Goal: Register for event/course

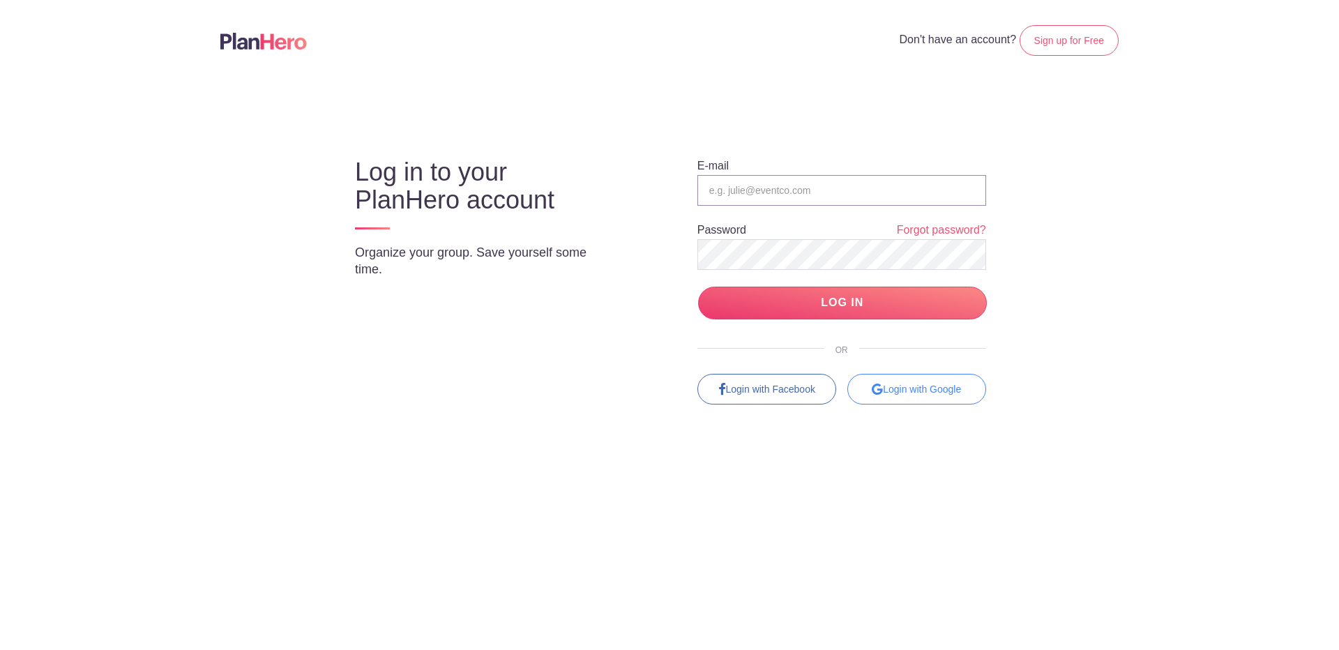
click at [749, 186] on input "email" at bounding box center [841, 190] width 289 height 31
type input "[EMAIL_ADDRESS][DOMAIN_NAME]"
click at [698, 287] on input "LOG IN" at bounding box center [842, 303] width 289 height 33
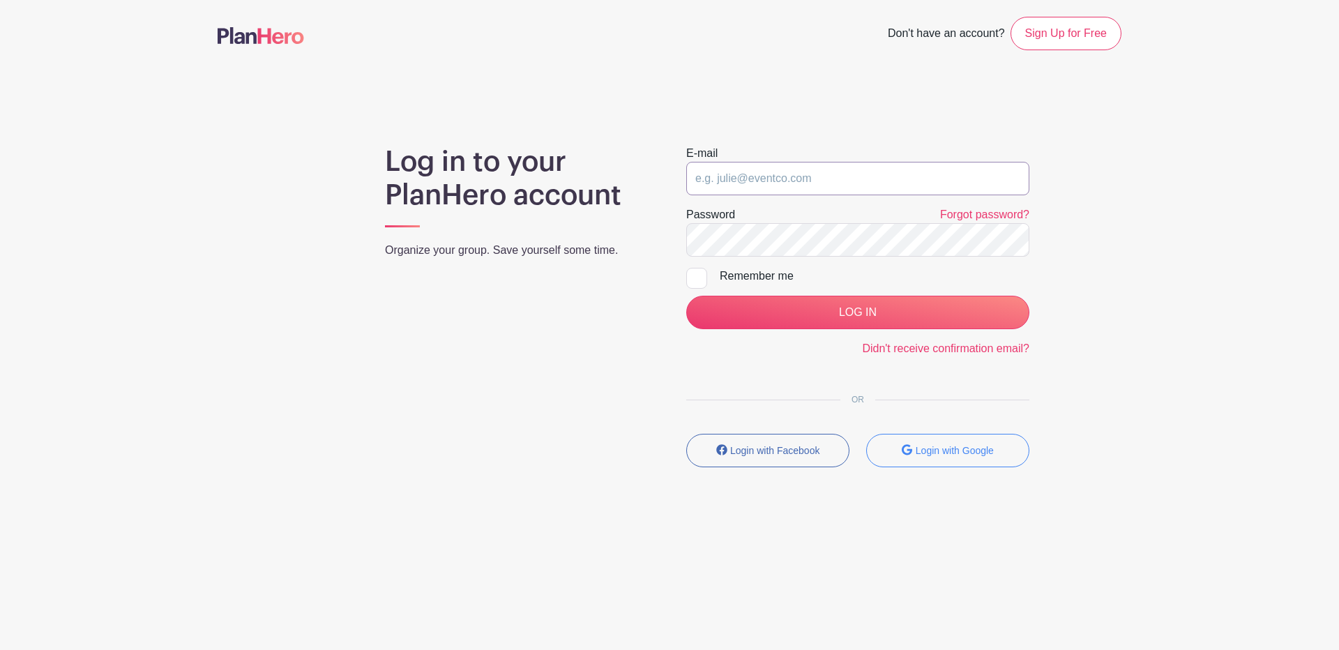
click at [722, 190] on input "email" at bounding box center [857, 178] width 343 height 33
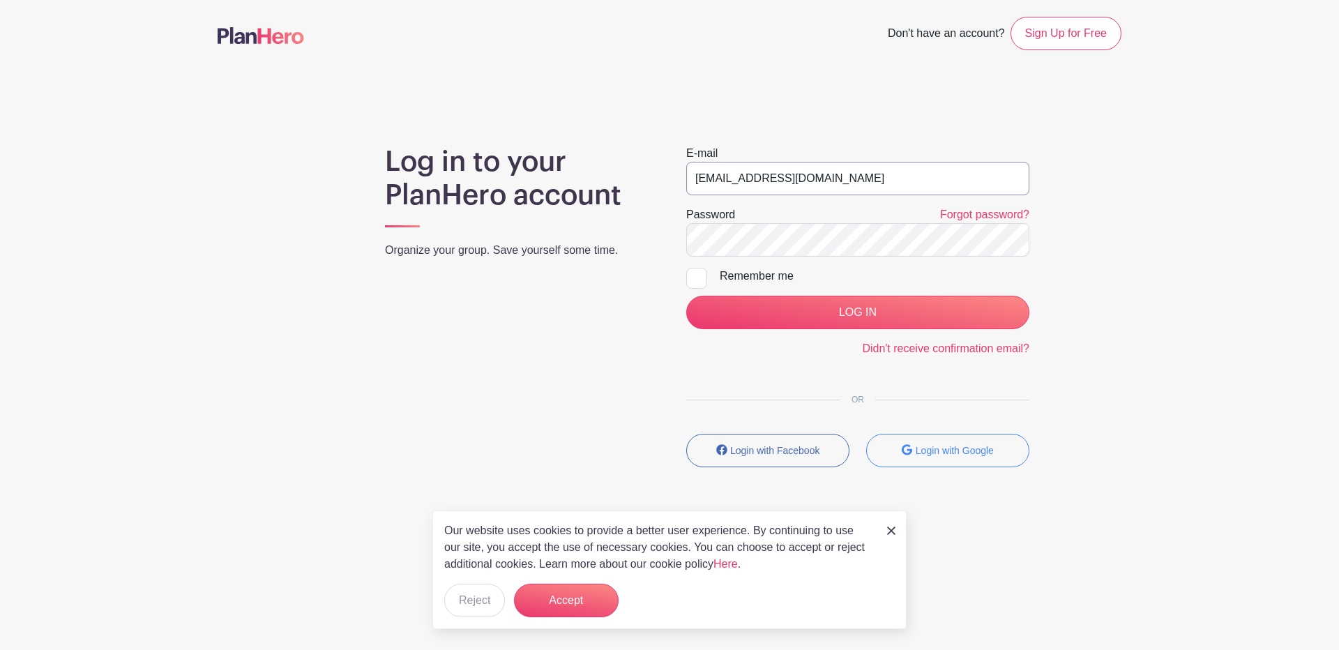
type input "[EMAIL_ADDRESS][DOMAIN_NAME]"
drag, startPoint x: 572, startPoint y: 602, endPoint x: 600, endPoint y: 584, distance: 32.7
click at [579, 596] on button "Accept" at bounding box center [566, 600] width 105 height 33
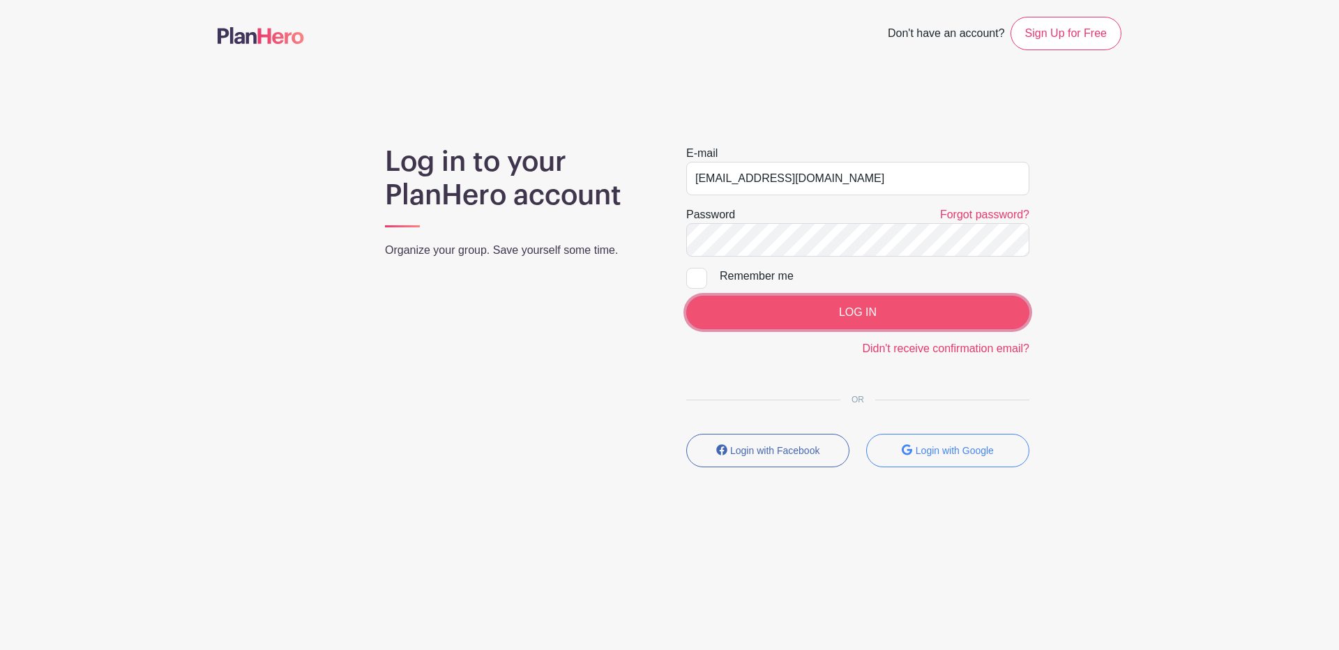
click at [832, 309] on input "LOG IN" at bounding box center [857, 312] width 343 height 33
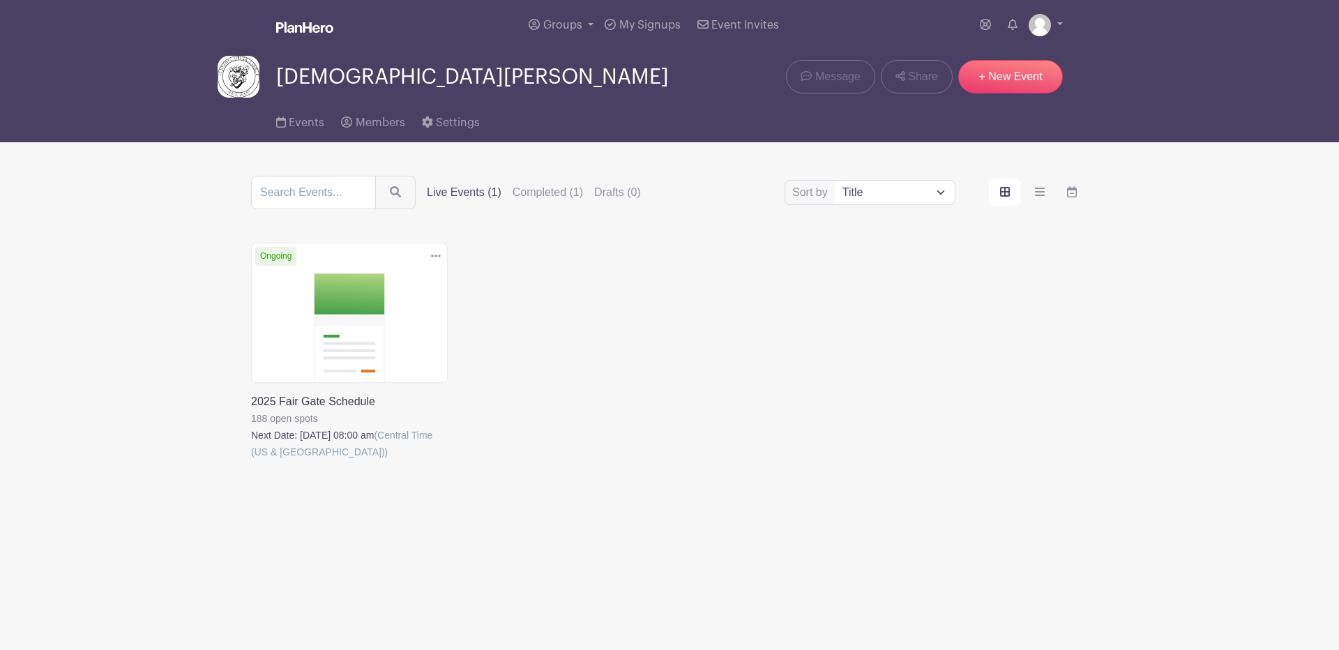
click at [251, 460] on link at bounding box center [251, 460] width 0 height 0
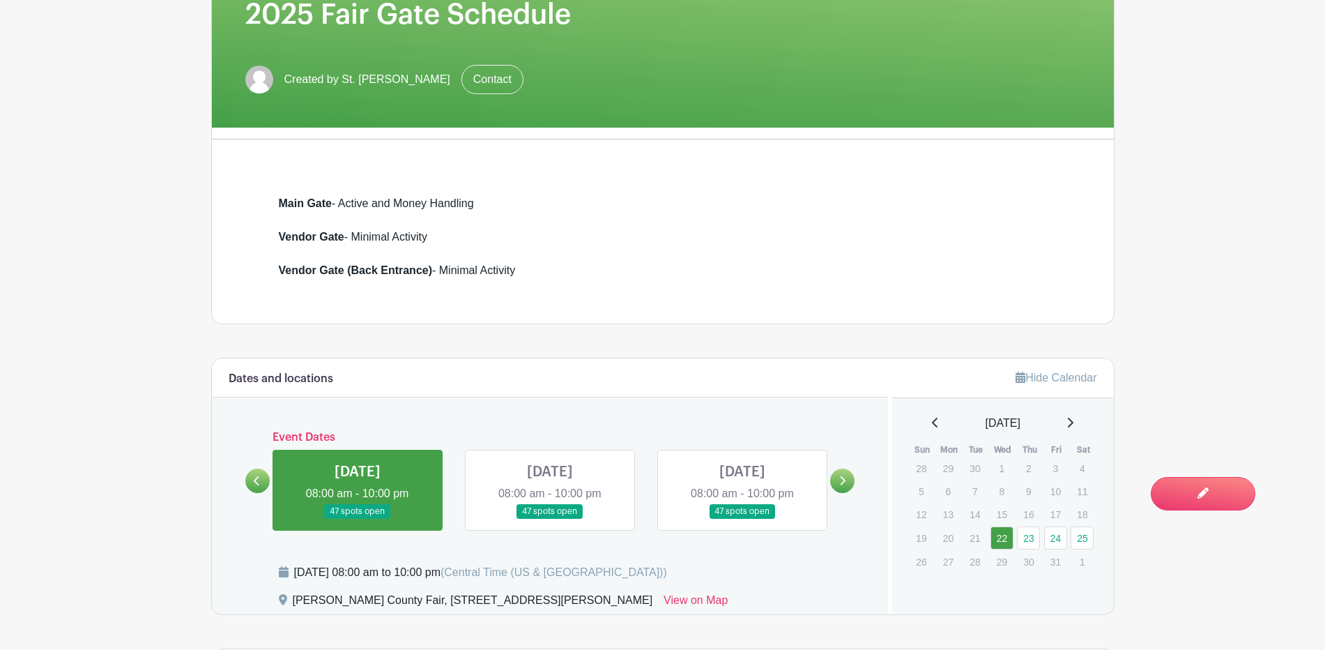
scroll to position [319, 0]
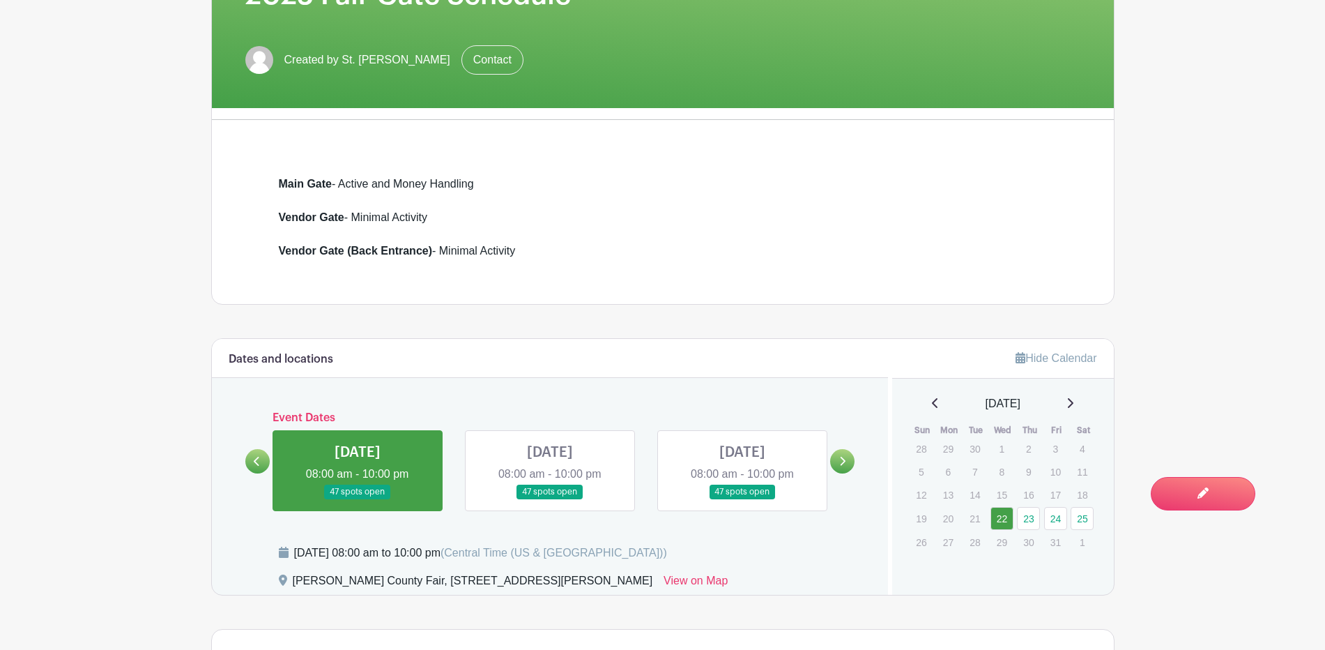
click at [358, 499] on link at bounding box center [358, 499] width 0 height 0
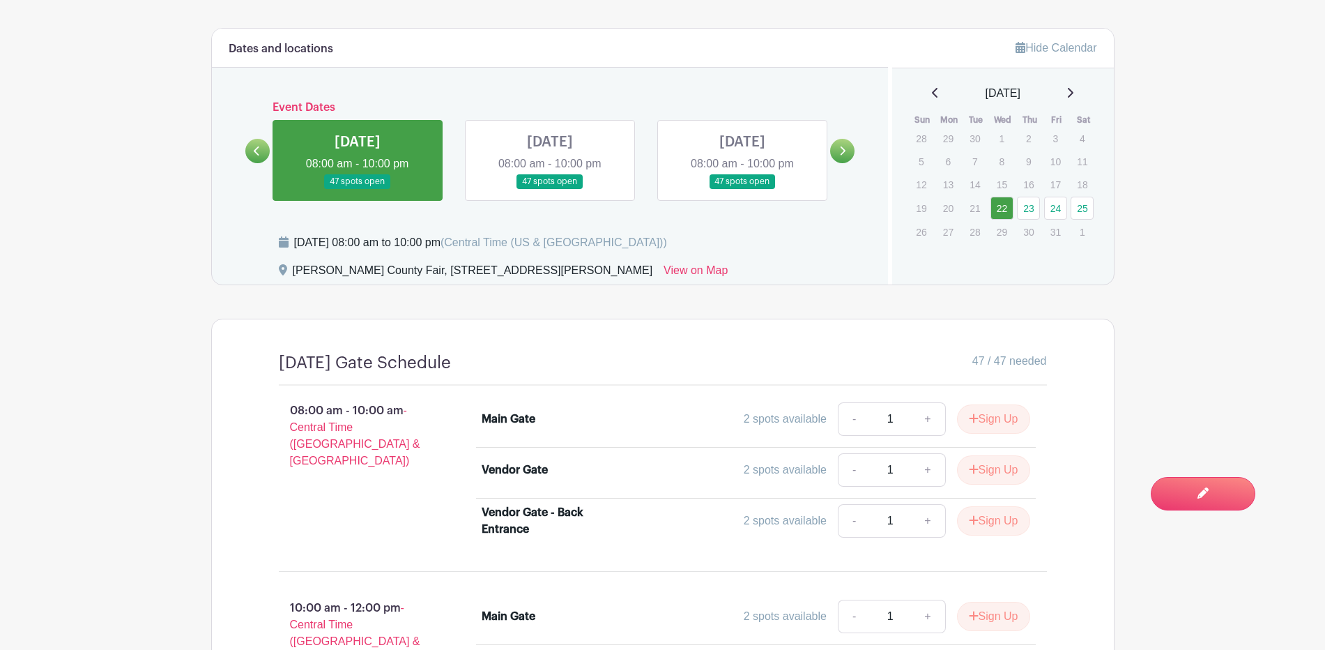
scroll to position [668, 0]
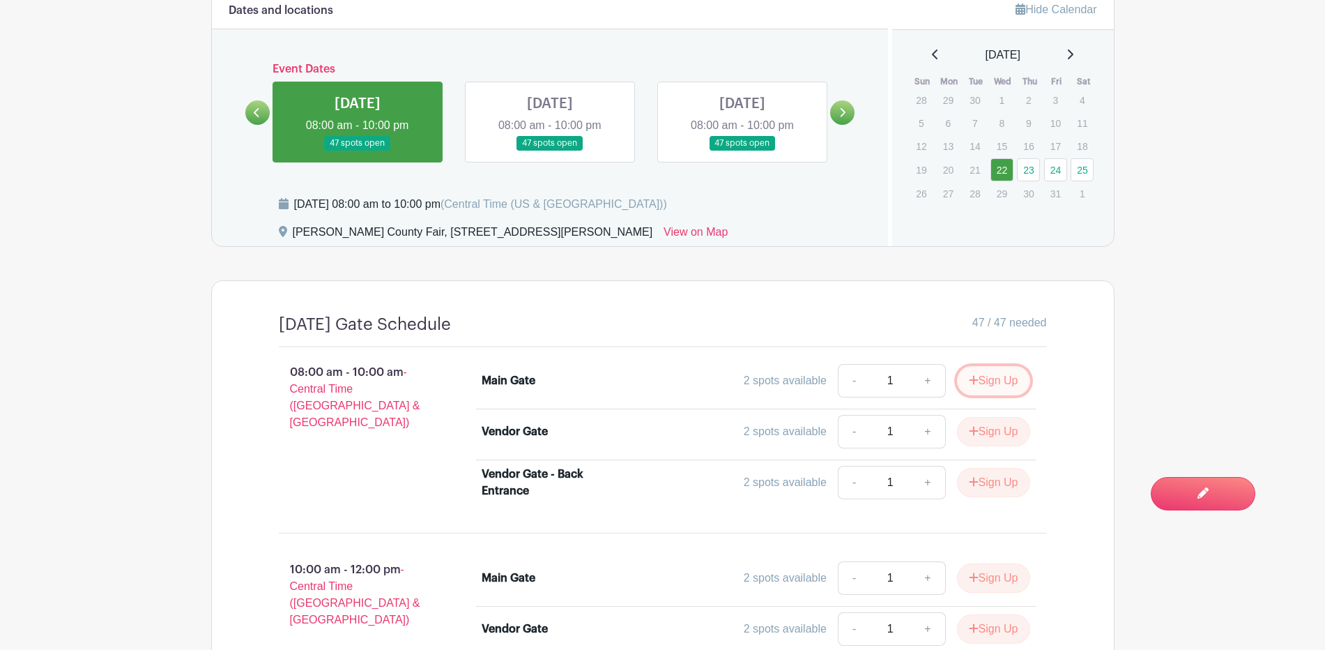
click at [979, 374] on button "Sign Up" at bounding box center [993, 380] width 73 height 29
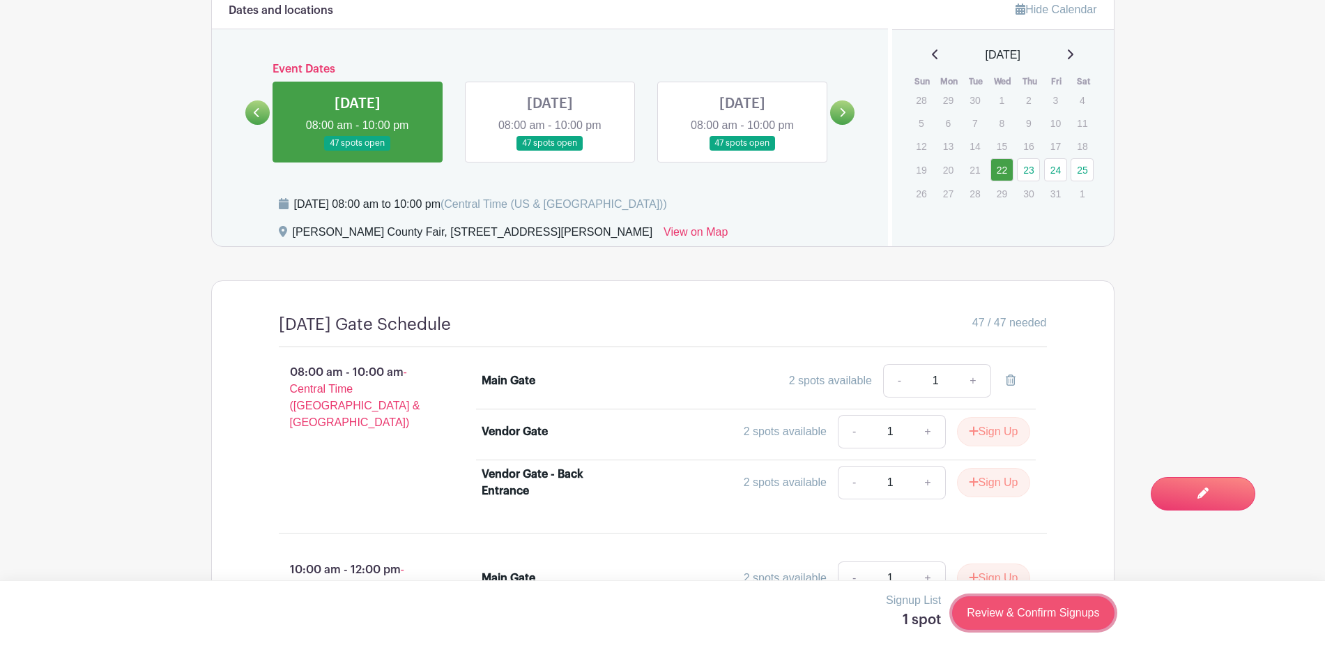
click at [1035, 609] on link "Review & Confirm Signups" at bounding box center [1033, 612] width 162 height 33
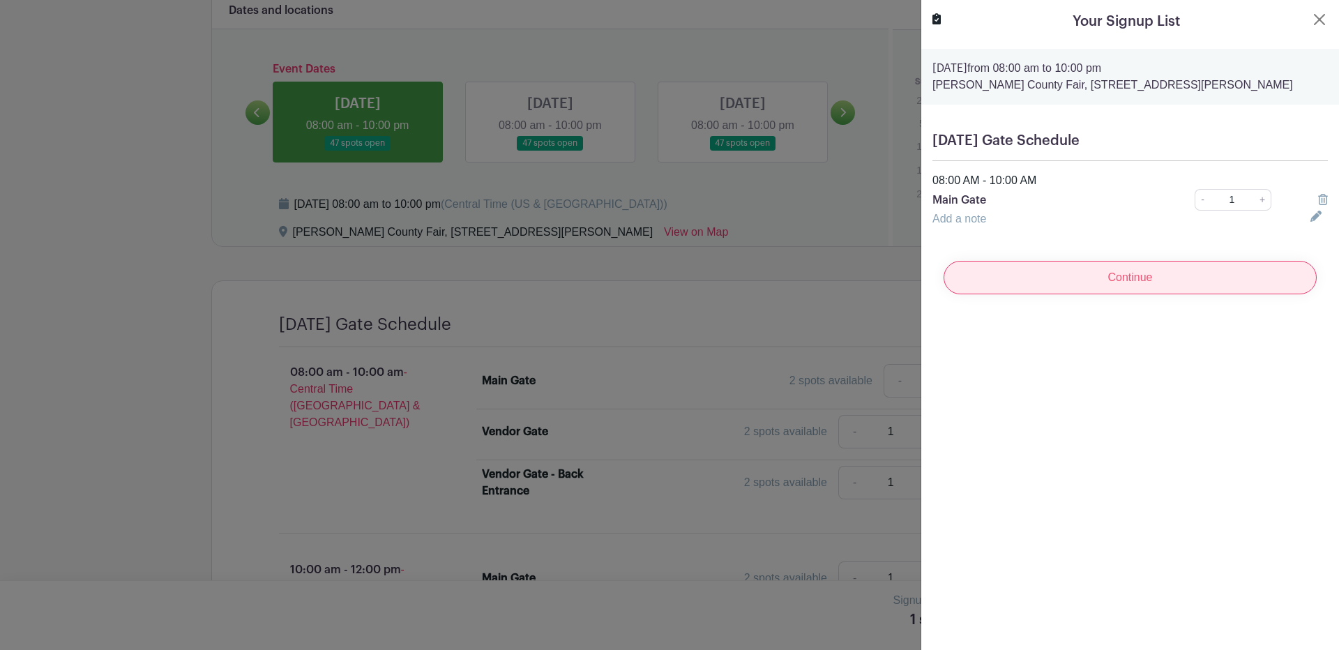
click at [1018, 275] on input "Continue" at bounding box center [1129, 277] width 373 height 33
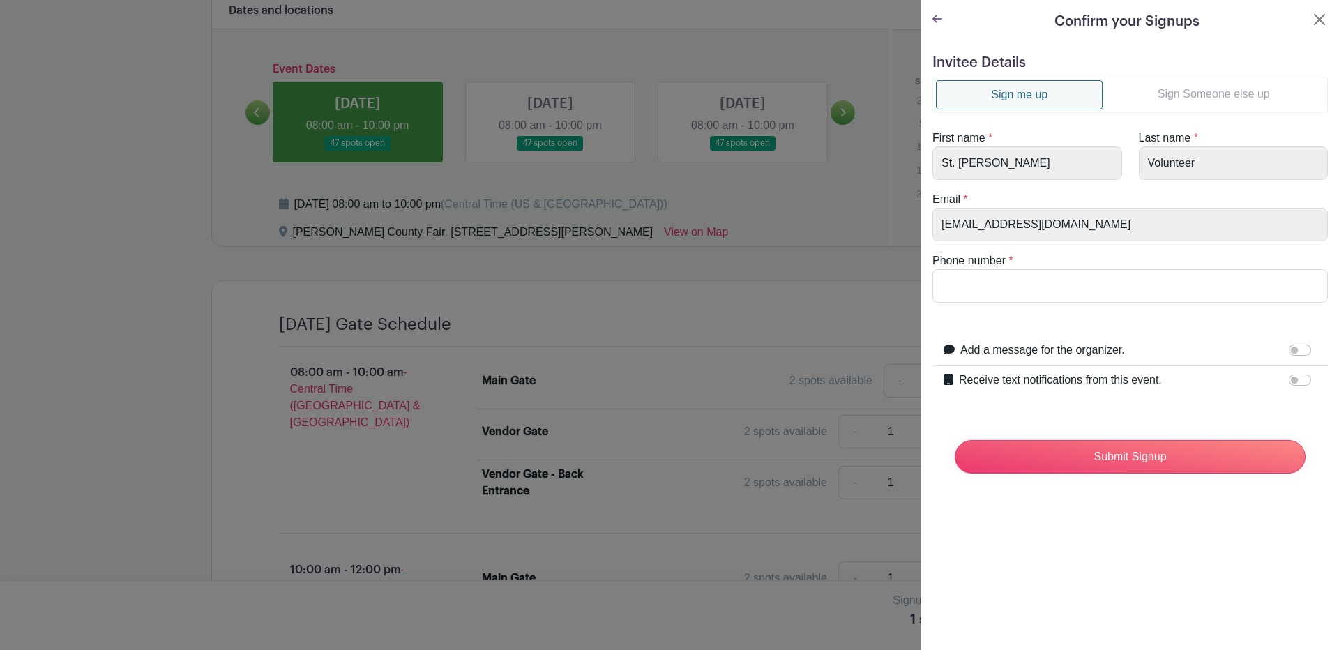
click at [1210, 86] on link "Sign Someone else up" at bounding box center [1213, 94] width 222 height 28
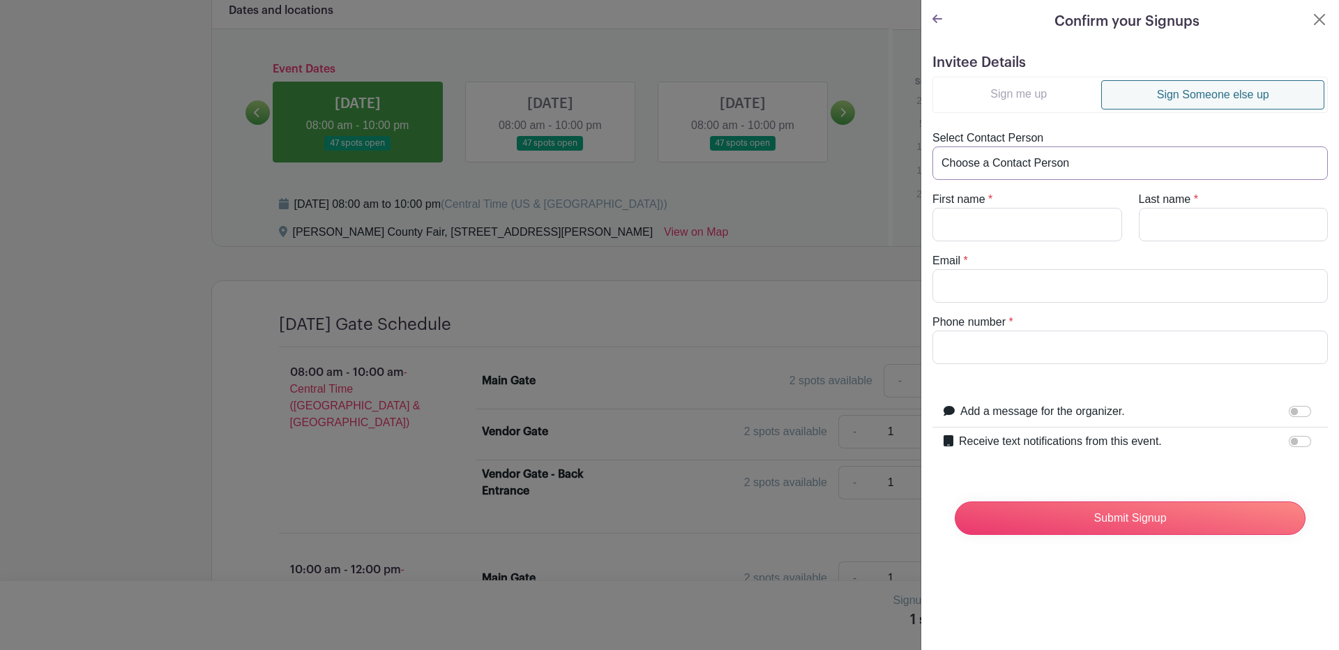
click at [1111, 155] on select "Choose a Contact Person" at bounding box center [1129, 162] width 395 height 33
click at [984, 227] on input "First name" at bounding box center [1027, 224] width 190 height 33
type input "Mario"
type input "Bernal"
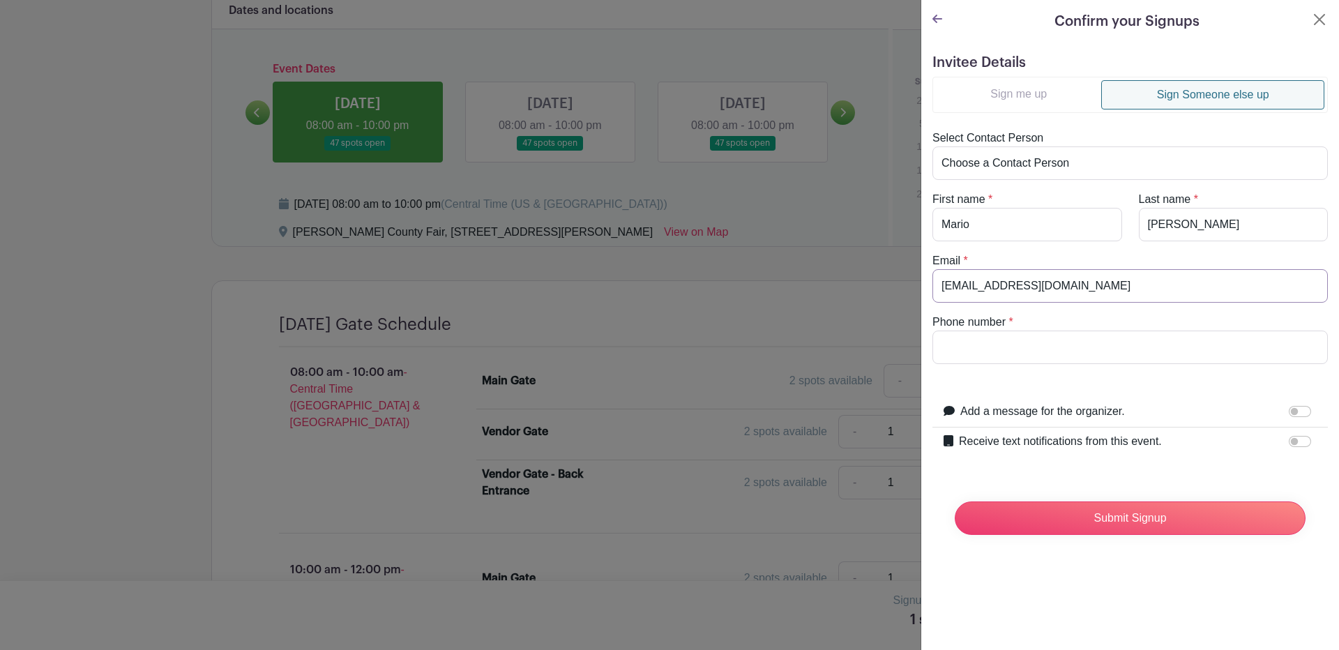
type input "mariobernal6767@yahoo.com"
type input "3613892726"
click at [1288, 441] on input "Receive text notifications from this event." at bounding box center [1299, 441] width 22 height 11
checkbox input "true"
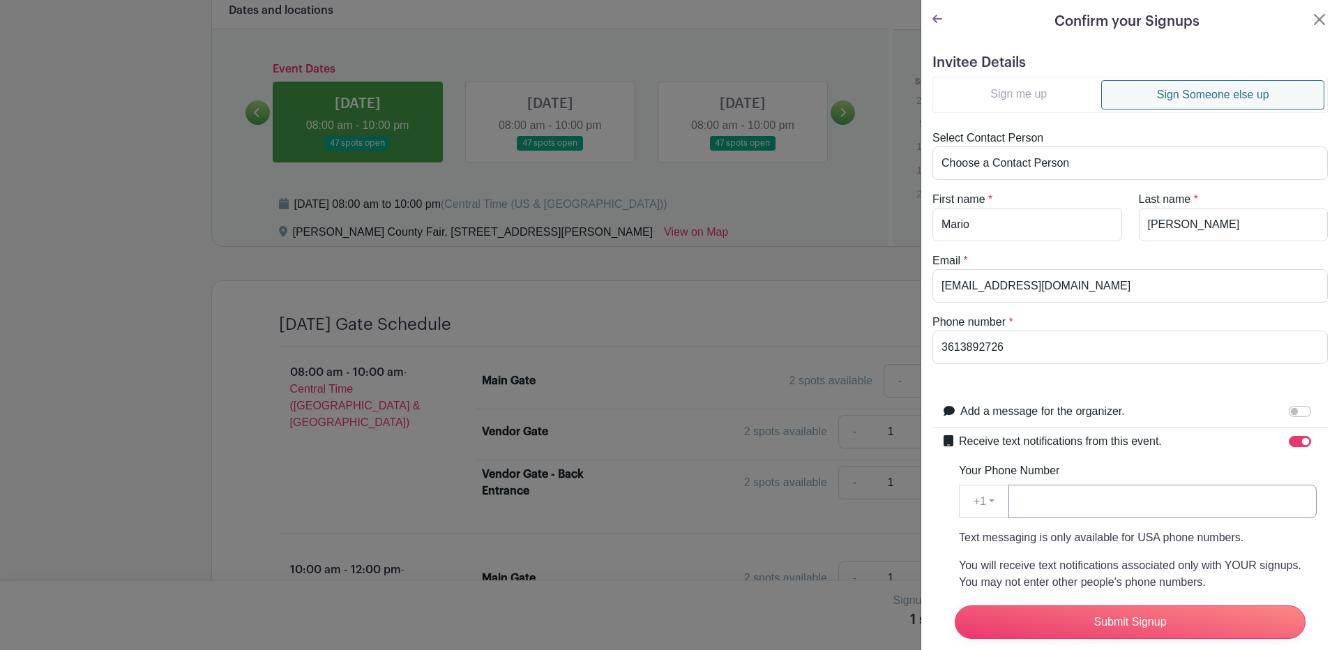
click at [1040, 505] on input "Your Phone Number" at bounding box center [1162, 501] width 308 height 33
type input "3613892726"
click at [1095, 610] on input "Submit Signup" at bounding box center [1129, 621] width 351 height 33
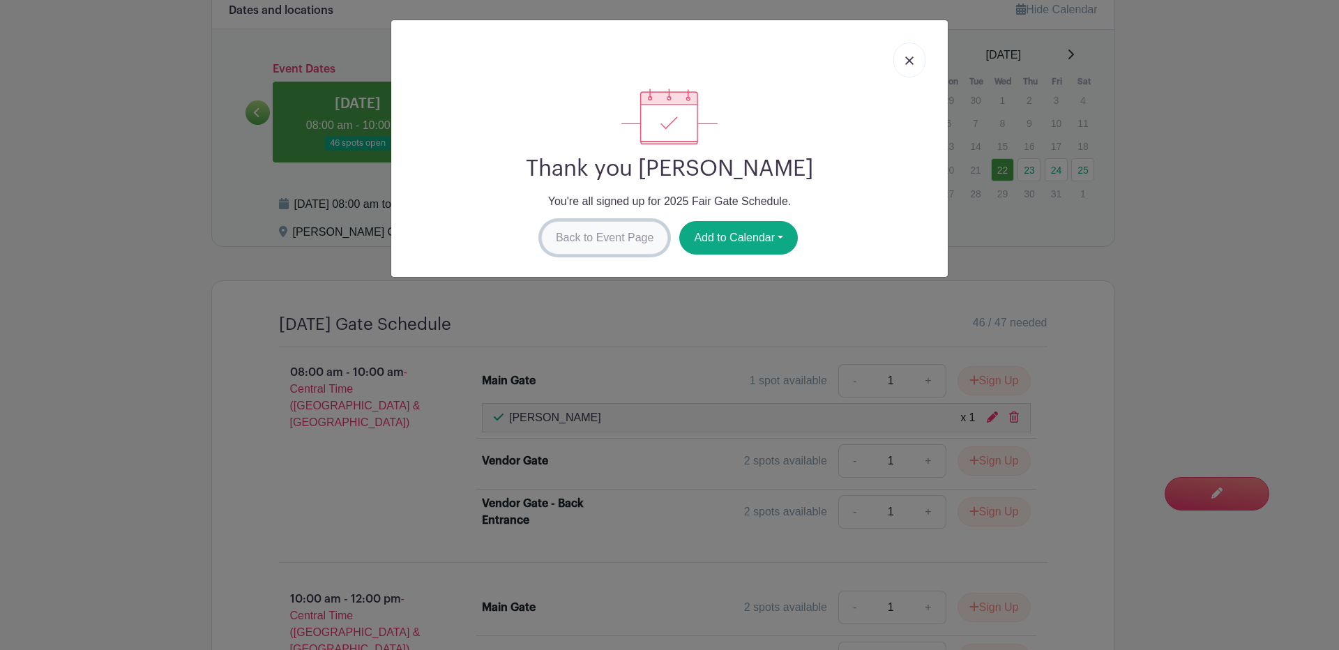
click at [589, 243] on link "Back to Event Page" at bounding box center [605, 237] width 128 height 33
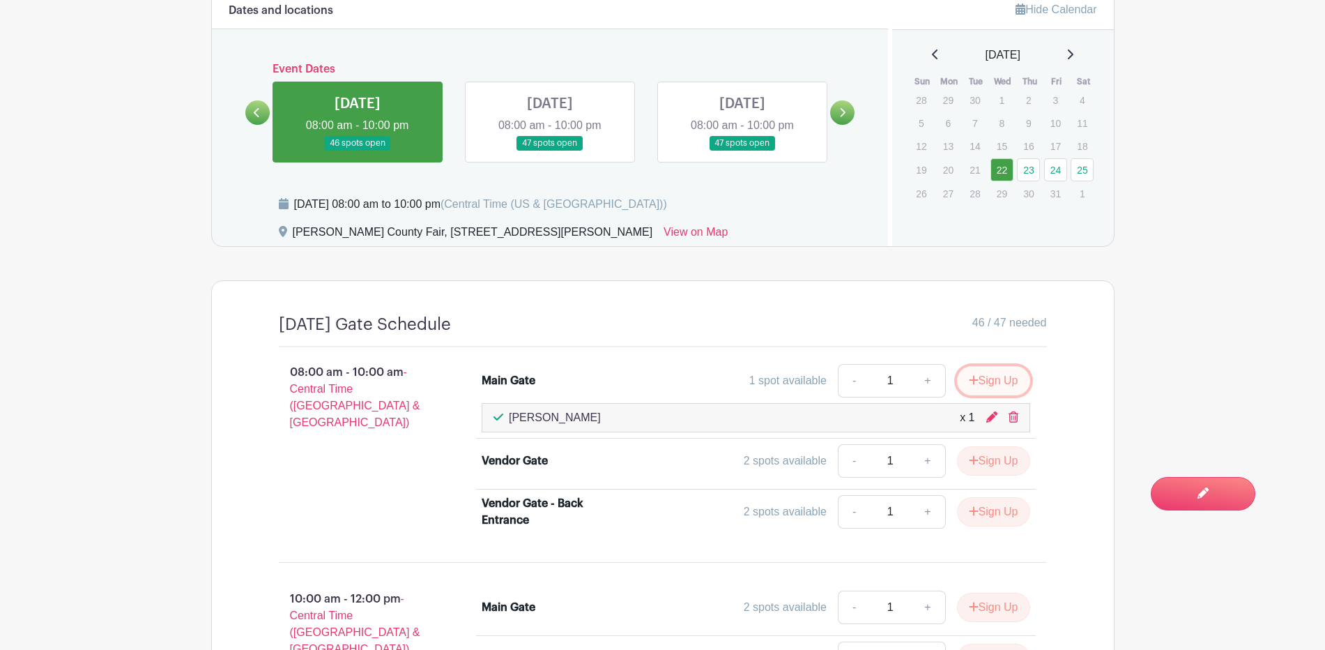
click at [983, 376] on button "Sign Up" at bounding box center [993, 380] width 73 height 29
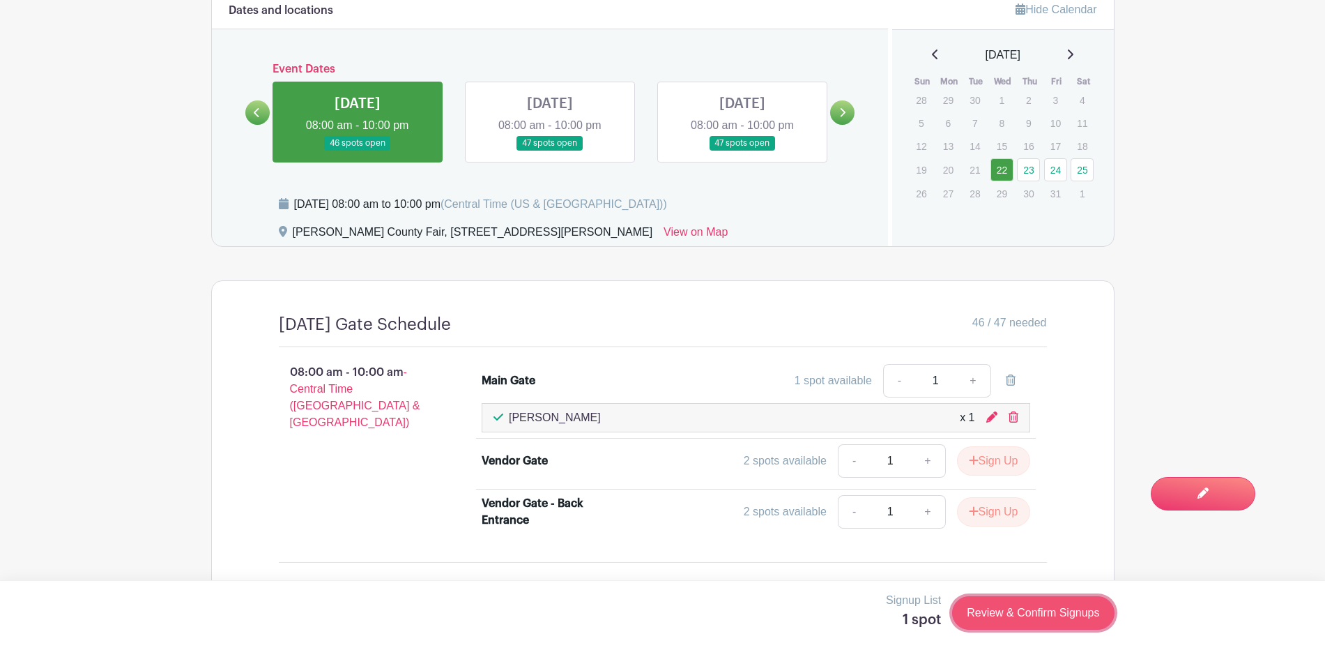
click at [1028, 614] on link "Review & Confirm Signups" at bounding box center [1033, 612] width 162 height 33
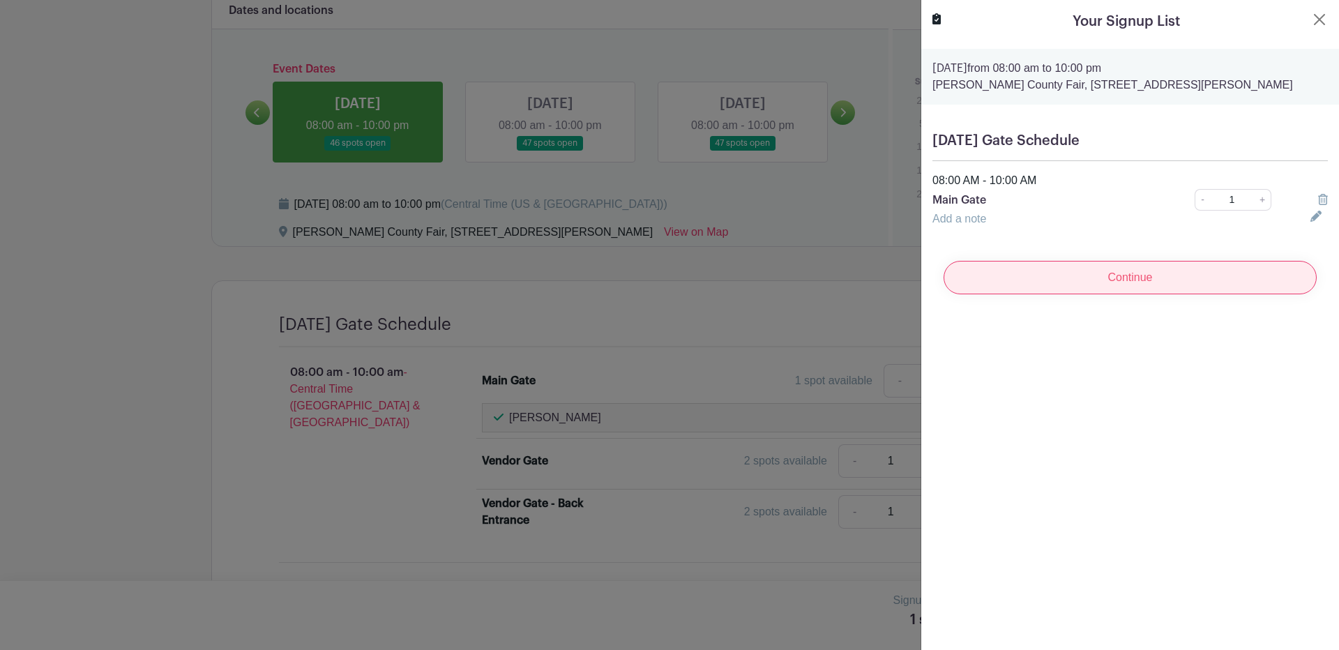
click at [1136, 281] on input "Continue" at bounding box center [1129, 277] width 373 height 33
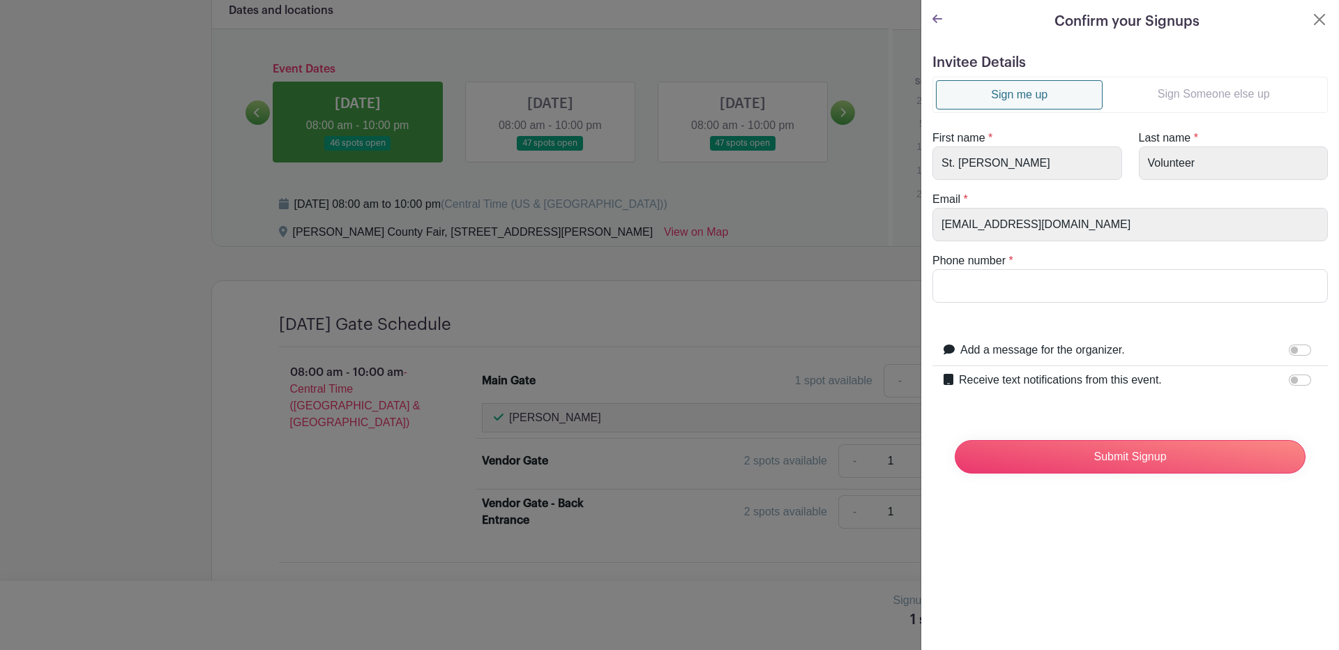
click at [1215, 98] on link "Sign Someone else up" at bounding box center [1213, 94] width 222 height 28
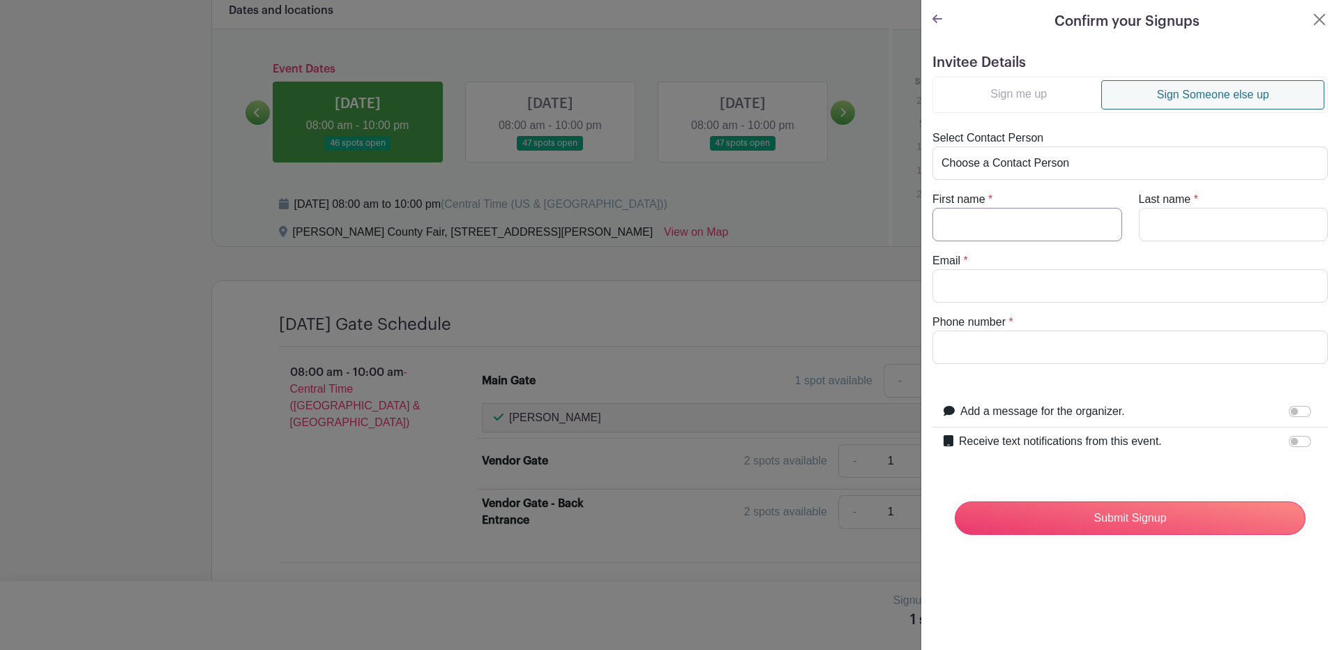
click at [965, 232] on input "First name" at bounding box center [1027, 224] width 190 height 33
type input "F"
type input "Rose"
type input "Bernal"
type input "rosebernal1976@yahoo.com"
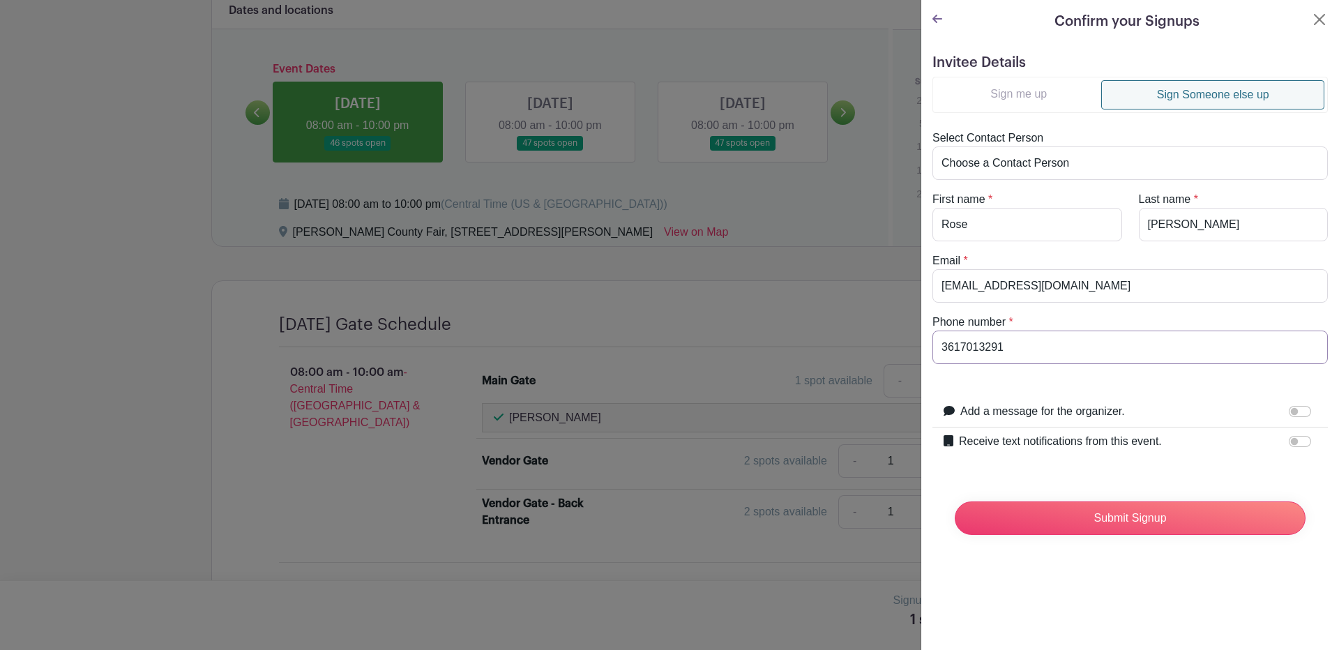
type input "3617013291"
click at [1288, 442] on input "Receive text notifications from this event." at bounding box center [1299, 441] width 22 height 11
checkbox input "true"
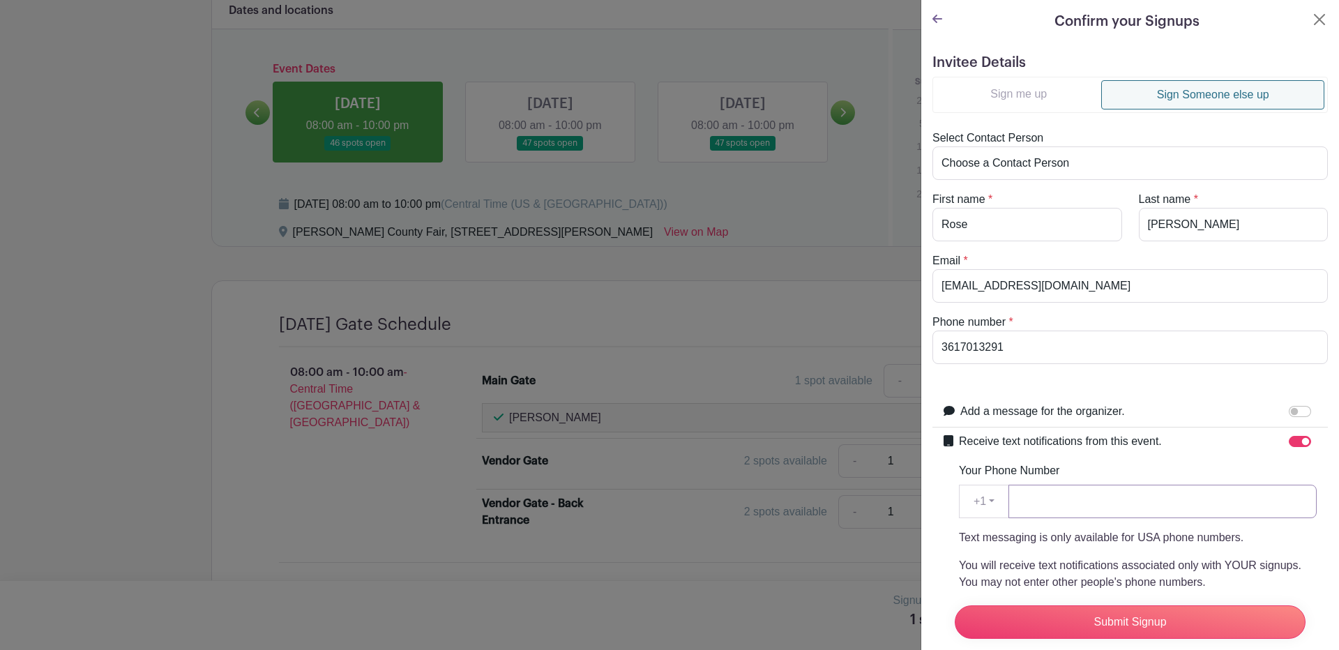
click at [1042, 507] on input "Your Phone Number" at bounding box center [1162, 501] width 308 height 33
type input "3617013291"
click at [1113, 606] on input "Submit Signup" at bounding box center [1129, 621] width 351 height 33
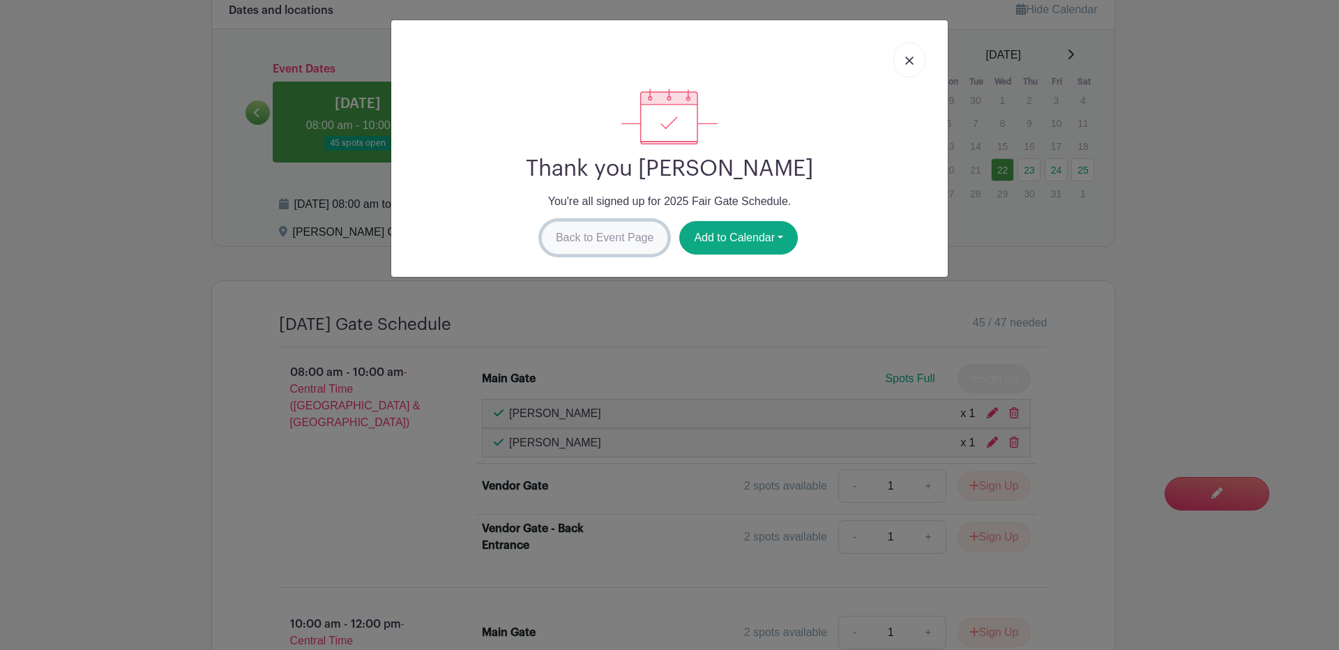
click at [605, 232] on link "Back to Event Page" at bounding box center [605, 237] width 128 height 33
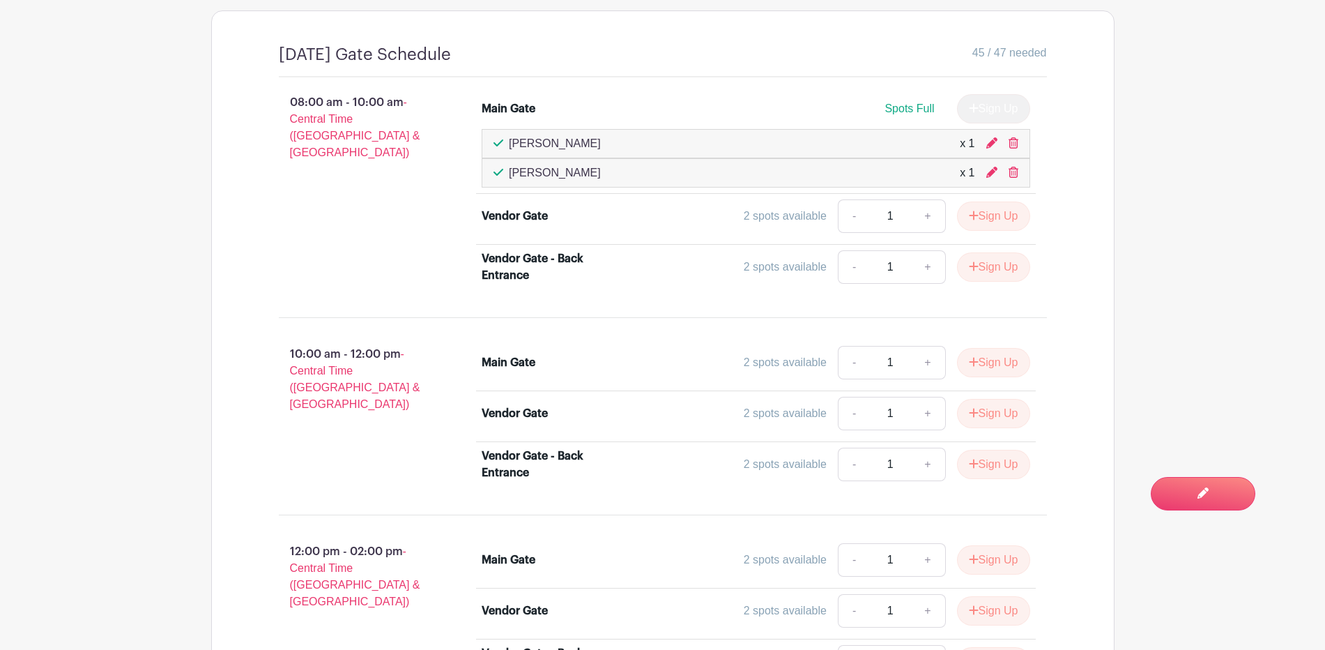
scroll to position [1017, 0]
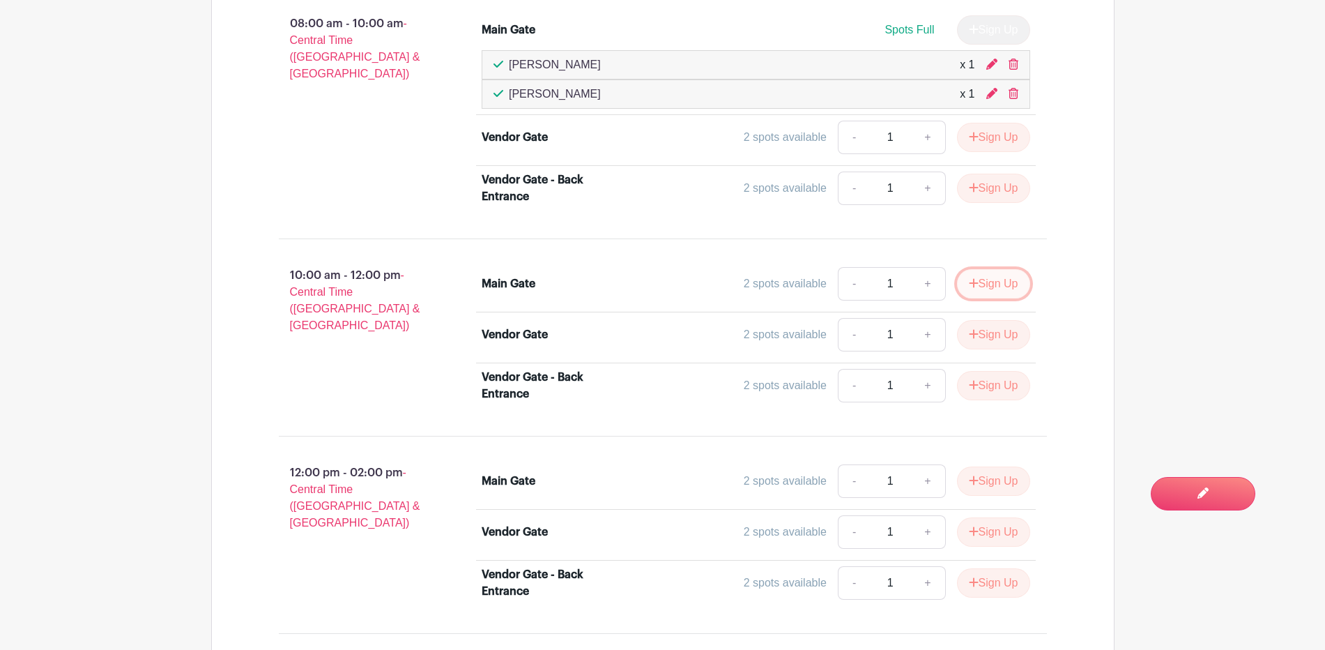
click at [982, 287] on button "Sign Up" at bounding box center [993, 283] width 73 height 29
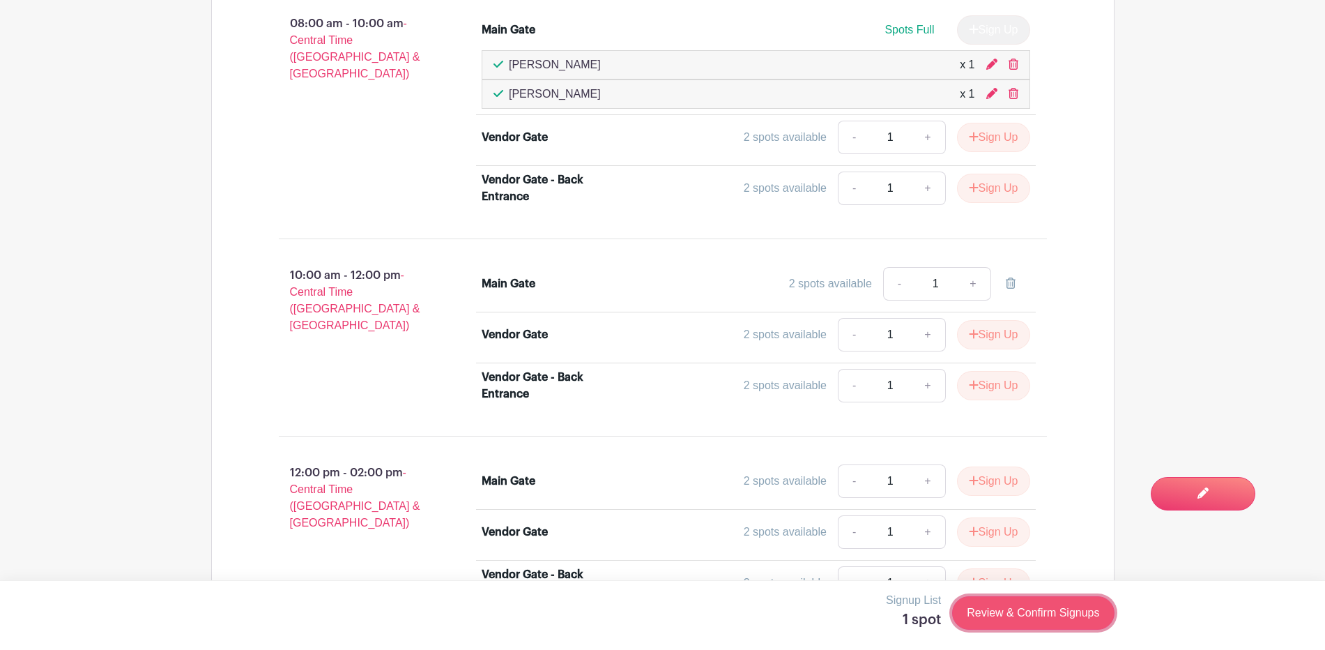
click at [1015, 611] on link "Review & Confirm Signups" at bounding box center [1033, 612] width 162 height 33
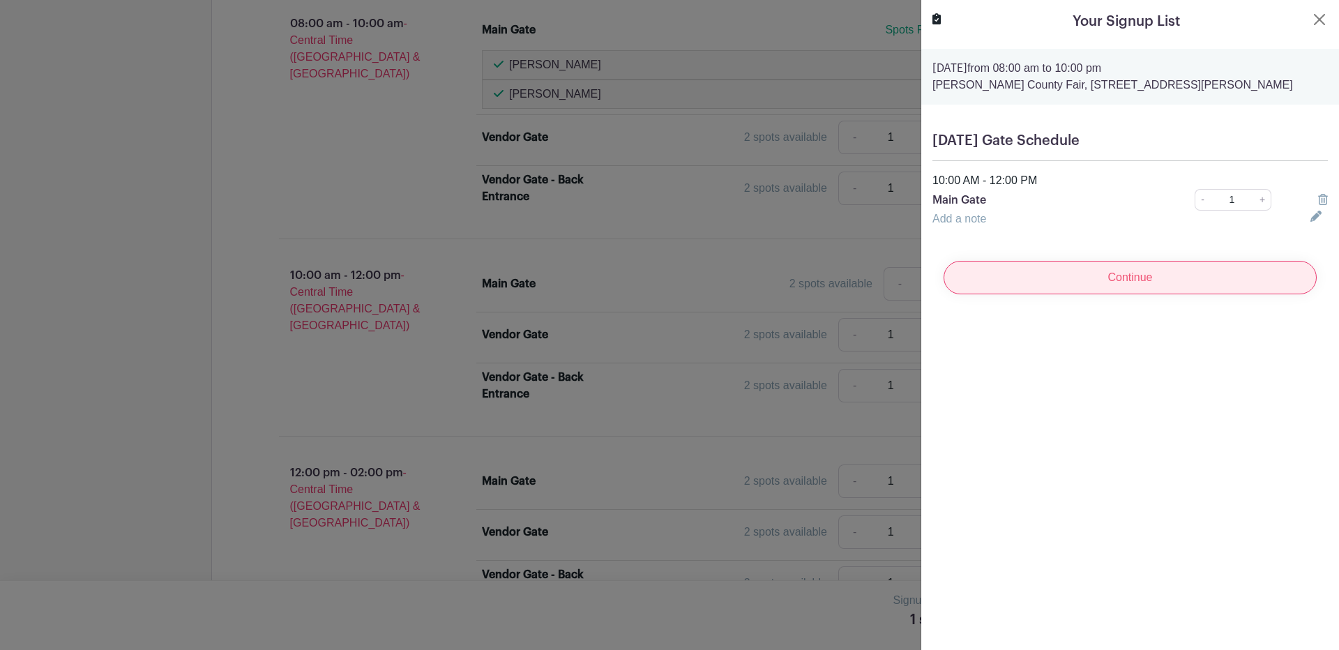
click at [1123, 284] on input "Continue" at bounding box center [1129, 277] width 373 height 33
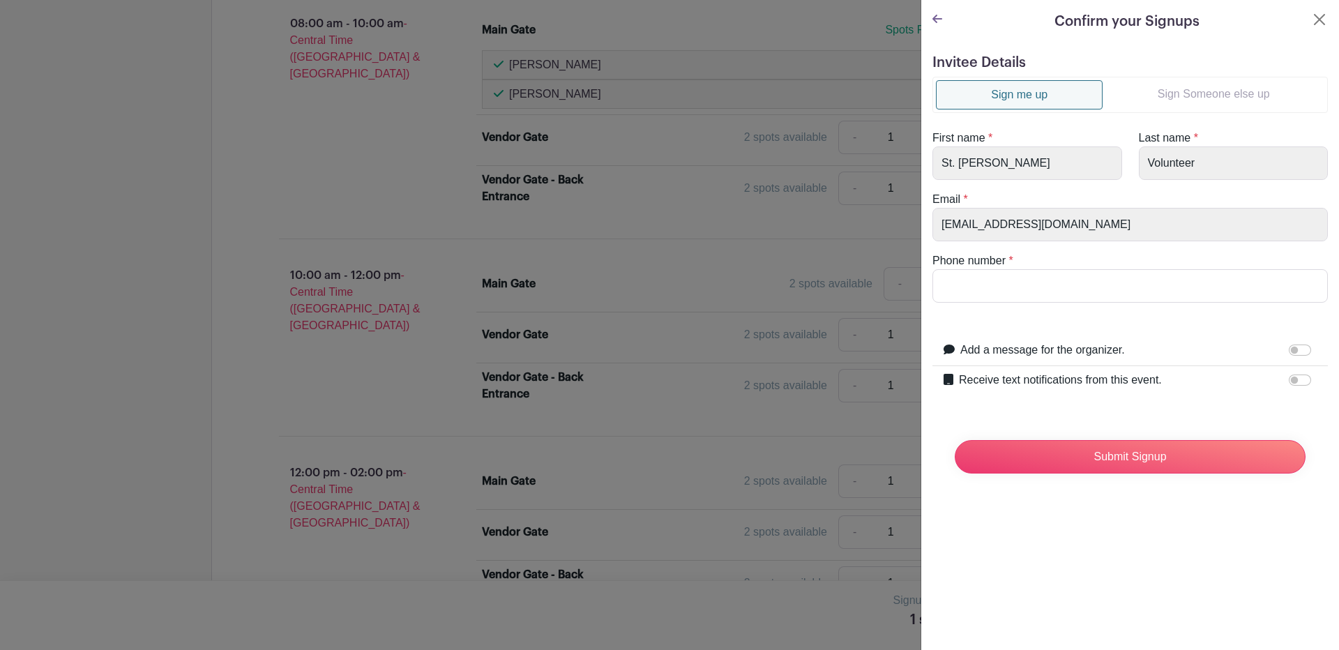
click at [1210, 84] on link "Sign Someone else up" at bounding box center [1213, 94] width 222 height 28
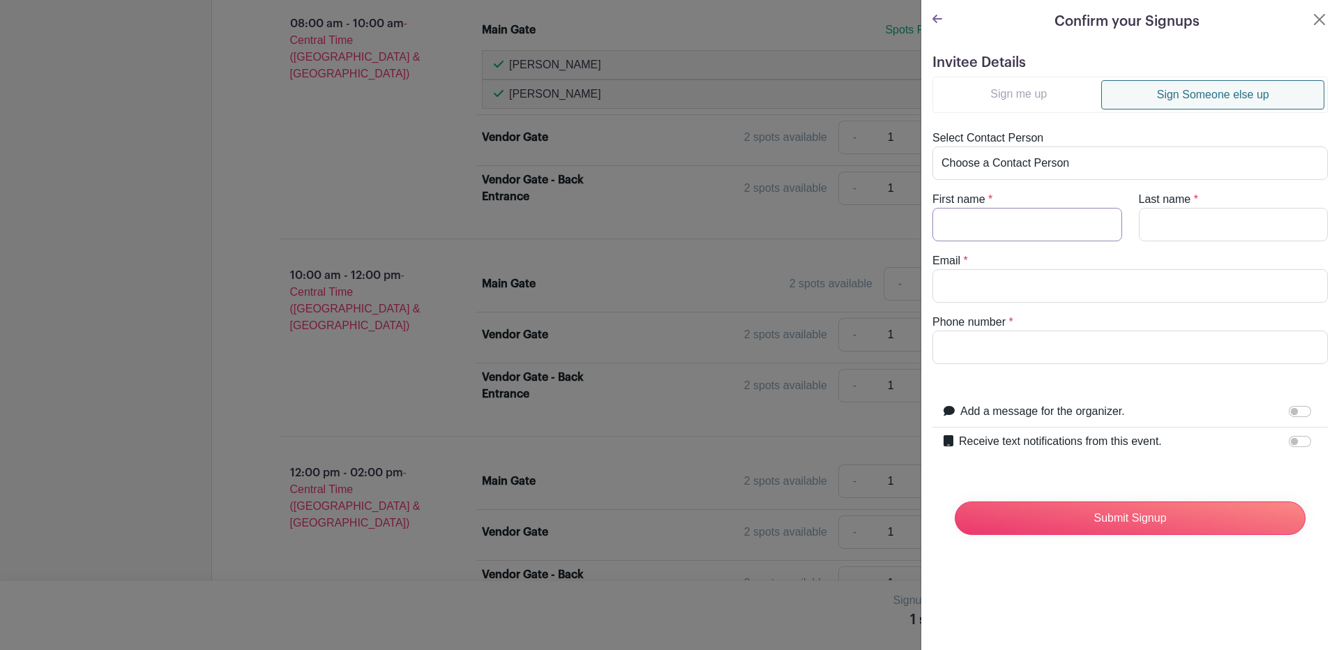
click at [993, 230] on input "First name" at bounding box center [1027, 224] width 190 height 33
type input "Mark"
type input "Martinez"
type input "[EMAIL_ADDRESS][DOMAIN_NAME]"
type input "3617045553"
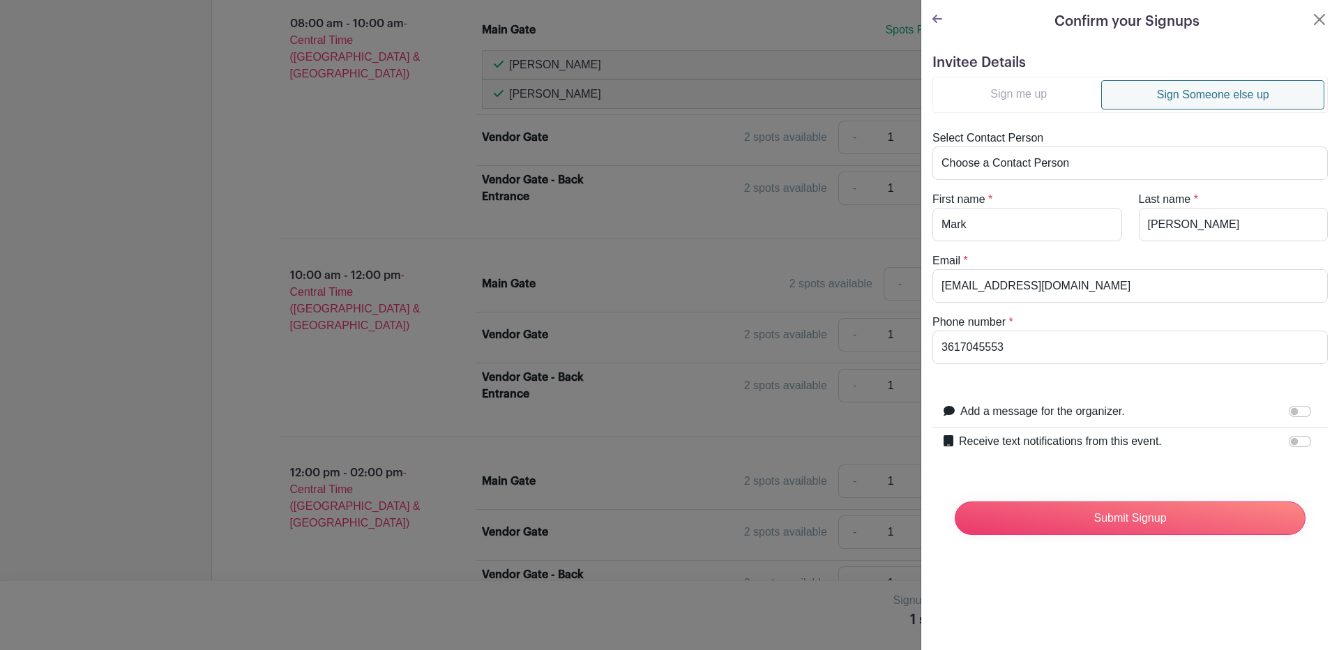
click at [1095, 438] on label "Receive text notifications from this event." at bounding box center [1060, 441] width 203 height 17
click at [1288, 438] on input "Receive text notifications from this event." at bounding box center [1299, 441] width 22 height 11
checkbox input "true"
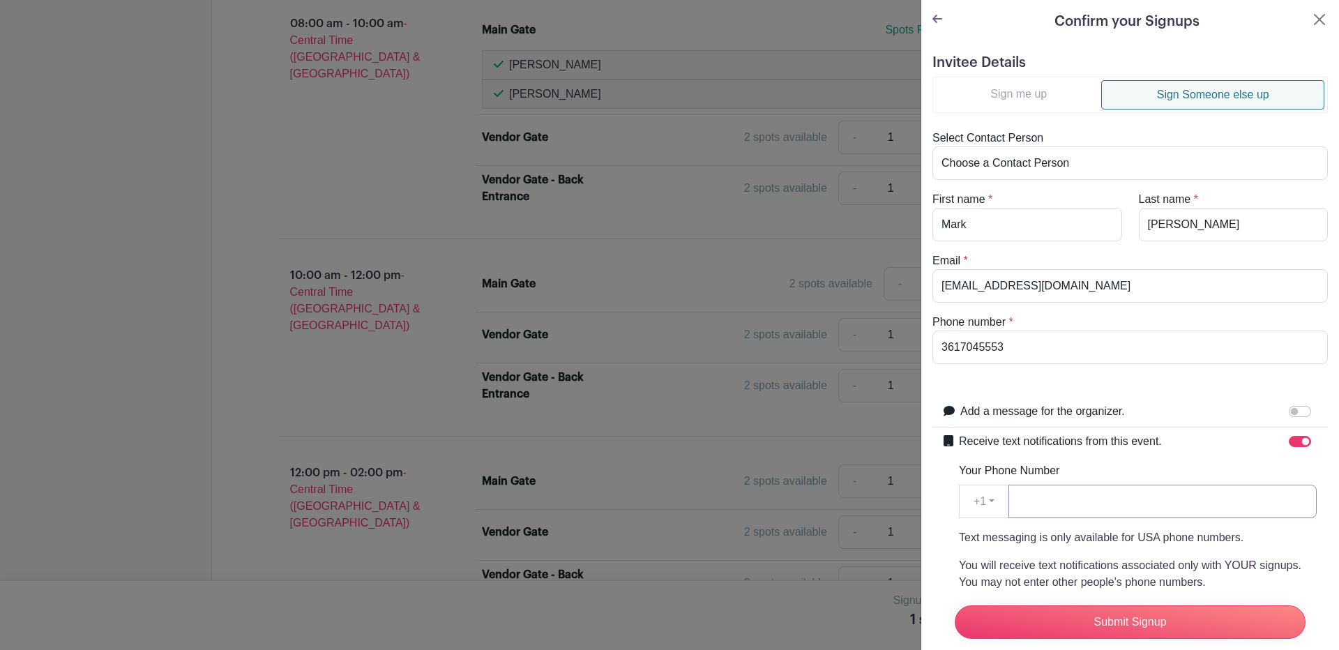
click at [1057, 501] on input "Your Phone Number" at bounding box center [1162, 501] width 308 height 33
type input "3617045553"
click at [1141, 605] on input "Submit Signup" at bounding box center [1129, 621] width 351 height 33
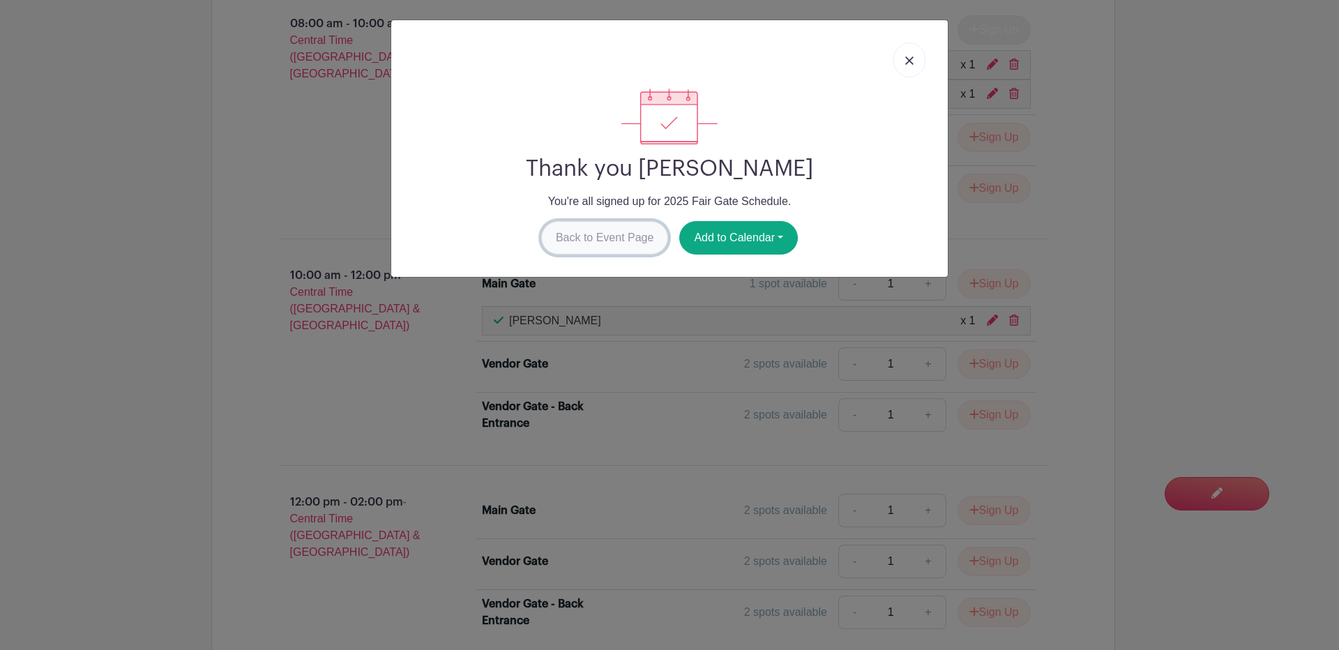
click at [598, 240] on link "Back to Event Page" at bounding box center [605, 237] width 128 height 33
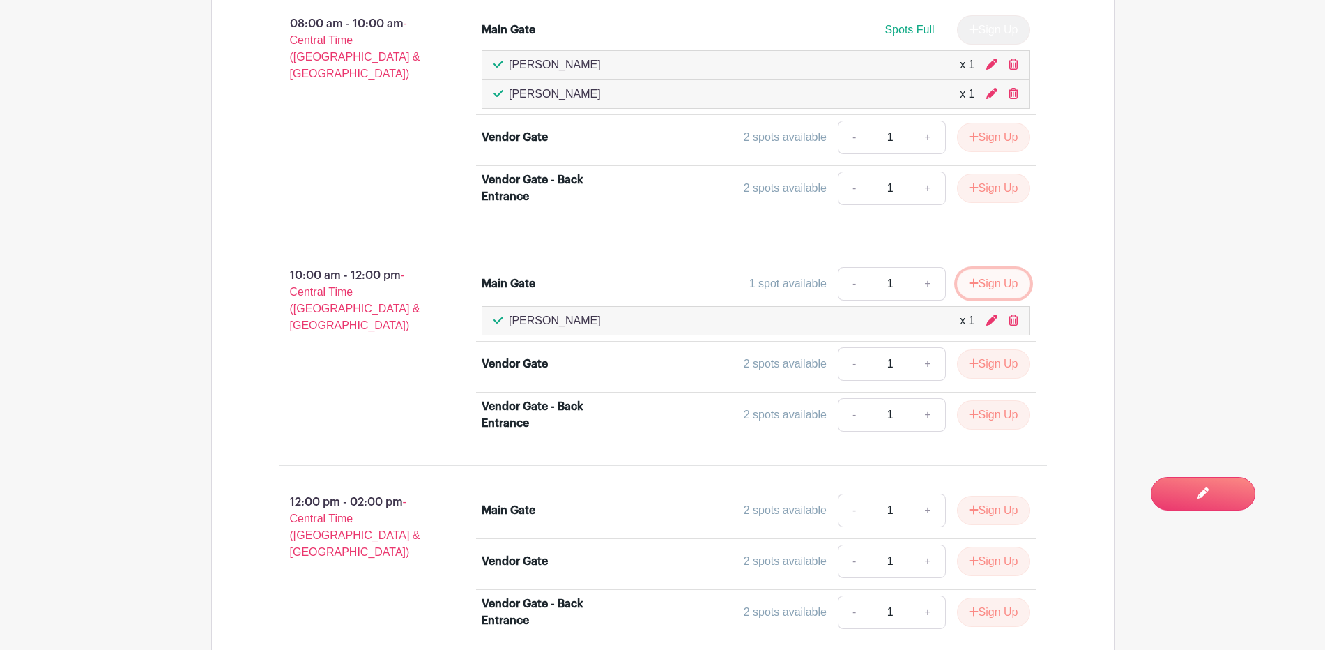
click at [984, 282] on button "Sign Up" at bounding box center [993, 283] width 73 height 29
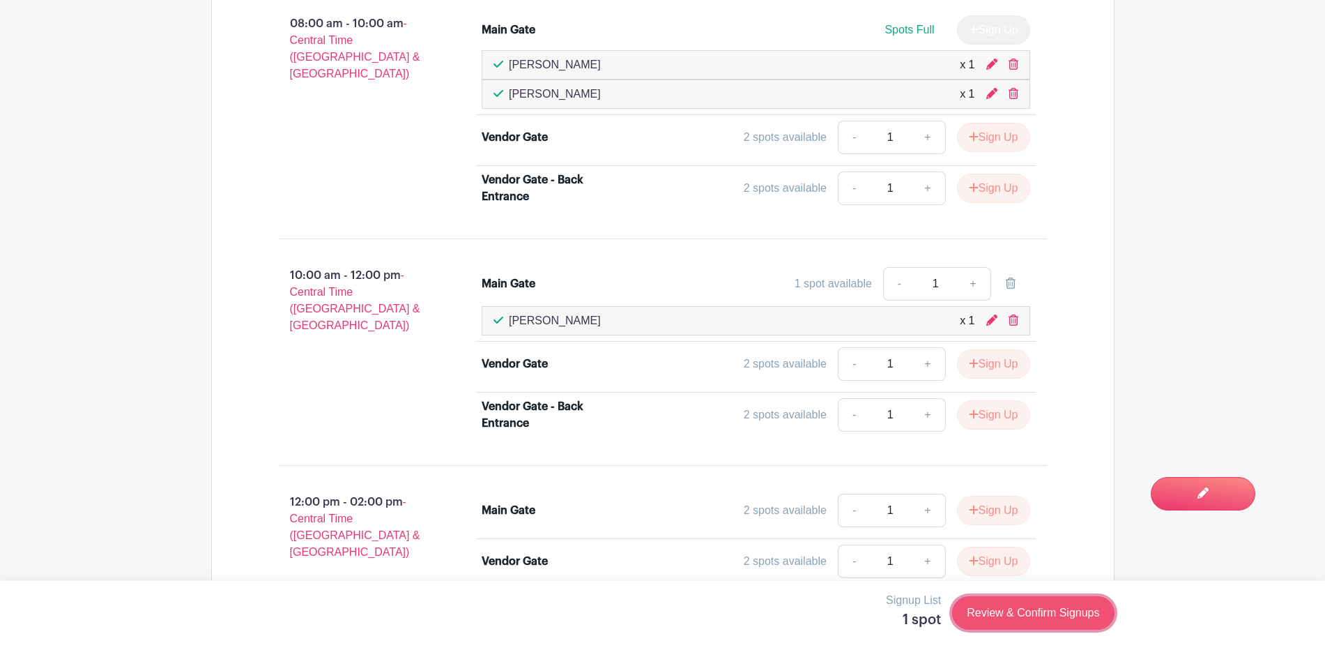
click at [989, 611] on link "Review & Confirm Signups" at bounding box center [1033, 612] width 162 height 33
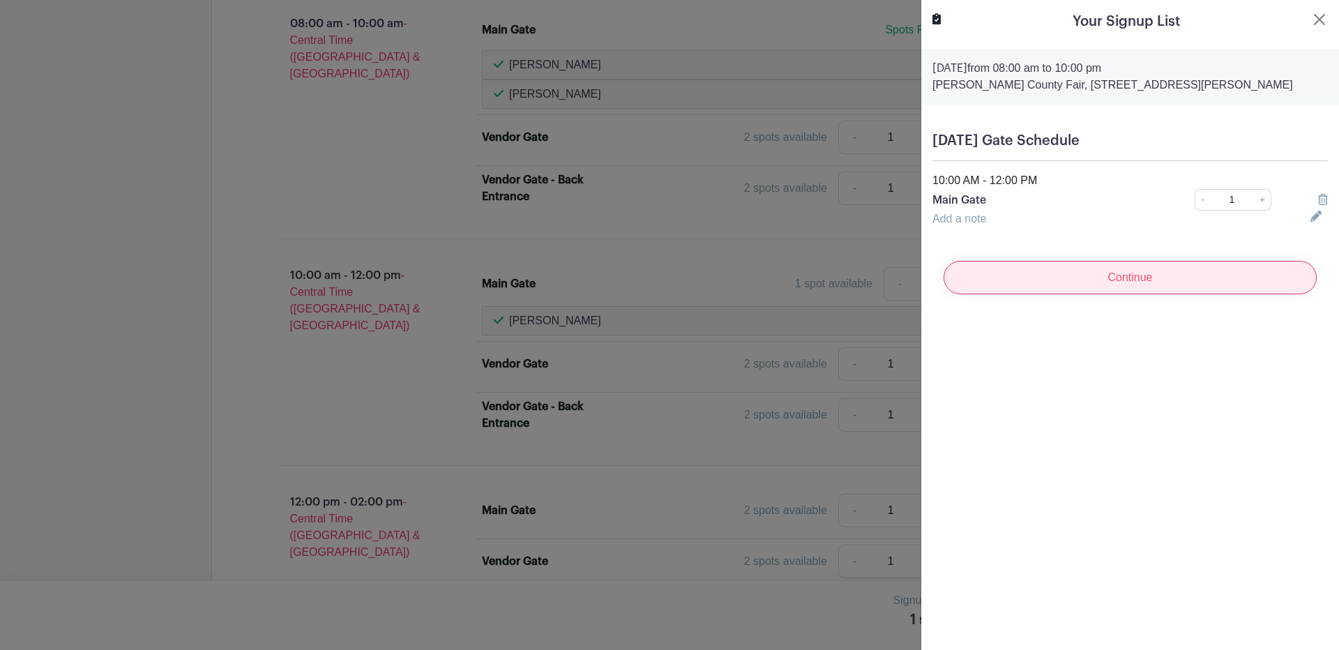
click at [1129, 280] on input "Continue" at bounding box center [1129, 277] width 373 height 33
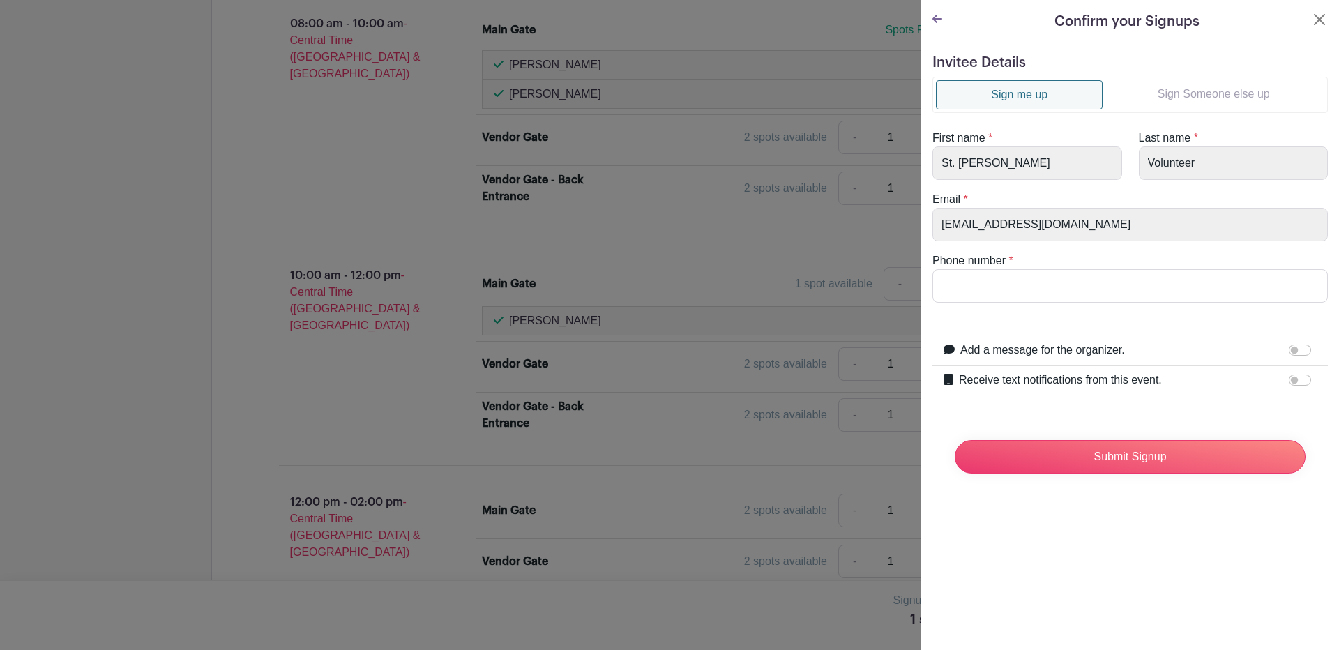
click at [1197, 98] on link "Sign Someone else up" at bounding box center [1213, 94] width 222 height 28
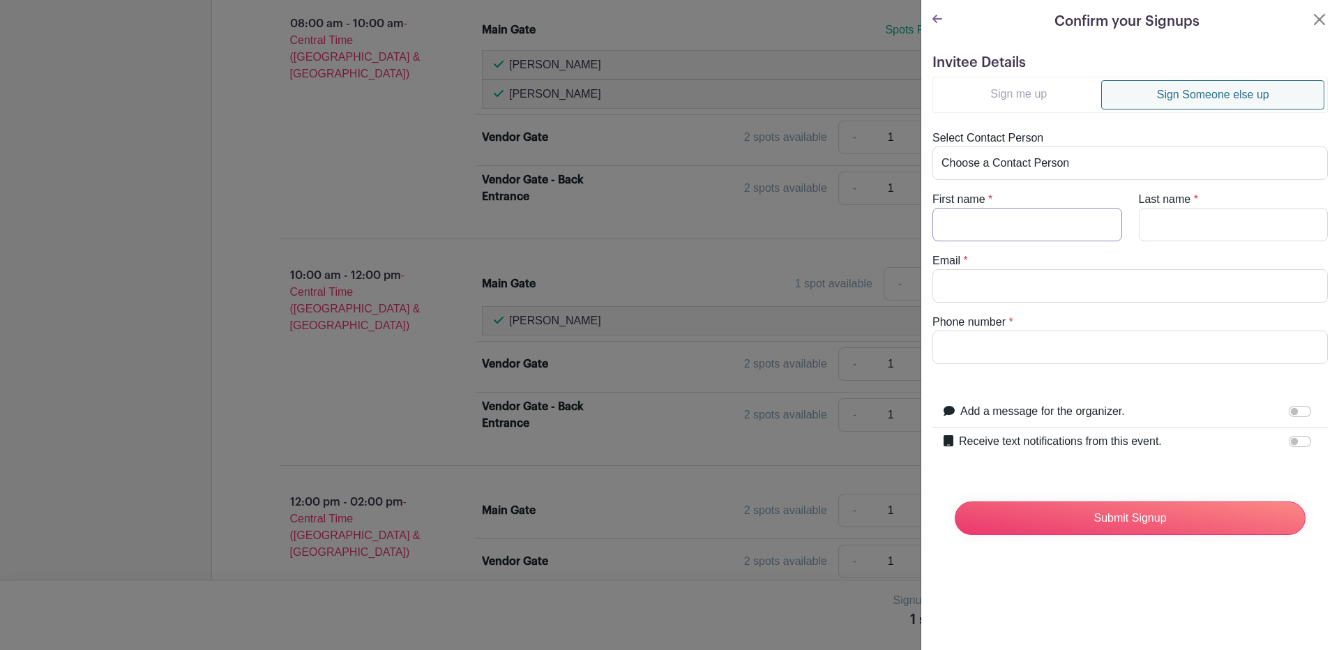
click at [993, 224] on input "First name" at bounding box center [1027, 224] width 190 height 33
type input "Amando"
type input "Tunchez"
type input "atunchez@yahoo.com"
type input "3617013640"
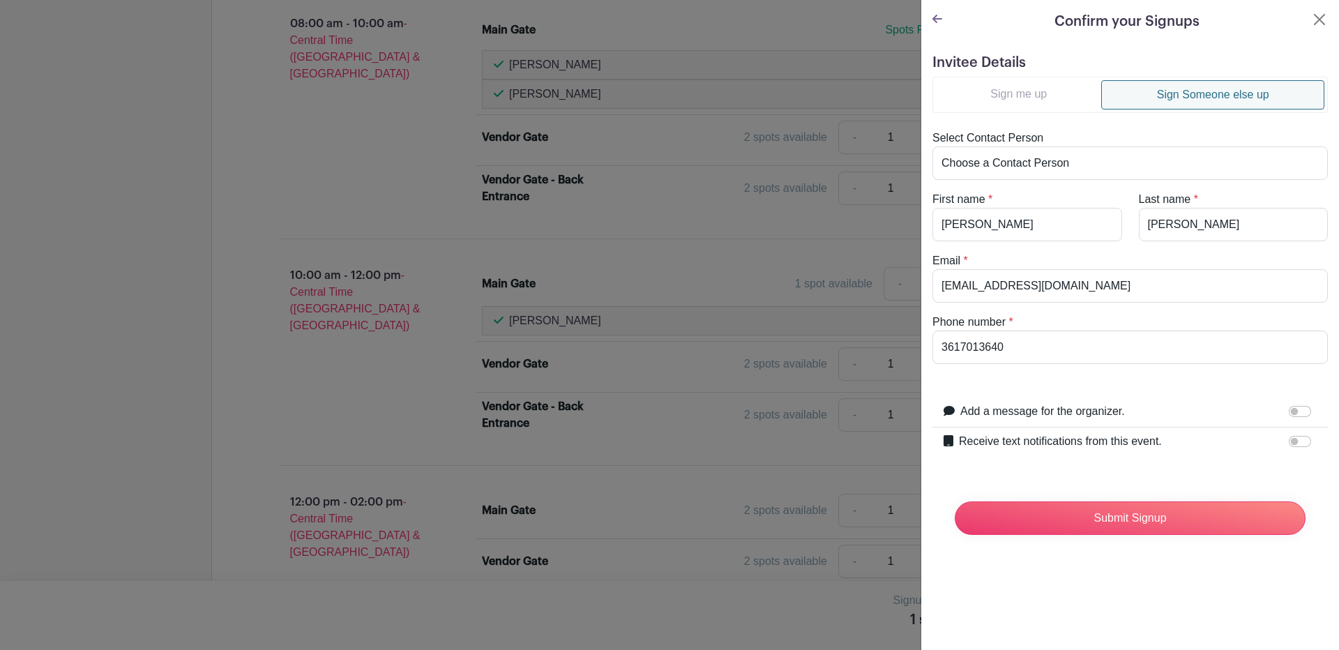
click at [1090, 423] on div "Add a message for the organizer. Your message" at bounding box center [1129, 412] width 395 height 30
click at [1288, 441] on input "Receive text notifications from this event." at bounding box center [1299, 441] width 22 height 11
checkbox input "true"
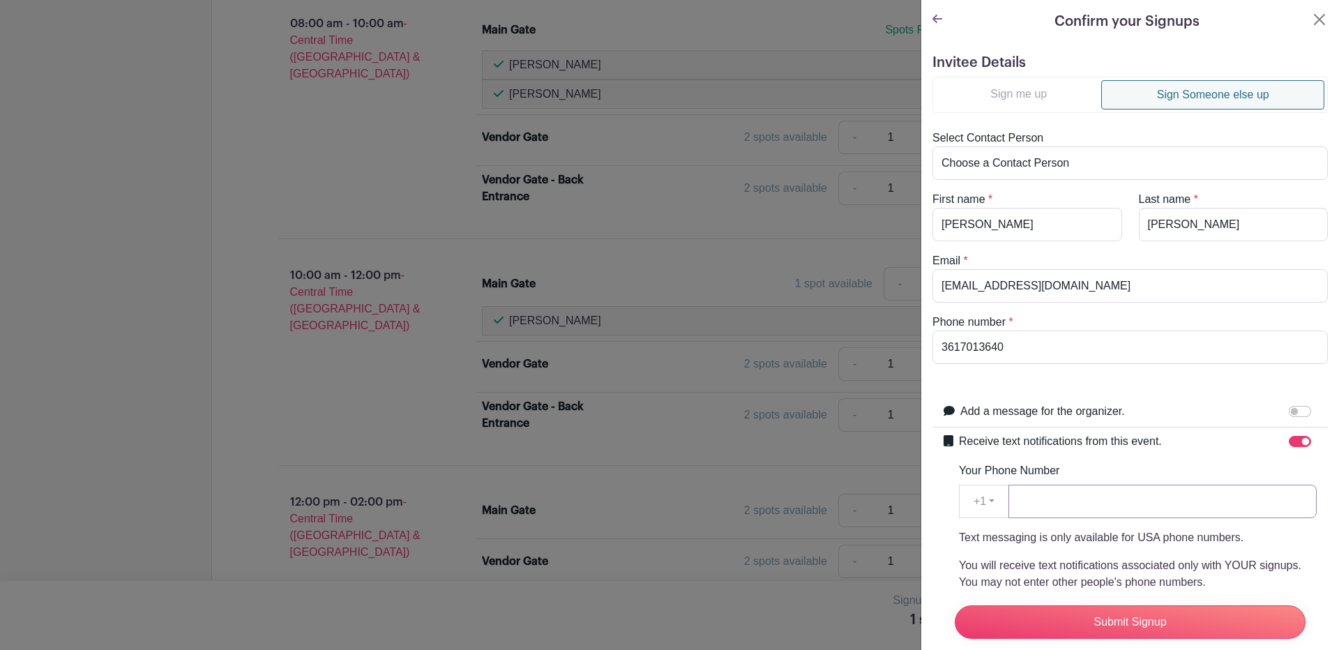
click at [1132, 514] on input "Your Phone Number" at bounding box center [1162, 501] width 308 height 33
type input "3617013640"
click at [1145, 609] on input "Submit Signup" at bounding box center [1129, 621] width 351 height 33
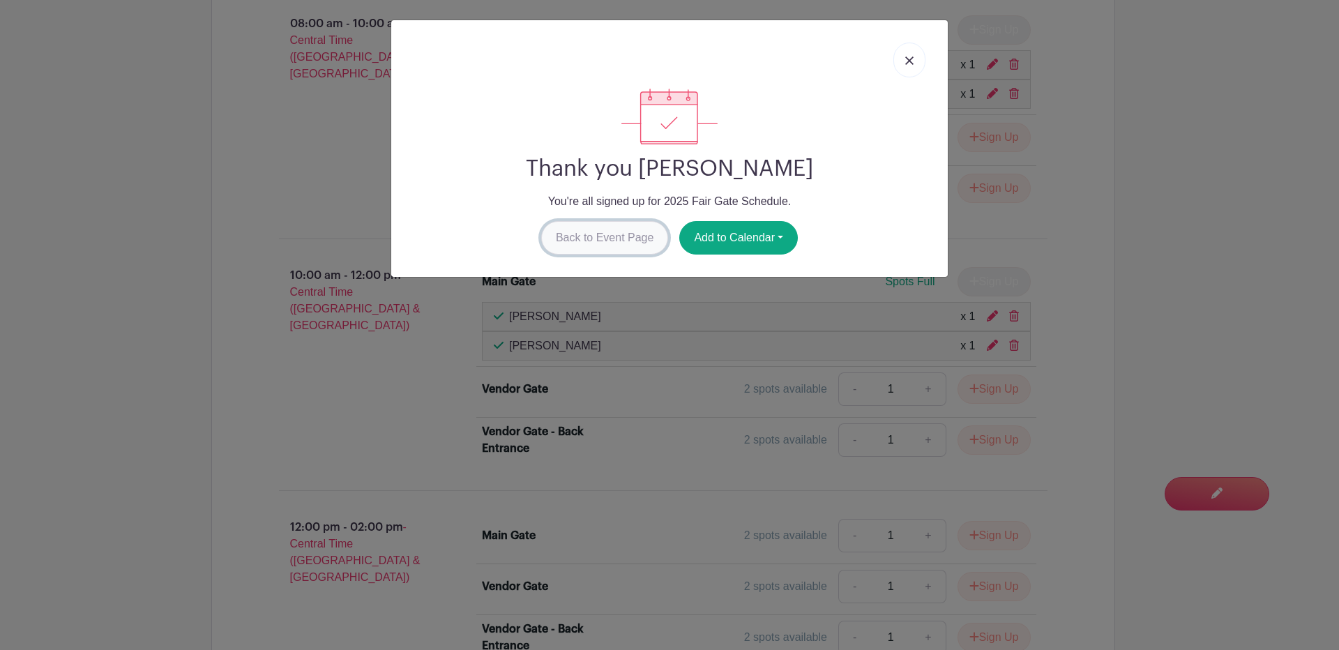
click at [603, 226] on link "Back to Event Page" at bounding box center [605, 237] width 128 height 33
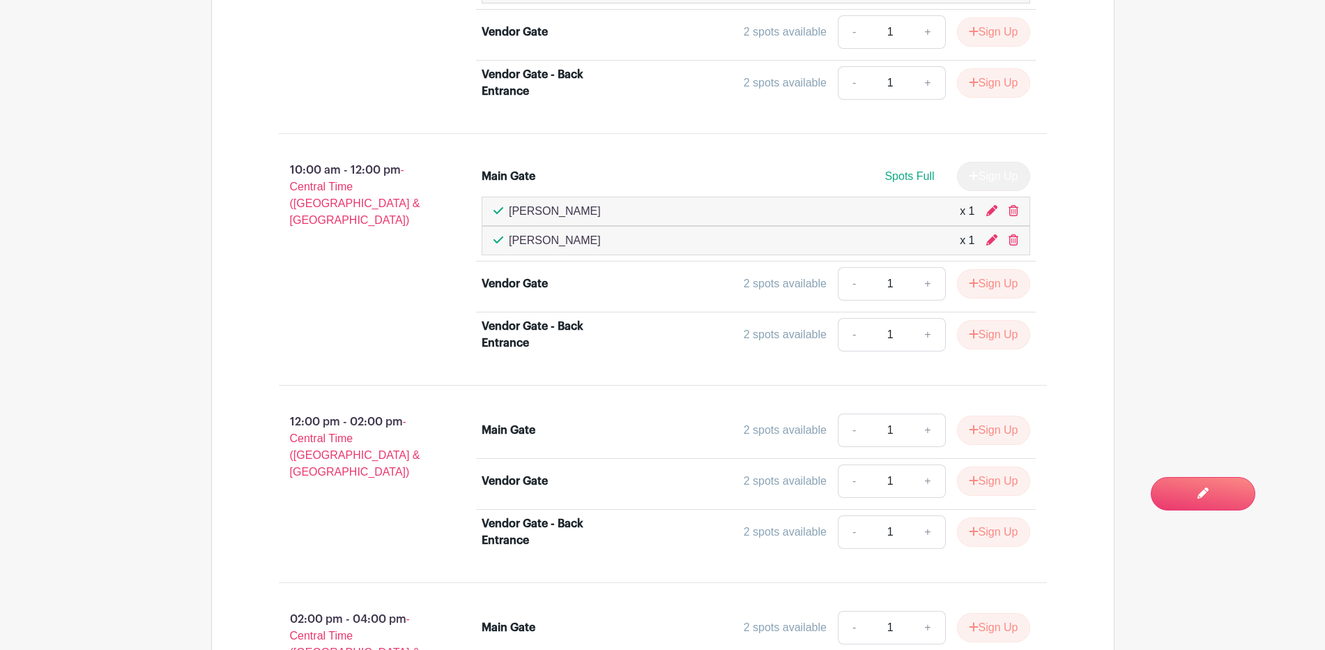
scroll to position [1133, 0]
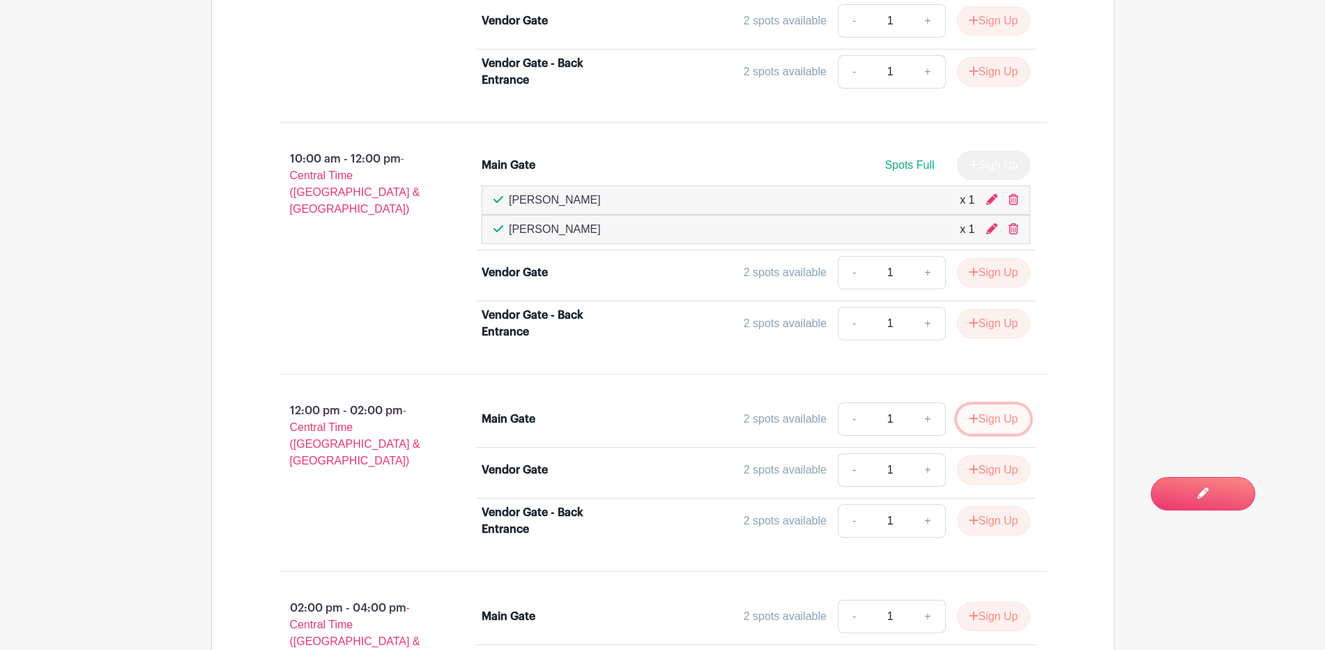
click at [981, 415] on button "Sign Up" at bounding box center [993, 418] width 73 height 29
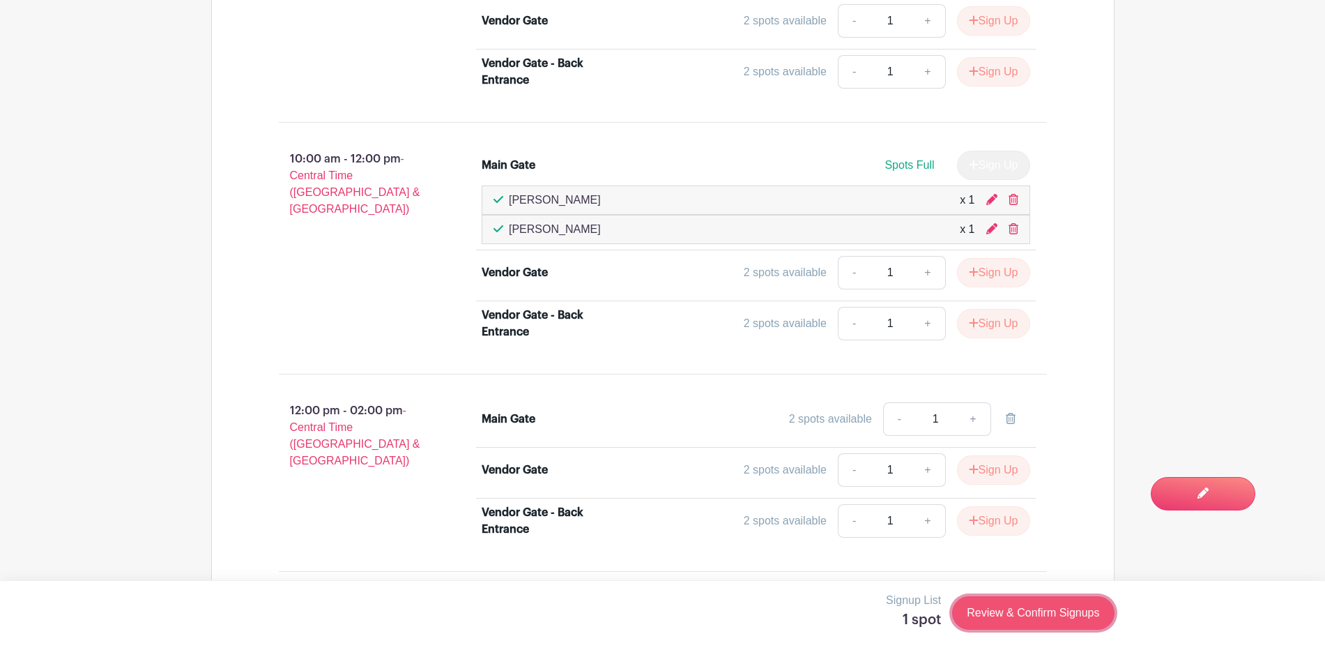
click at [1007, 609] on link "Review & Confirm Signups" at bounding box center [1033, 612] width 162 height 33
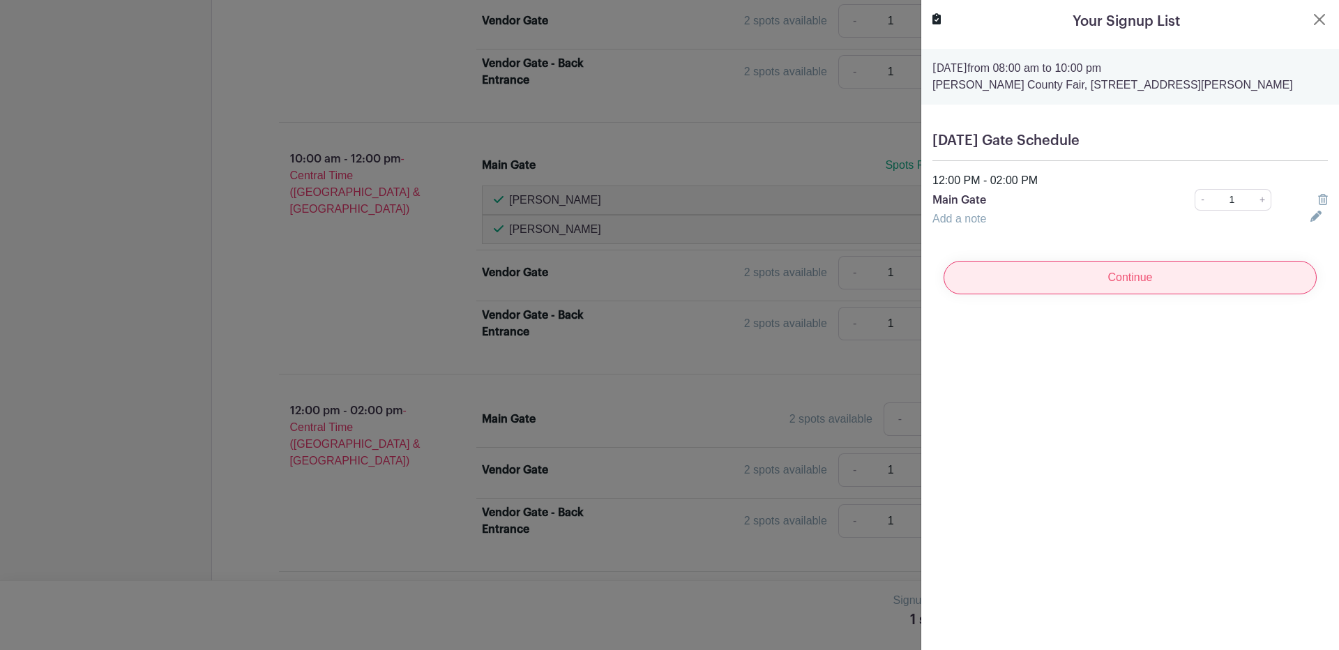
click at [1169, 278] on input "Continue" at bounding box center [1129, 277] width 373 height 33
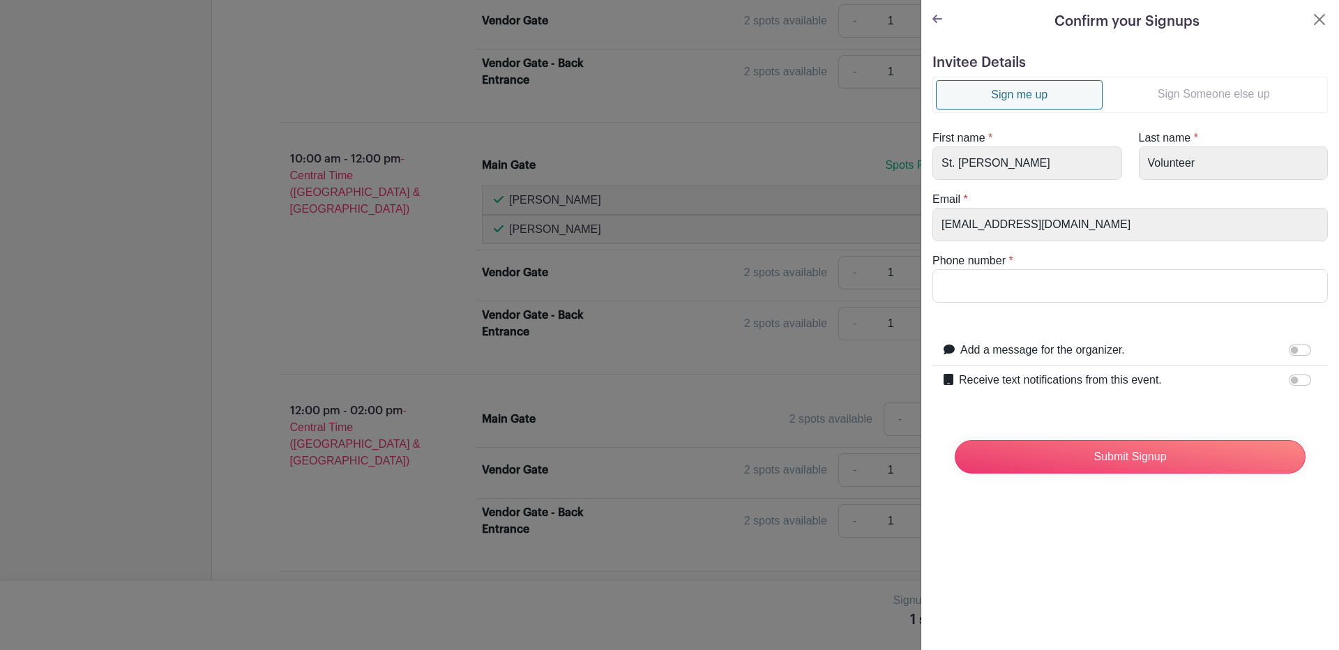
click at [1196, 83] on link "Sign Someone else up" at bounding box center [1213, 94] width 222 height 28
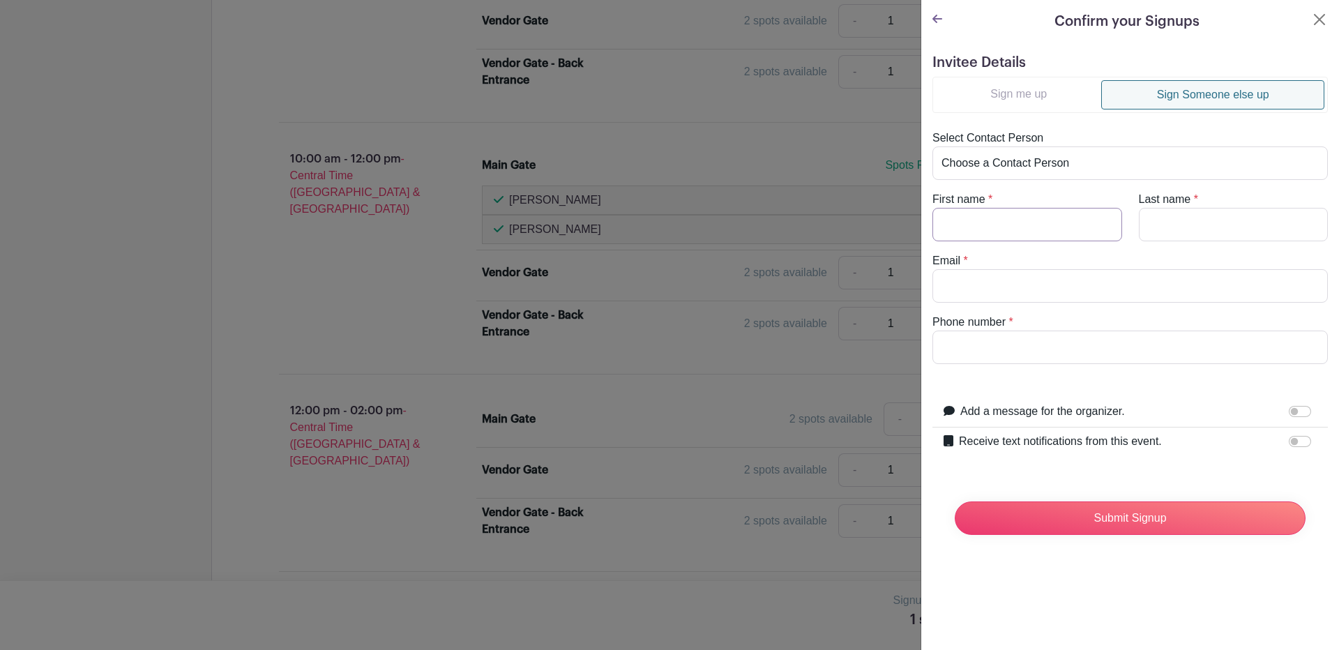
click at [982, 238] on input "First name" at bounding box center [1027, 224] width 190 height 33
type input "Joanna"
type input "Martinez-Vasquez"
type input "santaluciarancher@gmail.com"
type input "2103096594"
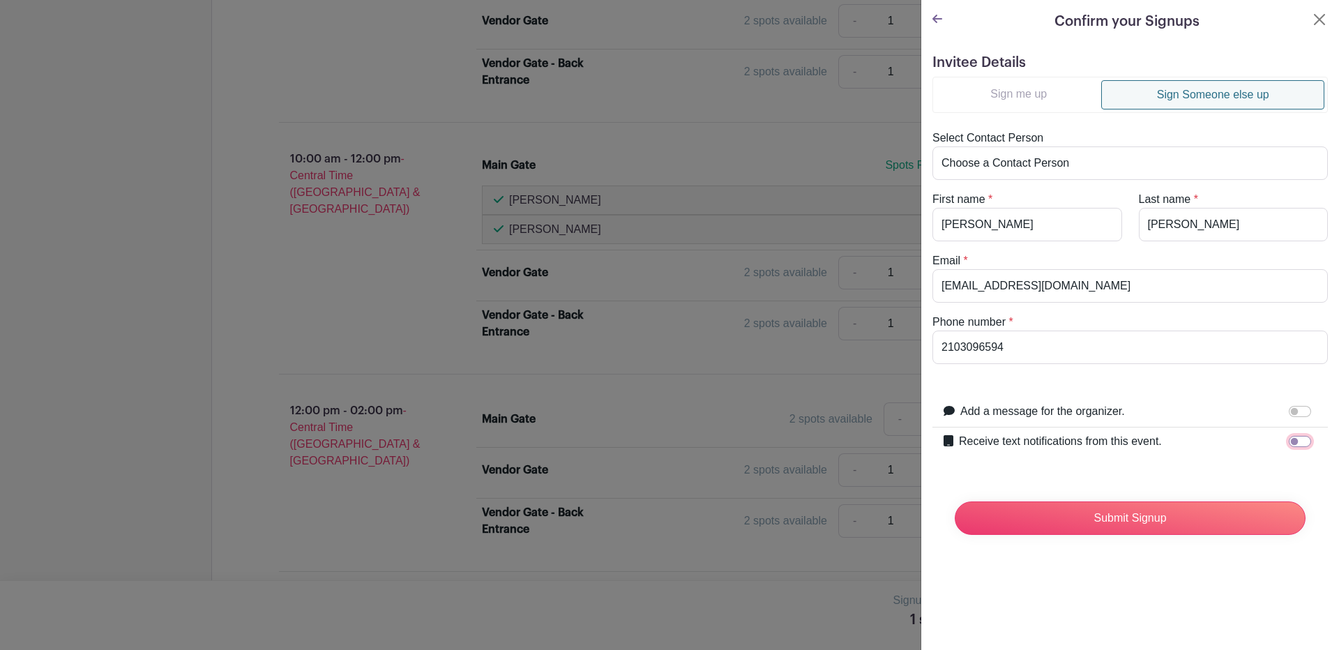
click at [1288, 443] on input "Receive text notifications from this event." at bounding box center [1299, 441] width 22 height 11
checkbox input "true"
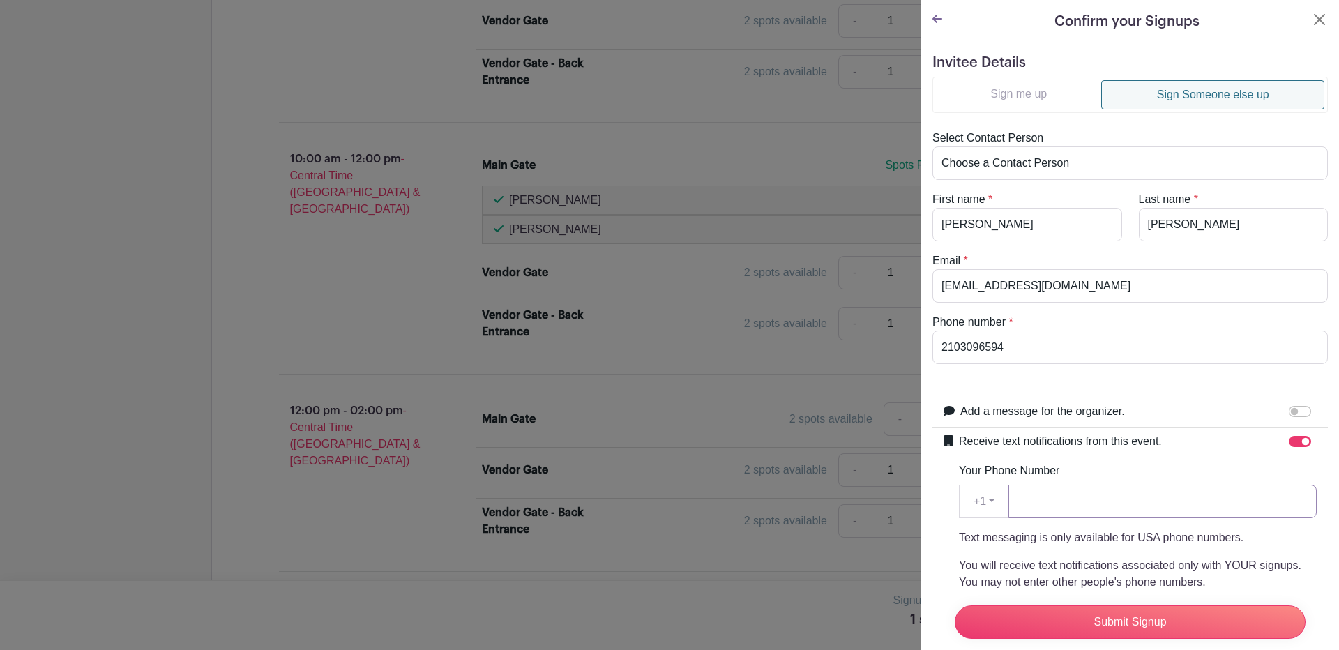
click at [1023, 503] on input "Your Phone Number" at bounding box center [1162, 501] width 308 height 33
type input "2103096594"
click at [1140, 607] on input "Submit Signup" at bounding box center [1129, 621] width 351 height 33
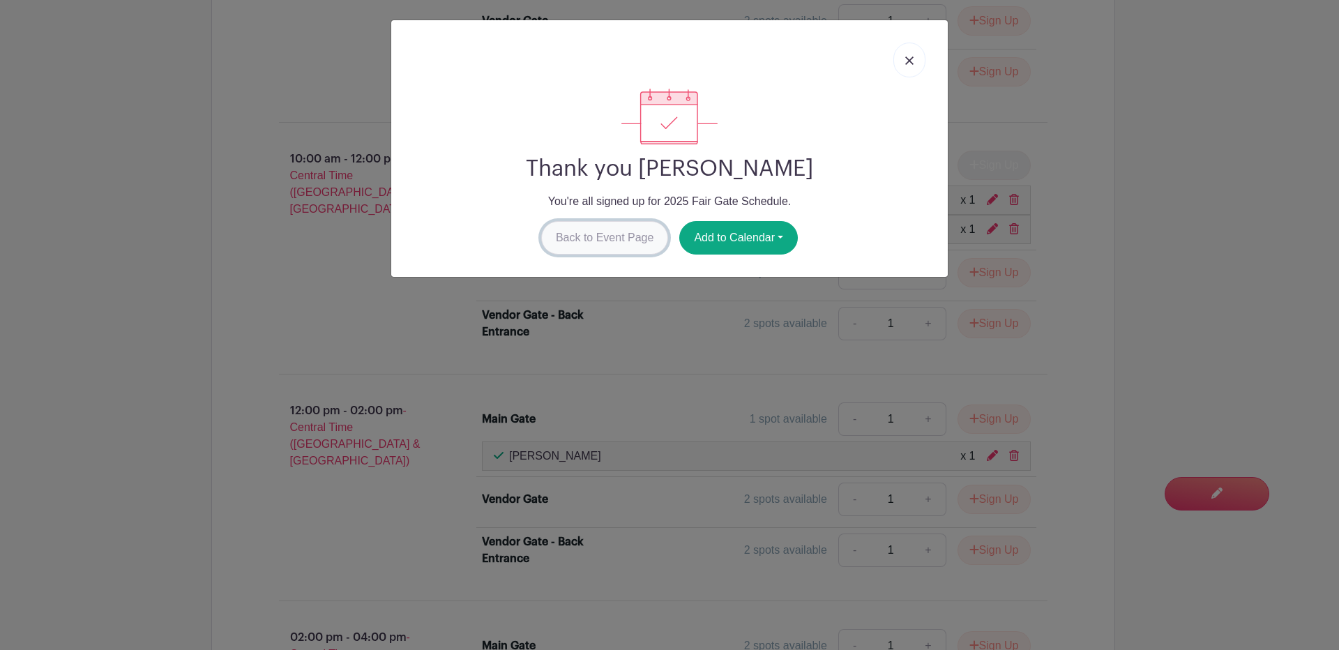
click at [594, 237] on link "Back to Event Page" at bounding box center [605, 237] width 128 height 33
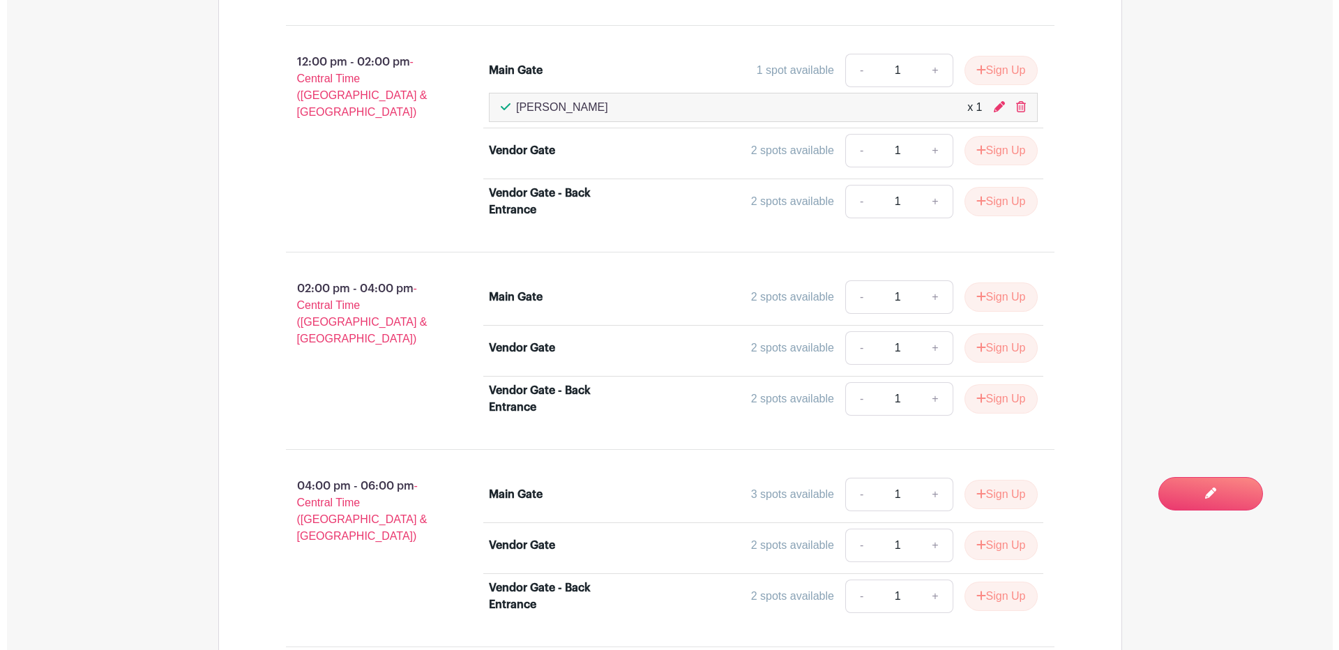
scroll to position [1627, 0]
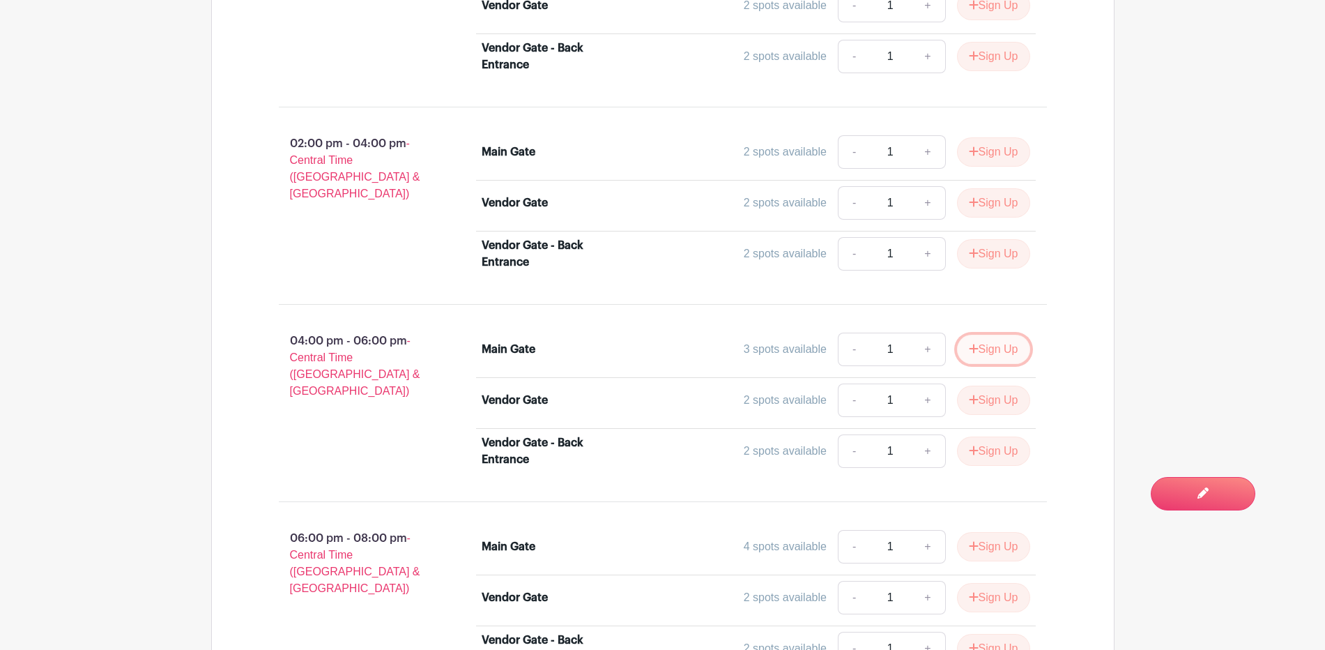
click at [975, 346] on icon "submit" at bounding box center [974, 348] width 10 height 11
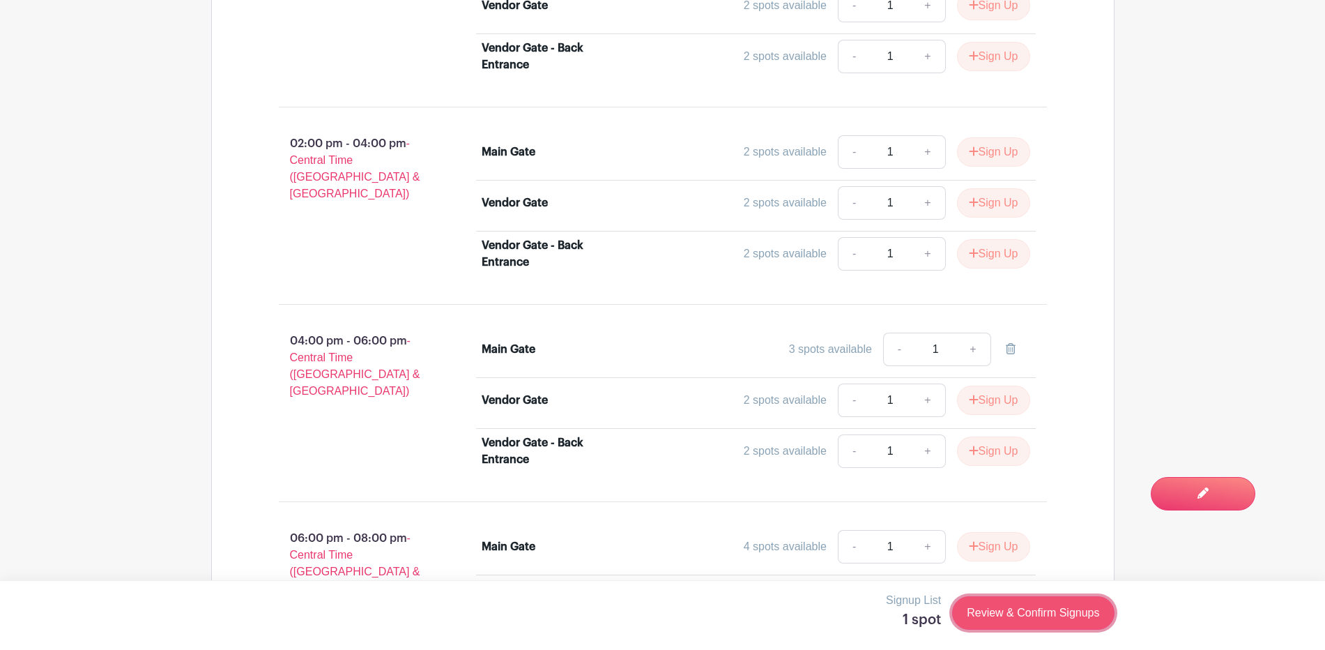
click at [1008, 607] on link "Review & Confirm Signups" at bounding box center [1033, 612] width 162 height 33
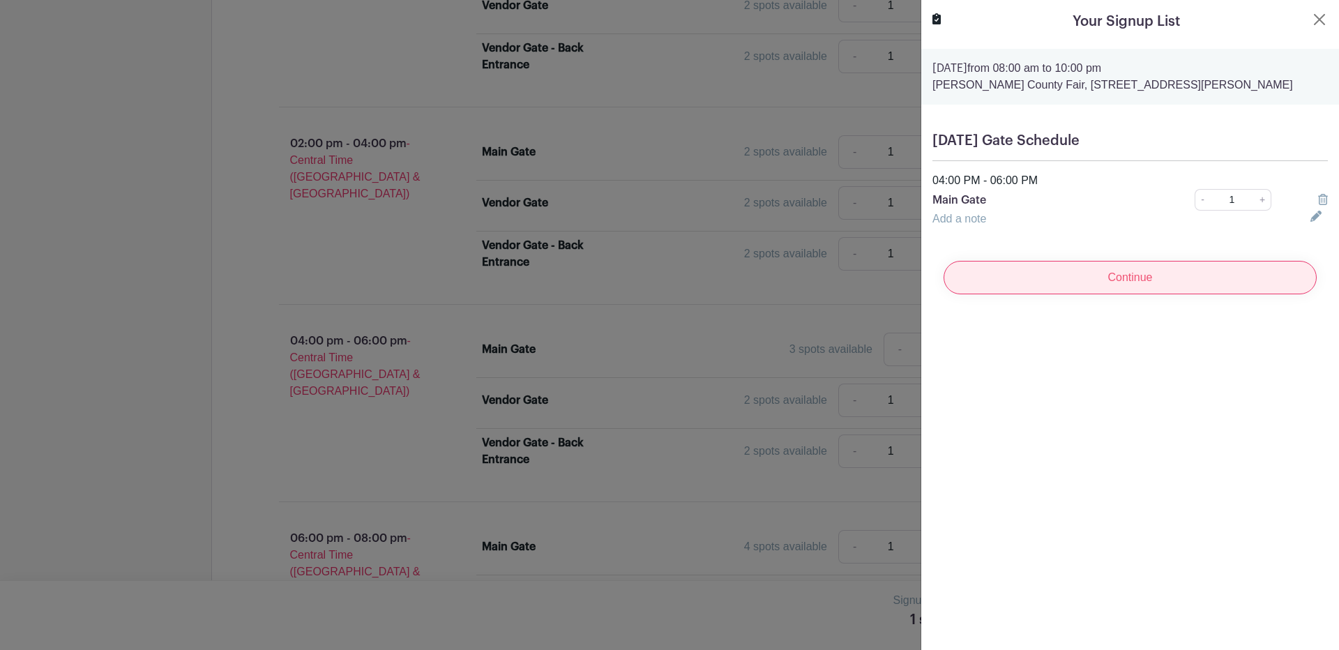
click at [1130, 280] on input "Continue" at bounding box center [1129, 277] width 373 height 33
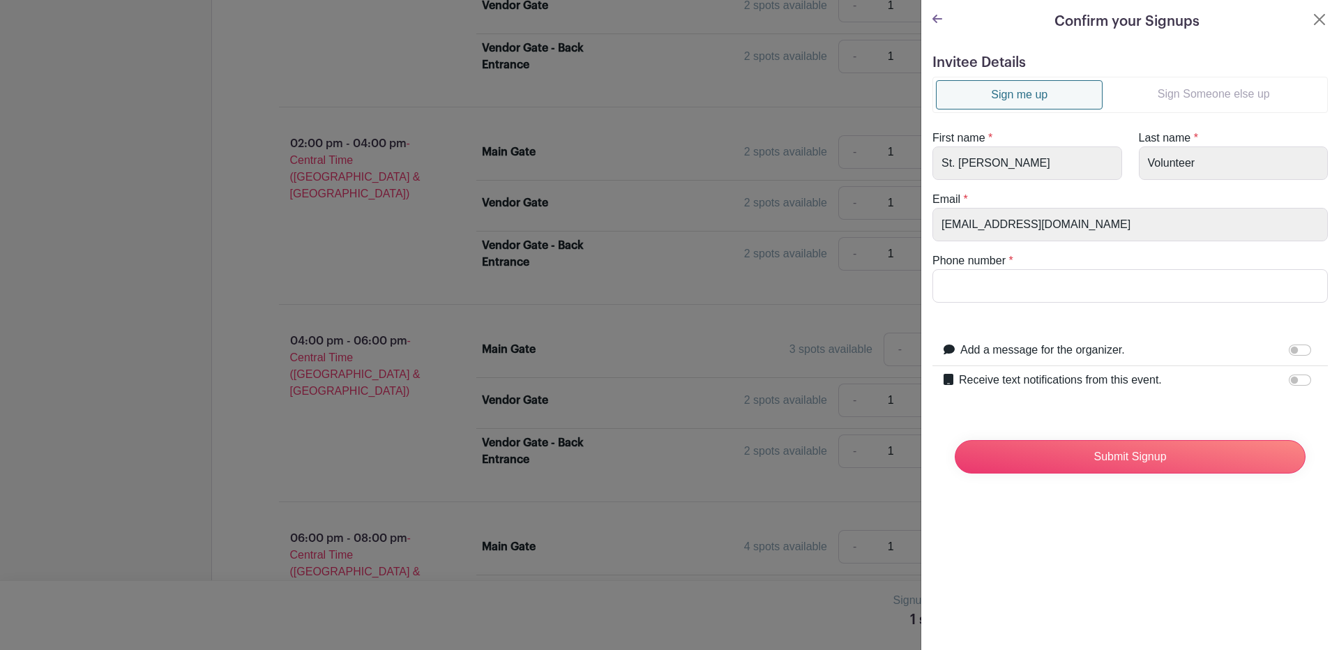
click at [1185, 93] on link "Sign Someone else up" at bounding box center [1213, 94] width 222 height 28
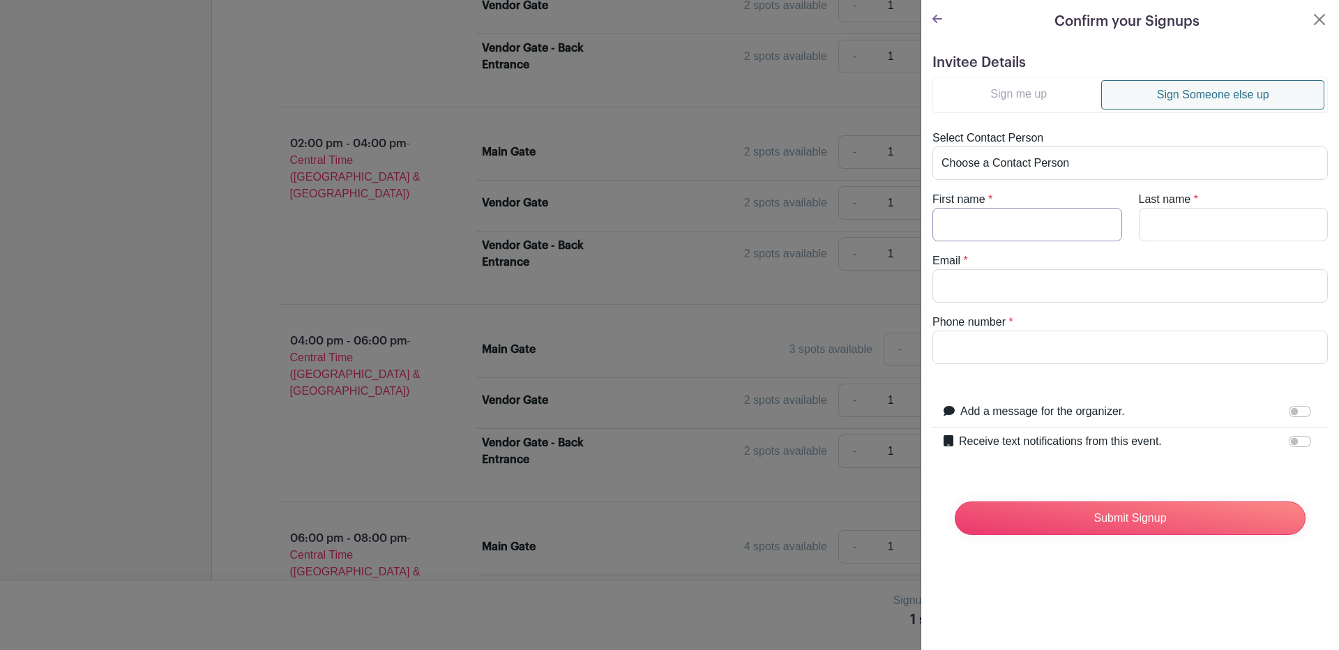
click at [948, 227] on input "First name" at bounding box center [1027, 224] width 190 height 33
type input "Isabel"
type input "Losoyo"
drag, startPoint x: 982, startPoint y: 224, endPoint x: 904, endPoint y: 227, distance: 78.8
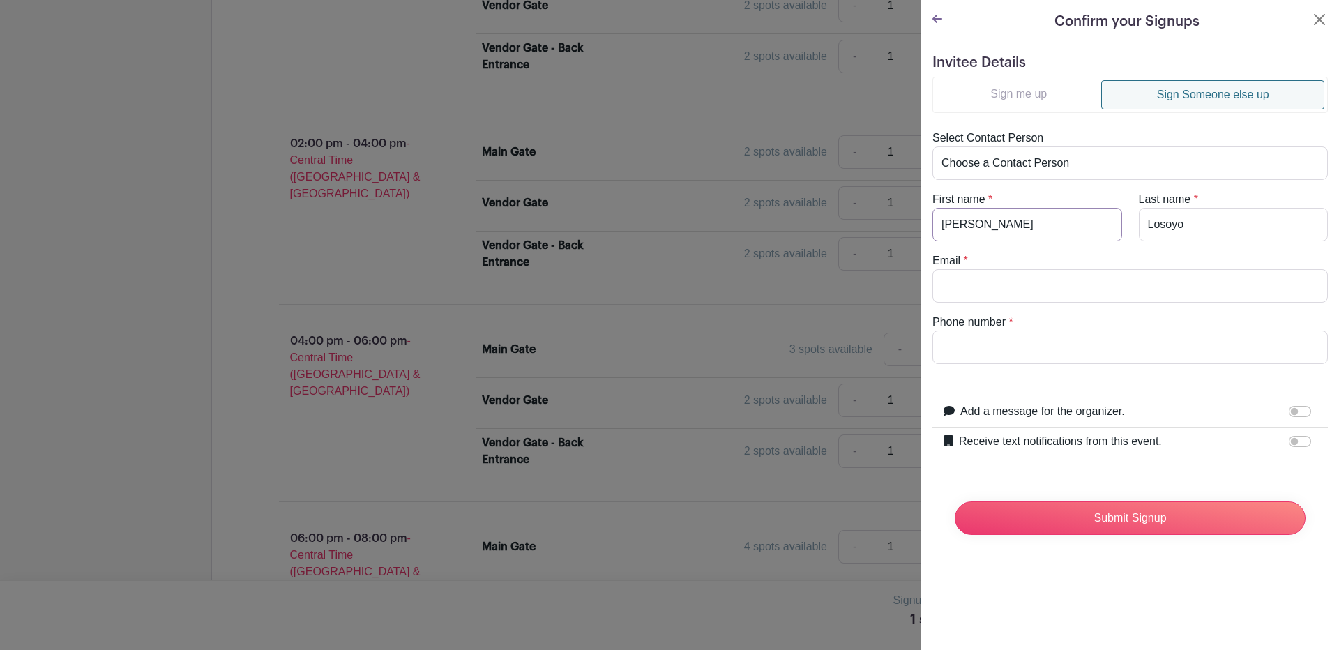
type input "Gennie"
type input "Garcia"
type input "genniegarcia3.6.14@gmail.com"
type input "3612197359"
click at [1288, 441] on input "Receive text notifications from this event." at bounding box center [1299, 441] width 22 height 11
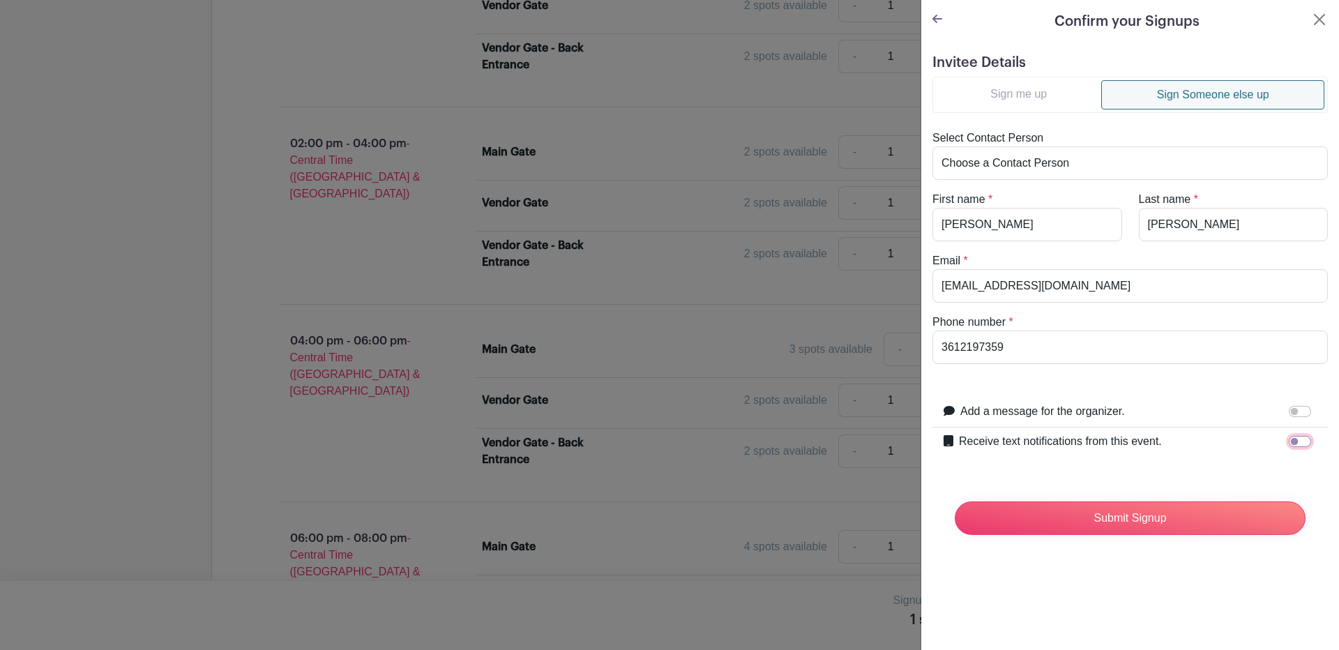
checkbox input "true"
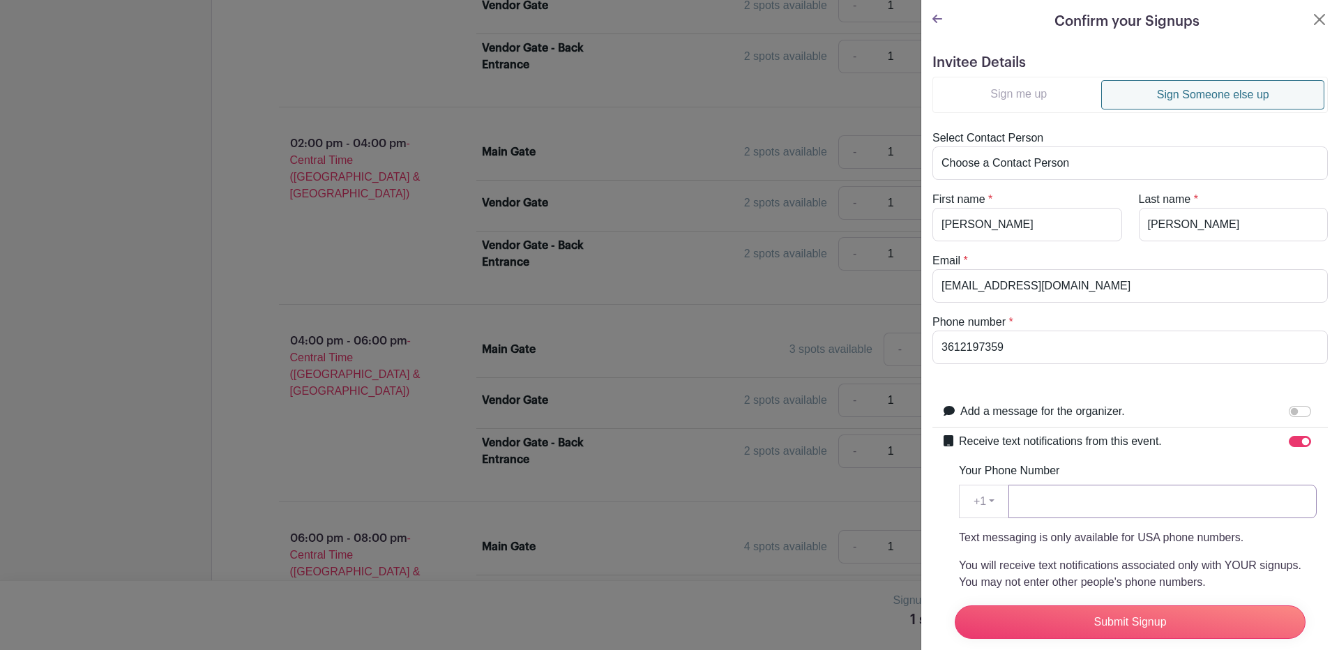
click at [1109, 496] on input "Your Phone Number" at bounding box center [1162, 501] width 308 height 33
type input "3612197359"
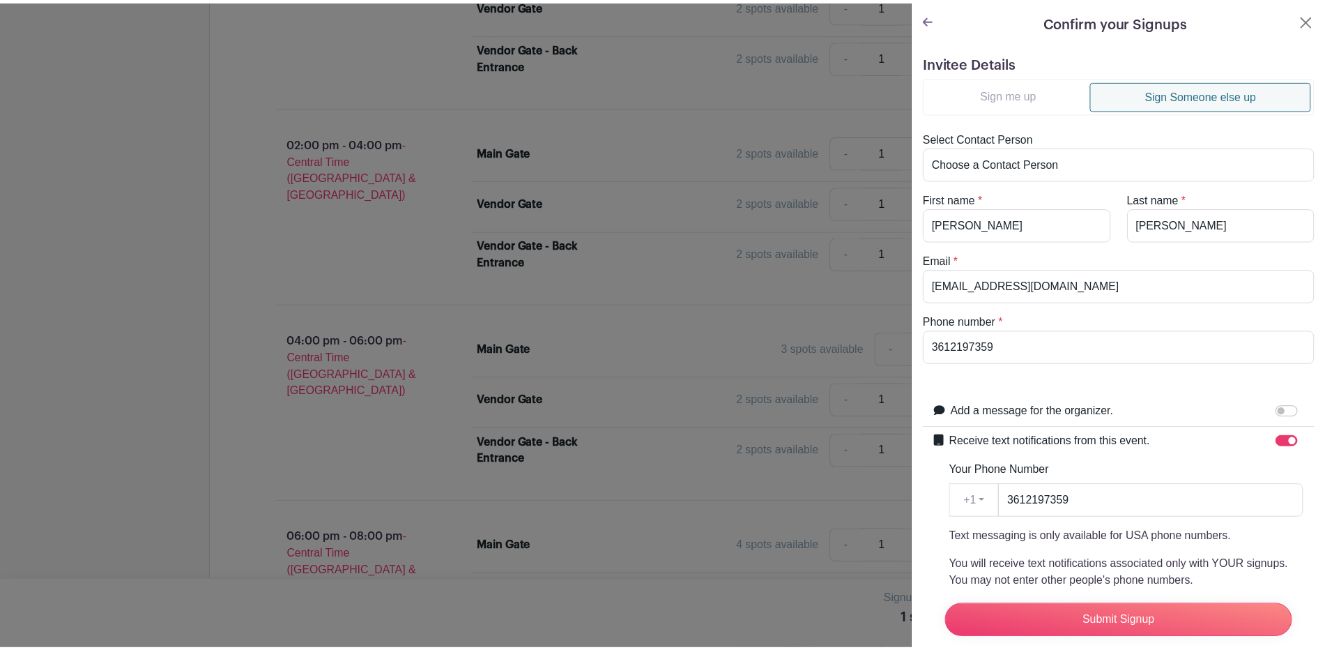
scroll to position [211, 0]
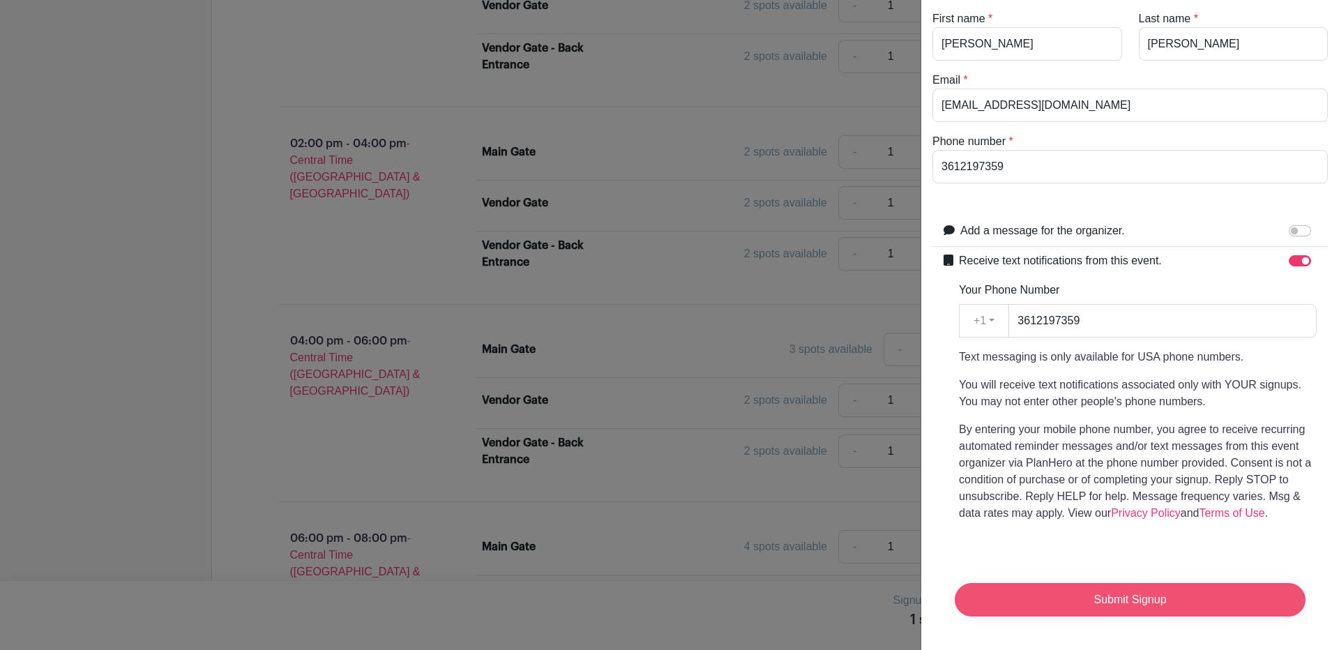
click at [1119, 587] on input "Submit Signup" at bounding box center [1129, 599] width 351 height 33
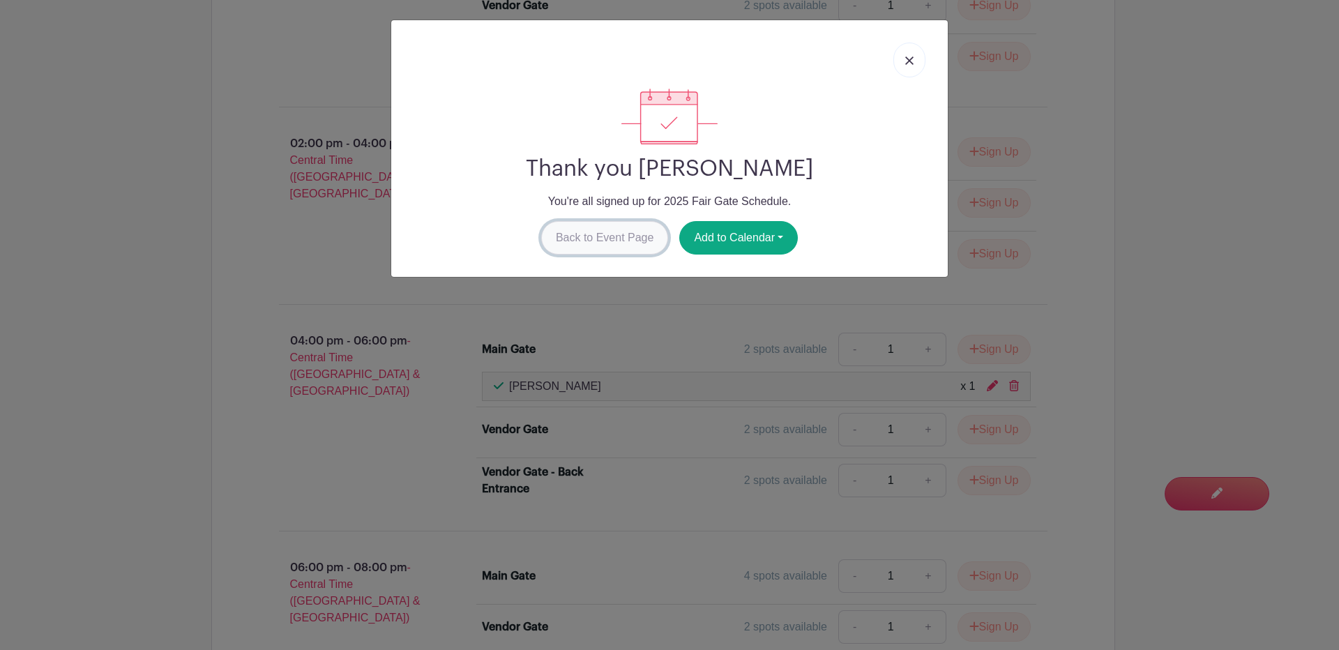
click at [602, 239] on link "Back to Event Page" at bounding box center [605, 237] width 128 height 33
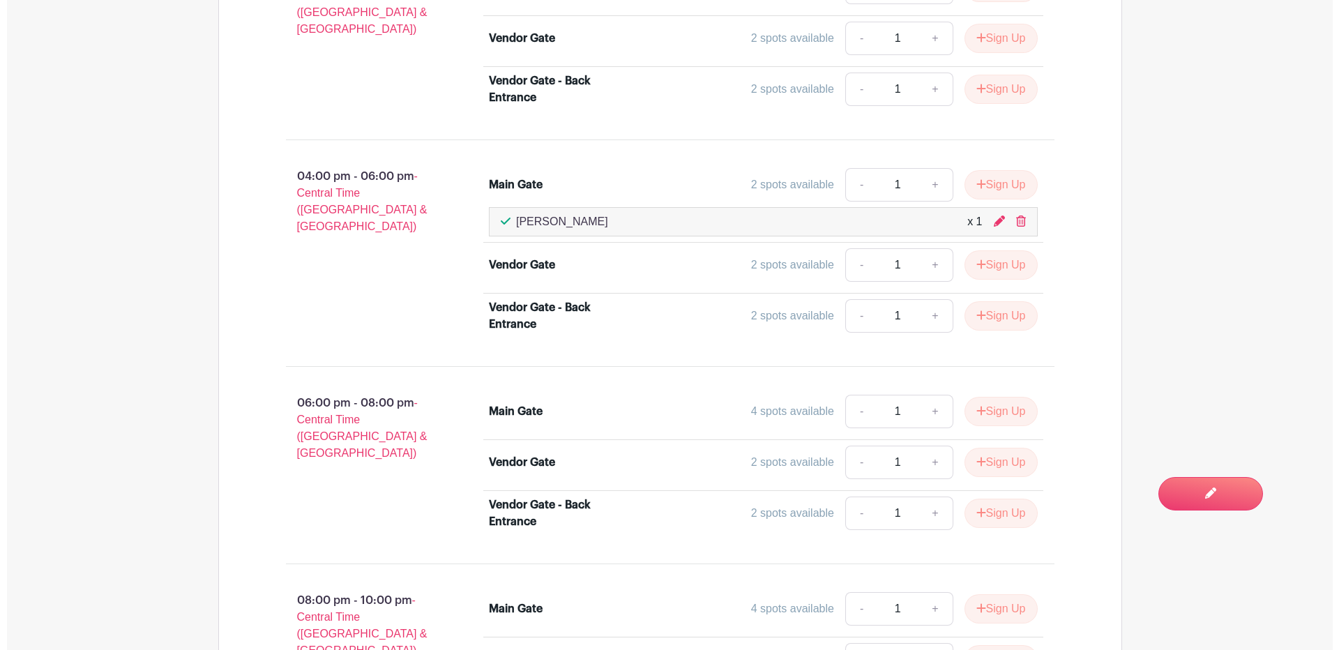
scroll to position [1801, 0]
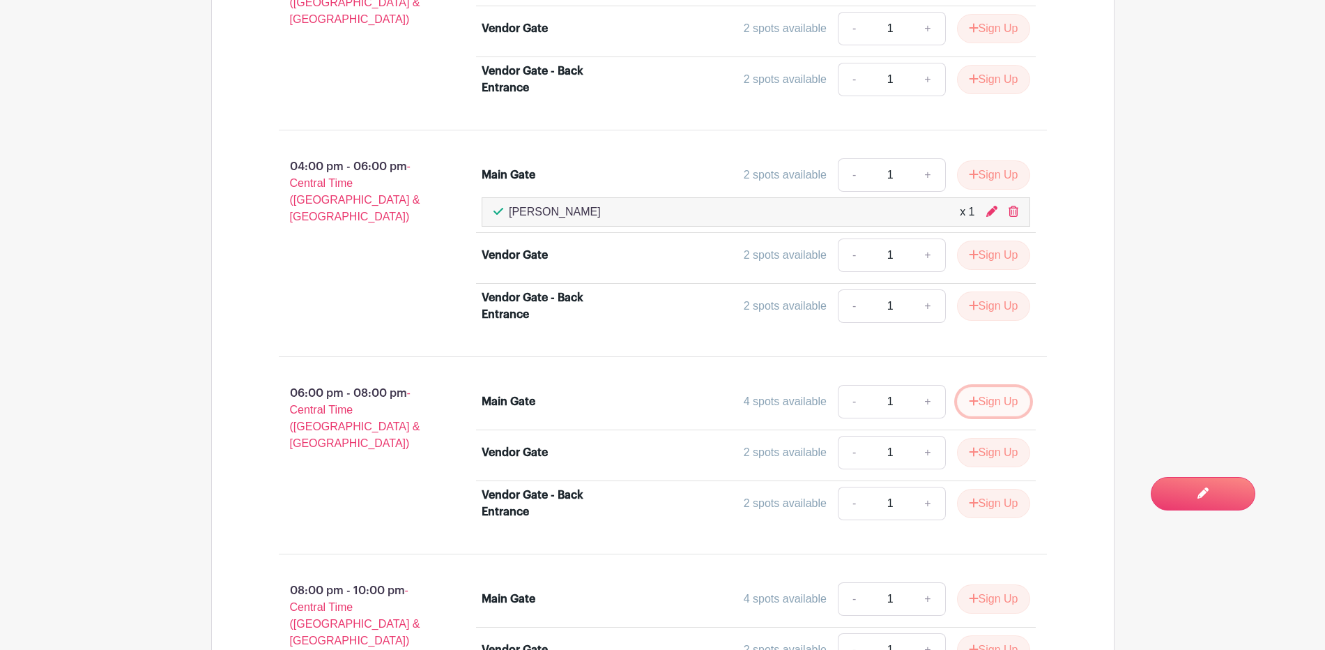
click at [989, 400] on button "Sign Up" at bounding box center [993, 401] width 73 height 29
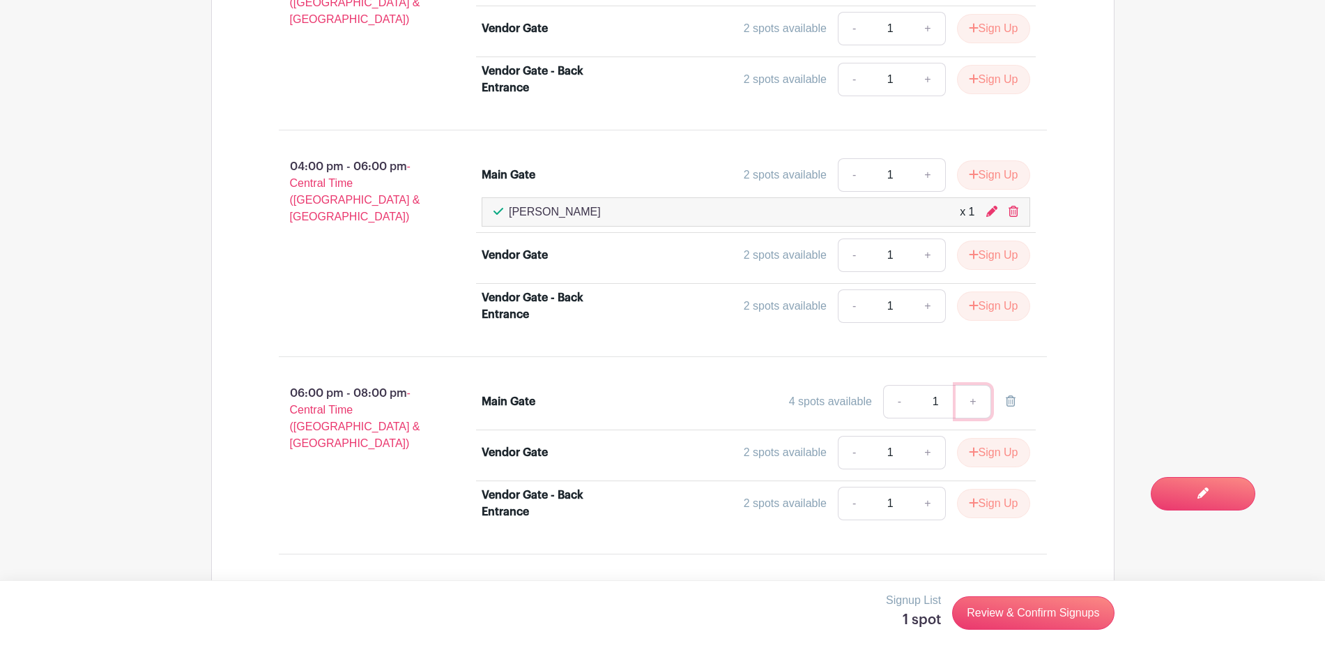
click at [973, 397] on link "+" at bounding box center [973, 401] width 35 height 33
type input "2"
click at [1017, 609] on link "Review & Confirm Signups" at bounding box center [1033, 612] width 162 height 33
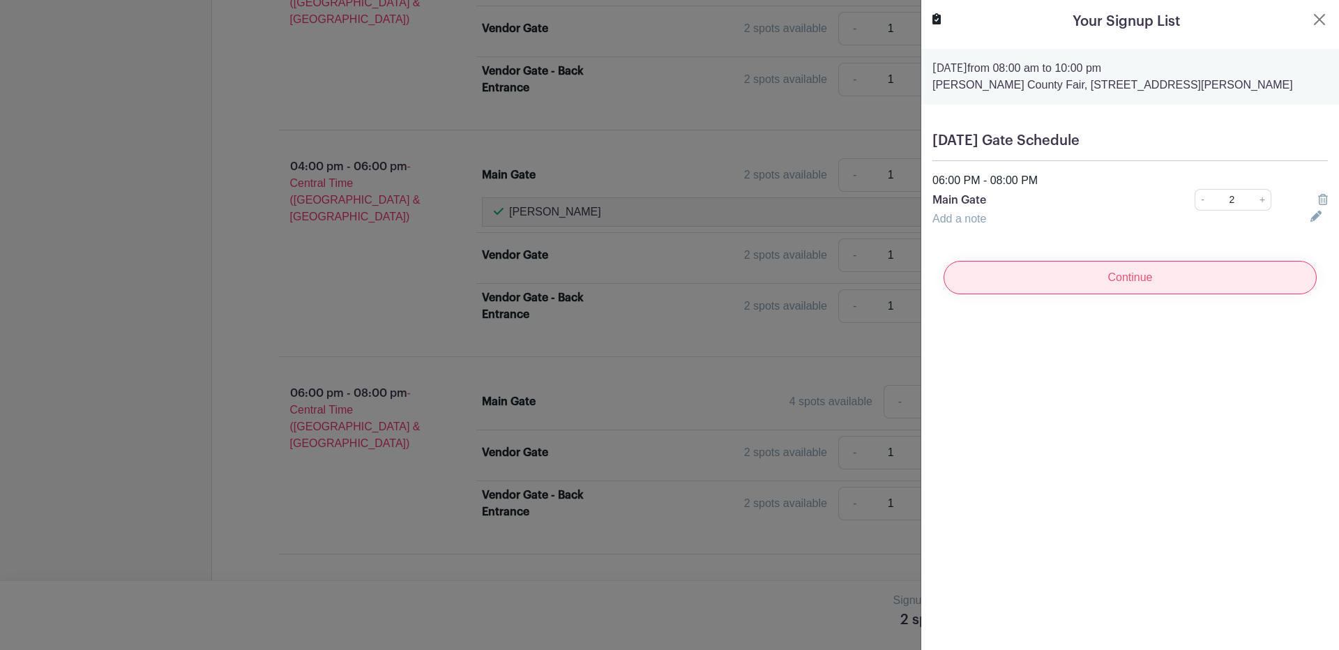
click at [1133, 280] on input "Continue" at bounding box center [1129, 277] width 373 height 33
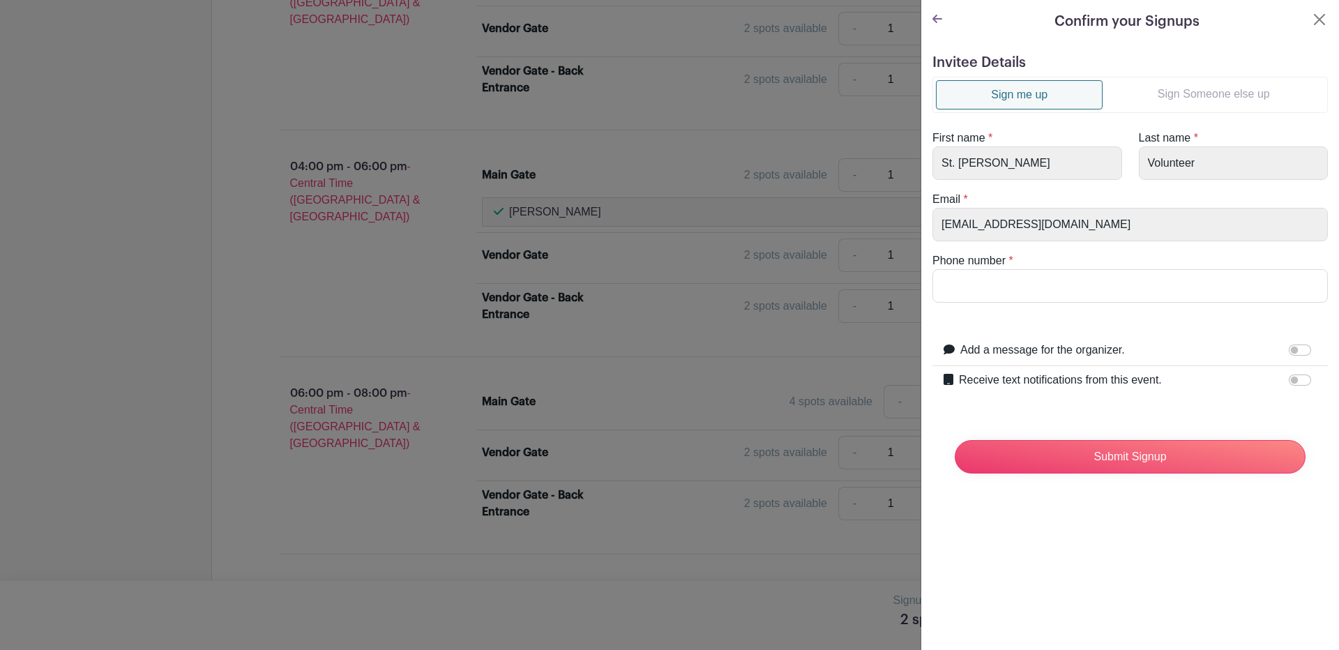
click at [1205, 86] on link "Sign Someone else up" at bounding box center [1213, 94] width 222 height 28
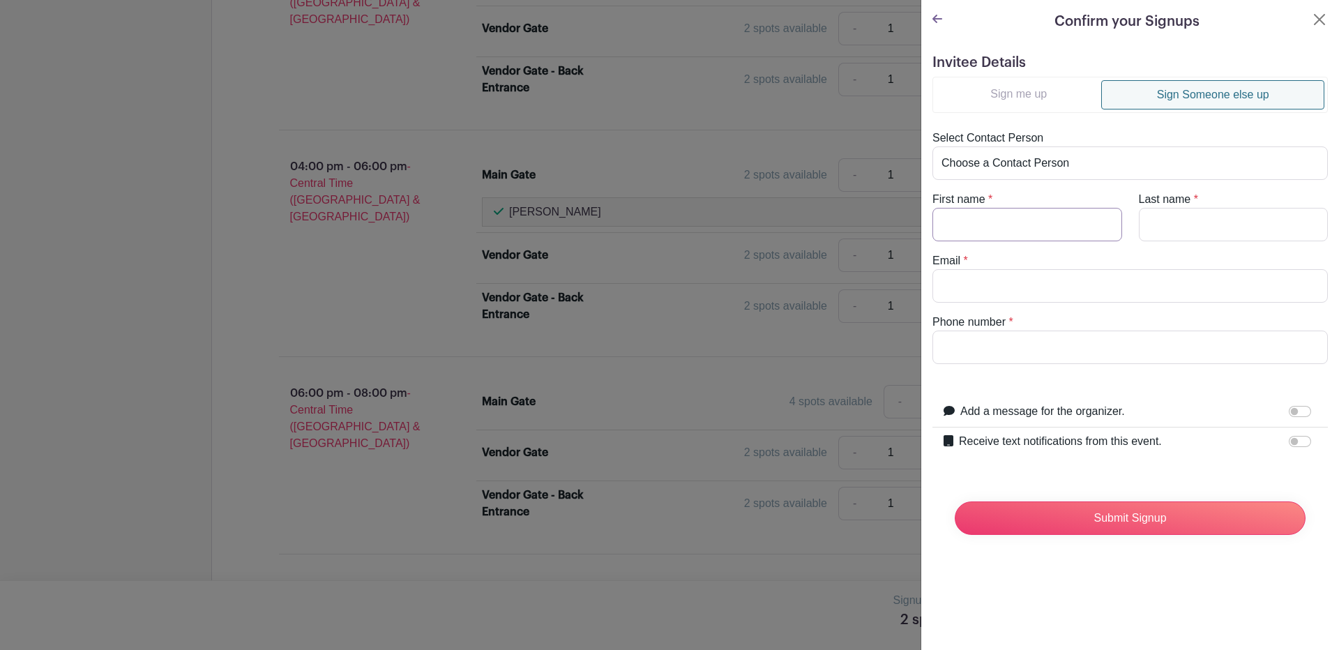
click at [950, 221] on input "First name" at bounding box center [1027, 224] width 190 height 33
type input "Janie"
type input "Alaniz"
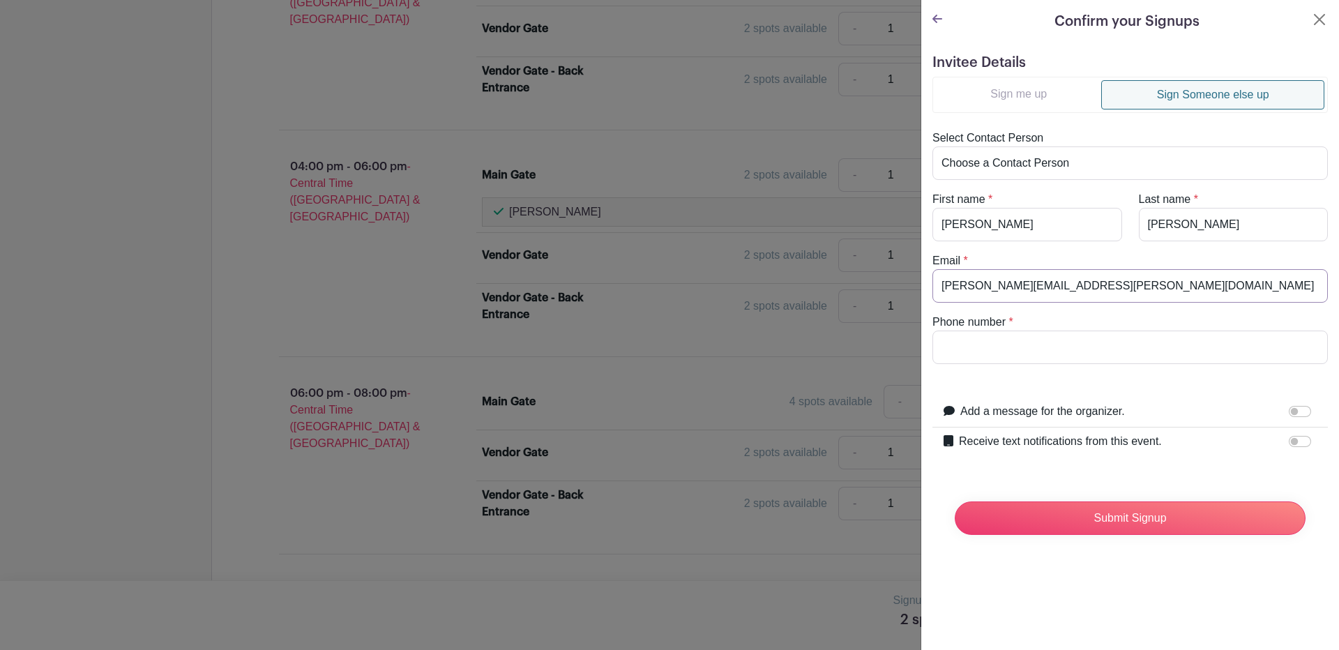
type input "janie.alaniz@icloud.com"
type input "3613891626"
click at [1288, 441] on input "Receive text notifications from this event." at bounding box center [1299, 441] width 22 height 11
checkbox input "true"
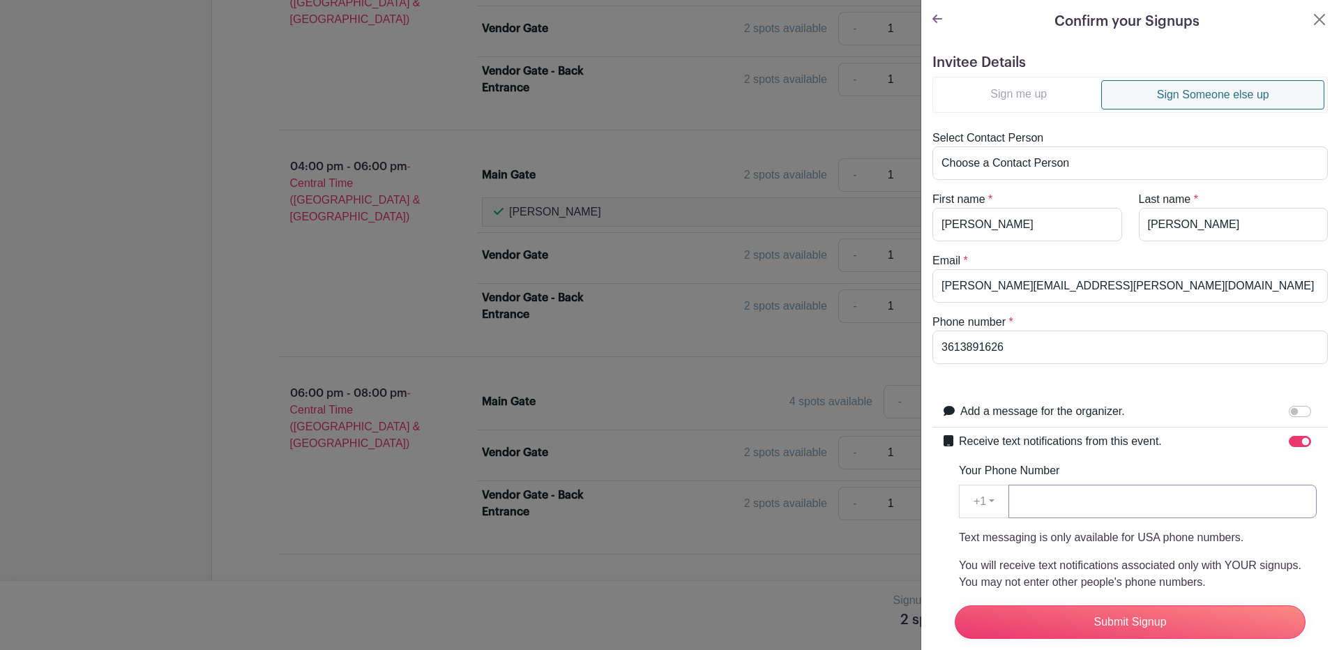
click at [1033, 505] on input "Your Phone Number" at bounding box center [1162, 501] width 308 height 33
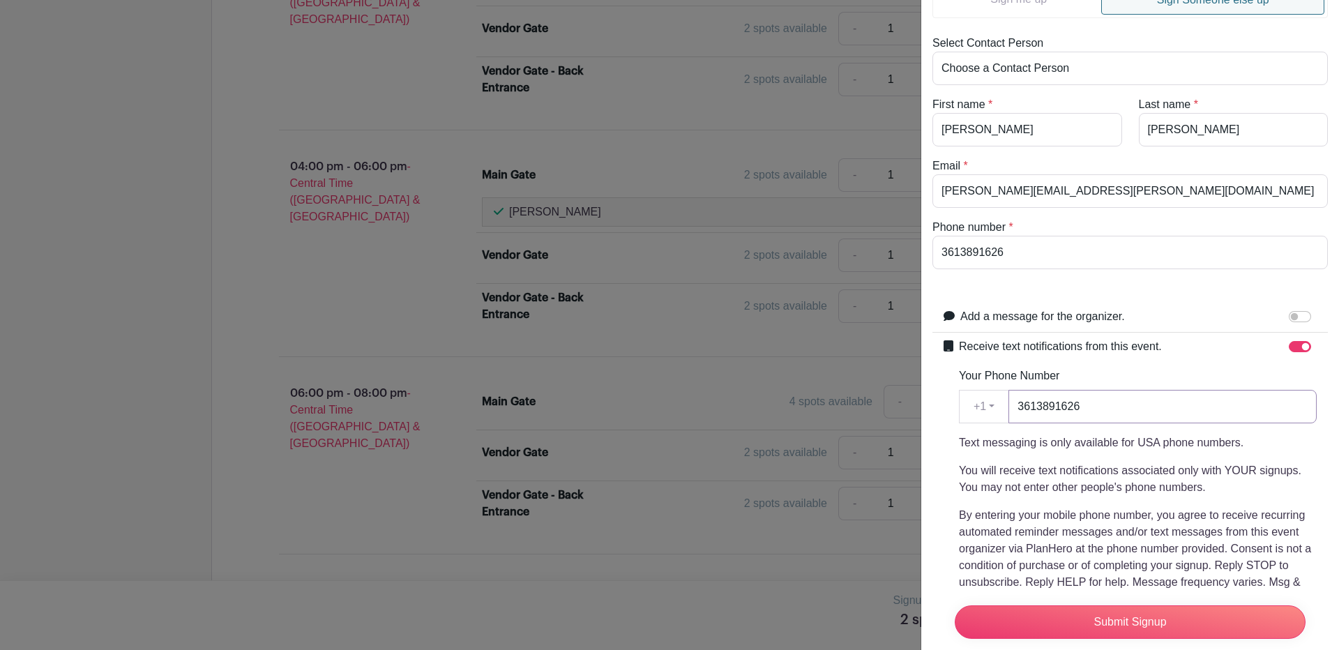
scroll to position [94, 0]
type input "3613891626"
click at [1288, 319] on input "Add a message for the organizer." at bounding box center [1299, 317] width 22 height 11
checkbox input "true"
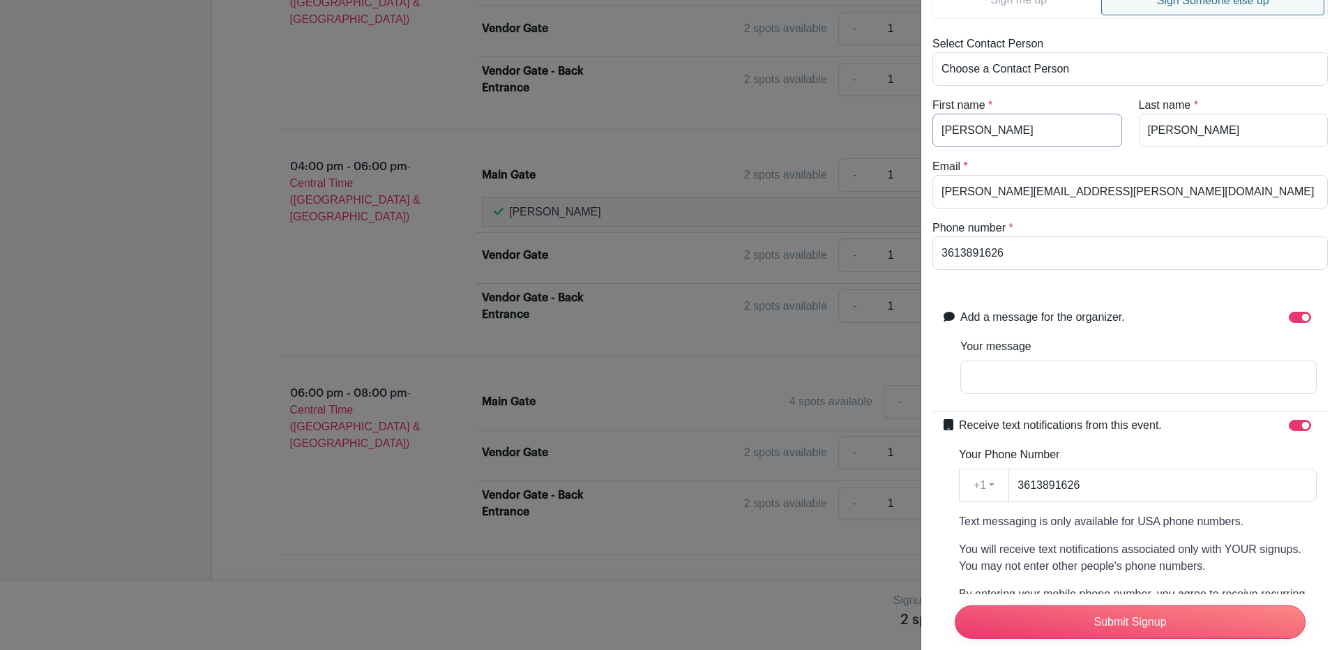
click at [1003, 130] on input "Janie" at bounding box center [1027, 130] width 190 height 33
type input "J"
drag, startPoint x: 976, startPoint y: 129, endPoint x: 906, endPoint y: 135, distance: 69.9
type input "Janie"
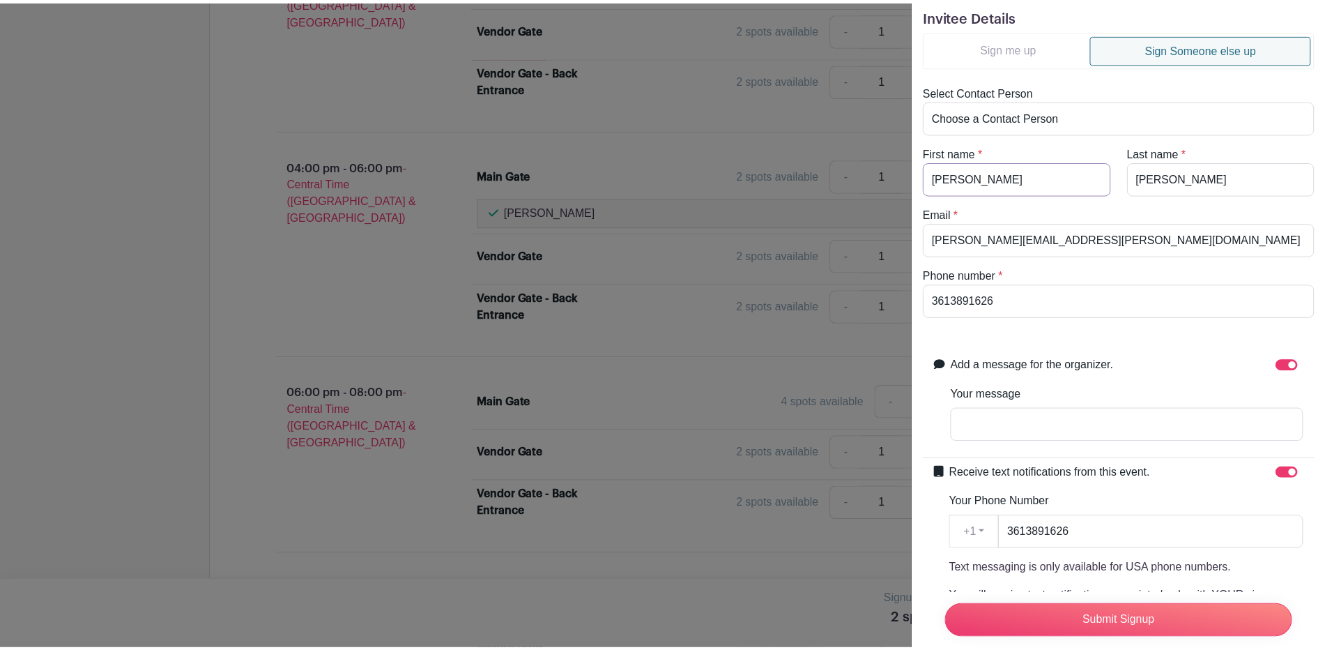
scroll to position [0, 0]
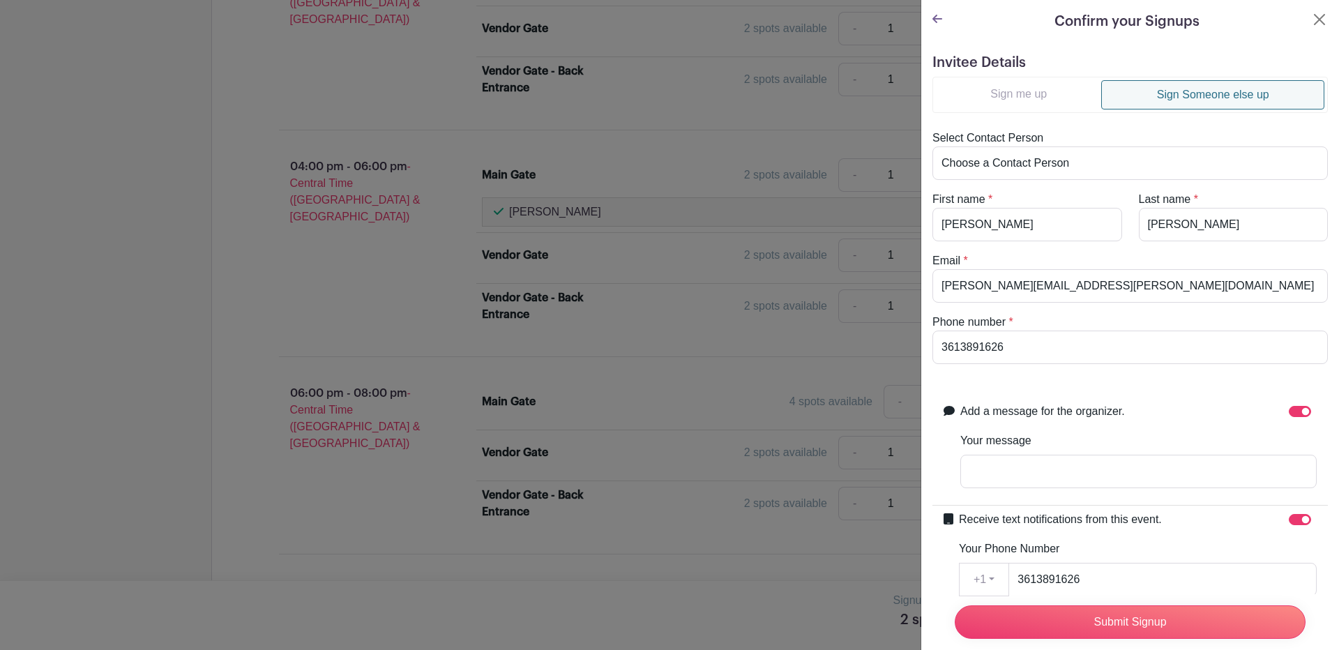
click at [931, 19] on turbo-frame "Confirm your Signups Invitee Details Sign me up Sign Someone else up Select Con…" at bounding box center [1130, 454] width 418 height 908
click at [940, 14] on icon at bounding box center [937, 18] width 10 height 11
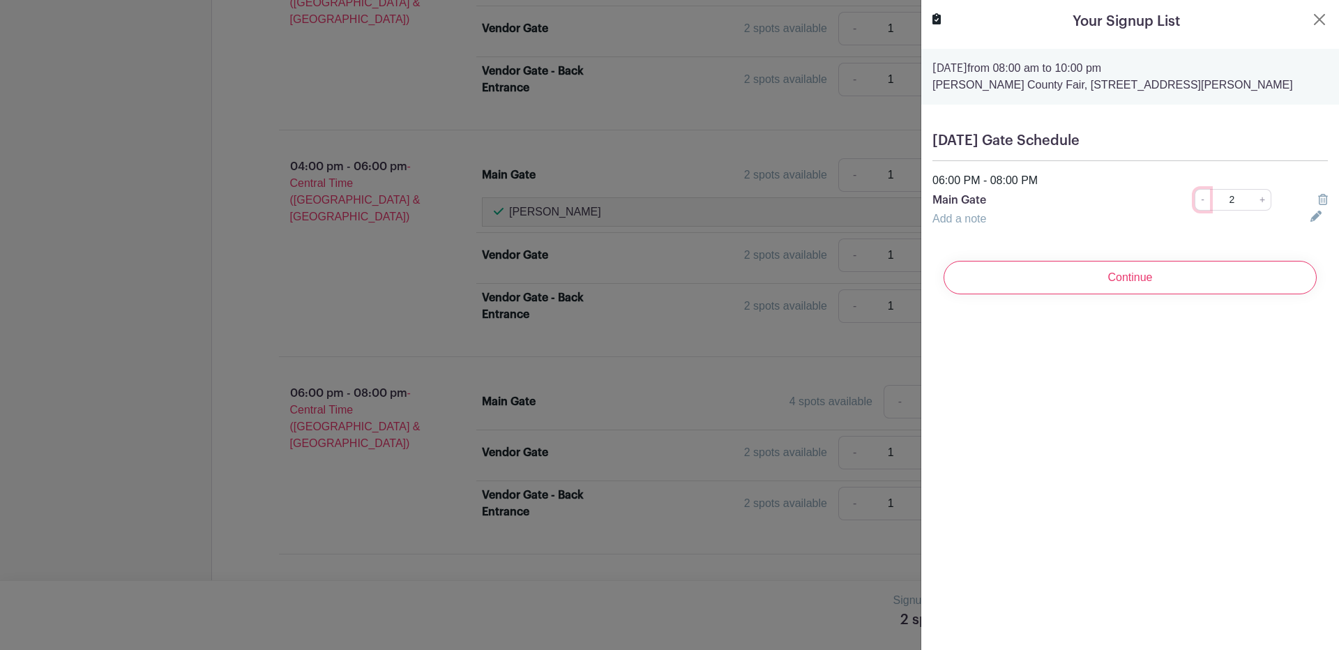
click at [1194, 199] on link "-" at bounding box center [1201, 200] width 15 height 22
type input "1"
click at [1124, 279] on input "Continue" at bounding box center [1129, 277] width 373 height 33
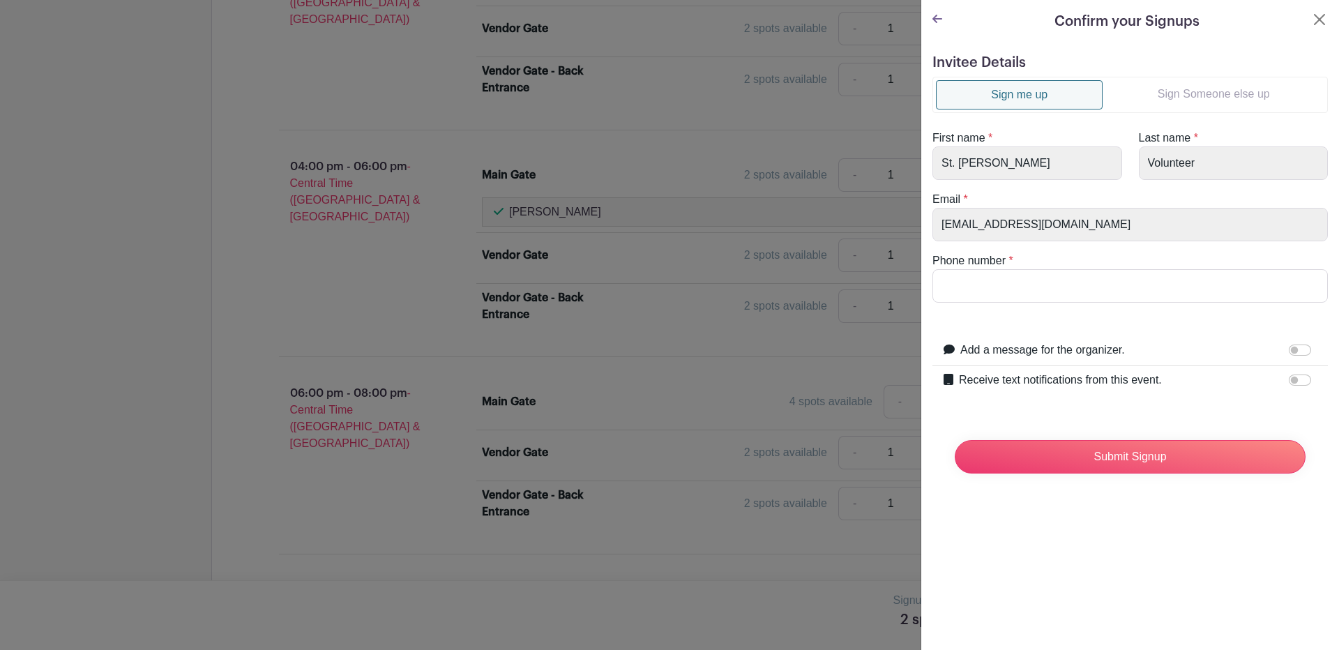
click at [1211, 93] on link "Sign Someone else up" at bounding box center [1213, 94] width 222 height 28
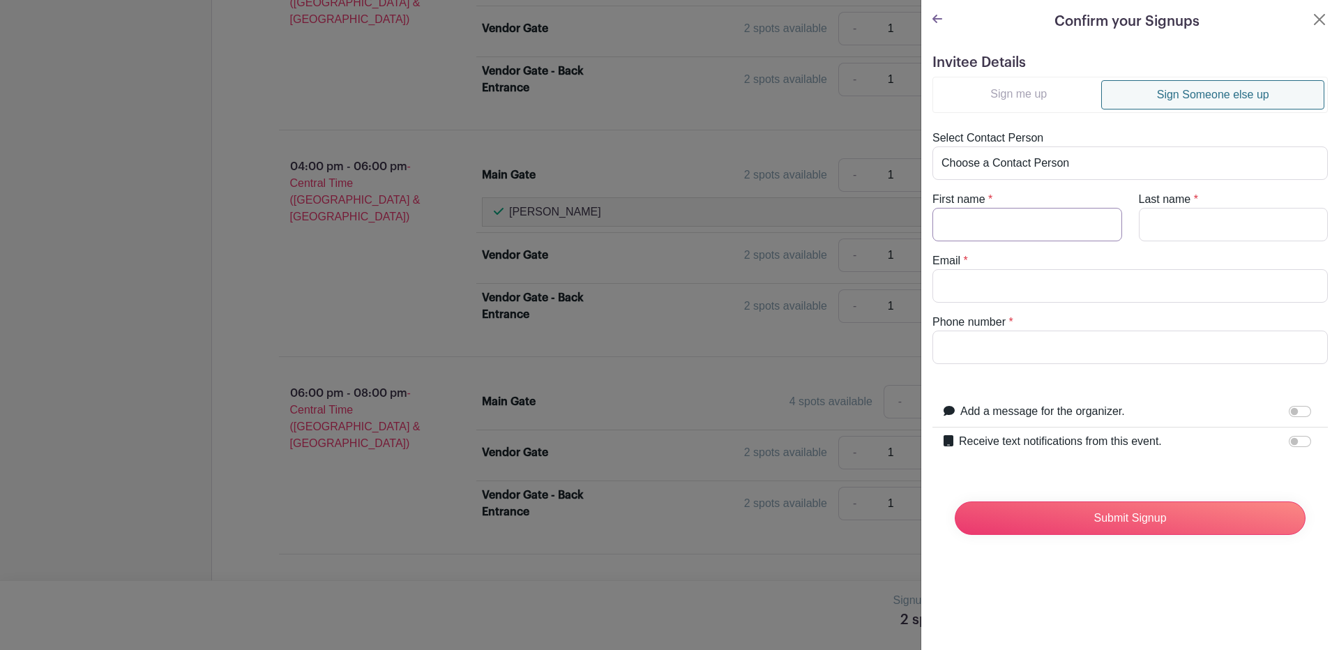
click at [1051, 234] on input "First name" at bounding box center [1027, 224] width 190 height 33
type input "Janie"
type input "Alaniz"
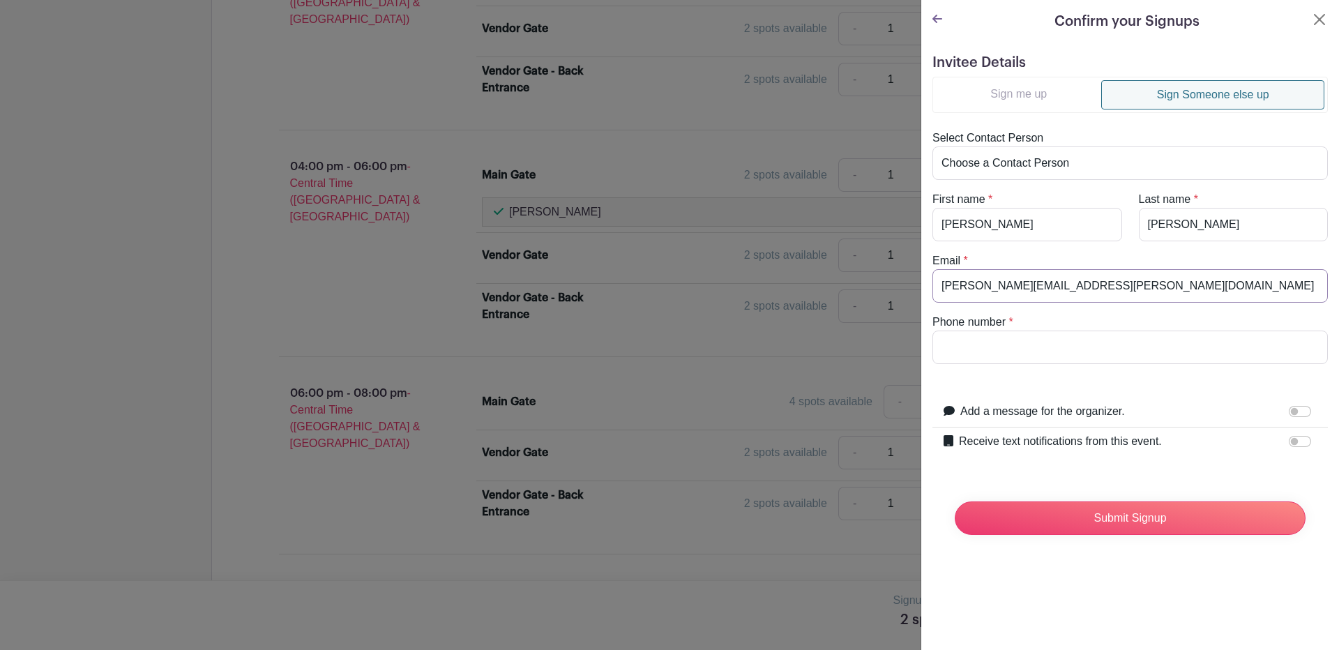
type input "janie.alaniz@icloud.com"
type input "3613891626"
click at [1288, 443] on input "Receive text notifications from this event." at bounding box center [1299, 441] width 22 height 11
checkbox input "true"
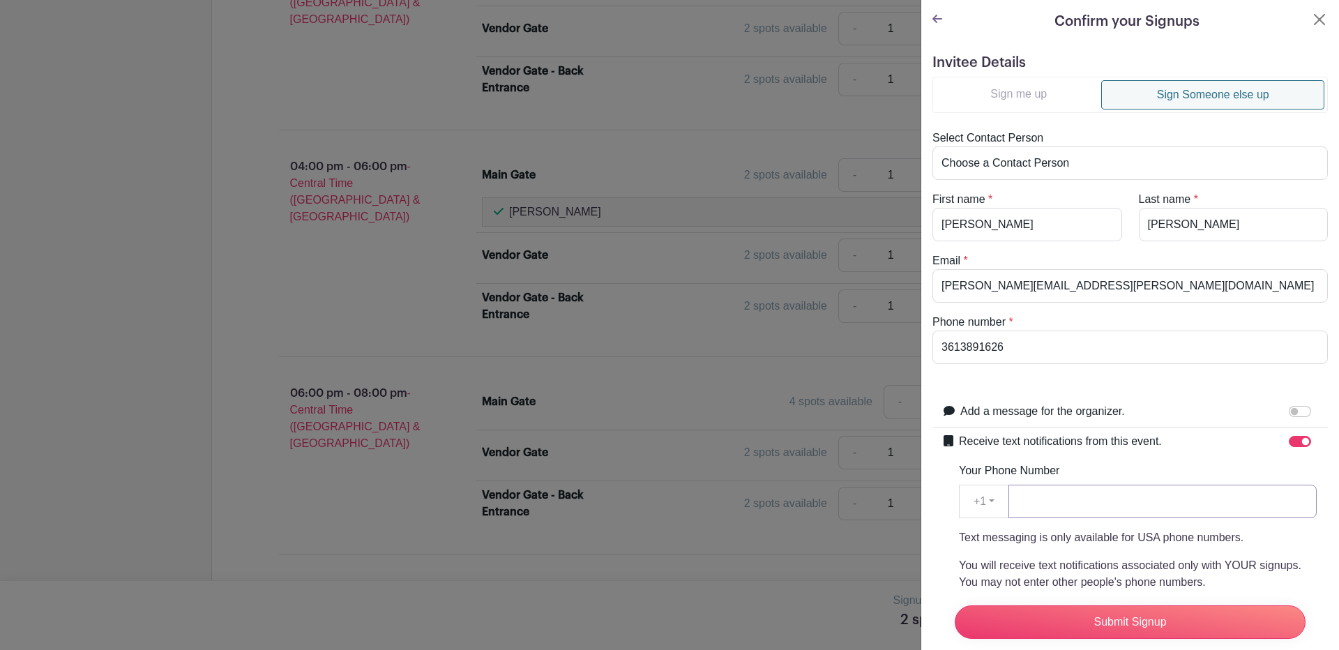
click at [1111, 503] on input "Your Phone Number" at bounding box center [1162, 501] width 308 height 33
type input "3613891626"
click at [1128, 611] on input "Submit Signup" at bounding box center [1129, 621] width 351 height 33
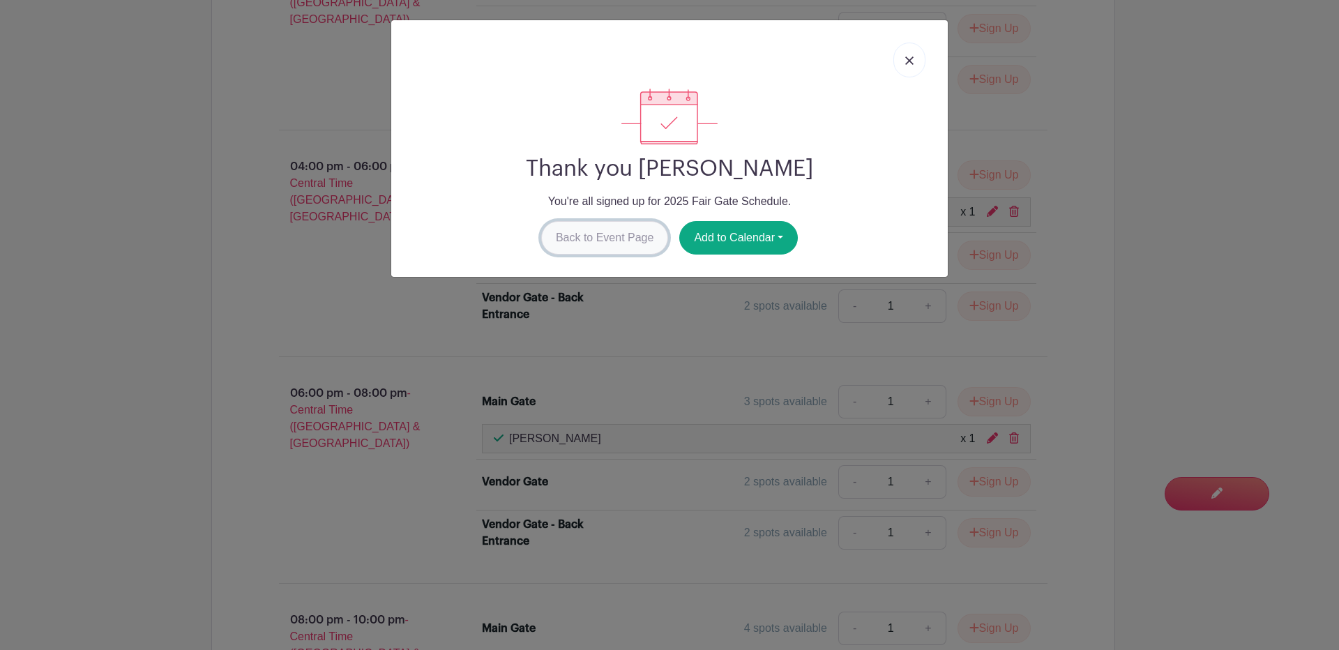
click at [585, 237] on link "Back to Event Page" at bounding box center [605, 237] width 128 height 33
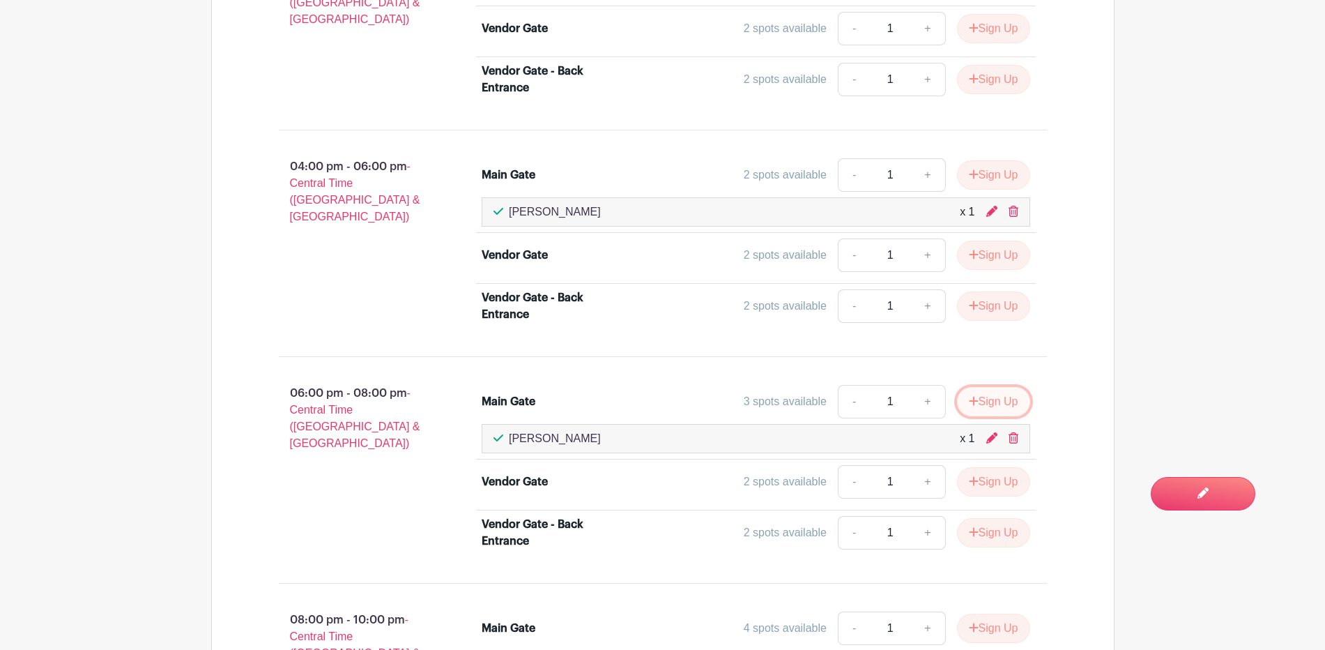
click at [986, 399] on button "Sign Up" at bounding box center [993, 401] width 73 height 29
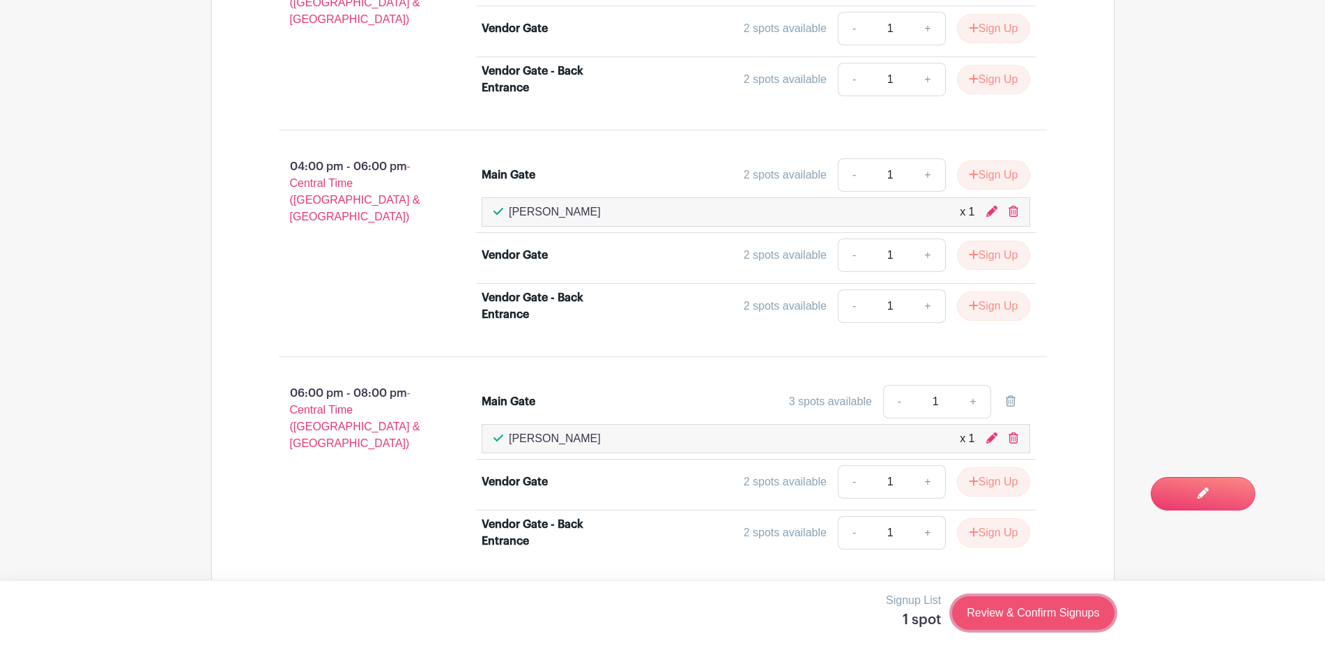
click at [1029, 605] on link "Review & Confirm Signups" at bounding box center [1033, 612] width 162 height 33
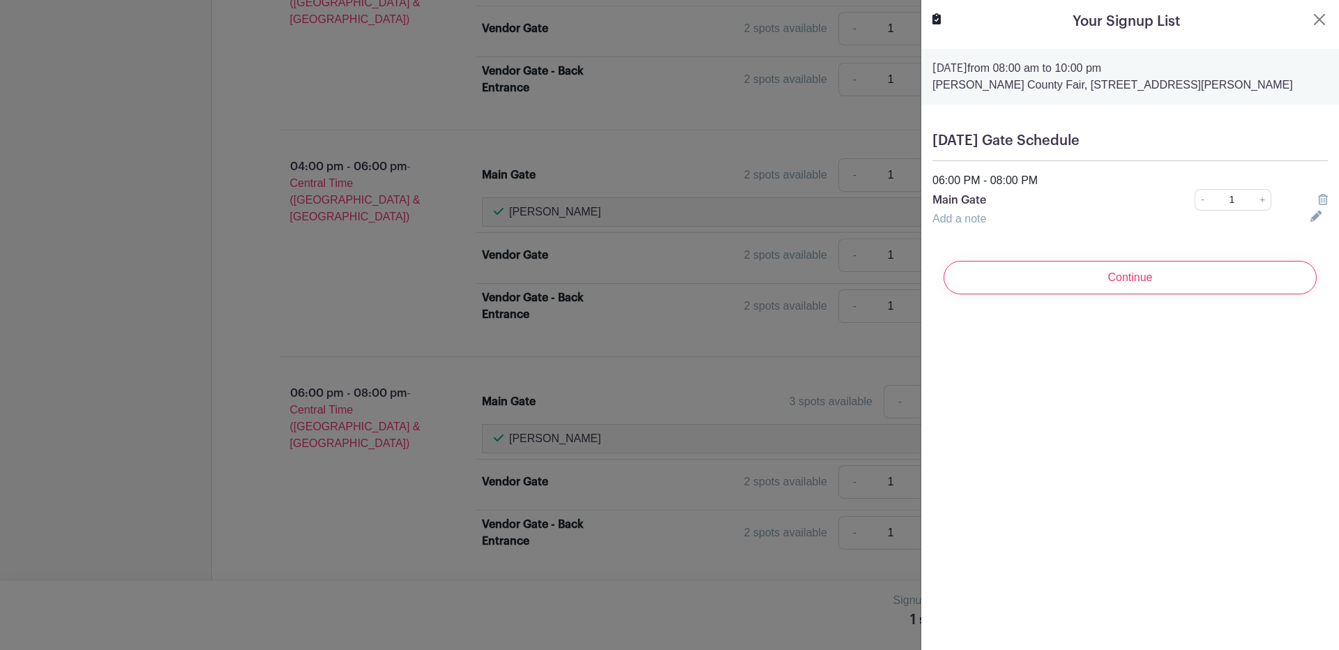
click at [1175, 284] on input "Continue" at bounding box center [1129, 277] width 373 height 33
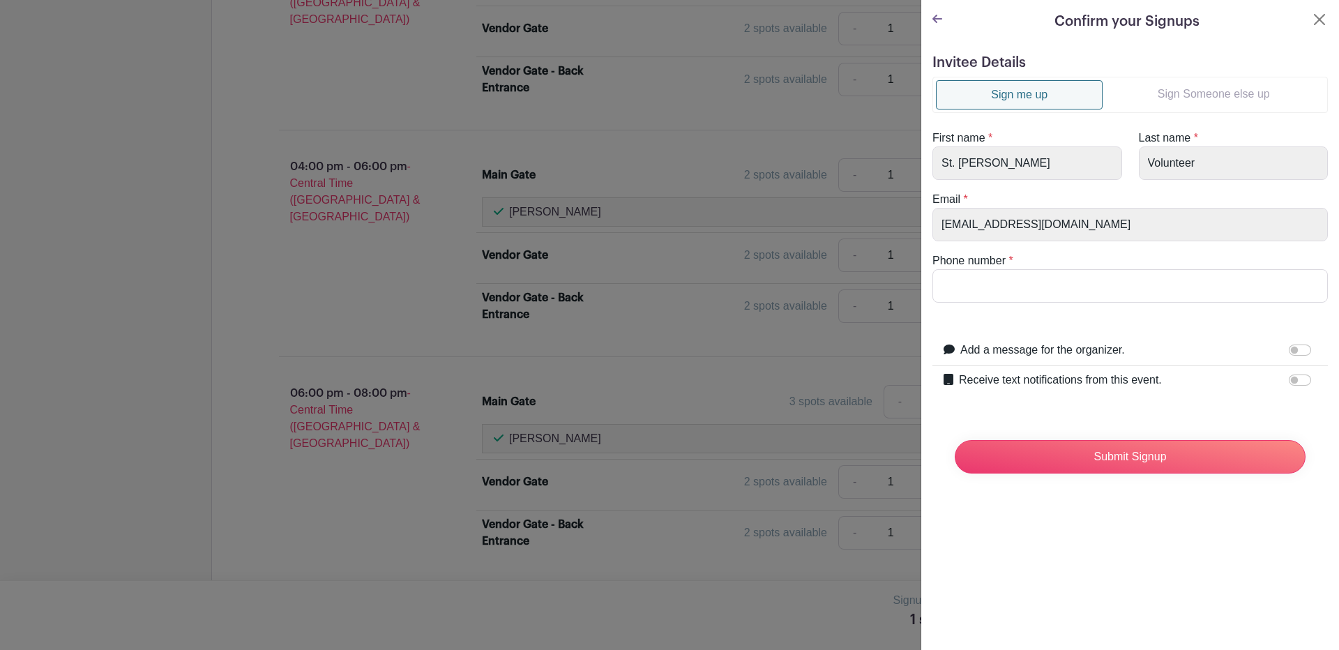
click at [1217, 92] on link "Sign Someone else up" at bounding box center [1213, 94] width 222 height 28
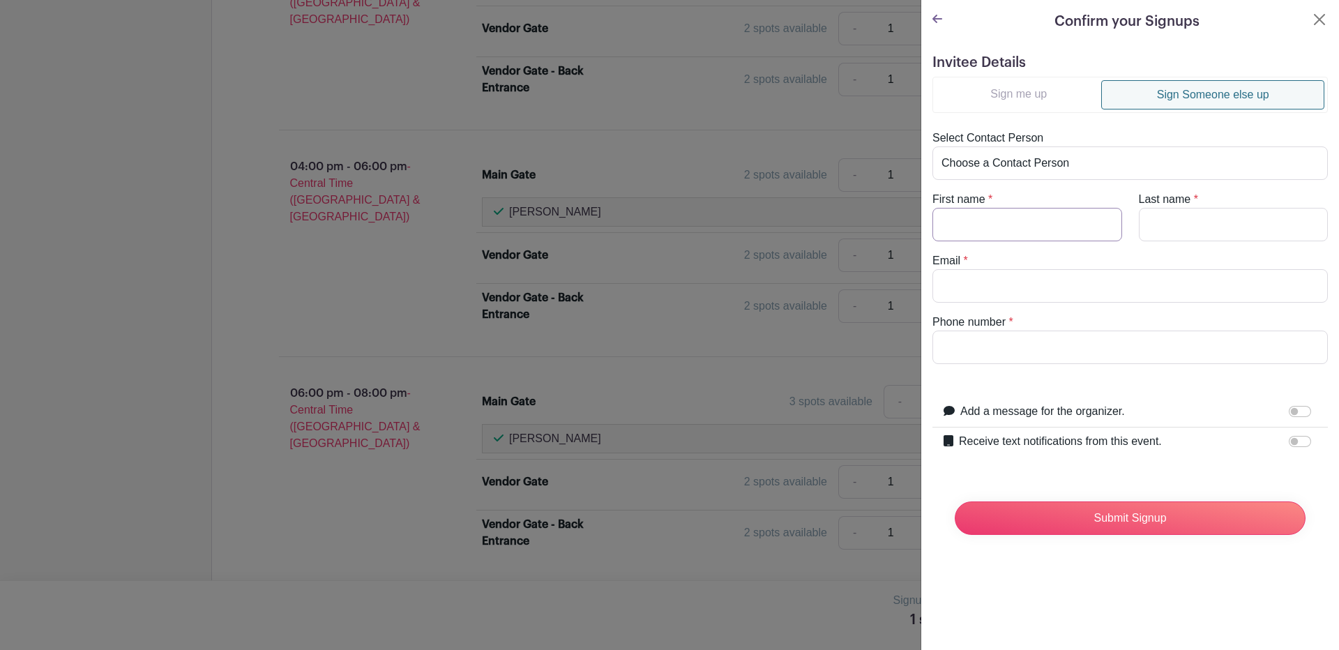
click at [968, 235] on input "First name" at bounding box center [1027, 224] width 190 height 33
type input "Gap"
type input "Alaniz"
type input "j"
type input "gap1164@outlook.com"
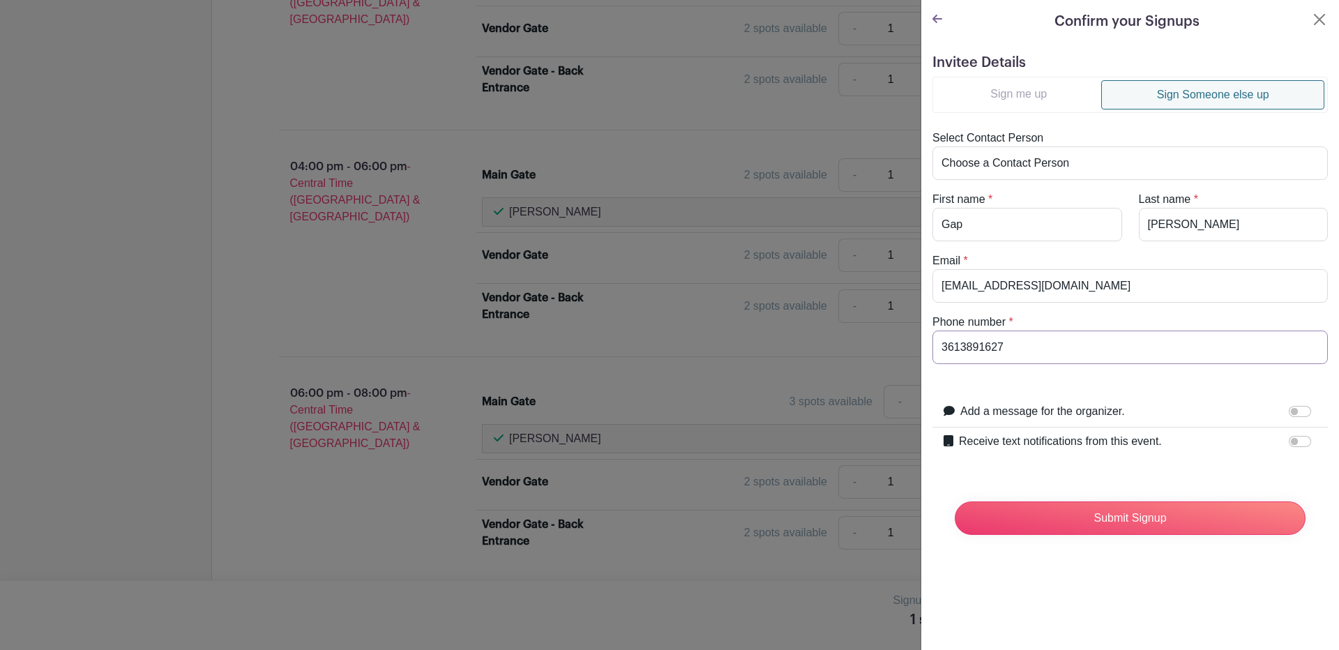
type input "3613891627"
click at [1288, 449] on div at bounding box center [1302, 441] width 28 height 17
click at [1288, 443] on input "Receive text notifications from this event." at bounding box center [1299, 441] width 22 height 11
checkbox input "true"
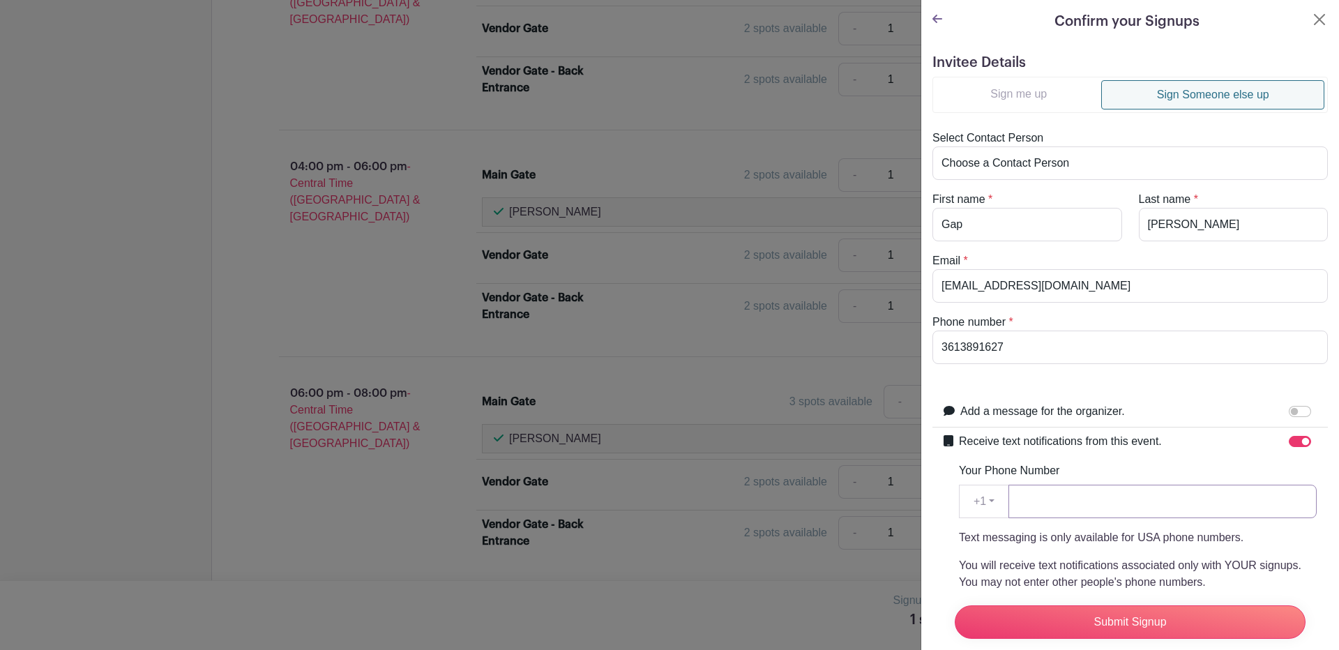
click at [1066, 505] on input "Your Phone Number" at bounding box center [1162, 501] width 308 height 33
type input "3613891627"
click at [1120, 605] on input "Submit Signup" at bounding box center [1129, 621] width 351 height 33
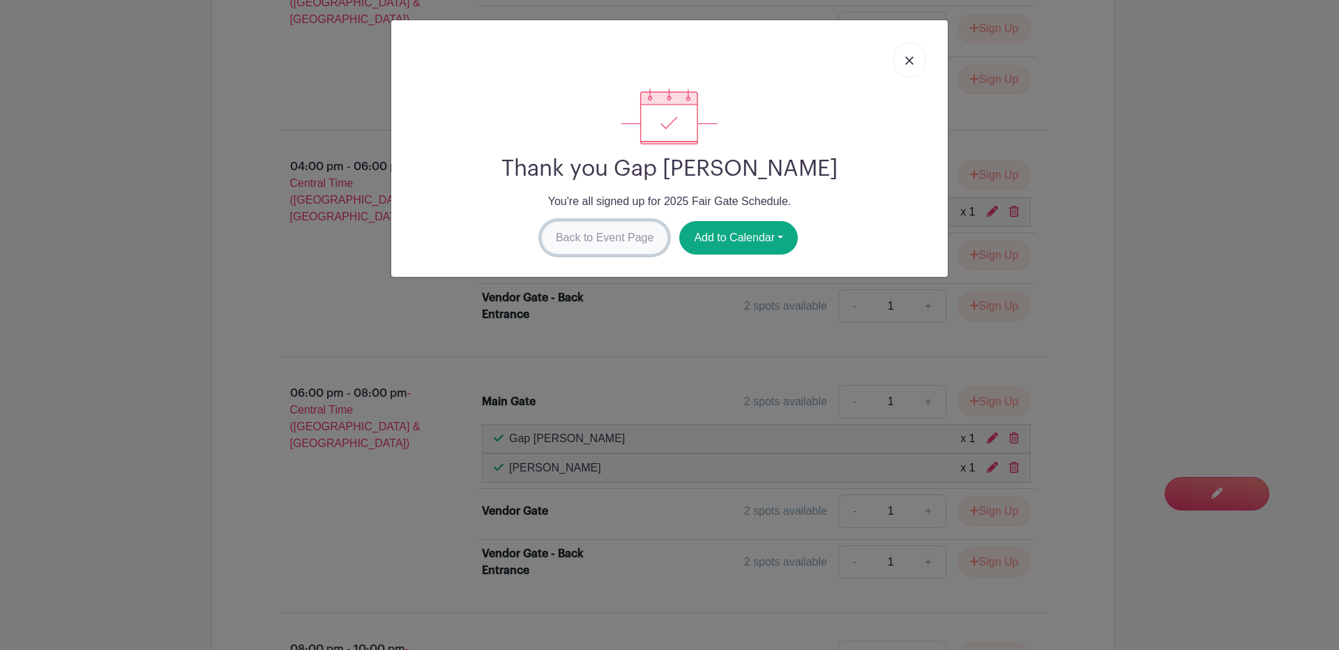
click at [584, 234] on link "Back to Event Page" at bounding box center [605, 237] width 128 height 33
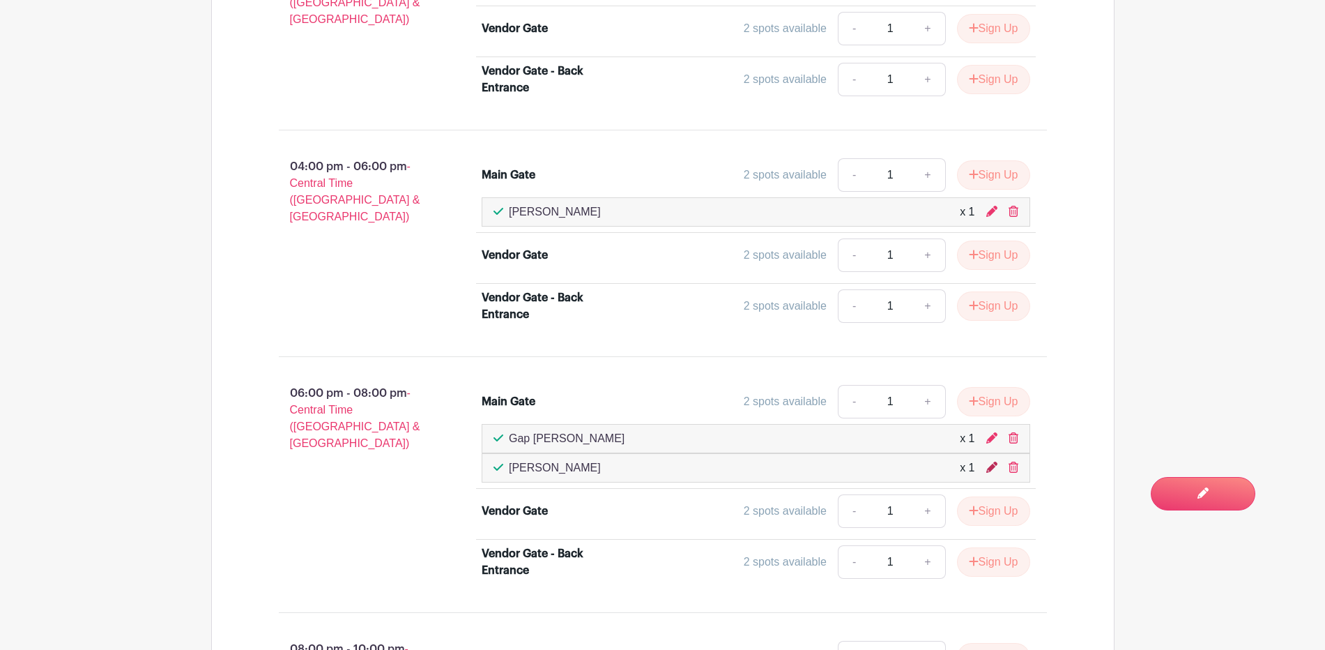
click at [989, 467] on icon at bounding box center [992, 467] width 11 height 11
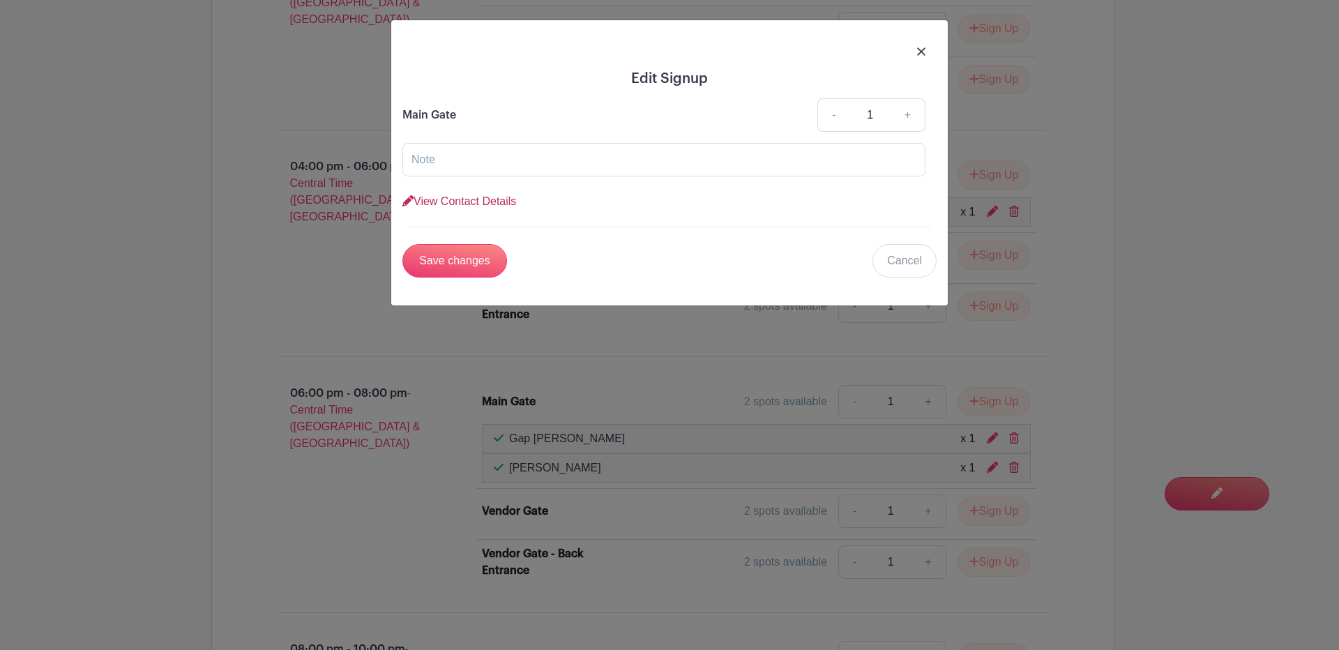
click at [498, 198] on link "View Contact Details" at bounding box center [459, 201] width 114 height 12
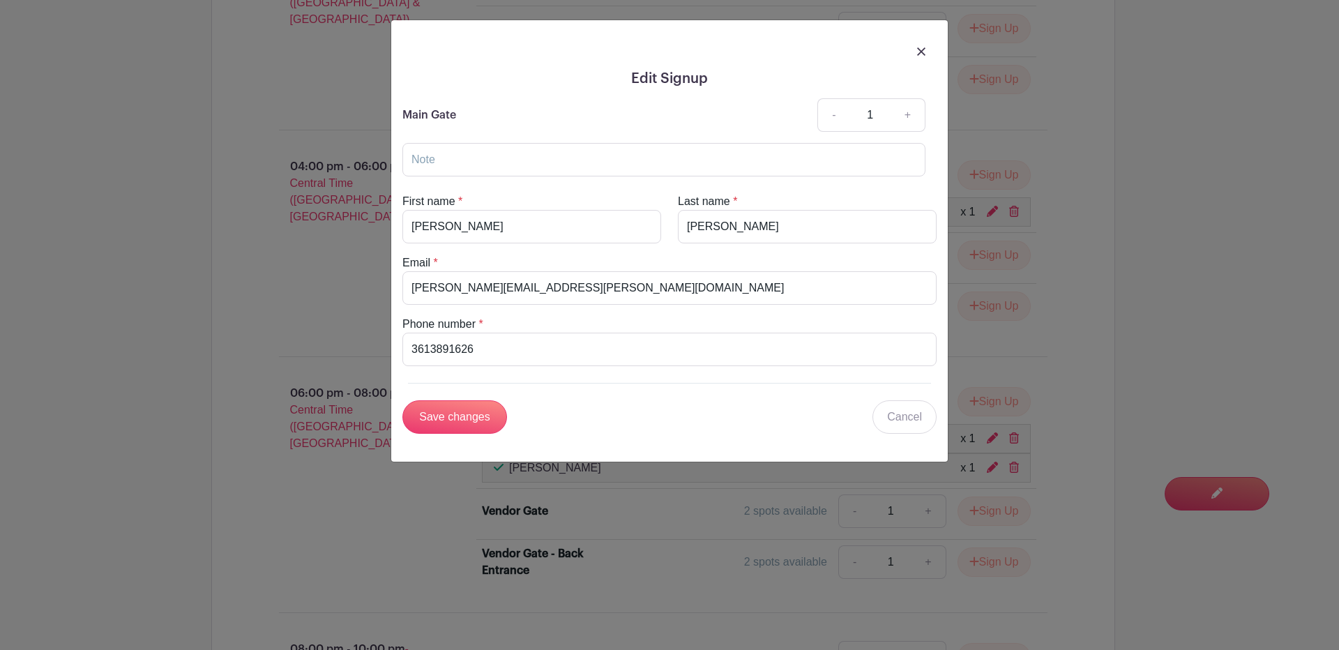
click at [921, 50] on img at bounding box center [921, 51] width 8 height 8
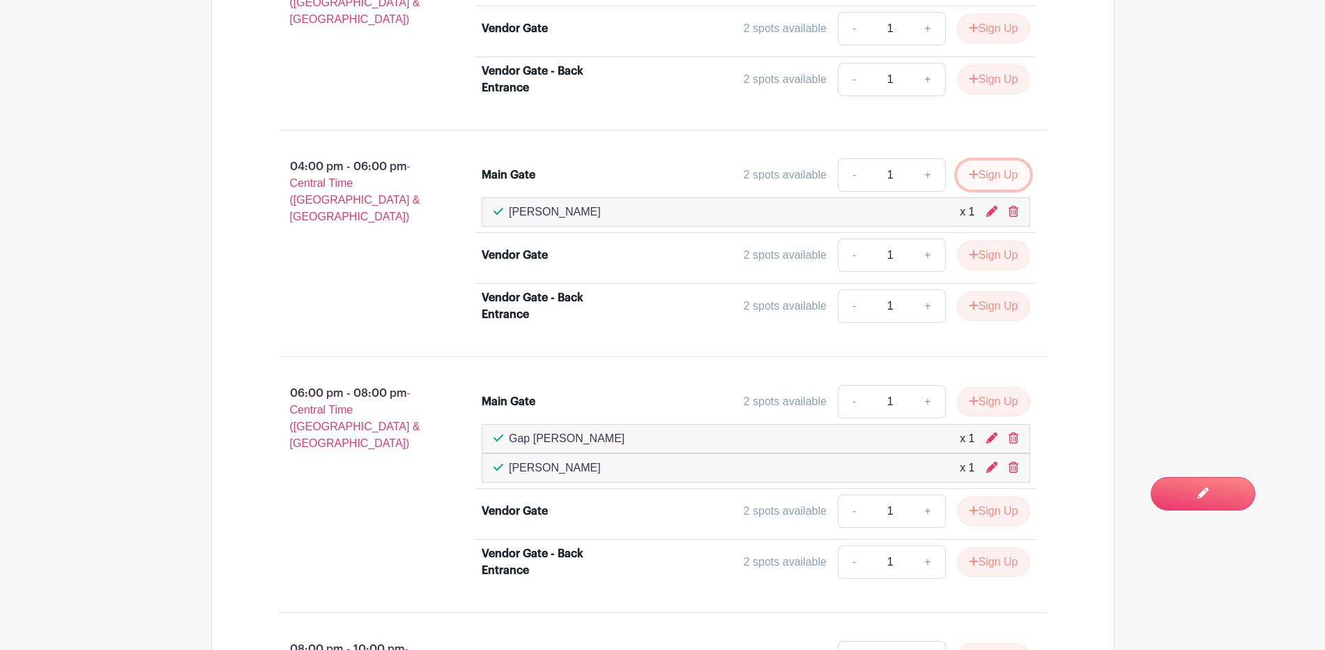
click at [981, 172] on button "Sign Up" at bounding box center [993, 174] width 73 height 29
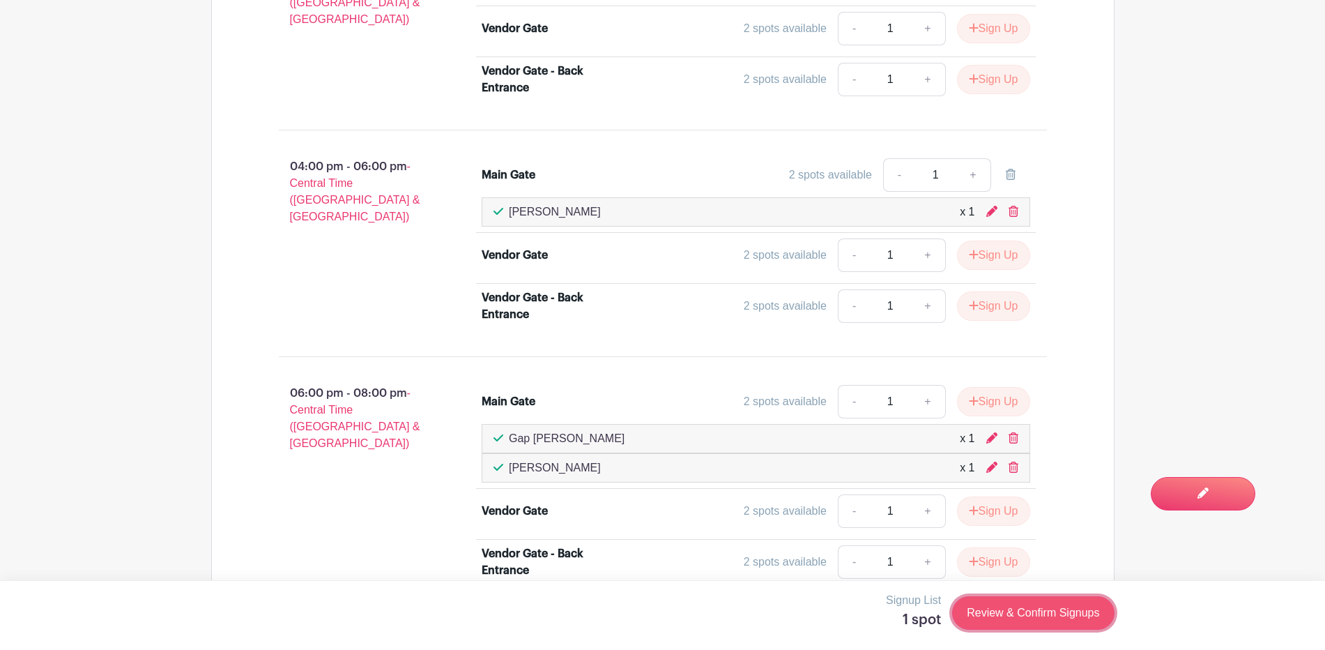
click at [1006, 613] on link "Review & Confirm Signups" at bounding box center [1033, 612] width 162 height 33
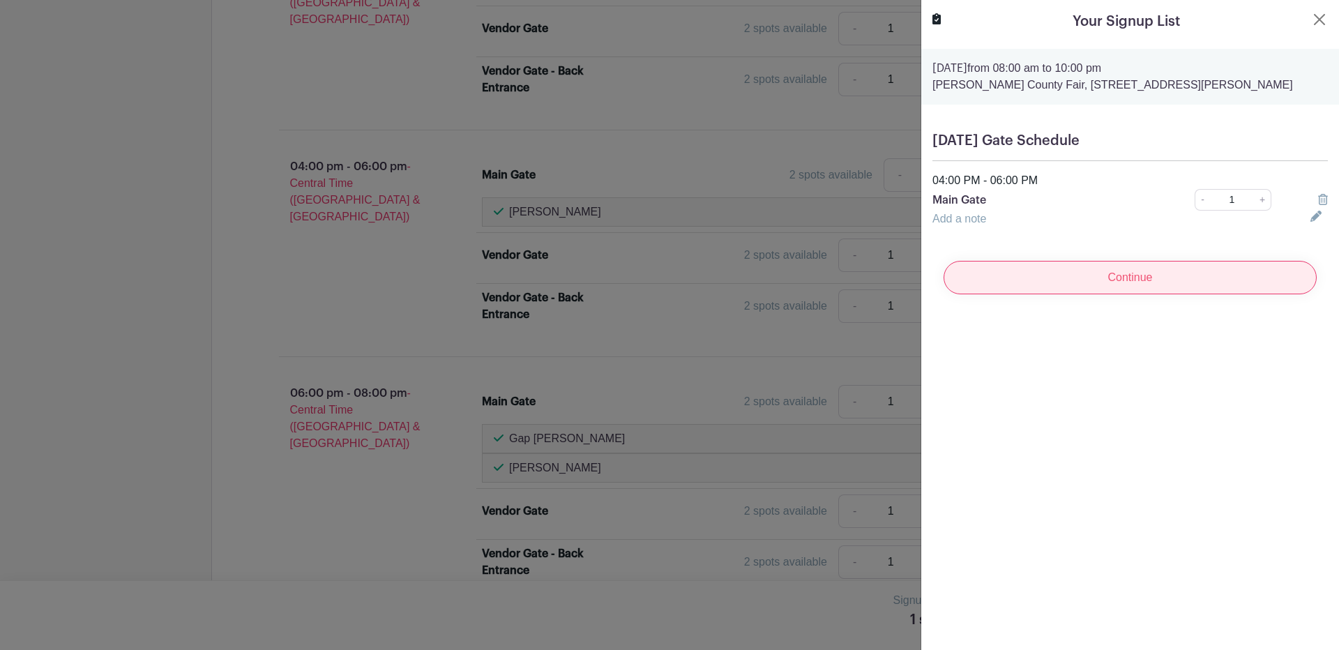
click at [1171, 277] on input "Continue" at bounding box center [1129, 277] width 373 height 33
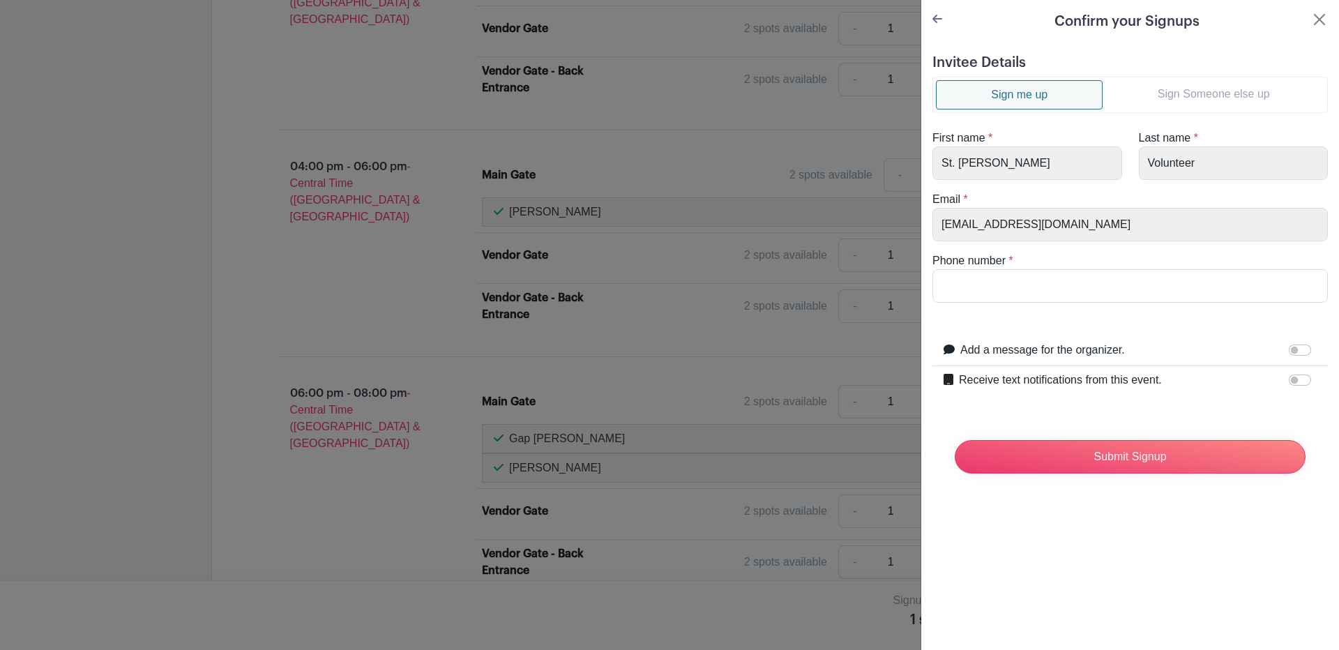
click at [1191, 86] on link "Sign Someone else up" at bounding box center [1213, 94] width 222 height 28
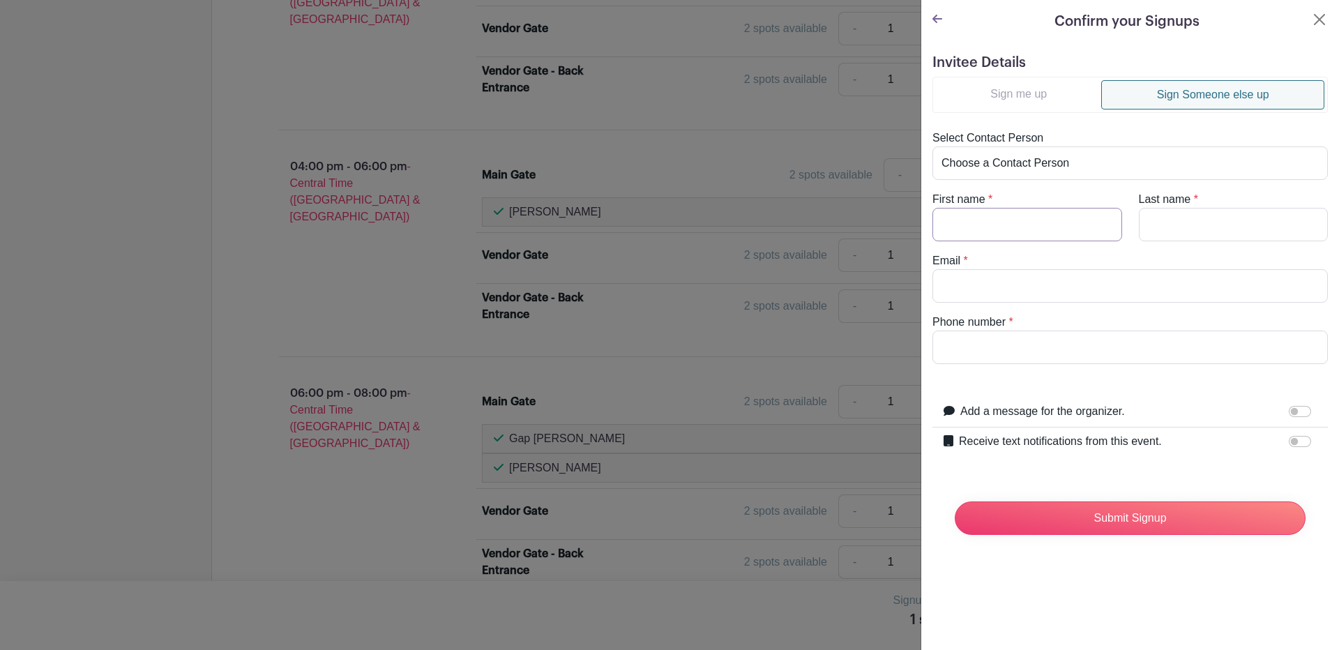
click at [970, 229] on input "First name" at bounding box center [1027, 224] width 190 height 33
type input "Isabel"
type input "Losoyo"
type input "isaol1369@gmail.com"
type input "3613895295"
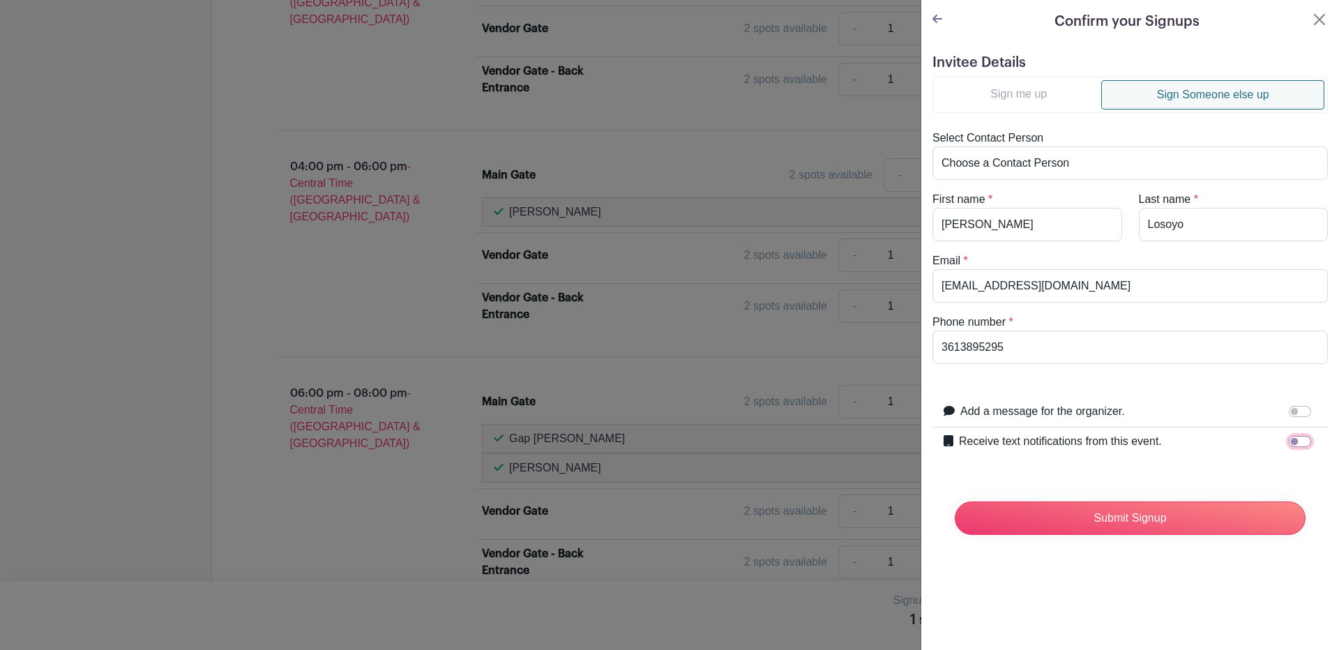
click at [1288, 444] on input "Receive text notifications from this event." at bounding box center [1299, 441] width 22 height 11
checkbox input "true"
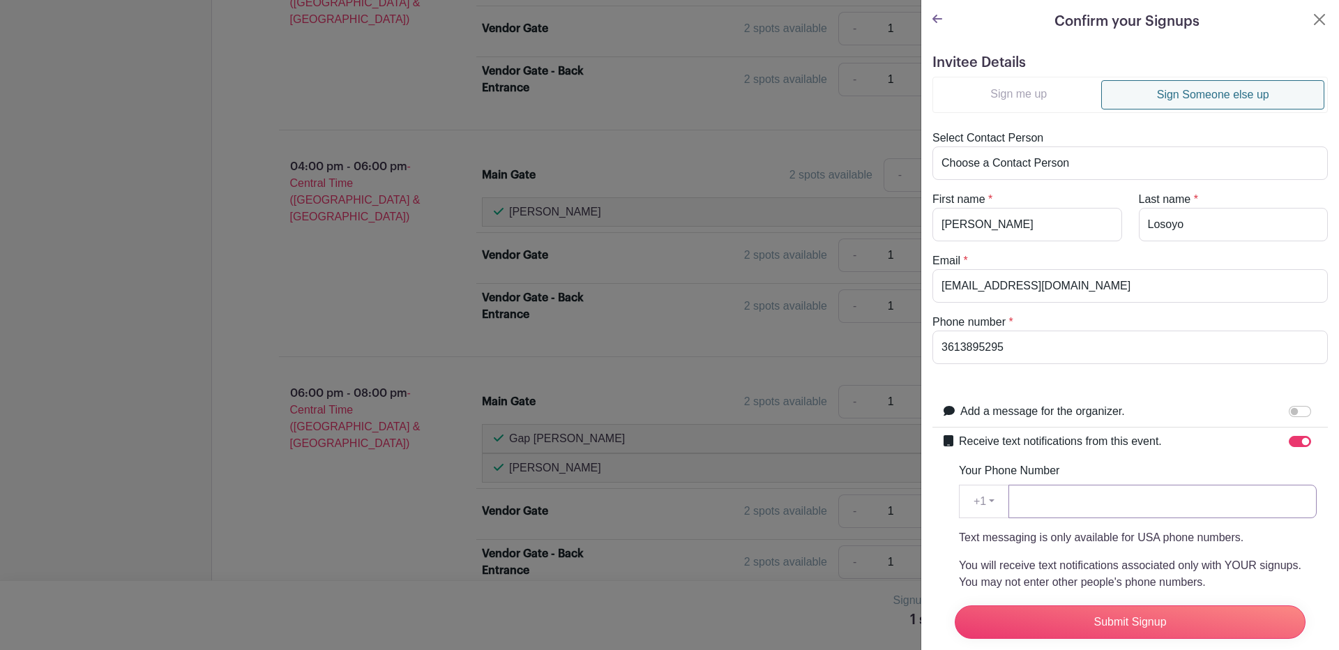
click at [1040, 513] on input "Your Phone Number" at bounding box center [1162, 501] width 308 height 33
type input "3613895295"
click at [1104, 606] on input "Submit Signup" at bounding box center [1129, 621] width 351 height 33
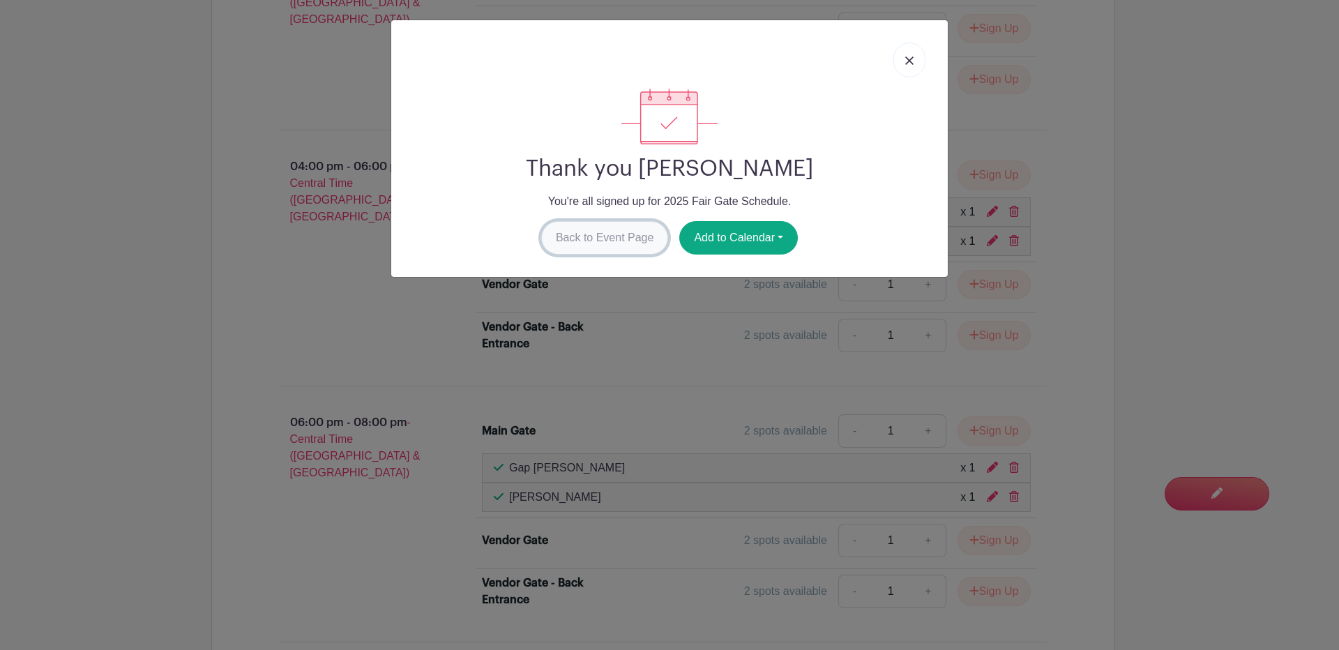
click at [588, 231] on link "Back to Event Page" at bounding box center [605, 237] width 128 height 33
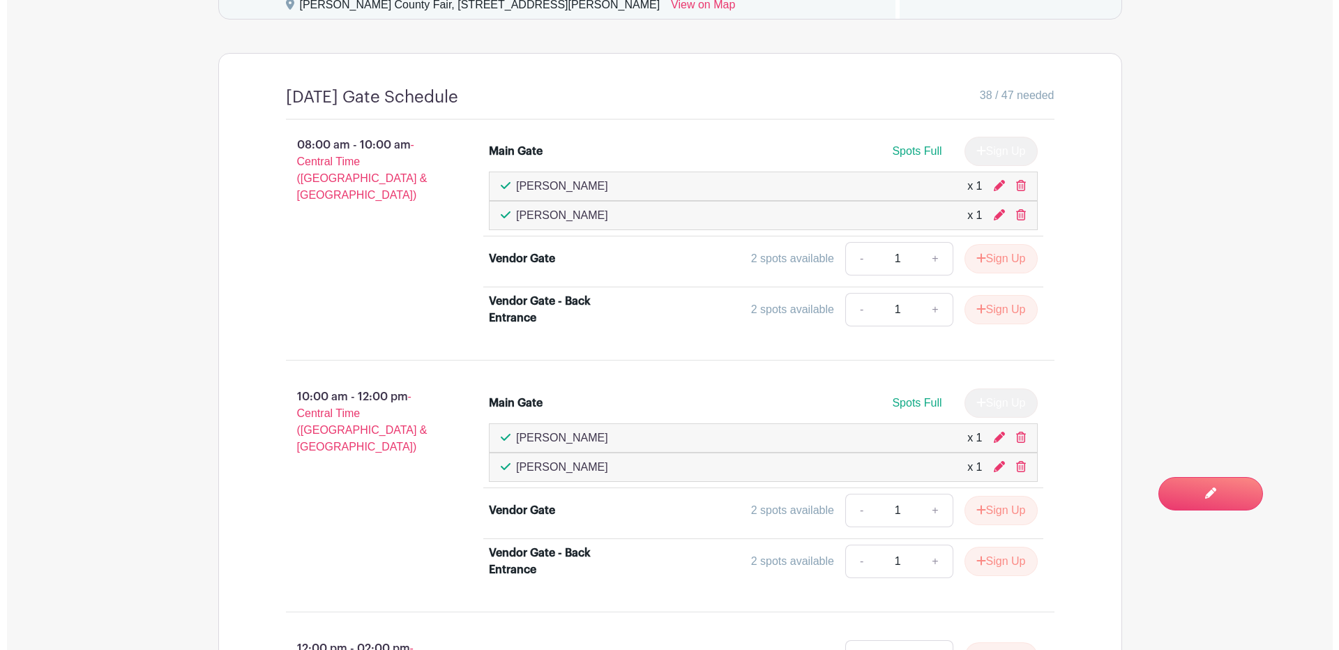
scroll to position [1017, 0]
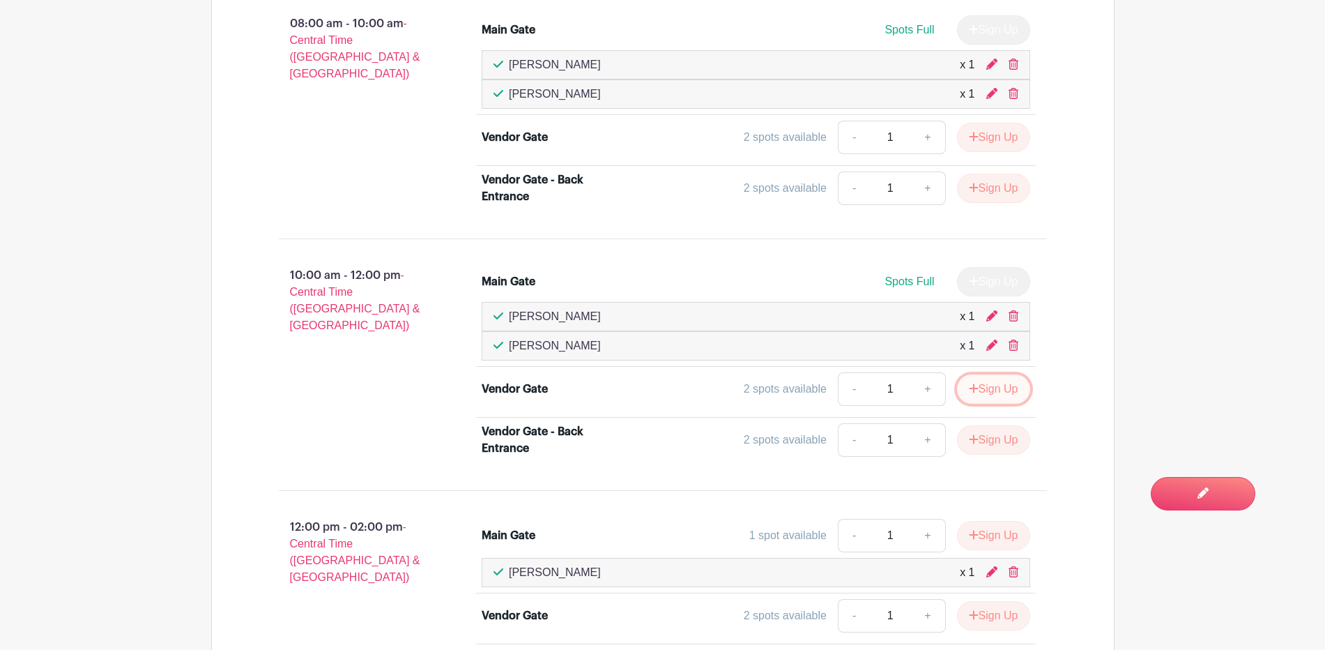
click at [980, 383] on button "Sign Up" at bounding box center [993, 388] width 73 height 29
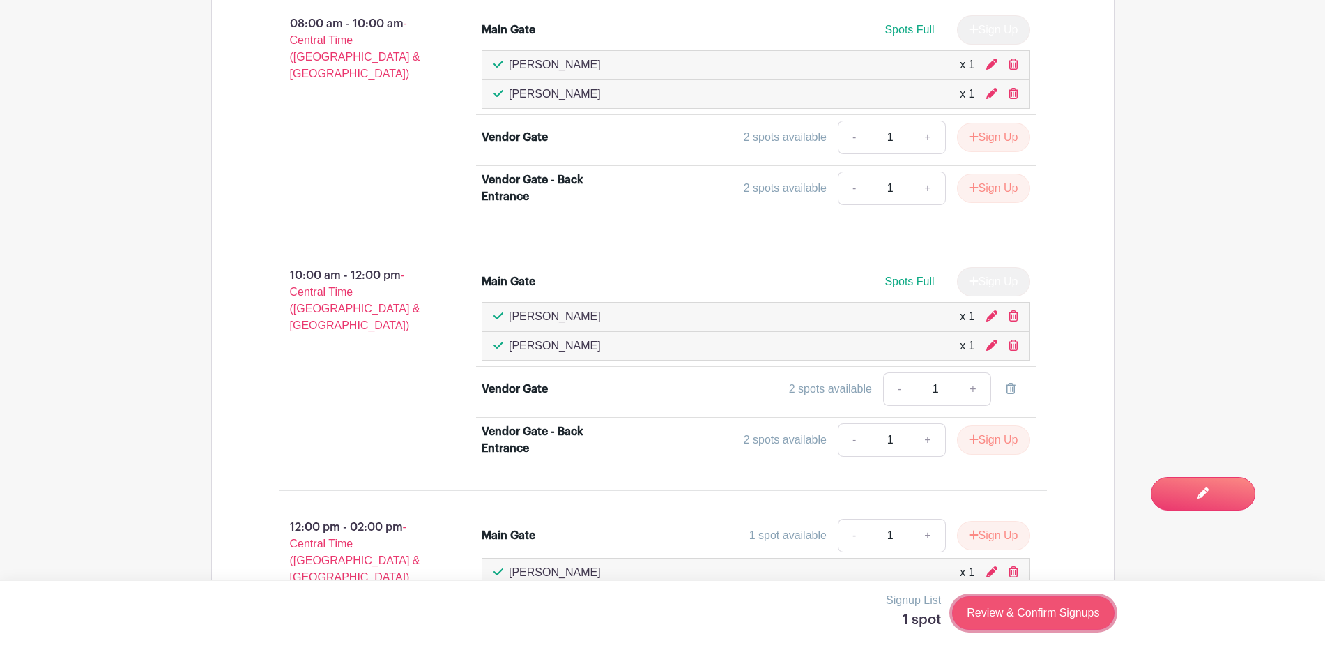
click at [1021, 609] on link "Review & Confirm Signups" at bounding box center [1033, 612] width 162 height 33
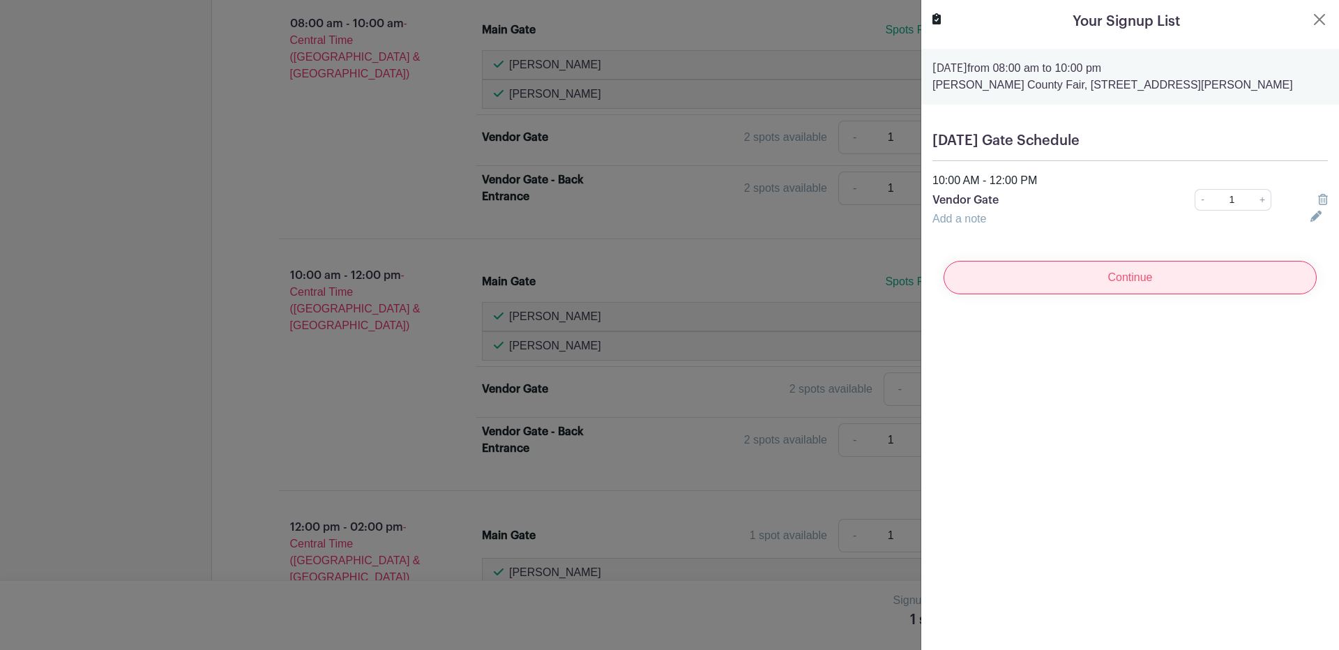
click at [1174, 275] on input "Continue" at bounding box center [1129, 277] width 373 height 33
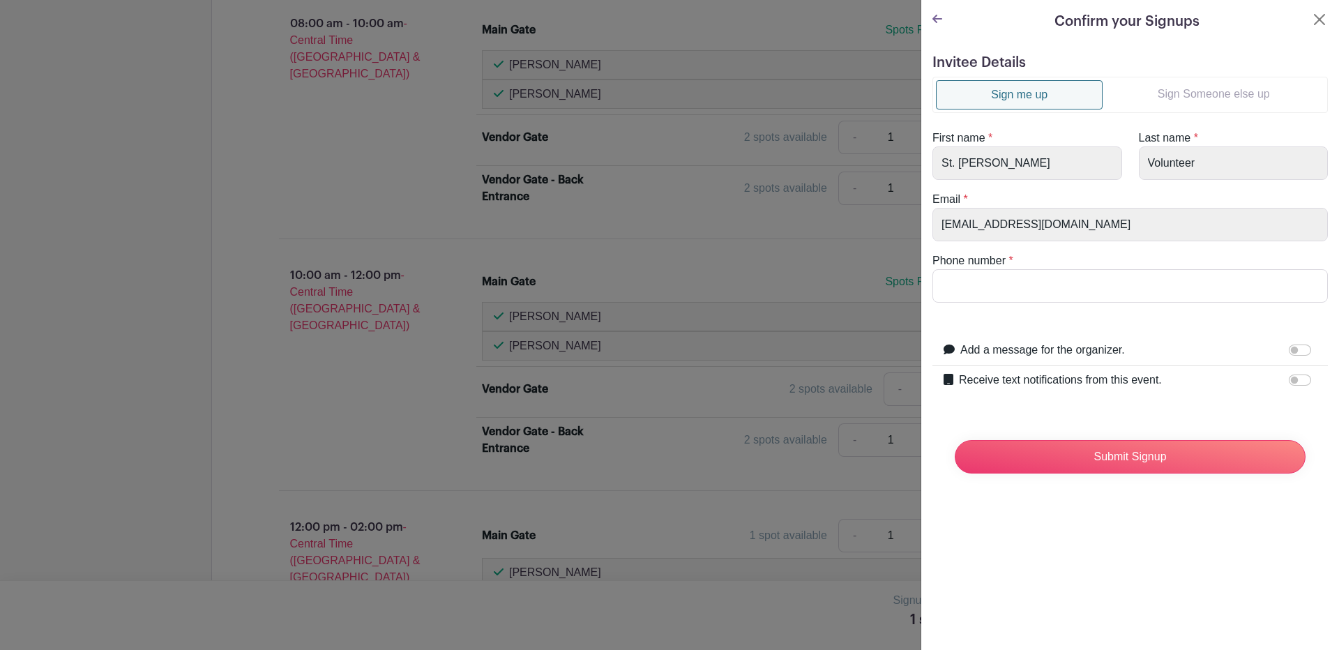
drag, startPoint x: 1158, startPoint y: 90, endPoint x: 1146, endPoint y: 116, distance: 29.0
click at [1158, 91] on link "Sign Someone else up" at bounding box center [1213, 94] width 222 height 28
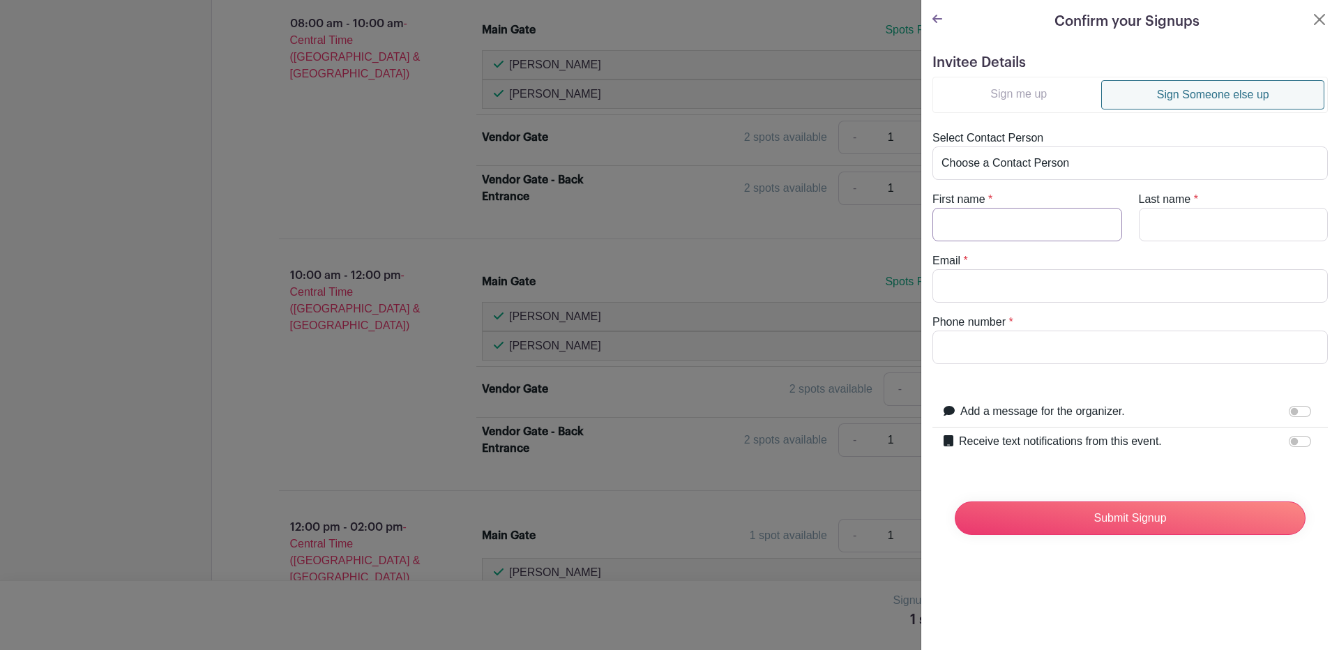
click at [964, 218] on input "First name" at bounding box center [1027, 224] width 190 height 33
click at [1021, 228] on input "[PERSON_NAME]" at bounding box center [1027, 224] width 190 height 33
type input "Nora"
type input "Escobar"
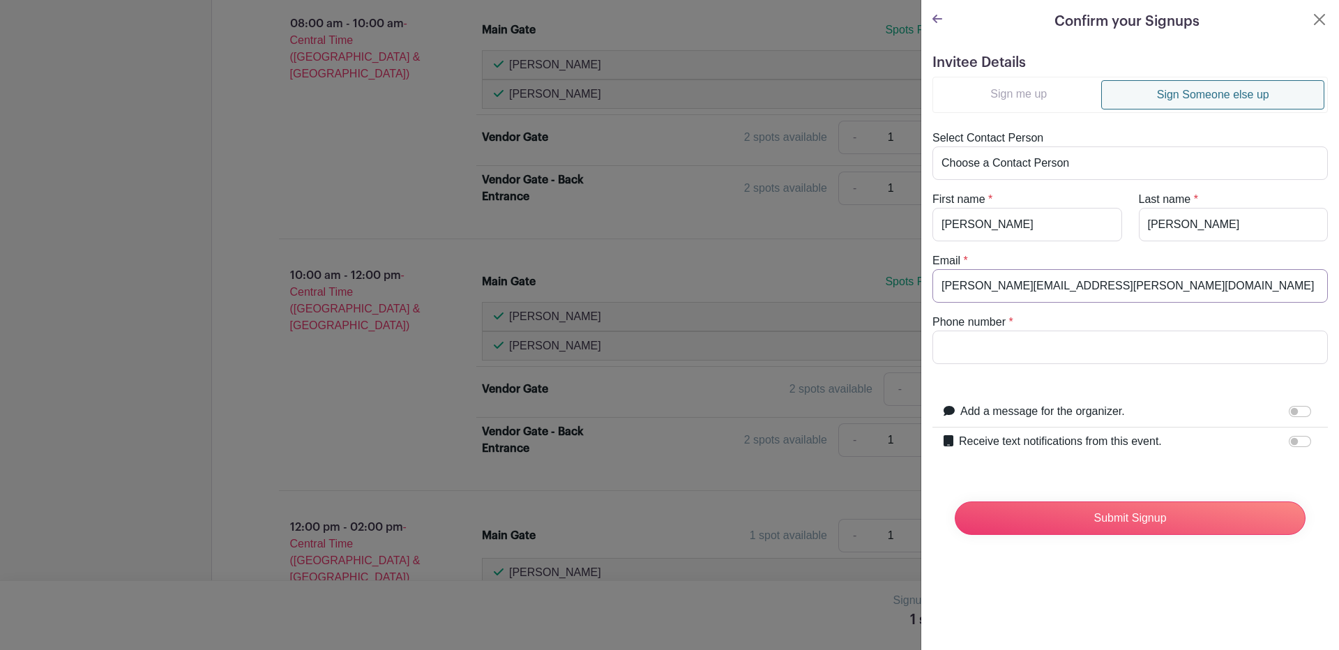
type input "mora.massengale@yahoo.com"
type input "5753176717"
click at [1039, 443] on label "Receive text notifications from this event." at bounding box center [1060, 441] width 203 height 17
click at [1288, 443] on input "Receive text notifications from this event." at bounding box center [1299, 441] width 22 height 11
checkbox input "true"
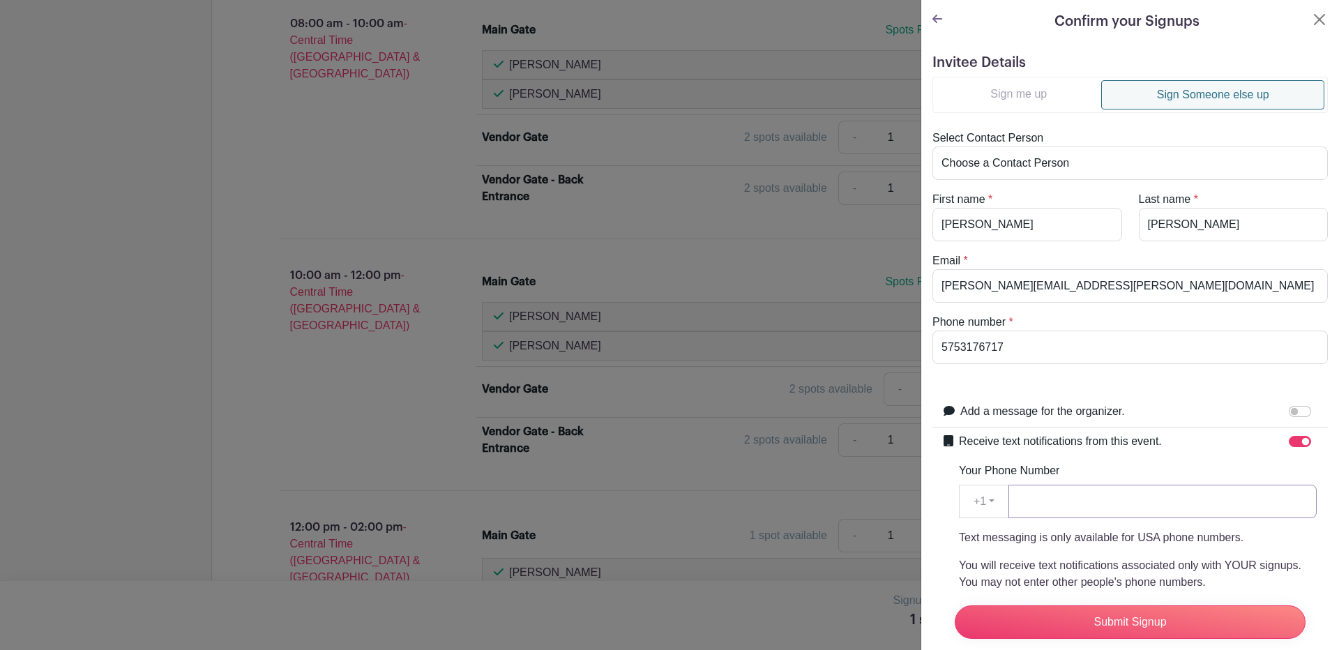
click at [1051, 505] on input "Your Phone Number" at bounding box center [1162, 501] width 308 height 33
type input "5753176717"
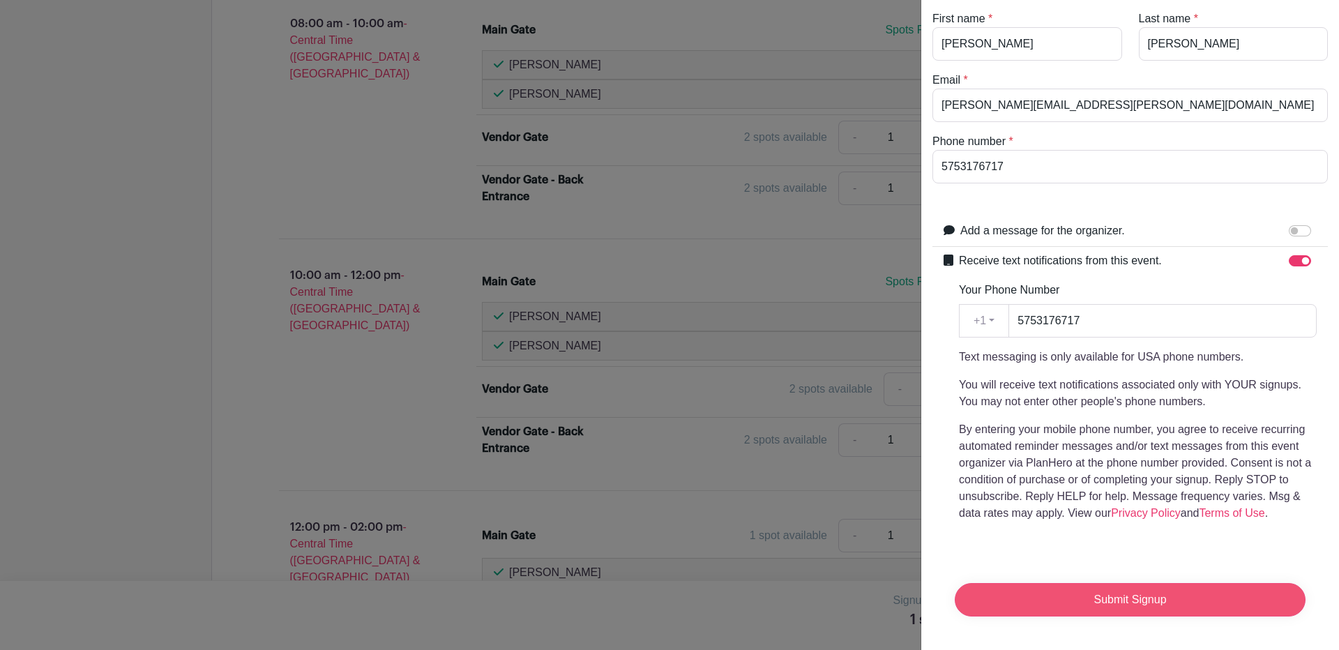
click at [1135, 586] on input "Submit Signup" at bounding box center [1129, 599] width 351 height 33
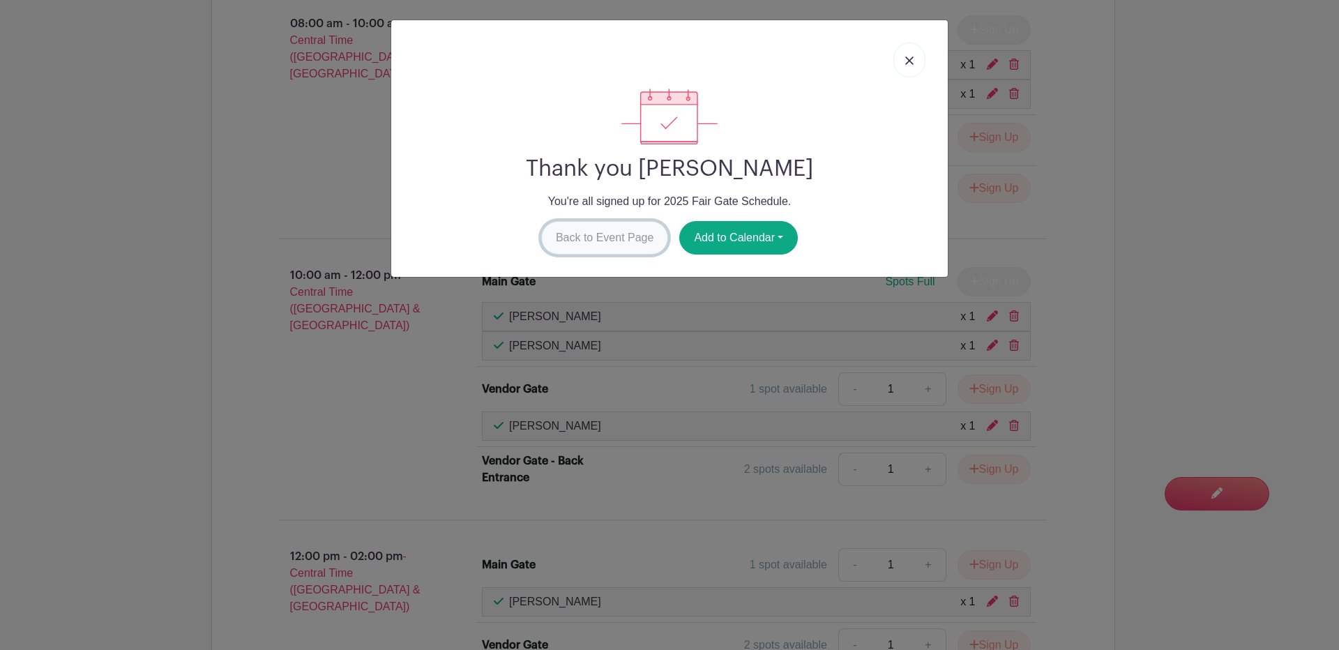
click at [610, 222] on link "Back to Event Page" at bounding box center [605, 237] width 128 height 33
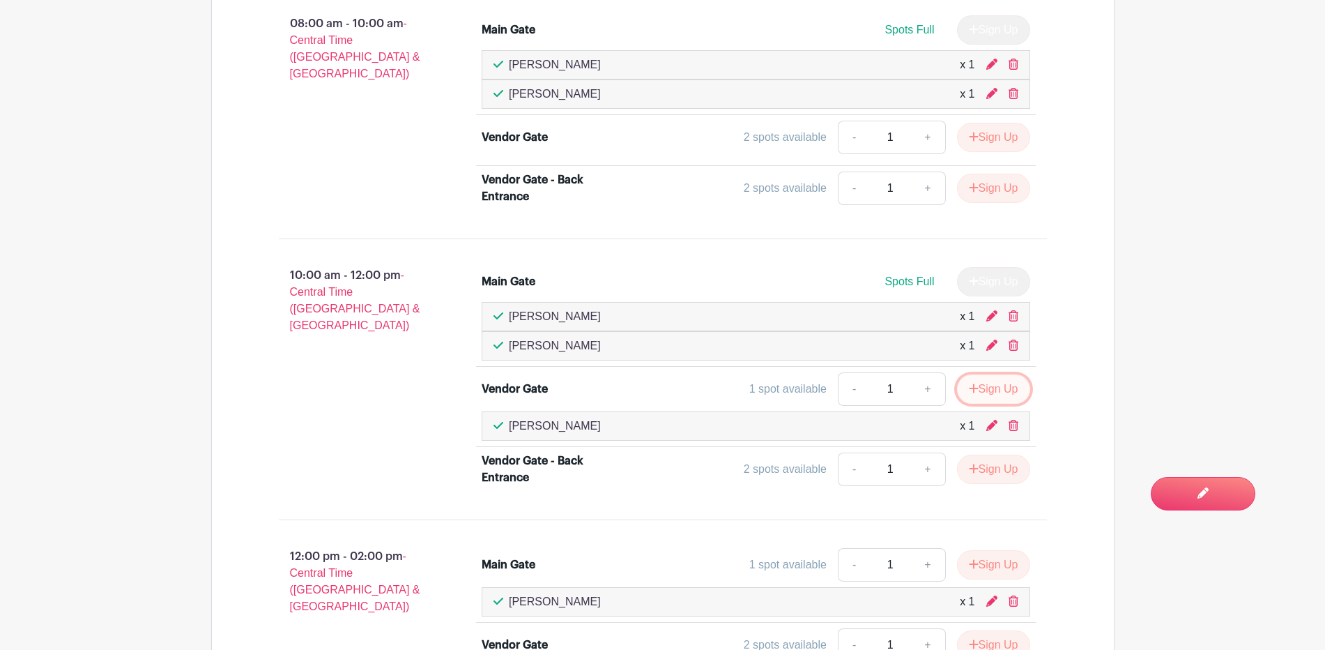
click at [997, 386] on button "Sign Up" at bounding box center [993, 388] width 73 height 29
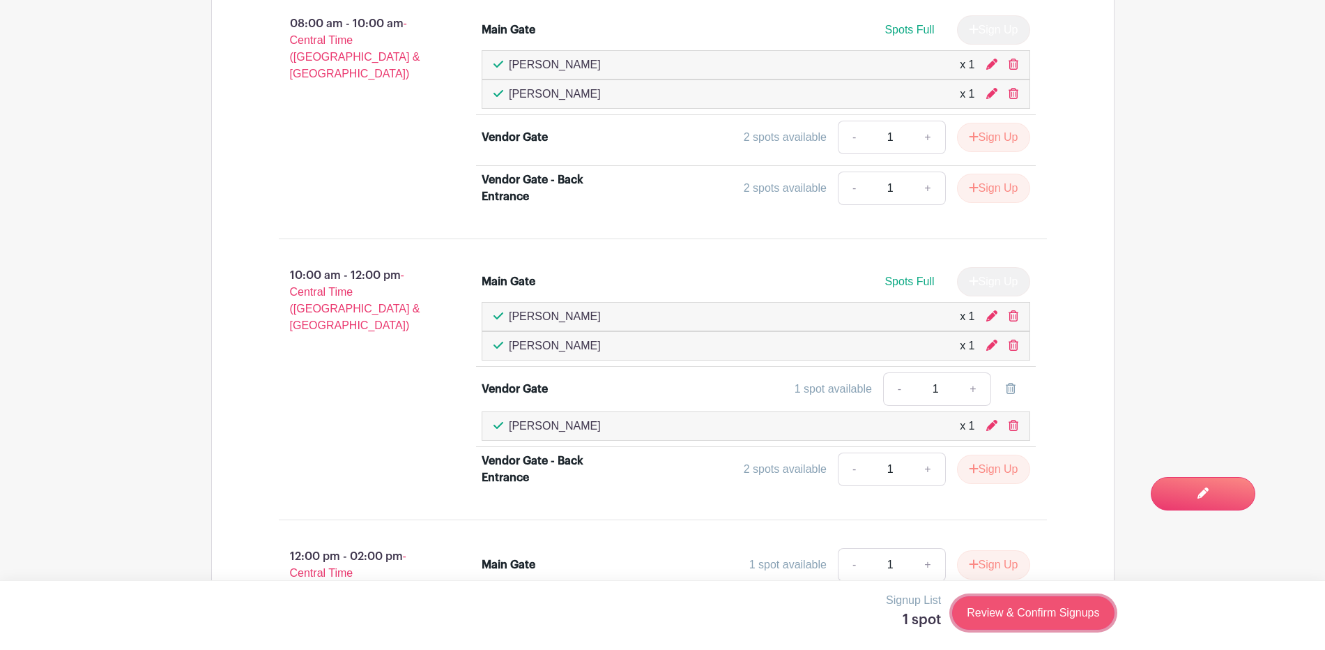
click at [1032, 609] on link "Review & Confirm Signups" at bounding box center [1033, 612] width 162 height 33
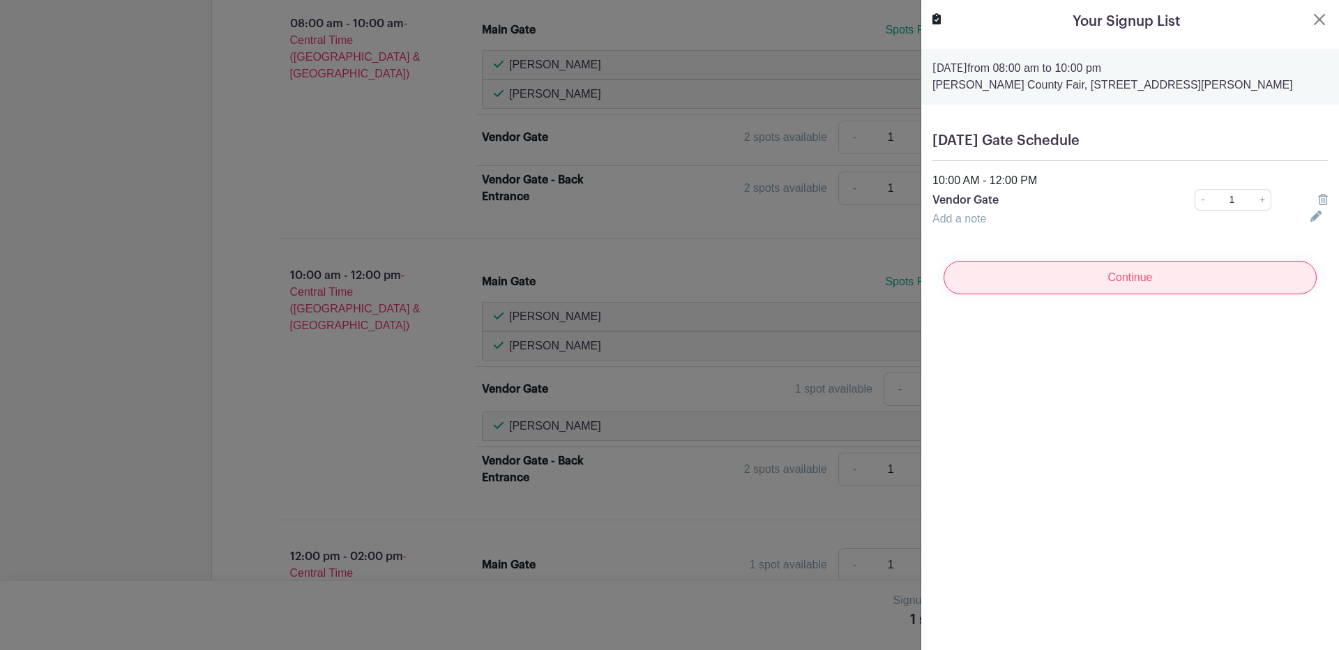
click at [1126, 273] on input "Continue" at bounding box center [1129, 277] width 373 height 33
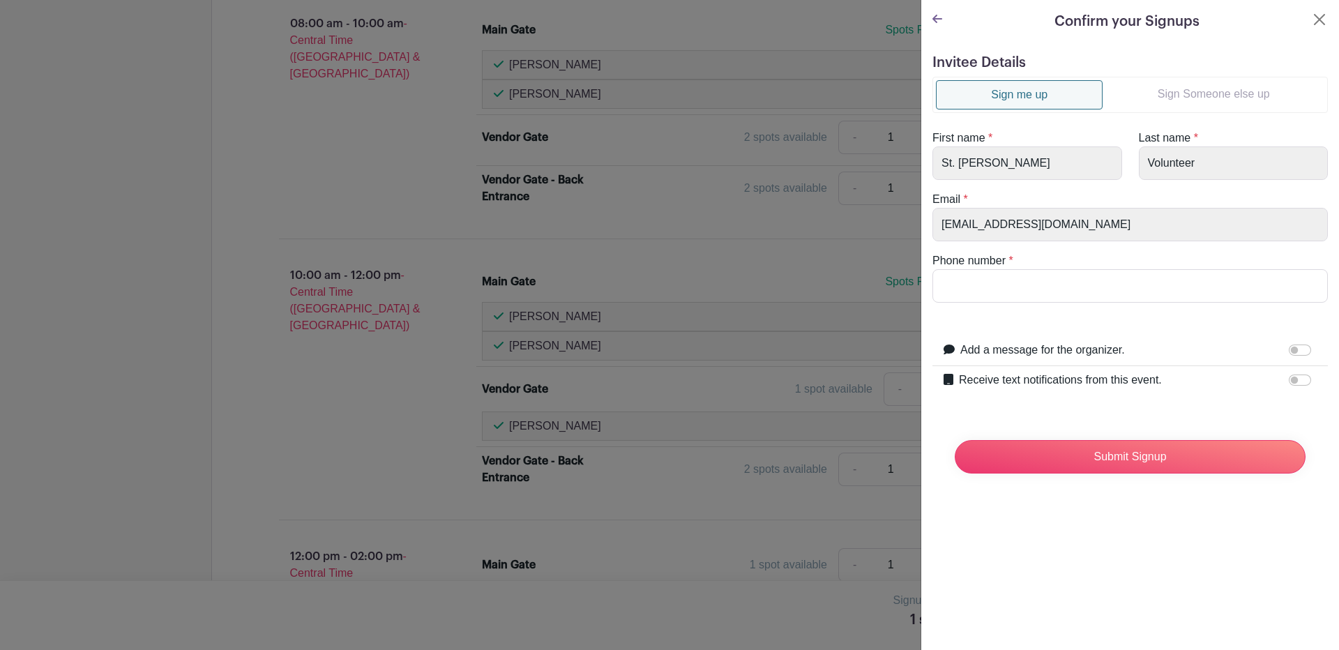
click at [1182, 85] on link "Sign Someone else up" at bounding box center [1213, 94] width 222 height 28
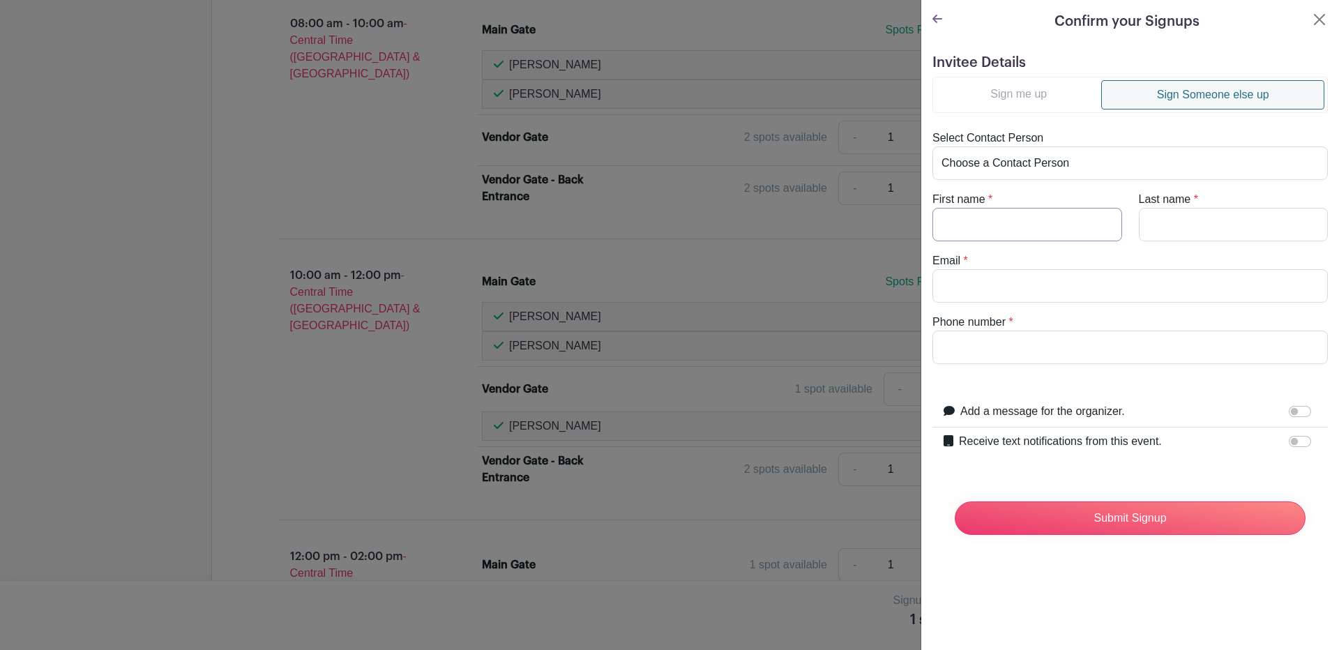
click at [964, 221] on input "First name" at bounding box center [1027, 224] width 190 height 33
type input "Mary"
type input "Limon"
type input "nena.limon@yahoo.com"
type input "3612078974"
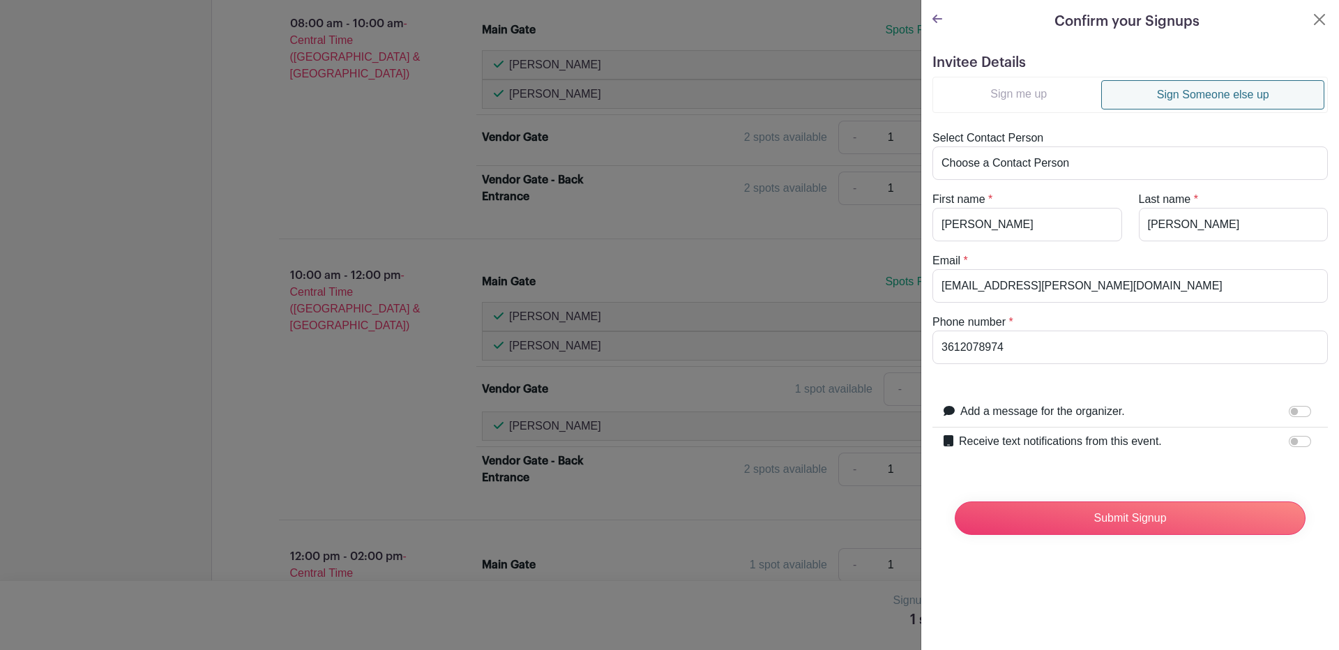
click at [1150, 445] on label "Receive text notifications from this event." at bounding box center [1060, 441] width 203 height 17
click at [1288, 445] on input "Receive text notifications from this event." at bounding box center [1299, 441] width 22 height 11
checkbox input "true"
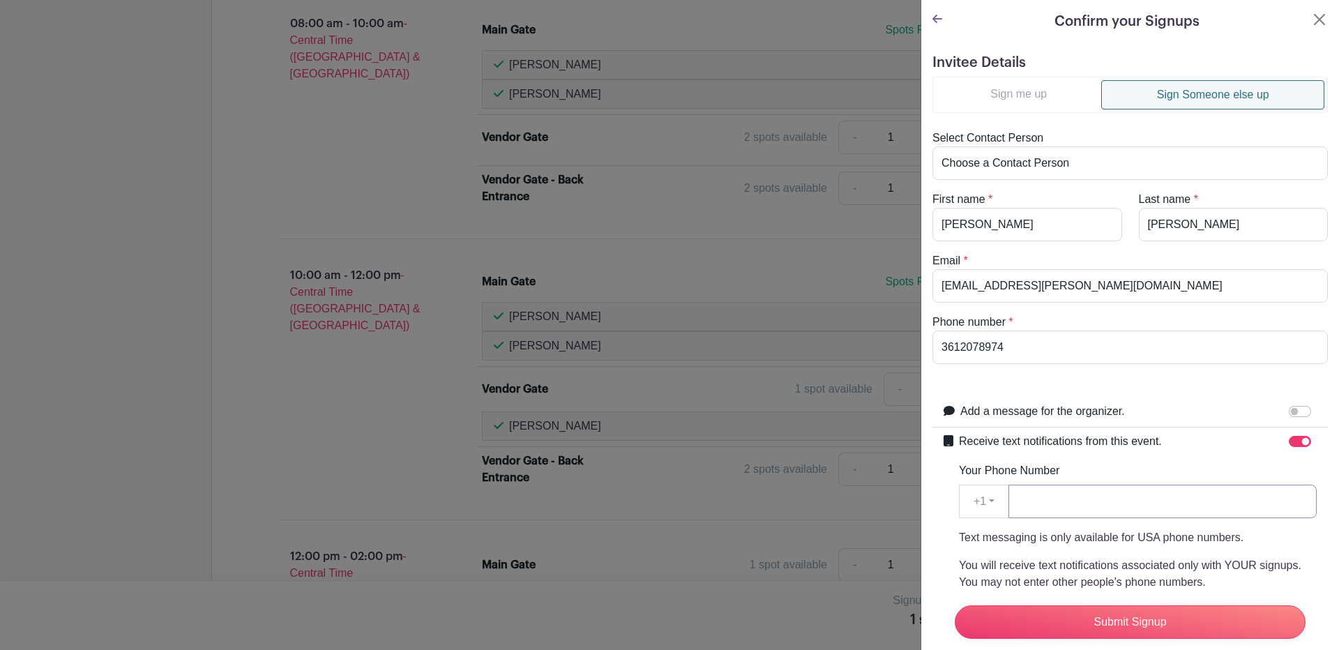
click at [1089, 508] on input "Your Phone Number" at bounding box center [1162, 501] width 308 height 33
type input "3612078974"
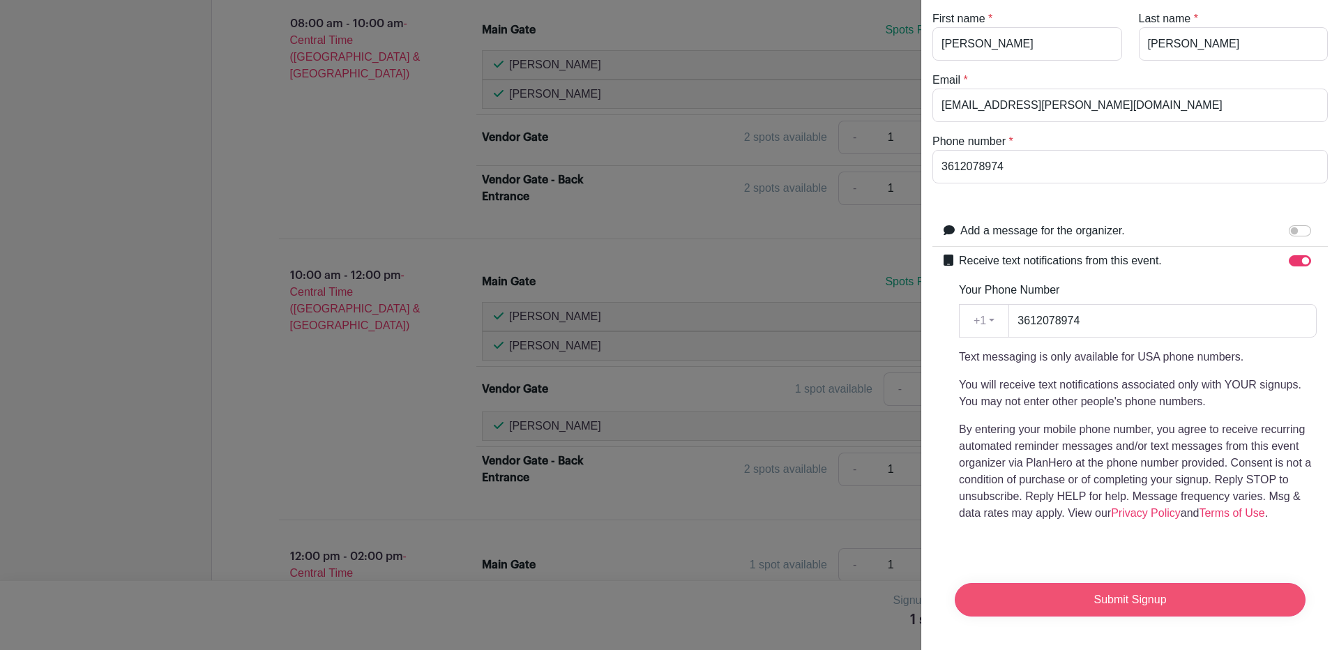
click at [1109, 585] on input "Submit Signup" at bounding box center [1129, 599] width 351 height 33
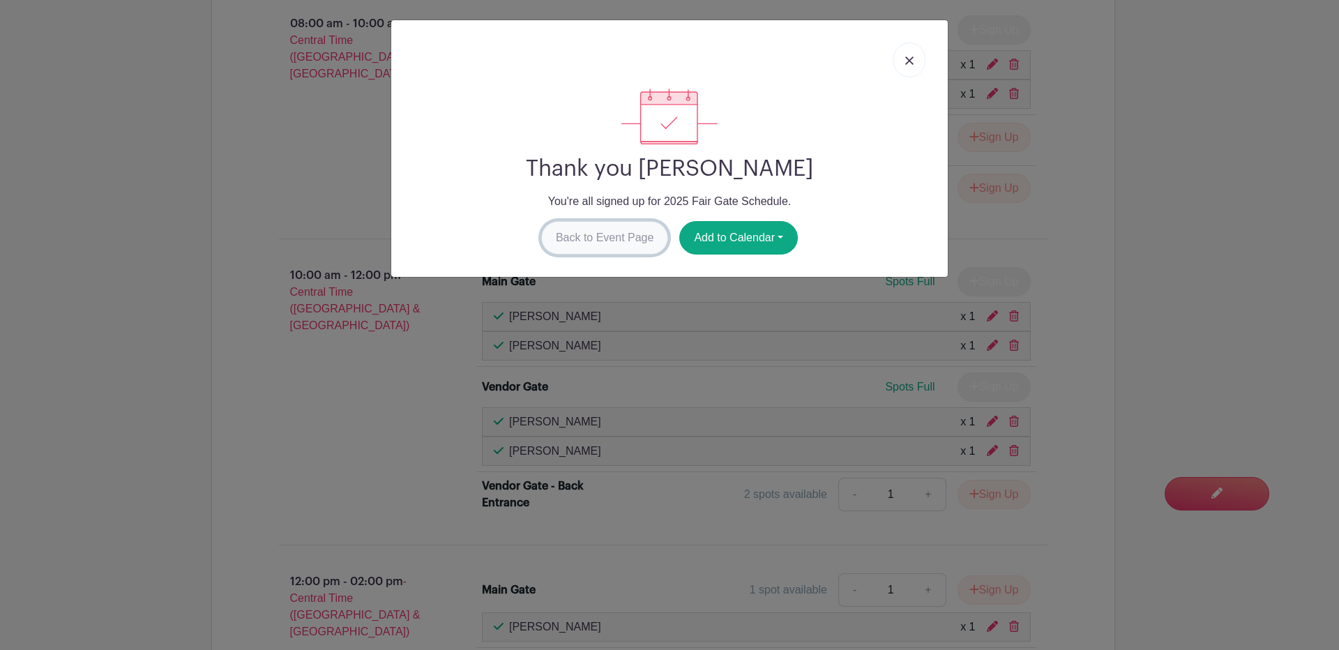
click at [607, 231] on link "Back to Event Page" at bounding box center [605, 237] width 128 height 33
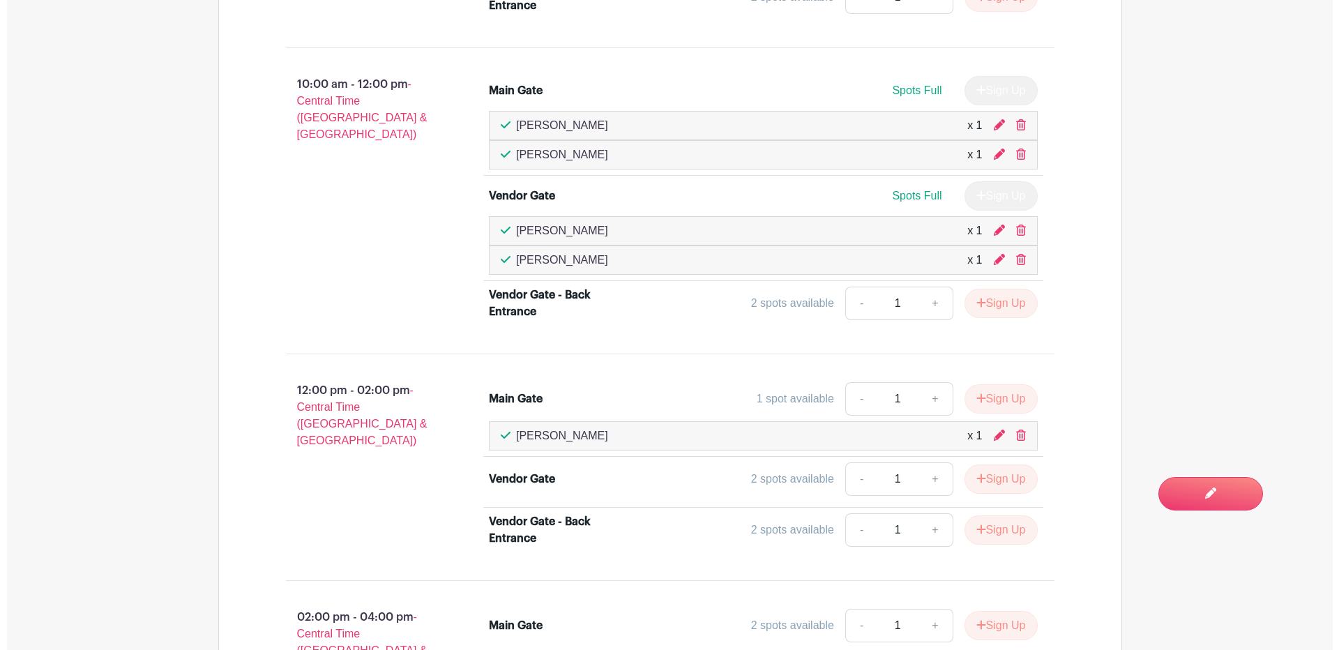
scroll to position [1220, 0]
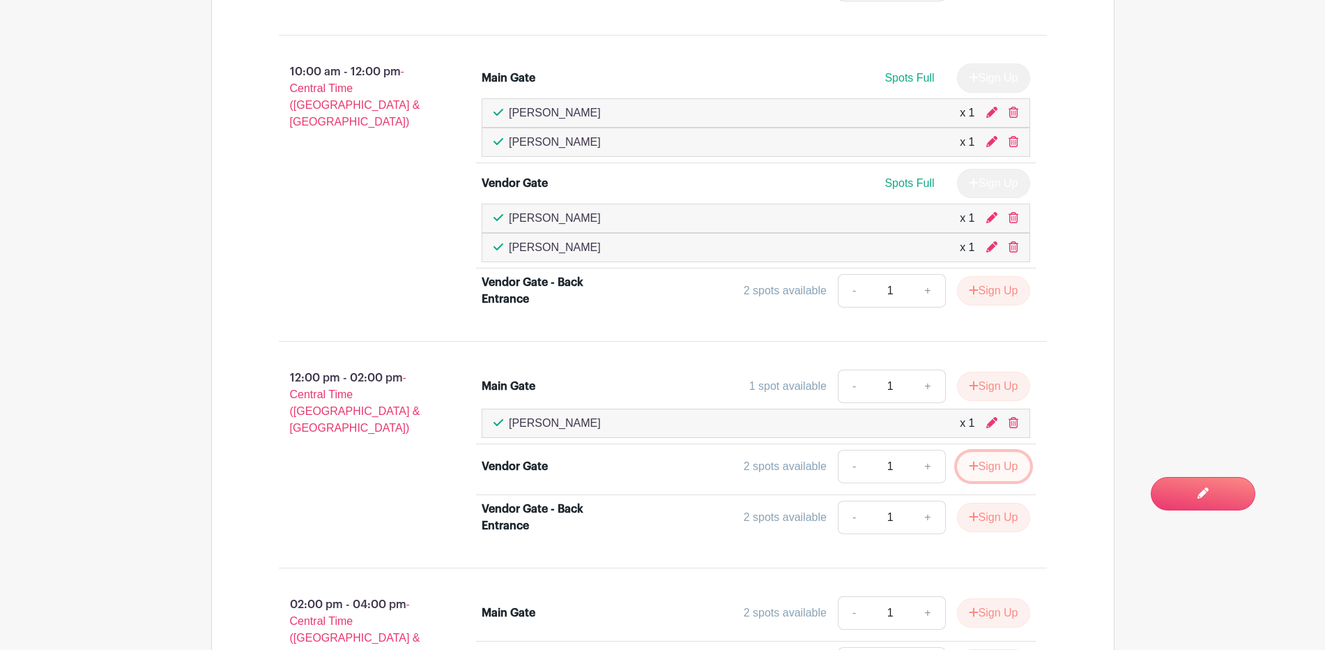
click at [994, 464] on button "Sign Up" at bounding box center [993, 466] width 73 height 29
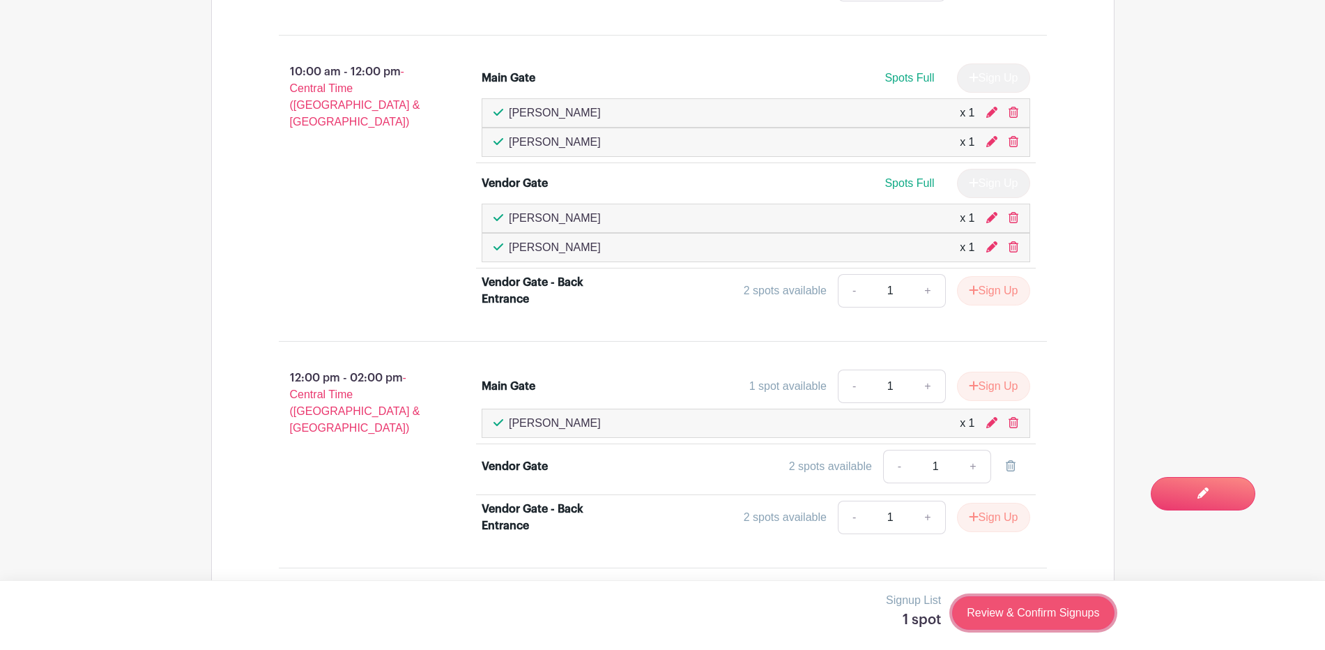
click at [1006, 606] on link "Review & Confirm Signups" at bounding box center [1033, 612] width 162 height 33
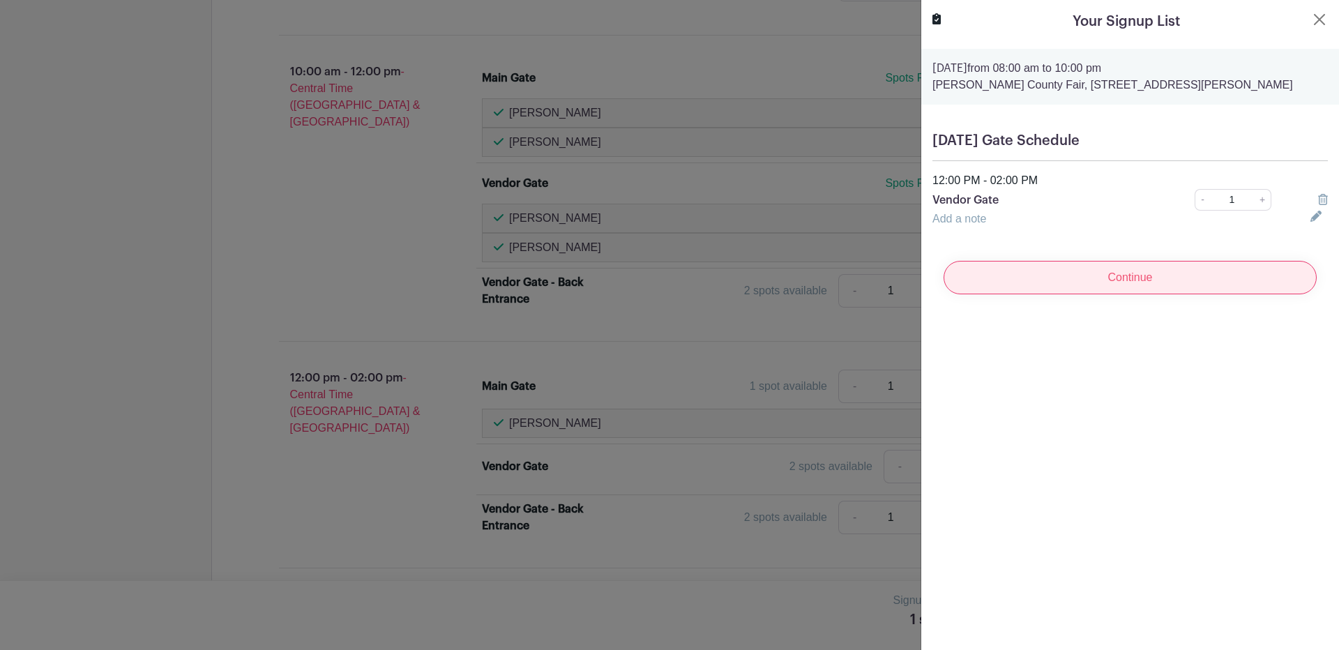
click at [1185, 287] on input "Continue" at bounding box center [1129, 277] width 373 height 33
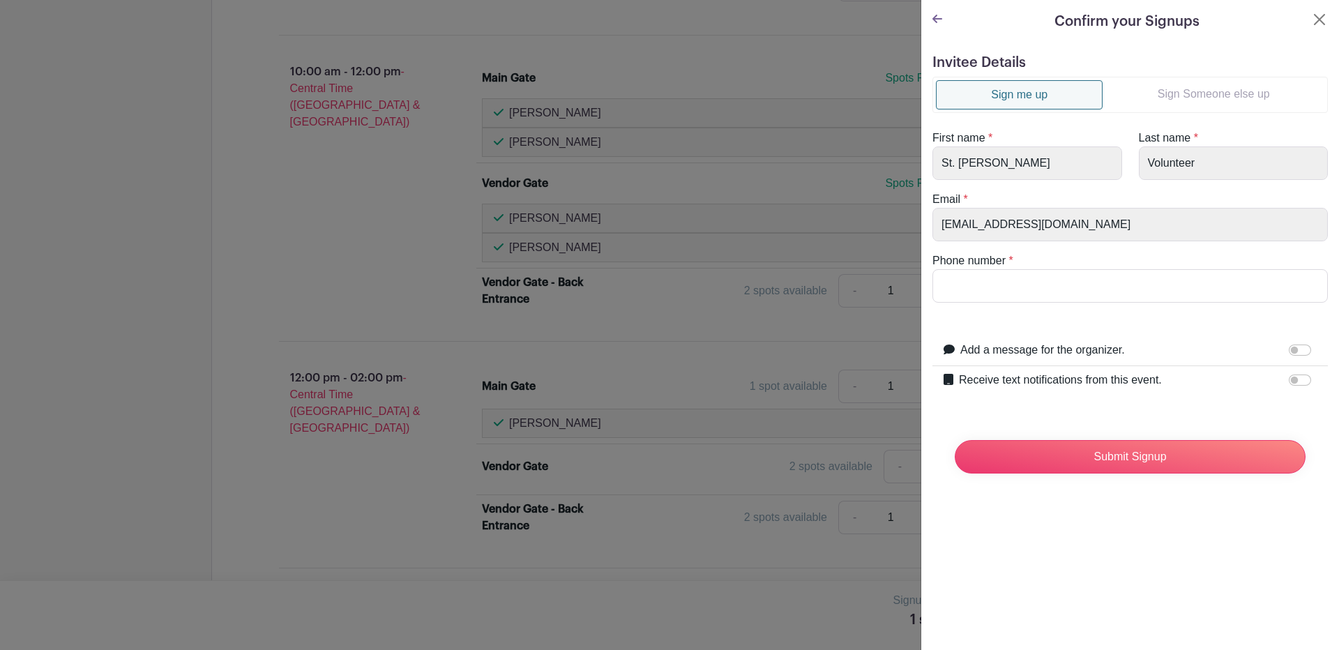
click at [1216, 99] on link "Sign Someone else up" at bounding box center [1213, 94] width 222 height 28
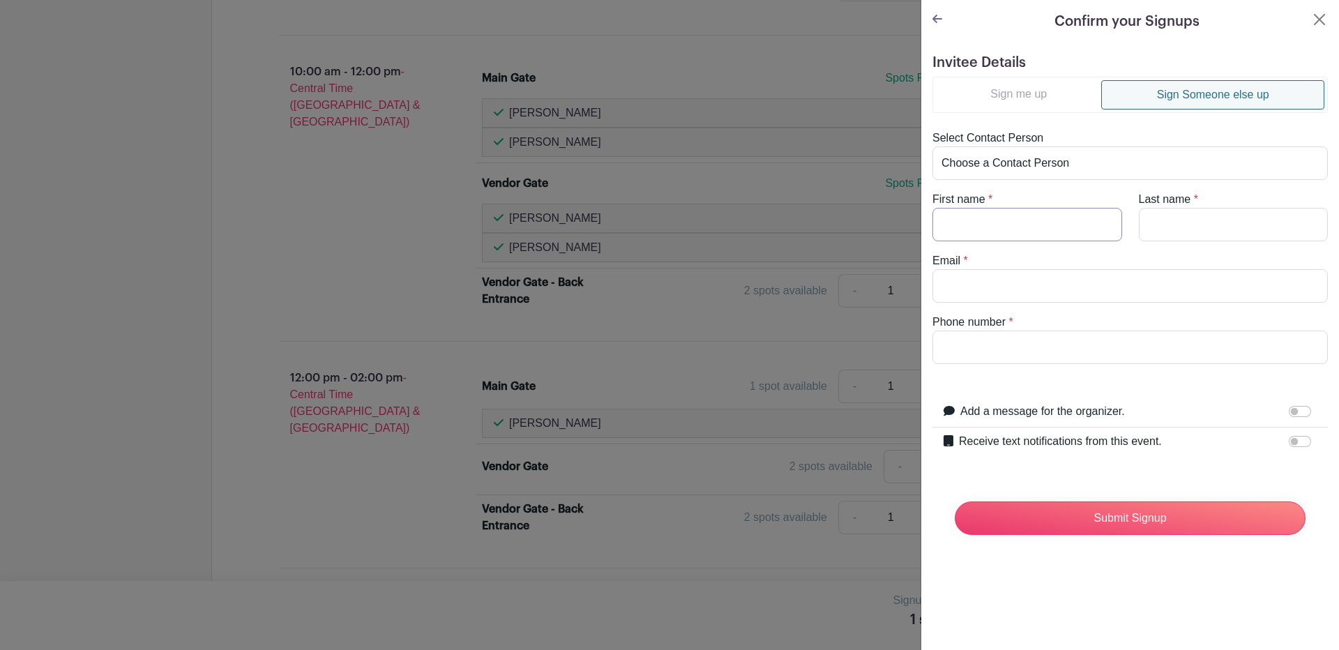
click at [971, 224] on input "First name" at bounding box center [1027, 224] width 190 height 33
type input "Margaret"
type input "Carvajal"
type input "margaretrosecarvajal@hotmail.com"
type input "3617017315"
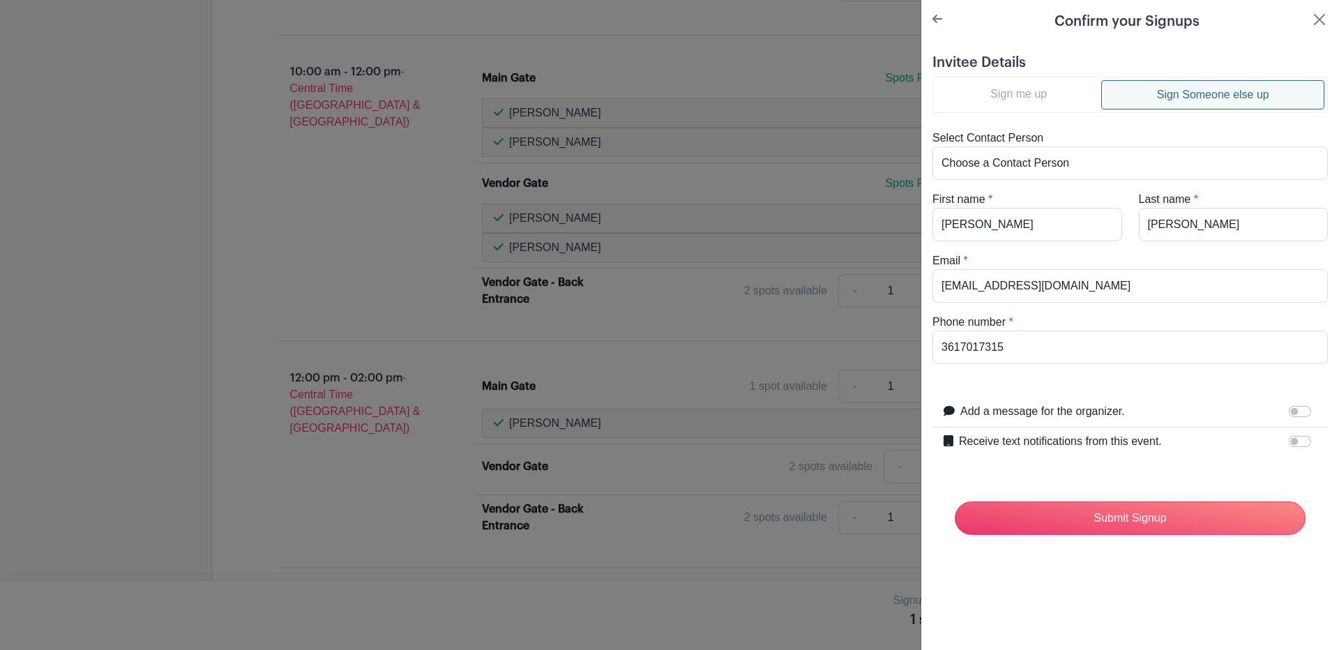
click at [1042, 443] on label "Receive text notifications from this event." at bounding box center [1060, 441] width 203 height 17
click at [1288, 443] on input "Receive text notifications from this event." at bounding box center [1299, 441] width 22 height 11
checkbox input "true"
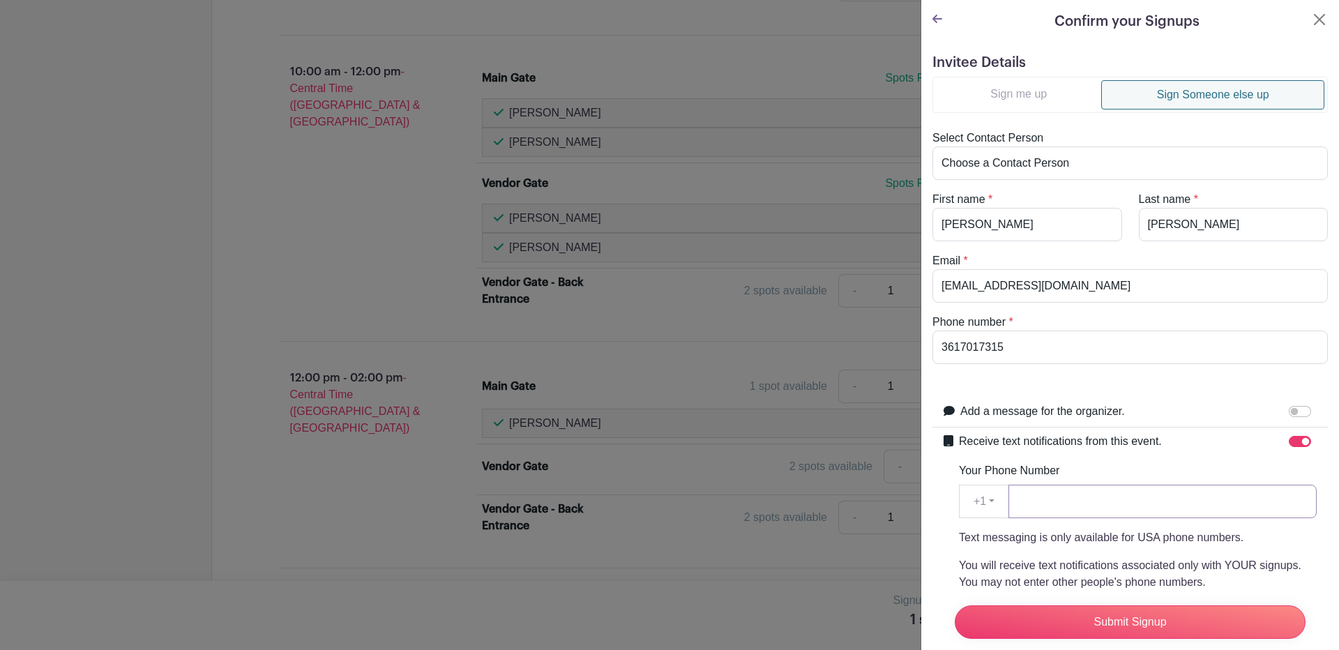
click at [1033, 507] on input "Your Phone Number" at bounding box center [1162, 501] width 308 height 33
type input "3617017315"
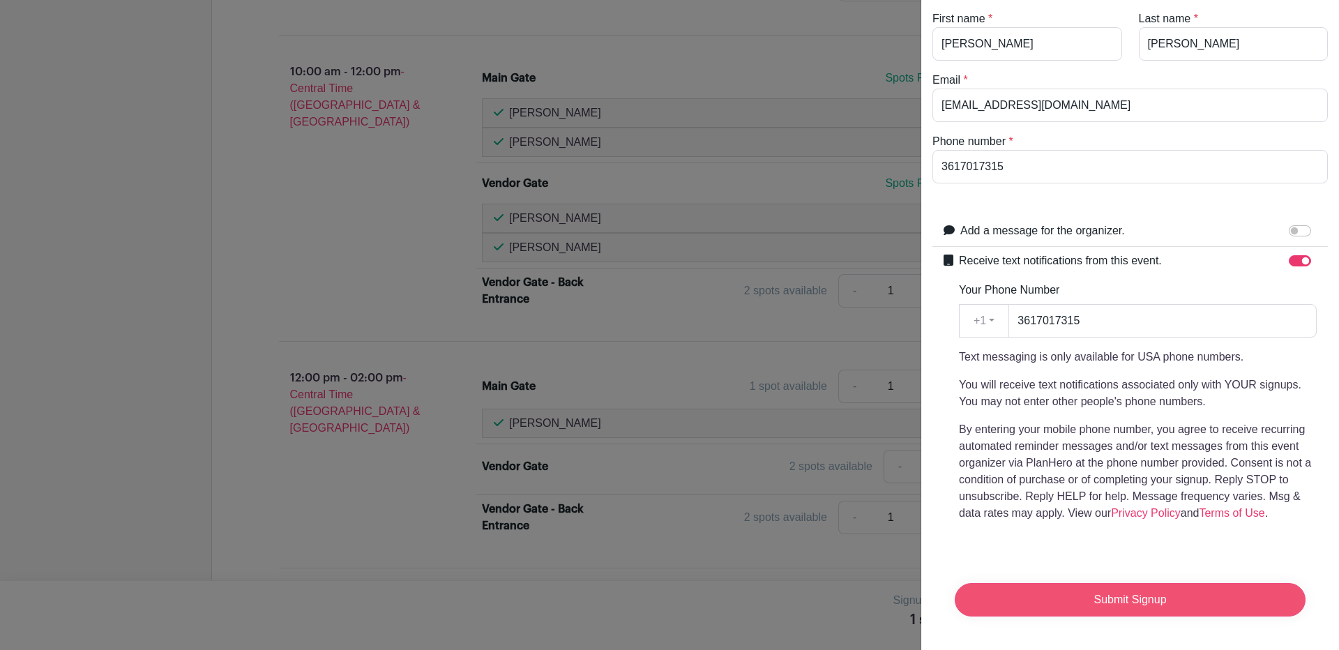
click at [1134, 584] on input "Submit Signup" at bounding box center [1129, 599] width 351 height 33
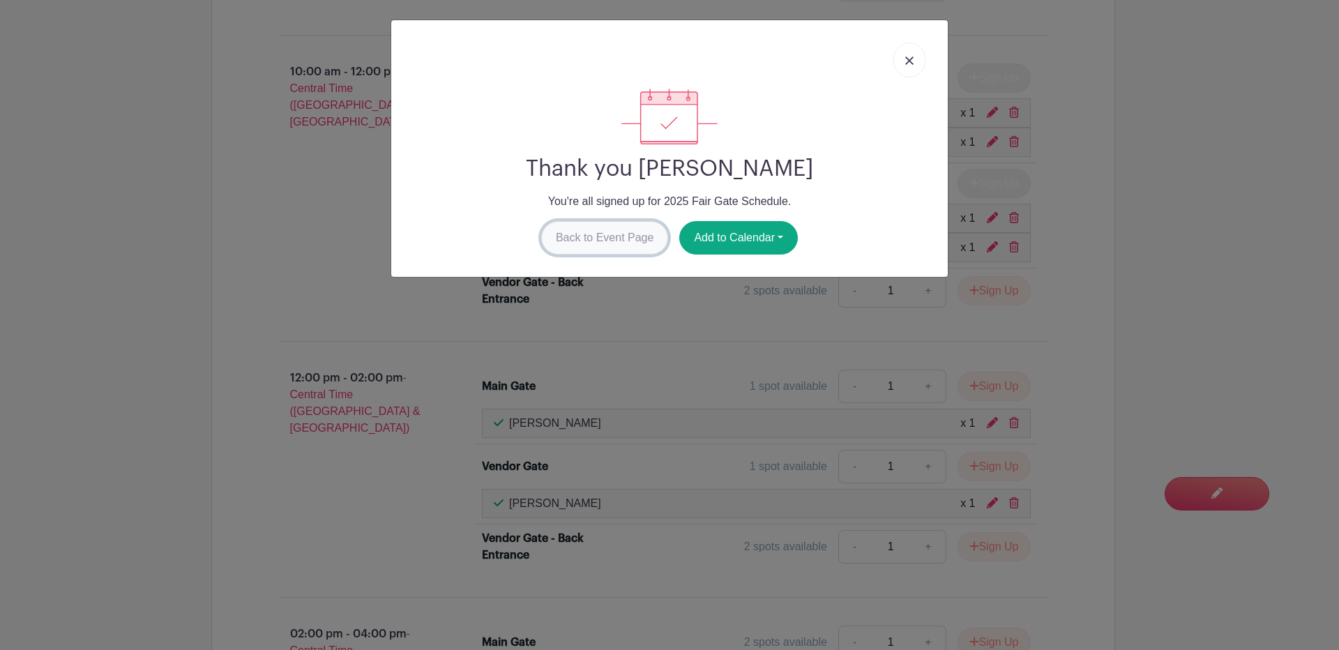
click at [579, 241] on link "Back to Event Page" at bounding box center [605, 237] width 128 height 33
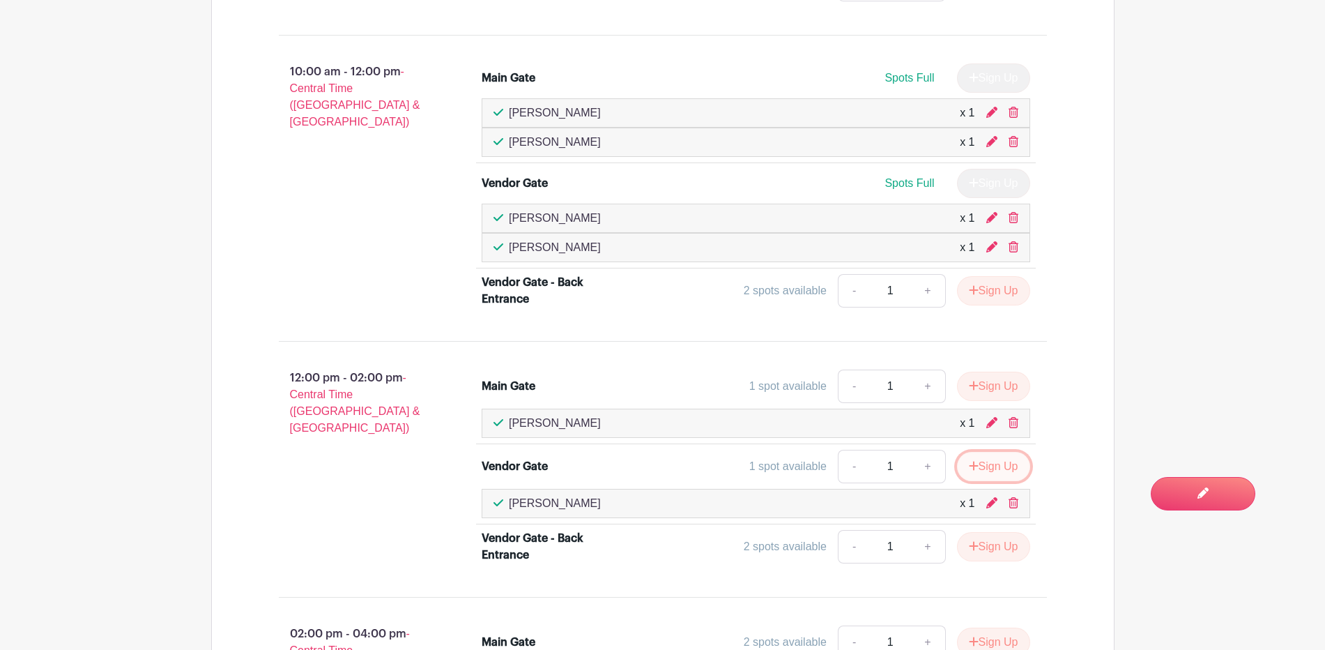
click at [986, 468] on button "Sign Up" at bounding box center [993, 466] width 73 height 29
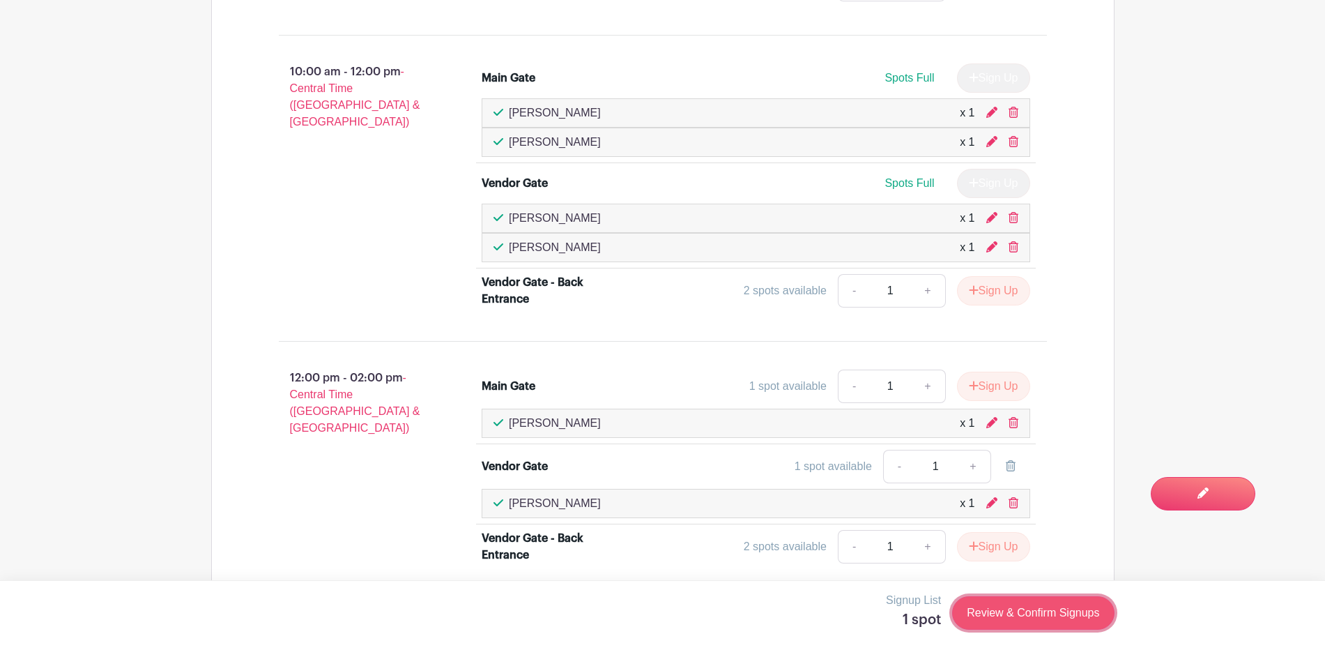
click at [1042, 609] on link "Review & Confirm Signups" at bounding box center [1033, 612] width 162 height 33
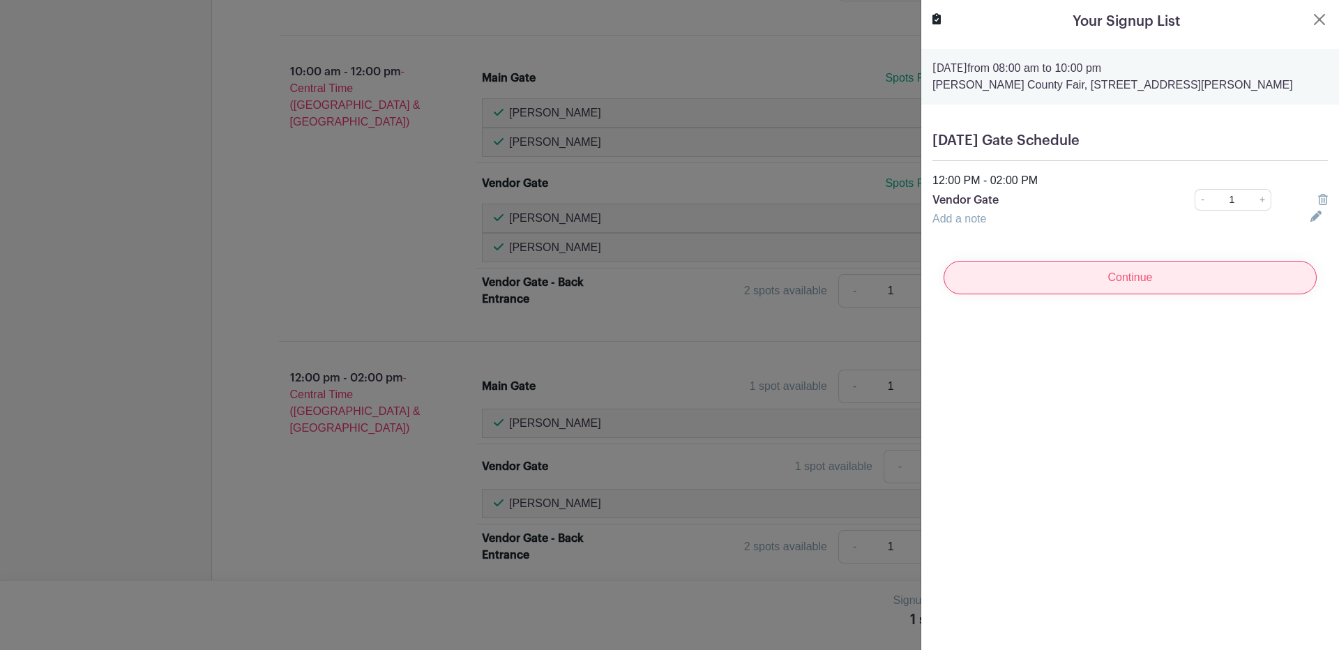
click at [1094, 278] on input "Continue" at bounding box center [1129, 277] width 373 height 33
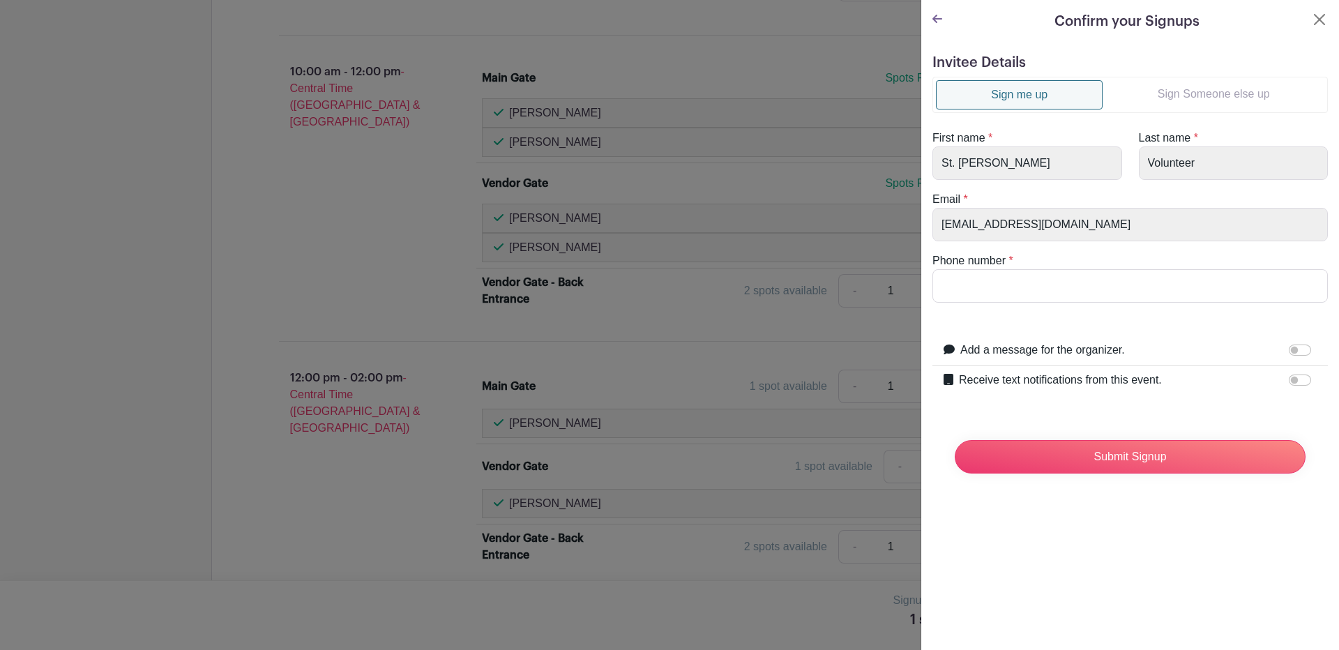
click at [1201, 99] on link "Sign Someone else up" at bounding box center [1213, 94] width 222 height 28
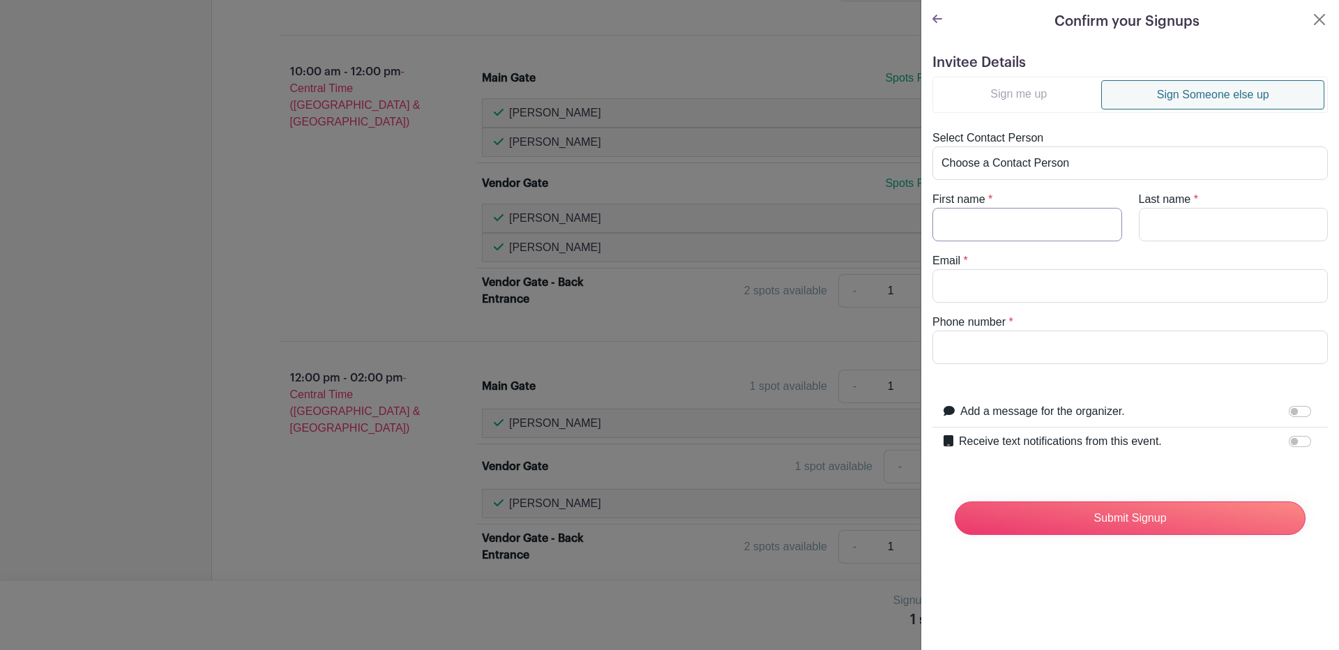
click at [950, 229] on input "First name" at bounding box center [1027, 224] width 190 height 33
type input "Juan"
type input "Carvajal"
type input "juanangelcarvajal@hotmail.com"
type input "3617017317"
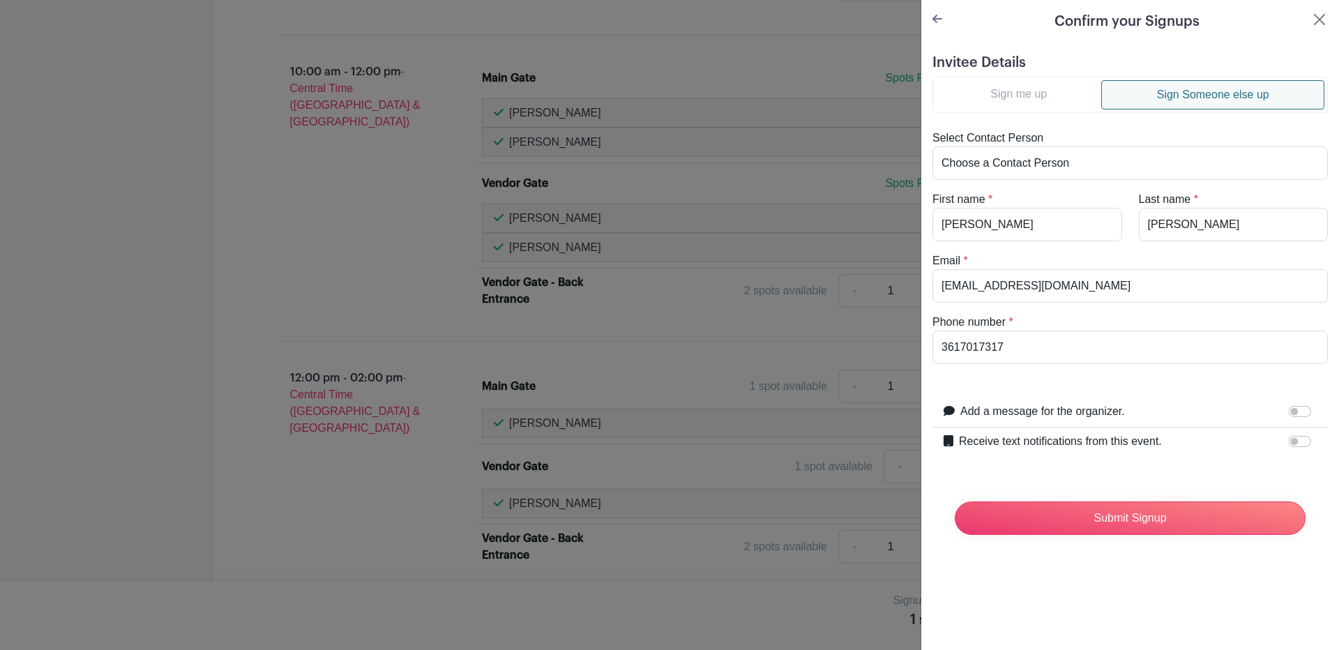
click at [1000, 448] on label "Receive text notifications from this event." at bounding box center [1060, 441] width 203 height 17
click at [1288, 447] on input "Receive text notifications from this event." at bounding box center [1299, 441] width 22 height 11
checkbox input "true"
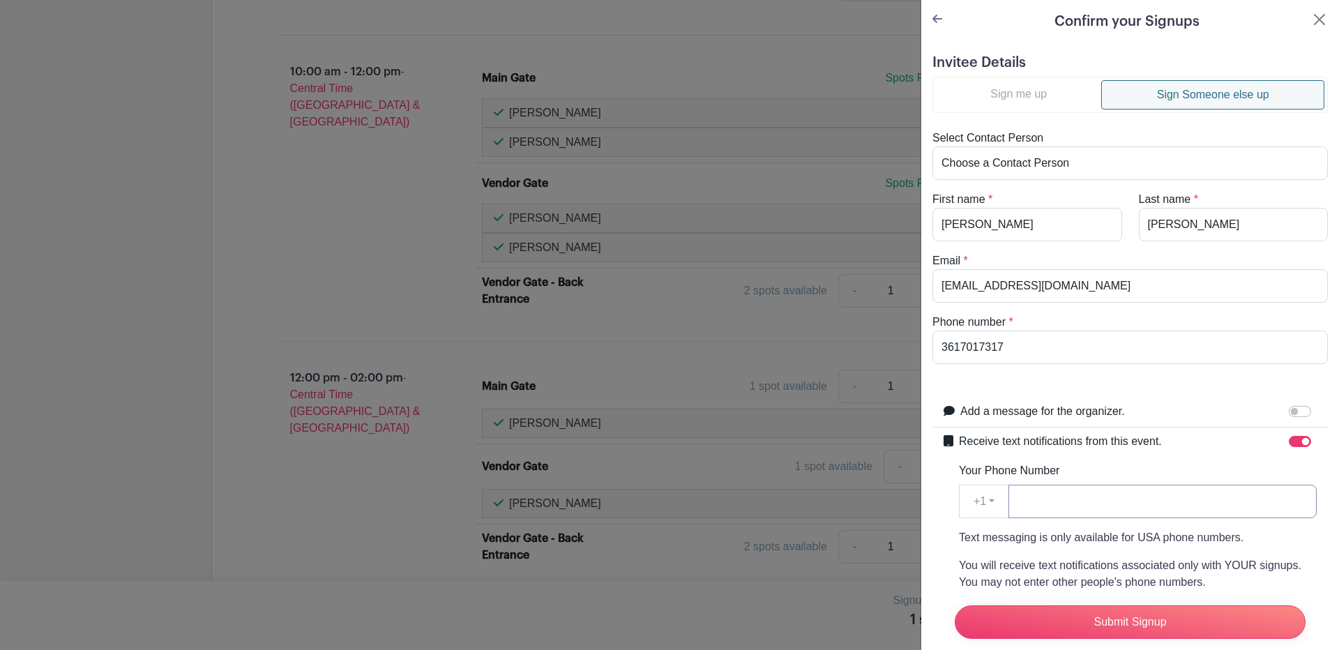
click at [1026, 499] on input "Your Phone Number" at bounding box center [1162, 501] width 308 height 33
type input "3617017317"
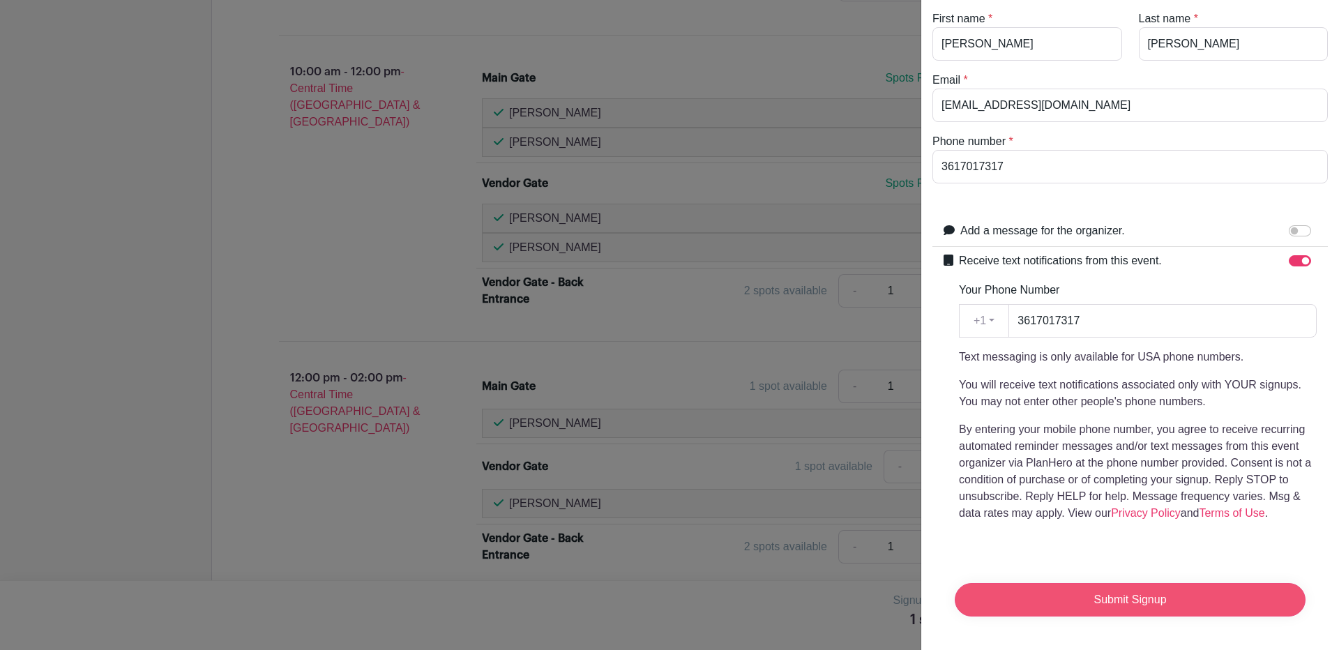
click at [1157, 583] on input "Submit Signup" at bounding box center [1129, 599] width 351 height 33
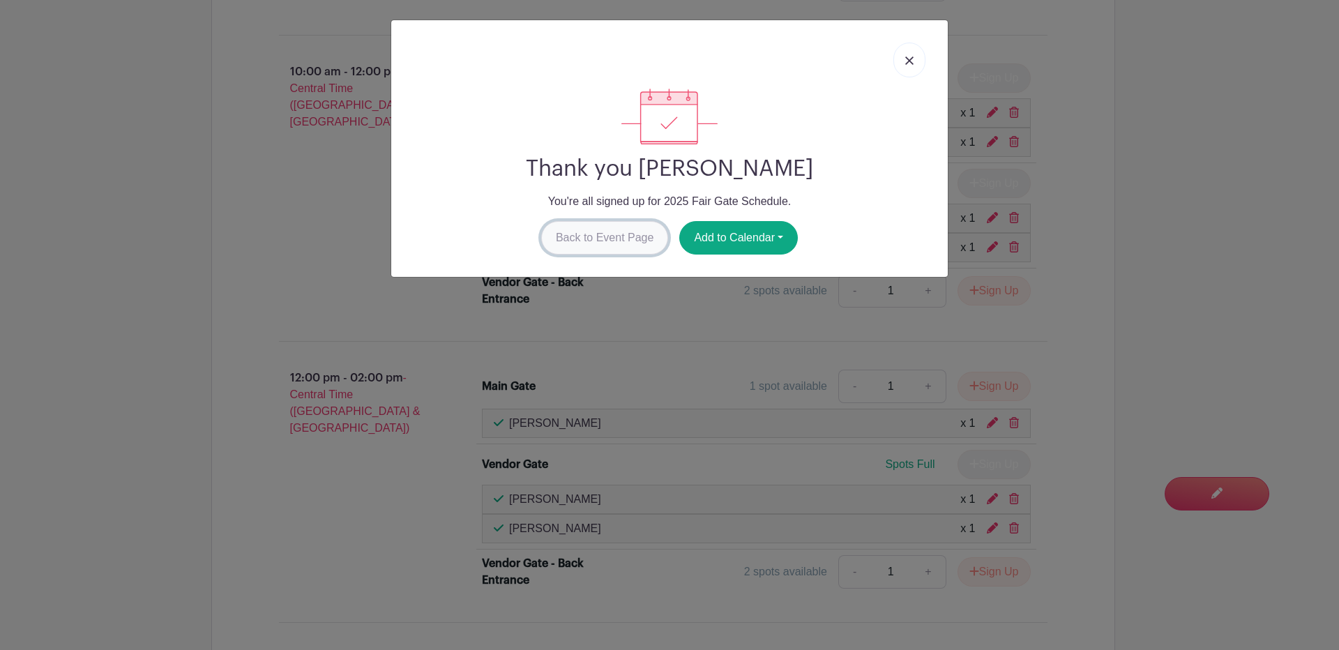
click at [563, 235] on link "Back to Event Page" at bounding box center [605, 237] width 128 height 33
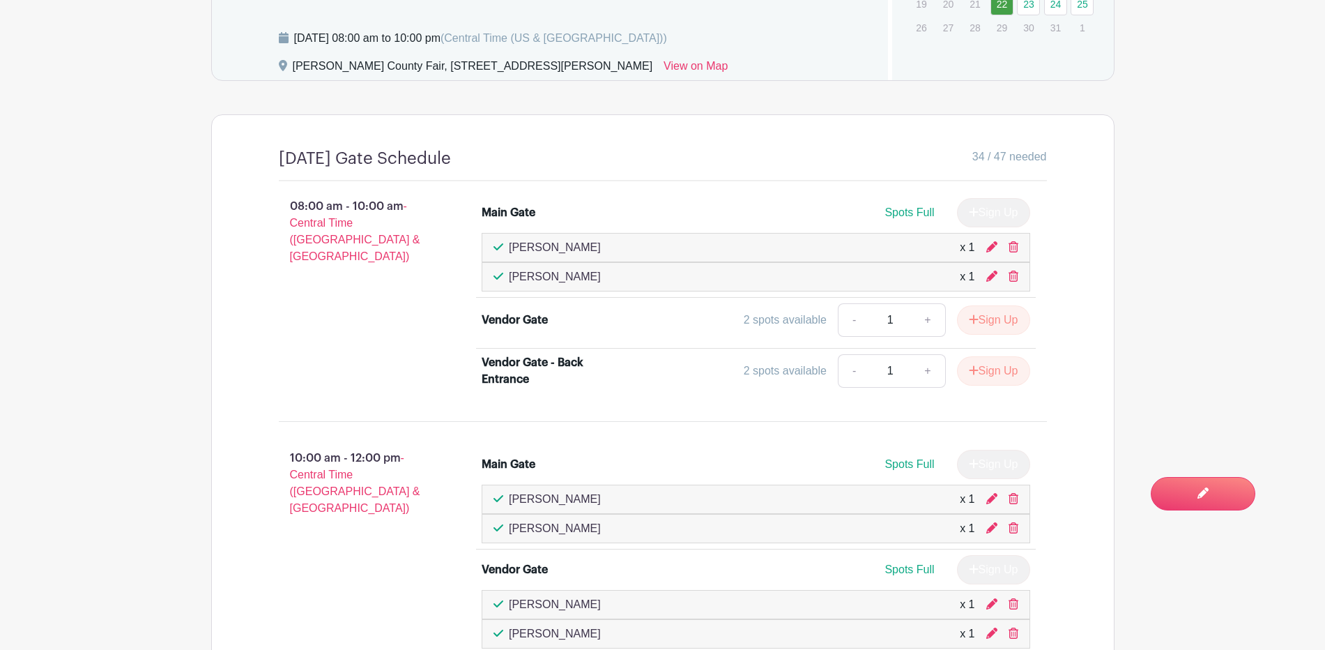
scroll to position [842, 0]
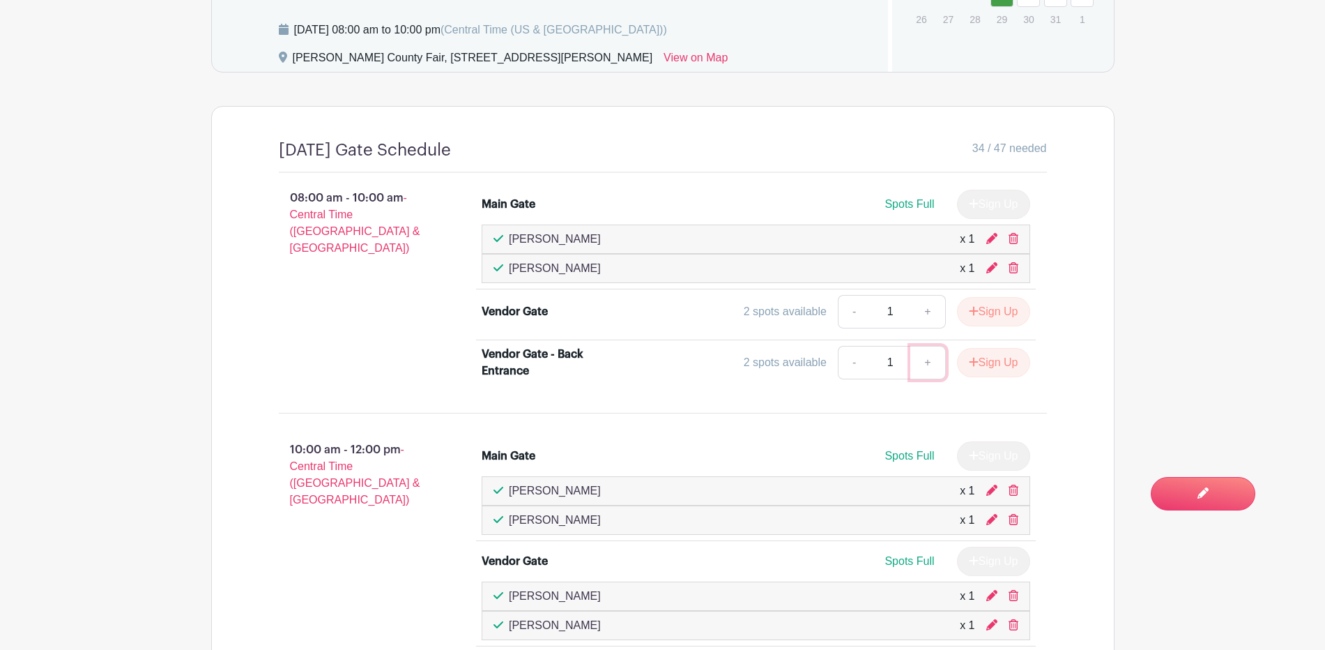
click at [927, 360] on link "+" at bounding box center [928, 362] width 35 height 33
click at [849, 358] on link "-" at bounding box center [854, 362] width 32 height 33
type input "1"
click at [996, 363] on button "Sign Up" at bounding box center [993, 362] width 73 height 29
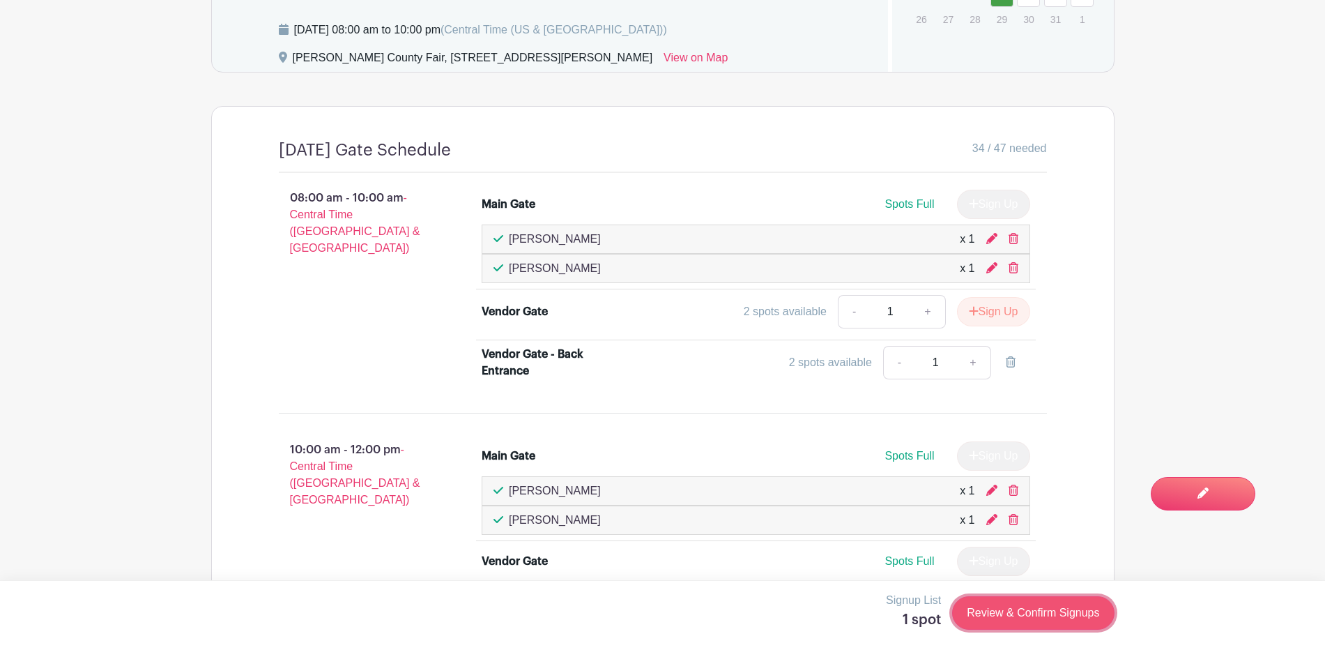
click at [996, 611] on link "Review & Confirm Signups" at bounding box center [1033, 612] width 162 height 33
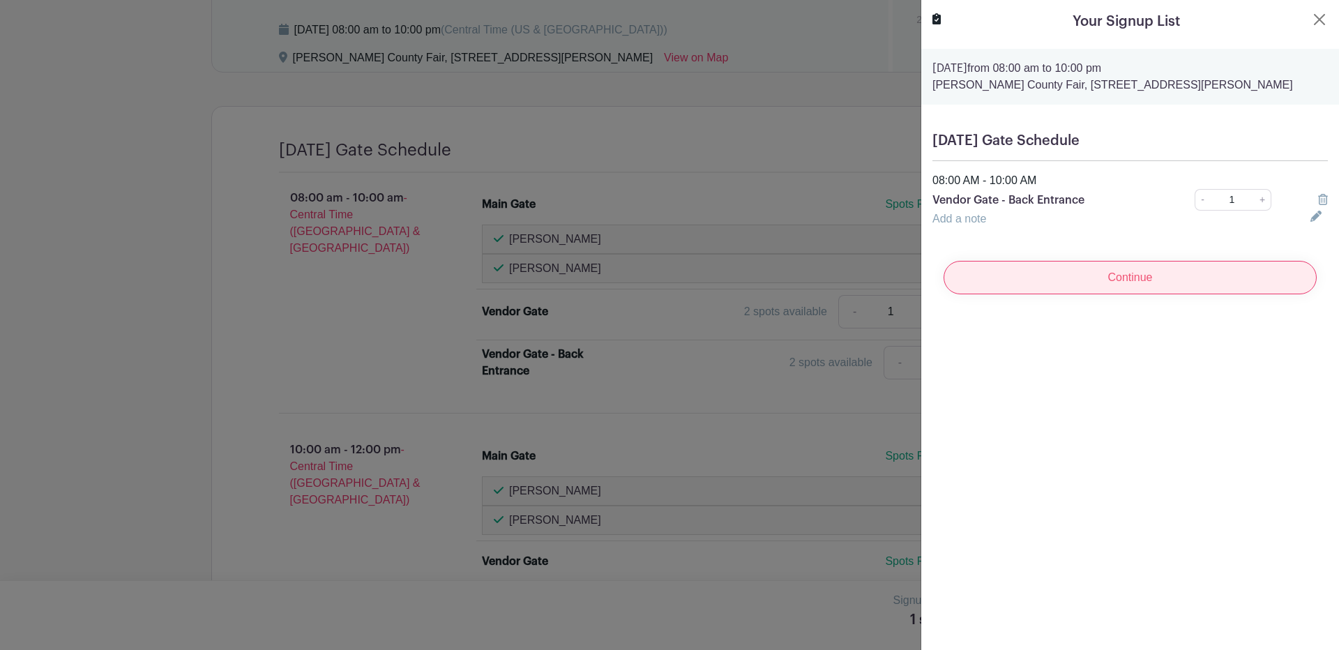
click at [1102, 280] on input "Continue" at bounding box center [1129, 277] width 373 height 33
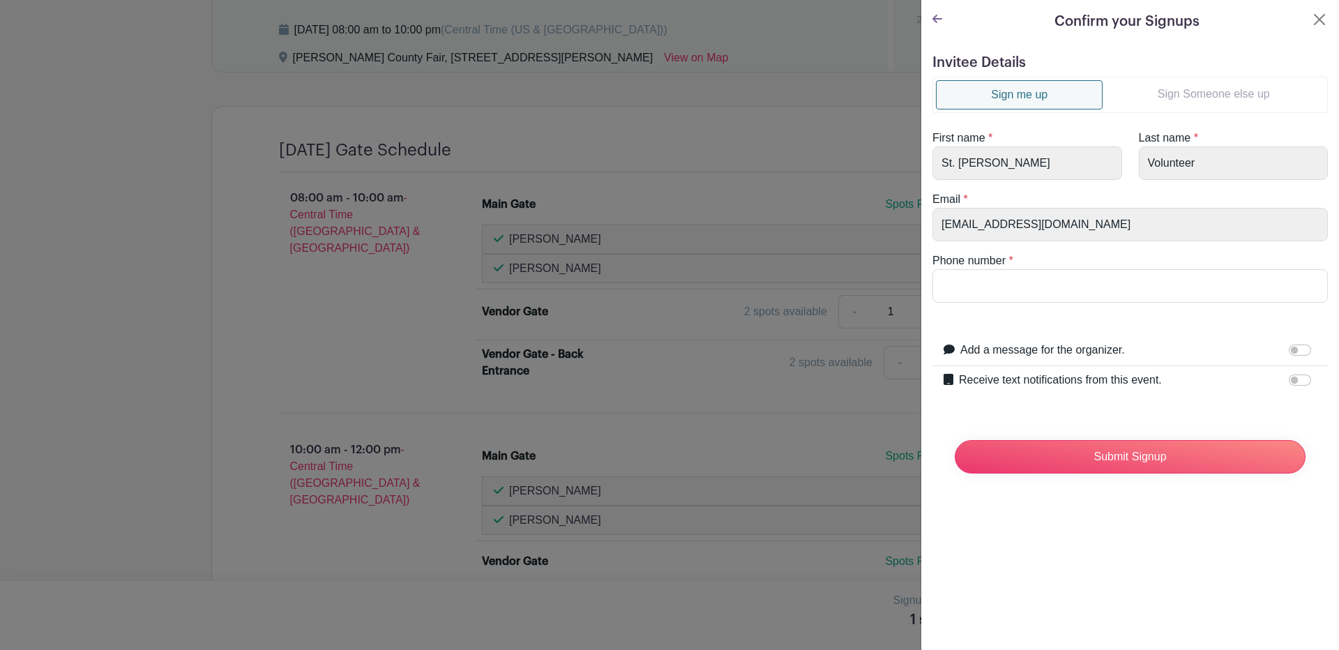
click at [1198, 78] on ul "Sign me up Sign Someone else up" at bounding box center [1129, 95] width 395 height 36
click at [1193, 93] on link "Sign Someone else up" at bounding box center [1213, 94] width 222 height 28
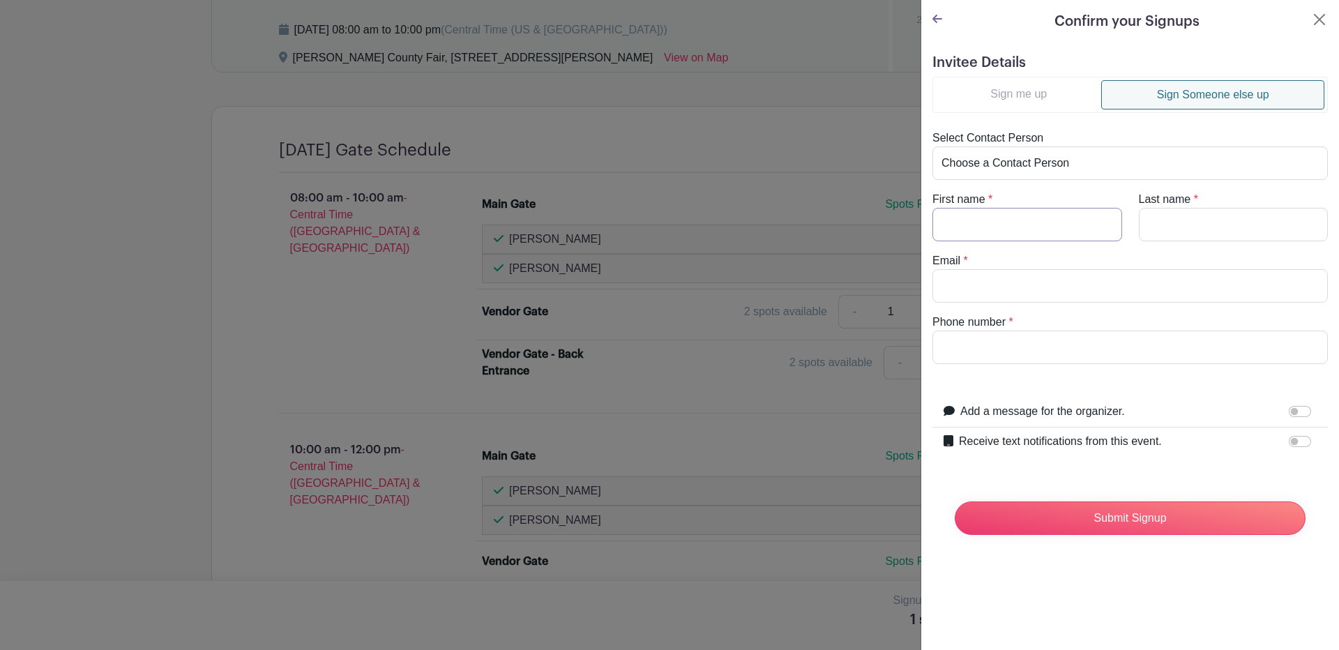
click at [980, 221] on input "First name" at bounding box center [1027, 224] width 190 height 33
type input "Amanda"
type input "Sanchez"
type input "lindavalerio@yahoo.com"
type input "3612275830"
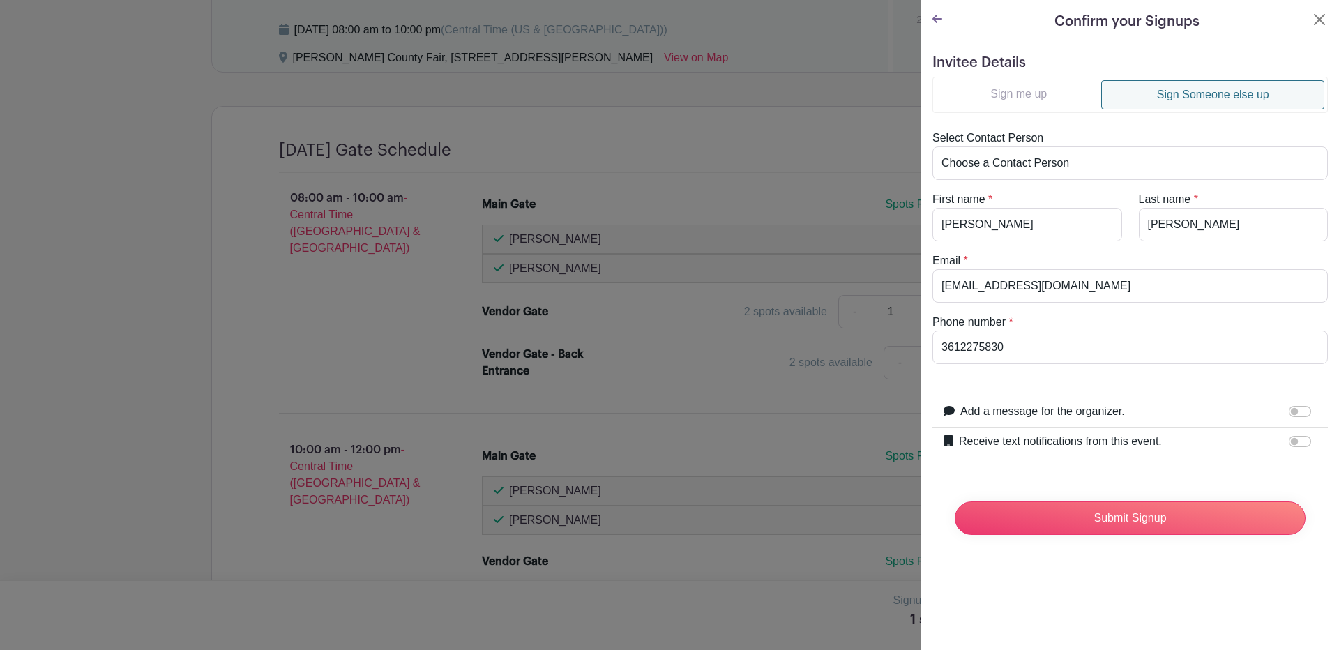
click at [1100, 438] on label "Receive text notifications from this event." at bounding box center [1060, 441] width 203 height 17
click at [1288, 438] on input "Receive text notifications from this event." at bounding box center [1299, 441] width 22 height 11
checkbox input "true"
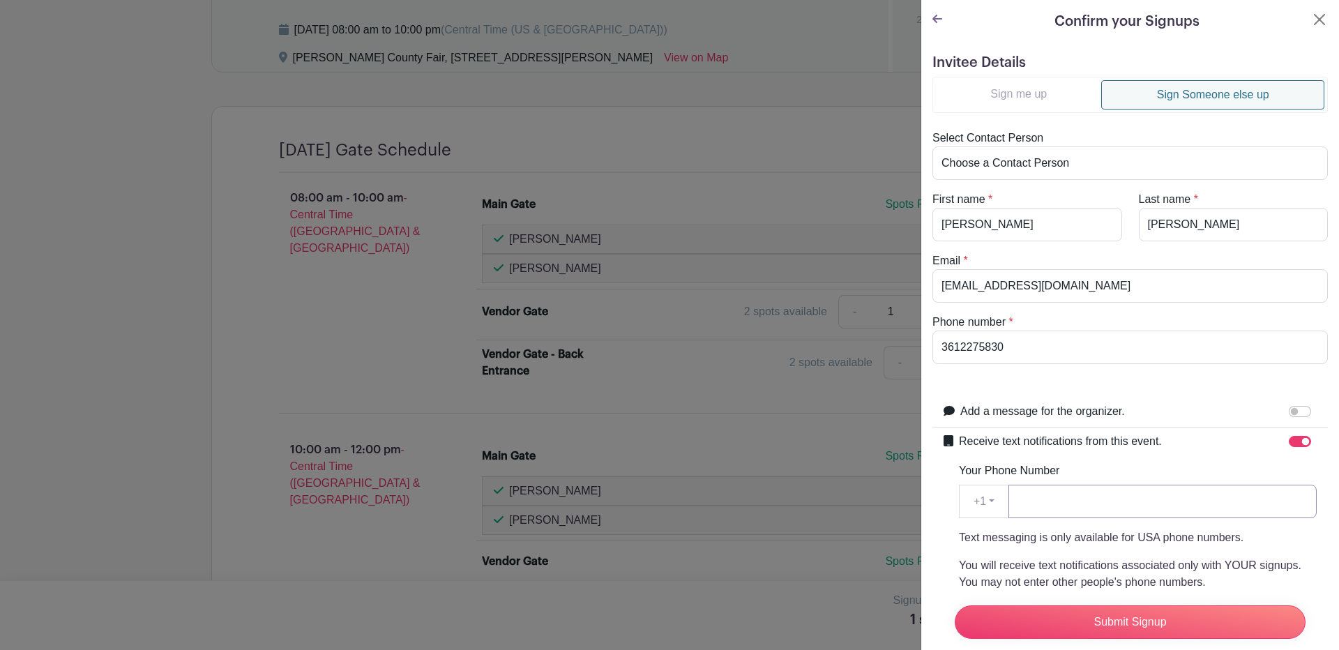
click at [1145, 516] on input "Your Phone Number" at bounding box center [1162, 501] width 308 height 33
type input "3612275830"
click at [1139, 606] on input "Submit Signup" at bounding box center [1129, 621] width 351 height 33
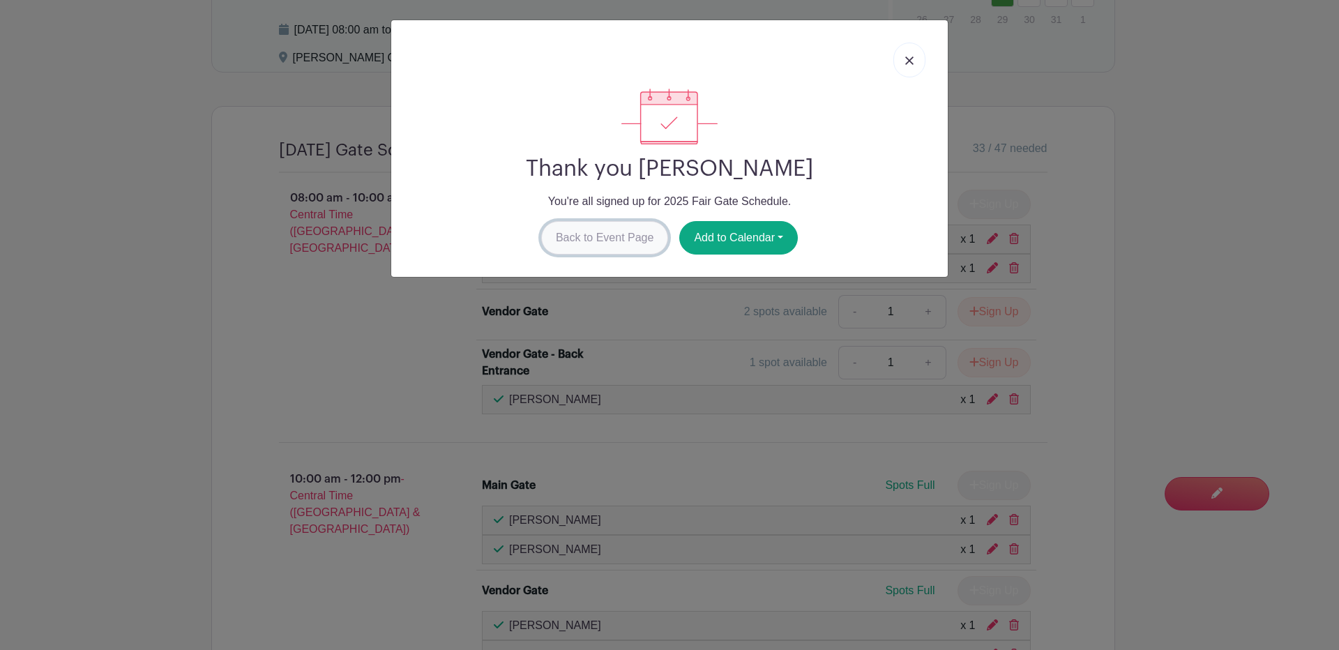
click at [610, 228] on link "Back to Event Page" at bounding box center [605, 237] width 128 height 33
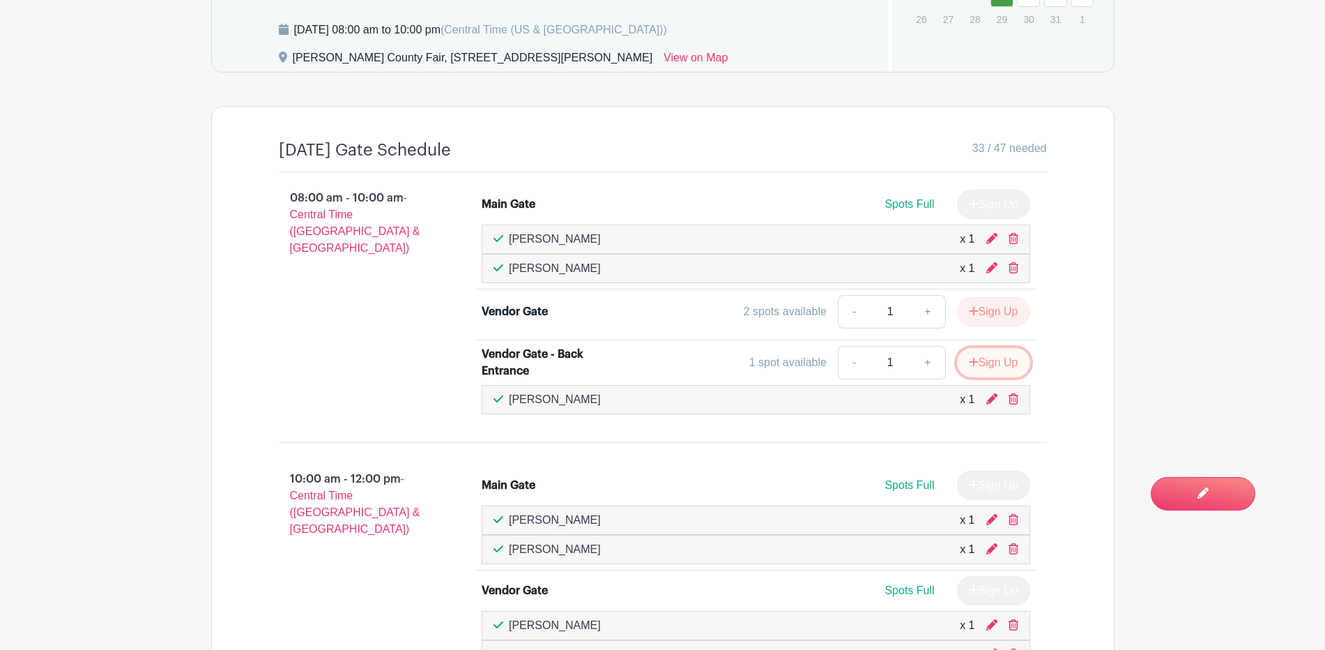
click at [1001, 353] on button "Sign Up" at bounding box center [993, 362] width 73 height 29
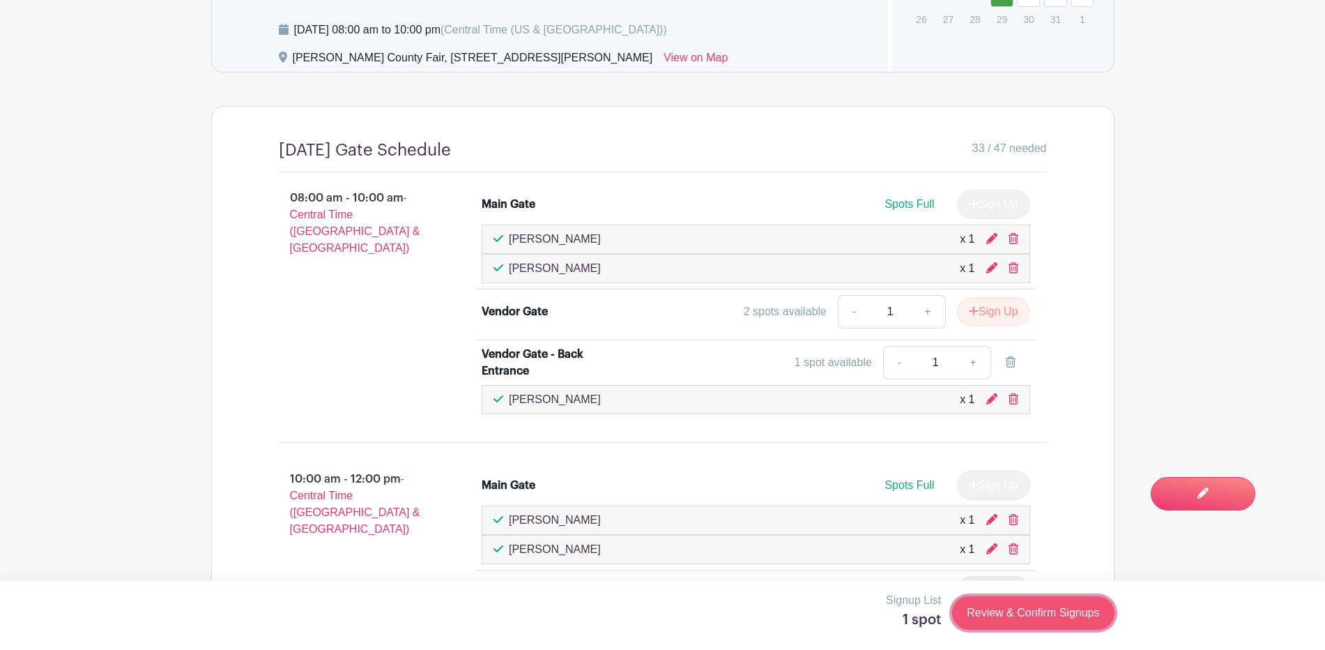
click at [984, 618] on link "Review & Confirm Signups" at bounding box center [1033, 612] width 162 height 33
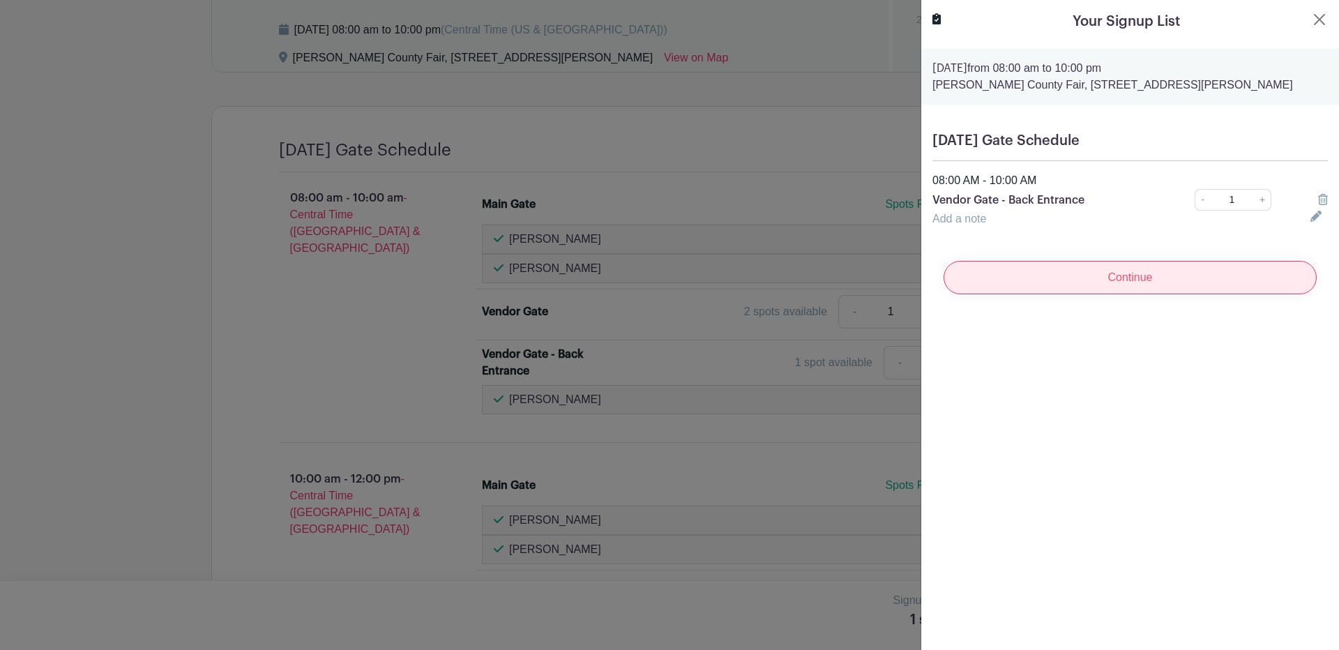
click at [1078, 273] on input "Continue" at bounding box center [1129, 277] width 373 height 33
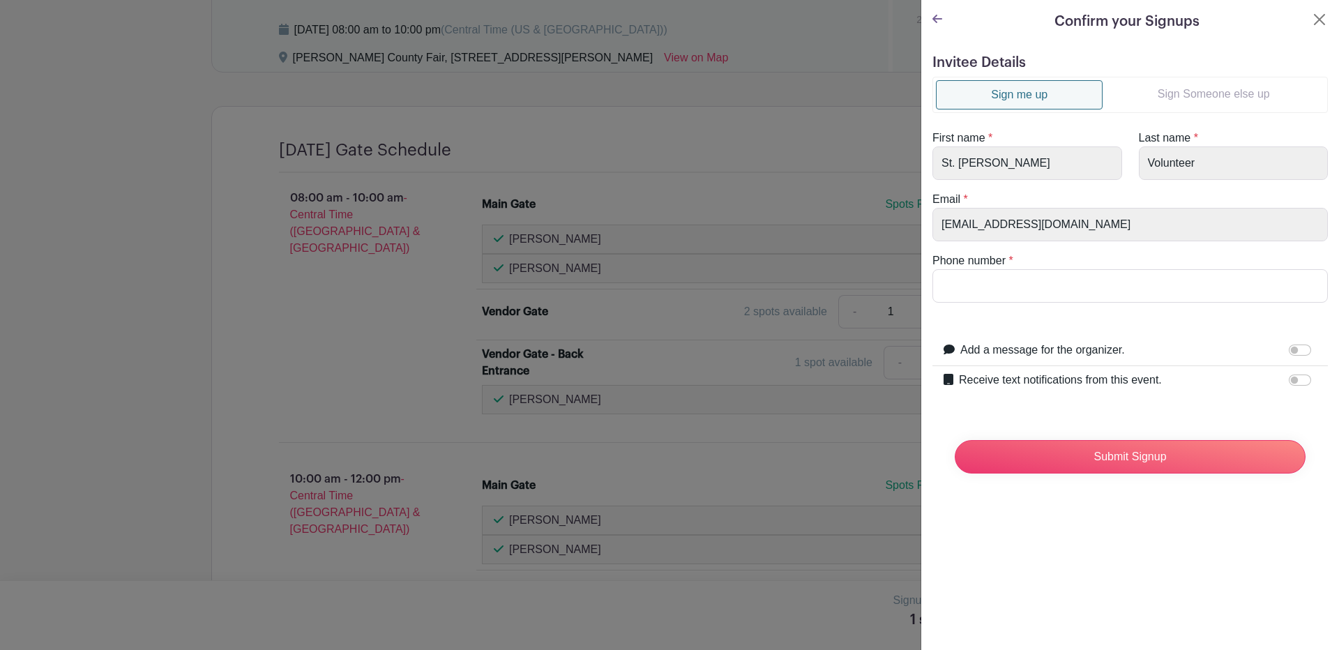
click at [1173, 87] on link "Sign Someone else up" at bounding box center [1213, 94] width 222 height 28
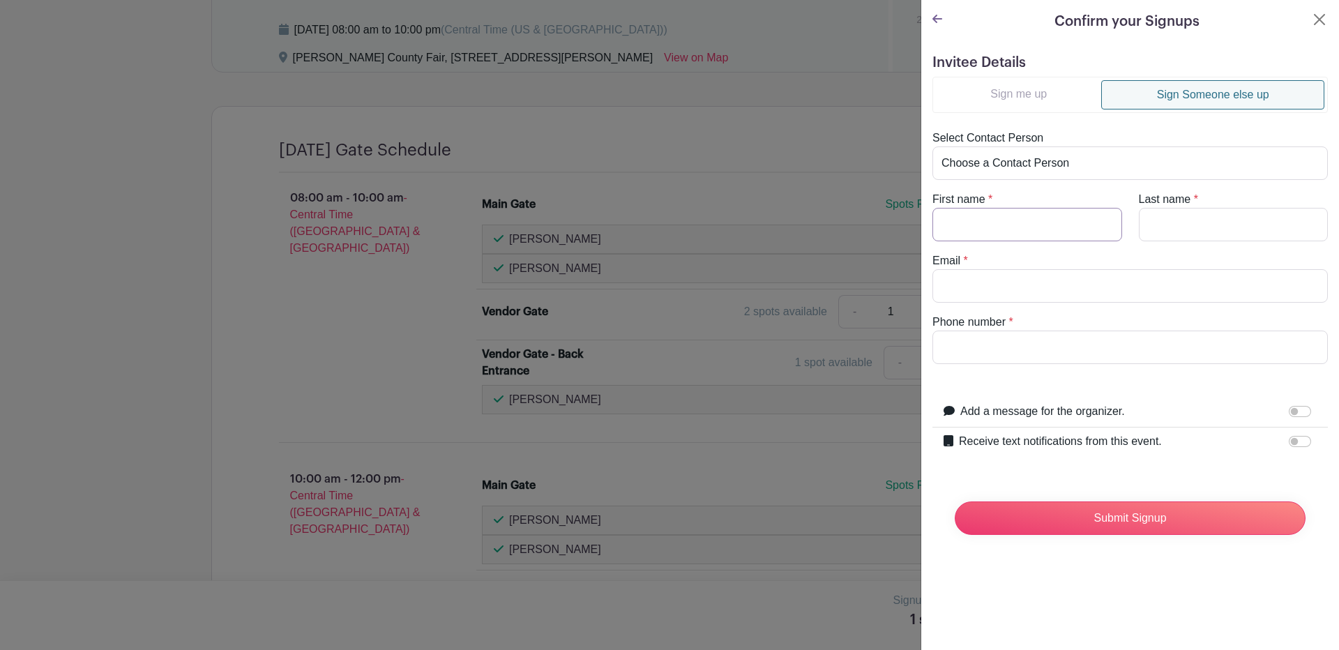
click at [1001, 231] on input "First name" at bounding box center [1027, 224] width 190 height 33
type input "Linda"
type input "Valerio"
type input "lindavalerio@yahoo.com"
type input "3612270301"
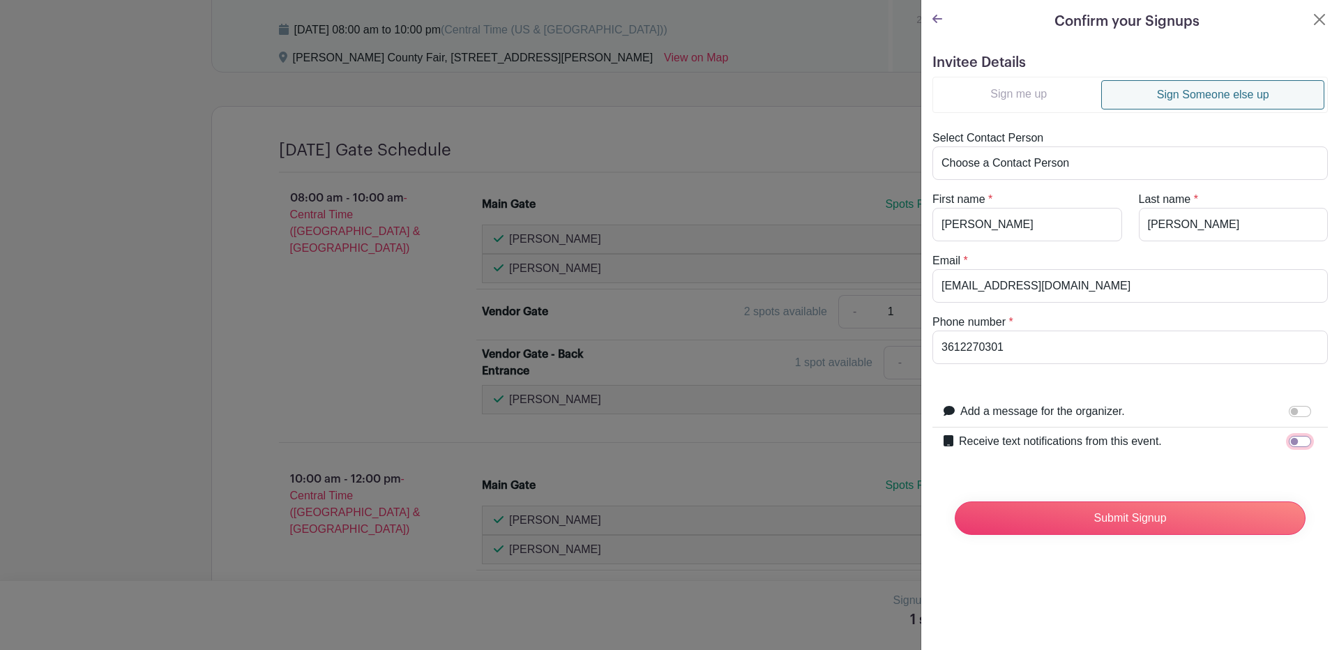
click at [1288, 446] on input "Receive text notifications from this event." at bounding box center [1299, 441] width 22 height 11
checkbox input "true"
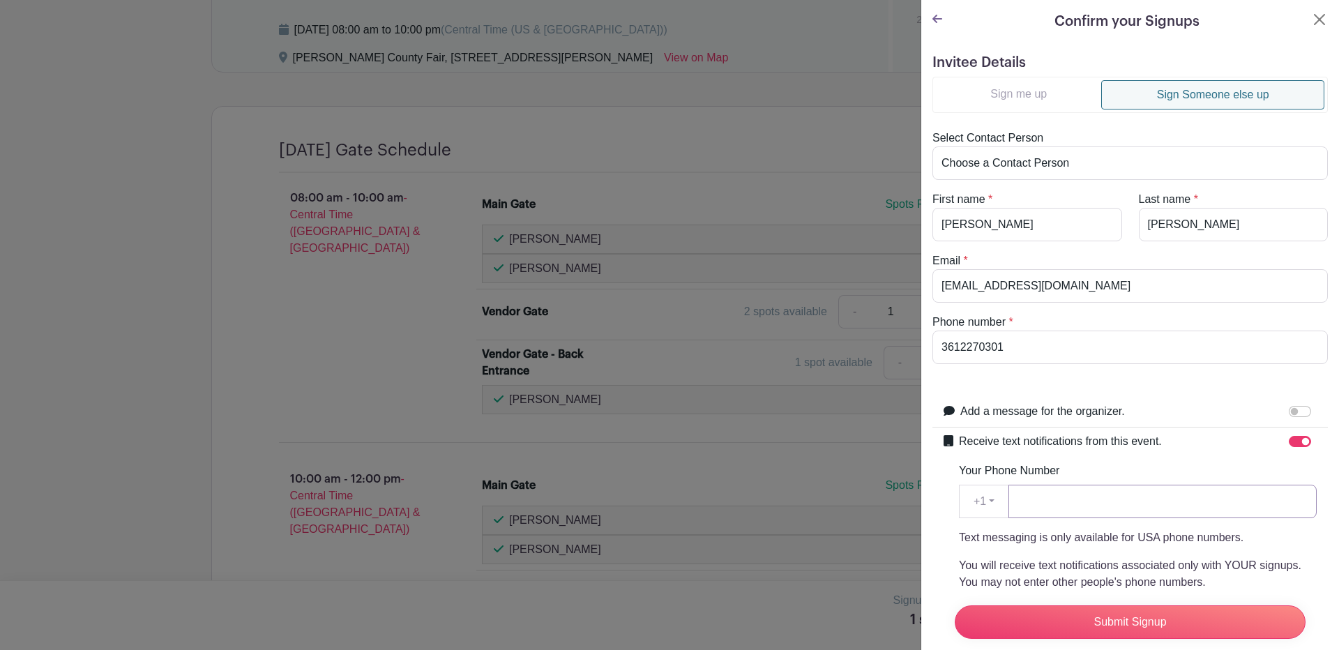
click at [1130, 503] on input "Your Phone Number" at bounding box center [1162, 501] width 308 height 33
type input "3612270301"
click at [1109, 605] on input "Submit Signup" at bounding box center [1129, 621] width 351 height 33
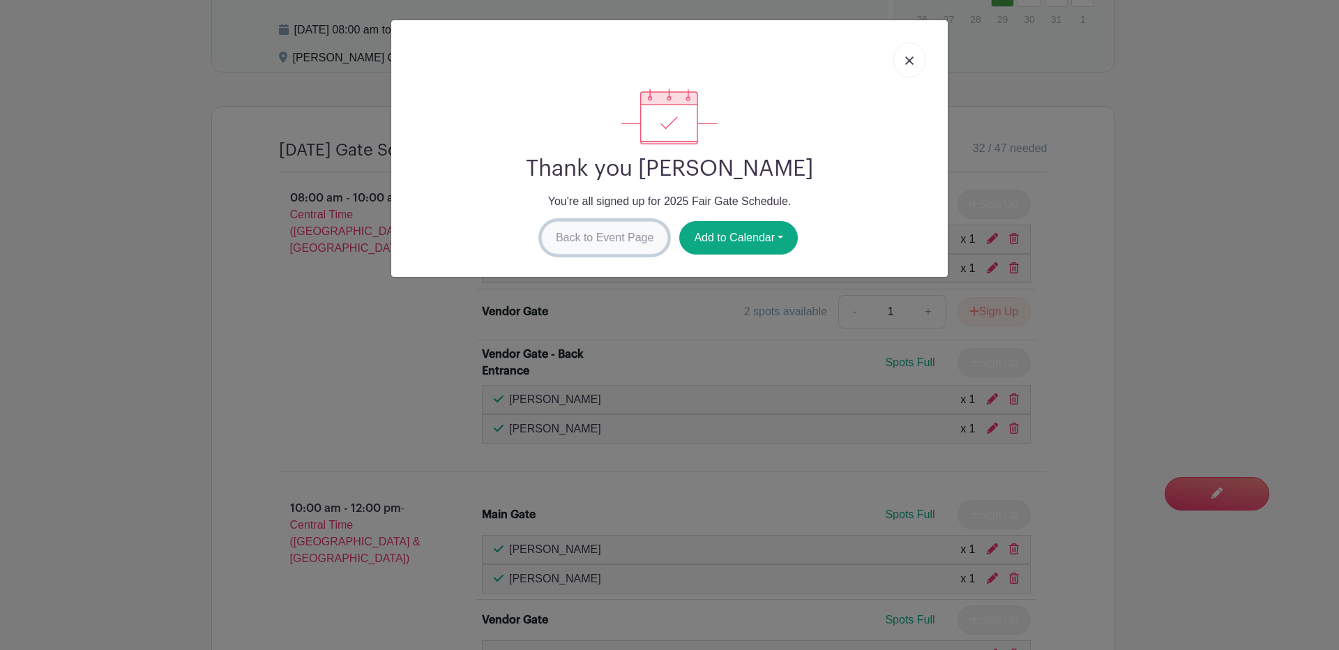
click at [595, 229] on link "Back to Event Page" at bounding box center [605, 237] width 128 height 33
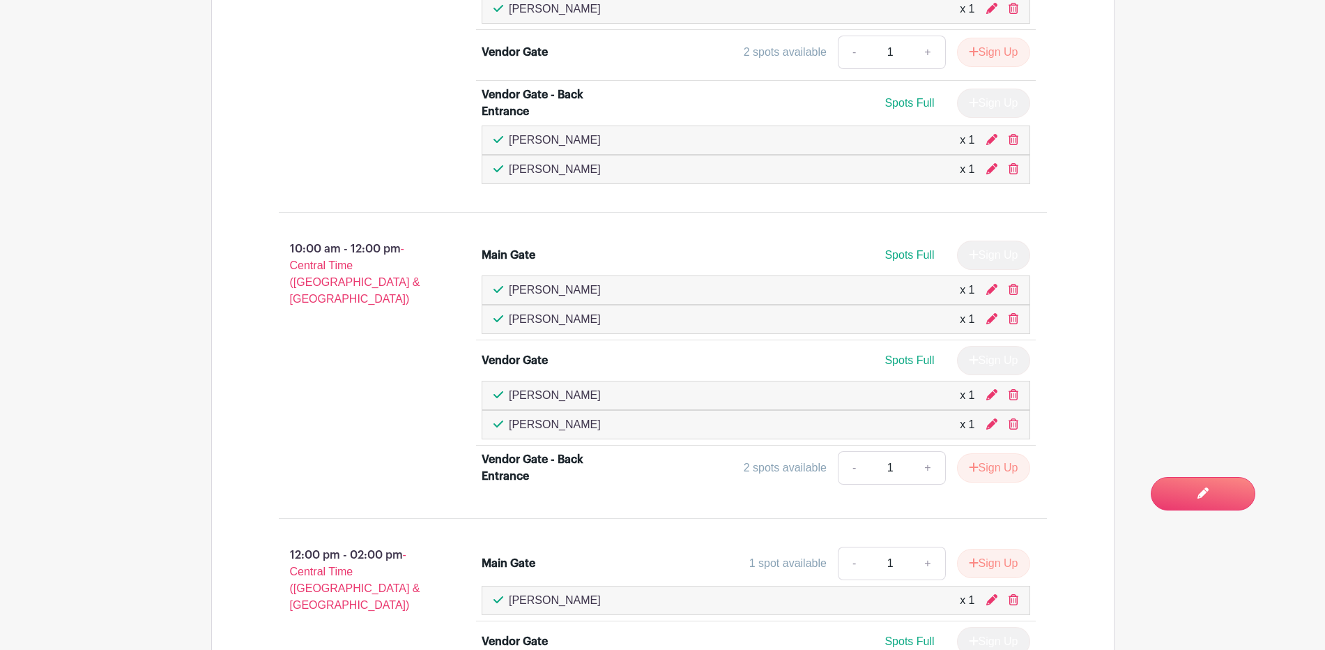
scroll to position [1104, 0]
click at [926, 464] on link "+" at bounding box center [928, 465] width 35 height 33
type input "2"
click at [985, 464] on button "Sign Up" at bounding box center [993, 465] width 73 height 29
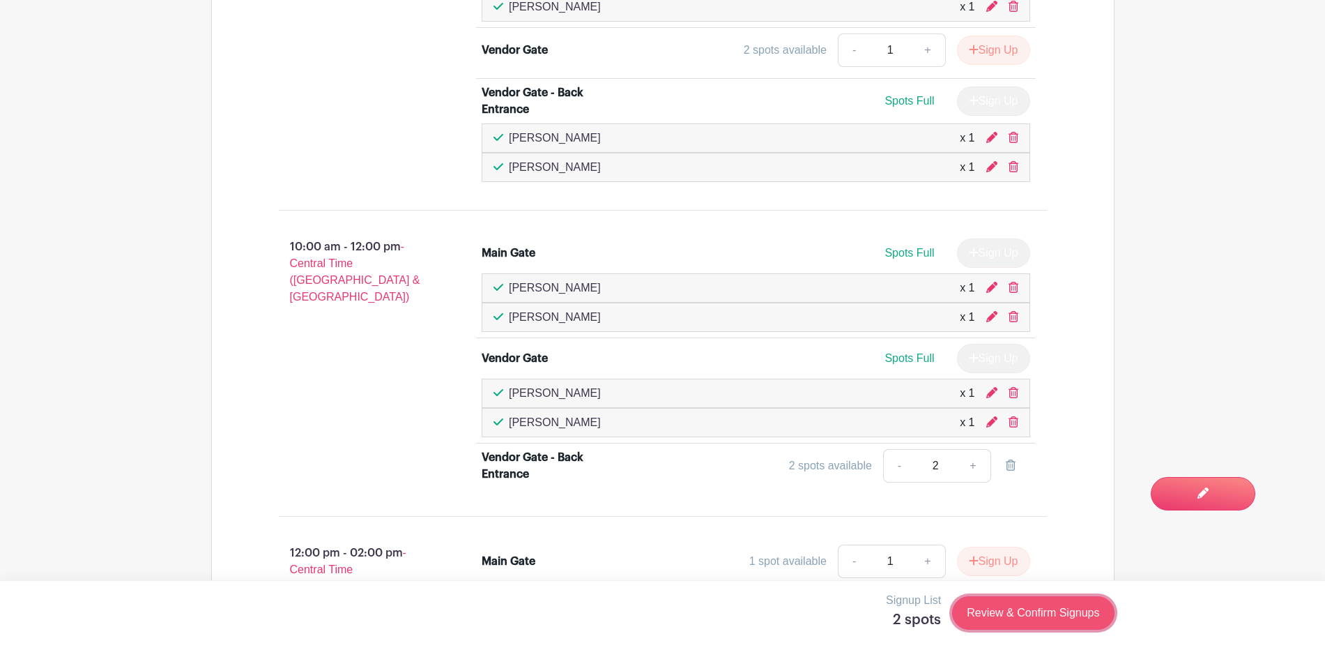
click at [1012, 620] on link "Review & Confirm Signups" at bounding box center [1033, 612] width 162 height 33
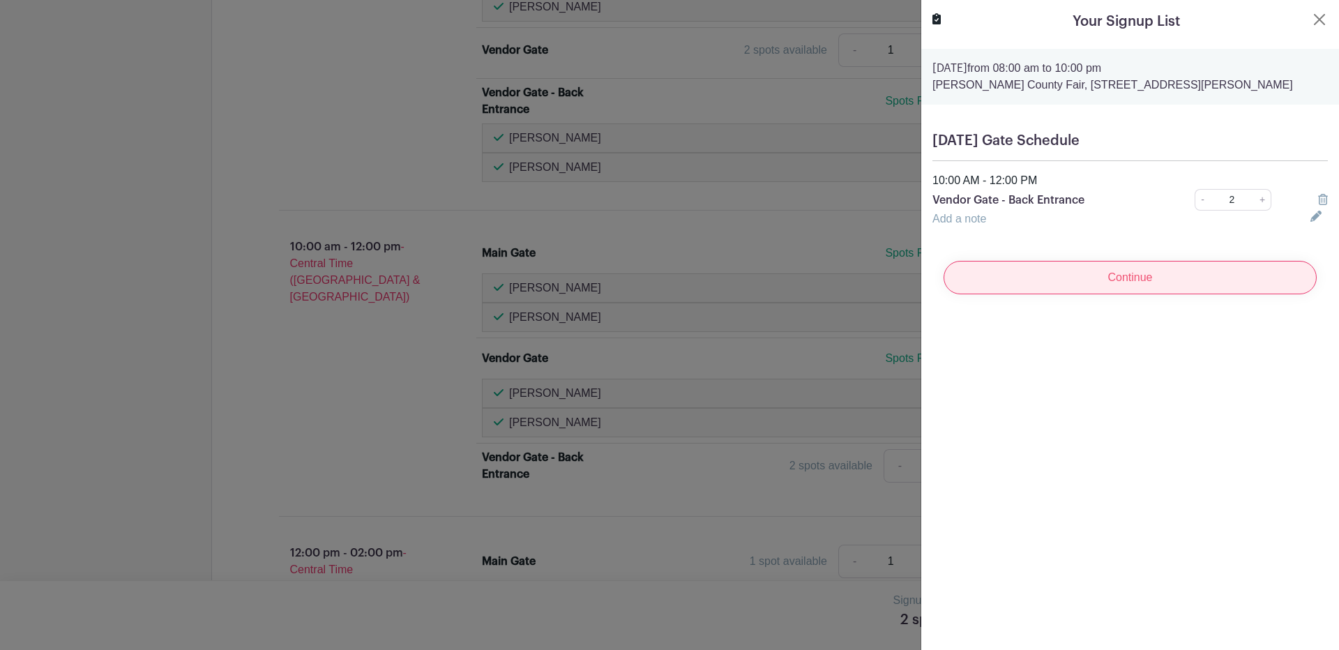
click at [1132, 280] on input "Continue" at bounding box center [1129, 277] width 373 height 33
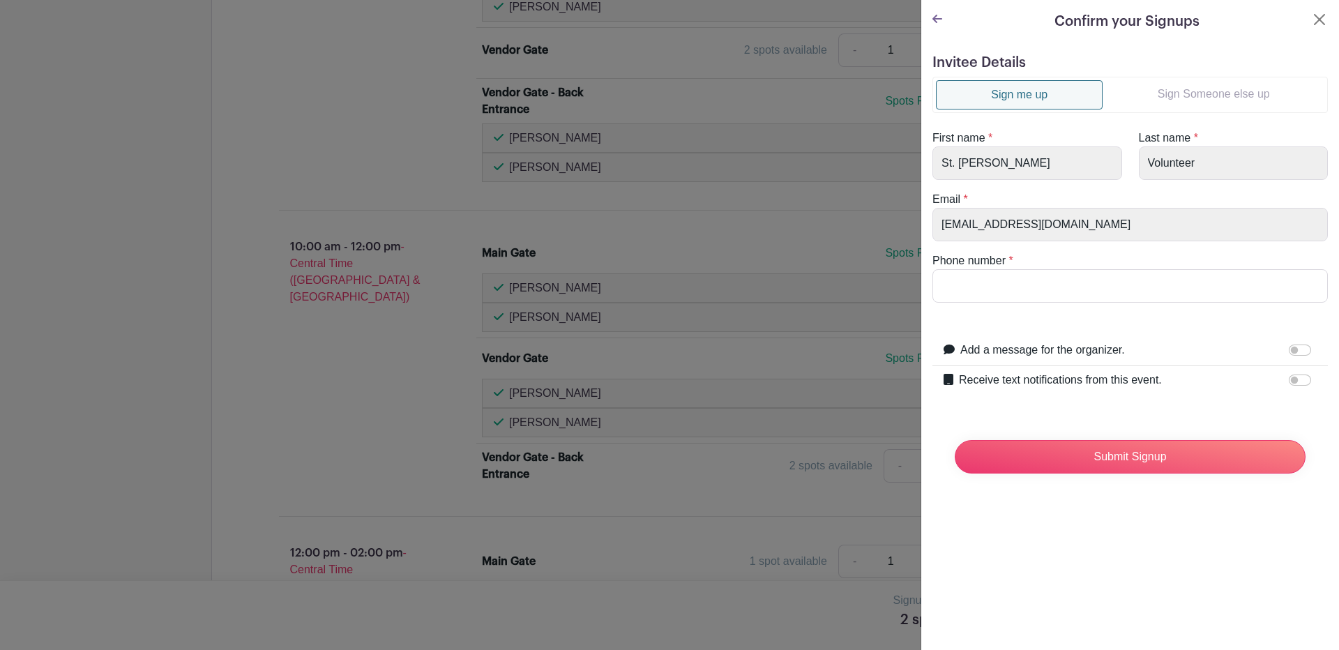
click at [1192, 90] on link "Sign Someone else up" at bounding box center [1213, 94] width 222 height 28
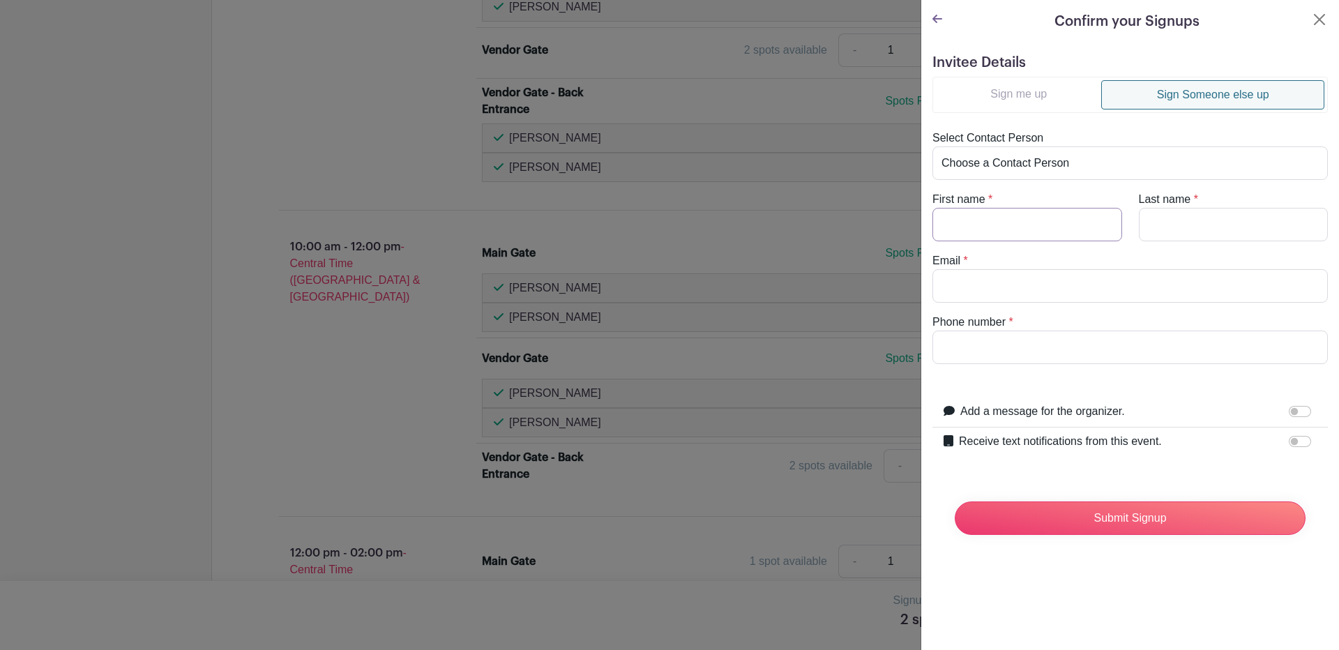
click at [968, 233] on input "First name" at bounding box center [1027, 224] width 190 height 33
type input "Rene & Ashley"
type input "Barrera"
type input "[EMAIL_ADDRESS][DOMAIN_NAME]"
type input "3615626677"
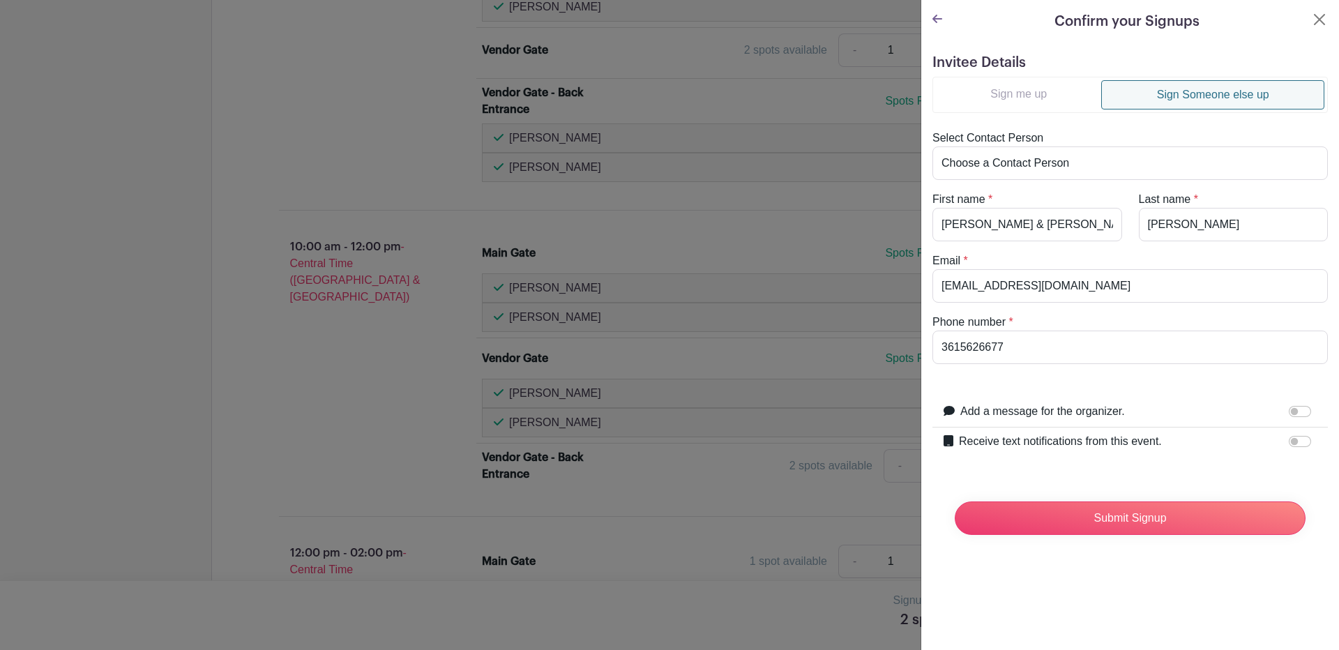
click at [993, 445] on label "Receive text notifications from this event." at bounding box center [1060, 441] width 203 height 17
click at [1288, 445] on input "Receive text notifications from this event." at bounding box center [1299, 441] width 22 height 11
checkbox input "true"
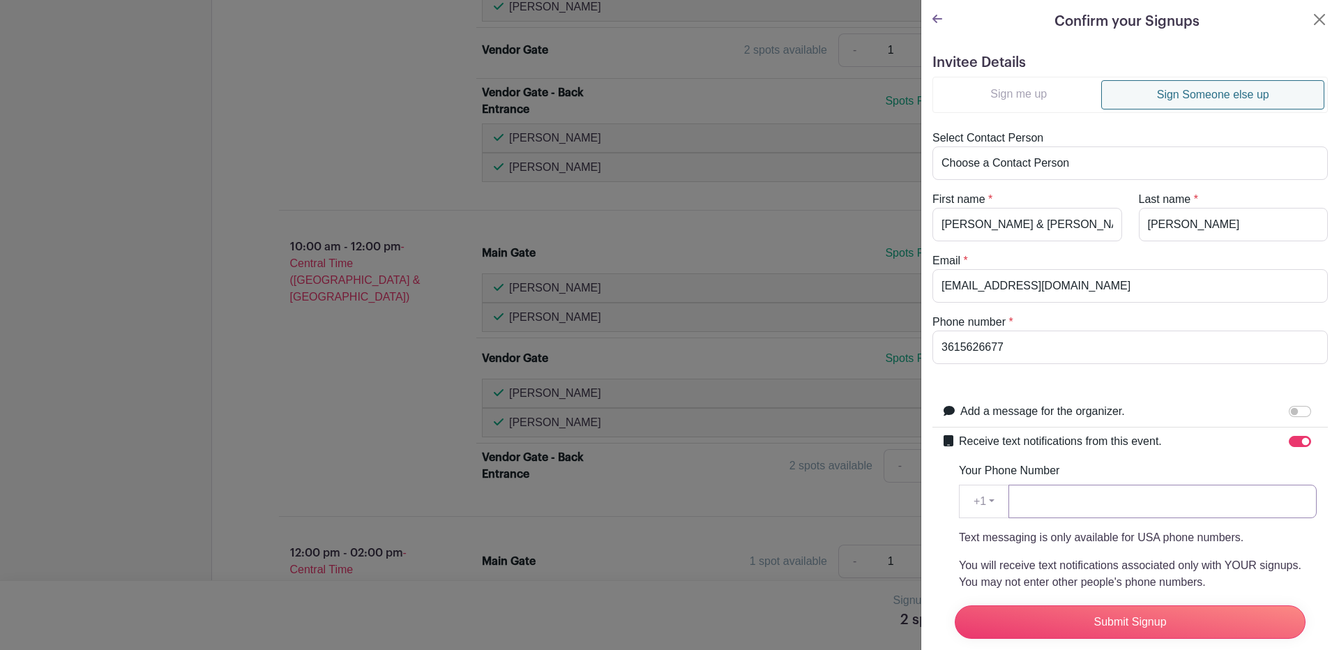
click at [1035, 497] on input "Your Phone Number" at bounding box center [1162, 501] width 308 height 33
type input "3615626677"
click at [1137, 605] on input "Submit Signup" at bounding box center [1129, 621] width 351 height 33
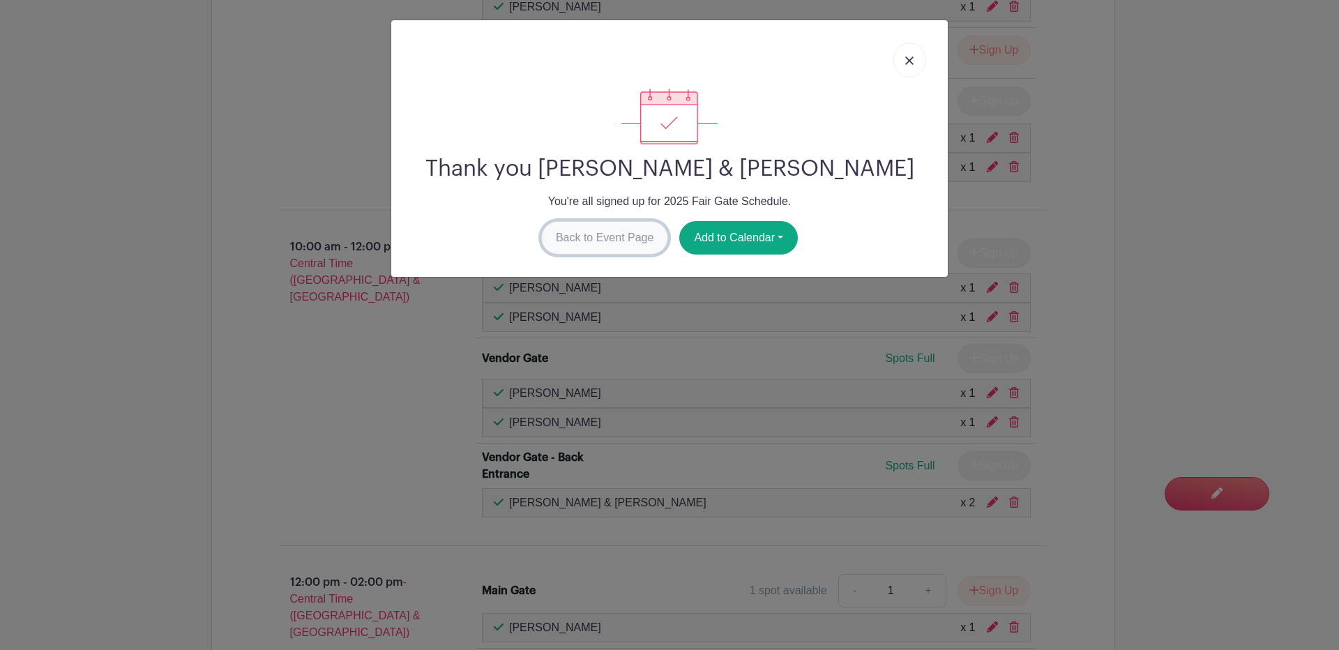
click at [577, 229] on link "Back to Event Page" at bounding box center [605, 237] width 128 height 33
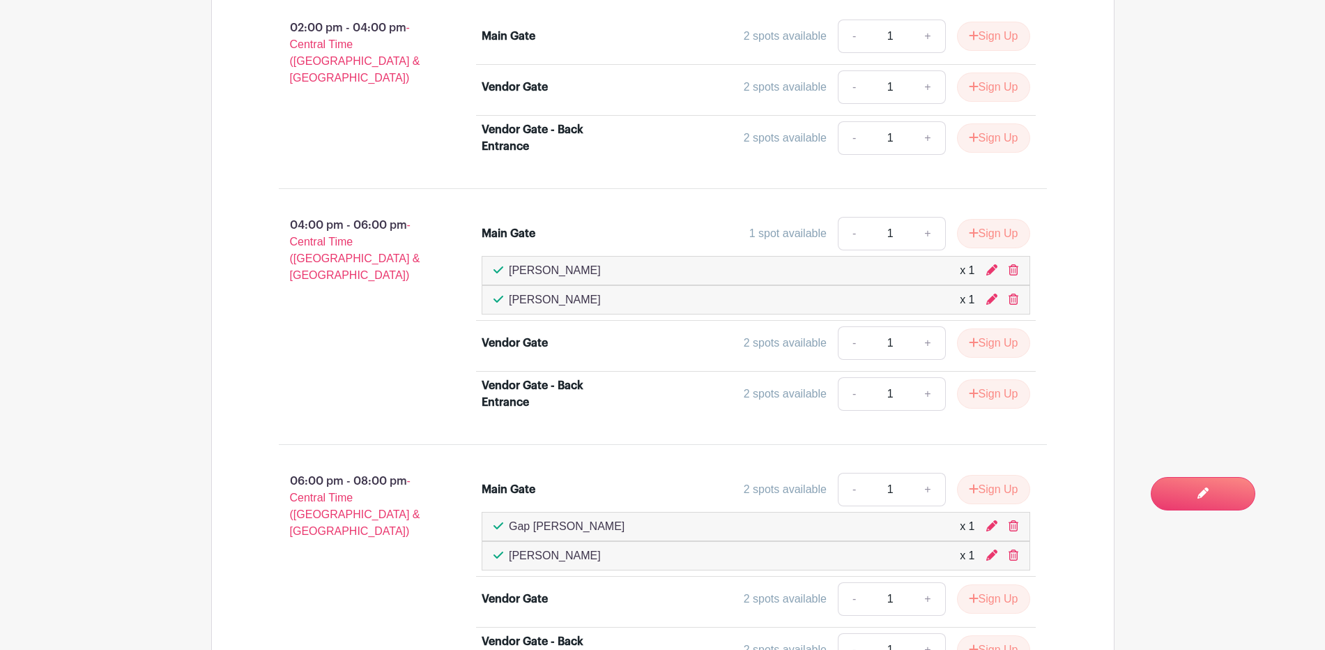
scroll to position [1947, 0]
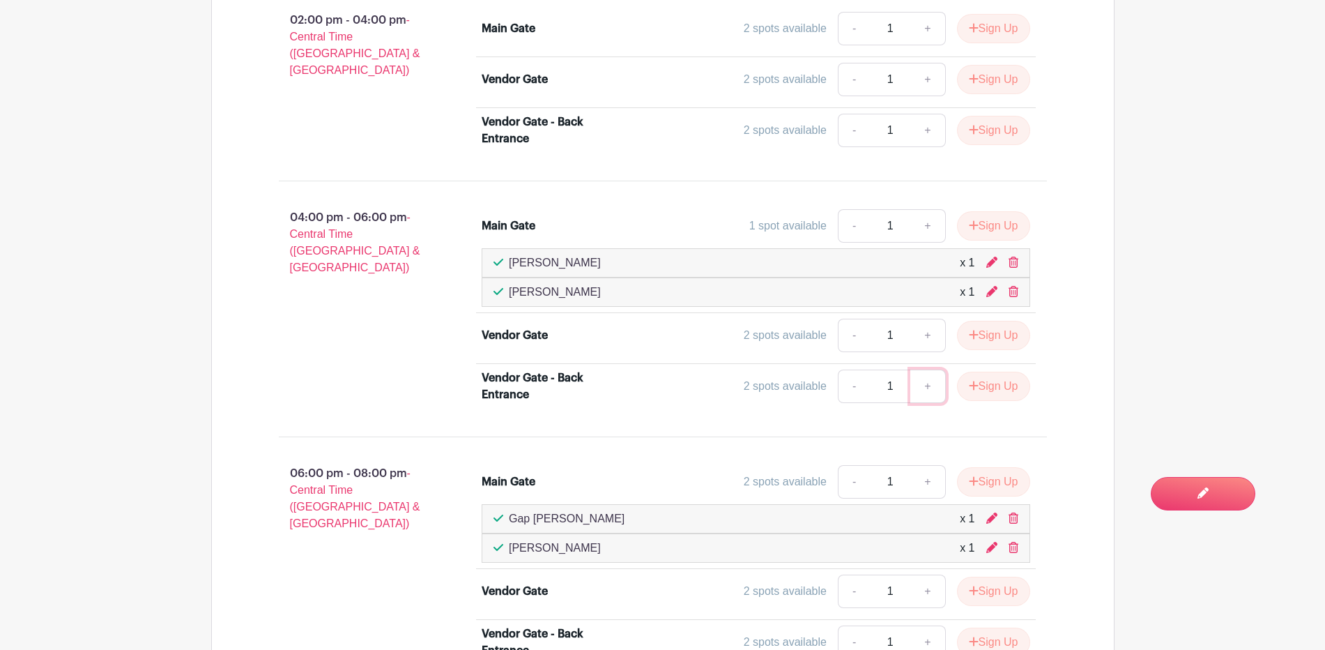
click at [931, 386] on link "+" at bounding box center [928, 386] width 35 height 33
type input "2"
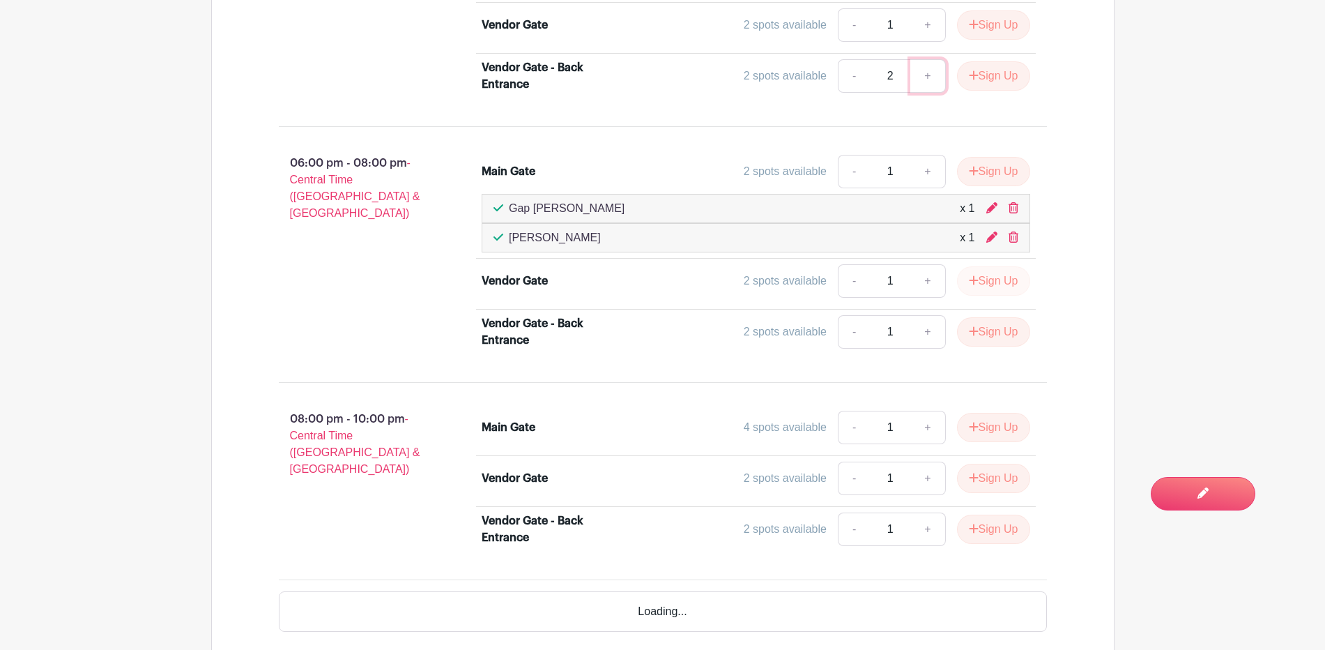
scroll to position [2266, 0]
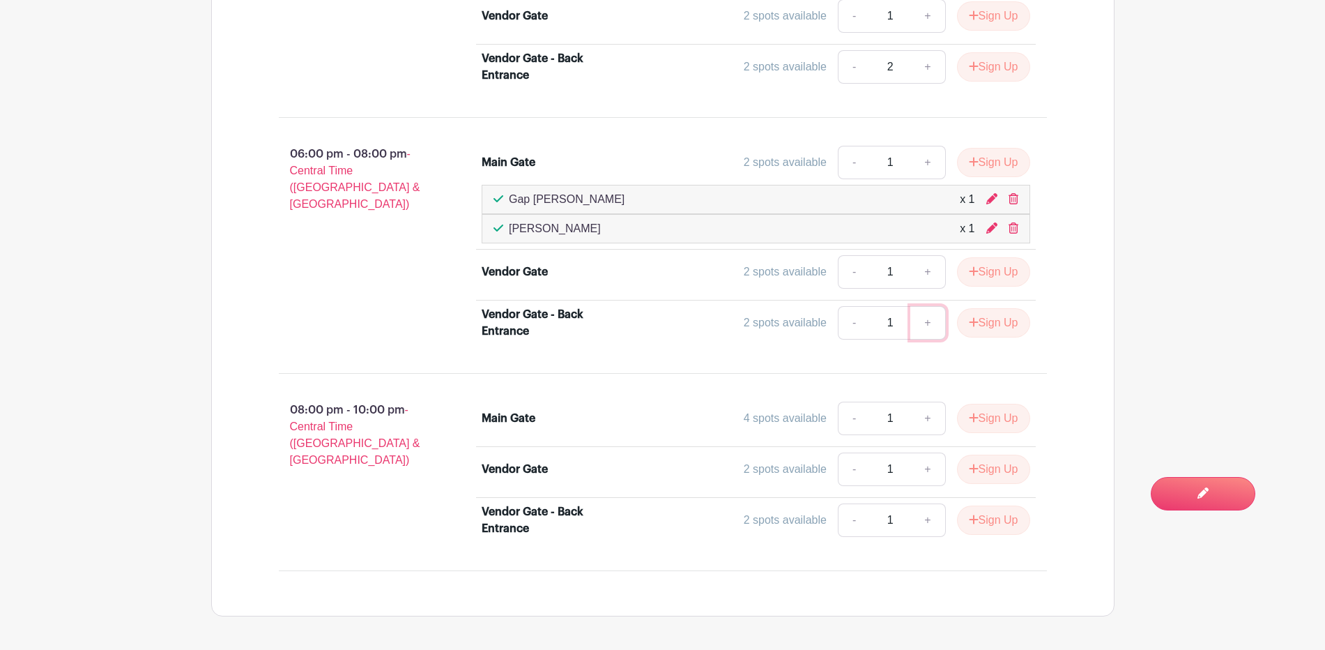
click at [927, 323] on link "+" at bounding box center [928, 322] width 35 height 33
type input "2"
click at [916, 521] on link "+" at bounding box center [928, 519] width 35 height 33
type input "2"
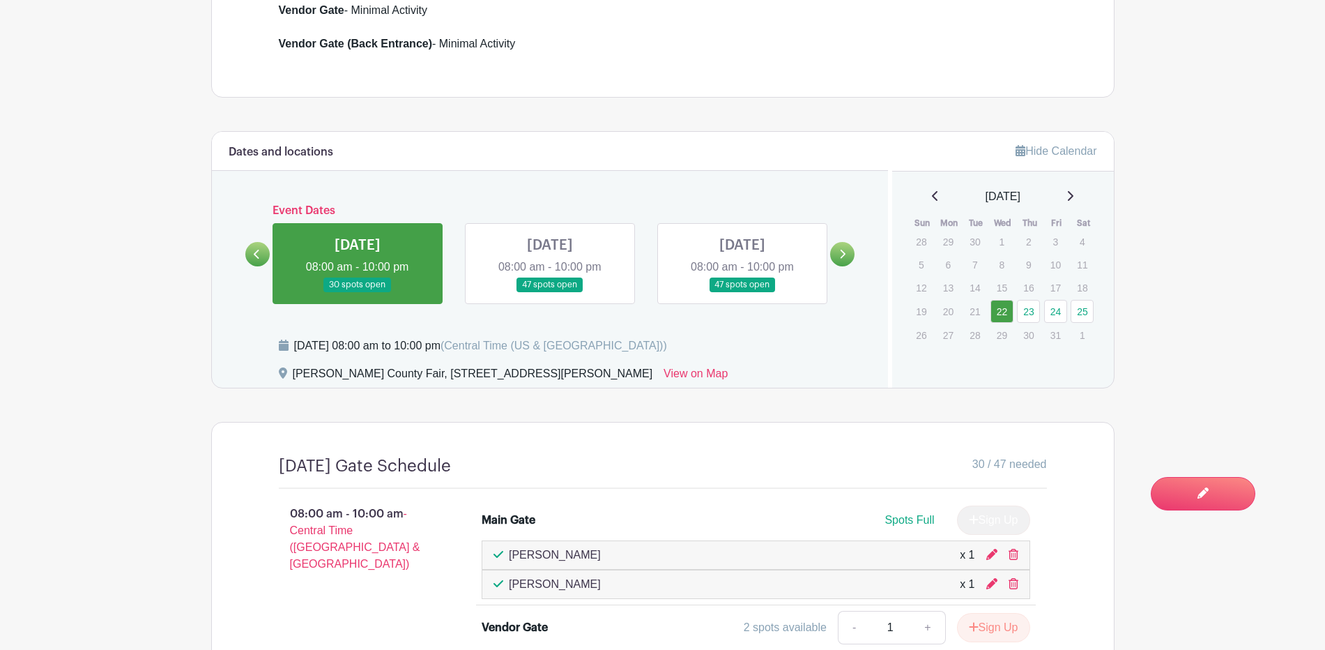
scroll to position [523, 0]
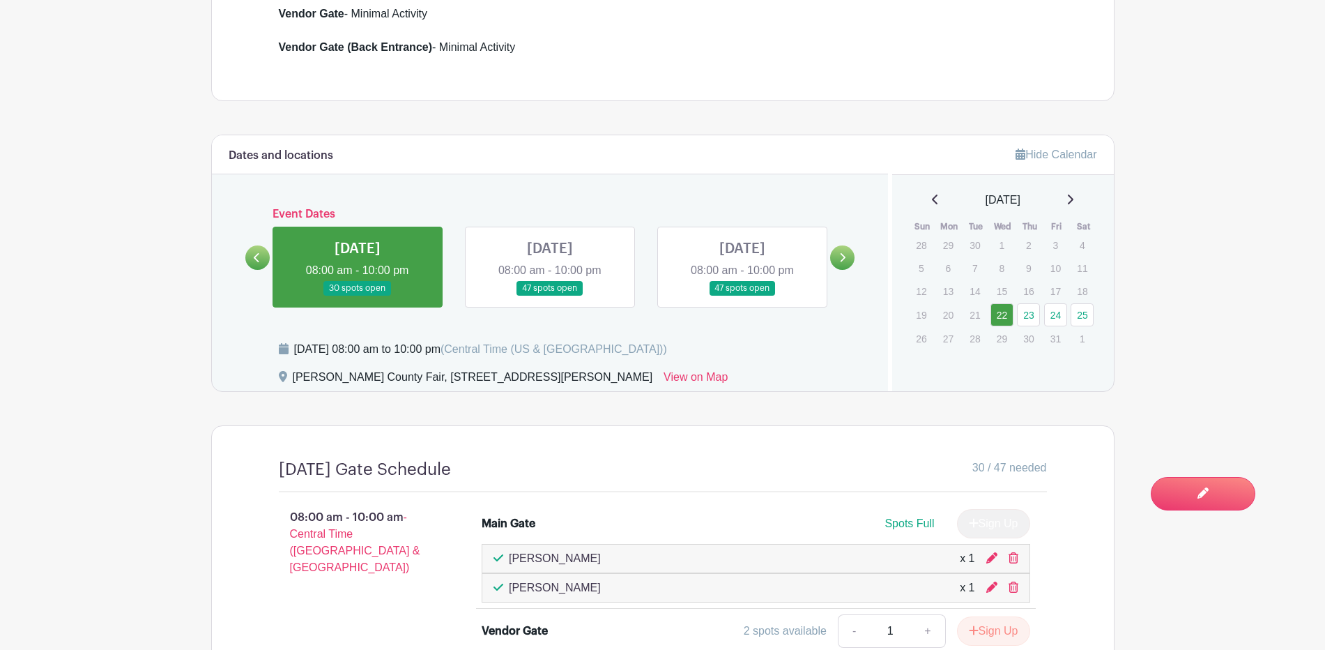
click at [550, 296] on link at bounding box center [550, 296] width 0 height 0
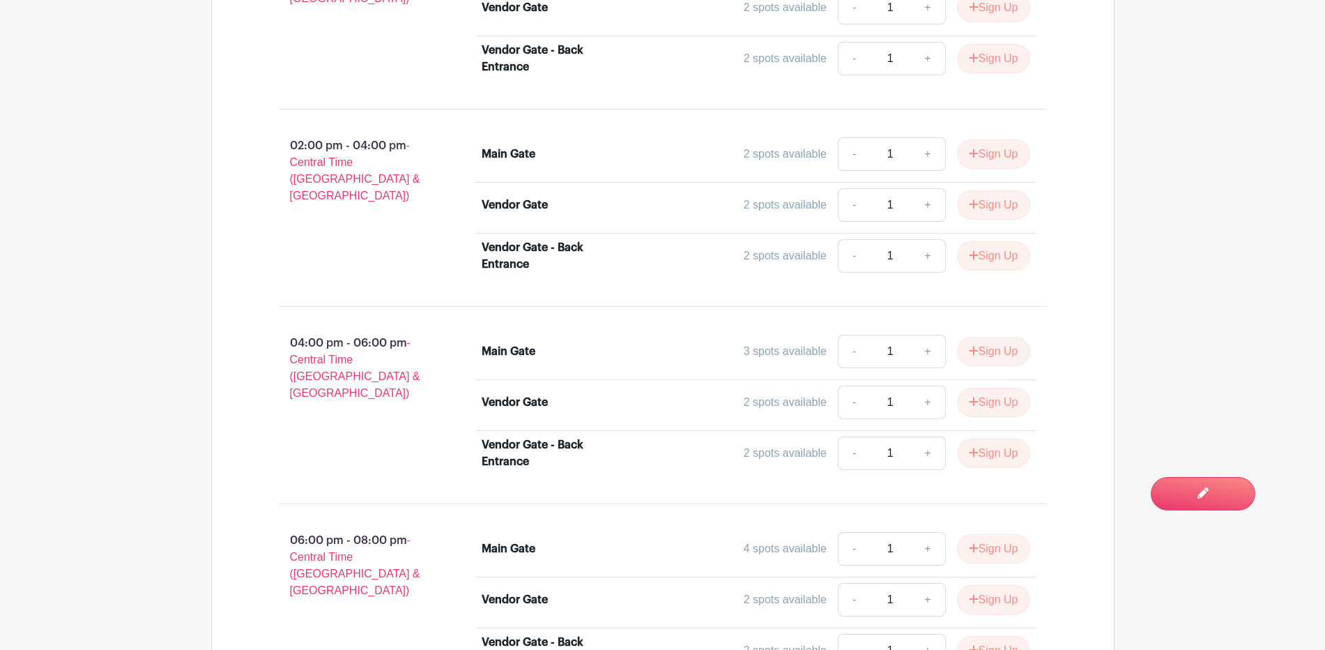
scroll to position [1489, 0]
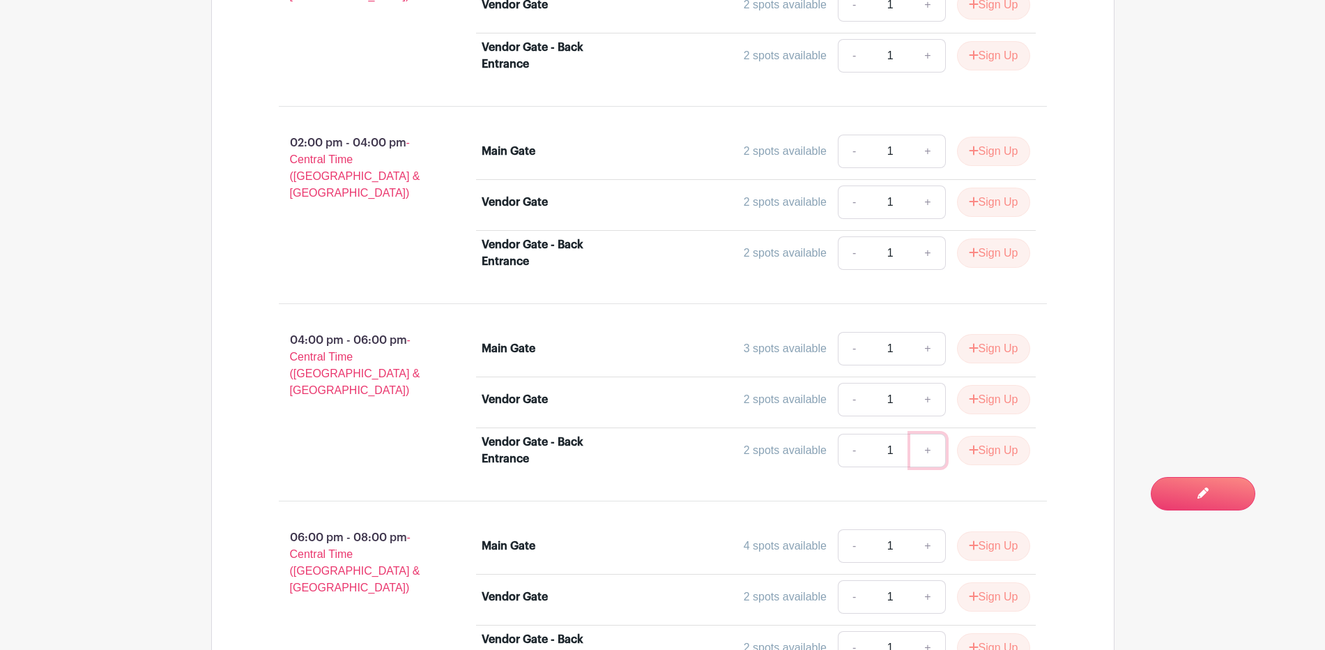
click at [915, 450] on link "+" at bounding box center [928, 450] width 35 height 33
type input "2"
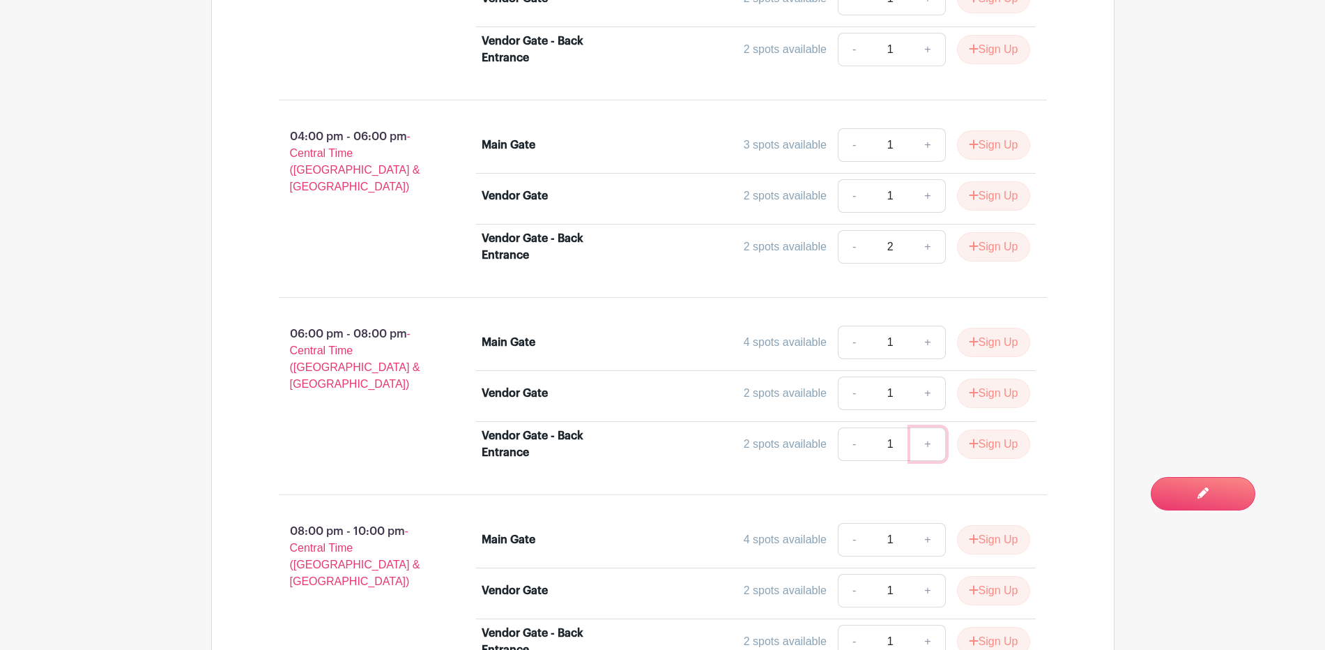
click at [925, 446] on link "+" at bounding box center [928, 443] width 35 height 33
type input "2"
click at [984, 443] on button "Sign Up" at bounding box center [993, 443] width 73 height 29
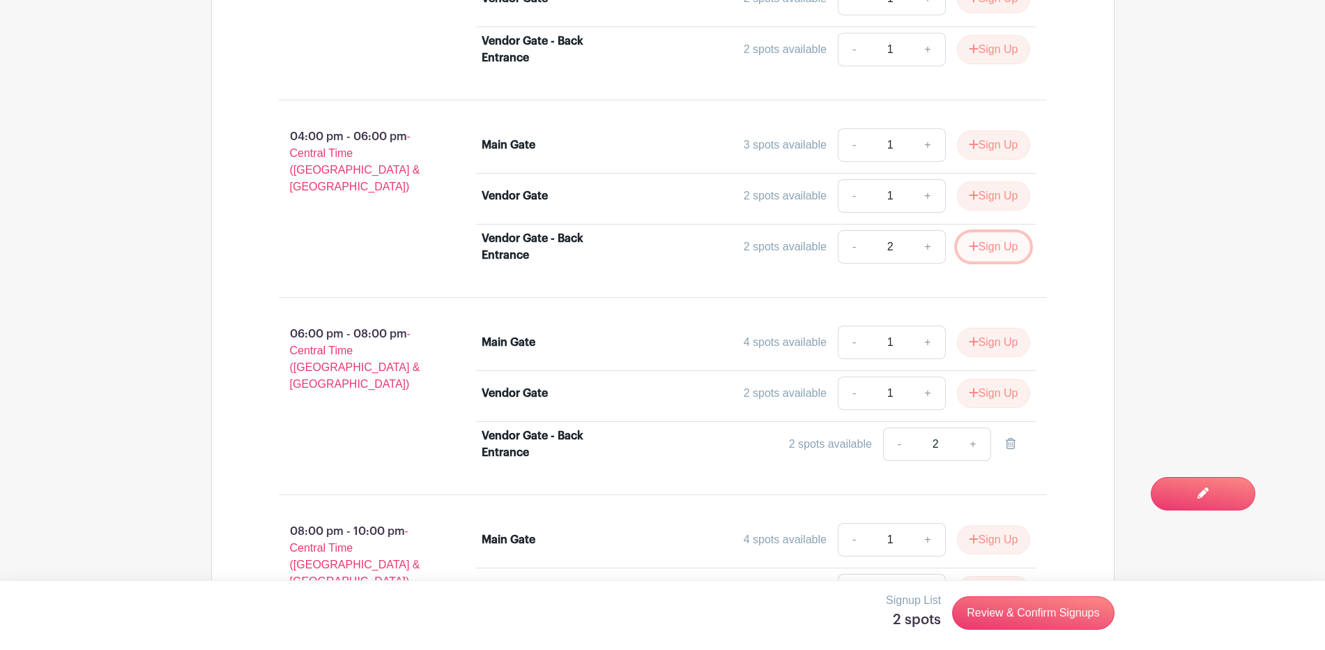
click at [989, 241] on button "Sign Up" at bounding box center [993, 246] width 73 height 29
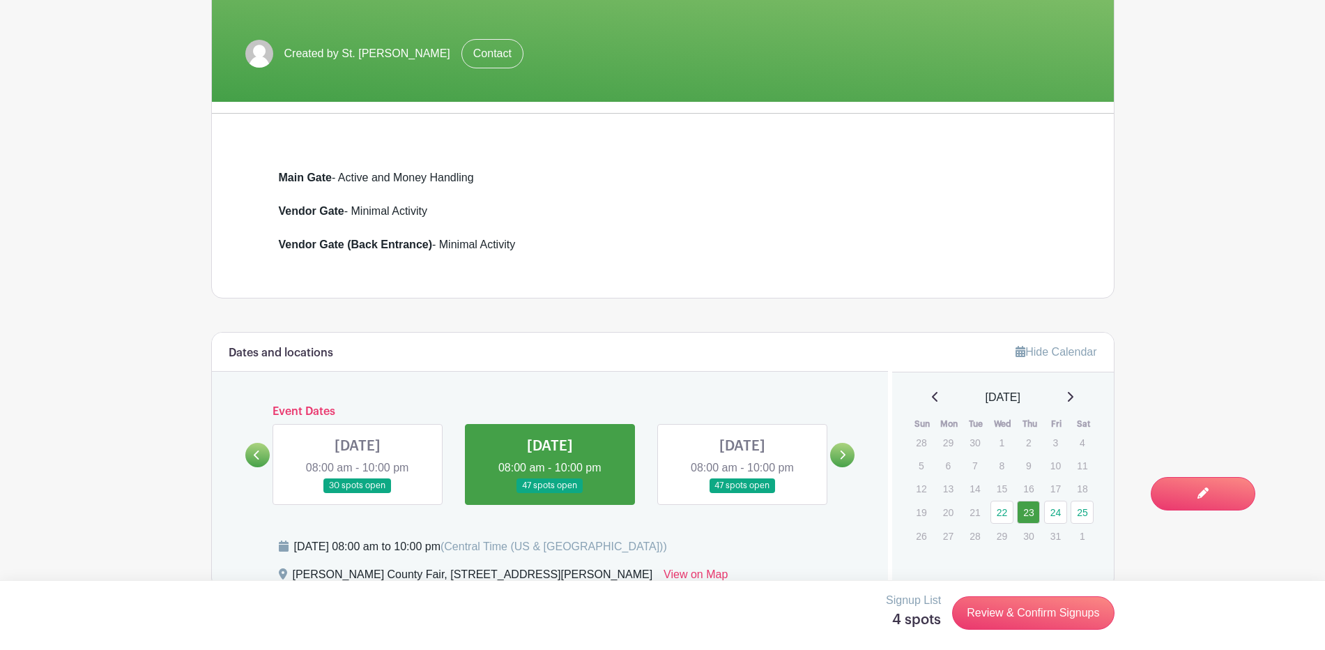
scroll to position [328, 0]
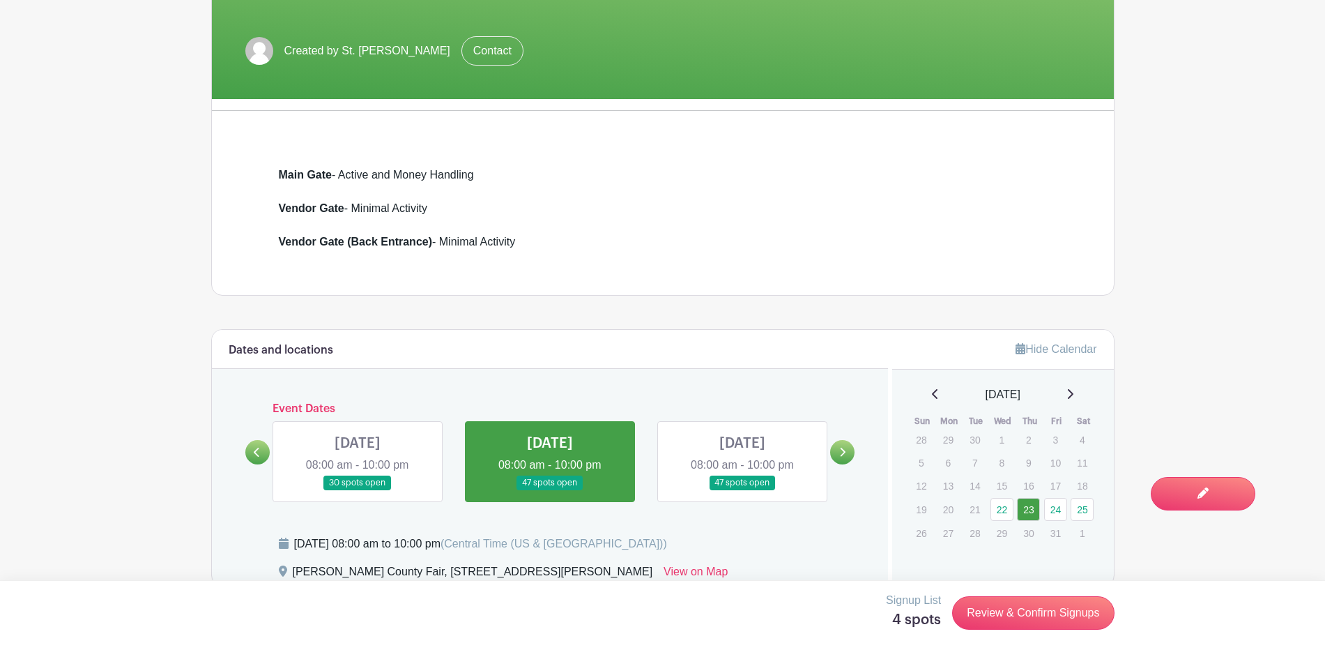
click at [358, 490] on link at bounding box center [358, 490] width 0 height 0
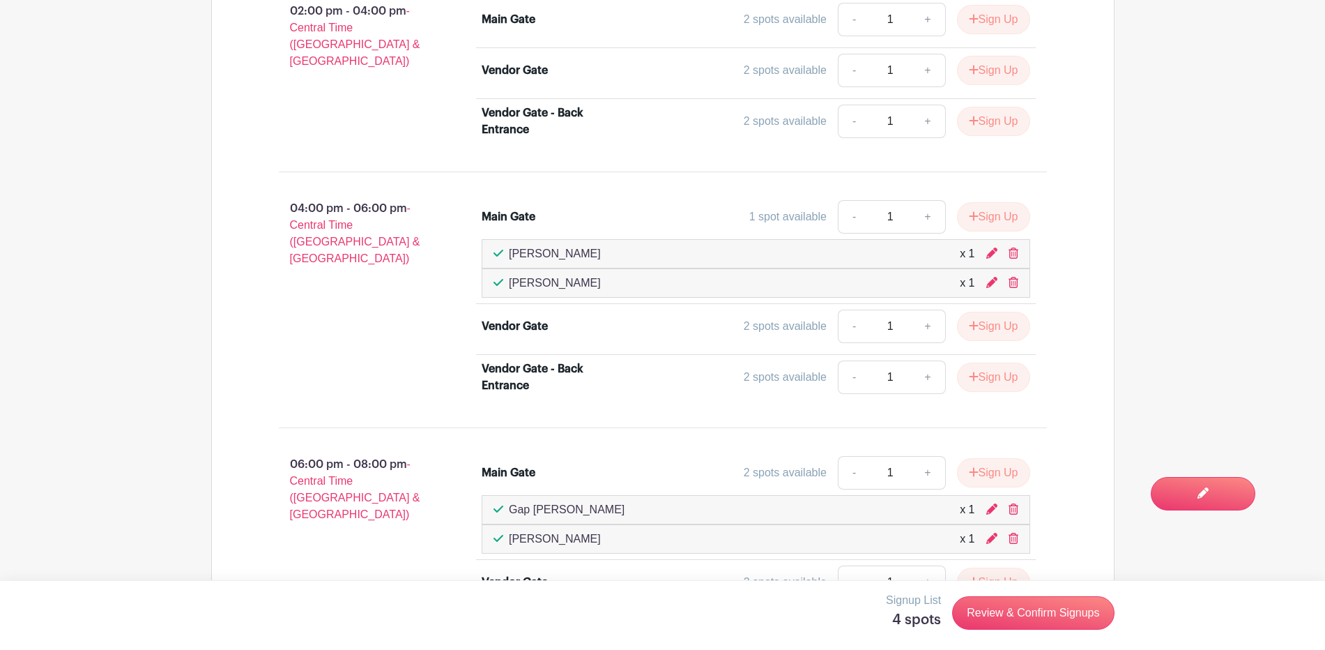
scroll to position [2013, 0]
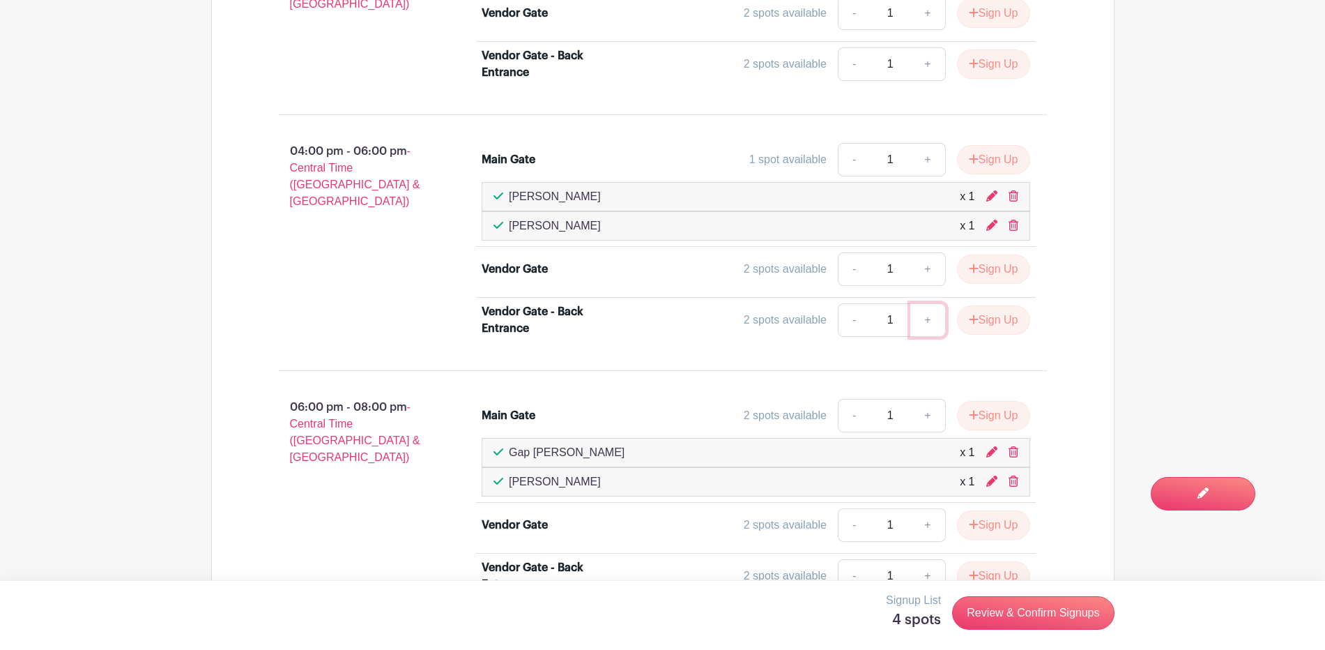
click at [934, 317] on link "+" at bounding box center [928, 319] width 35 height 33
type input "2"
click at [992, 319] on button "Sign Up" at bounding box center [993, 319] width 73 height 29
click at [899, 321] on link "-" at bounding box center [899, 319] width 32 height 33
type input "1"
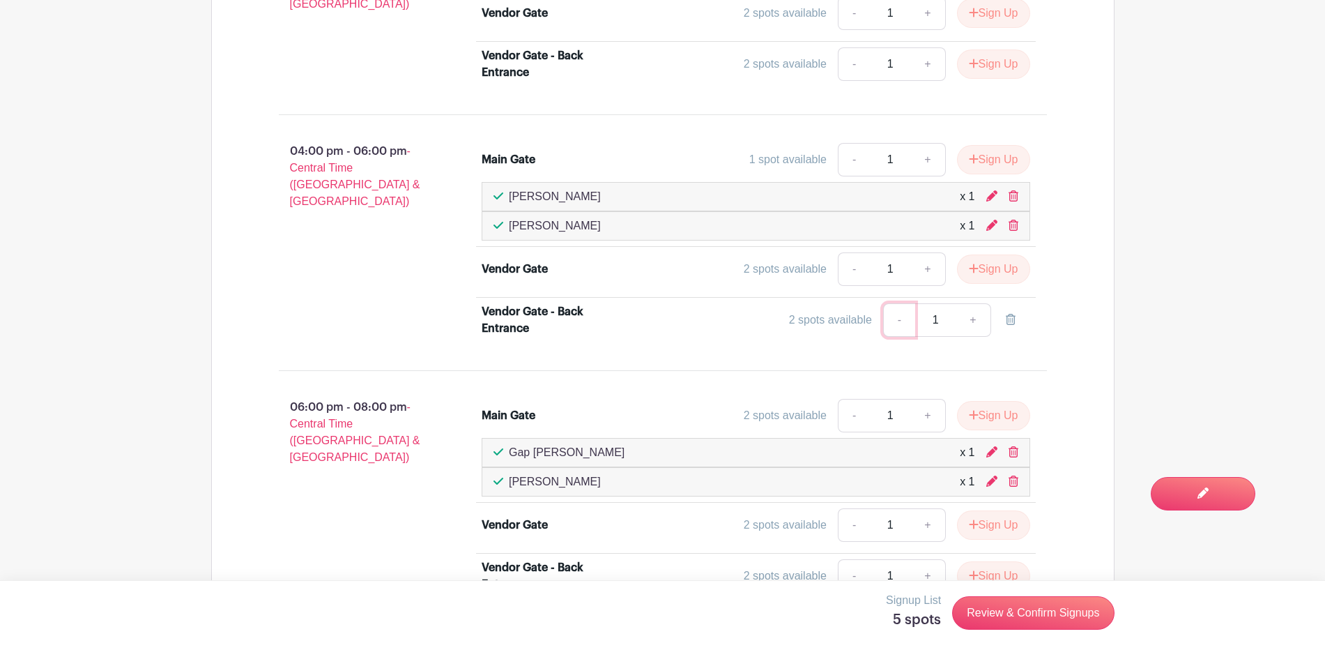
click at [900, 321] on link "-" at bounding box center [899, 319] width 32 height 33
click at [1011, 319] on icon at bounding box center [1011, 319] width 10 height 11
click at [924, 324] on link "+" at bounding box center [928, 319] width 35 height 33
type input "2"
click at [983, 321] on button "Sign Up" at bounding box center [993, 319] width 73 height 29
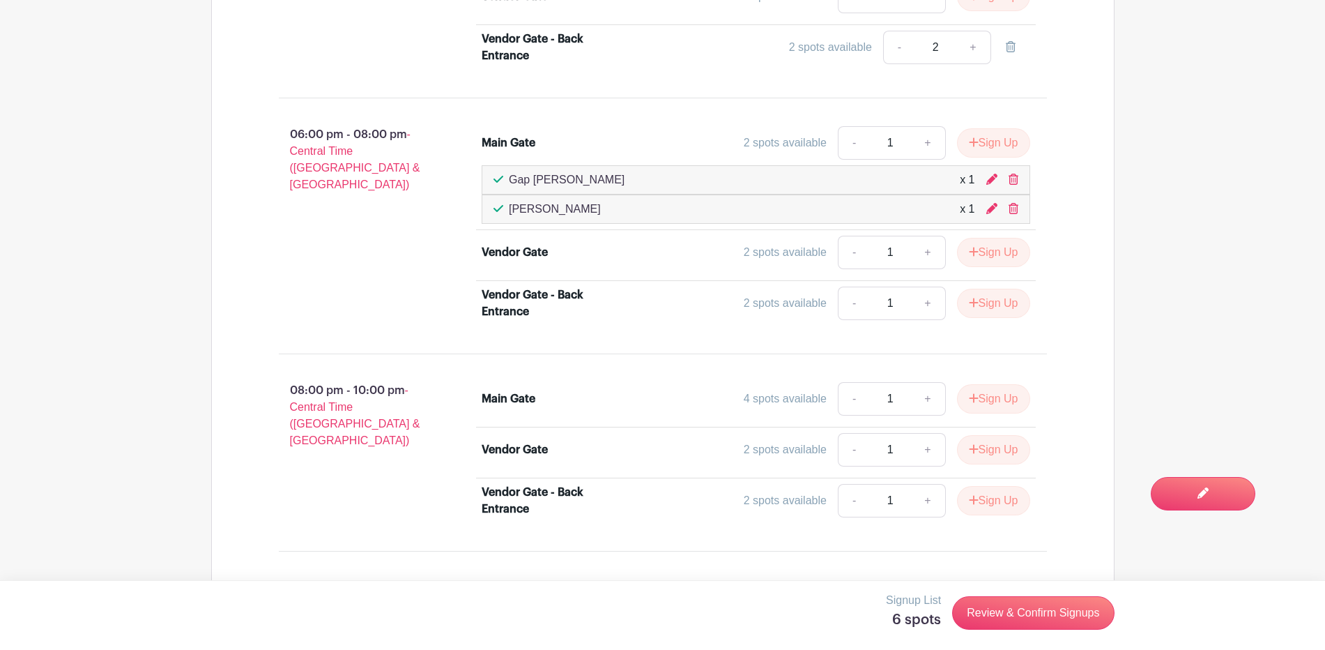
scroll to position [2304, 0]
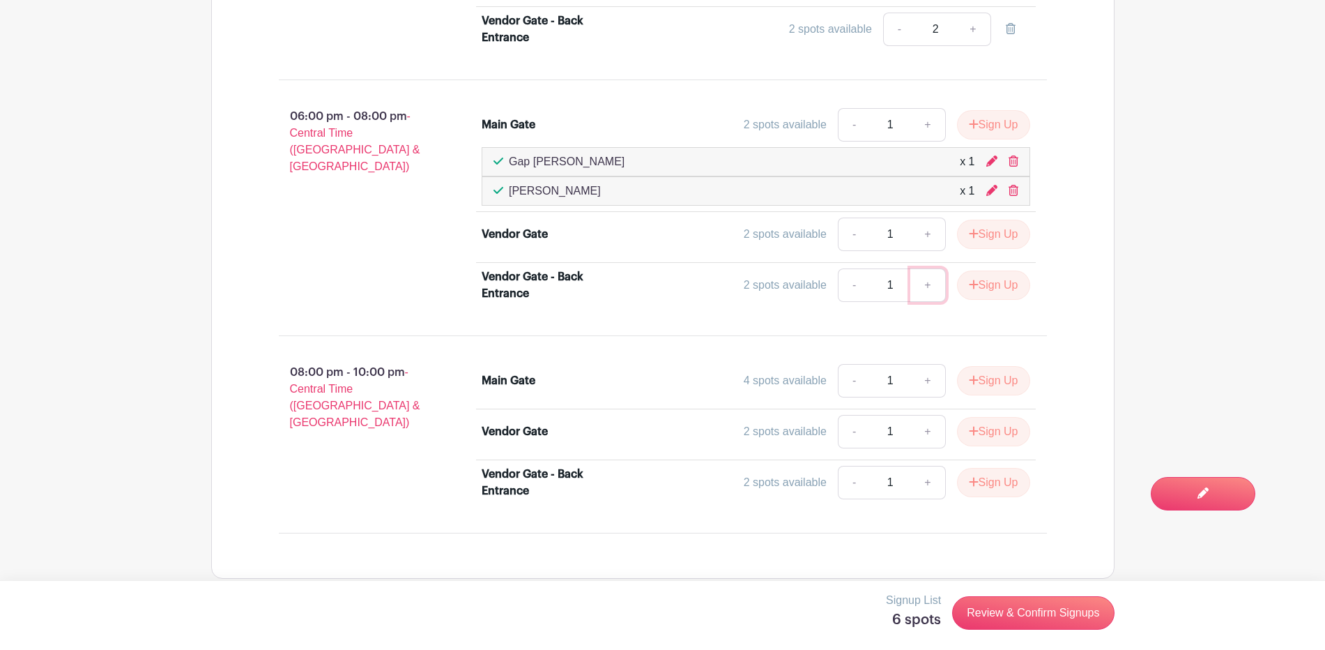
click at [920, 282] on link "+" at bounding box center [928, 284] width 35 height 33
type input "2"
click at [998, 284] on button "Sign Up" at bounding box center [993, 285] width 73 height 29
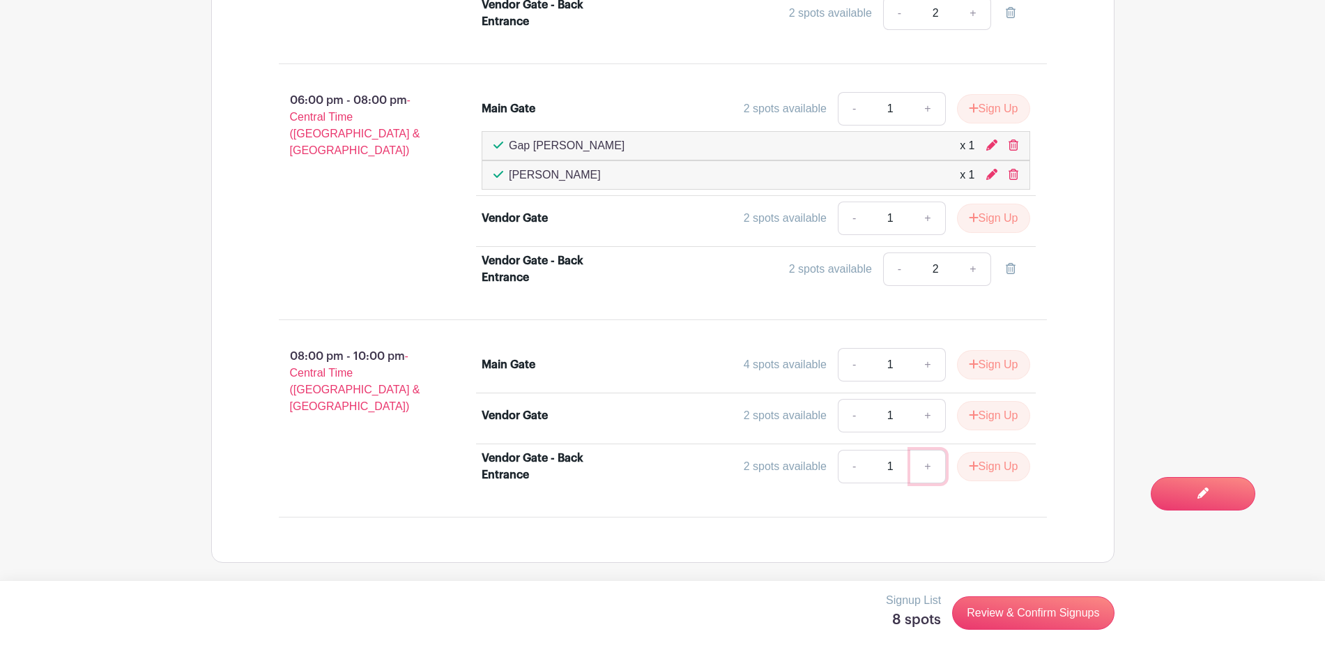
click at [926, 463] on link "+" at bounding box center [928, 466] width 35 height 33
type input "2"
click at [996, 465] on button "Sign Up" at bounding box center [993, 466] width 73 height 29
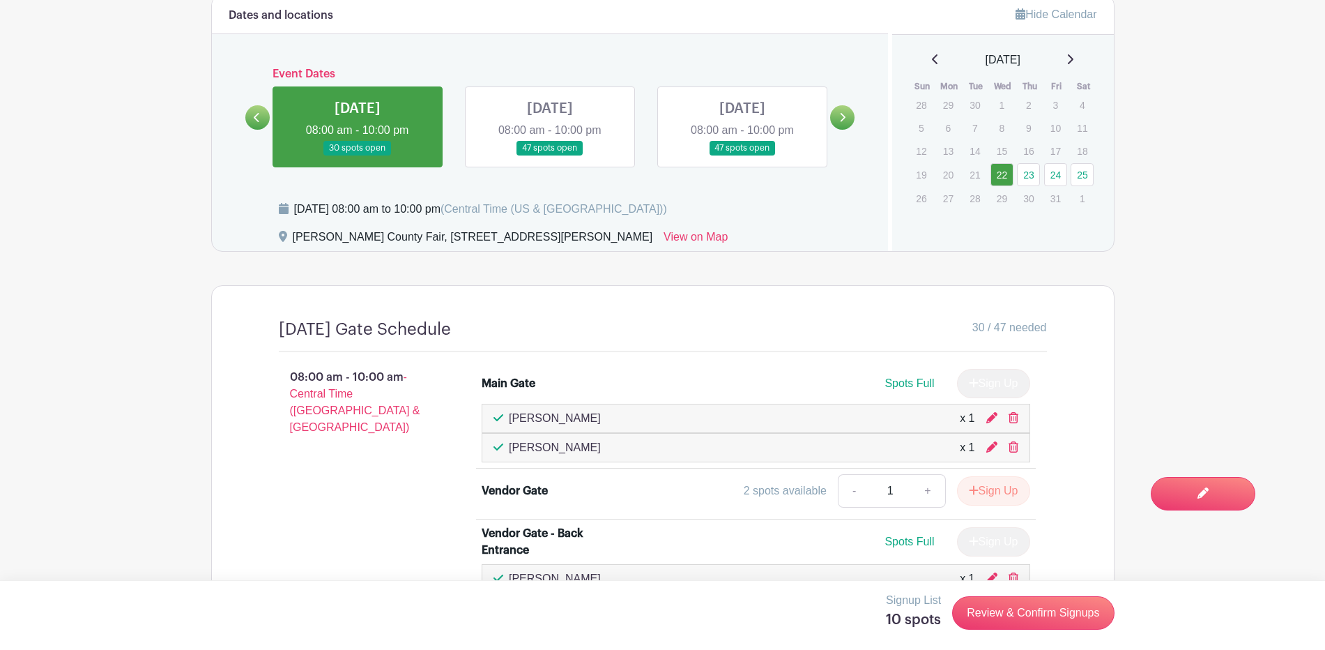
scroll to position [616, 0]
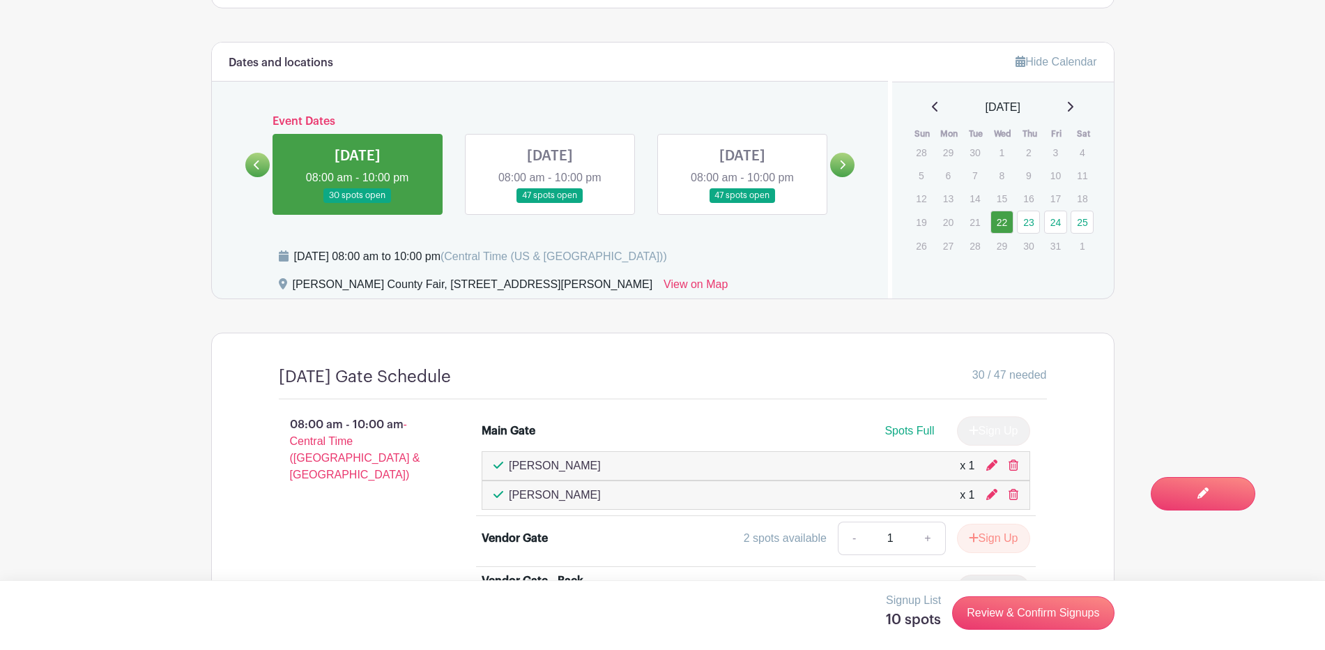
click at [550, 203] on link at bounding box center [550, 203] width 0 height 0
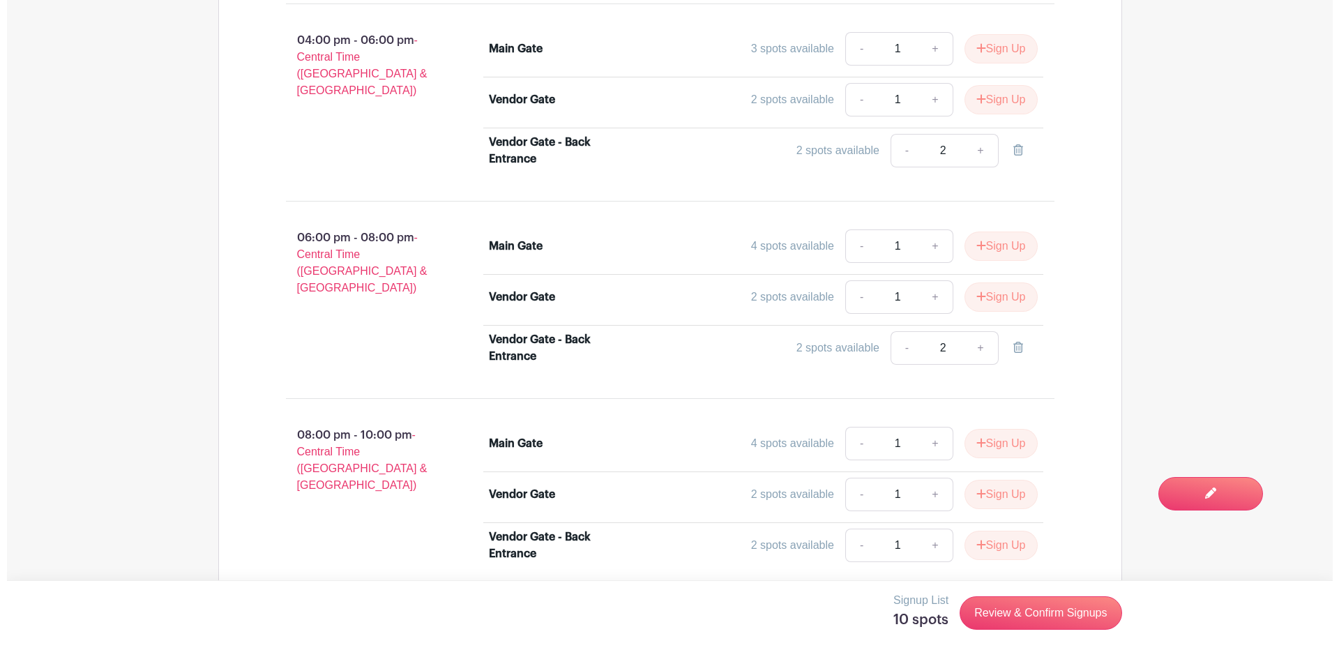
scroll to position [1868, 0]
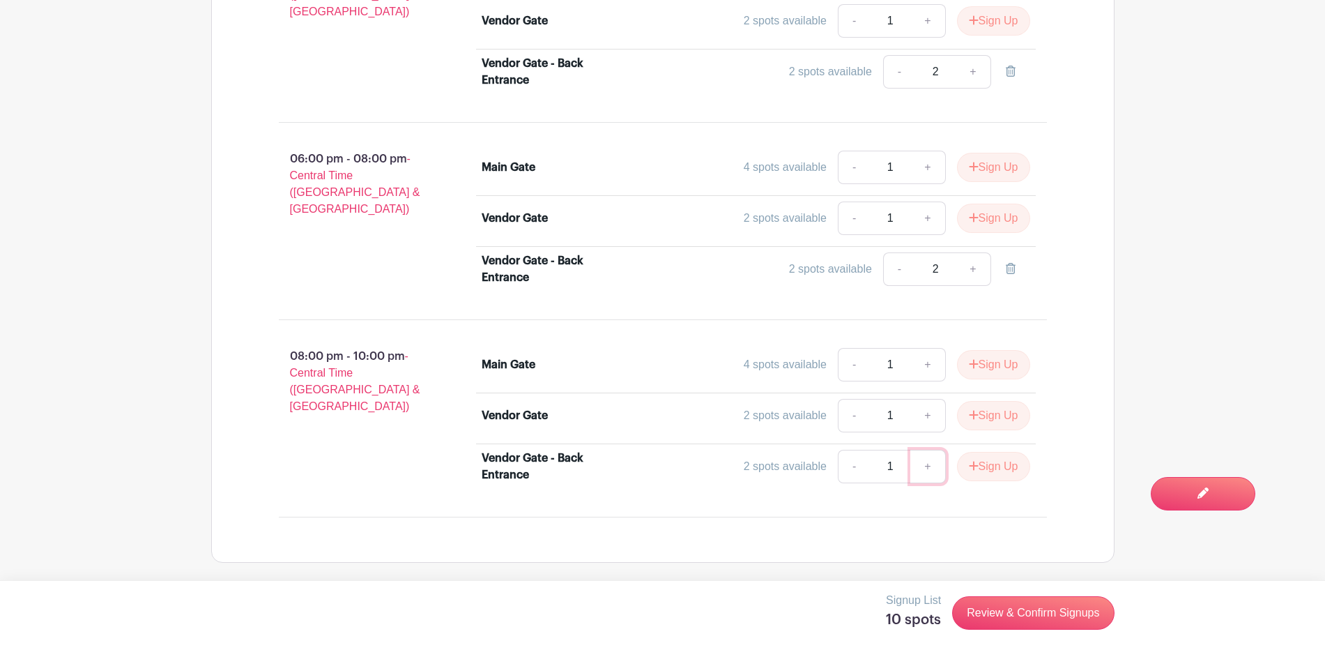
click at [922, 465] on link "+" at bounding box center [928, 466] width 35 height 33
type input "2"
click at [994, 466] on button "Sign Up" at bounding box center [993, 466] width 73 height 29
click at [1022, 612] on link "Review & Confirm Signups" at bounding box center [1033, 612] width 162 height 33
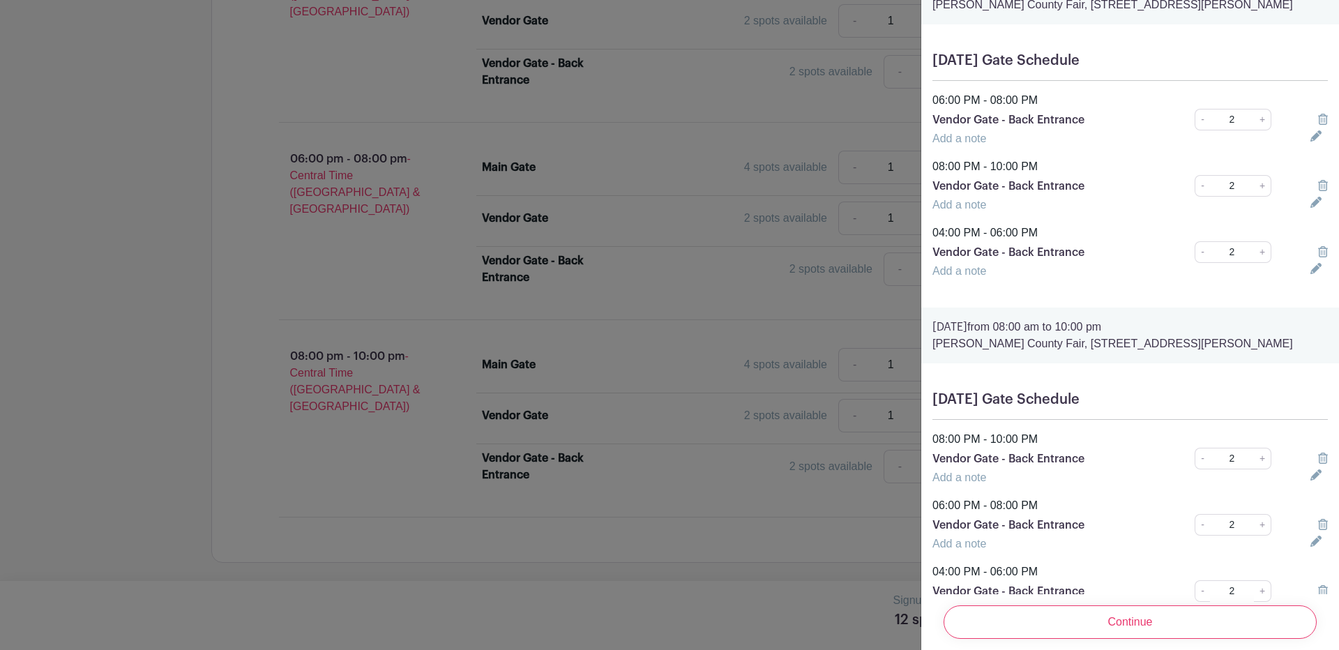
scroll to position [151, 0]
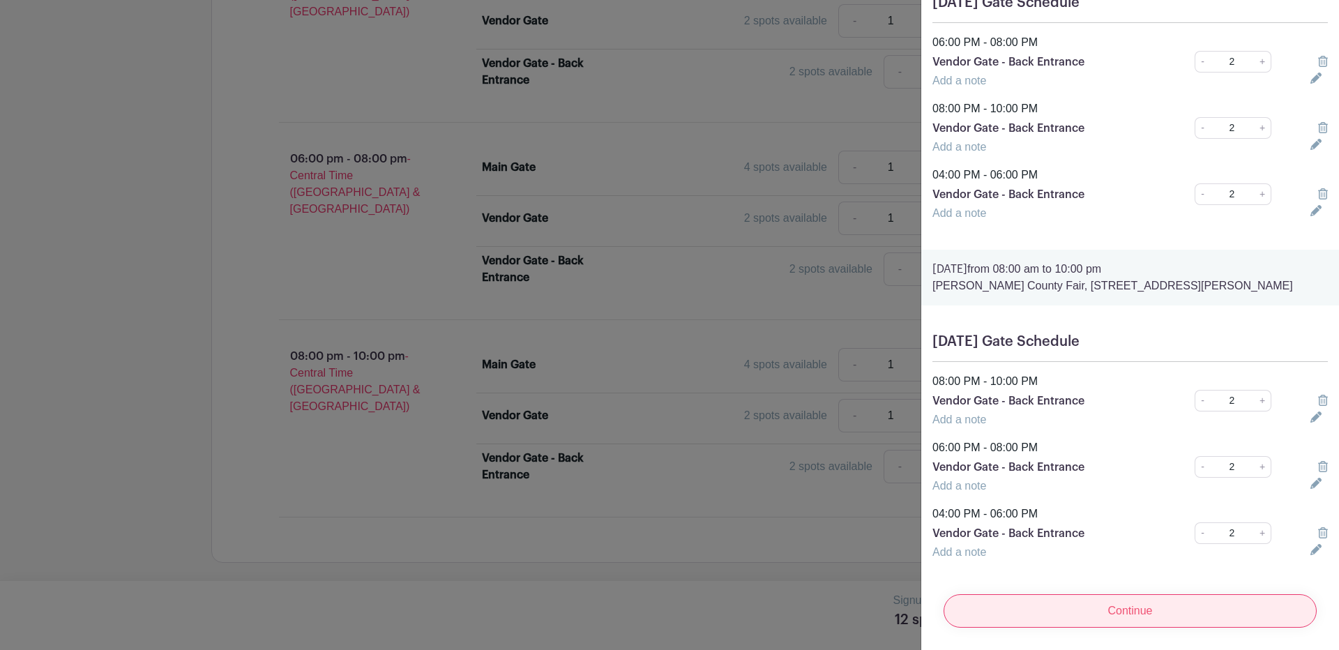
click at [1113, 599] on input "Continue" at bounding box center [1129, 610] width 373 height 33
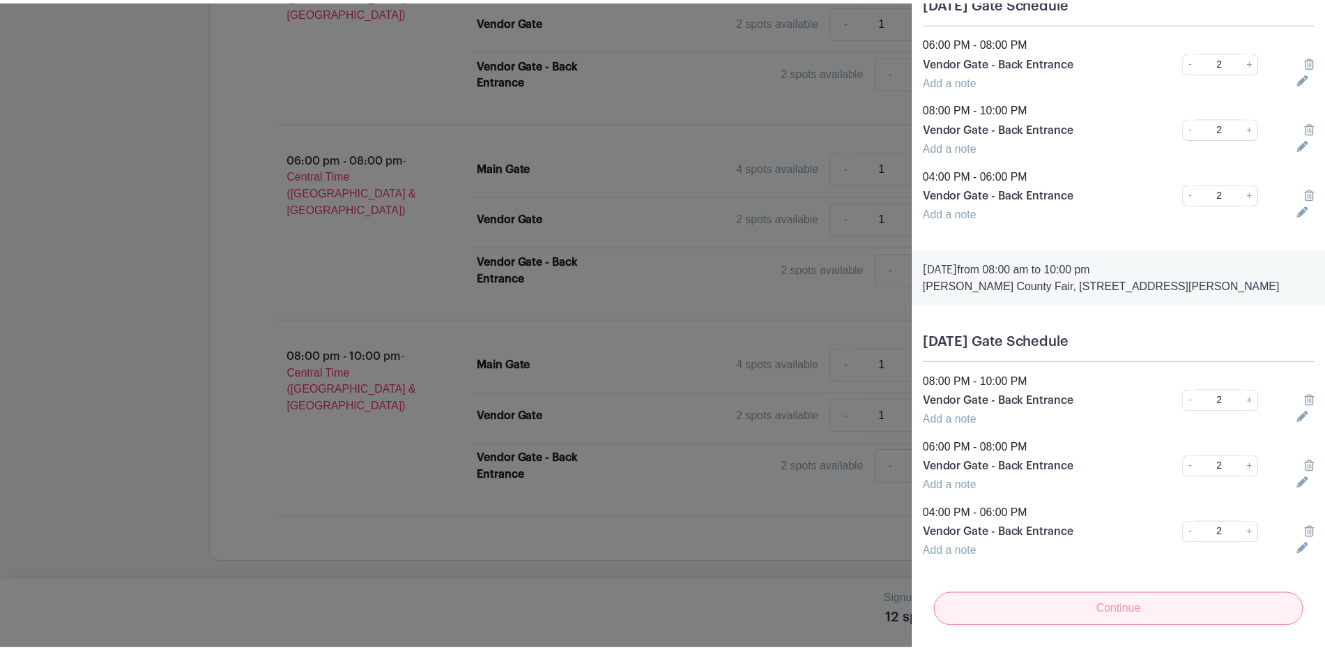
scroll to position [0, 0]
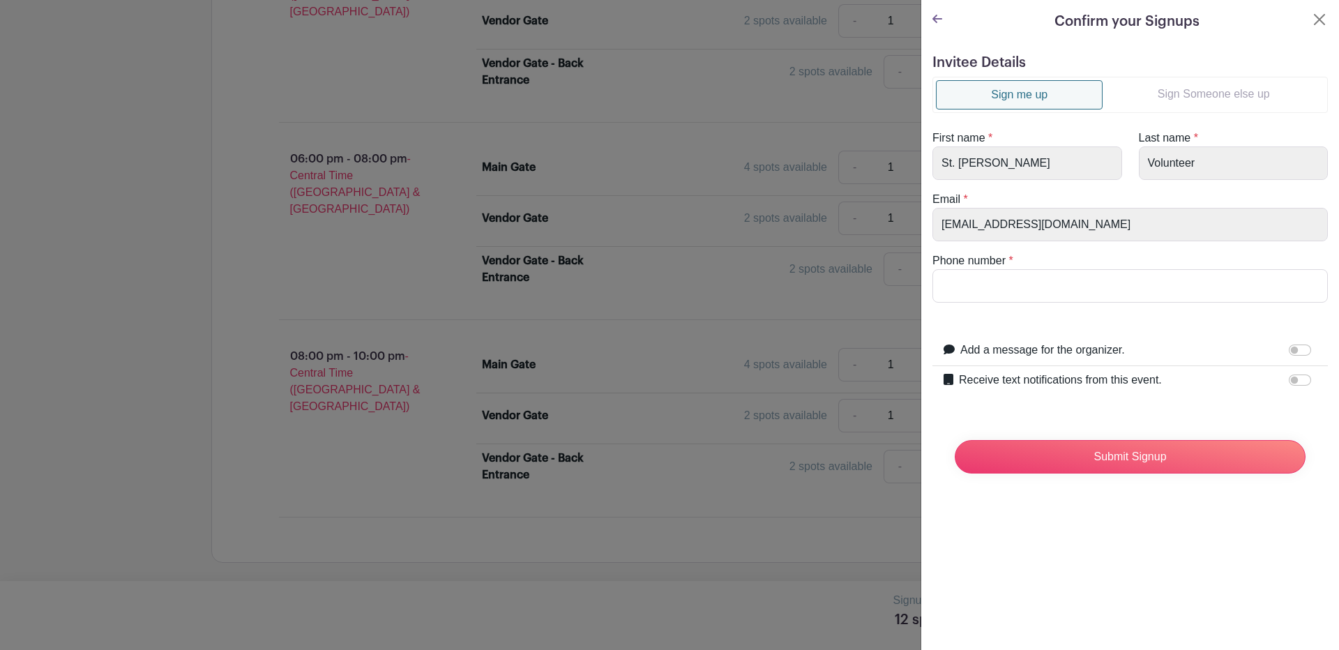
click at [1197, 91] on link "Sign Someone else up" at bounding box center [1213, 94] width 222 height 28
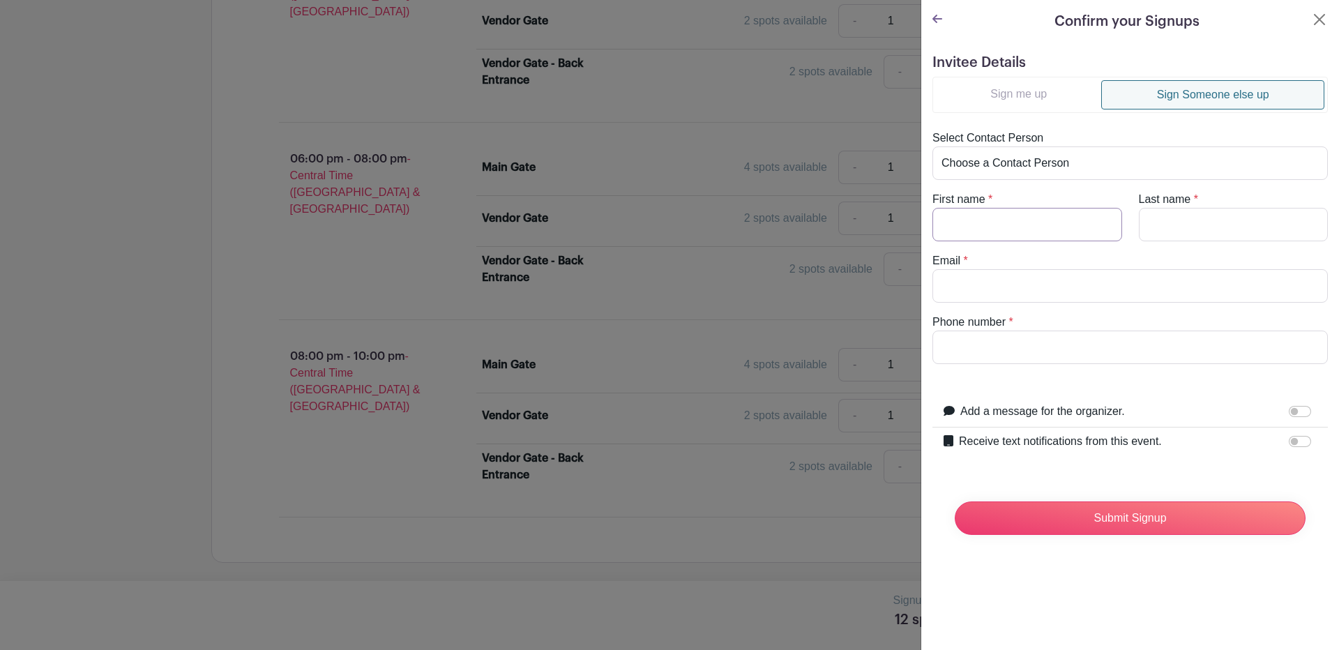
click at [986, 227] on input "First name" at bounding box center [1027, 224] width 190 height 33
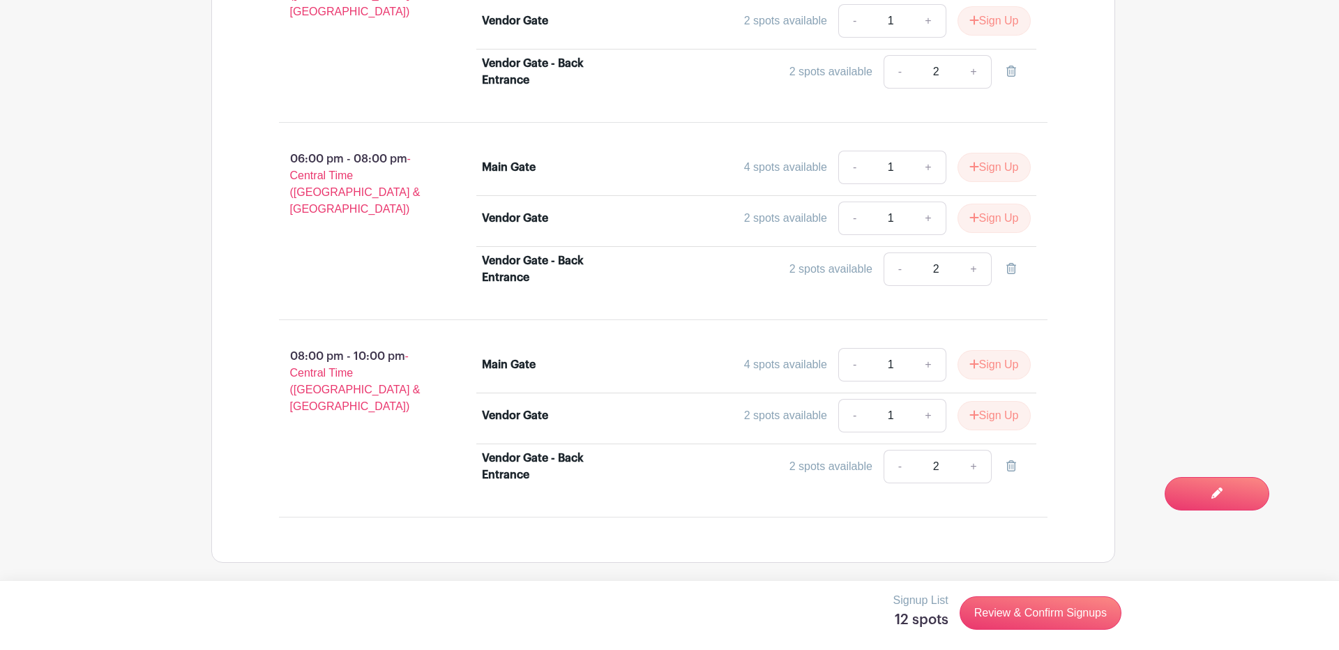
click at [577, 330] on div at bounding box center [669, 325] width 1339 height 650
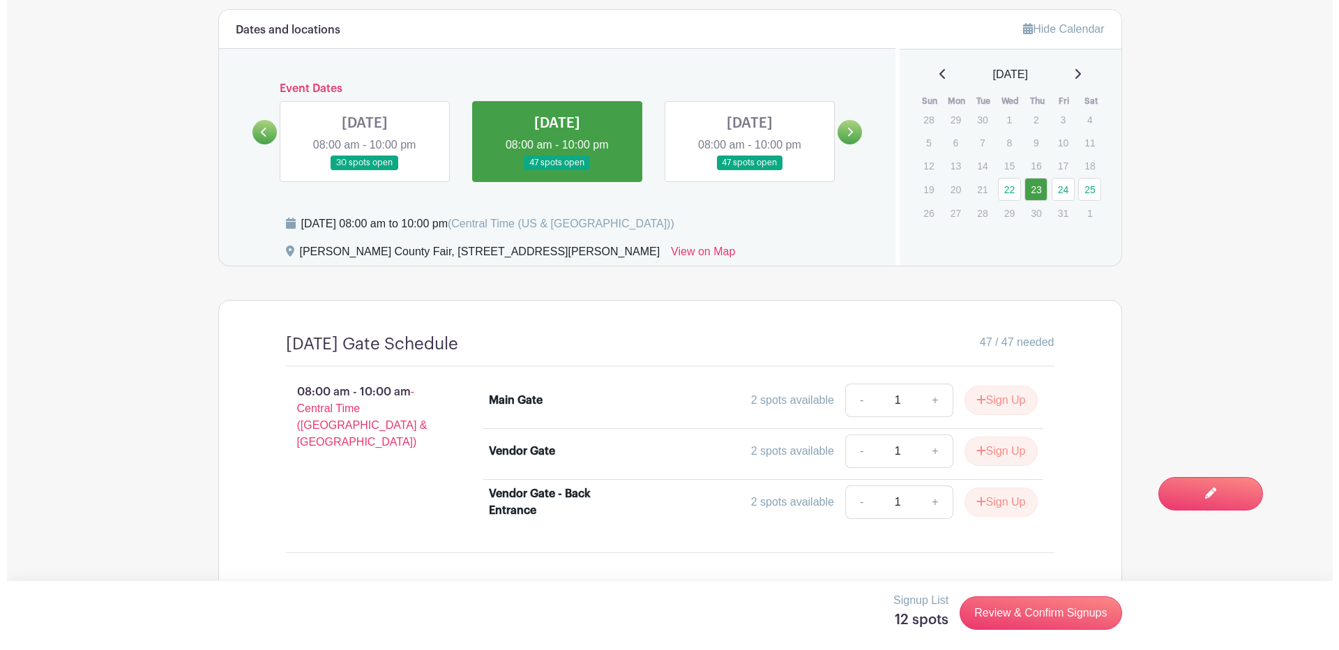
scroll to position [648, 0]
click at [358, 171] on link at bounding box center [358, 171] width 0 height 0
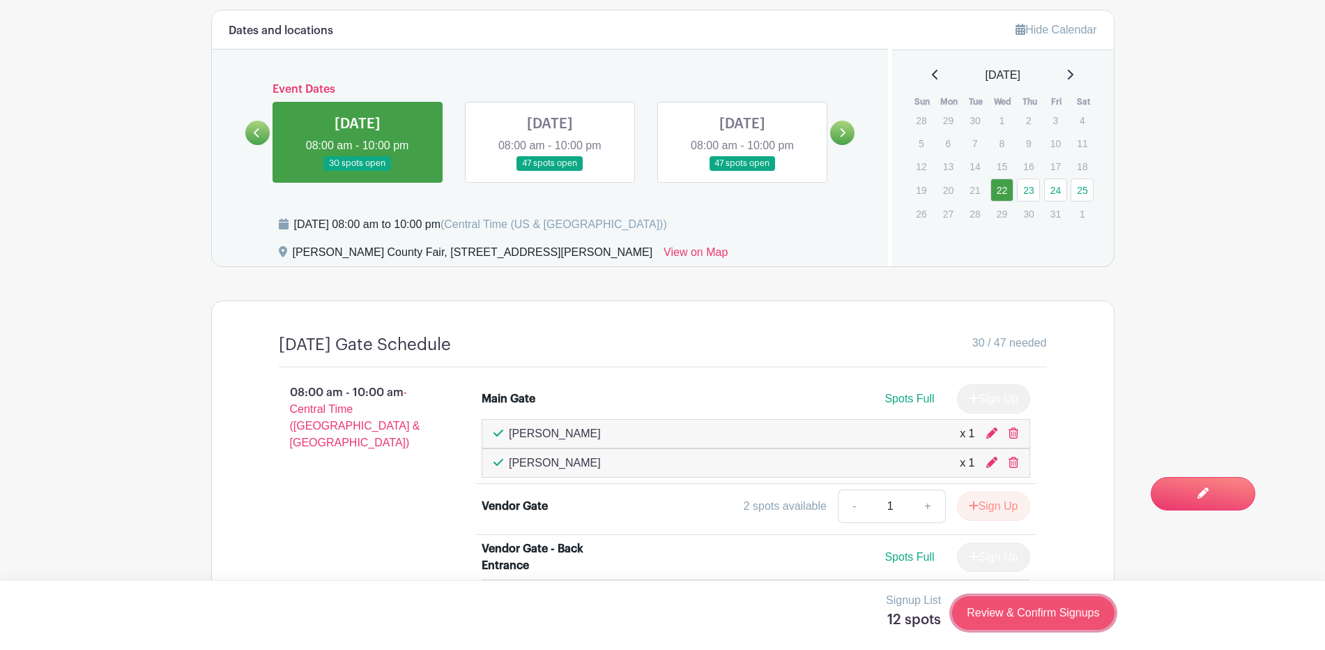
click at [1000, 613] on link "Review & Confirm Signups" at bounding box center [1033, 612] width 162 height 33
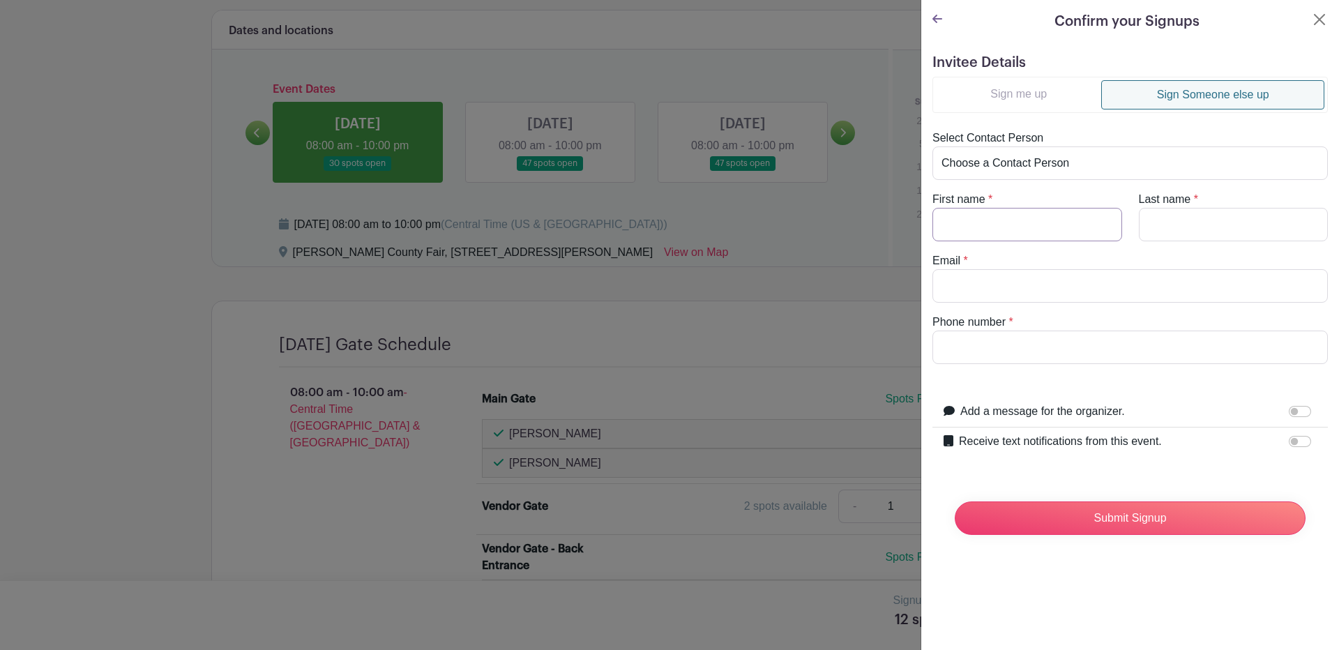
click at [946, 227] on input "First name" at bounding box center [1027, 224] width 190 height 33
type input "Gonzalez"
type input "Family"
type input "nessag74@outlook.com"
type input "3617019837"
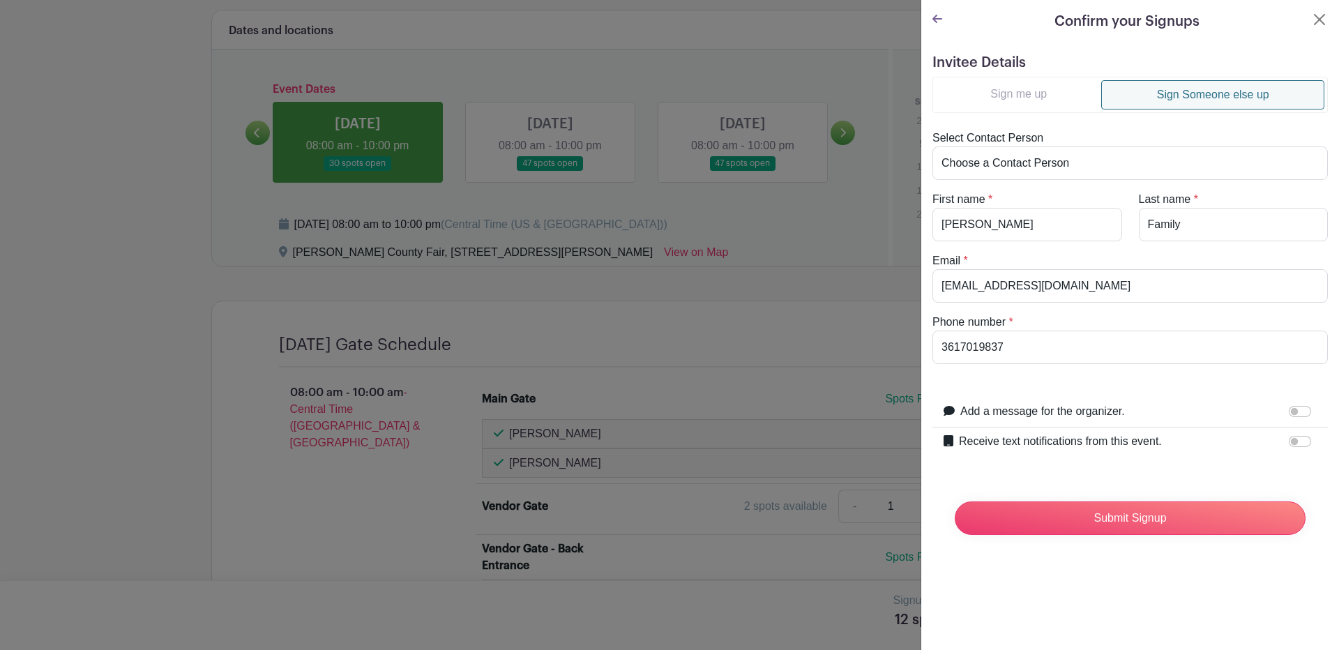
click at [1007, 440] on label "Receive text notifications from this event." at bounding box center [1060, 441] width 203 height 17
click at [1288, 440] on input "Receive text notifications from this event." at bounding box center [1299, 441] width 22 height 11
checkbox input "true"
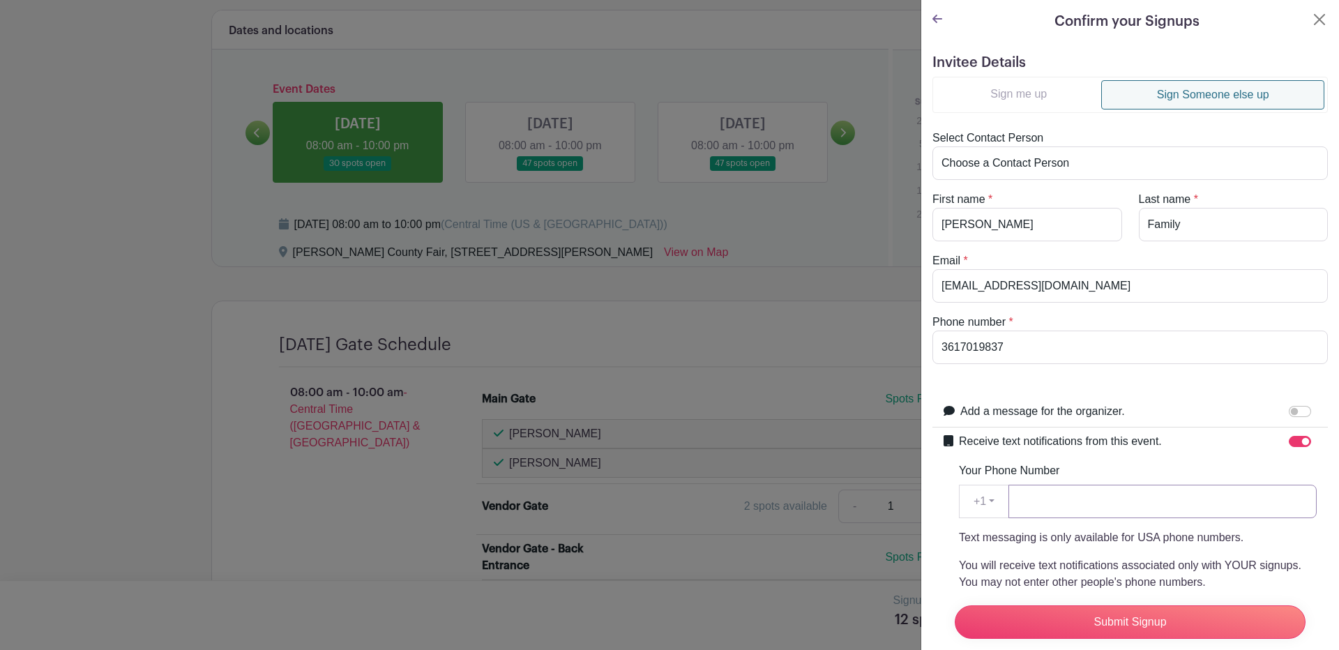
click at [1021, 494] on input "Your Phone Number" at bounding box center [1162, 501] width 308 height 33
type input "3617019837"
click at [1136, 605] on input "Submit Signup" at bounding box center [1129, 621] width 351 height 33
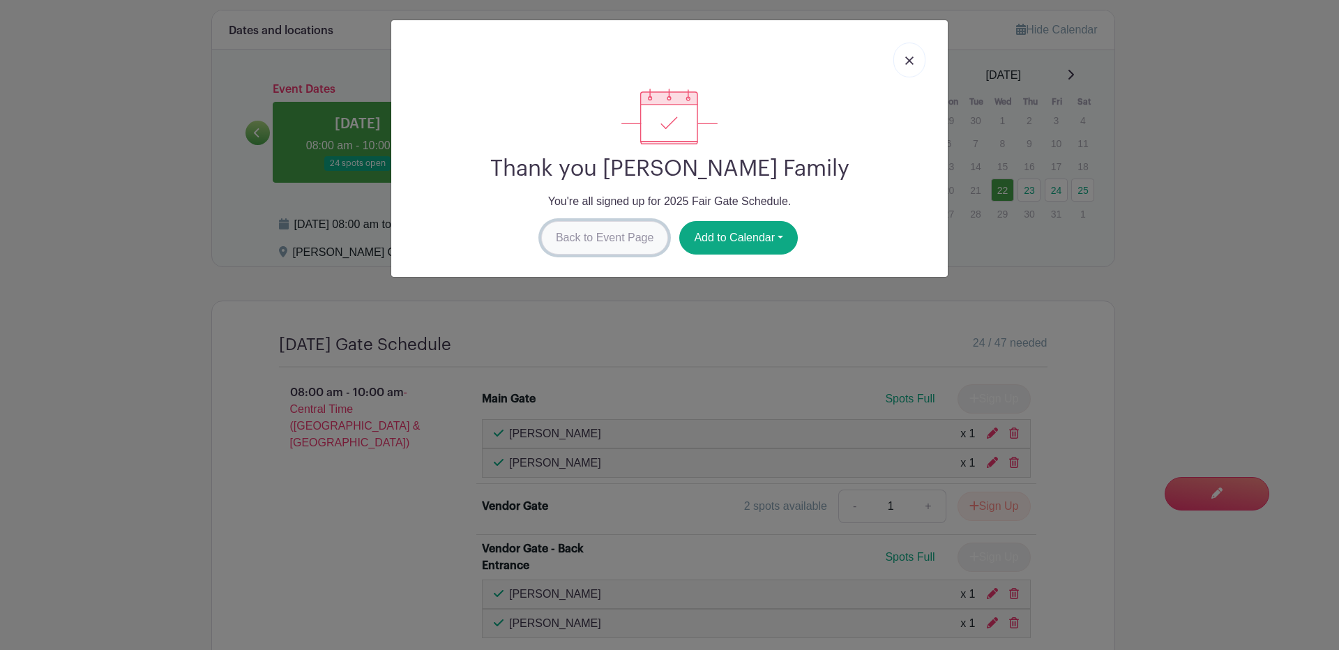
click at [597, 237] on link "Back to Event Page" at bounding box center [605, 237] width 128 height 33
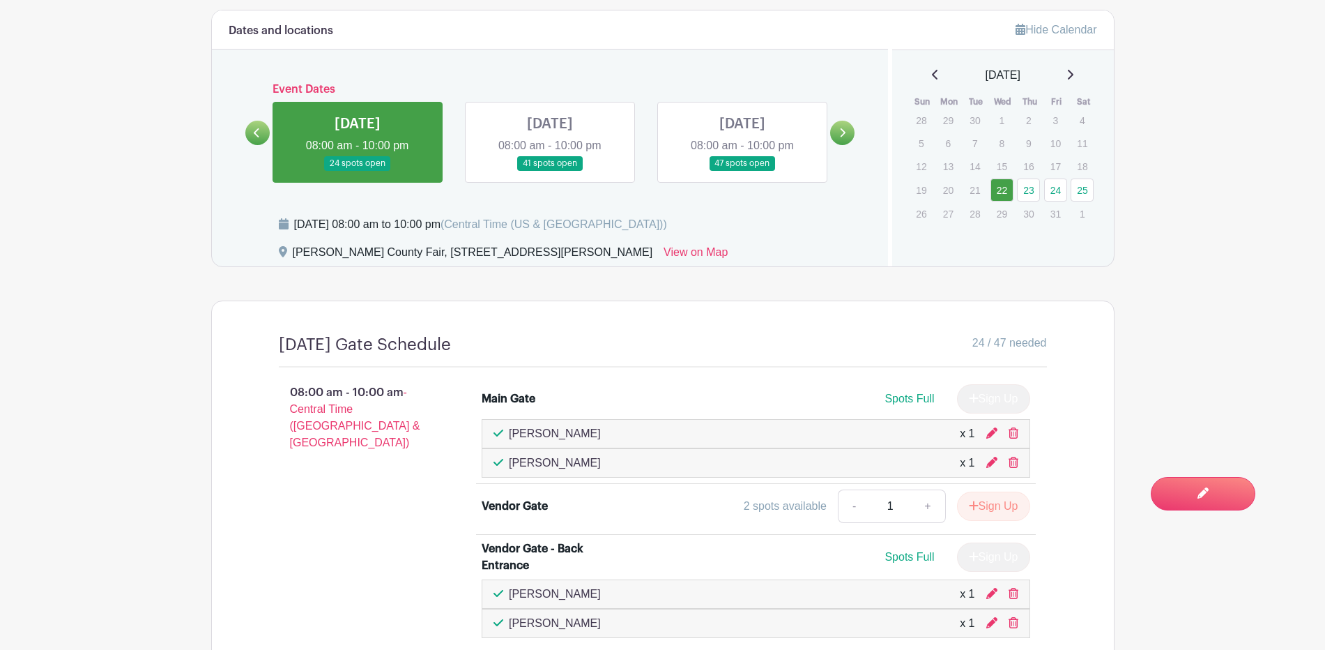
click at [550, 171] on link at bounding box center [550, 171] width 0 height 0
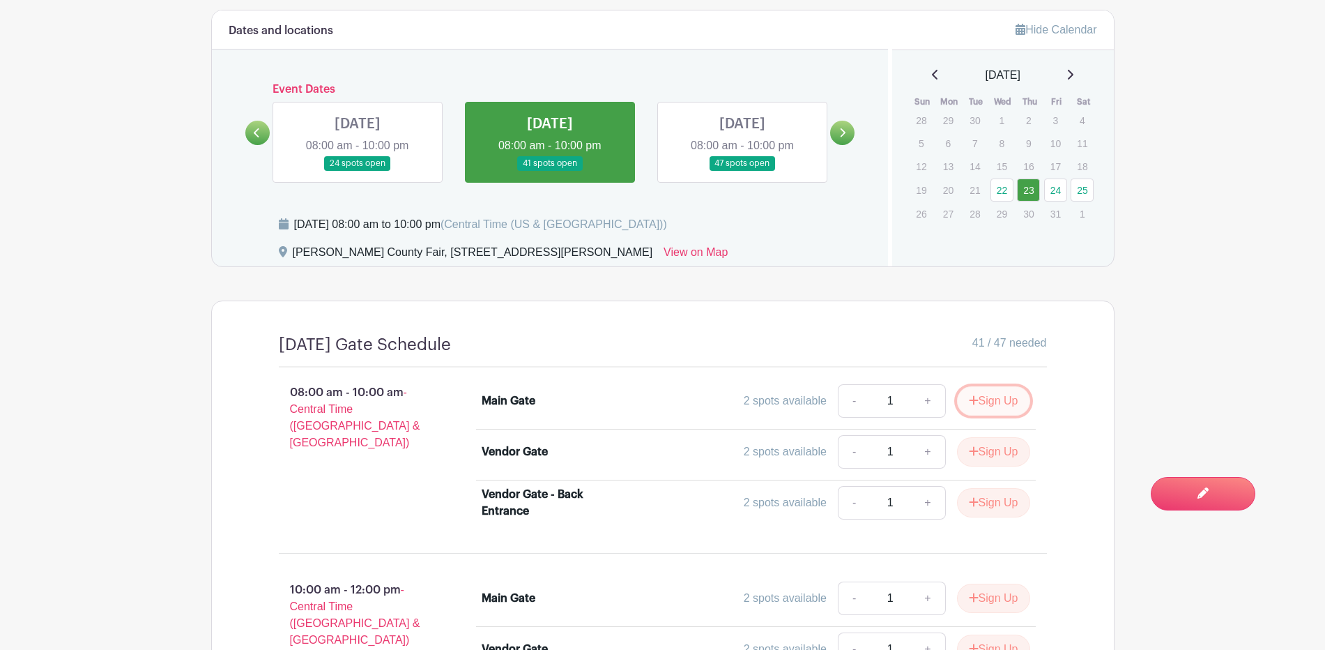
click at [999, 396] on button "Sign Up" at bounding box center [993, 400] width 73 height 29
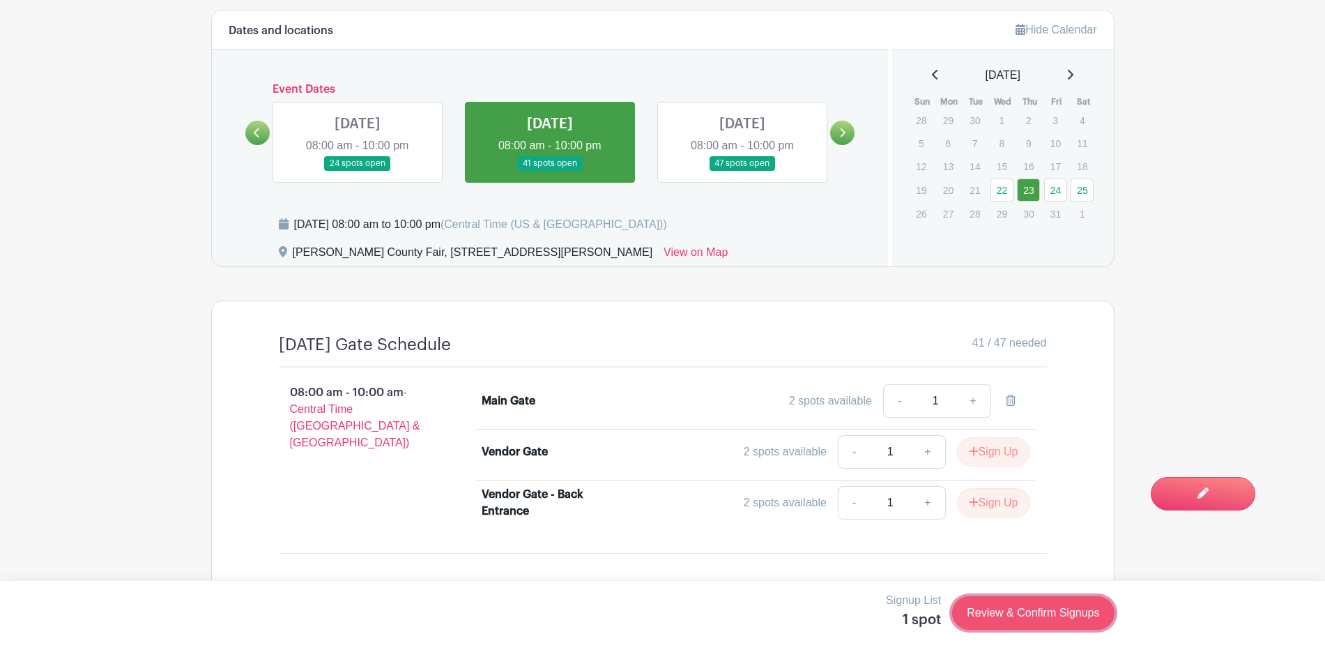
click at [1007, 604] on link "Review & Confirm Signups" at bounding box center [1033, 612] width 162 height 33
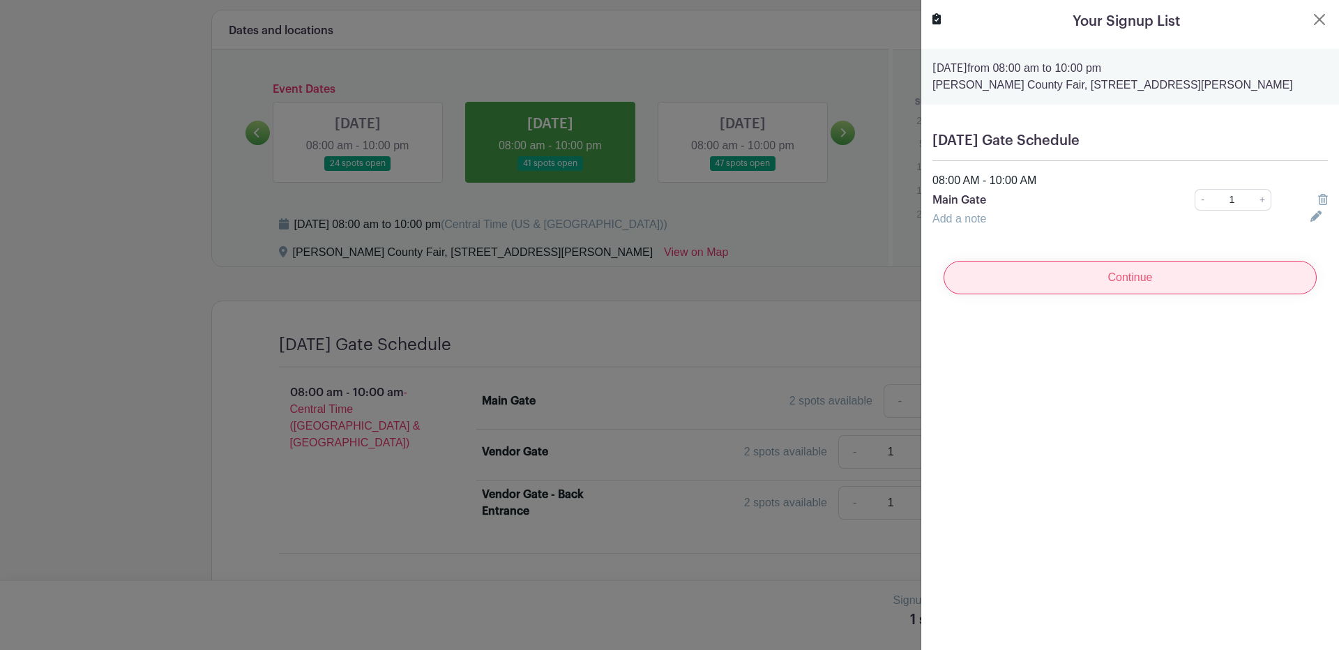
click at [1088, 287] on input "Continue" at bounding box center [1129, 277] width 373 height 33
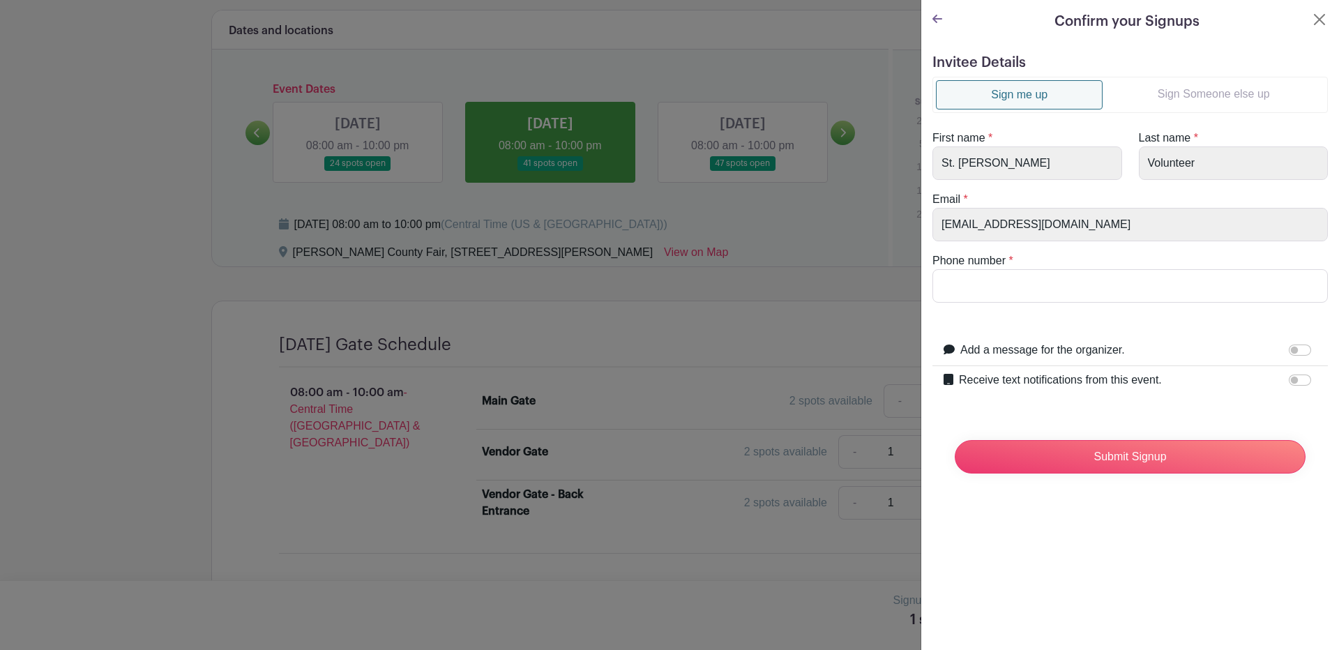
click at [1198, 92] on link "Sign Someone else up" at bounding box center [1213, 94] width 222 height 28
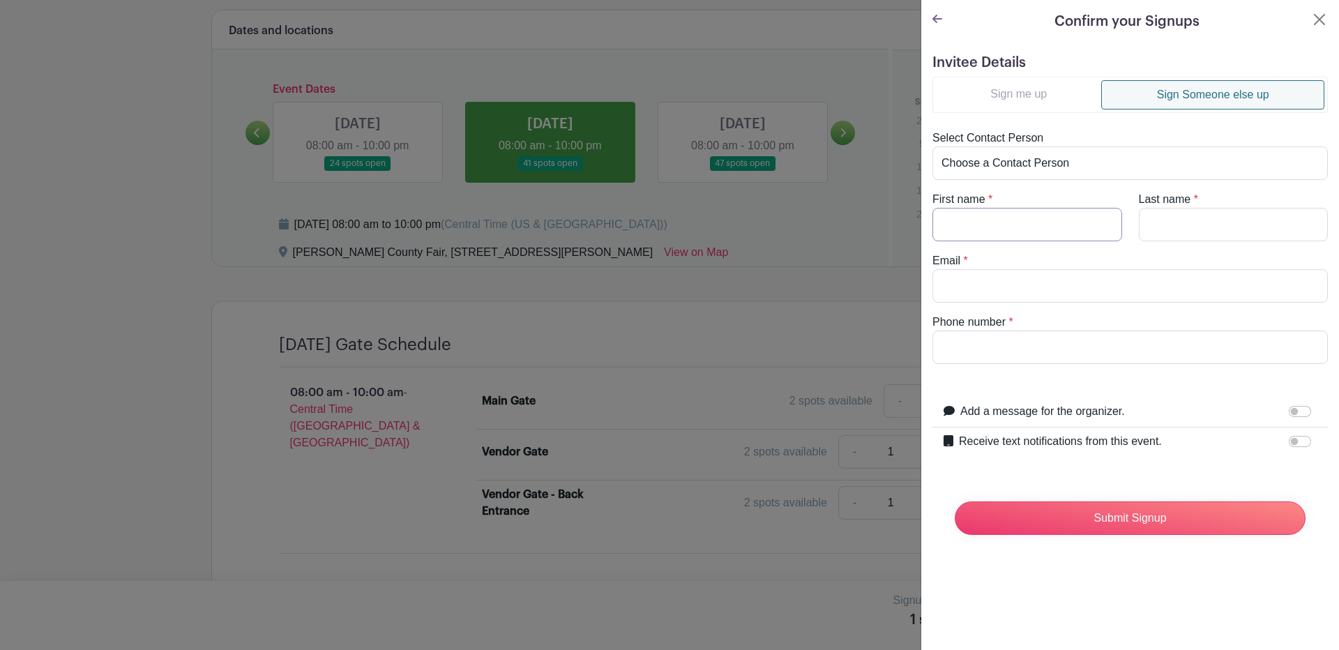
click at [963, 235] on input "First name" at bounding box center [1027, 224] width 190 height 33
type input "Vilma"
type input "Bernal"
type input "[EMAIL_ADDRESS][DOMAIN_NAME]"
type input "3612072697"
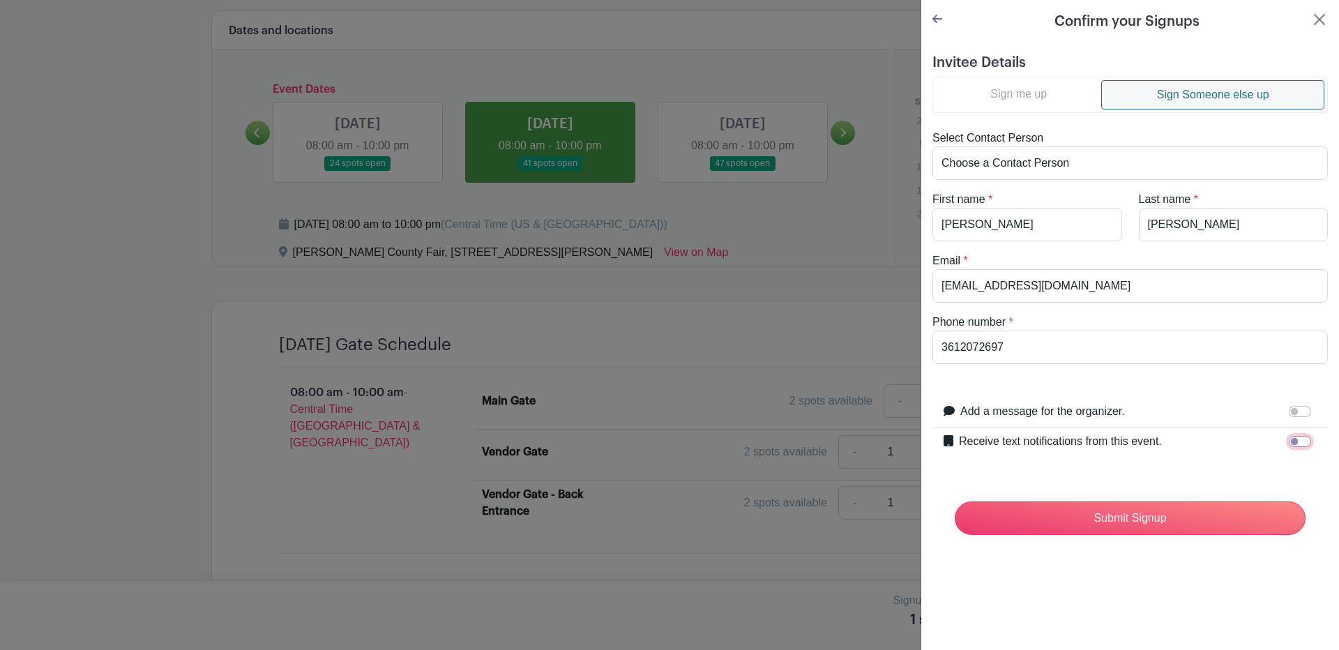
click at [1292, 437] on input "Receive text notifications from this event." at bounding box center [1299, 441] width 22 height 11
checkbox input "true"
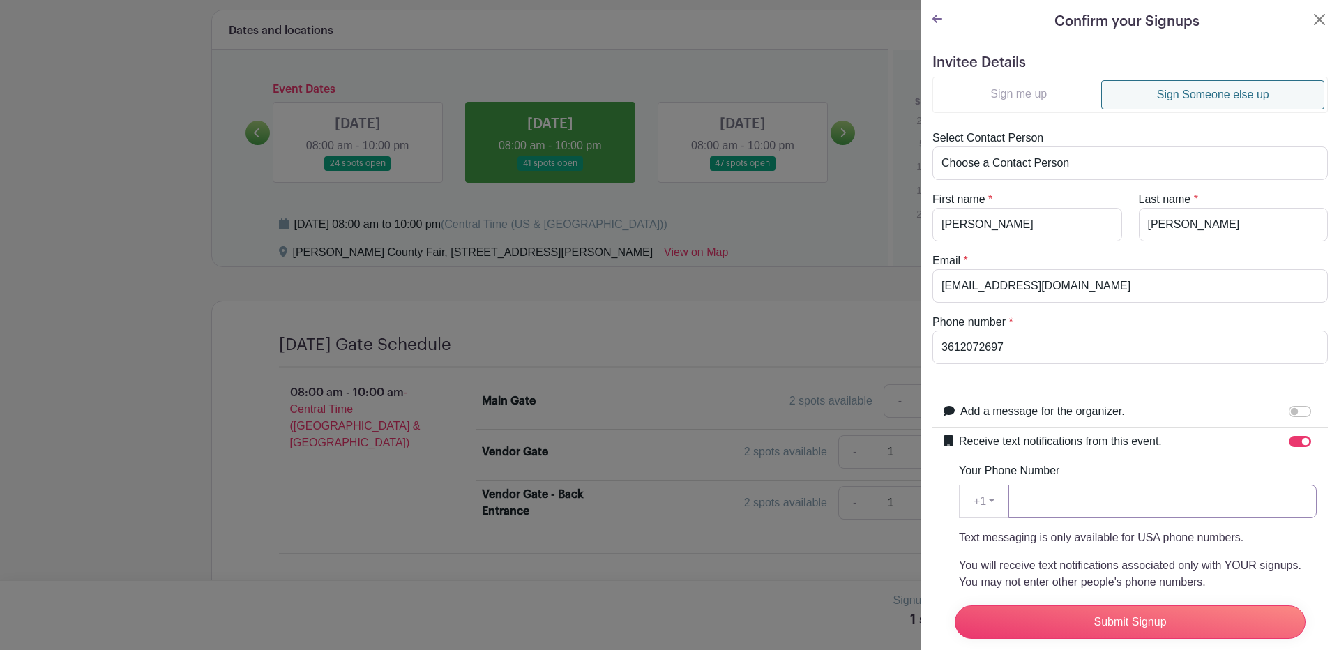
click at [1078, 508] on input "Your Phone Number" at bounding box center [1162, 501] width 308 height 33
type input "3612072697"
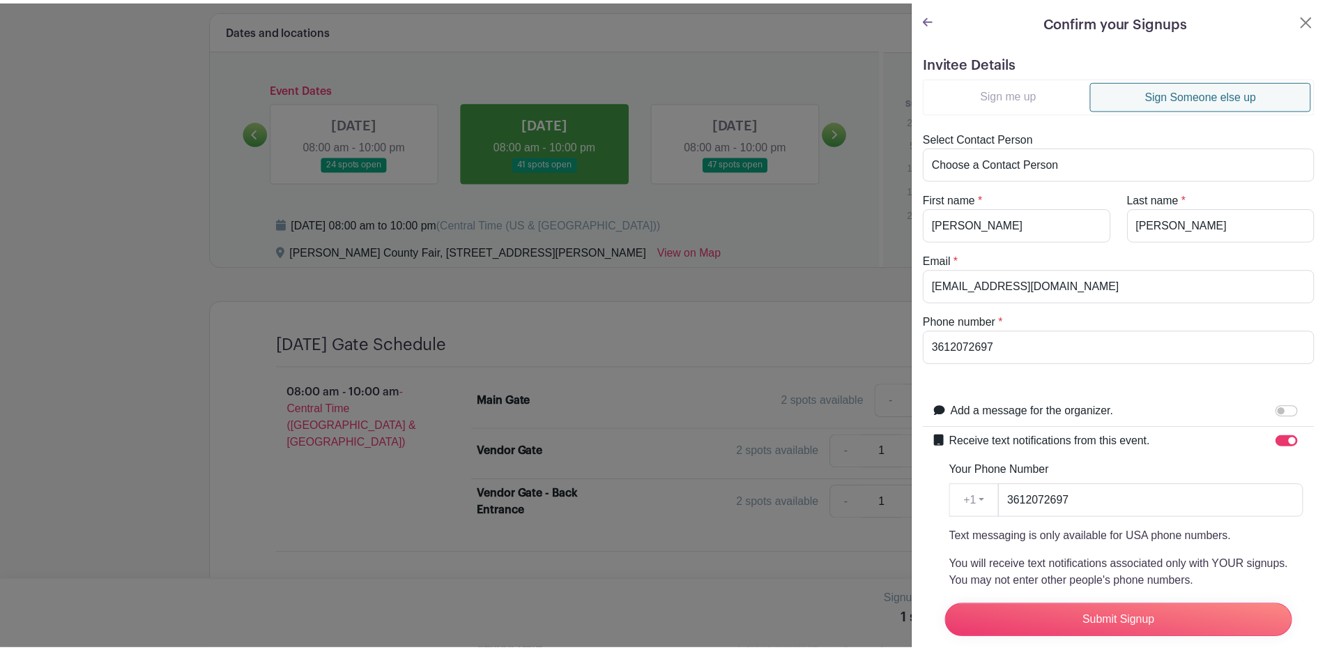
scroll to position [211, 0]
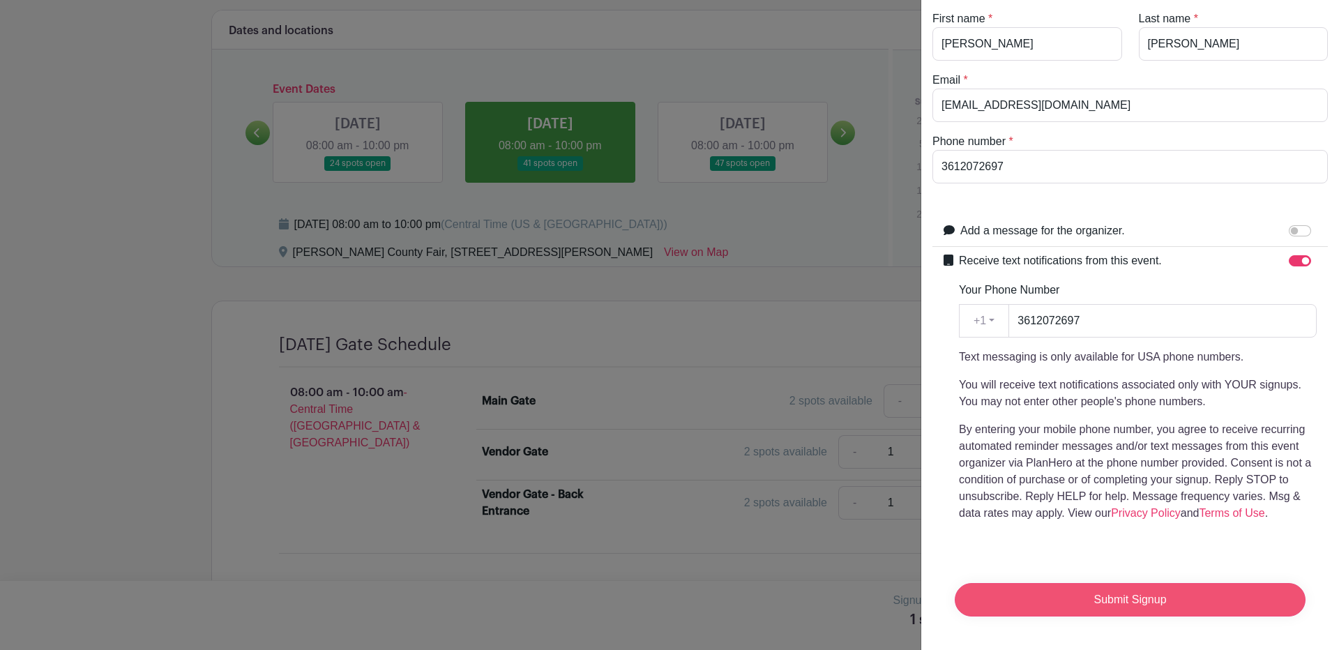
click at [1094, 586] on input "Submit Signup" at bounding box center [1129, 599] width 351 height 33
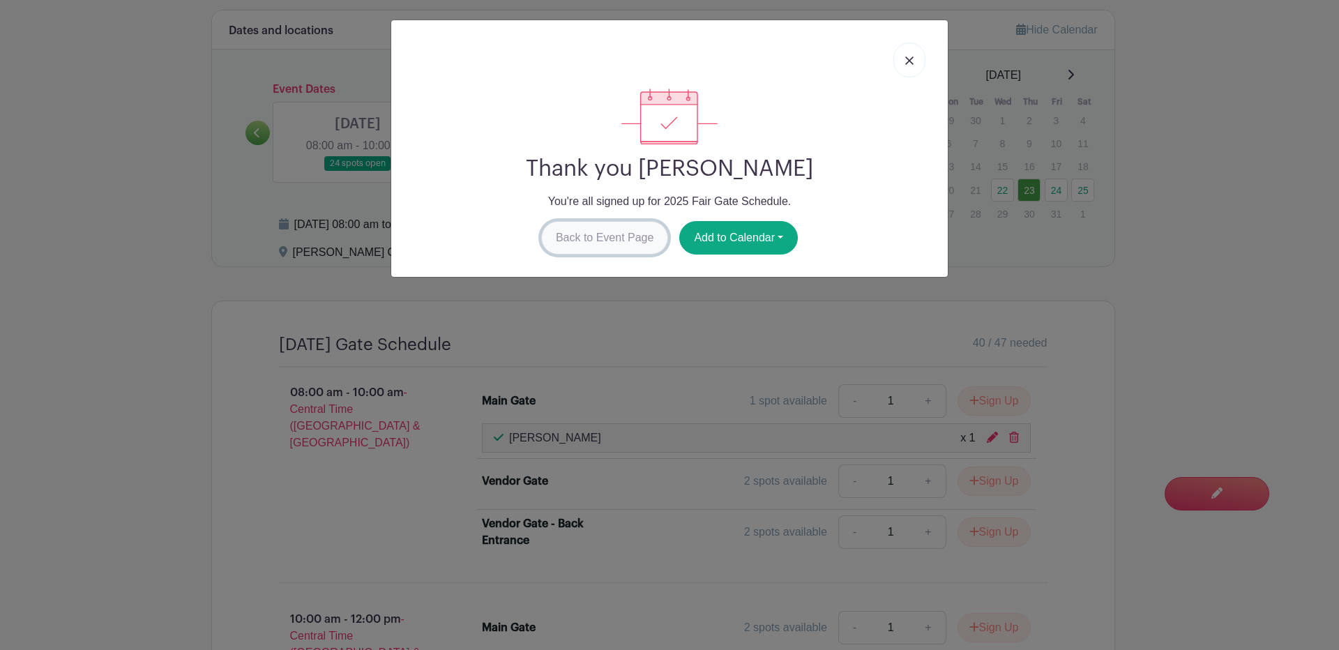
click at [584, 236] on link "Back to Event Page" at bounding box center [605, 237] width 128 height 33
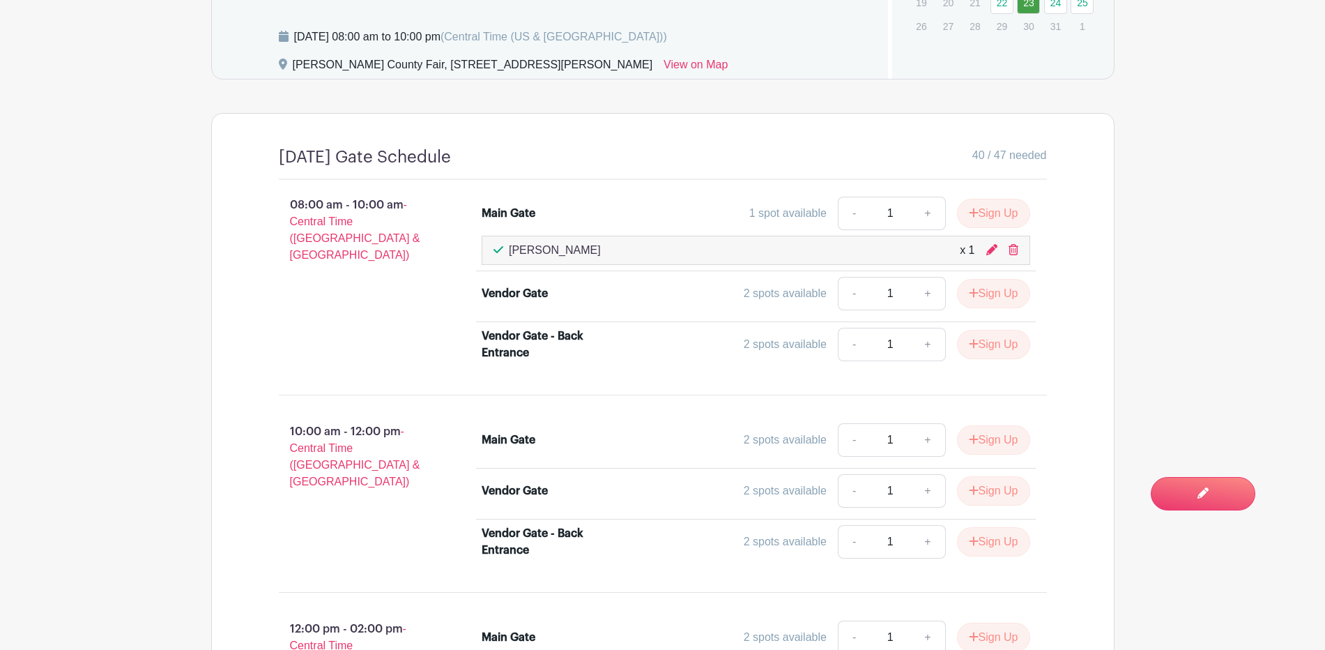
scroll to position [851, 0]
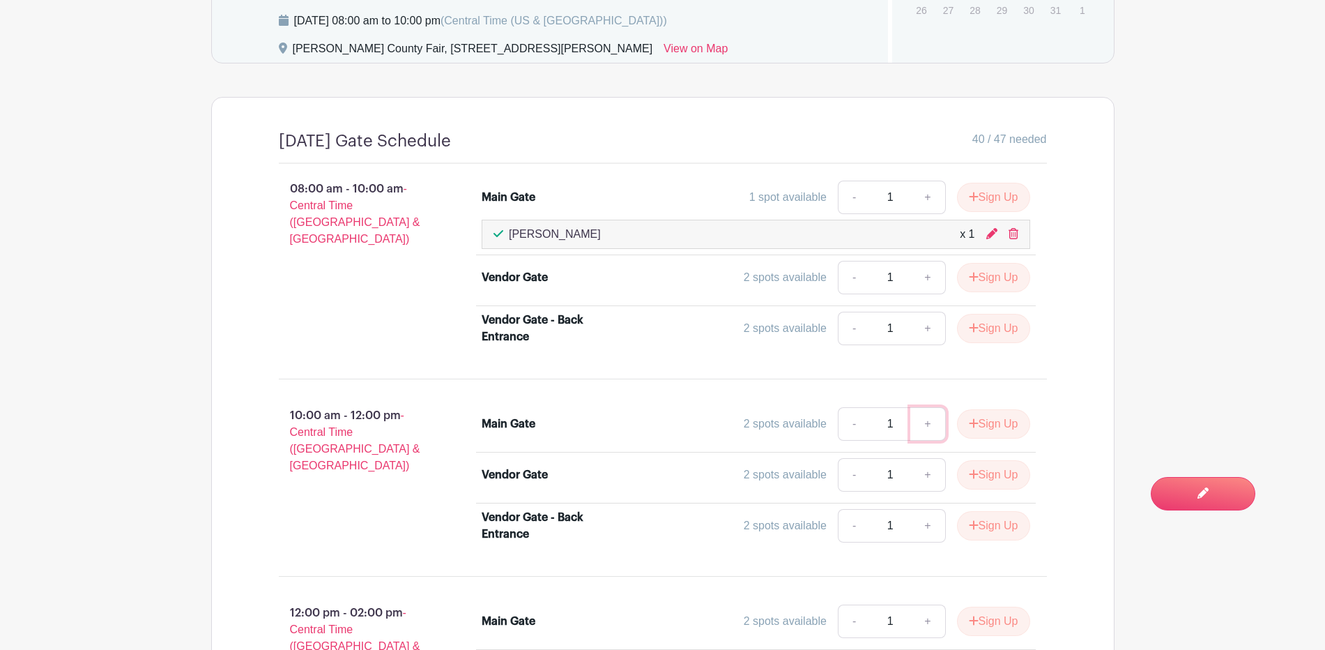
click at [924, 425] on link "+" at bounding box center [928, 423] width 35 height 33
type input "2"
click at [977, 423] on button "Sign Up" at bounding box center [993, 423] width 73 height 29
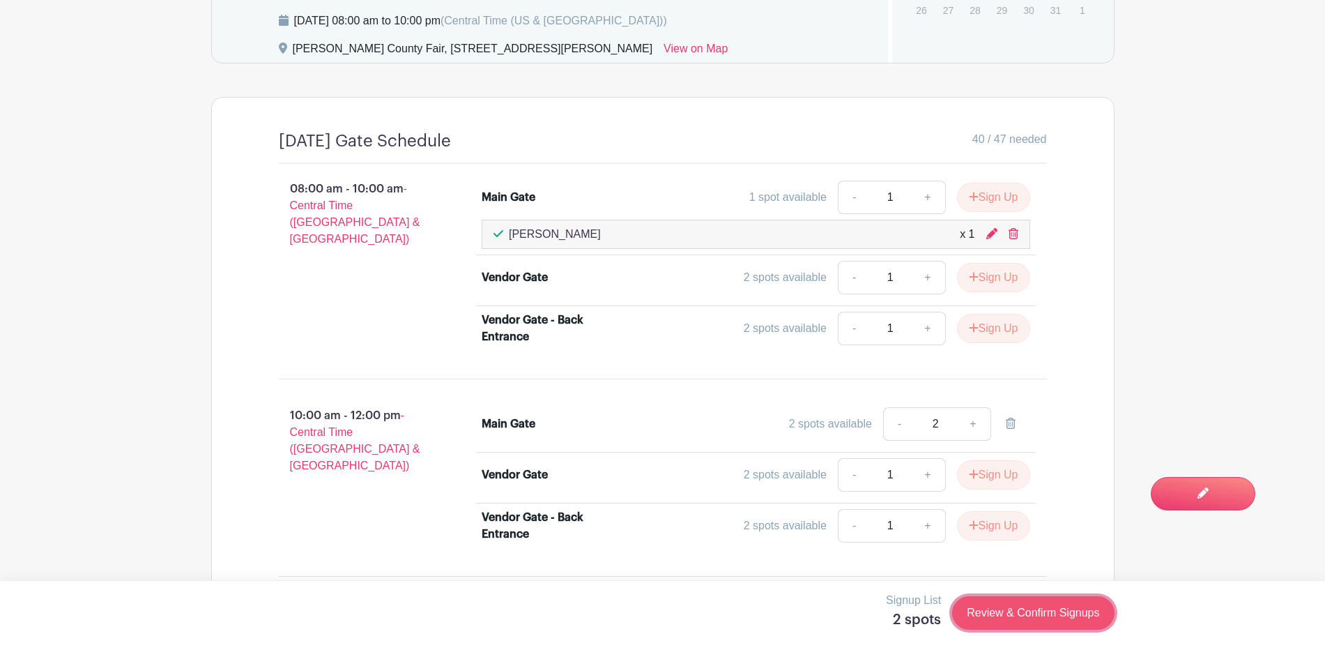
click at [1016, 618] on link "Review & Confirm Signups" at bounding box center [1033, 612] width 162 height 33
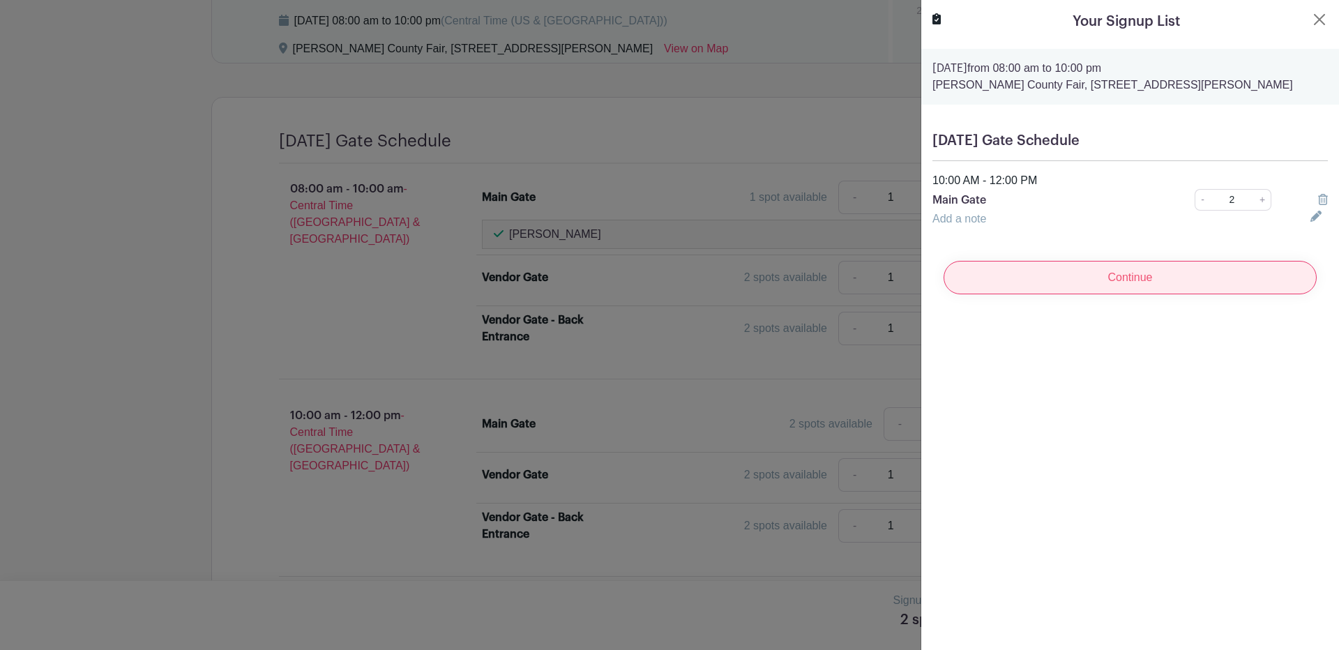
click at [1132, 277] on input "Continue" at bounding box center [1129, 277] width 373 height 33
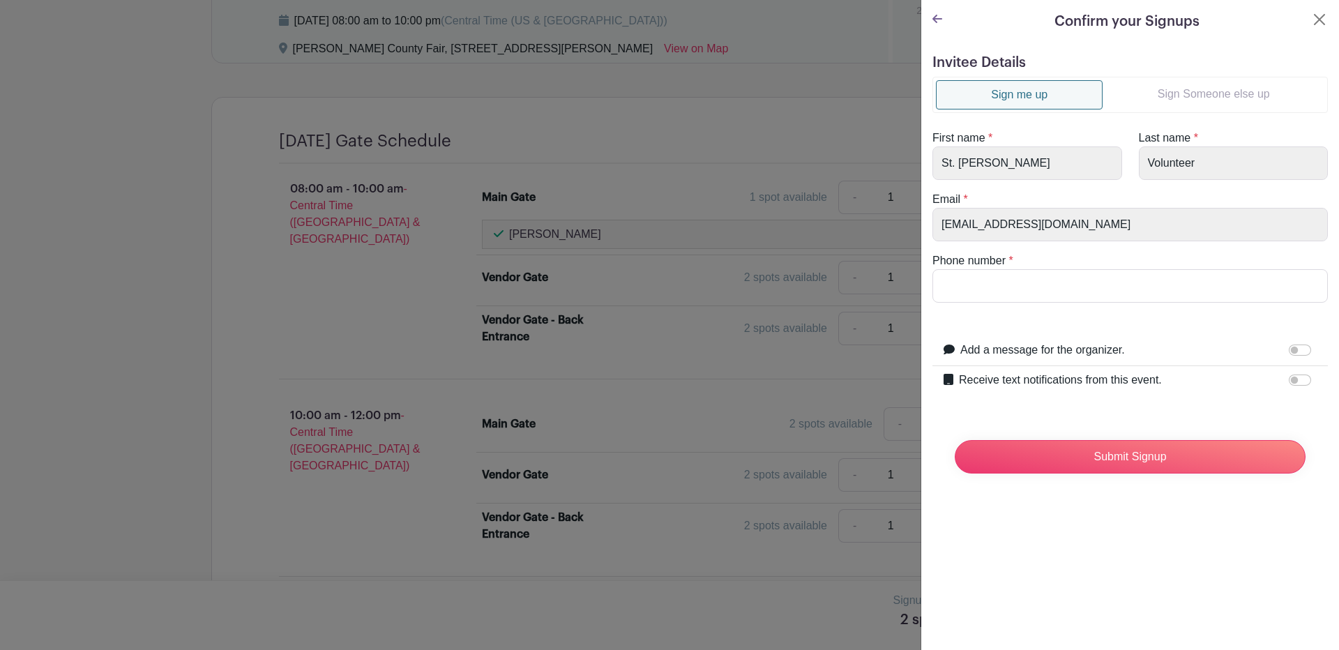
click at [1203, 87] on link "Sign Someone else up" at bounding box center [1213, 94] width 222 height 28
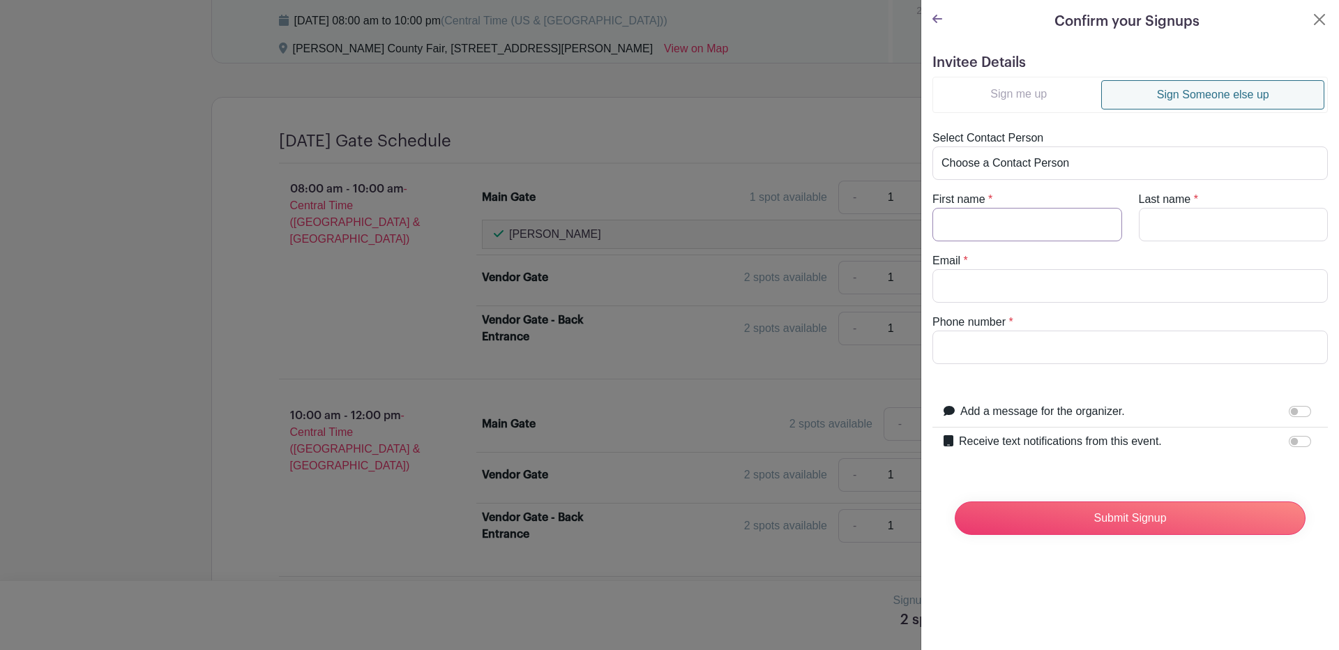
click at [964, 226] on input "First name" at bounding box center [1027, 224] width 190 height 33
type input "Aracely & Antonia"
type input "Gonzalez"
type input "[EMAIL_ADDRESS][DOMAIN_NAME]"
type input "3614497324"
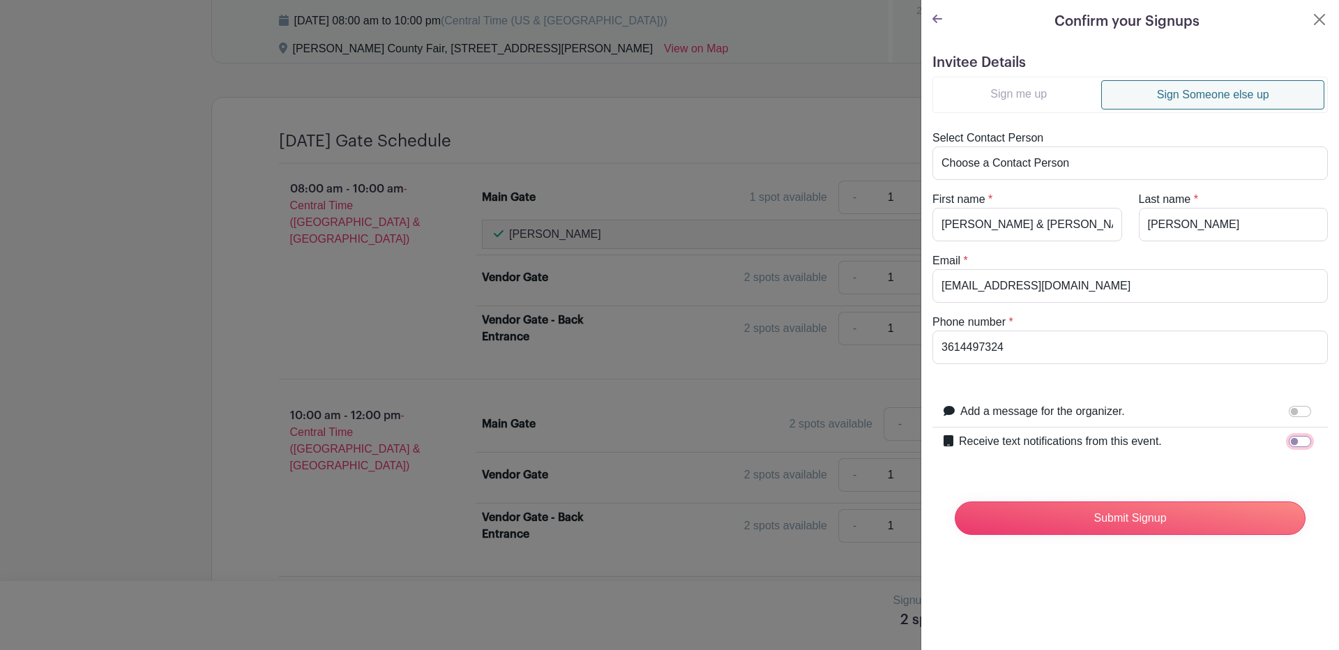
click at [1288, 439] on input "Receive text notifications from this event." at bounding box center [1299, 441] width 22 height 11
checkbox input "true"
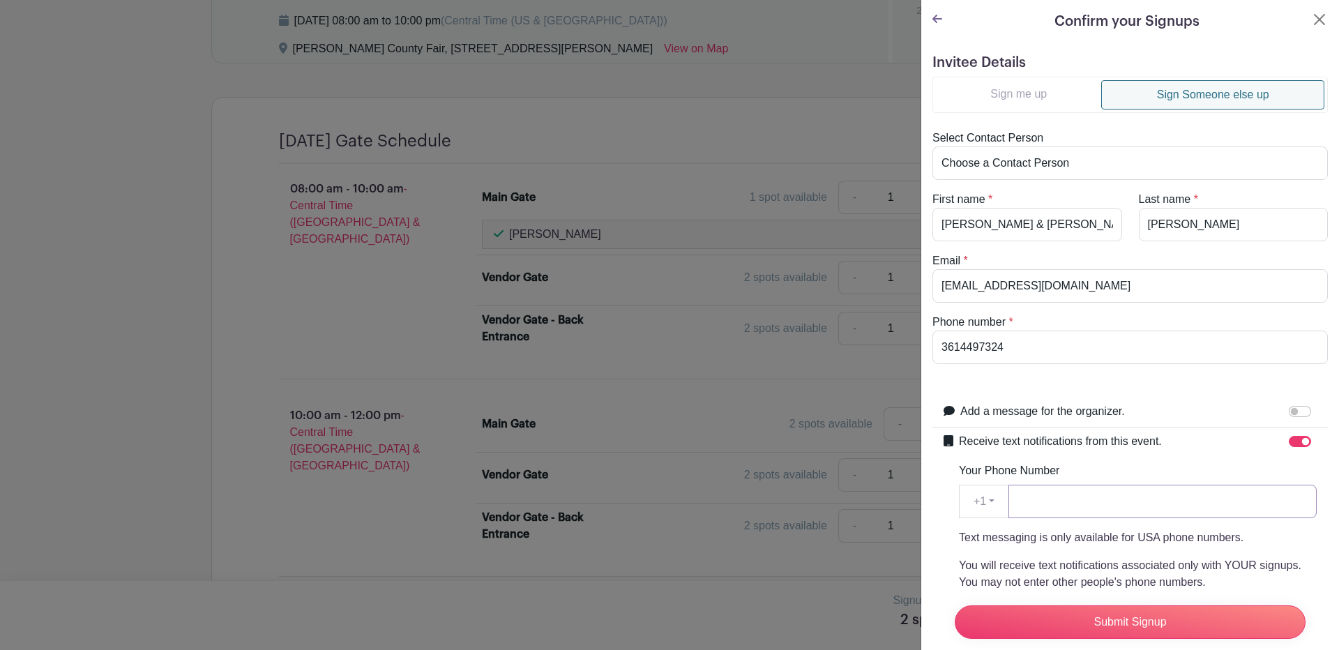
click at [1082, 503] on input "Your Phone Number" at bounding box center [1162, 501] width 308 height 33
type input "3614497324"
click at [1116, 614] on input "Submit Signup" at bounding box center [1129, 621] width 351 height 33
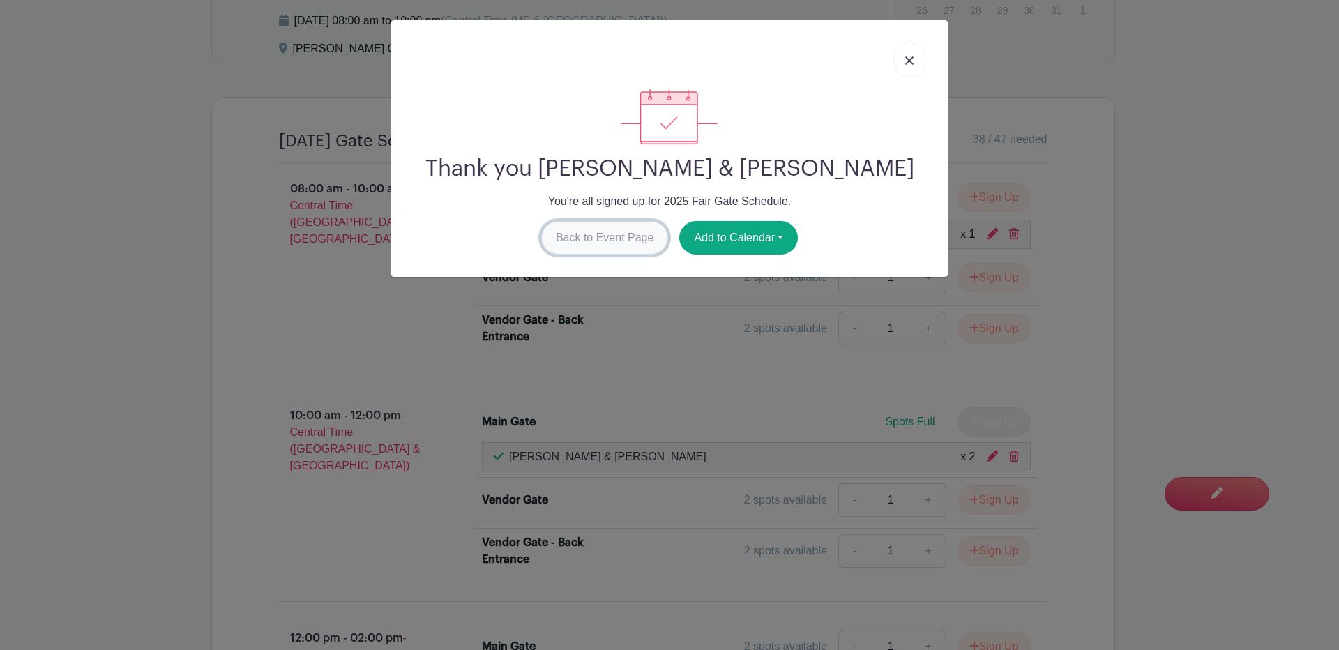
click at [623, 235] on link "Back to Event Page" at bounding box center [605, 237] width 128 height 33
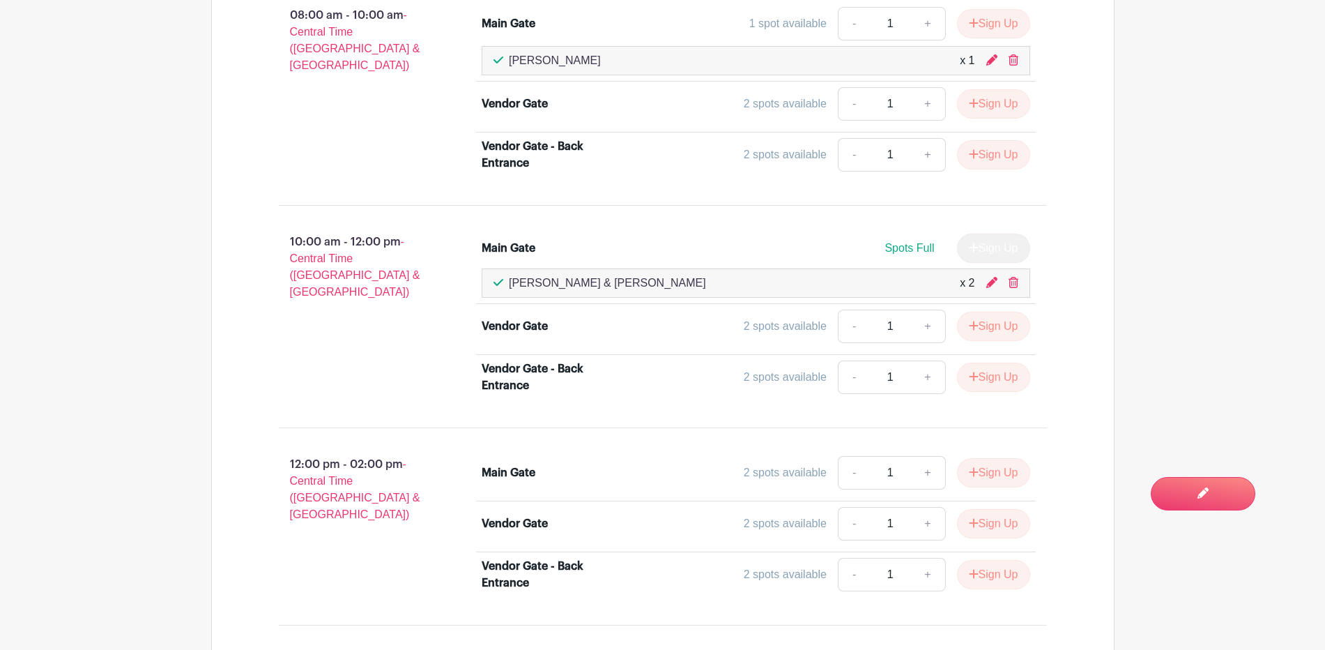
scroll to position [1026, 0]
click at [980, 469] on button "Sign Up" at bounding box center [993, 471] width 73 height 29
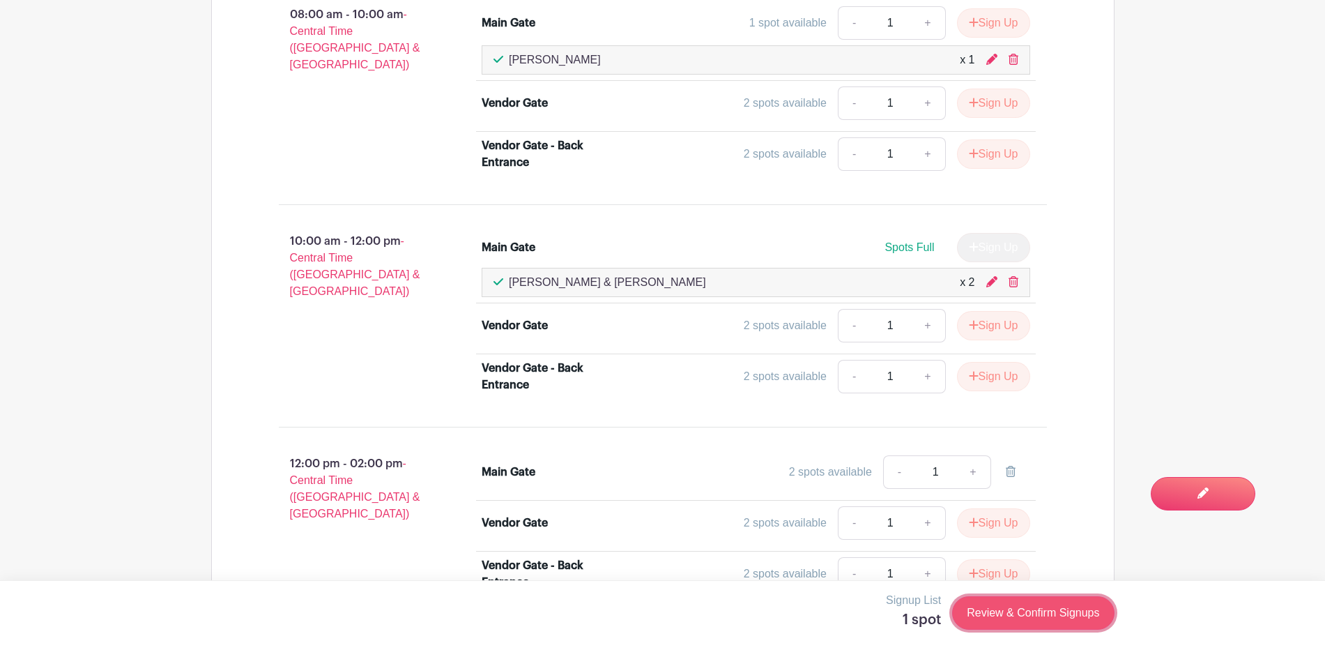
click at [1048, 611] on link "Review & Confirm Signups" at bounding box center [1033, 612] width 162 height 33
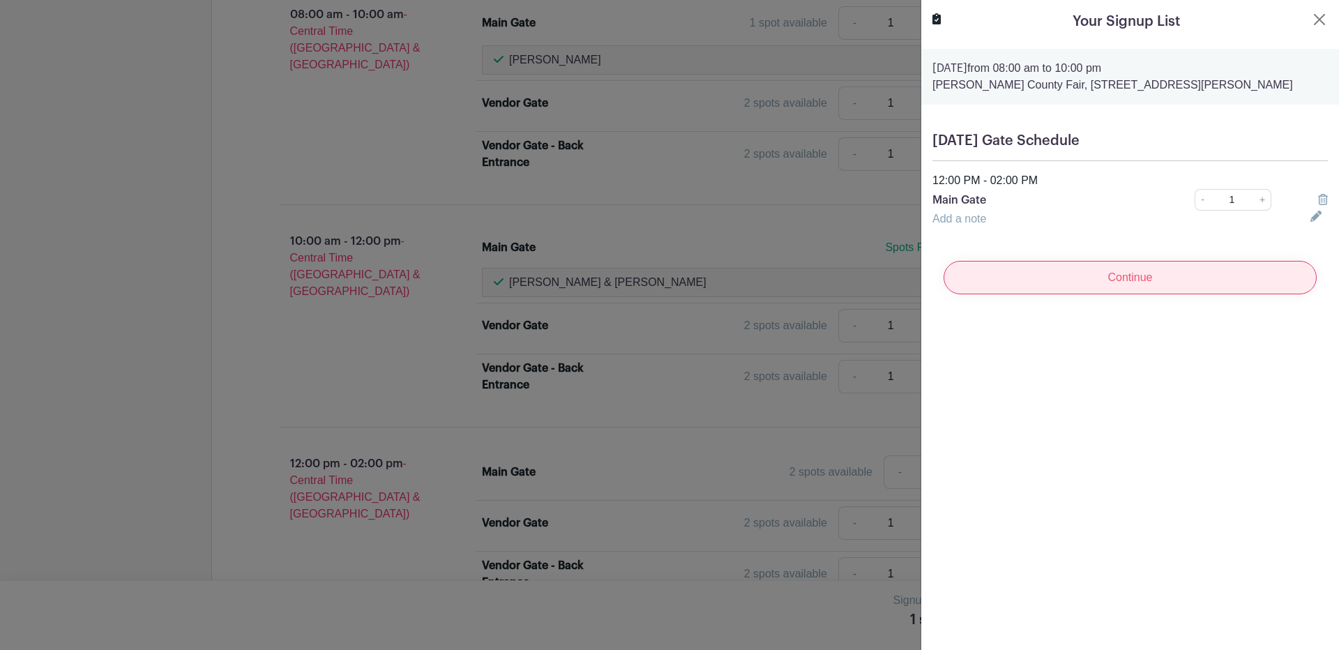
click at [1123, 281] on input "Continue" at bounding box center [1129, 277] width 373 height 33
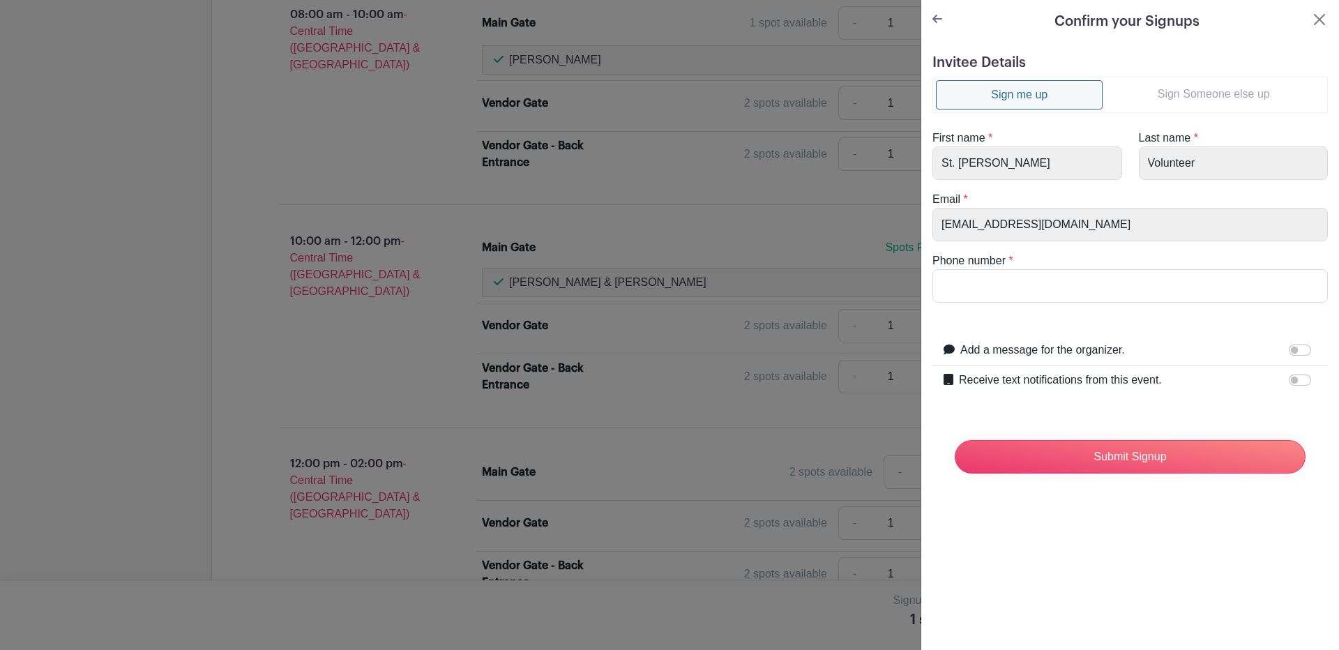
click at [1214, 89] on link "Sign Someone else up" at bounding box center [1213, 94] width 222 height 28
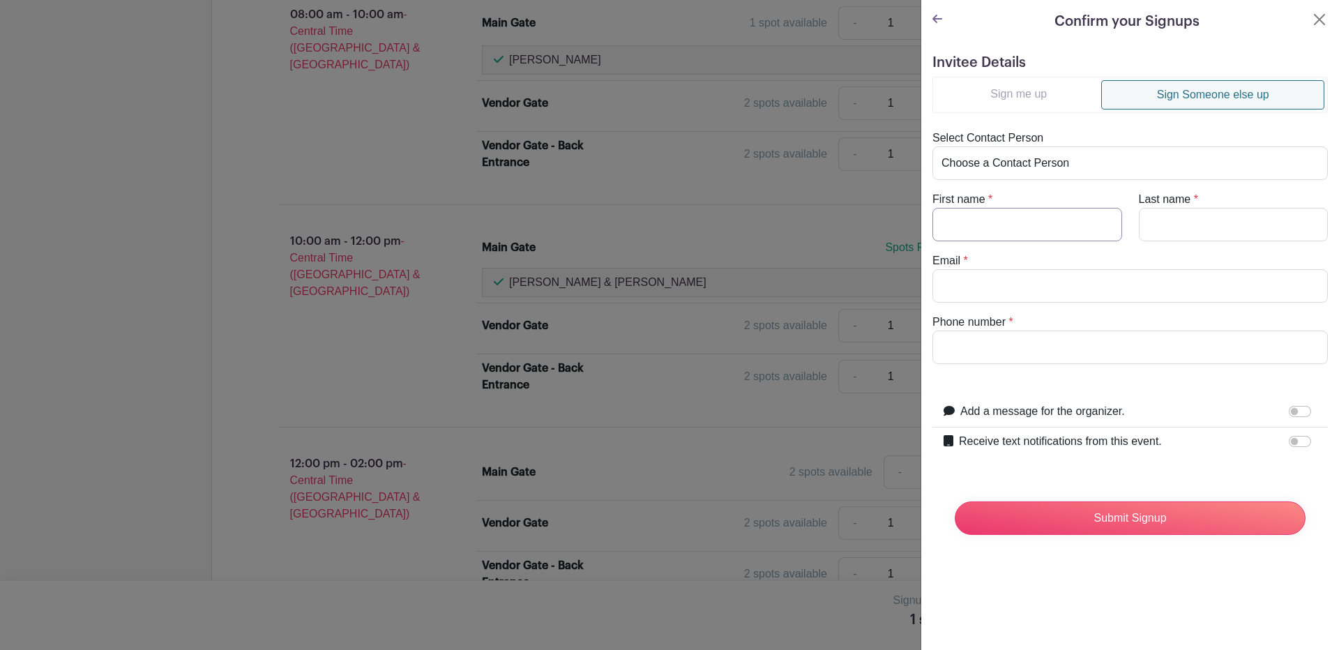
click at [1014, 229] on input "First name" at bounding box center [1027, 224] width 190 height 33
type input "Amando"
type input "Tunchez"
type input "atunchez@yahoo.com"
type input "3617013640"
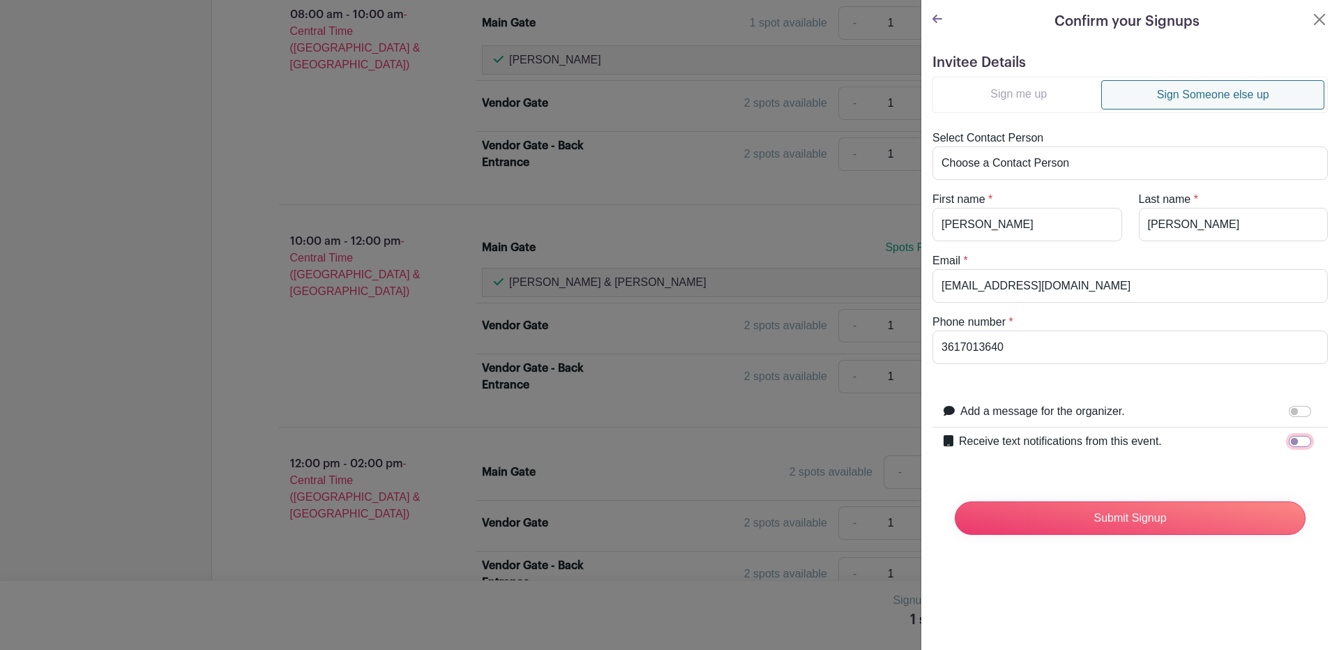
click at [1288, 442] on input "Receive text notifications from this event." at bounding box center [1299, 441] width 22 height 11
checkbox input "true"
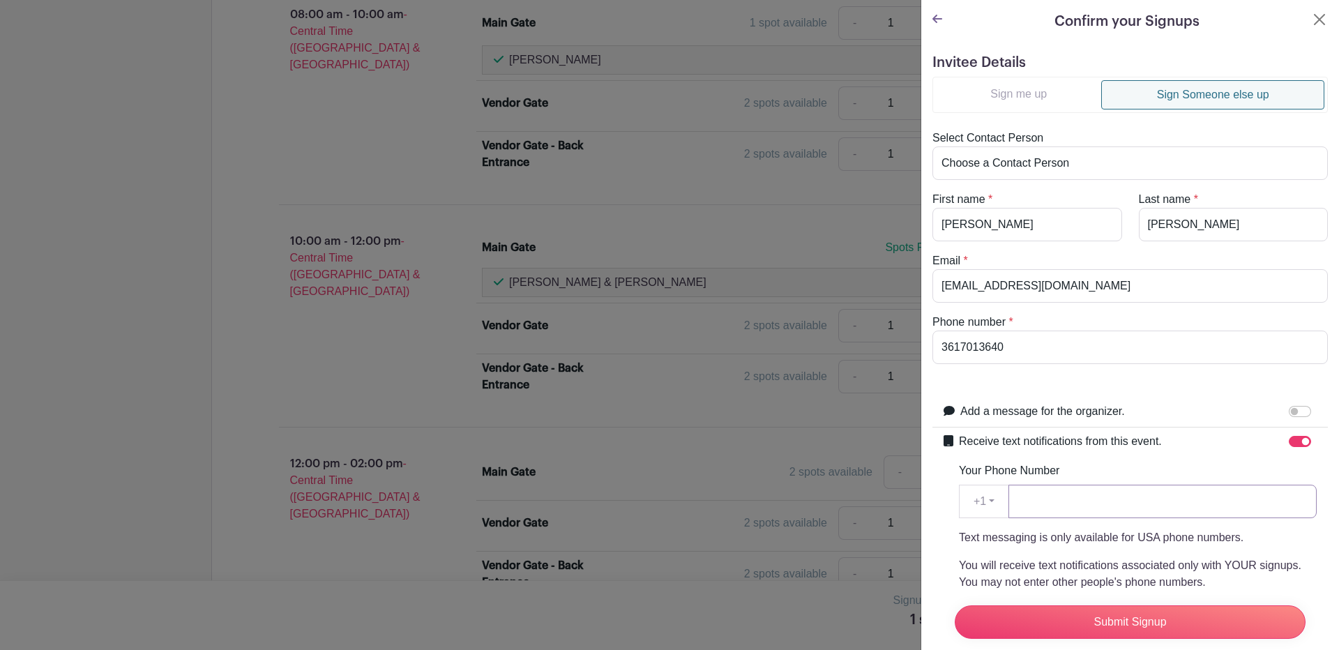
click at [1069, 500] on input "Your Phone Number" at bounding box center [1162, 501] width 308 height 33
type input "3617013640"
click at [1136, 607] on input "Submit Signup" at bounding box center [1129, 621] width 351 height 33
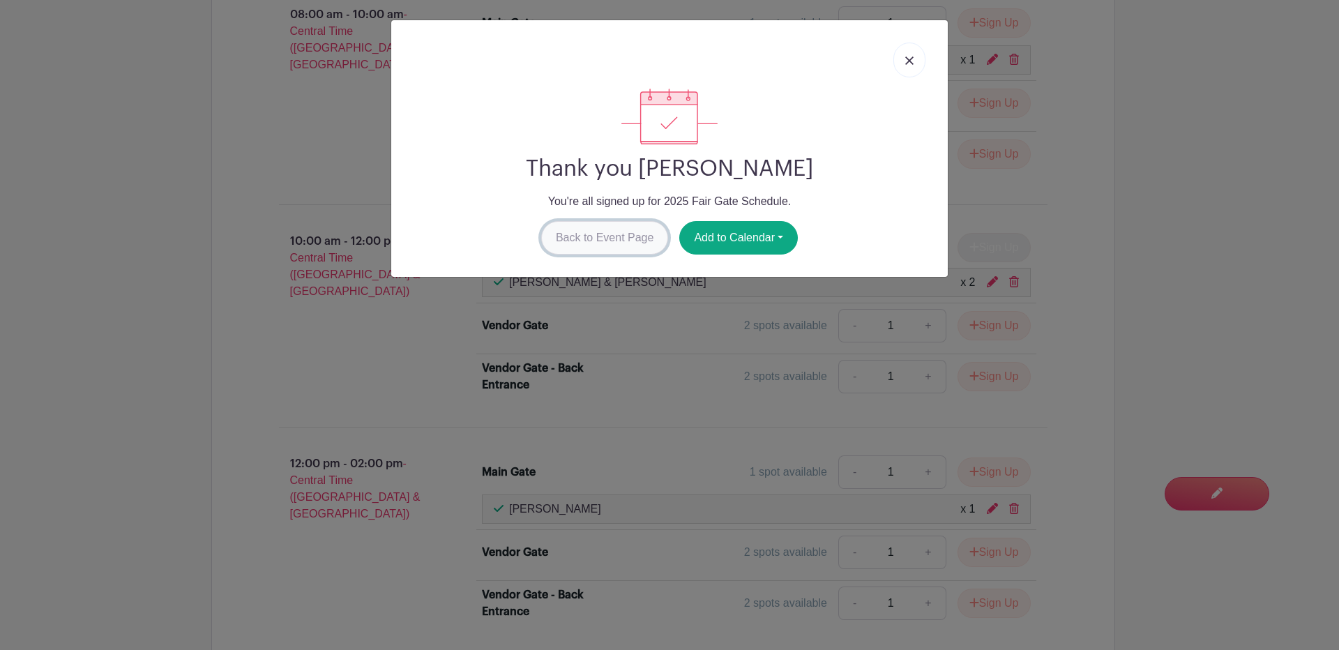
click at [594, 235] on link "Back to Event Page" at bounding box center [605, 237] width 128 height 33
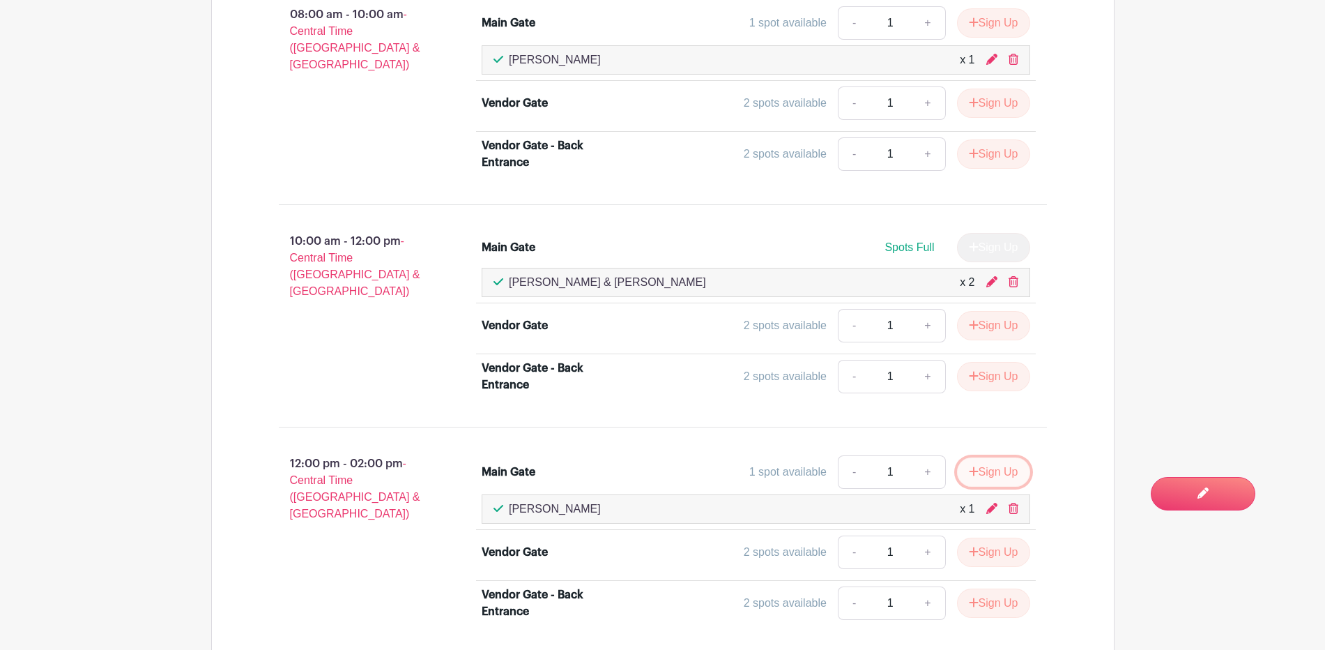
click at [989, 470] on button "Sign Up" at bounding box center [993, 471] width 73 height 29
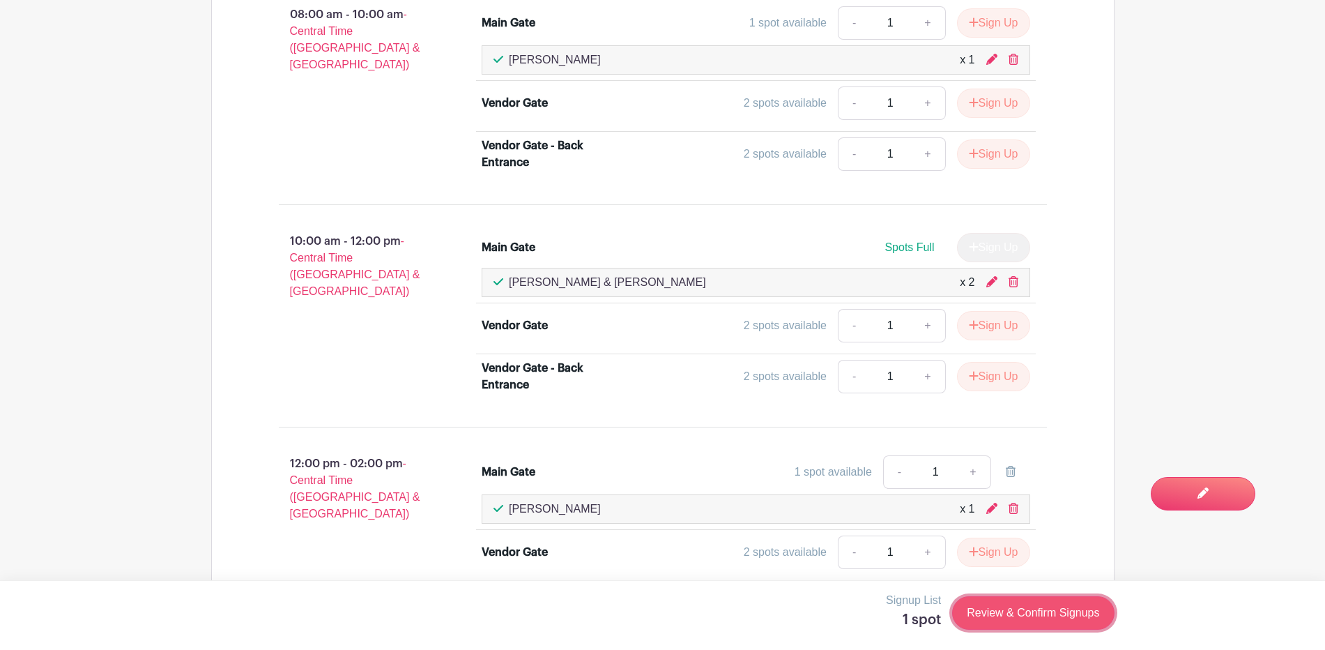
click at [1019, 614] on link "Review & Confirm Signups" at bounding box center [1033, 612] width 162 height 33
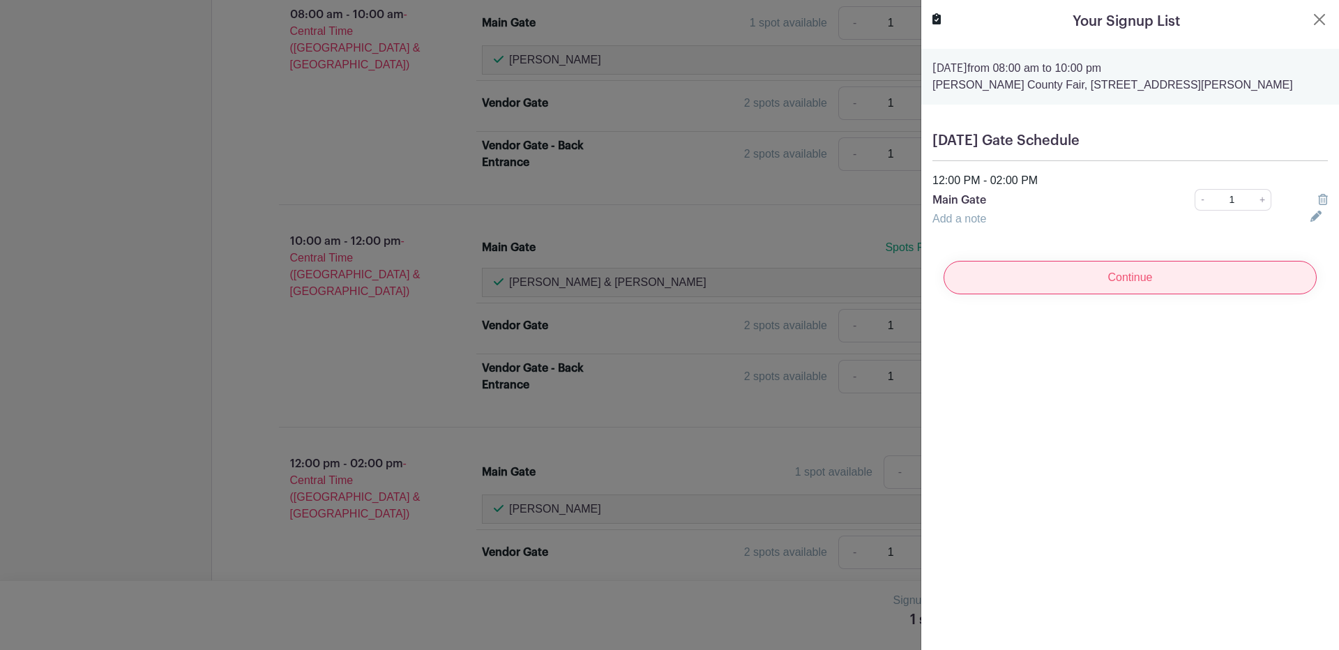
click at [1120, 274] on input "Continue" at bounding box center [1129, 277] width 373 height 33
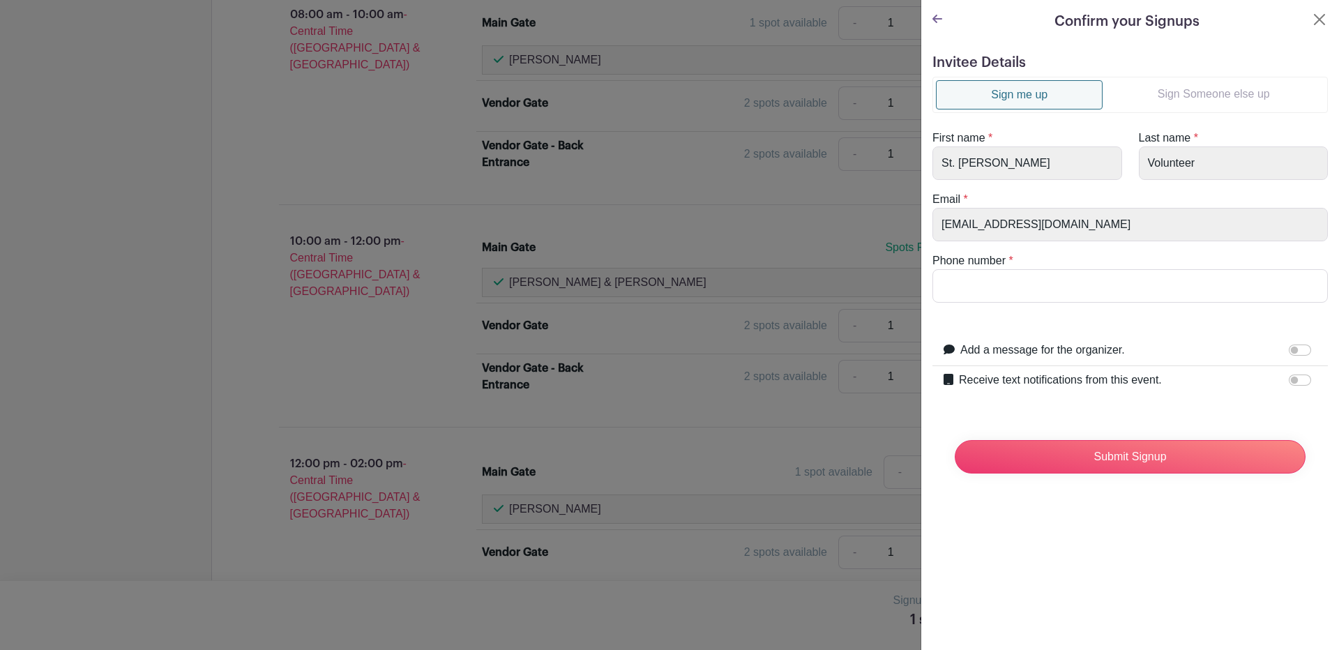
click at [1226, 83] on link "Sign Someone else up" at bounding box center [1213, 94] width 222 height 28
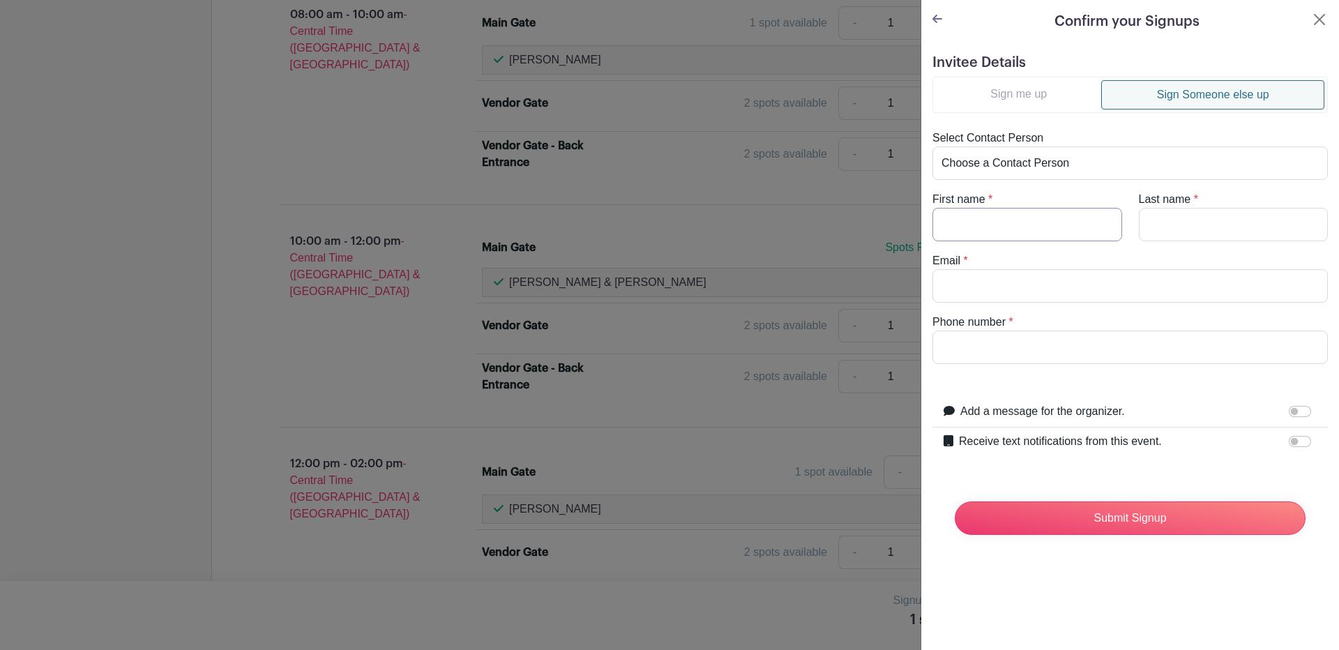
click at [988, 224] on input "First name" at bounding box center [1027, 224] width 190 height 33
type input "Ethan"
type input "Gutierrez"
type input "ethanggutierrez2009@gmail.com"
type input "3614456252"
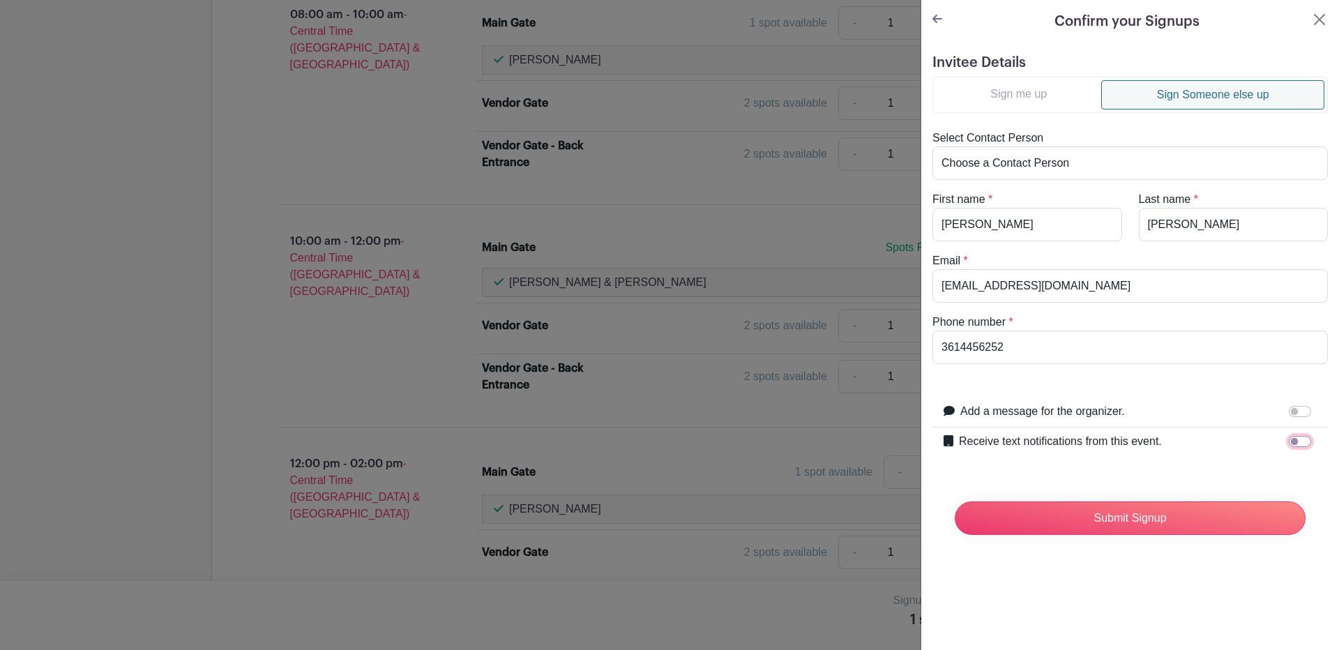
click at [1288, 441] on input "Receive text notifications from this event." at bounding box center [1299, 441] width 22 height 11
checkbox input "true"
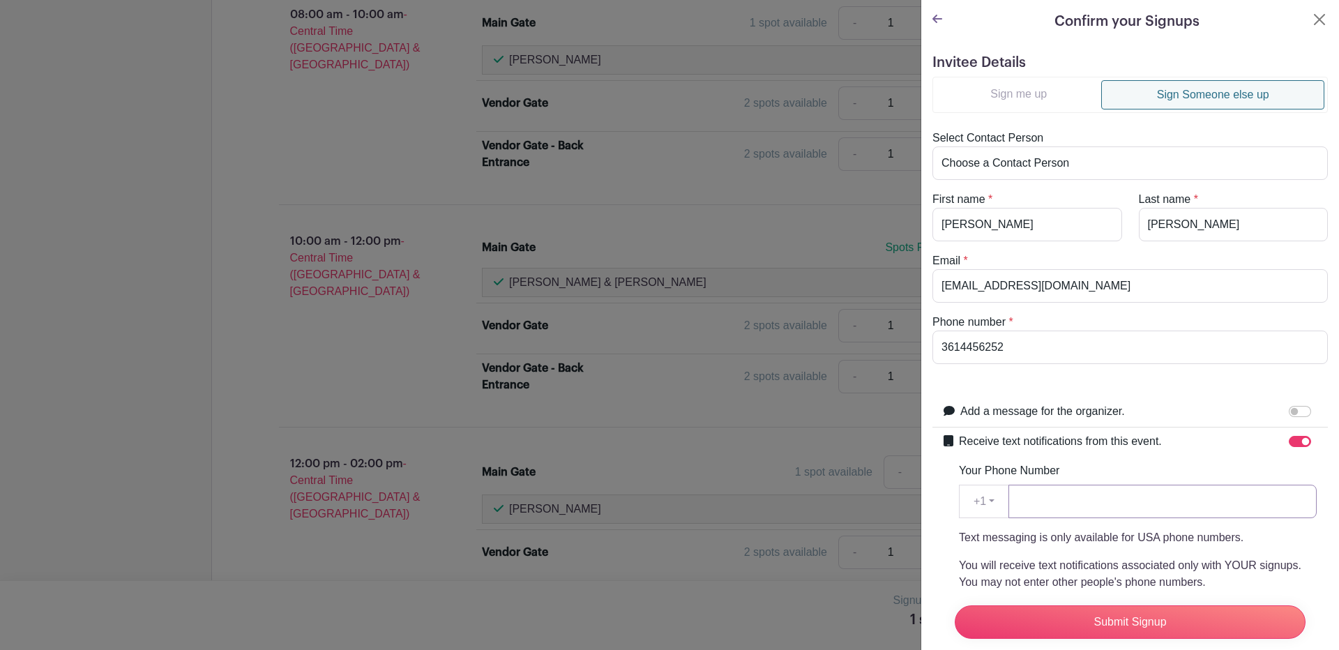
click at [1076, 508] on input "Your Phone Number" at bounding box center [1162, 501] width 308 height 33
type input "3614456252"
click at [1140, 605] on input "Submit Signup" at bounding box center [1129, 621] width 351 height 33
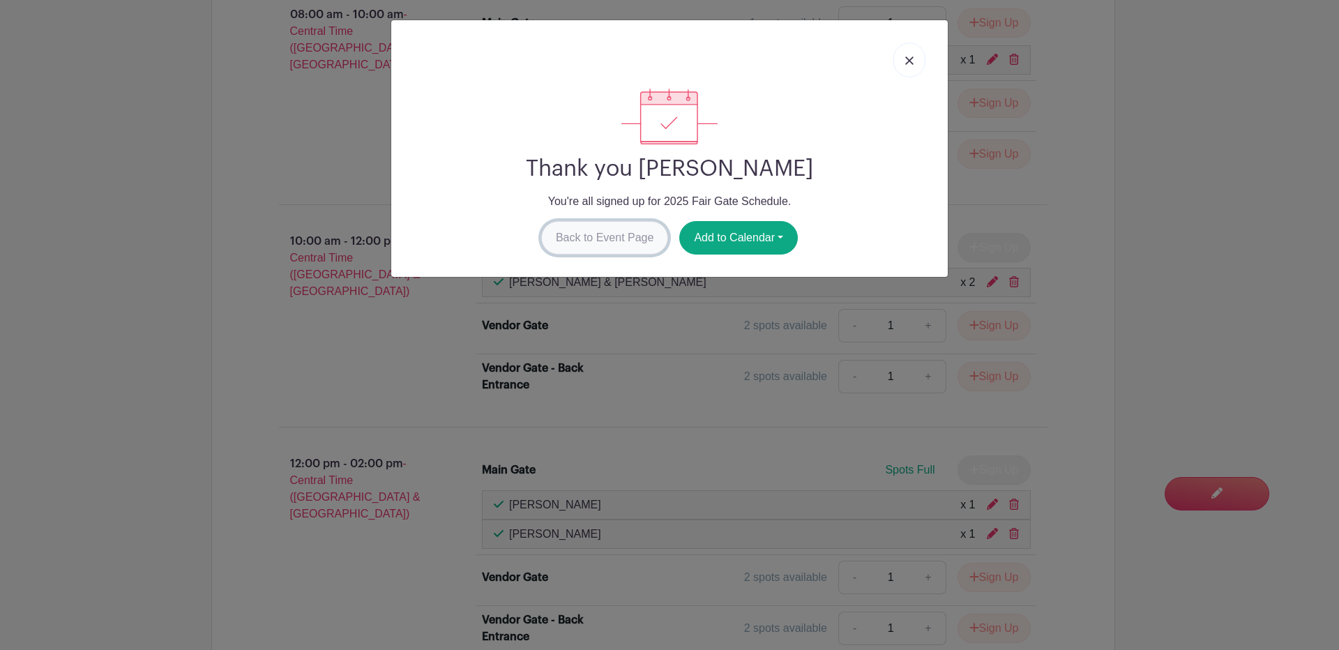
click at [571, 235] on link "Back to Event Page" at bounding box center [605, 237] width 128 height 33
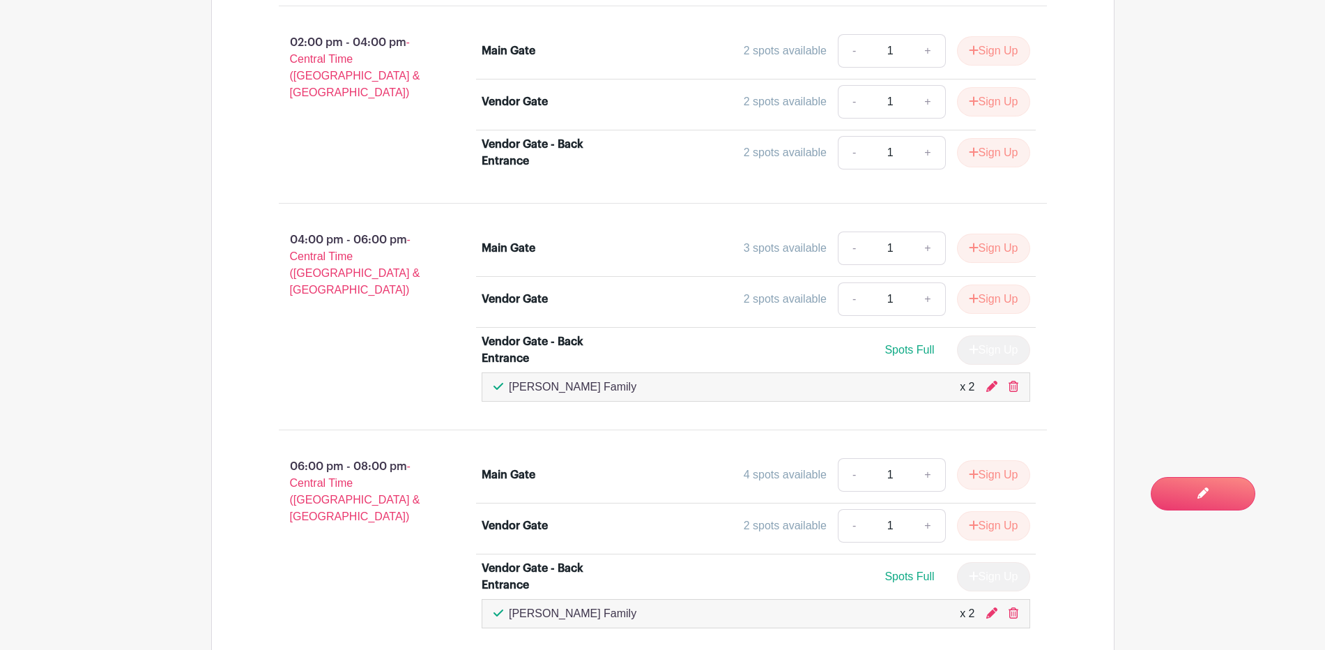
scroll to position [1723, 0]
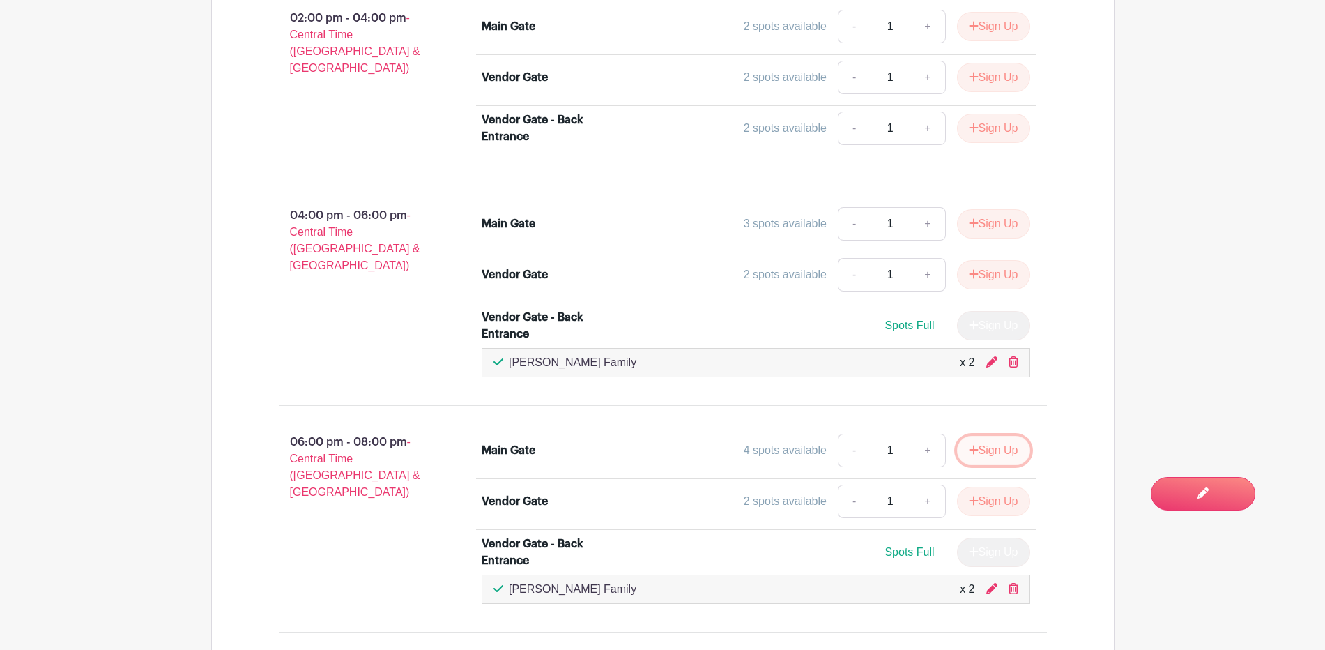
click at [980, 448] on button "Sign Up" at bounding box center [993, 450] width 73 height 29
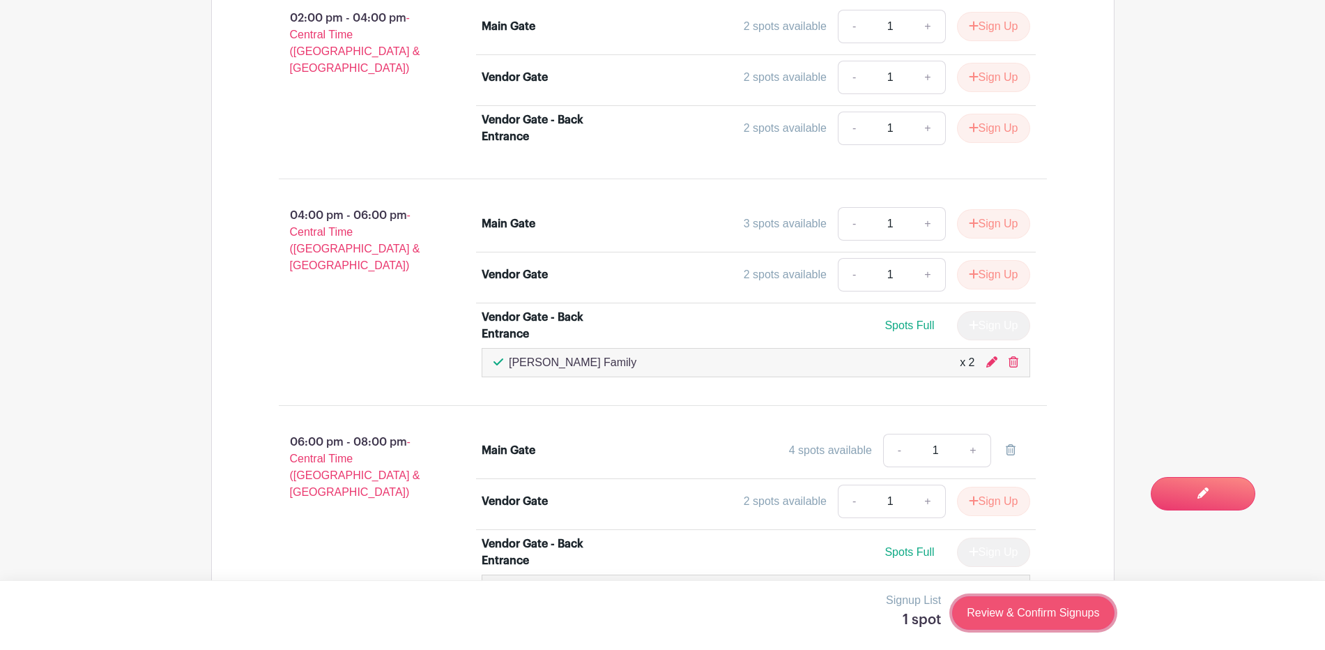
click at [996, 611] on link "Review & Confirm Signups" at bounding box center [1033, 612] width 162 height 33
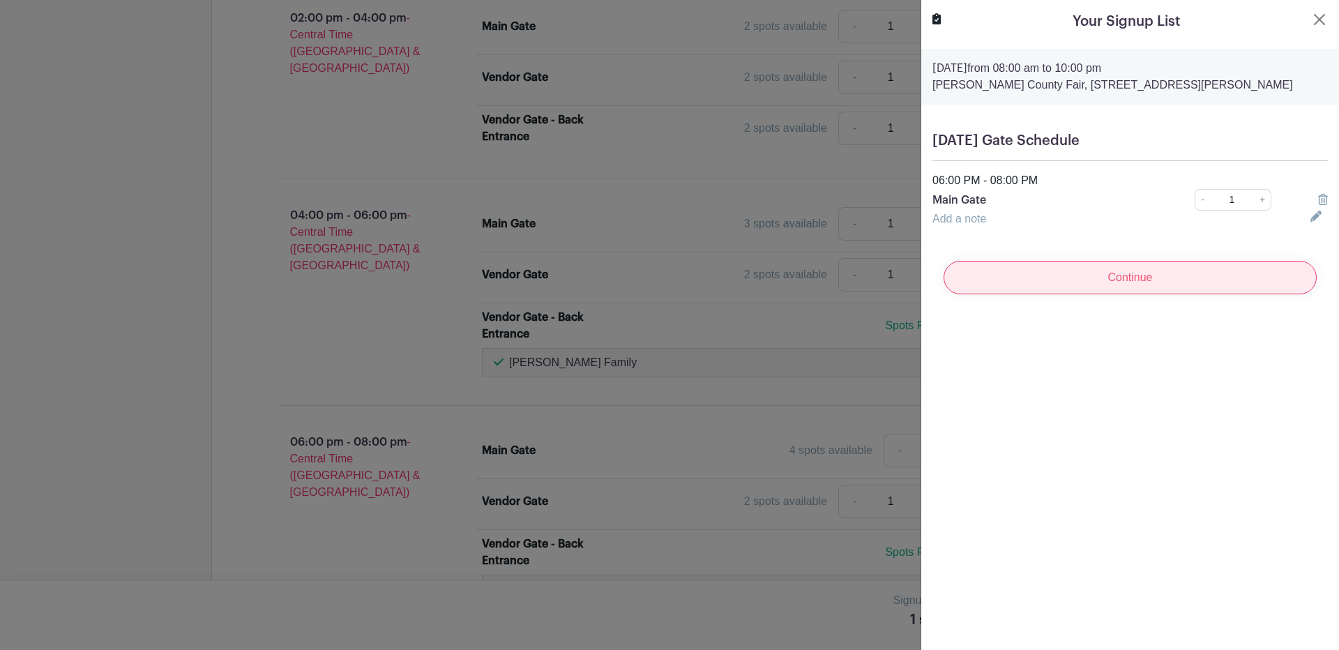
click at [1119, 275] on input "Continue" at bounding box center [1129, 277] width 373 height 33
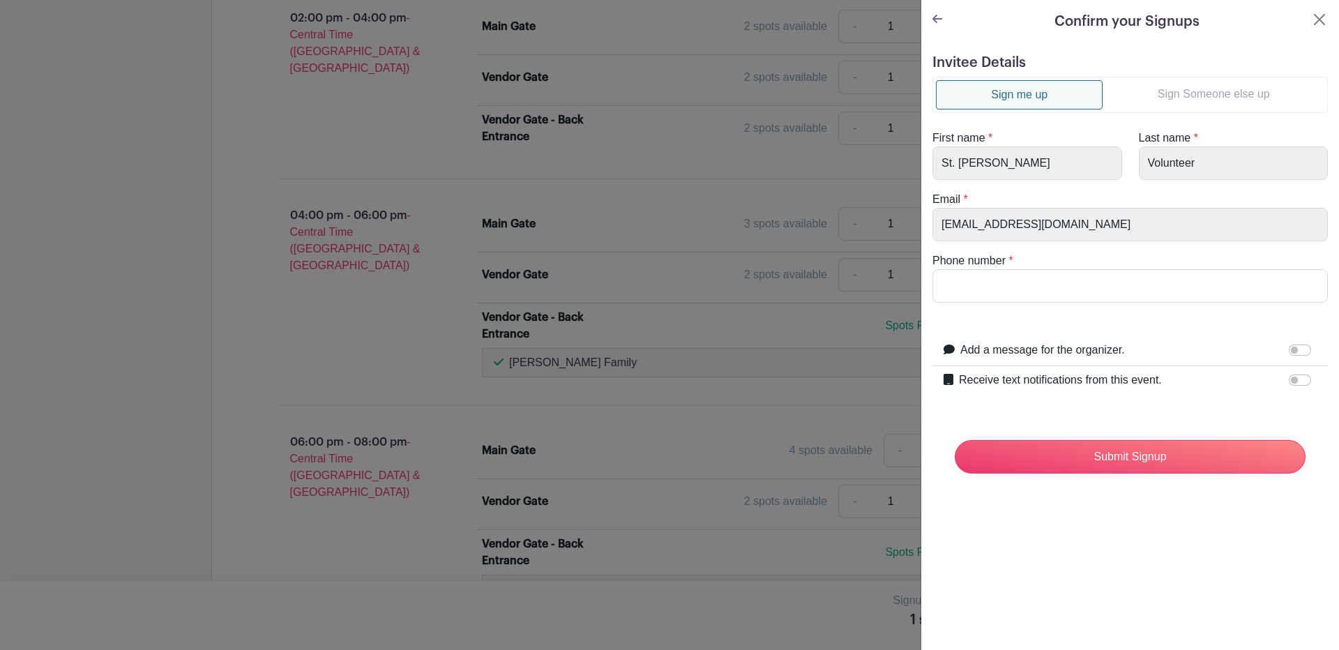
click at [1222, 86] on link "Sign Someone else up" at bounding box center [1213, 94] width 222 height 28
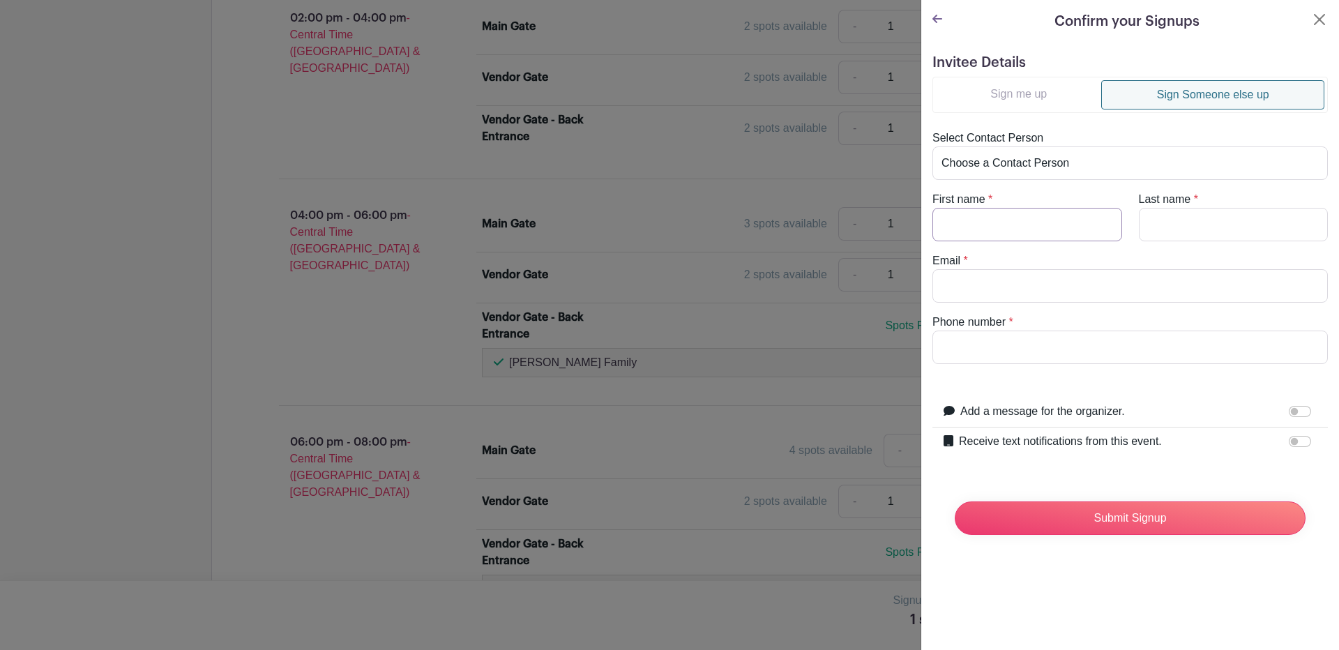
click at [998, 234] on input "First name" at bounding box center [1027, 224] width 190 height 33
type input "Kristy"
type input "Gomez"
type input "kgomez@banqueteisd.net"
type input "3612074294"
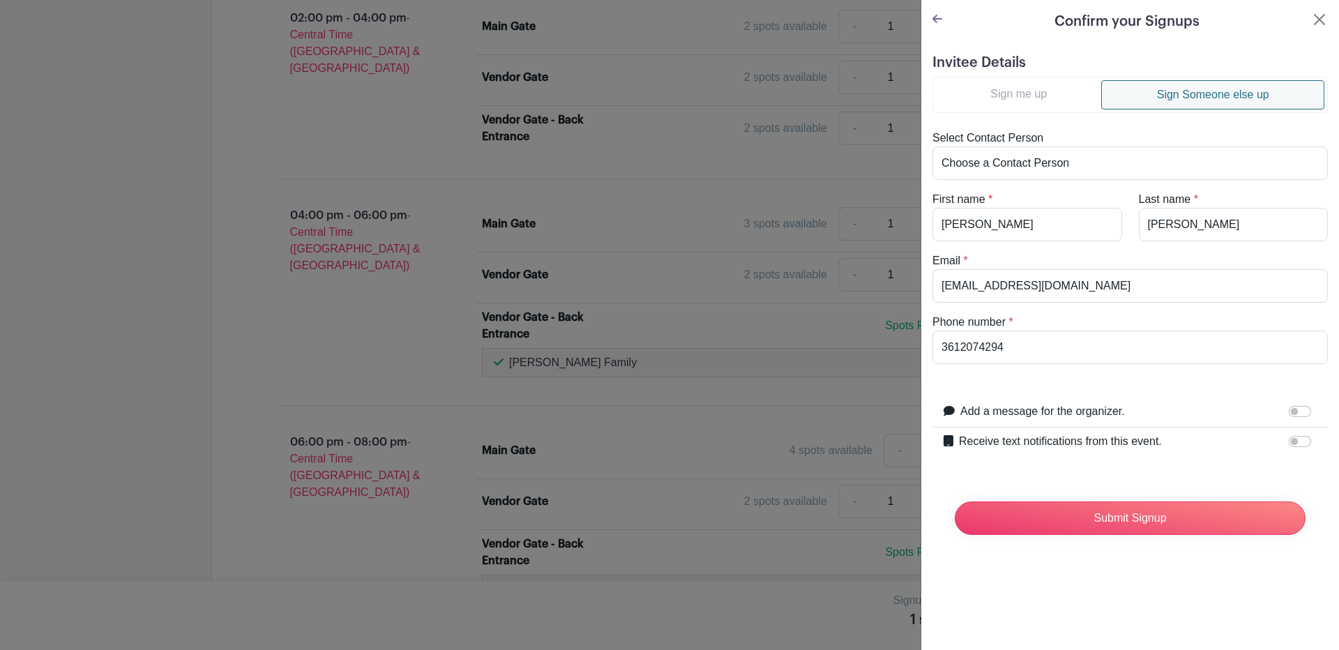
click at [1111, 443] on label "Receive text notifications from this event." at bounding box center [1060, 441] width 203 height 17
click at [1288, 443] on input "Receive text notifications from this event." at bounding box center [1299, 441] width 22 height 11
checkbox input "true"
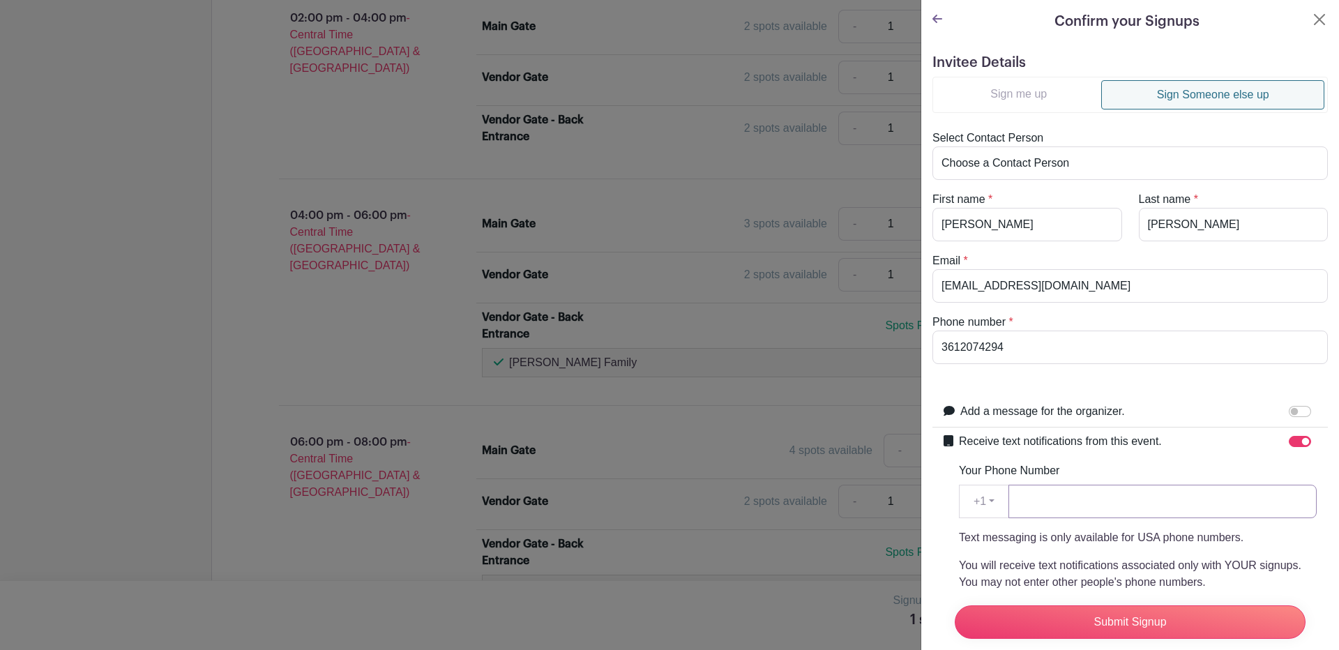
click at [1053, 501] on input "Your Phone Number" at bounding box center [1162, 501] width 308 height 33
type input "3612074294"
click at [1128, 609] on input "Submit Signup" at bounding box center [1129, 621] width 351 height 33
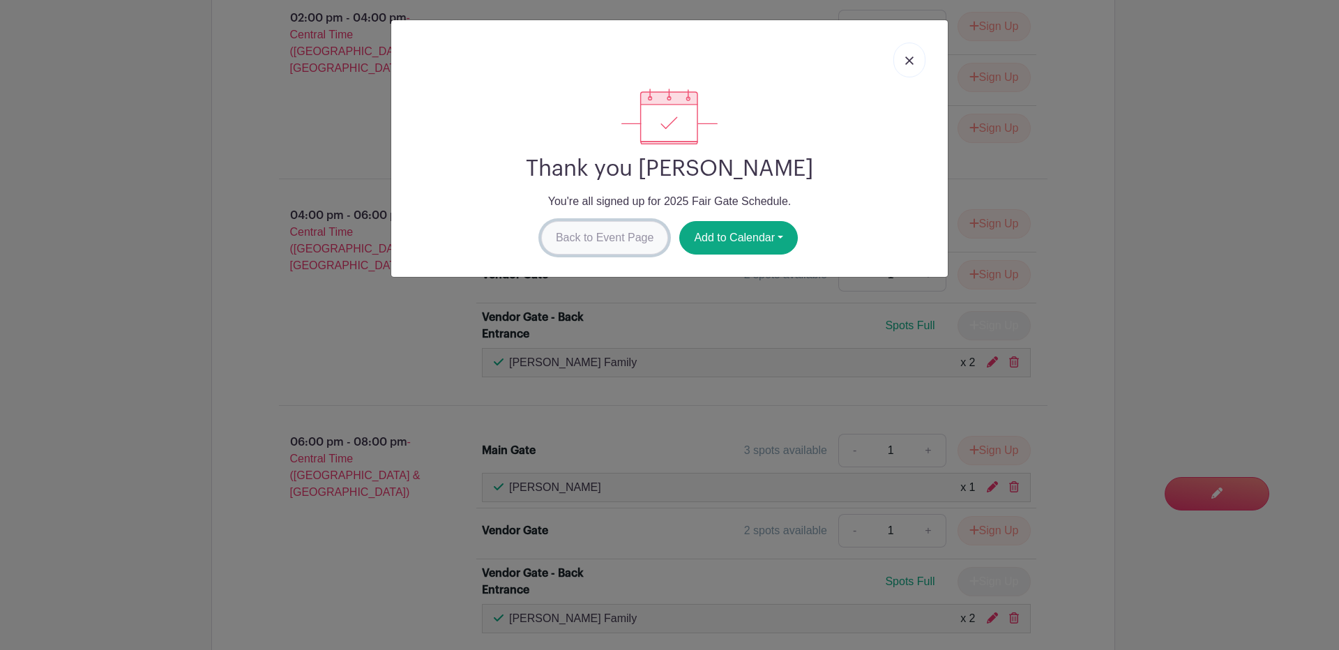
click at [611, 229] on link "Back to Event Page" at bounding box center [605, 237] width 128 height 33
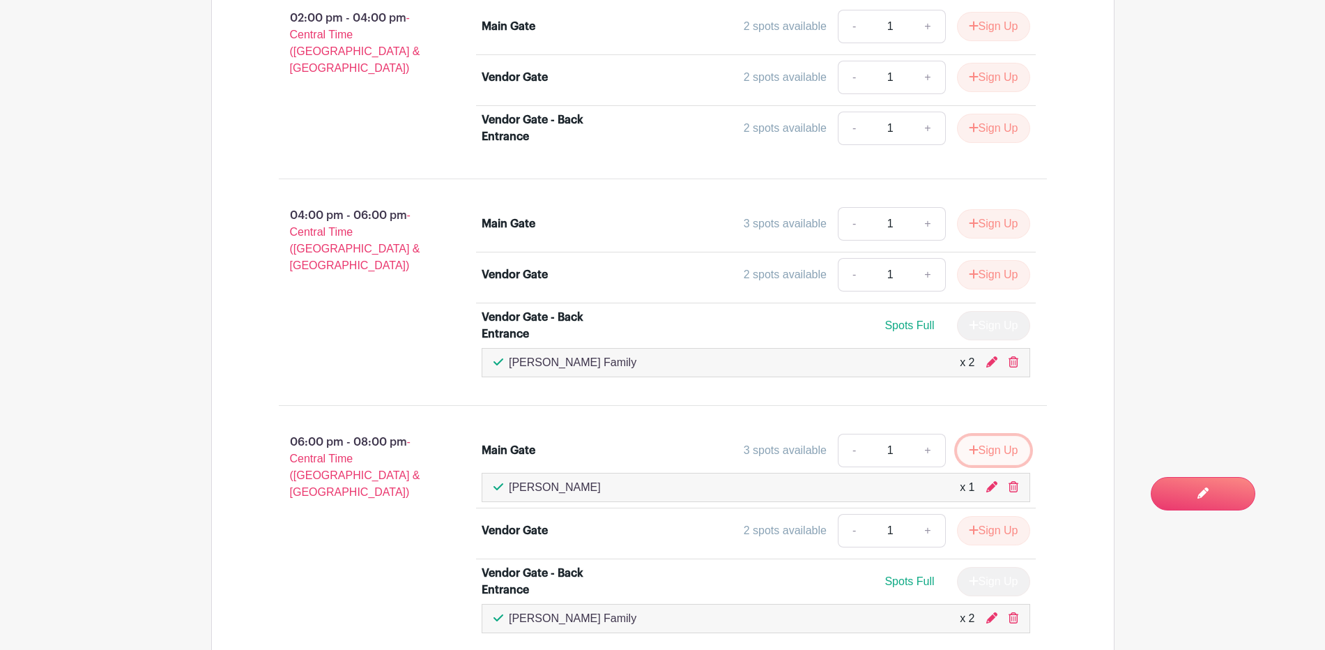
click at [982, 450] on button "Sign Up" at bounding box center [993, 450] width 73 height 29
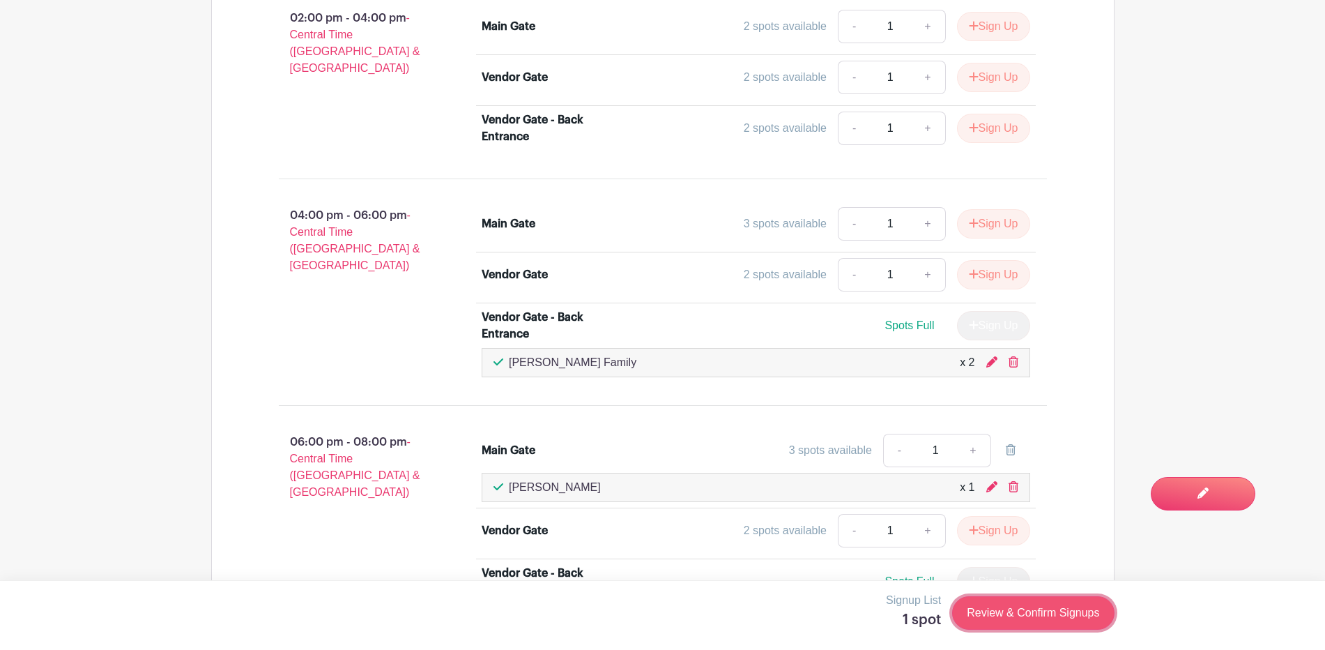
click at [1005, 612] on link "Review & Confirm Signups" at bounding box center [1033, 612] width 162 height 33
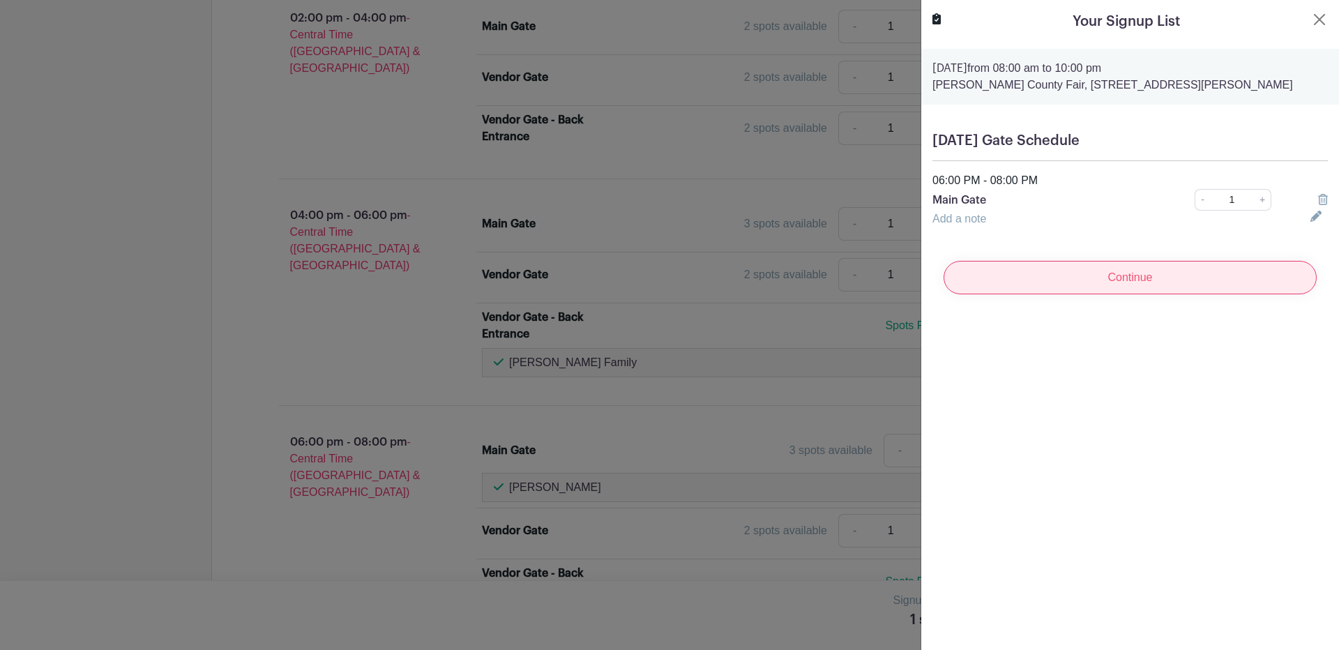
click at [1106, 282] on input "Continue" at bounding box center [1129, 277] width 373 height 33
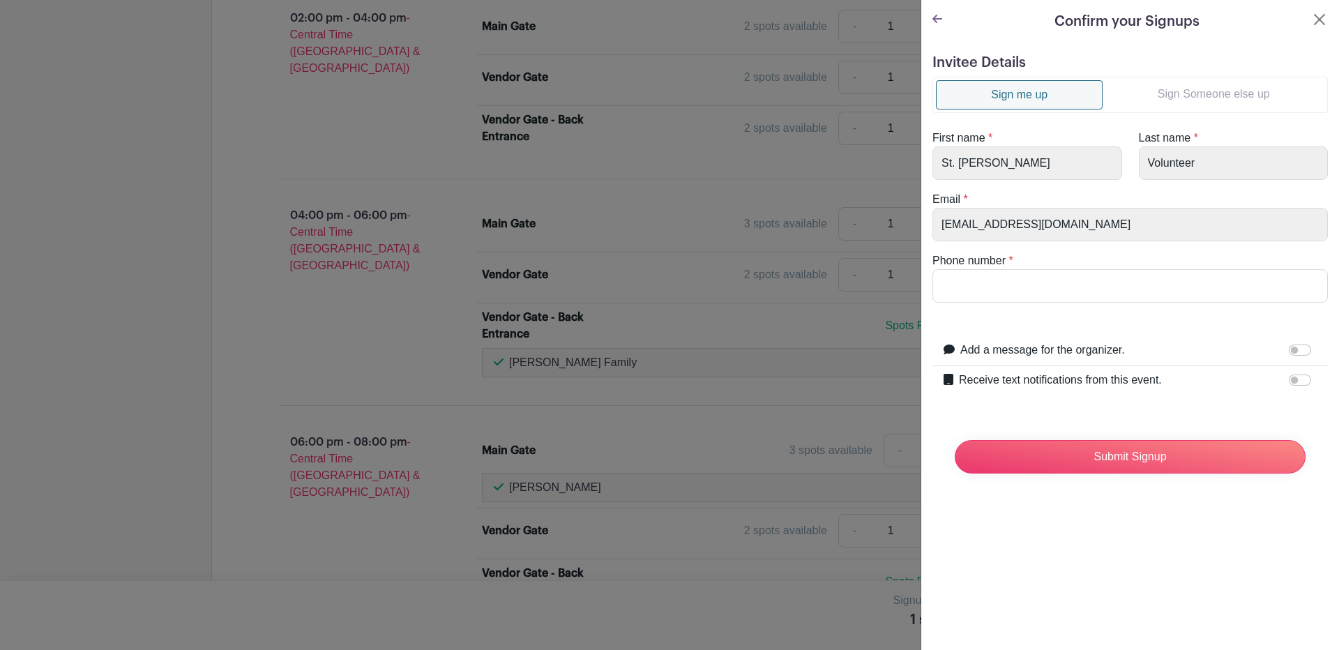
click at [1198, 96] on link "Sign Someone else up" at bounding box center [1213, 94] width 222 height 28
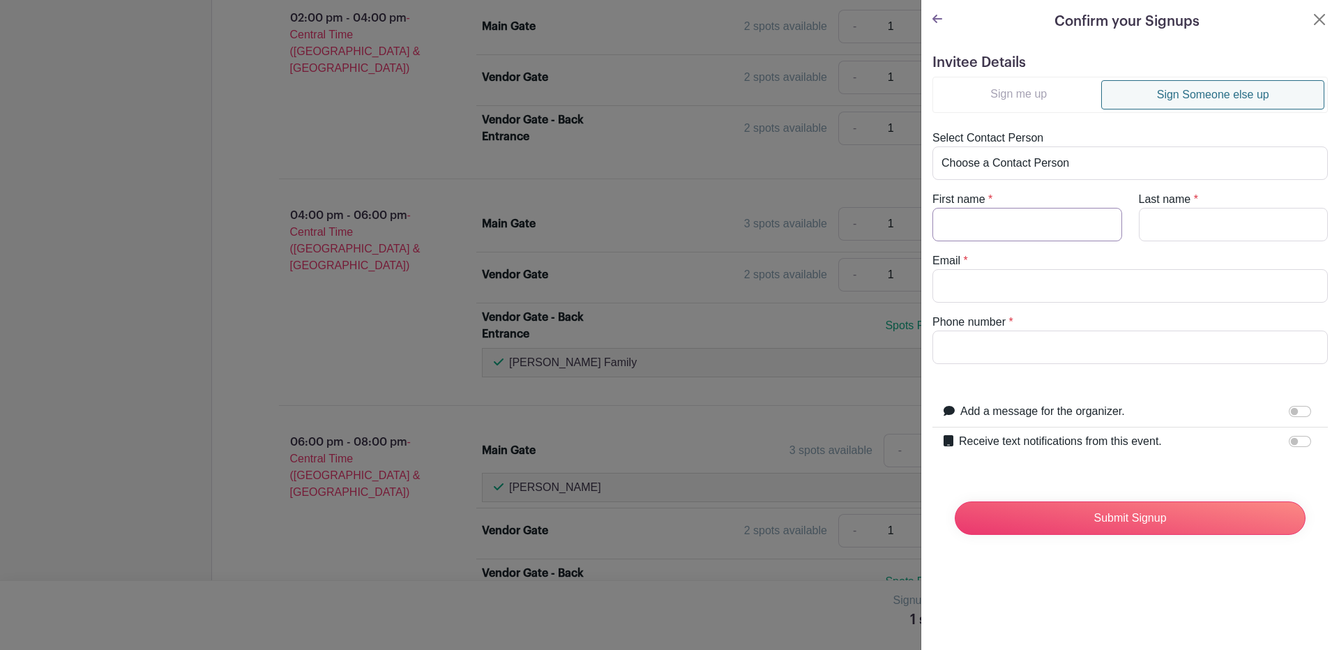
click at [971, 214] on input "First name" at bounding box center [1027, 224] width 190 height 33
type input "Ruben"
type input "Livas"
type input "rubenlivaslo@gmail.com"
click at [973, 358] on input "Phone number" at bounding box center [1129, 346] width 395 height 33
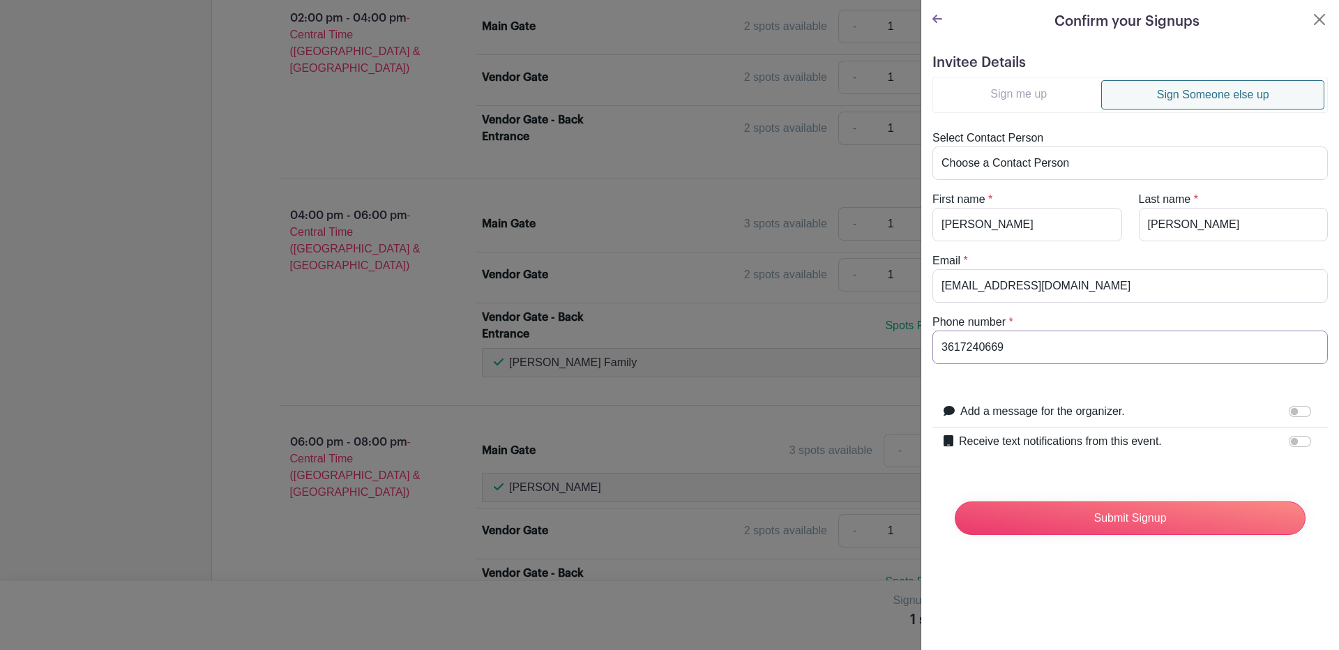
type input "3617240669"
click at [1144, 434] on label "Receive text notifications from this event." at bounding box center [1060, 441] width 203 height 17
click at [1288, 436] on input "Receive text notifications from this event." at bounding box center [1299, 441] width 22 height 11
checkbox input "true"
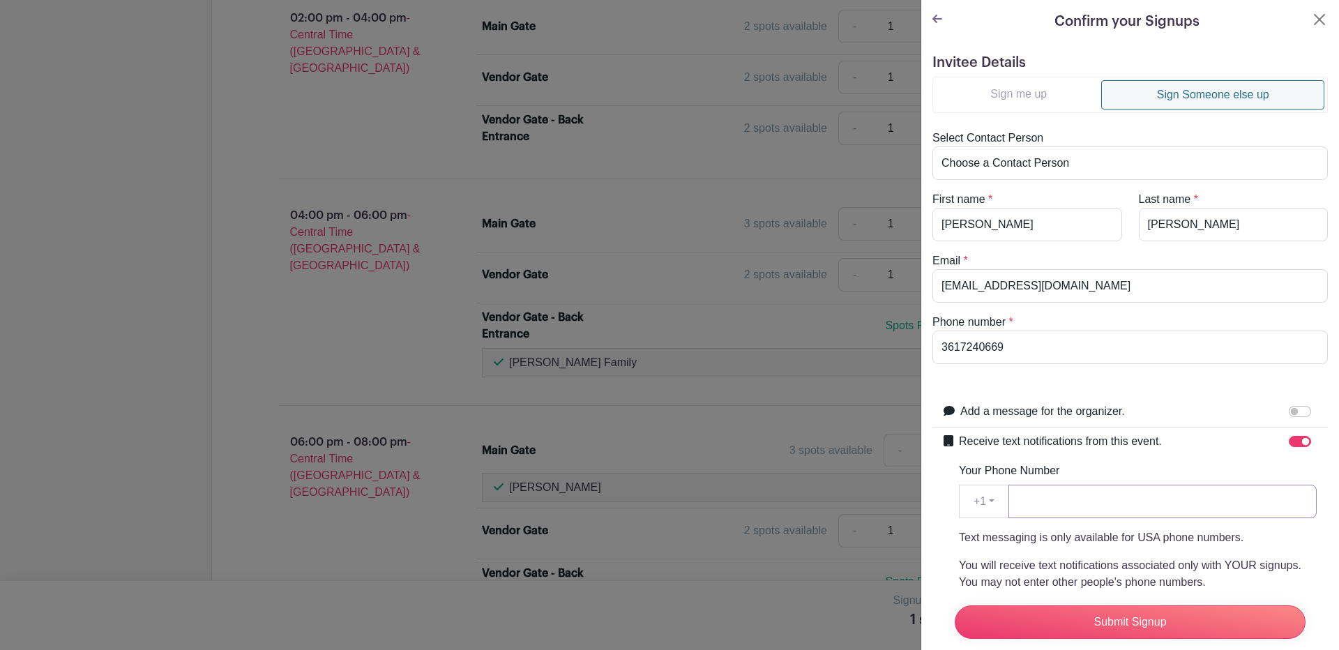
click at [1092, 508] on input "Your Phone Number" at bounding box center [1162, 501] width 308 height 33
type input "3617240669"
click at [1122, 606] on input "Submit Signup" at bounding box center [1129, 621] width 351 height 33
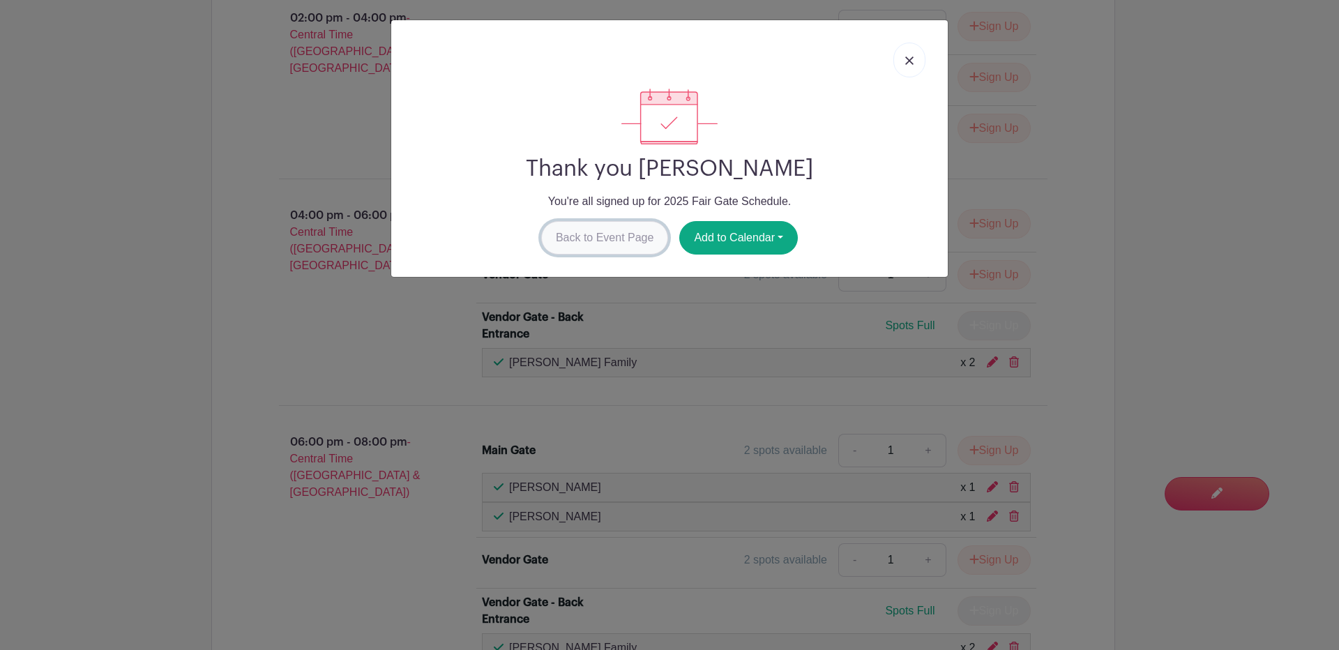
click at [569, 229] on link "Back to Event Page" at bounding box center [605, 237] width 128 height 33
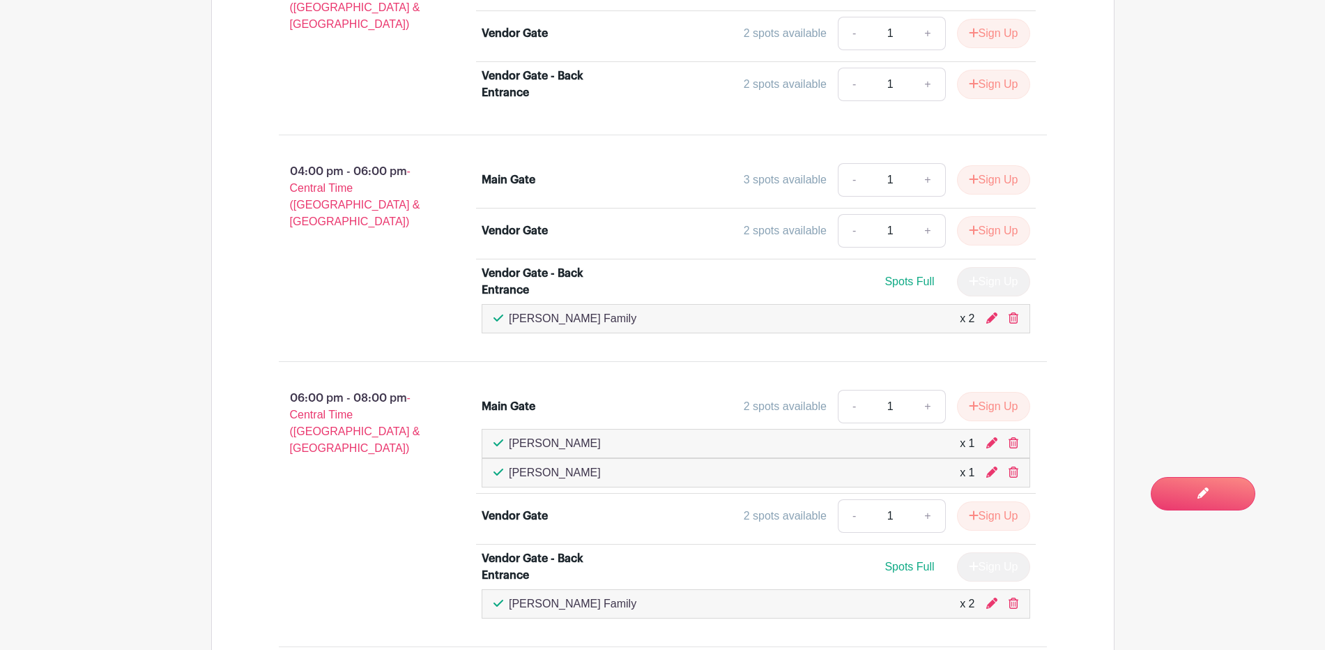
scroll to position [1751, 0]
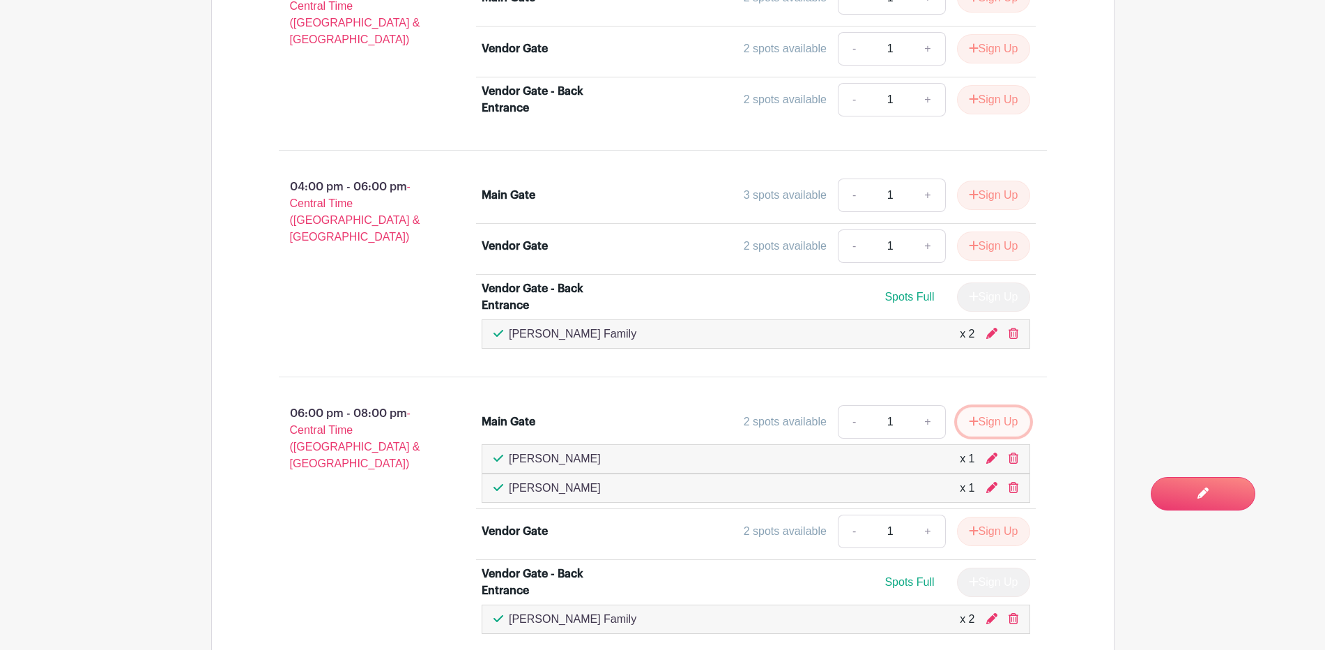
click at [985, 429] on button "Sign Up" at bounding box center [993, 421] width 73 height 29
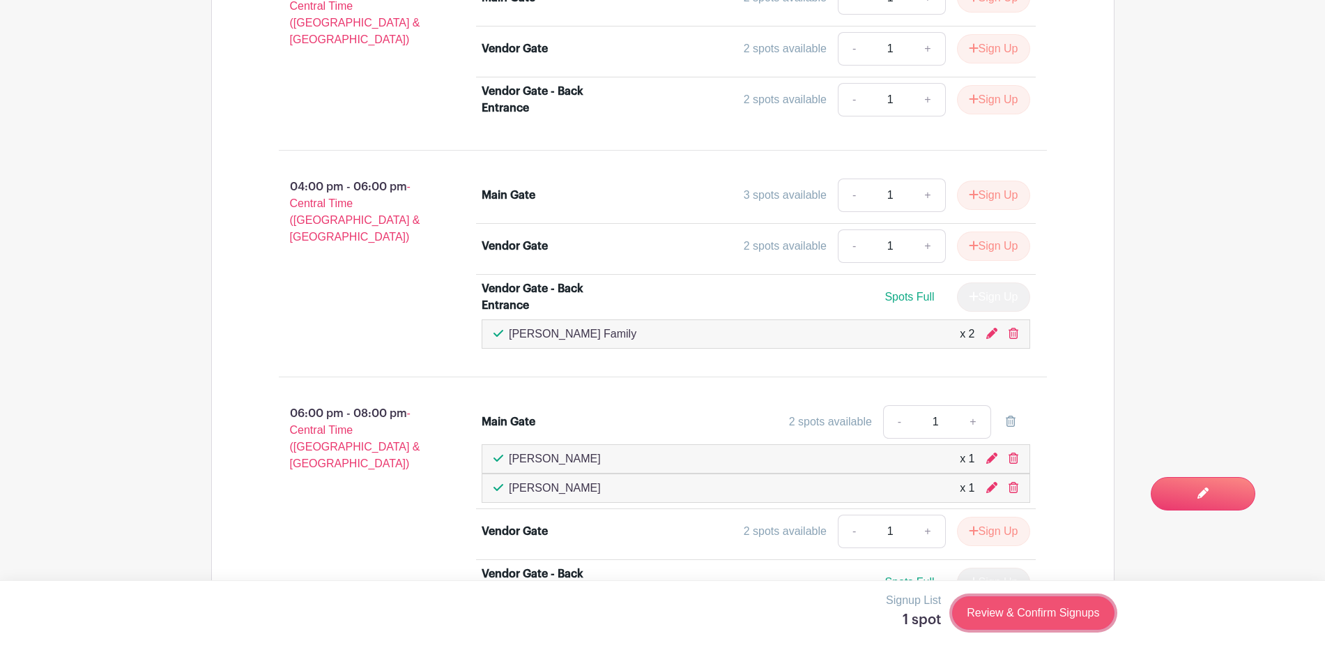
click at [1003, 611] on link "Review & Confirm Signups" at bounding box center [1033, 612] width 162 height 33
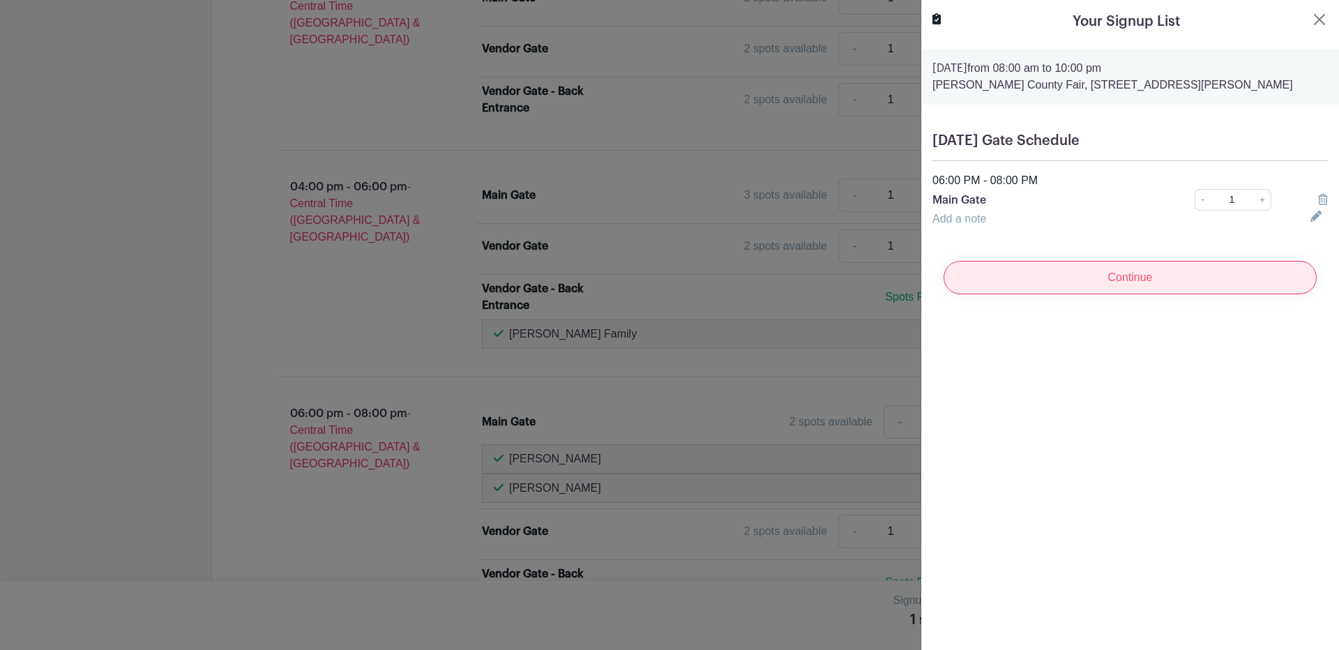
click at [1163, 279] on input "Continue" at bounding box center [1129, 277] width 373 height 33
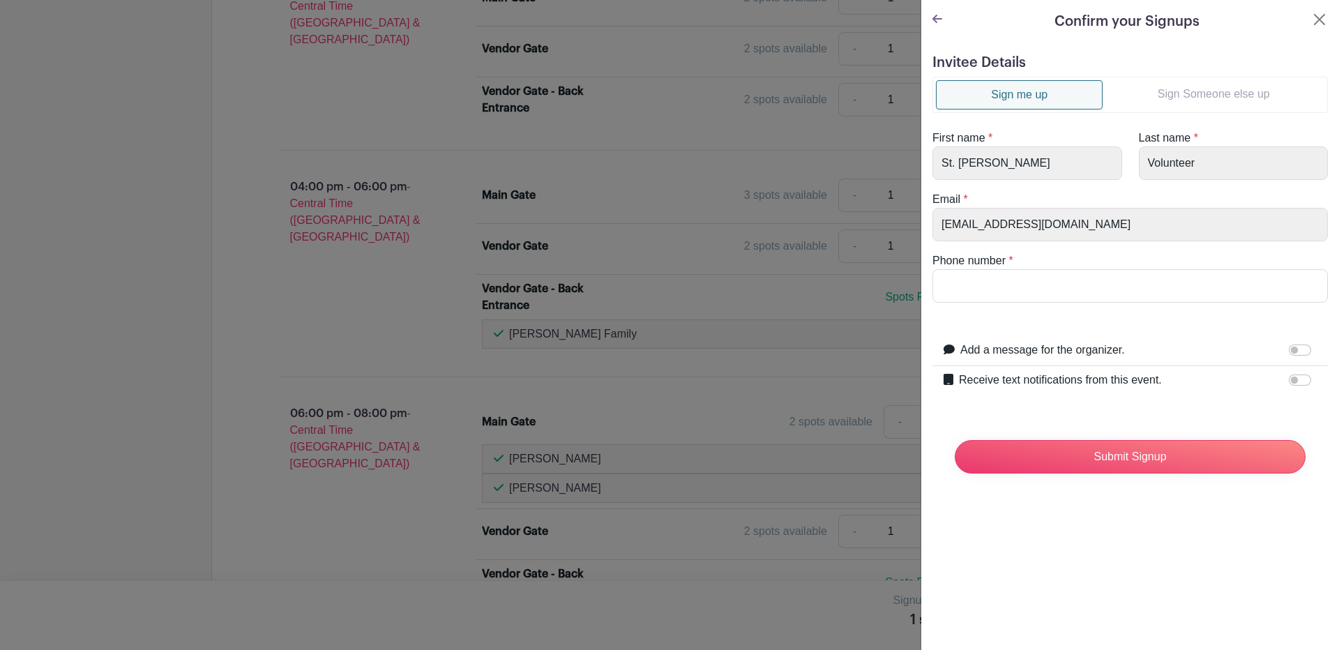
click at [1157, 100] on link "Sign Someone else up" at bounding box center [1213, 94] width 222 height 28
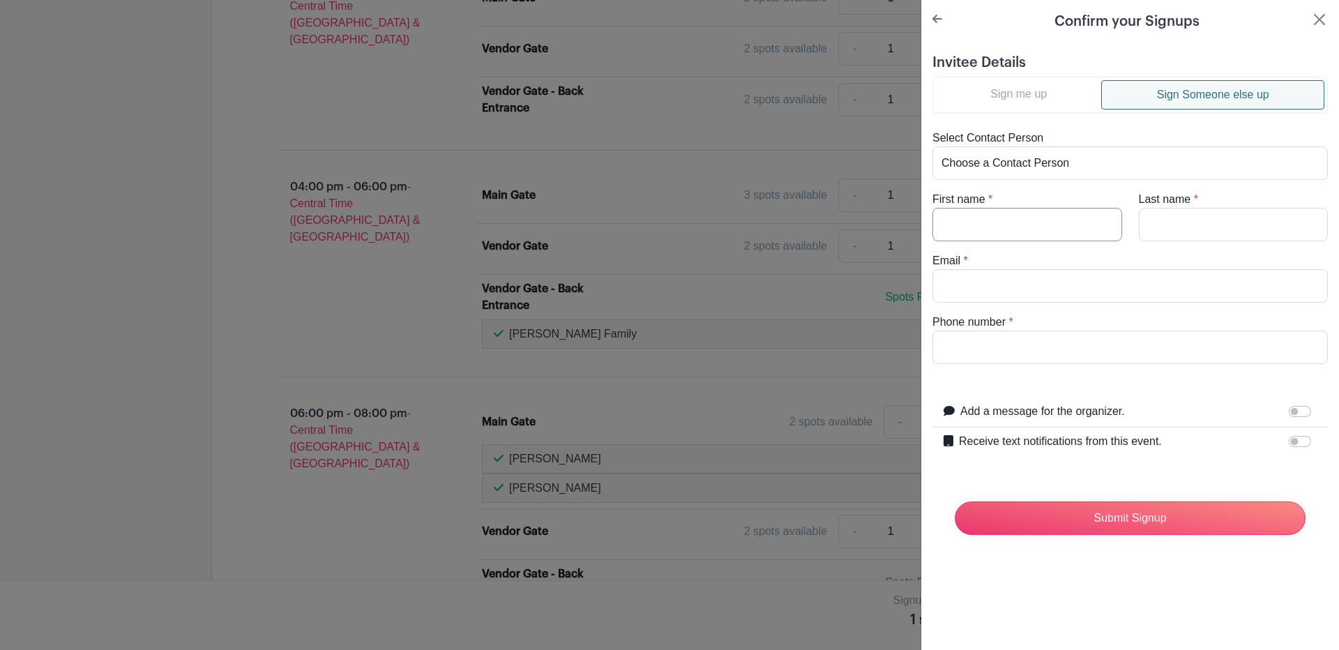
click at [1045, 232] on input "First name" at bounding box center [1027, 224] width 190 height 33
type input "Joann"
type input "Tunchez"
type input "joanntunchez@yahoo.com"
click at [986, 217] on input "Joann" at bounding box center [1027, 224] width 190 height 33
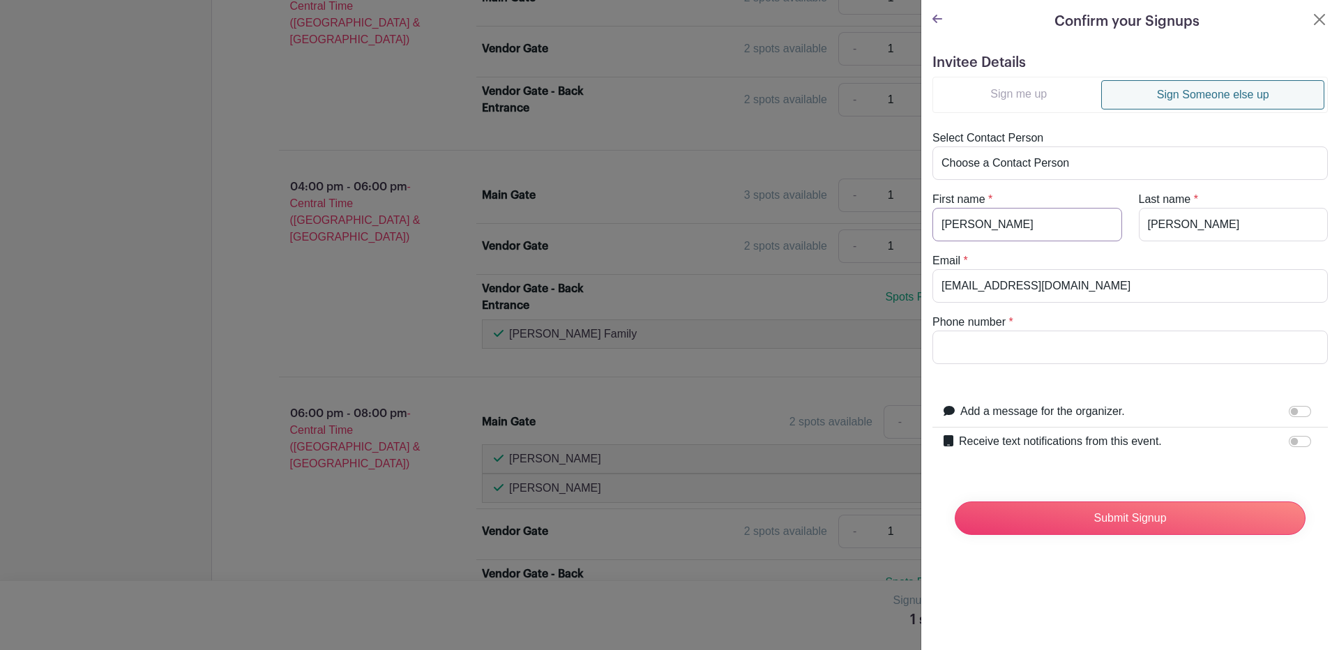
type input "Joanne"
click at [970, 284] on input "joanntunchez@yahoo.com" at bounding box center [1129, 285] width 395 height 33
type input "joannetunchez@yahoo.com"
click at [1002, 347] on input "Phone number" at bounding box center [1129, 346] width 395 height 33
type input "3617017030"
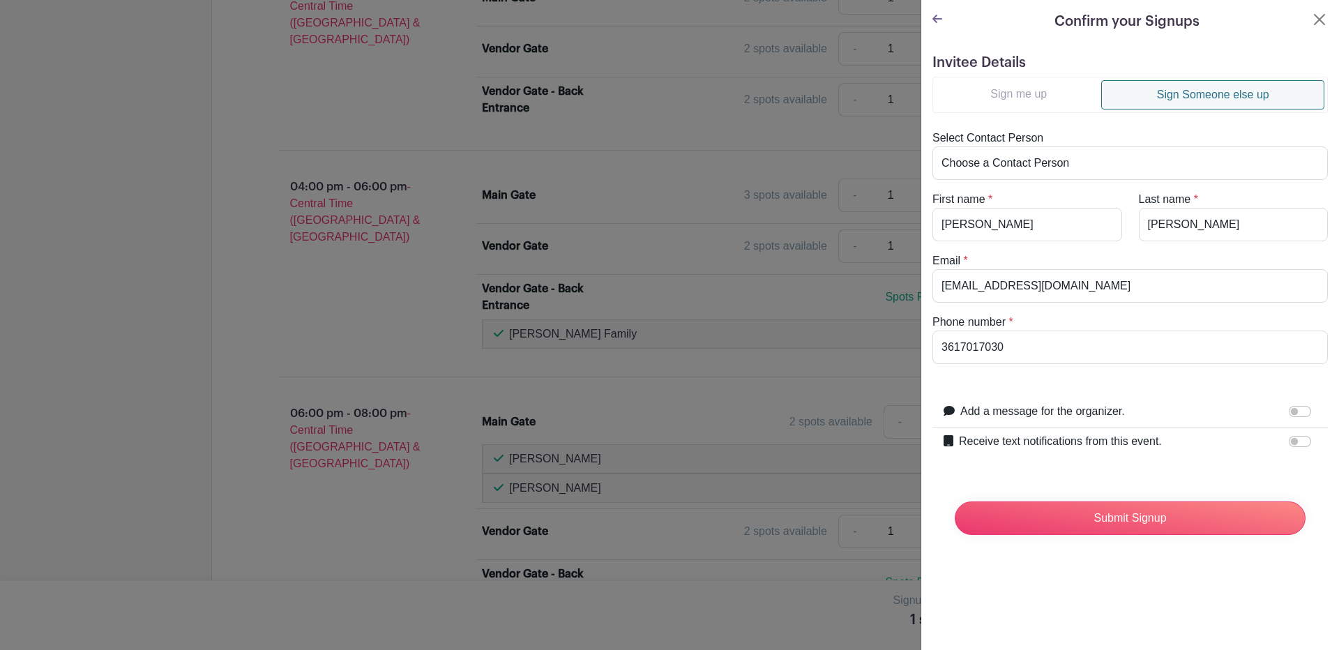
click at [1149, 430] on div "Receive text notifications from this event. Your Phone Number +1 +1 Text messag…" at bounding box center [1129, 441] width 395 height 29
click at [1234, 441] on div "Receive text notifications from this event." at bounding box center [1138, 442] width 358 height 18
click at [1293, 444] on input "Receive text notifications from this event." at bounding box center [1299, 441] width 22 height 11
checkbox input "true"
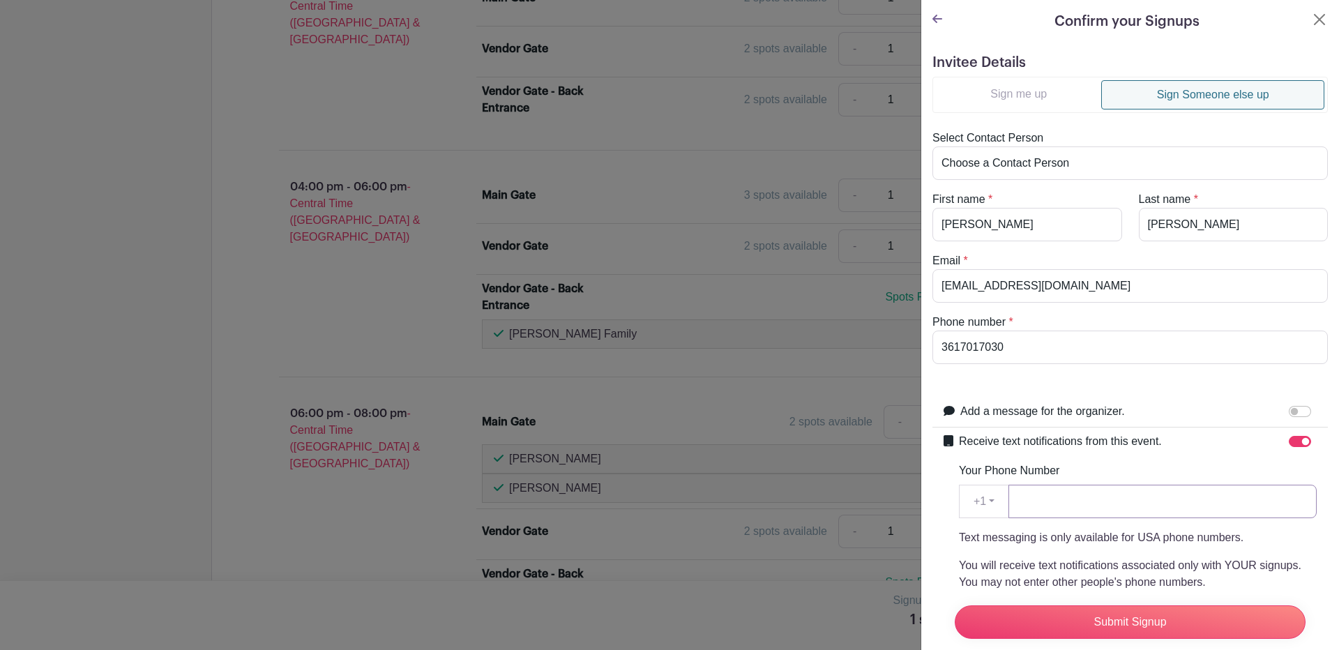
click at [1156, 492] on input "Your Phone Number" at bounding box center [1162, 501] width 308 height 33
type input "3617017030"
click at [1142, 605] on input "Submit Signup" at bounding box center [1129, 621] width 351 height 33
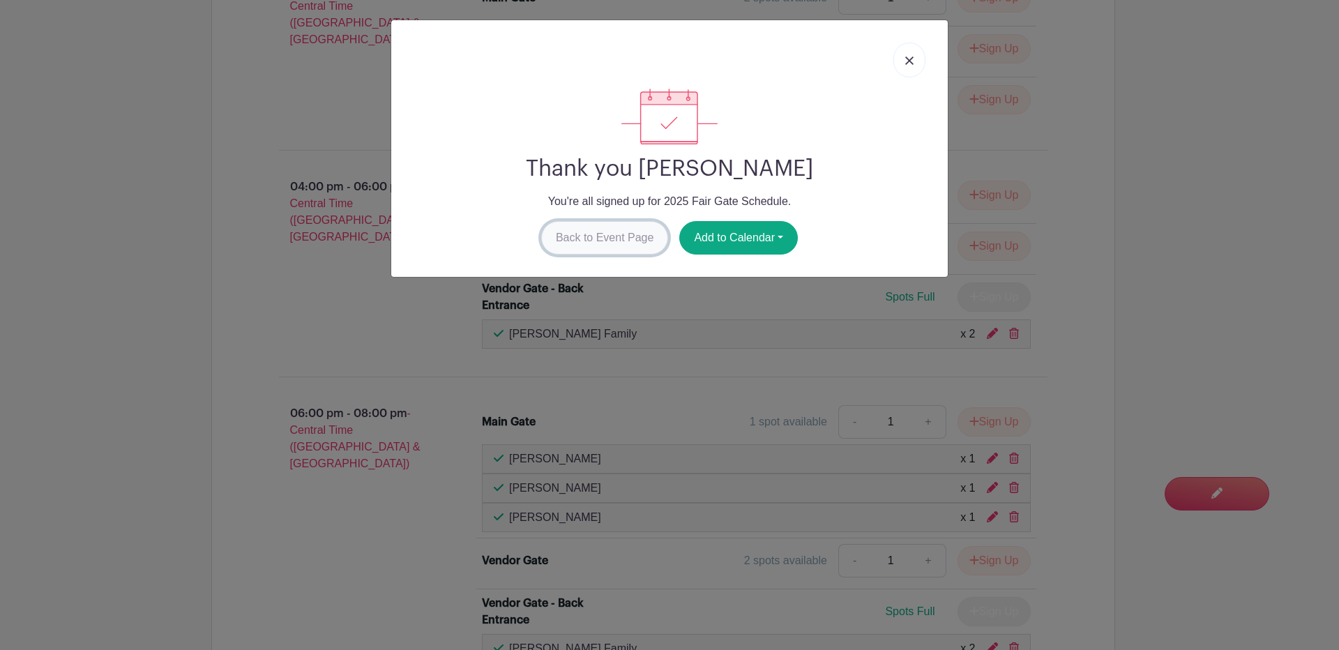
click at [577, 241] on link "Back to Event Page" at bounding box center [605, 237] width 128 height 33
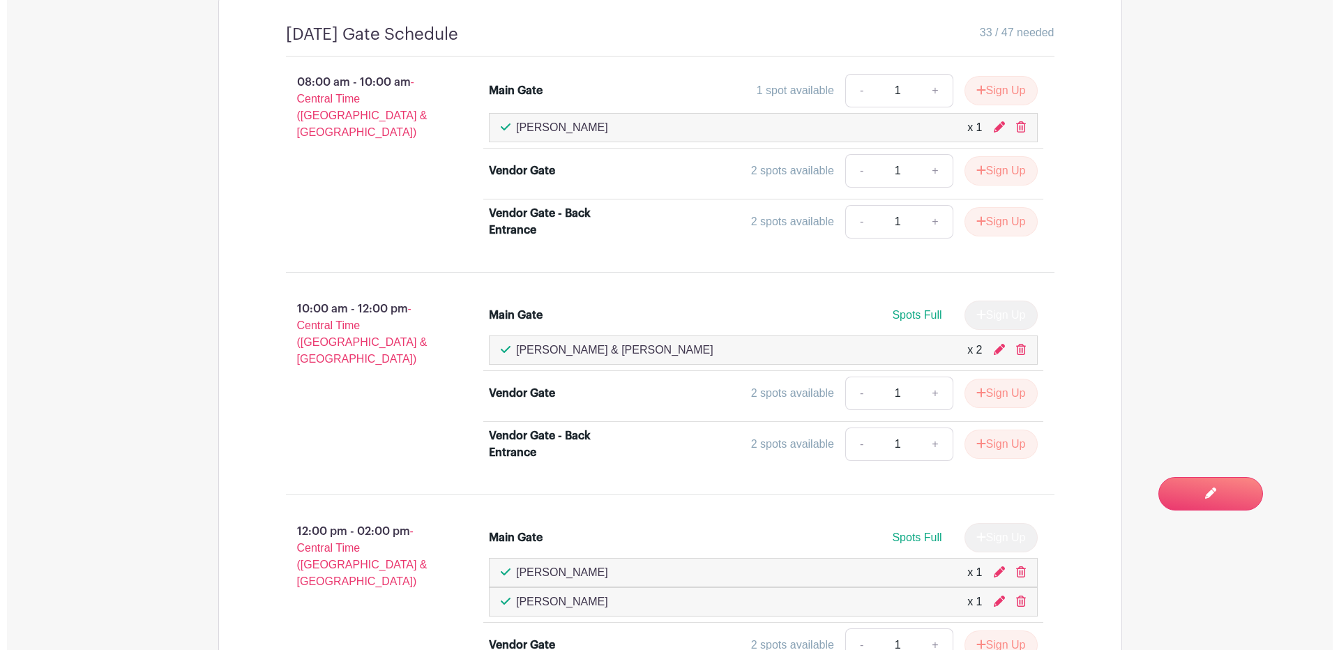
scroll to position [967, 0]
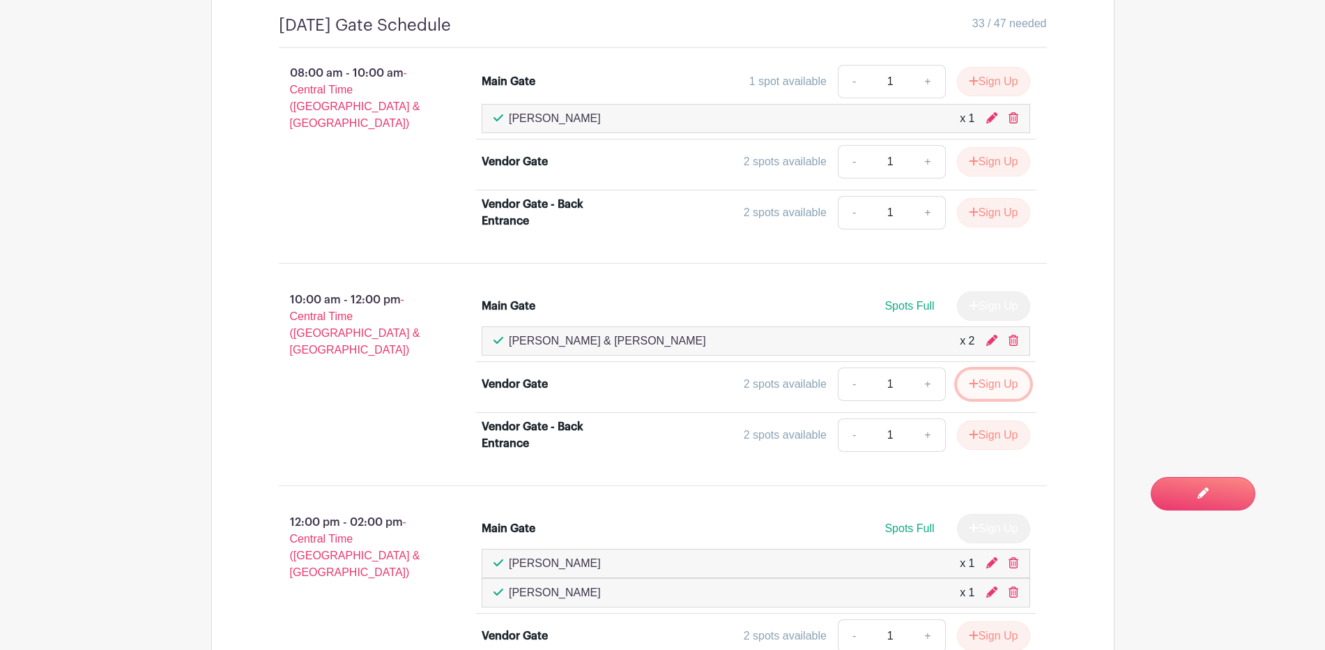
click at [996, 378] on button "Sign Up" at bounding box center [993, 384] width 73 height 29
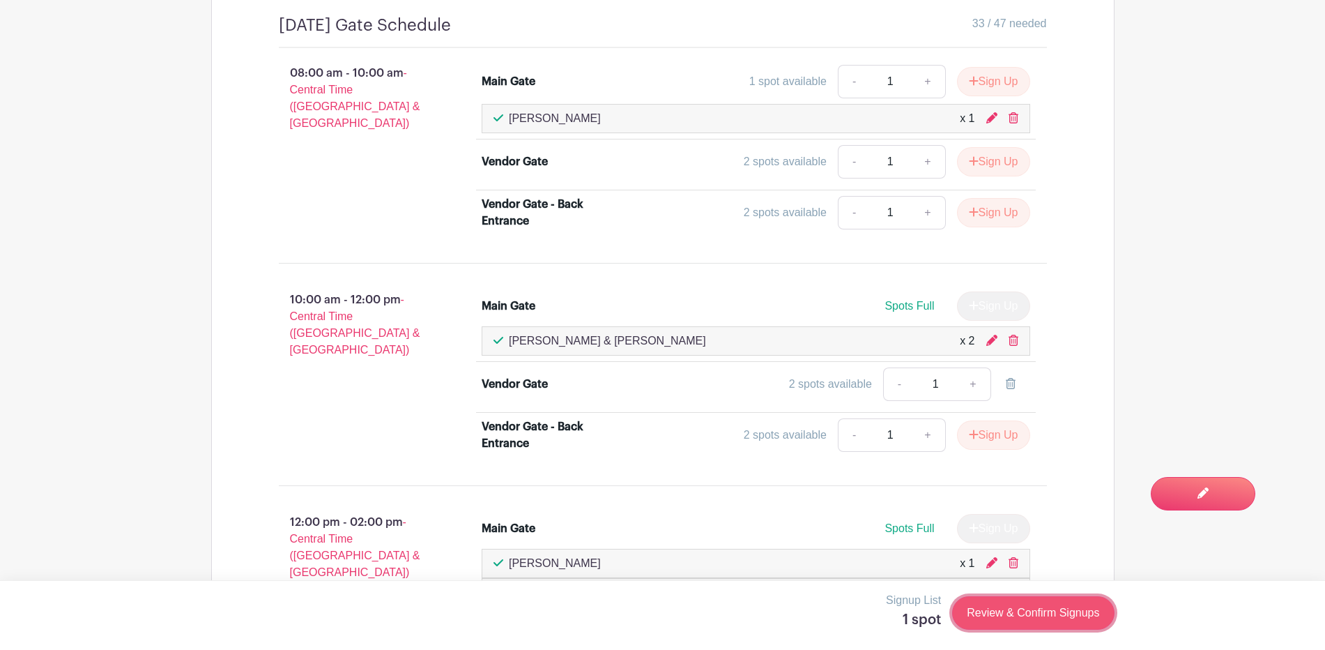
click at [1010, 618] on link "Review & Confirm Signups" at bounding box center [1033, 612] width 162 height 33
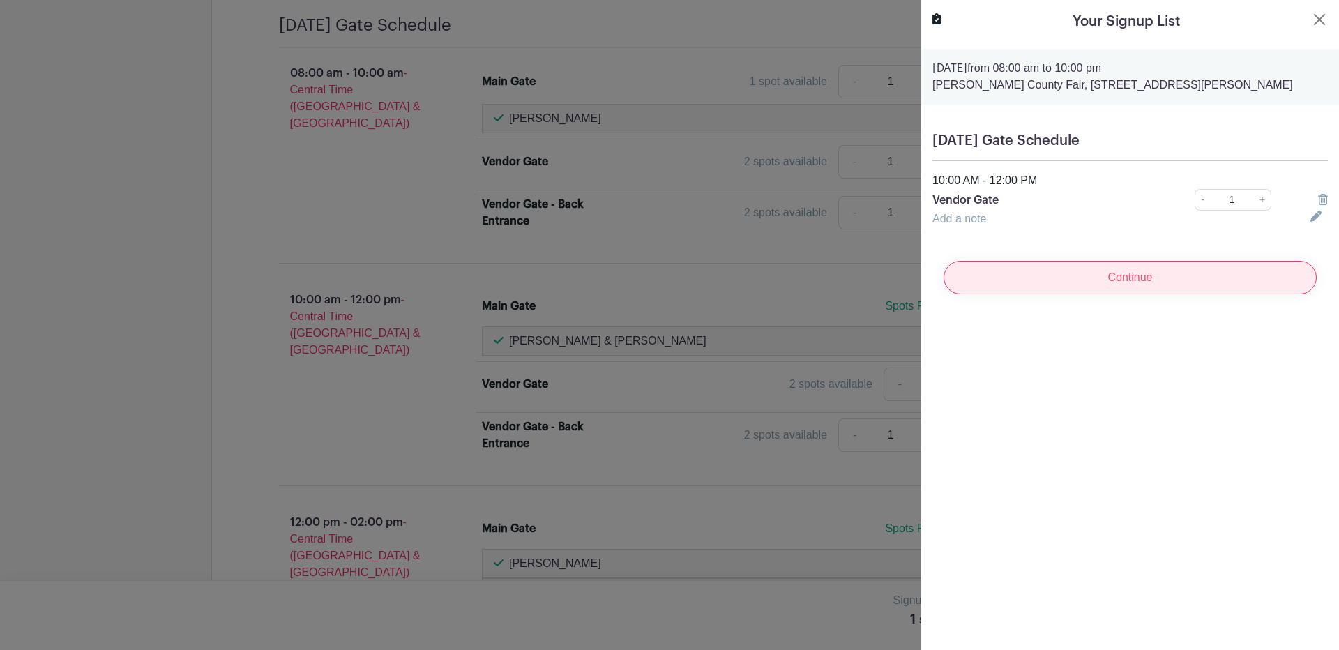
click at [1083, 277] on input "Continue" at bounding box center [1129, 277] width 373 height 33
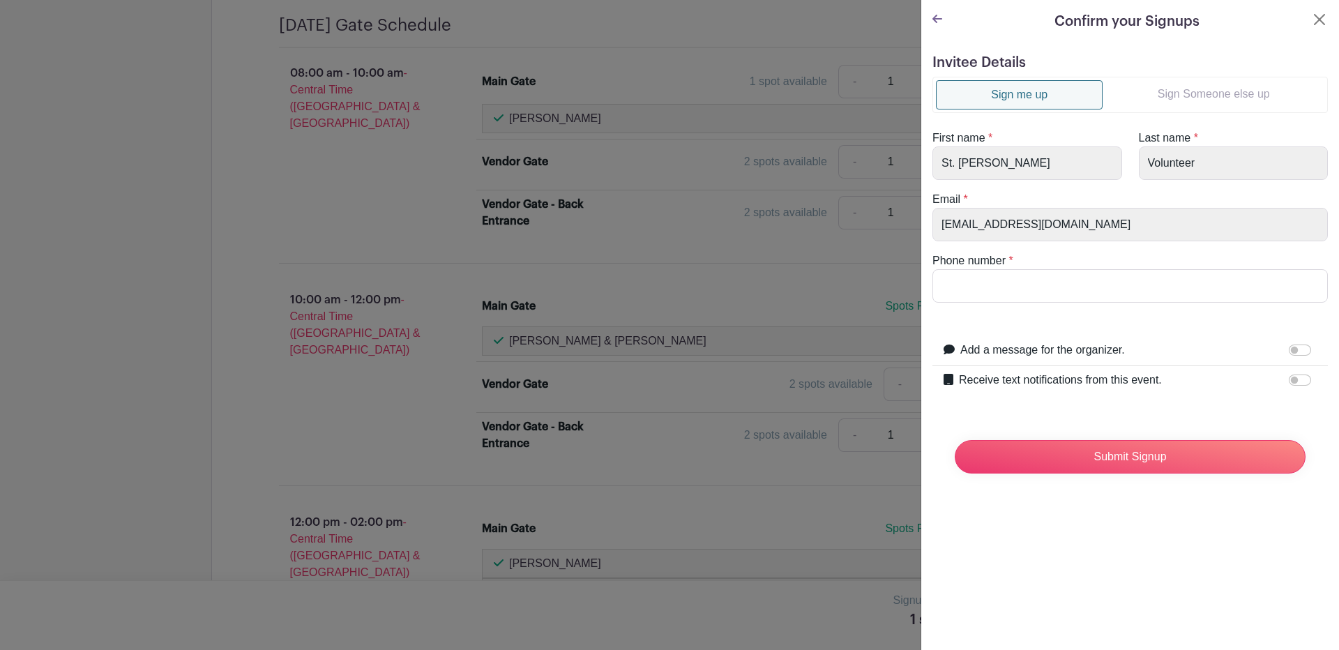
click at [1226, 107] on link "Sign Someone else up" at bounding box center [1213, 94] width 222 height 28
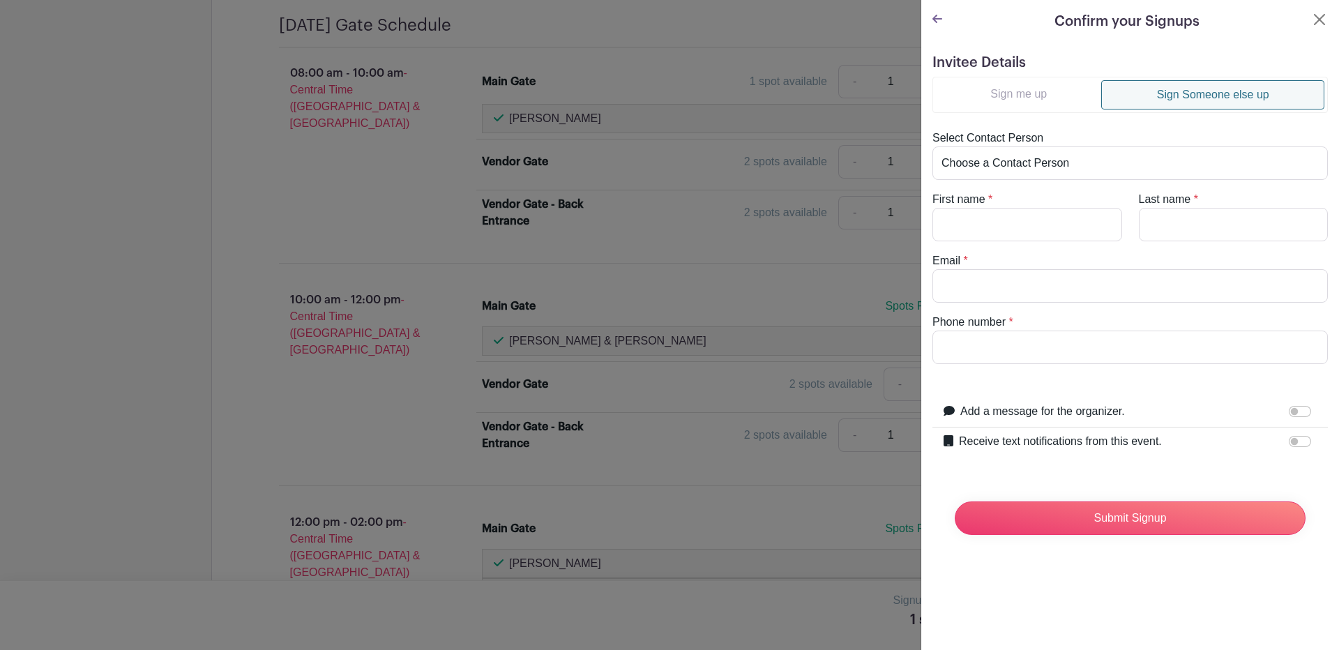
click at [1165, 94] on link "Sign Someone else up" at bounding box center [1212, 94] width 223 height 29
click at [972, 231] on input "First name" at bounding box center [1027, 224] width 190 height 33
type input "Nelda"
type input "Perez"
type input "neldaperez3@yahoo.com"
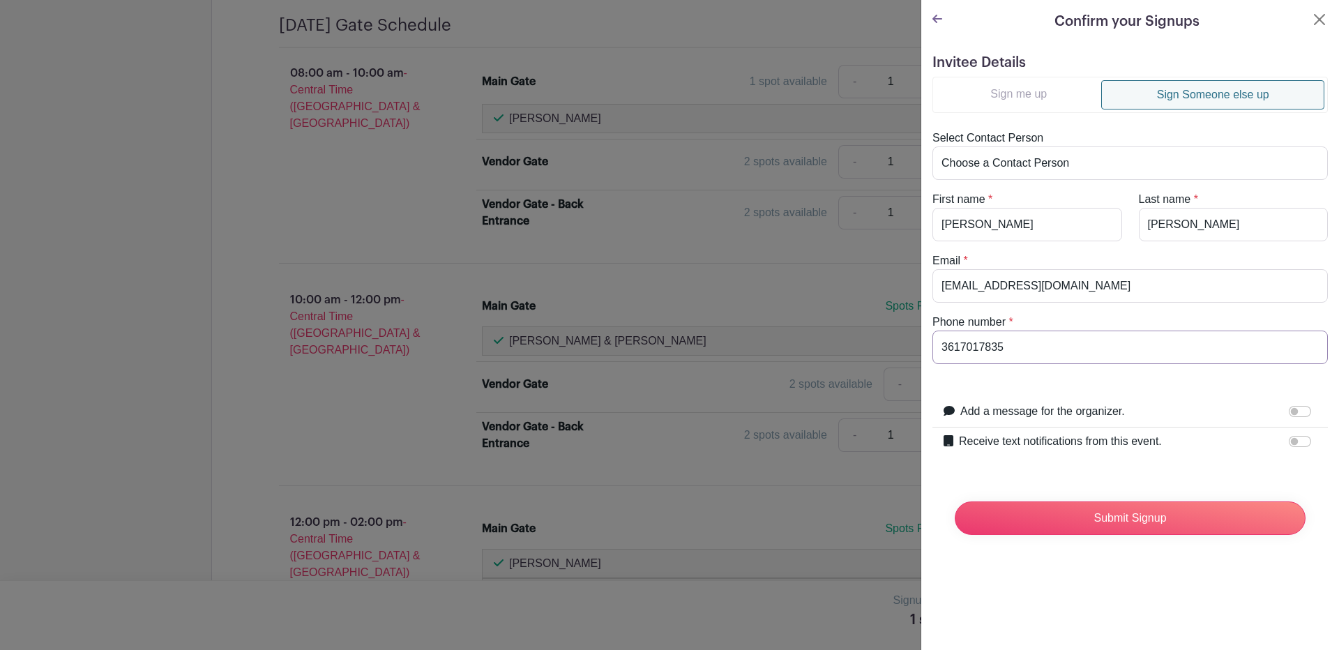
type input "3617017835"
click at [1029, 443] on label "Receive text notifications from this event." at bounding box center [1060, 441] width 203 height 17
click at [1288, 443] on input "Receive text notifications from this event." at bounding box center [1299, 441] width 22 height 11
checkbox input "true"
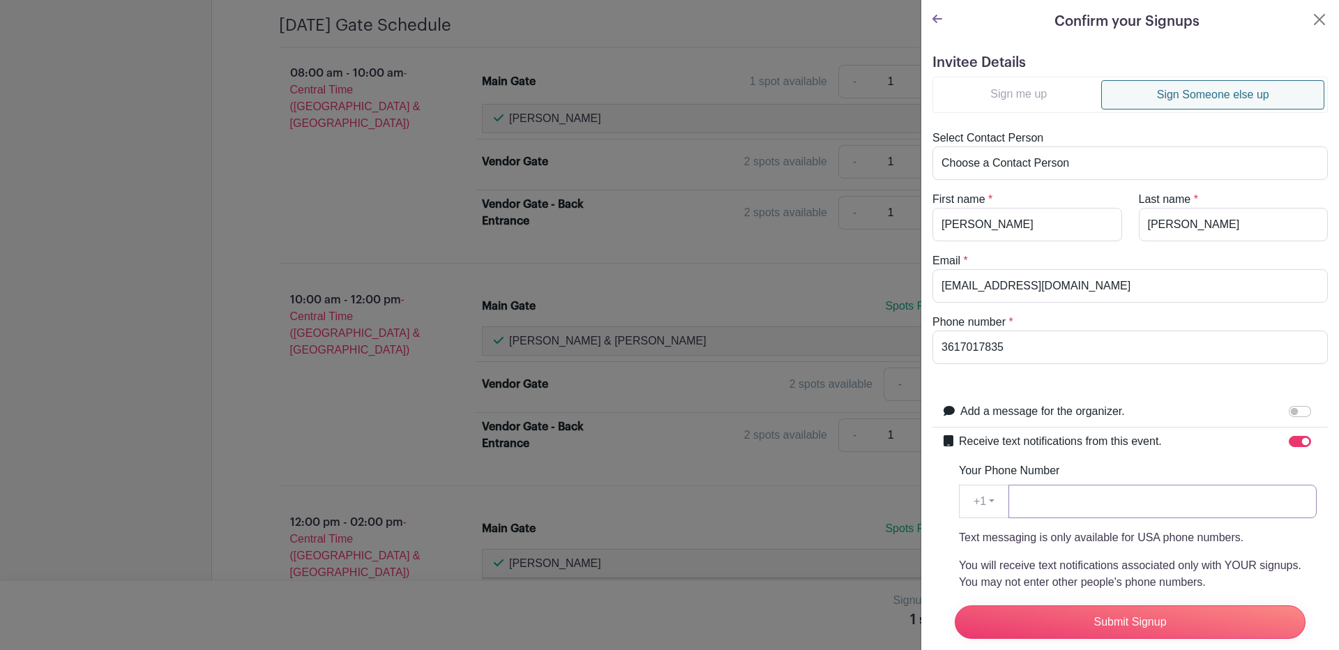
click at [1036, 511] on input "Your Phone Number" at bounding box center [1162, 501] width 308 height 33
type input "3617017835"
click at [1128, 605] on input "Submit Signup" at bounding box center [1129, 621] width 351 height 33
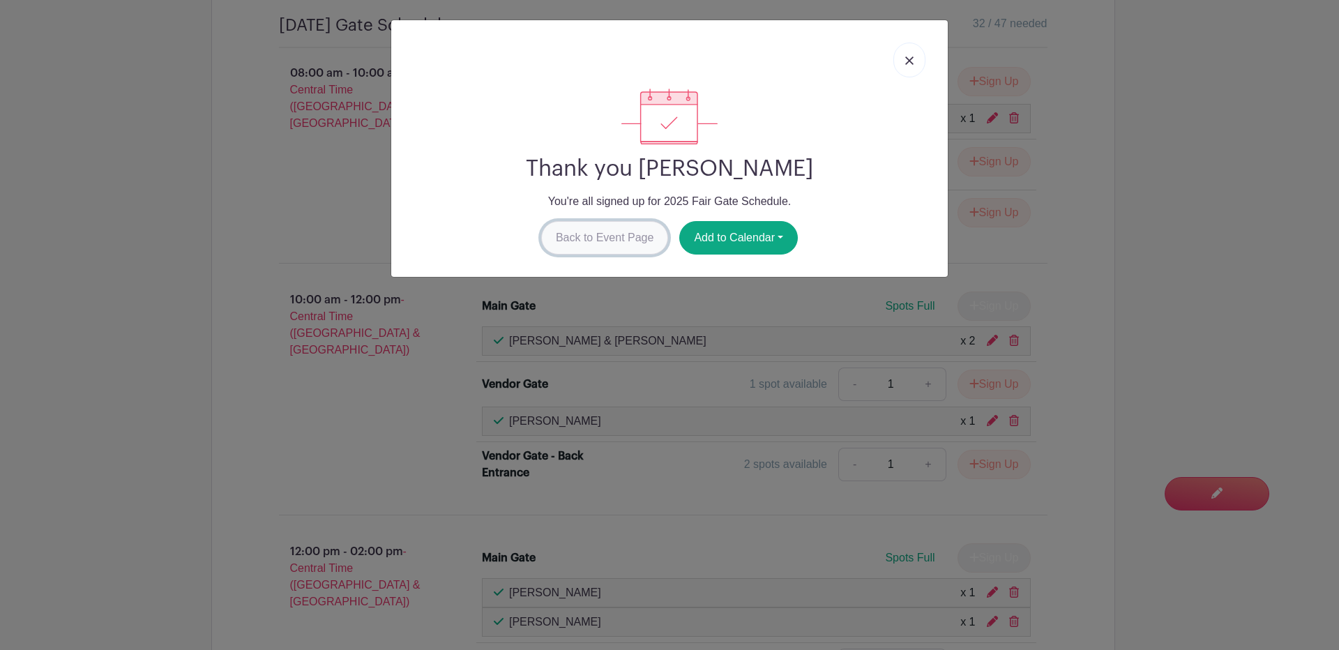
click at [585, 239] on link "Back to Event Page" at bounding box center [605, 237] width 128 height 33
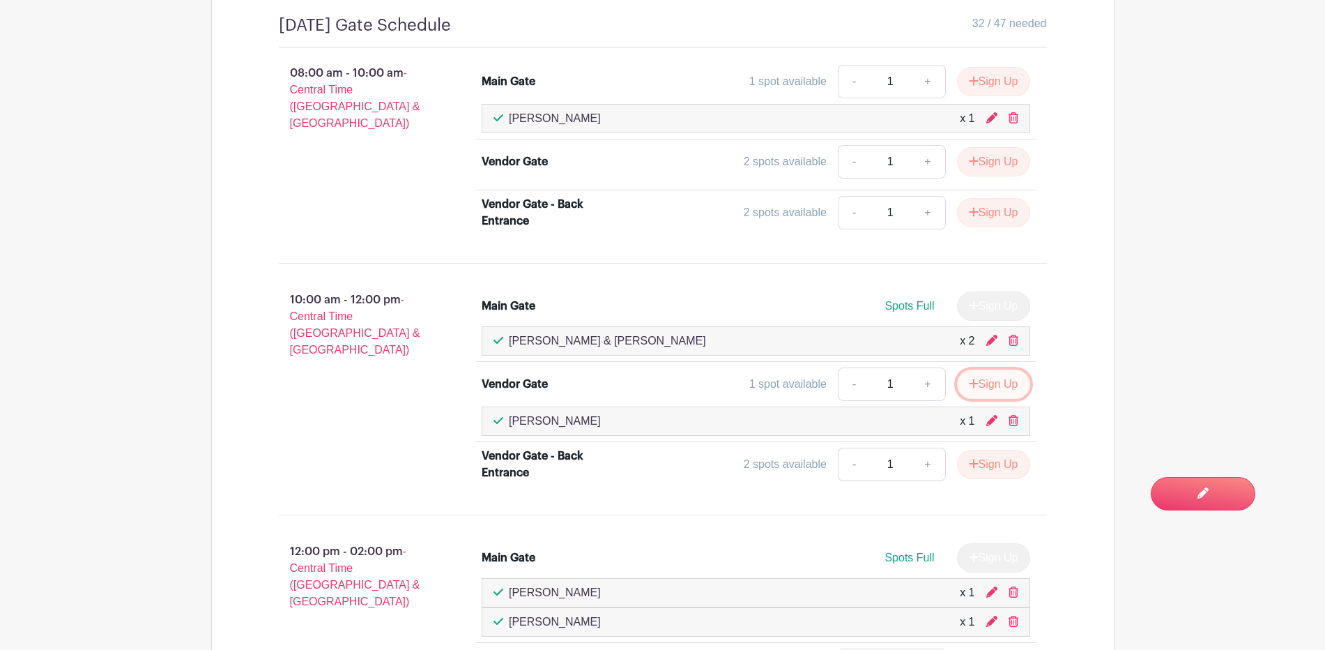
click at [986, 383] on button "Sign Up" at bounding box center [993, 384] width 73 height 29
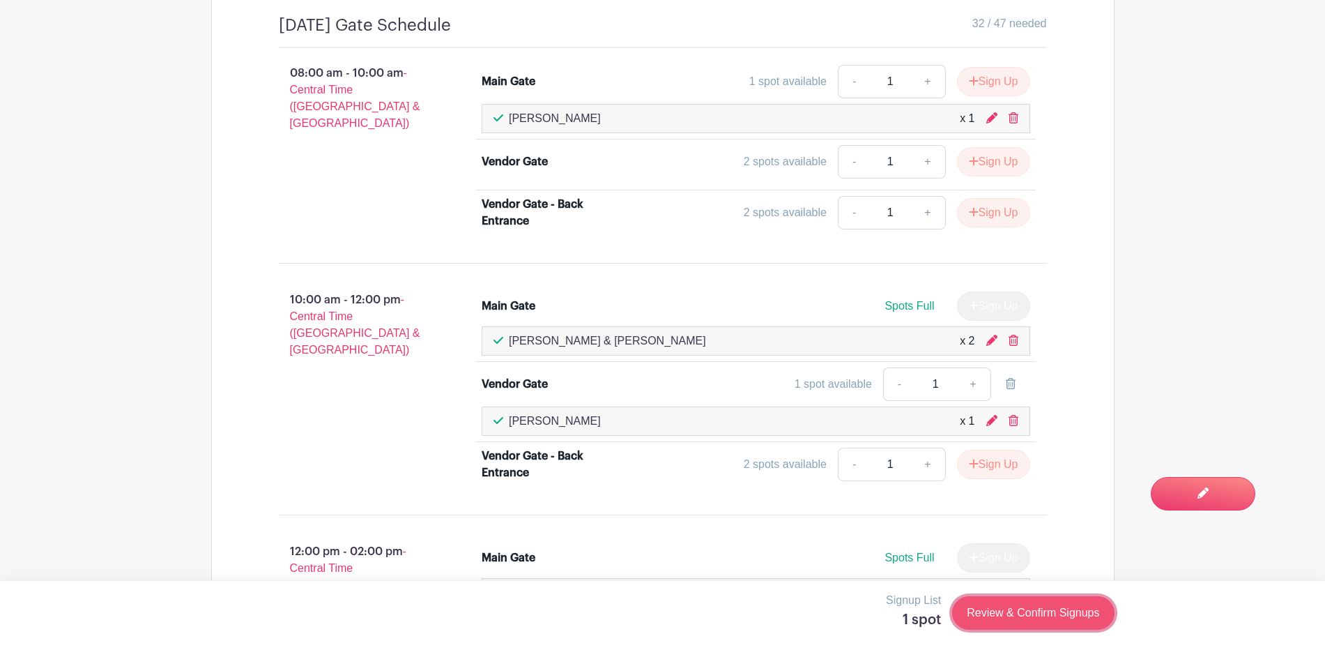
click at [1008, 609] on link "Review & Confirm Signups" at bounding box center [1033, 612] width 162 height 33
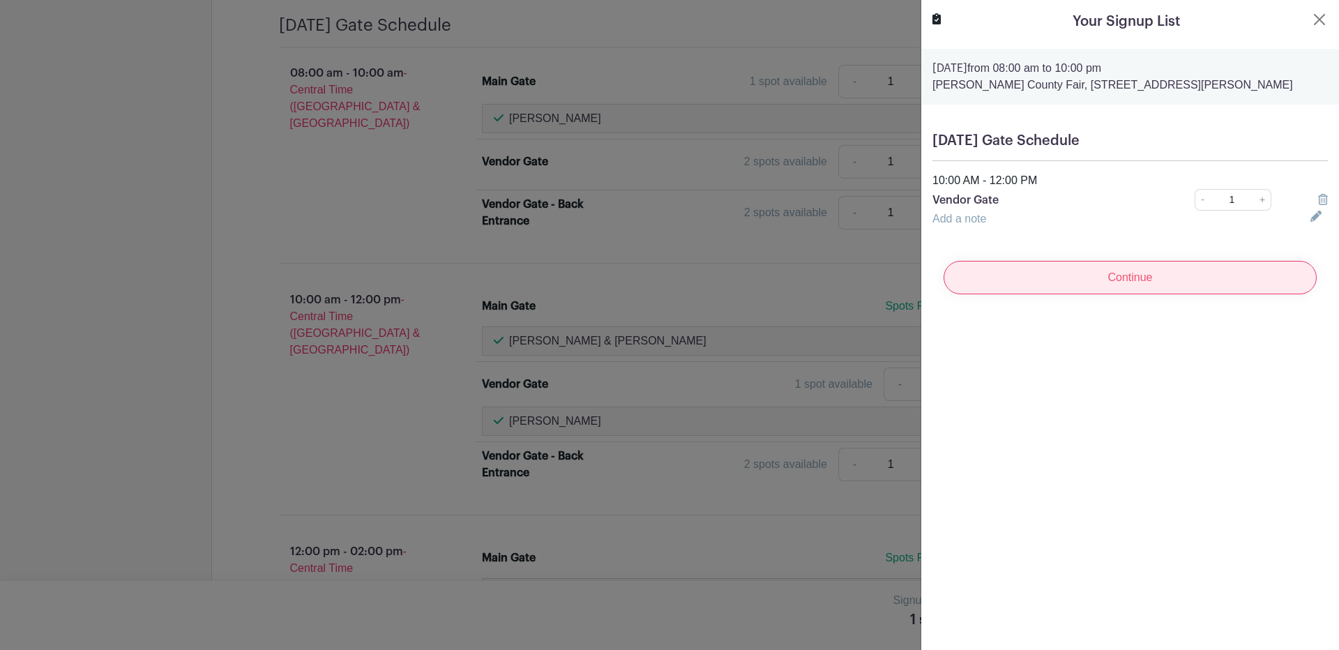
click at [1124, 272] on input "Continue" at bounding box center [1129, 277] width 373 height 33
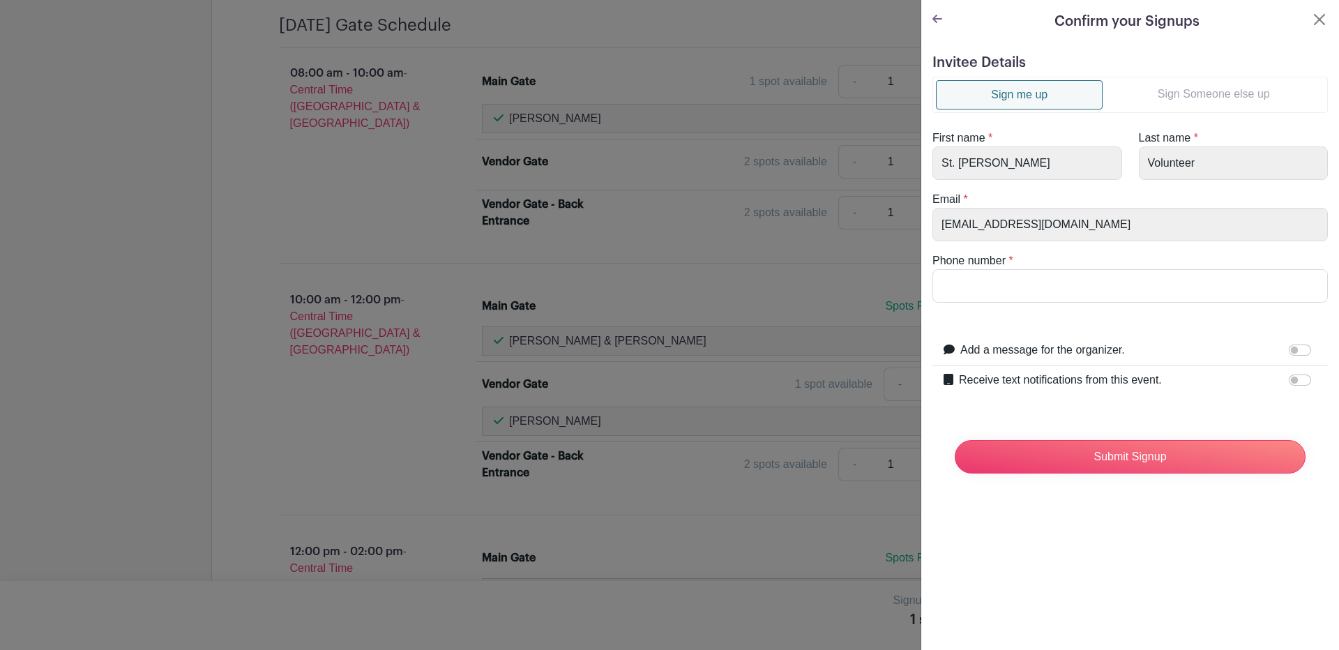
click at [1184, 95] on link "Sign Someone else up" at bounding box center [1213, 94] width 222 height 28
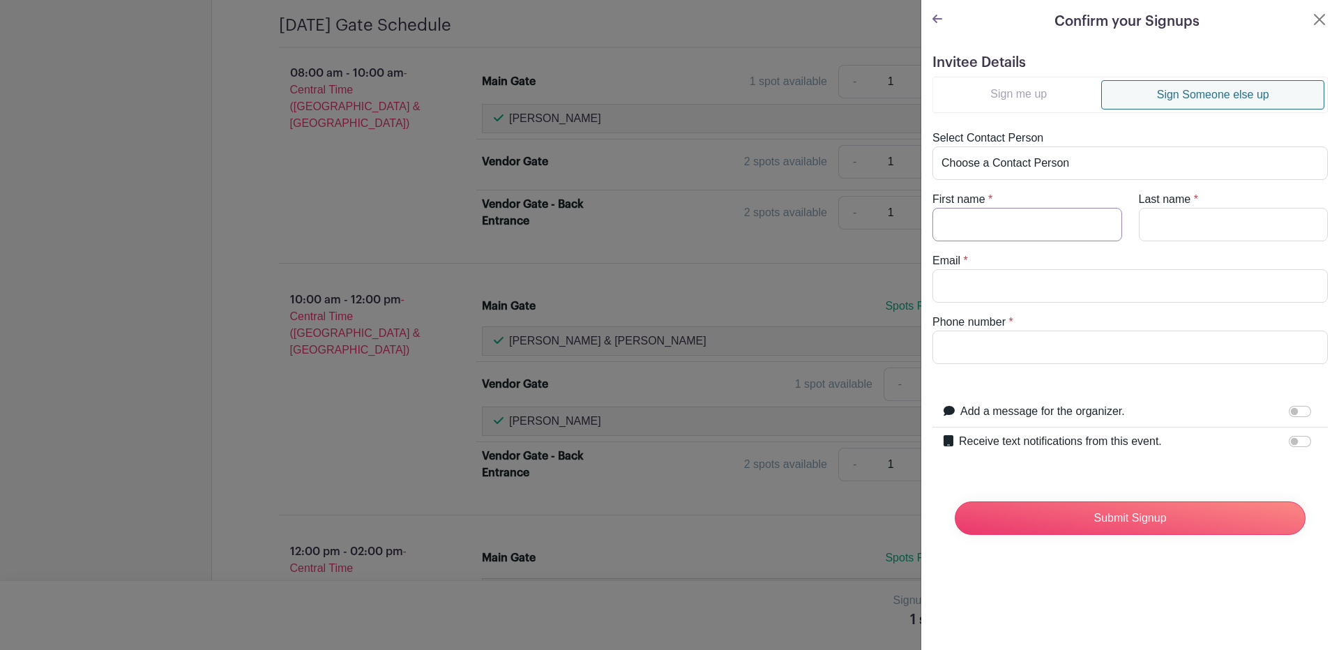
click at [986, 237] on input "First name" at bounding box center [1027, 224] width 190 height 33
type input "Rosie"
type input "Delgado"
type input "[EMAIL_ADDRESS][DOMAIN_NAME]"
type input "3617012993"
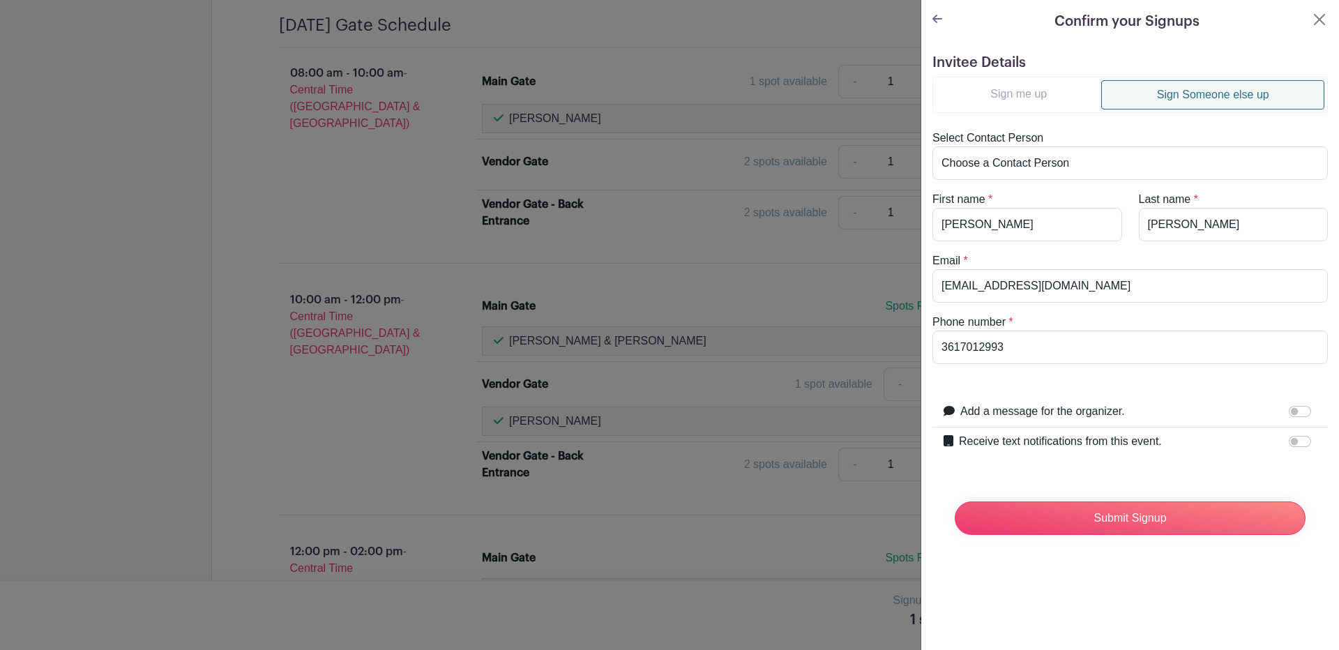
click at [1288, 434] on div at bounding box center [1302, 441] width 28 height 17
click at [1288, 442] on input "Receive text notifications from this event." at bounding box center [1299, 441] width 22 height 11
checkbox input "true"
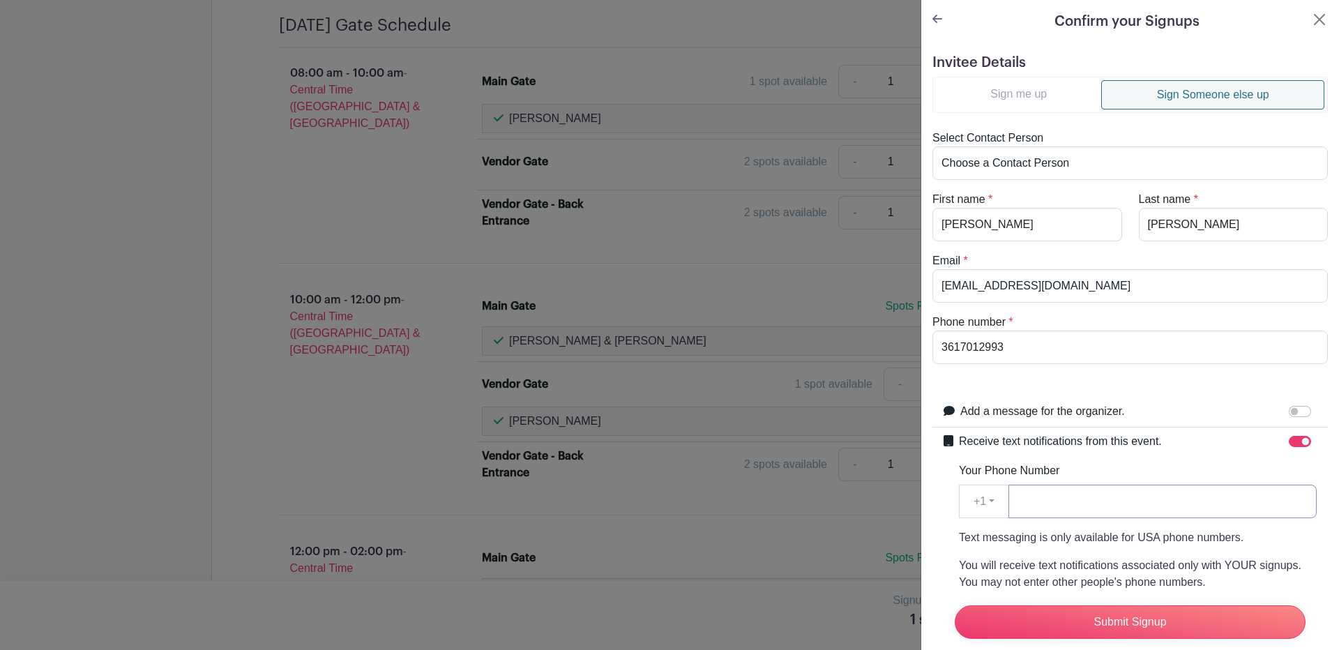
click at [1110, 516] on input "Your Phone Number" at bounding box center [1162, 501] width 308 height 33
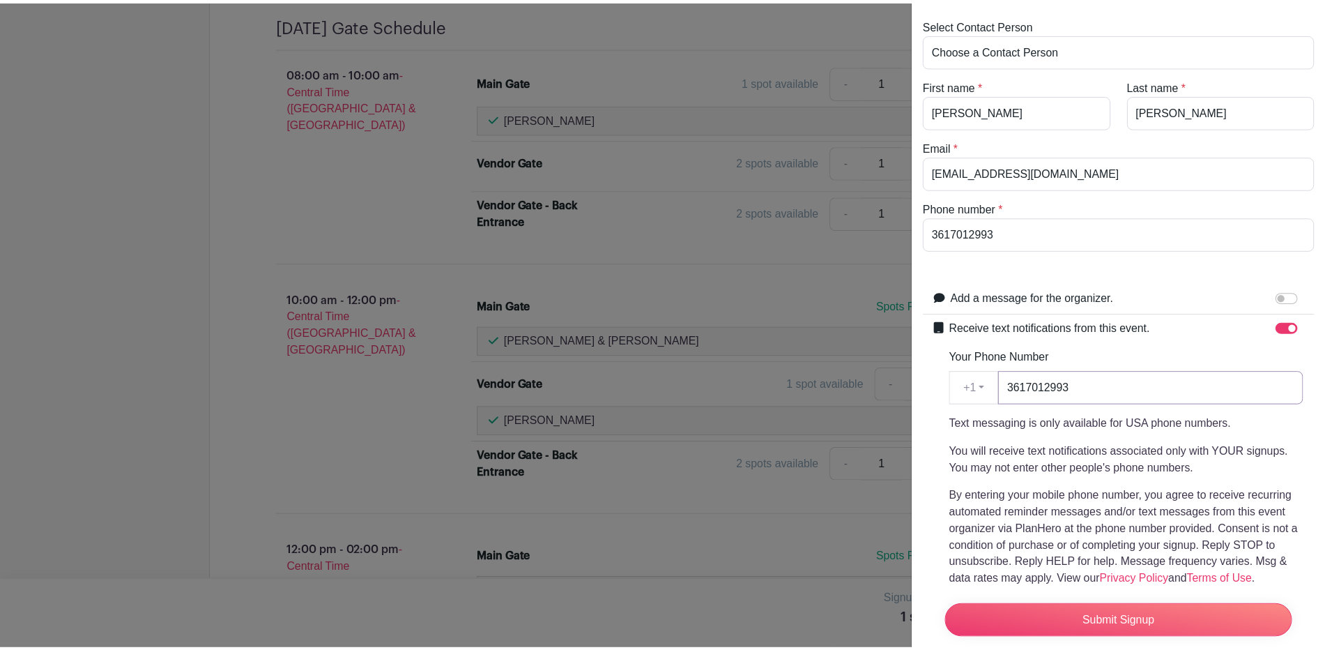
scroll to position [145, 0]
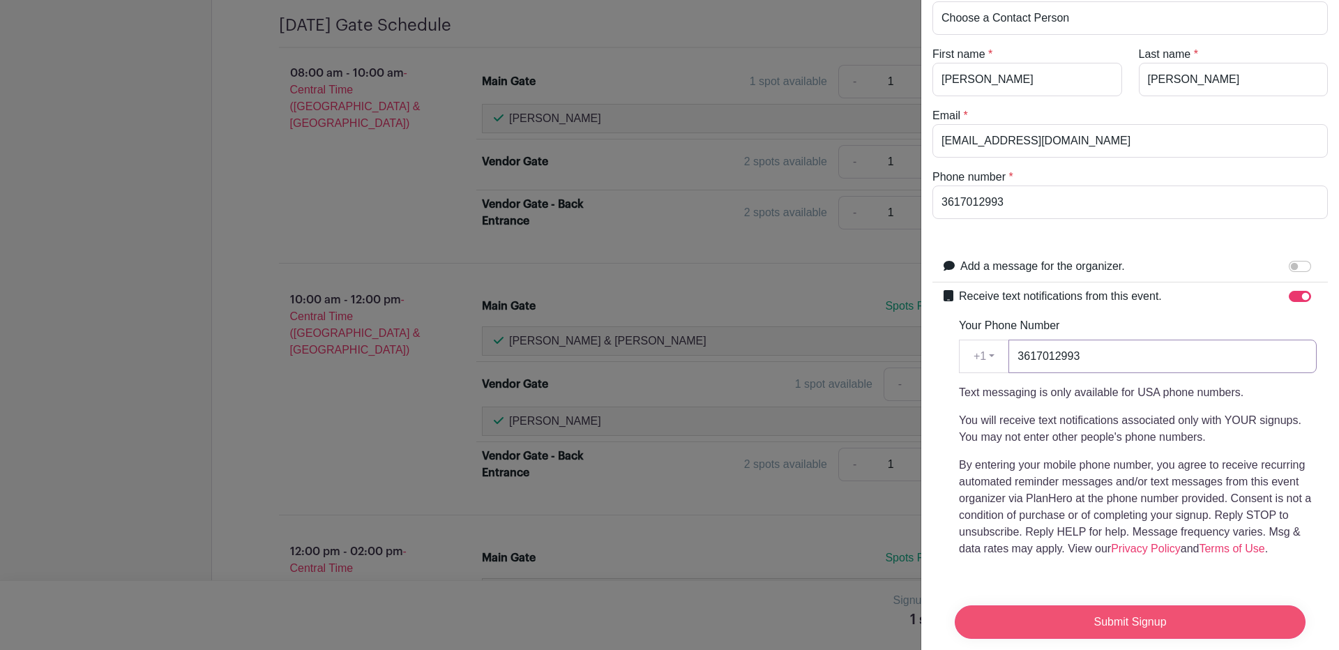
type input "3617012993"
click at [1111, 605] on input "Submit Signup" at bounding box center [1129, 621] width 351 height 33
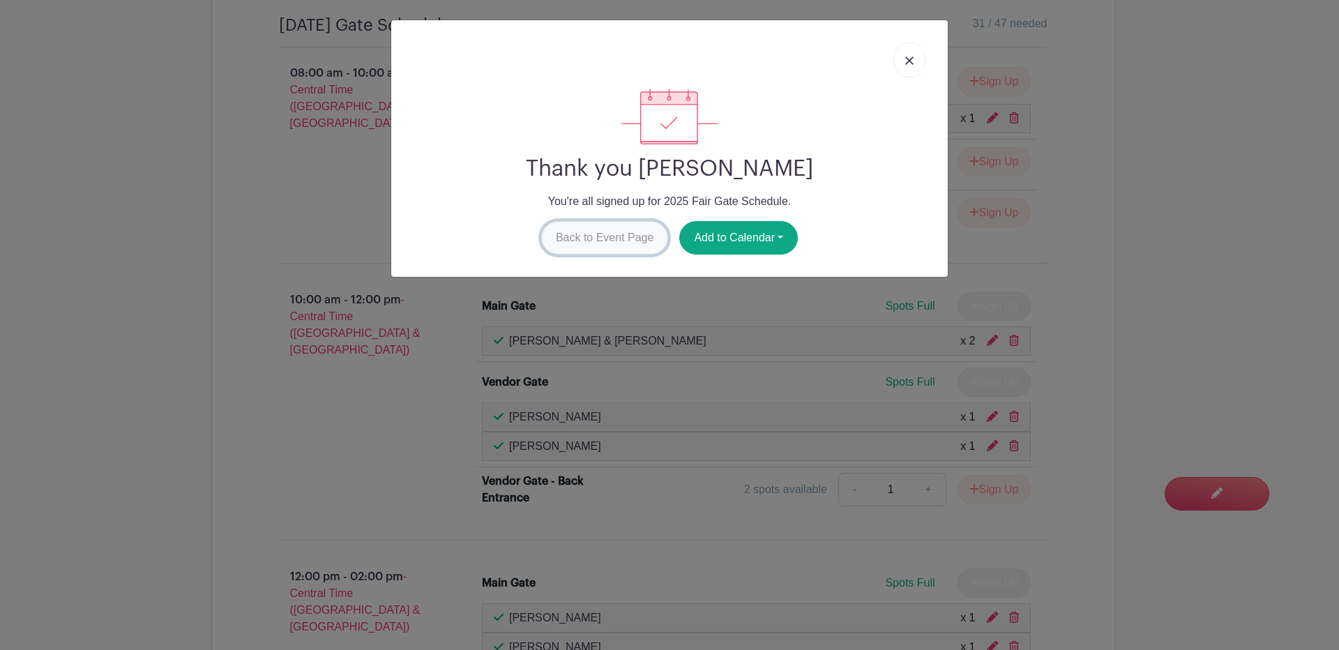
click at [586, 237] on link "Back to Event Page" at bounding box center [605, 237] width 128 height 33
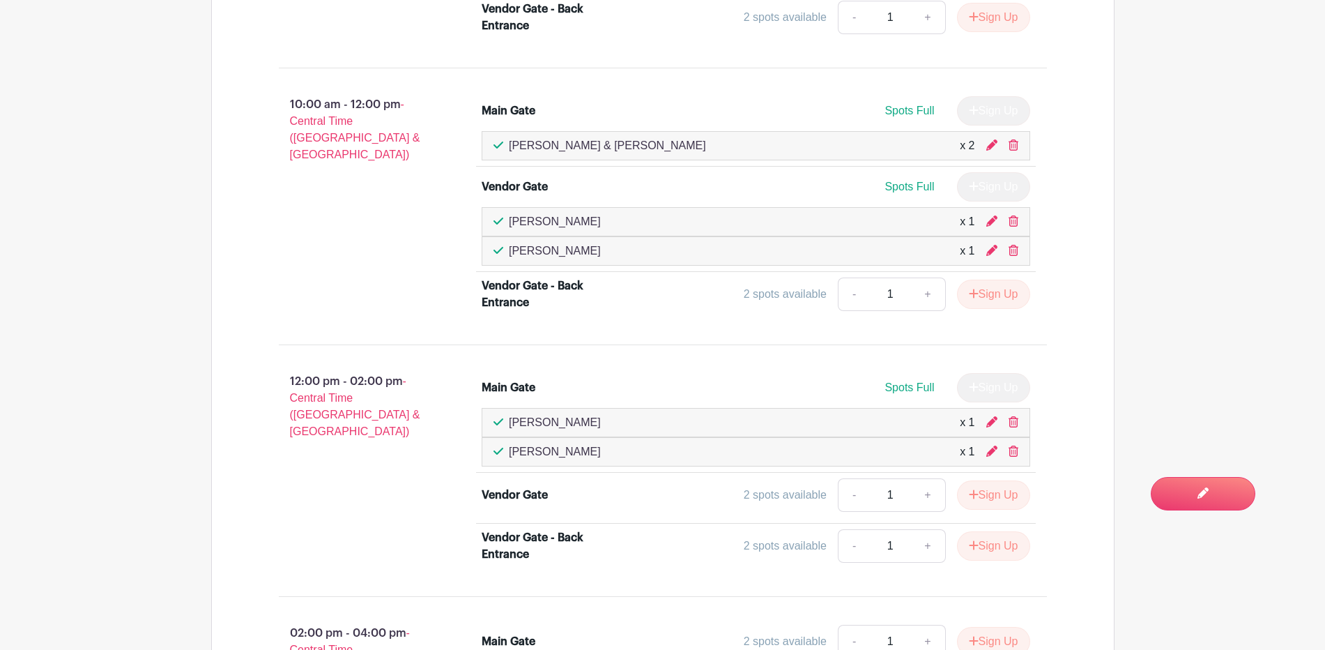
scroll to position [1171, 0]
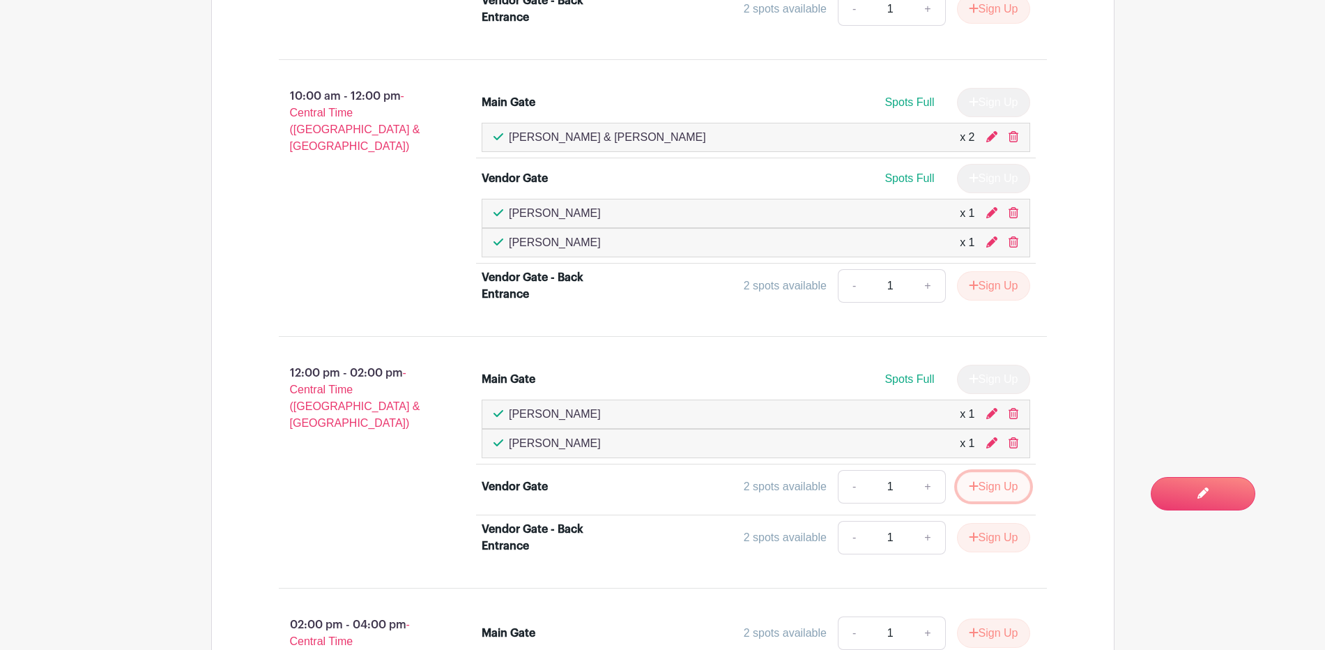
click at [990, 485] on button "Sign Up" at bounding box center [993, 486] width 73 height 29
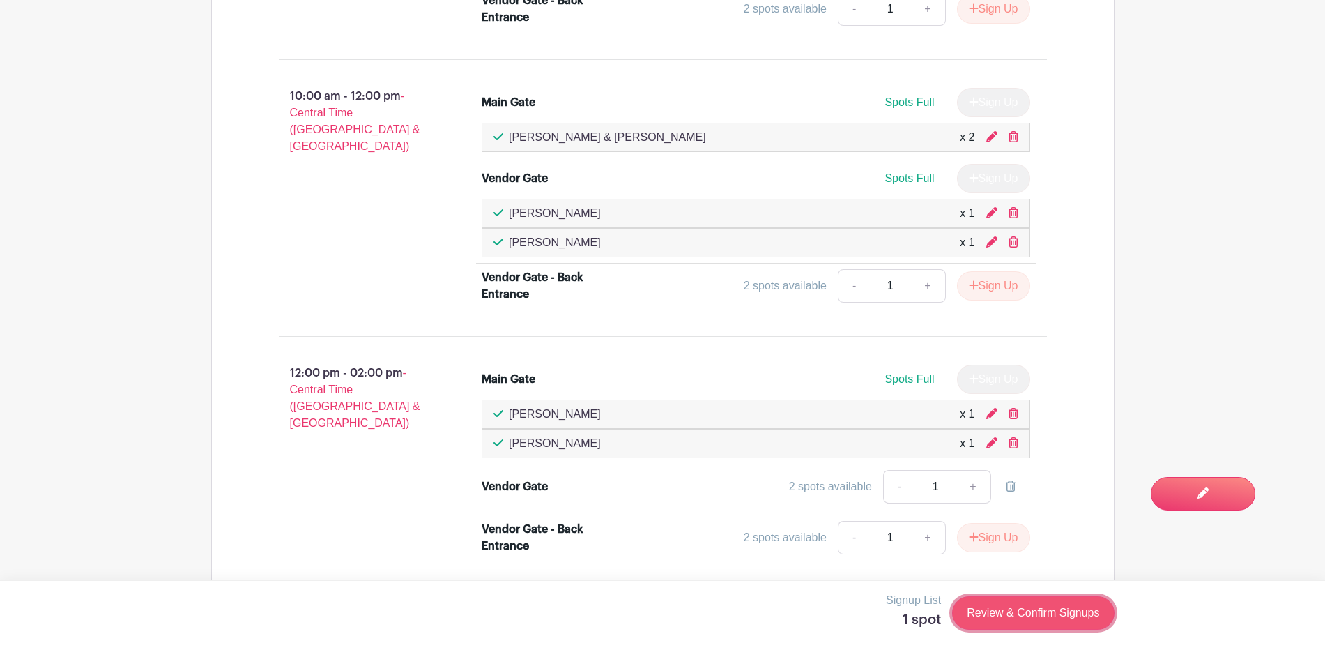
click at [1018, 611] on link "Review & Confirm Signups" at bounding box center [1033, 612] width 162 height 33
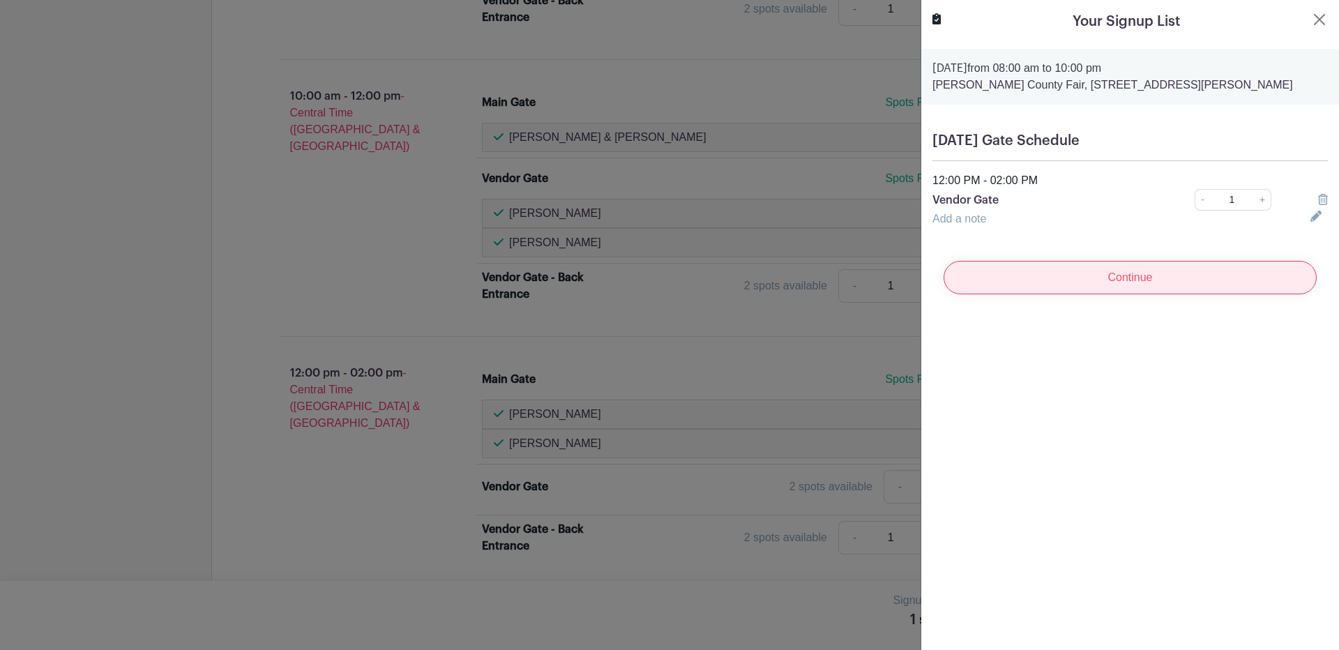
click at [1157, 278] on input "Continue" at bounding box center [1129, 277] width 373 height 33
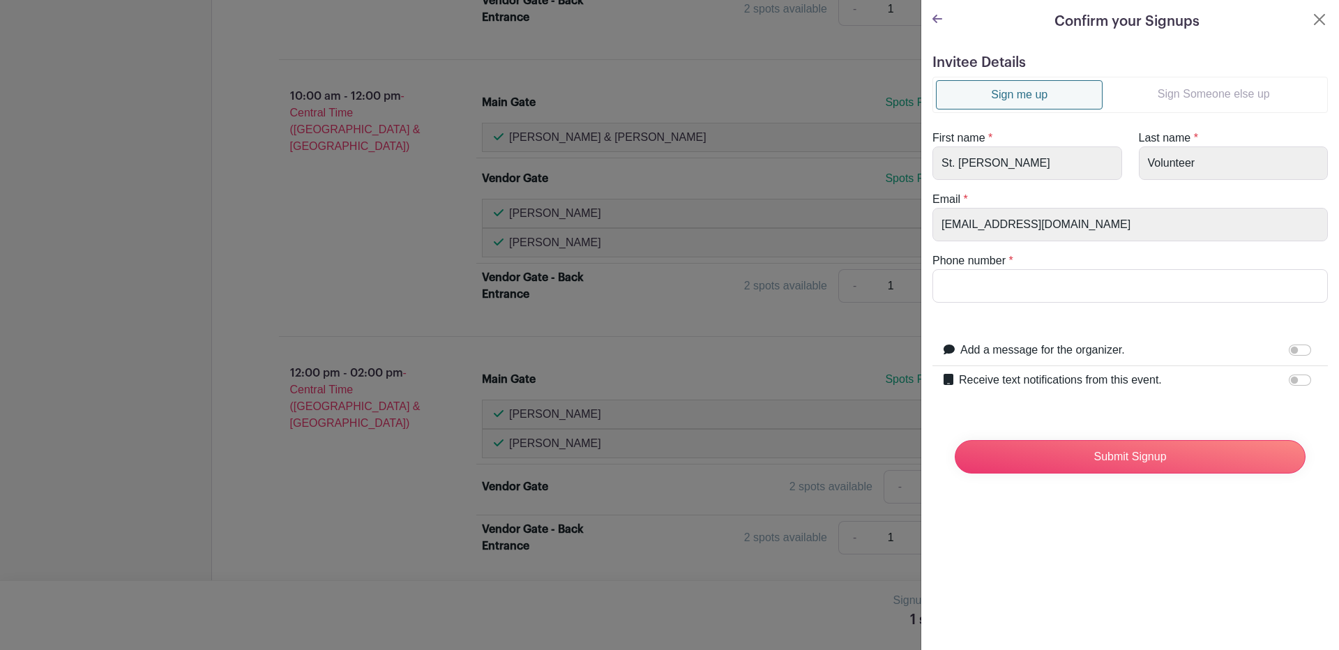
click at [1202, 98] on link "Sign Someone else up" at bounding box center [1213, 94] width 222 height 28
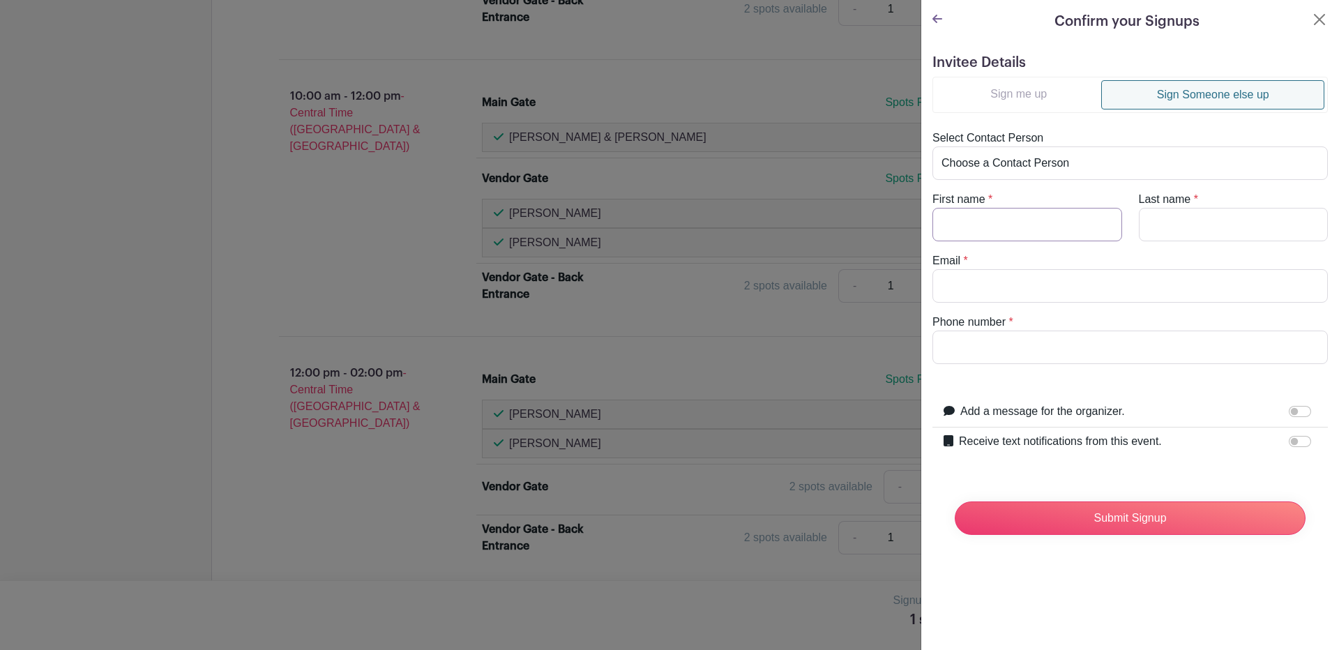
click at [971, 227] on input "First name" at bounding box center [1027, 224] width 190 height 33
type input "Liza"
type input "Cavazos"
type input "cavajade@yahoo.com"
type input "3613968281"
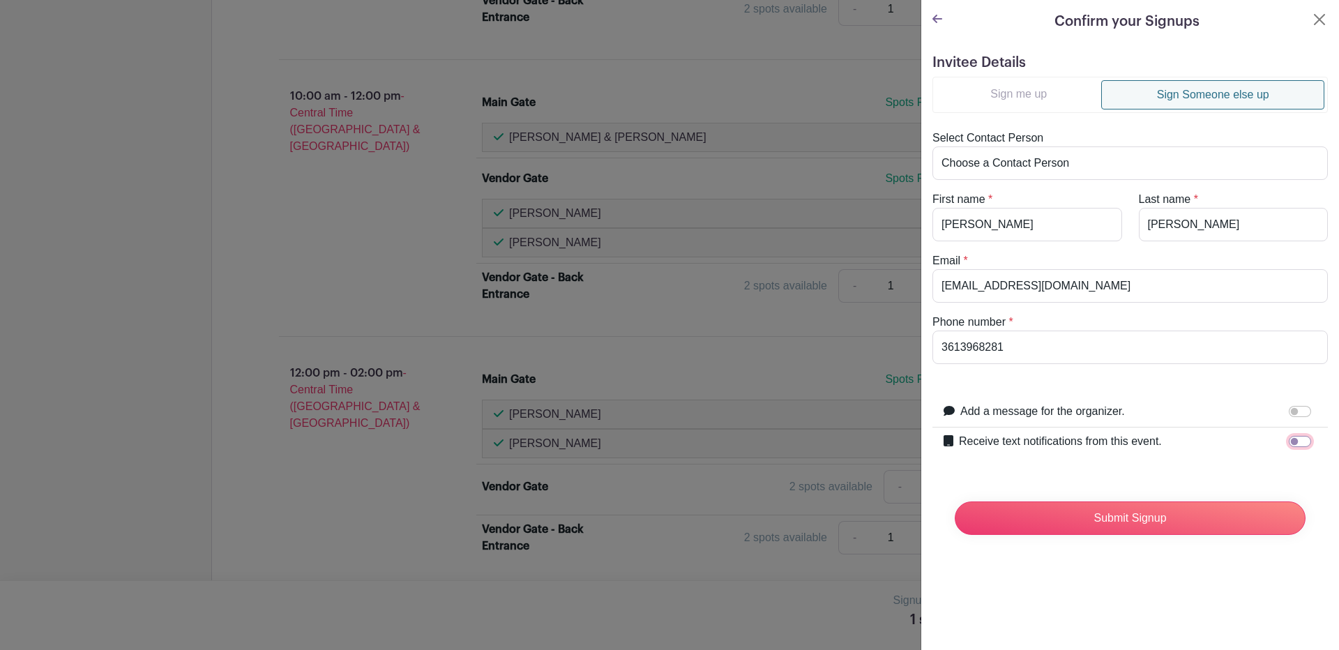
click at [1288, 442] on input "Receive text notifications from this event." at bounding box center [1299, 441] width 22 height 11
checkbox input "true"
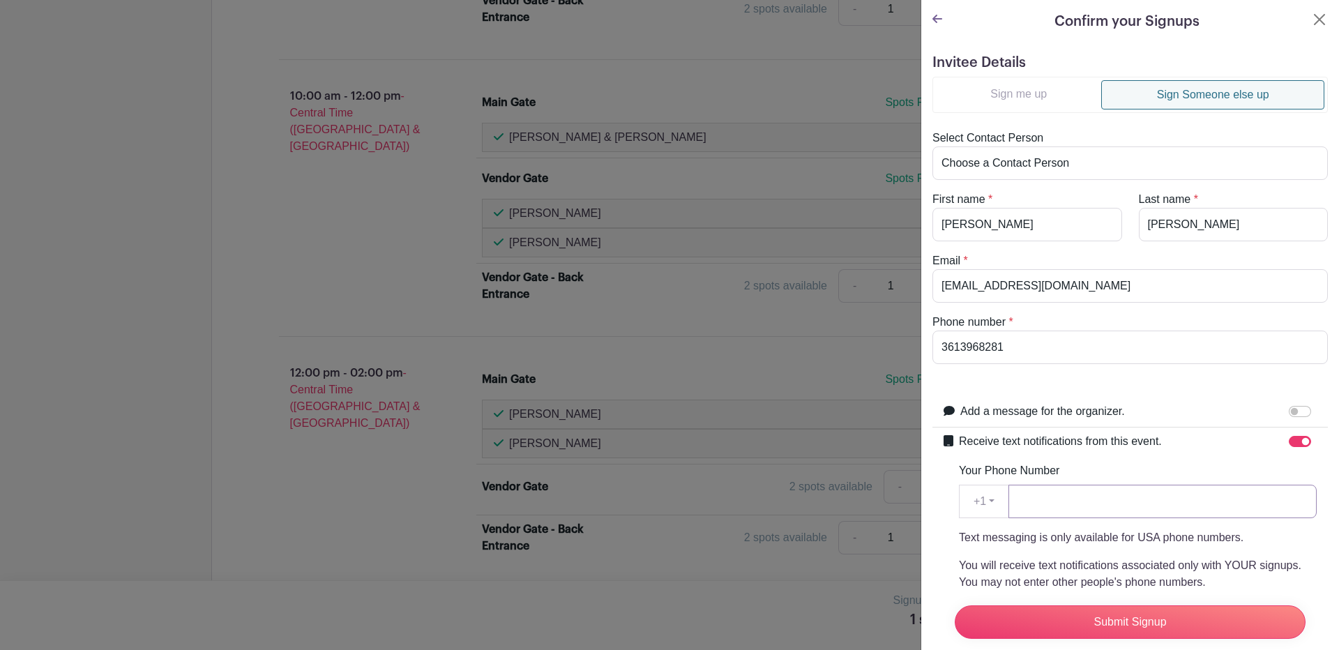
click at [1183, 514] on input "Your Phone Number" at bounding box center [1162, 501] width 308 height 33
type input "3613968281"
click at [1121, 609] on input "Submit Signup" at bounding box center [1129, 621] width 351 height 33
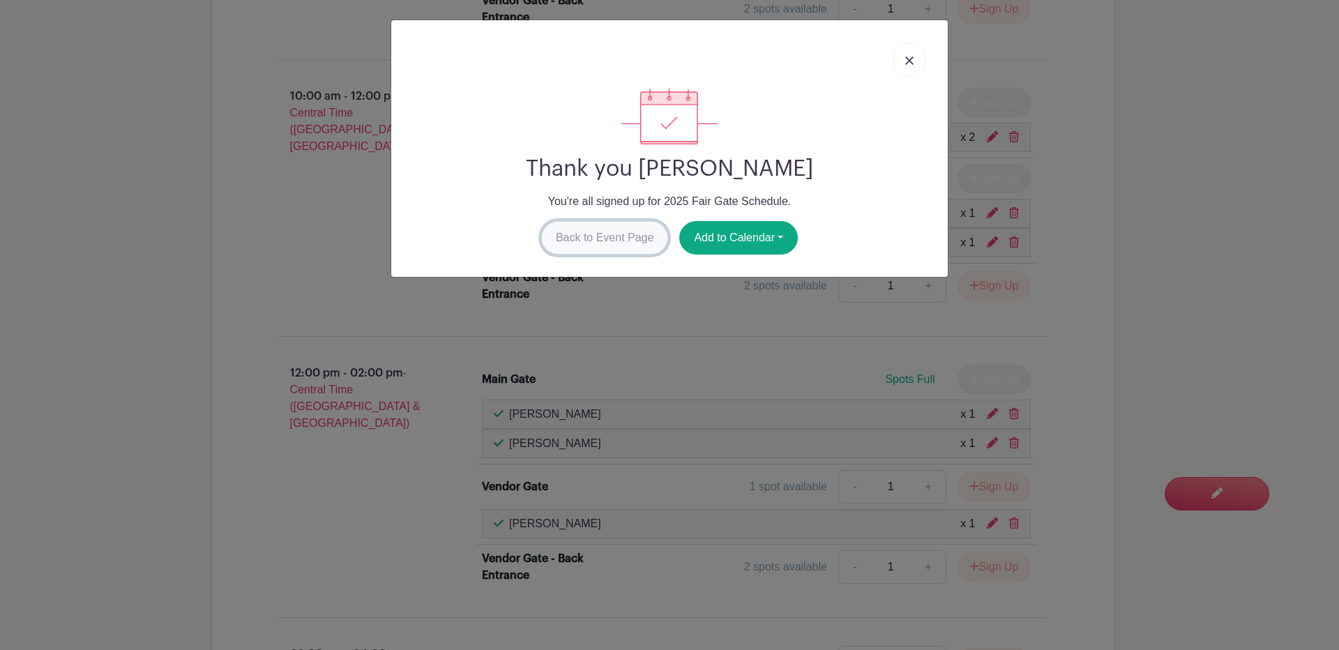
click at [585, 228] on link "Back to Event Page" at bounding box center [605, 237] width 128 height 33
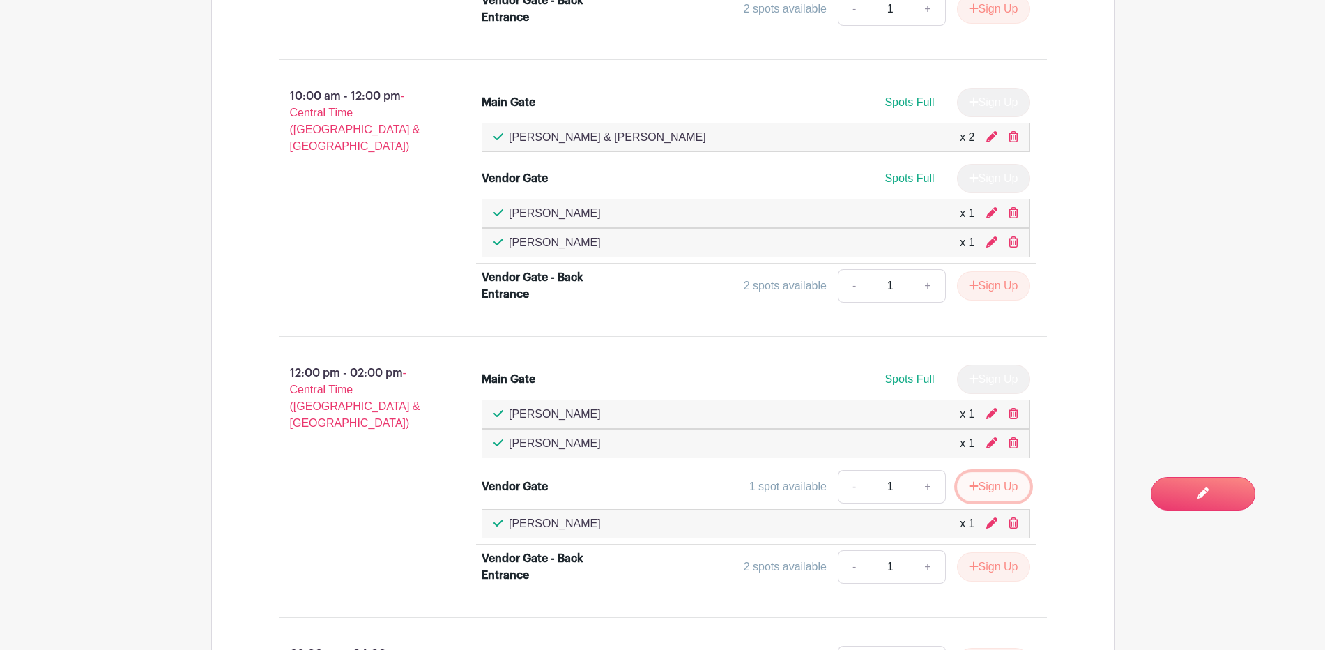
click at [1004, 486] on button "Sign Up" at bounding box center [993, 486] width 73 height 29
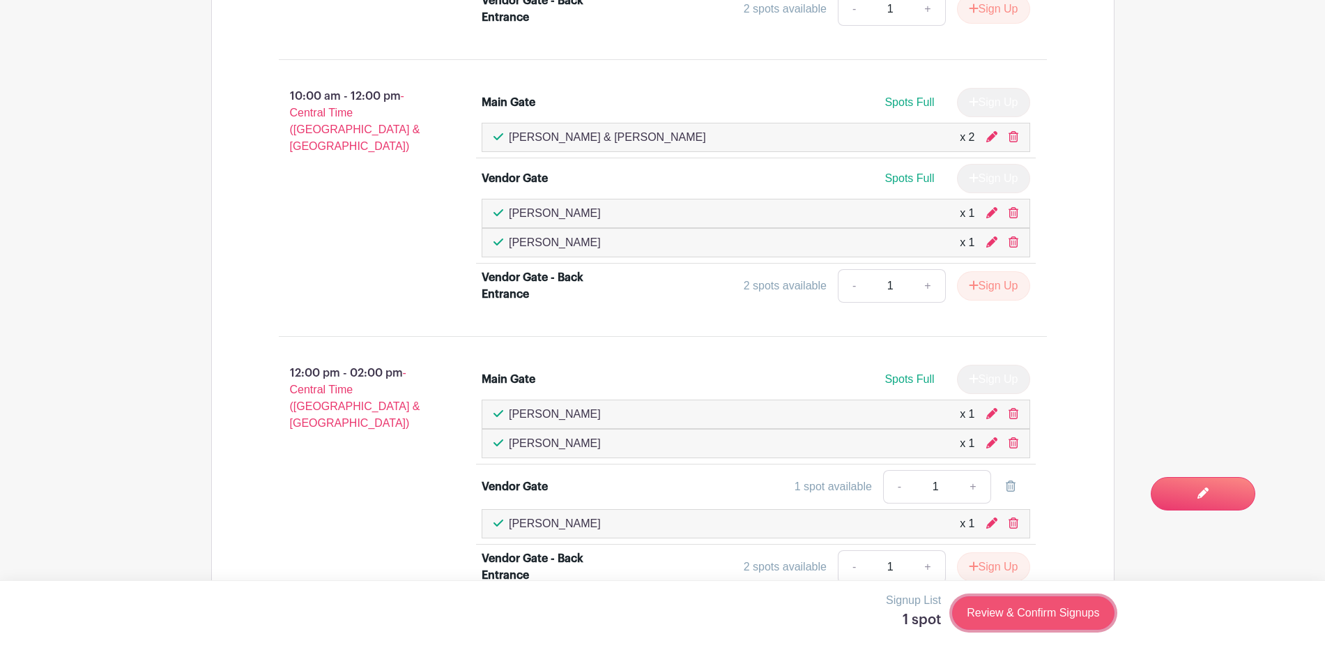
click at [1014, 609] on link "Review & Confirm Signups" at bounding box center [1033, 612] width 162 height 33
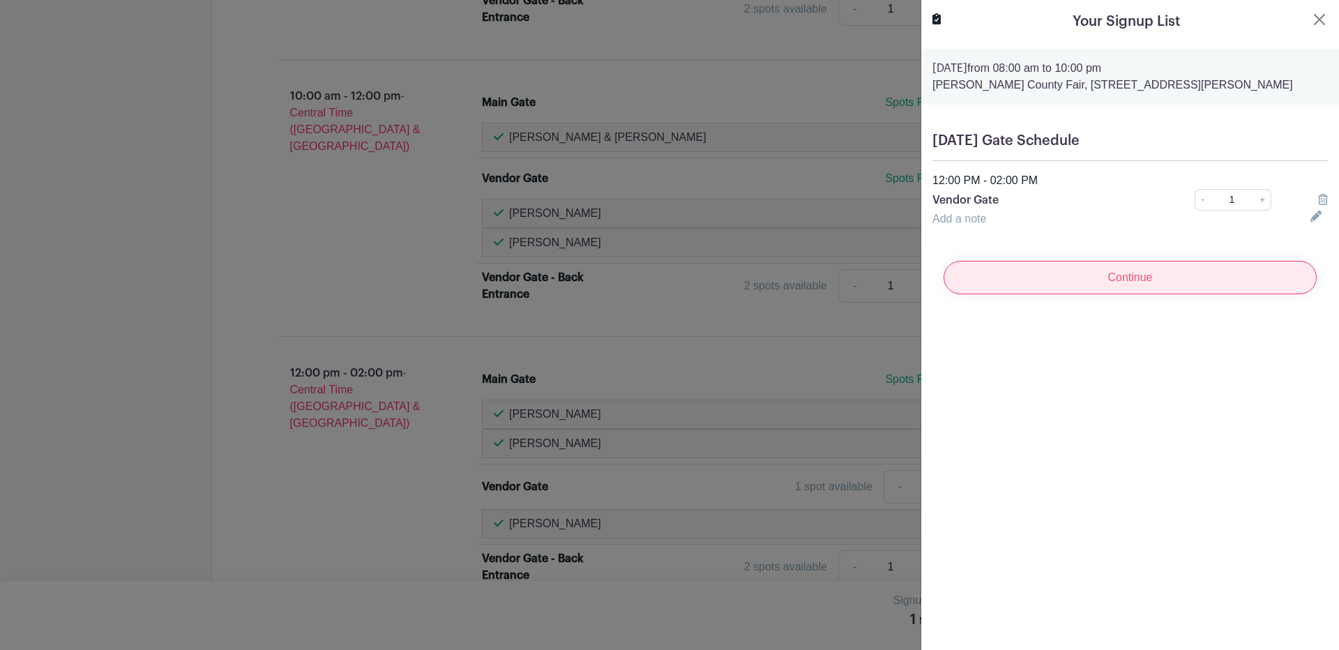
click at [1150, 271] on input "Continue" at bounding box center [1129, 277] width 373 height 33
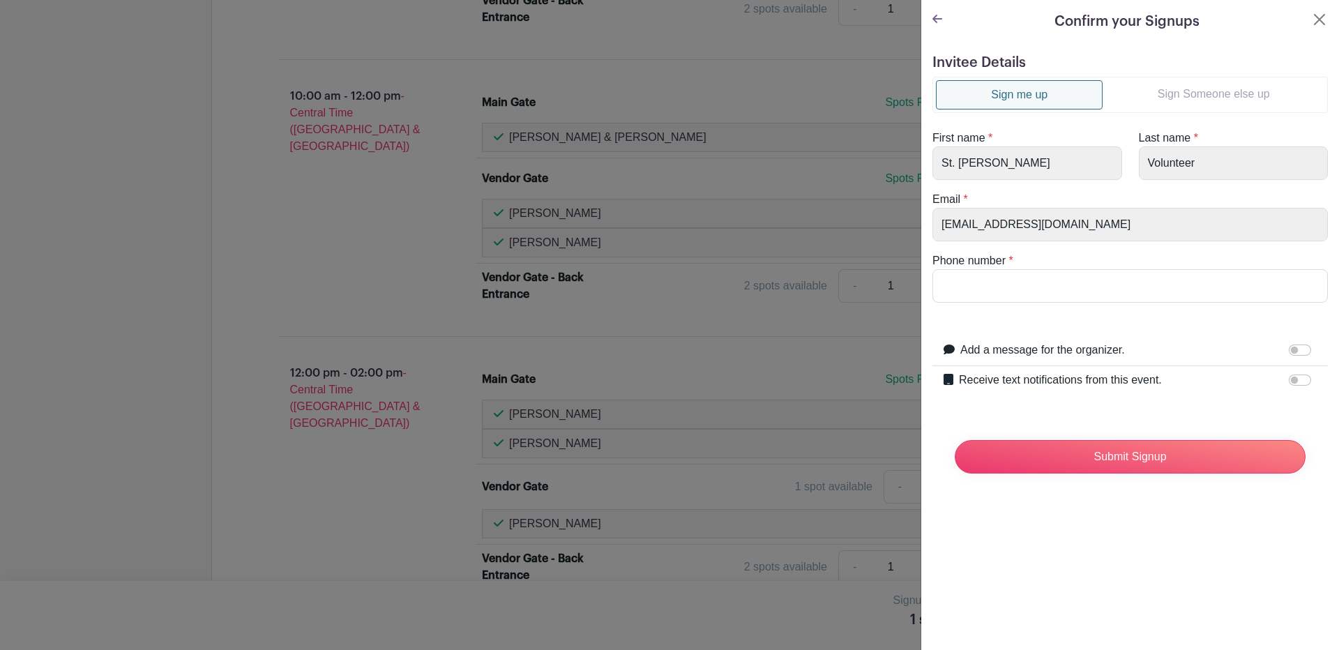
click at [1174, 96] on link "Sign Someone else up" at bounding box center [1213, 94] width 222 height 28
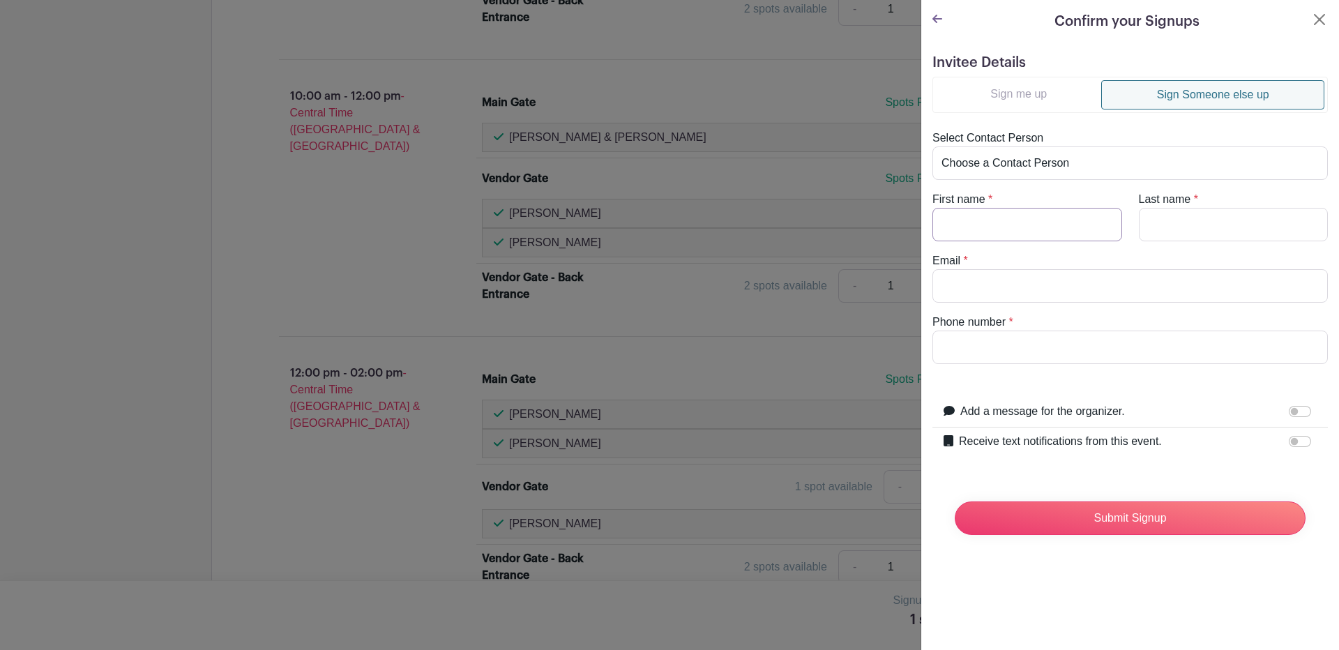
click at [993, 233] on input "First name" at bounding box center [1027, 224] width 190 height 33
type input "Marie"
type input "Mendoza"
type input "marie_mendoza@ymail.com"
type input "3614606738"
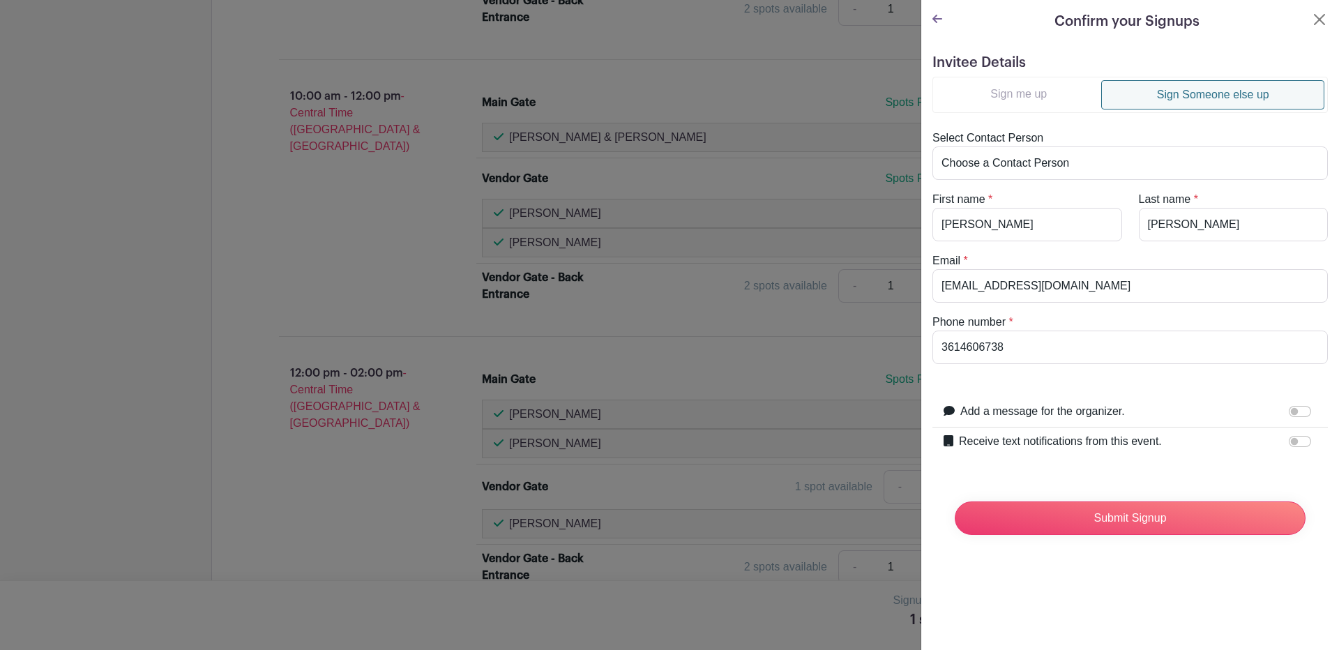
click at [1244, 436] on div "Receive text notifications from this event." at bounding box center [1138, 442] width 358 height 18
click at [1288, 444] on input "Receive text notifications from this event." at bounding box center [1299, 441] width 22 height 11
checkbox input "true"
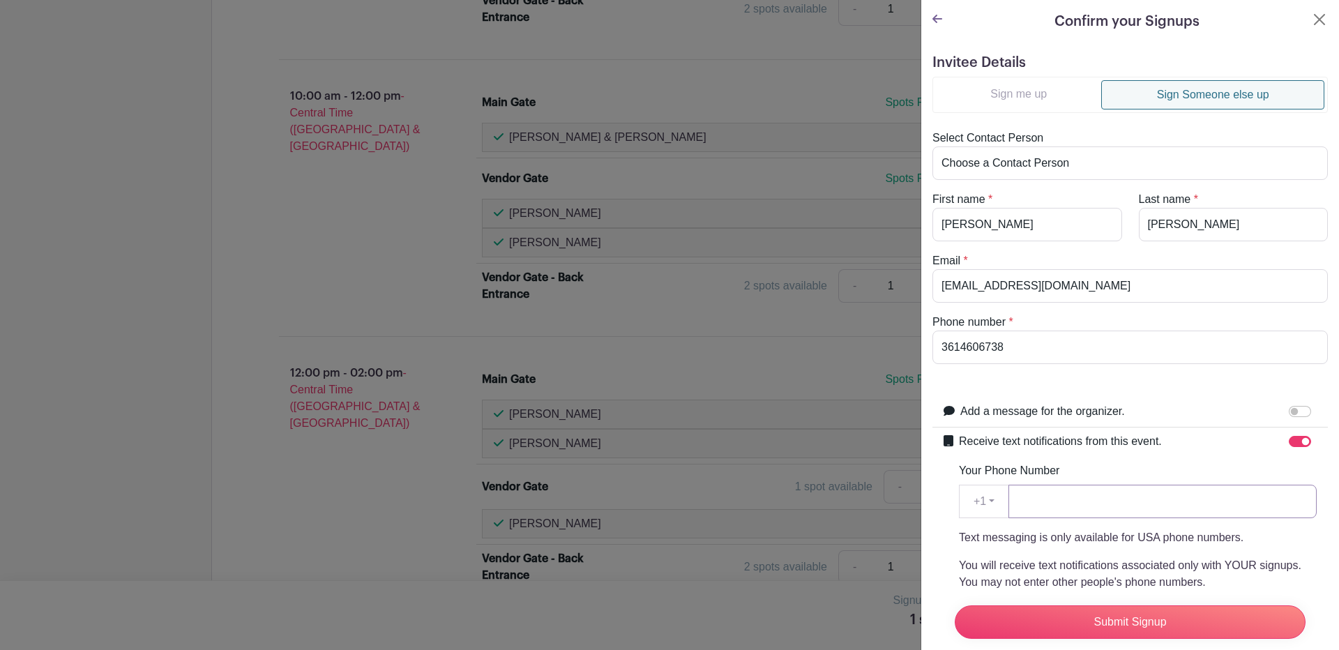
click at [1163, 510] on input "Your Phone Number" at bounding box center [1162, 501] width 308 height 33
type input "3614606738"
click at [1111, 605] on input "Submit Signup" at bounding box center [1129, 621] width 351 height 33
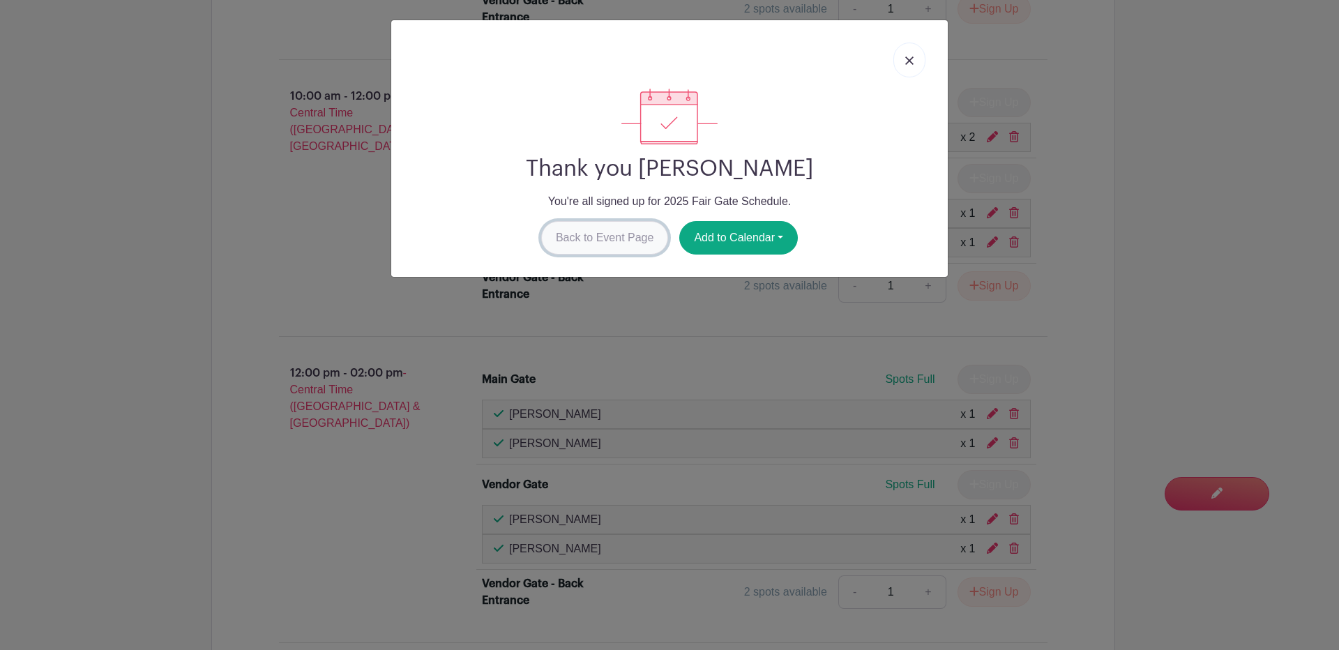
click at [588, 234] on link "Back to Event Page" at bounding box center [605, 237] width 128 height 33
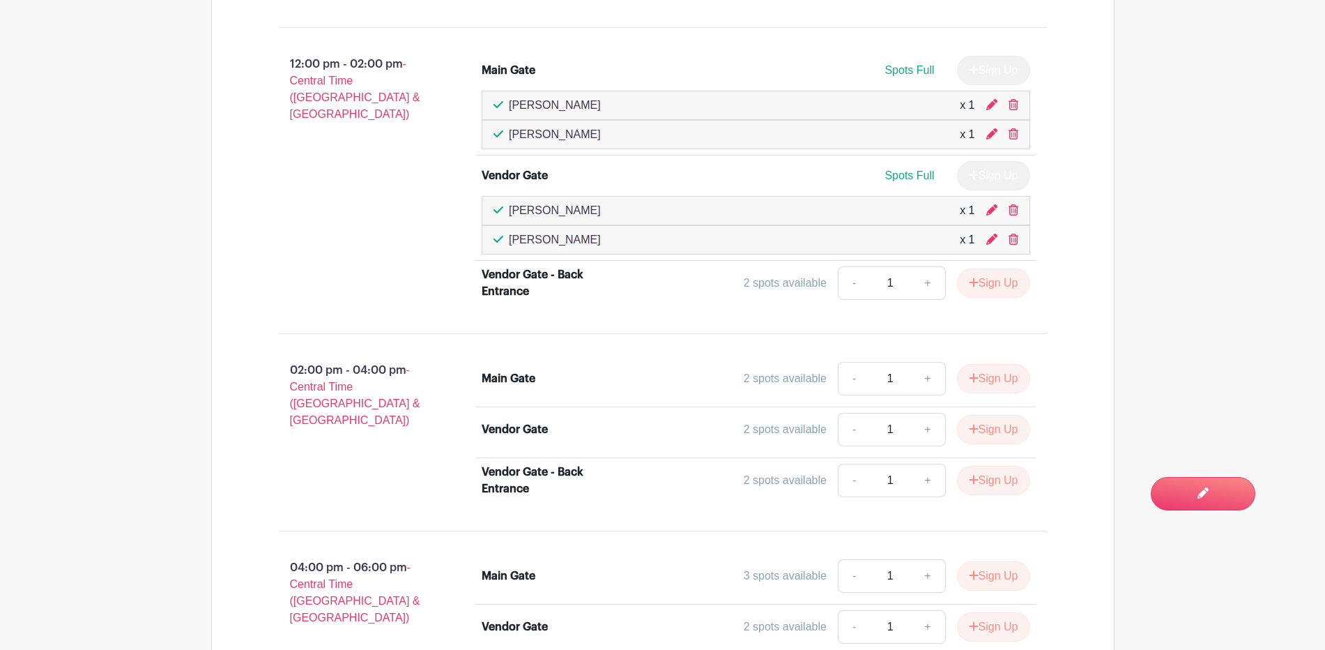
scroll to position [1519, 0]
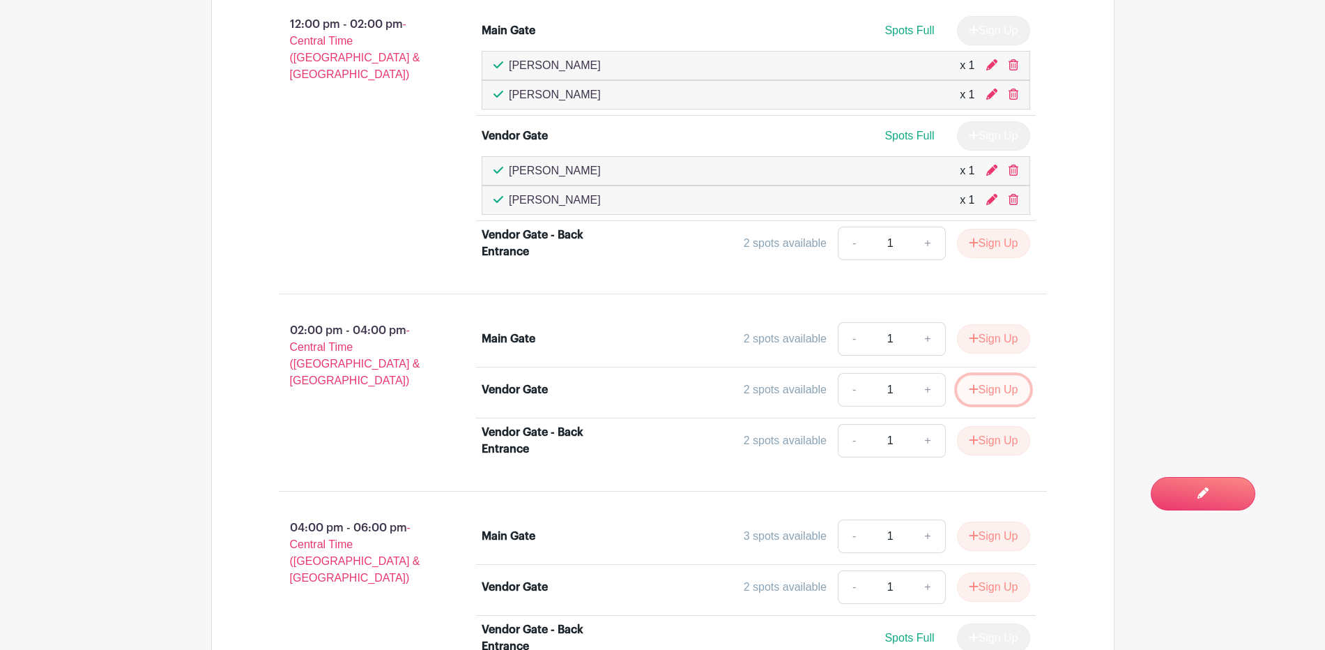
click at [987, 388] on button "Sign Up" at bounding box center [993, 389] width 73 height 29
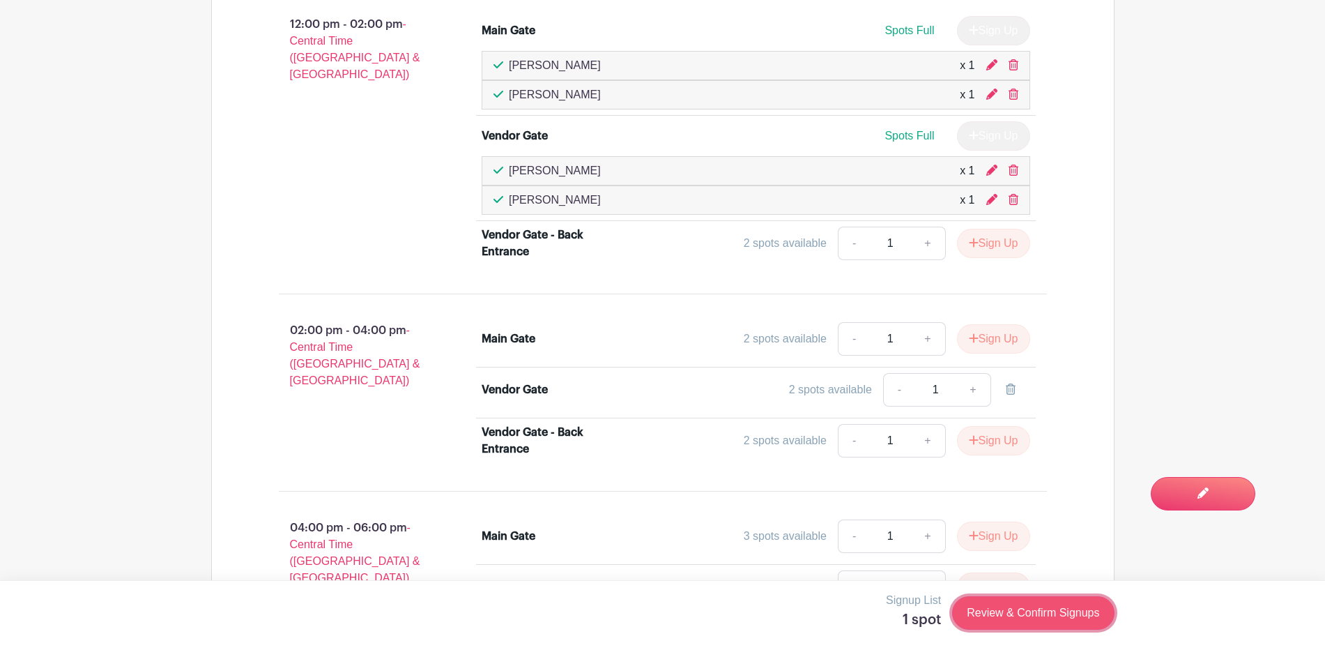
click at [1019, 612] on link "Review & Confirm Signups" at bounding box center [1033, 612] width 162 height 33
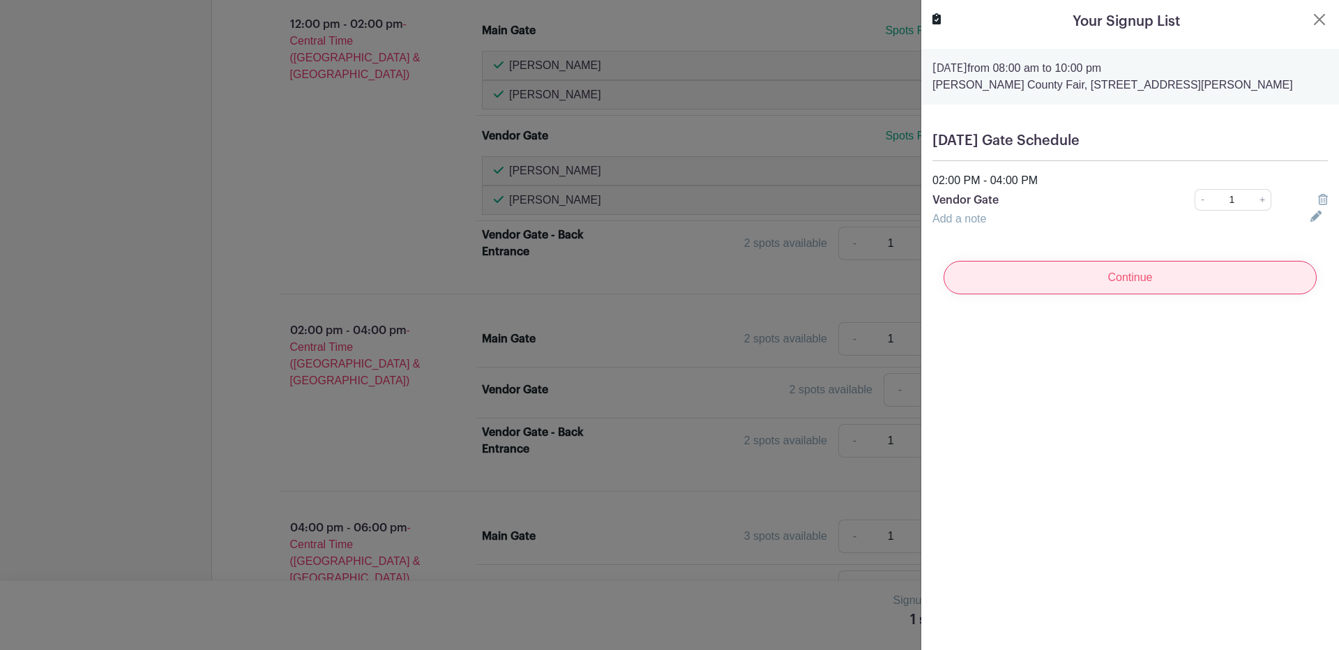
click at [1114, 282] on input "Continue" at bounding box center [1129, 277] width 373 height 33
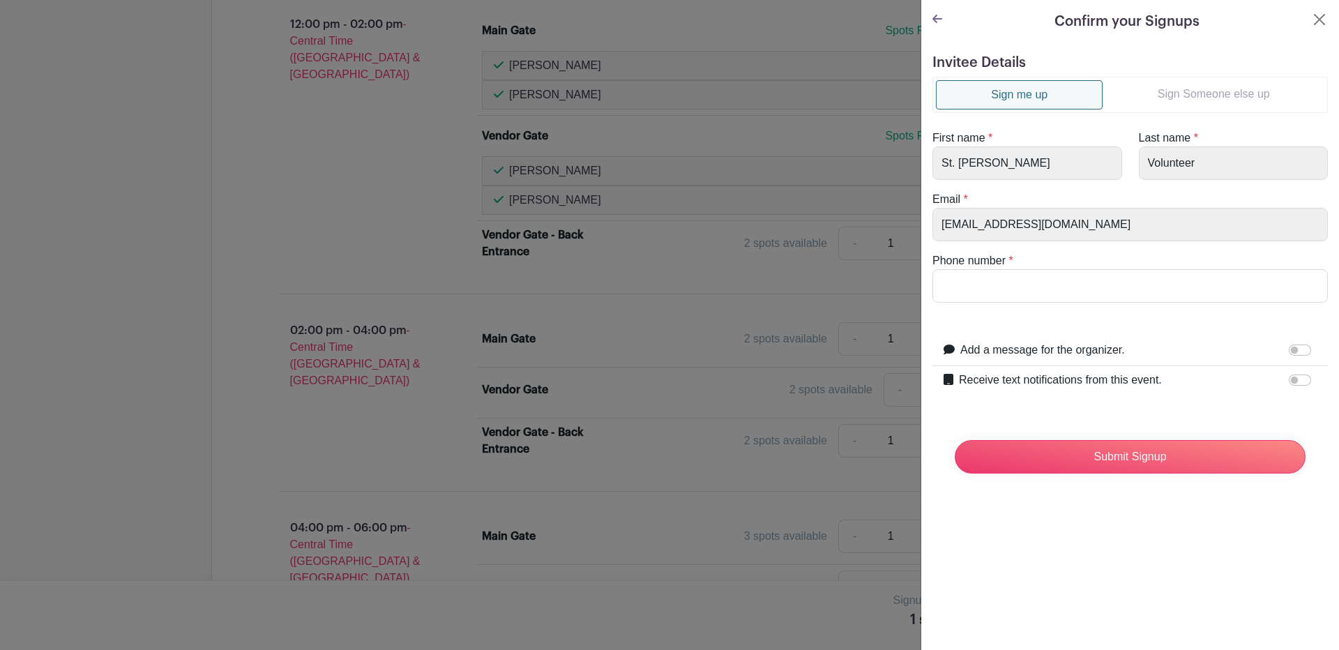
click at [1208, 93] on link "Sign Someone else up" at bounding box center [1213, 94] width 222 height 28
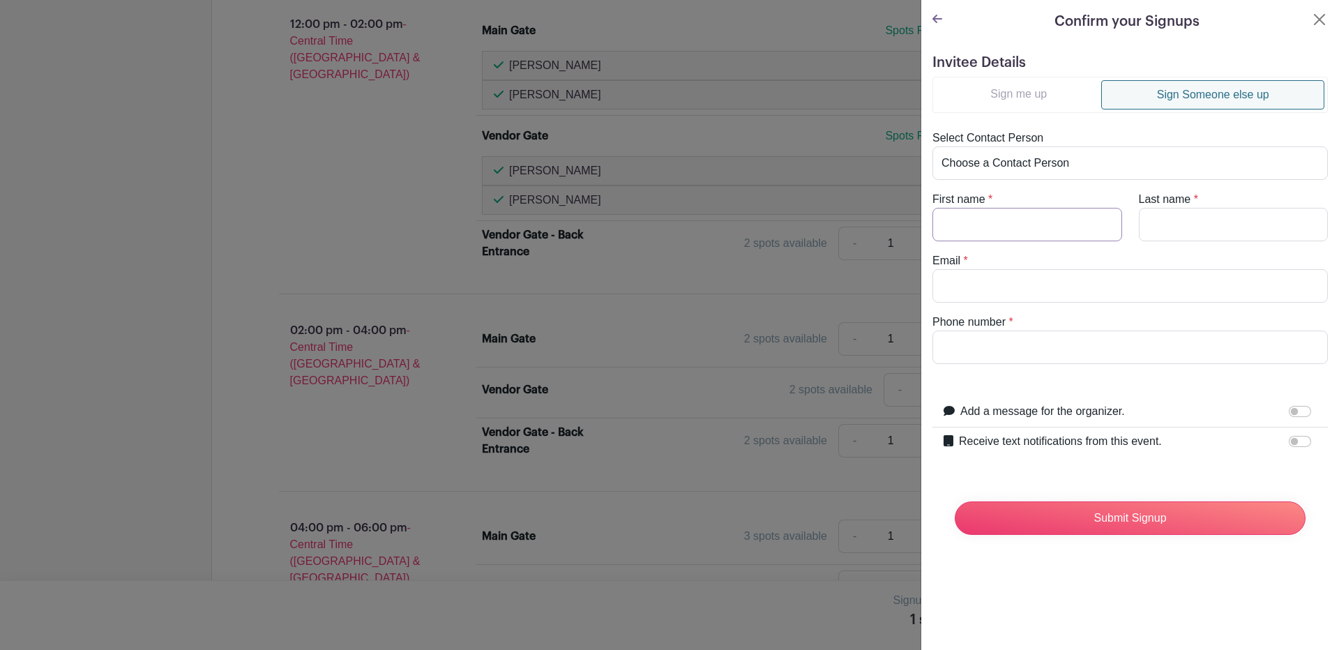
click at [973, 227] on input "First name" at bounding box center [1027, 224] width 190 height 33
type input "Elena"
click at [1288, 447] on div at bounding box center [1302, 441] width 28 height 17
click at [1288, 443] on input "Receive text notifications from this event." at bounding box center [1299, 441] width 22 height 11
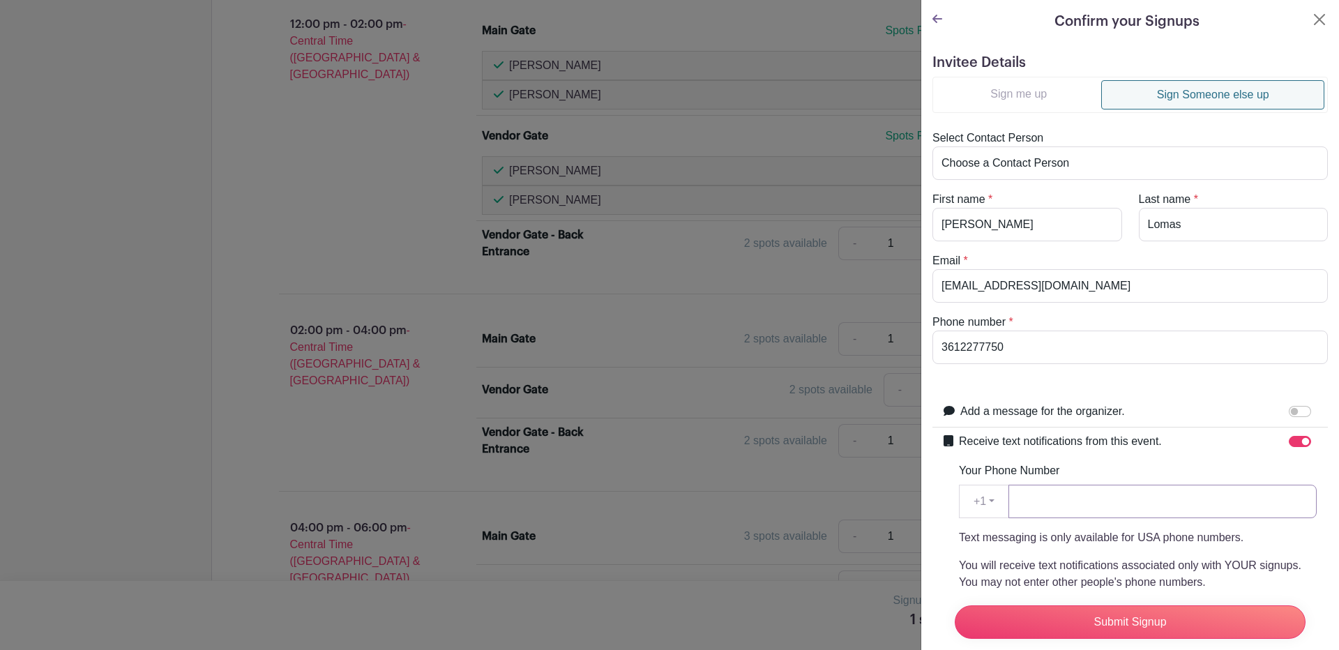
click at [1171, 500] on input "Your Phone Number" at bounding box center [1162, 501] width 308 height 33
click at [1102, 612] on input "Submit Signup" at bounding box center [1129, 621] width 351 height 33
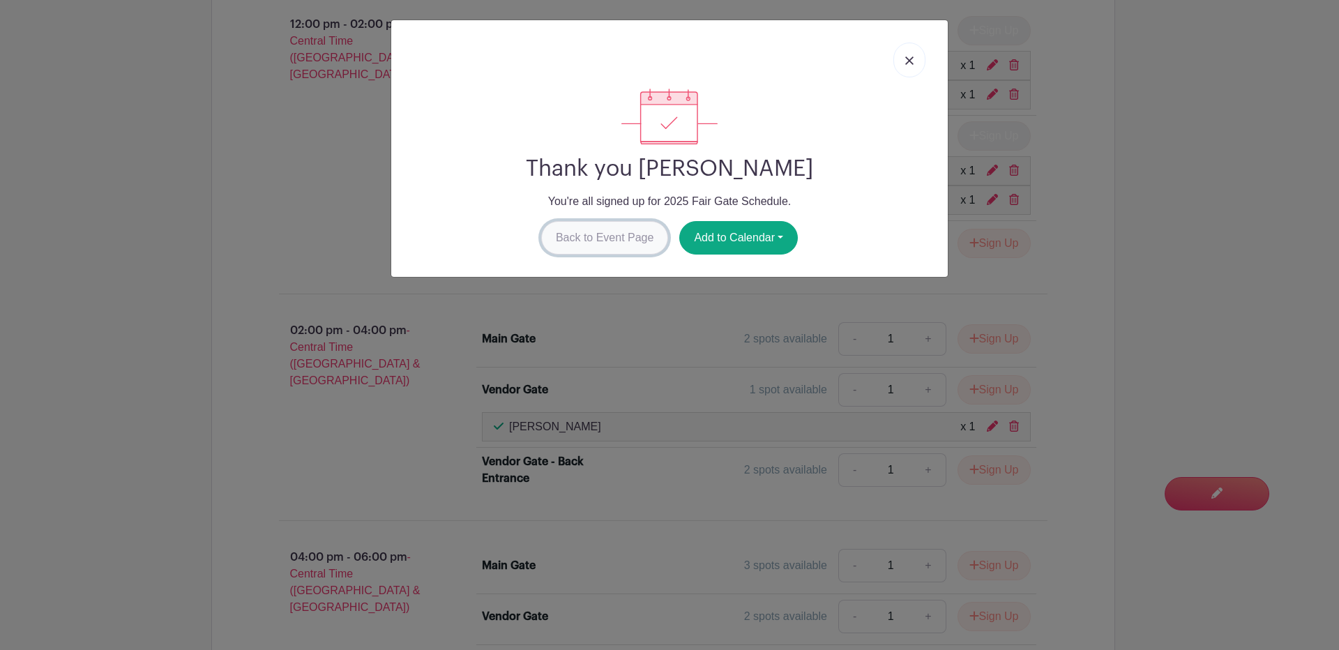
click at [602, 237] on link "Back to Event Page" at bounding box center [605, 237] width 128 height 33
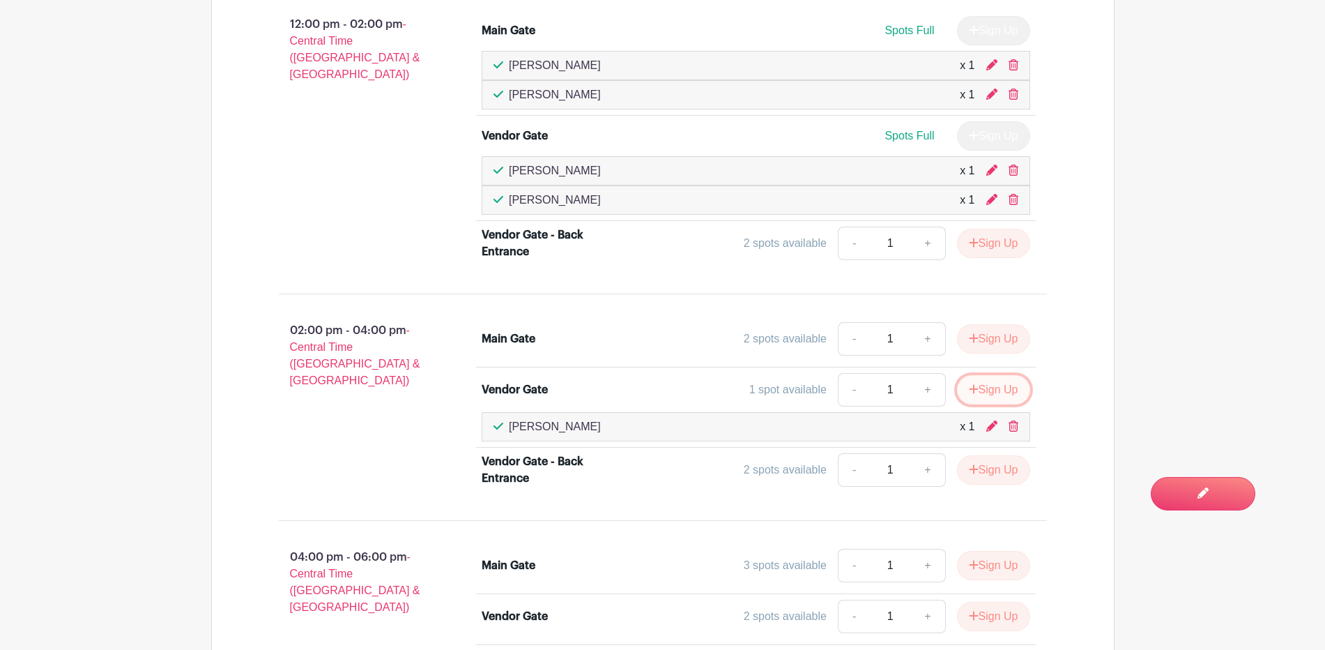
click at [998, 388] on button "Sign Up" at bounding box center [993, 389] width 73 height 29
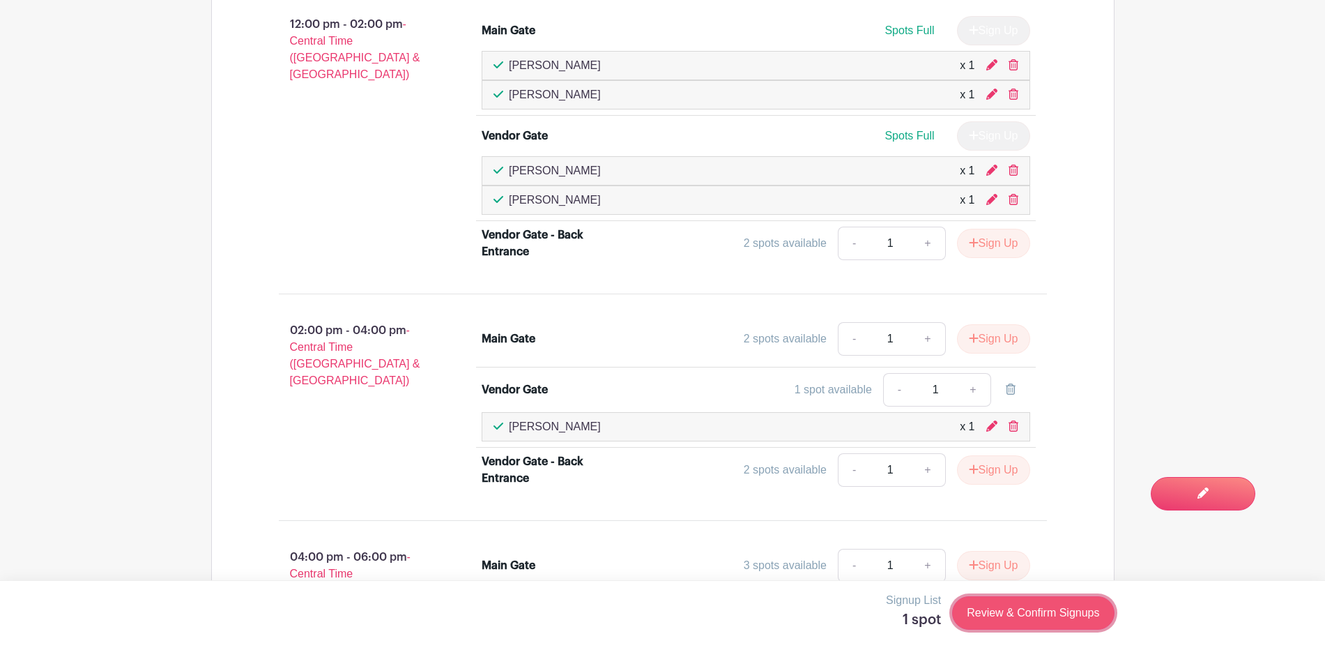
click at [1003, 609] on link "Review & Confirm Signups" at bounding box center [1033, 612] width 162 height 33
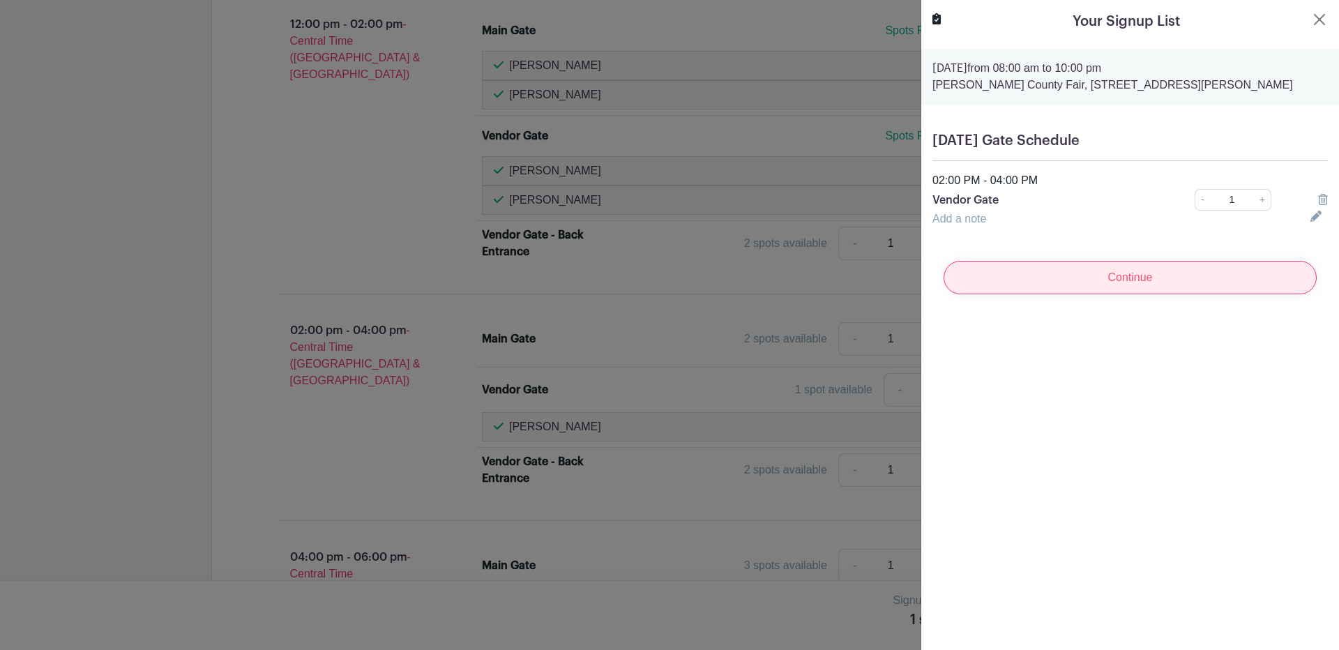
click at [1109, 277] on input "Continue" at bounding box center [1129, 277] width 373 height 33
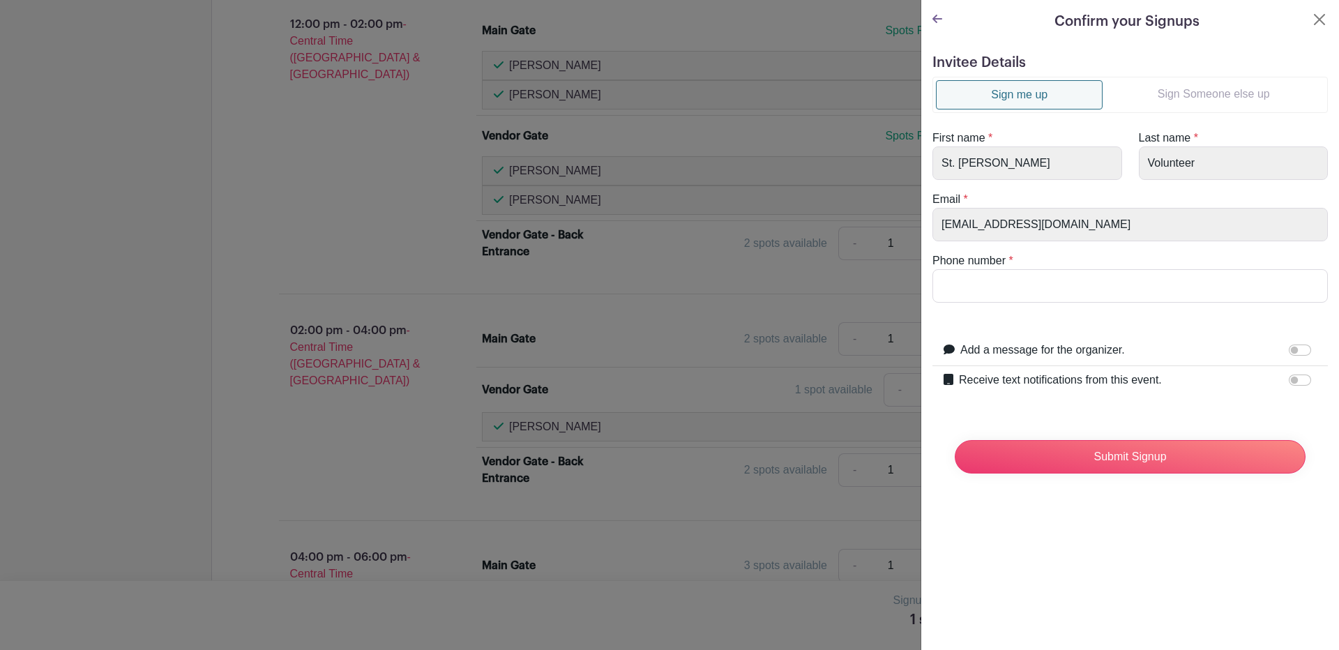
click at [1208, 84] on link "Sign Someone else up" at bounding box center [1213, 94] width 222 height 28
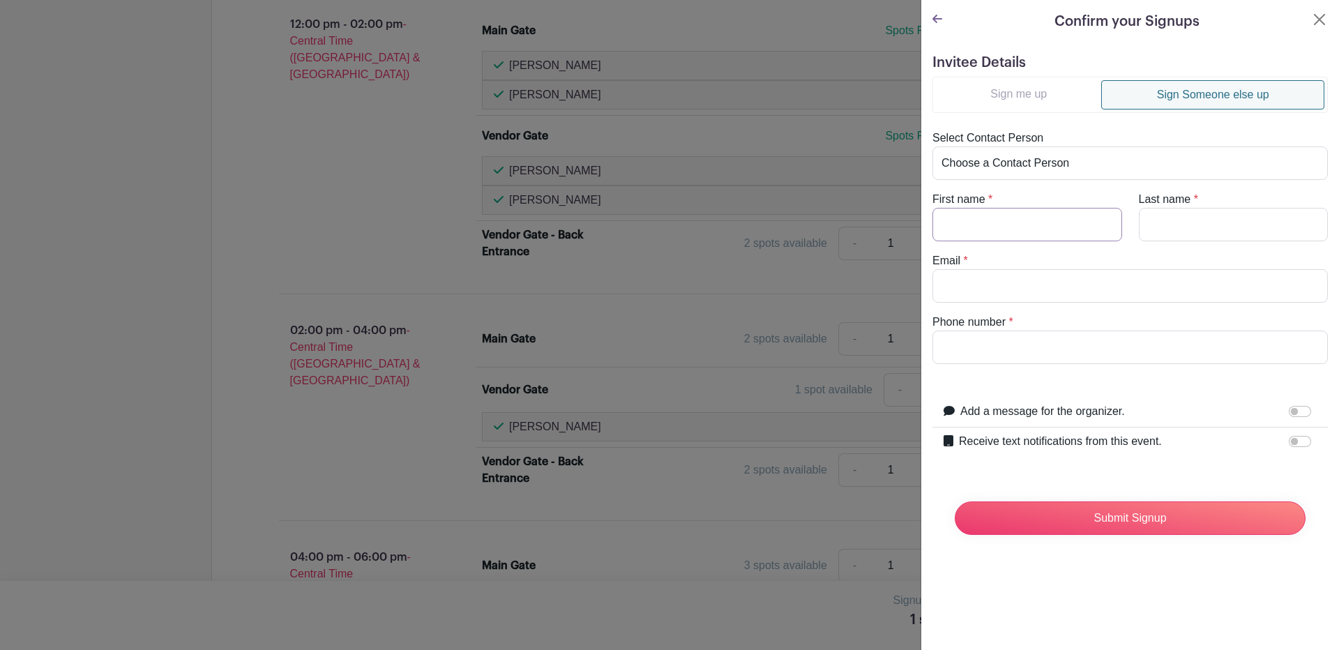
click at [1003, 230] on input "First name" at bounding box center [1027, 224] width 190 height 33
click at [1288, 439] on input "Receive text notifications from this event." at bounding box center [1299, 441] width 22 height 11
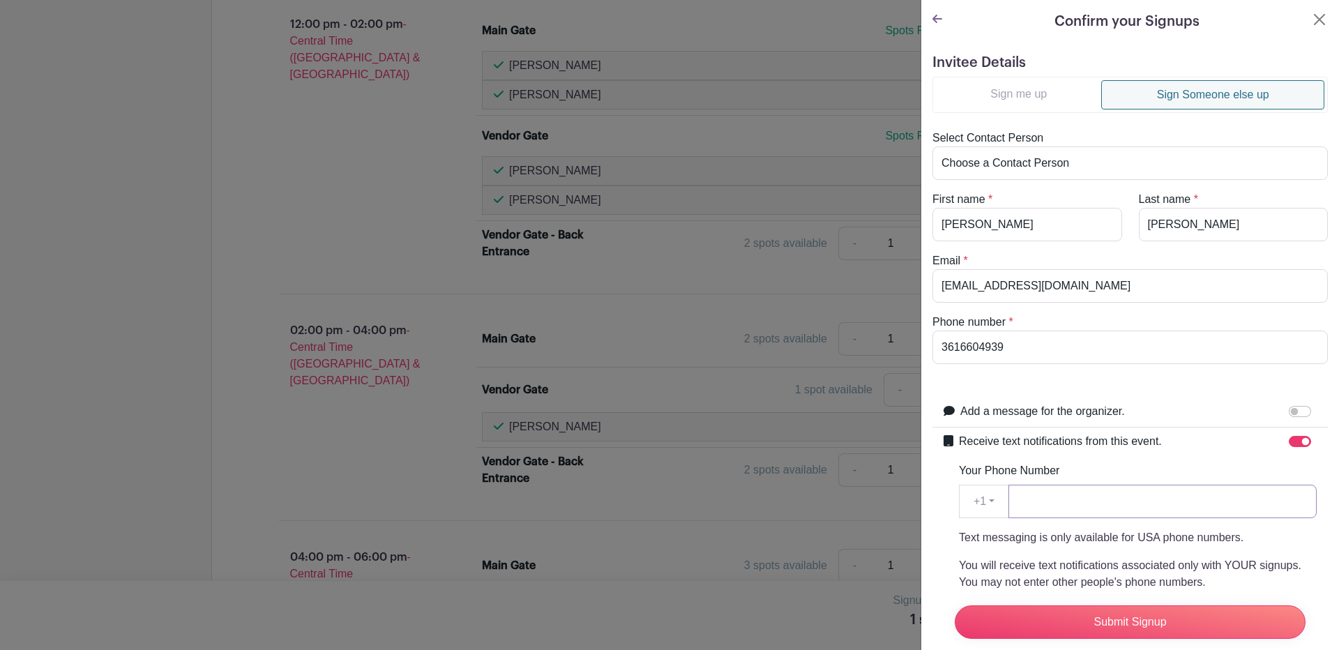
click at [1064, 510] on input "Your Phone Number" at bounding box center [1162, 501] width 308 height 33
click at [1083, 605] on input "Submit Signup" at bounding box center [1129, 621] width 351 height 33
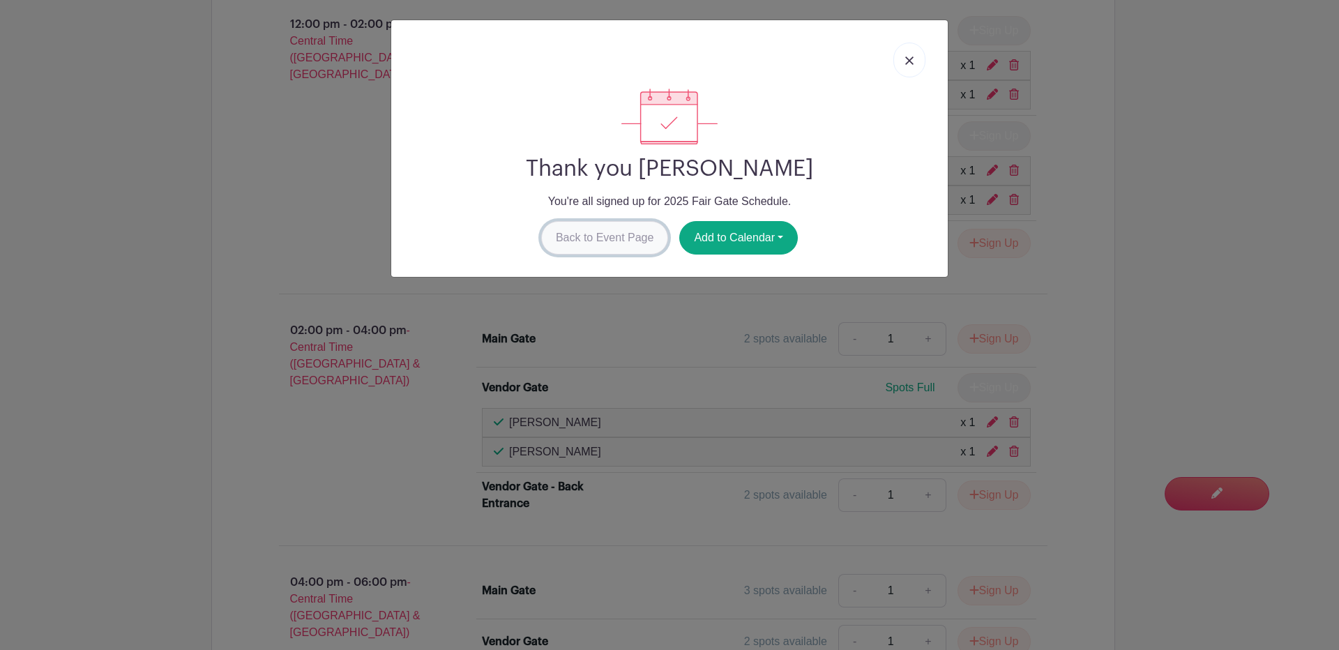
click at [589, 241] on link "Back to Event Page" at bounding box center [605, 237] width 128 height 33
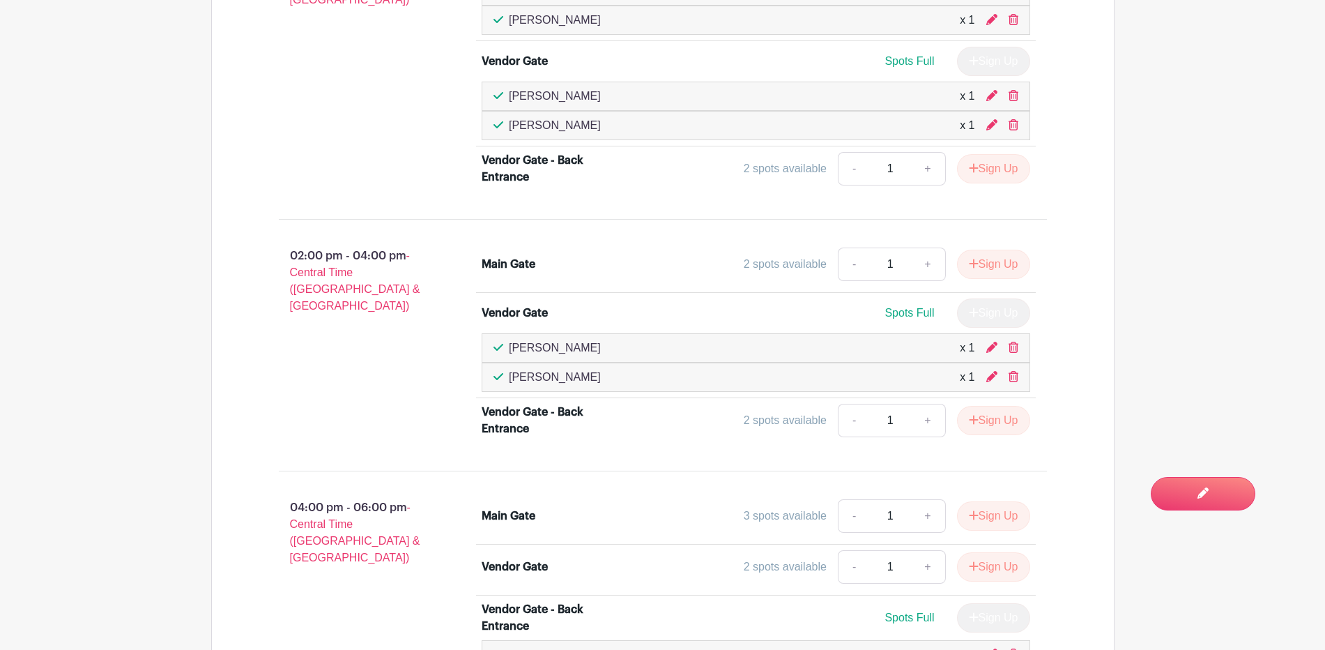
scroll to position [1577, 0]
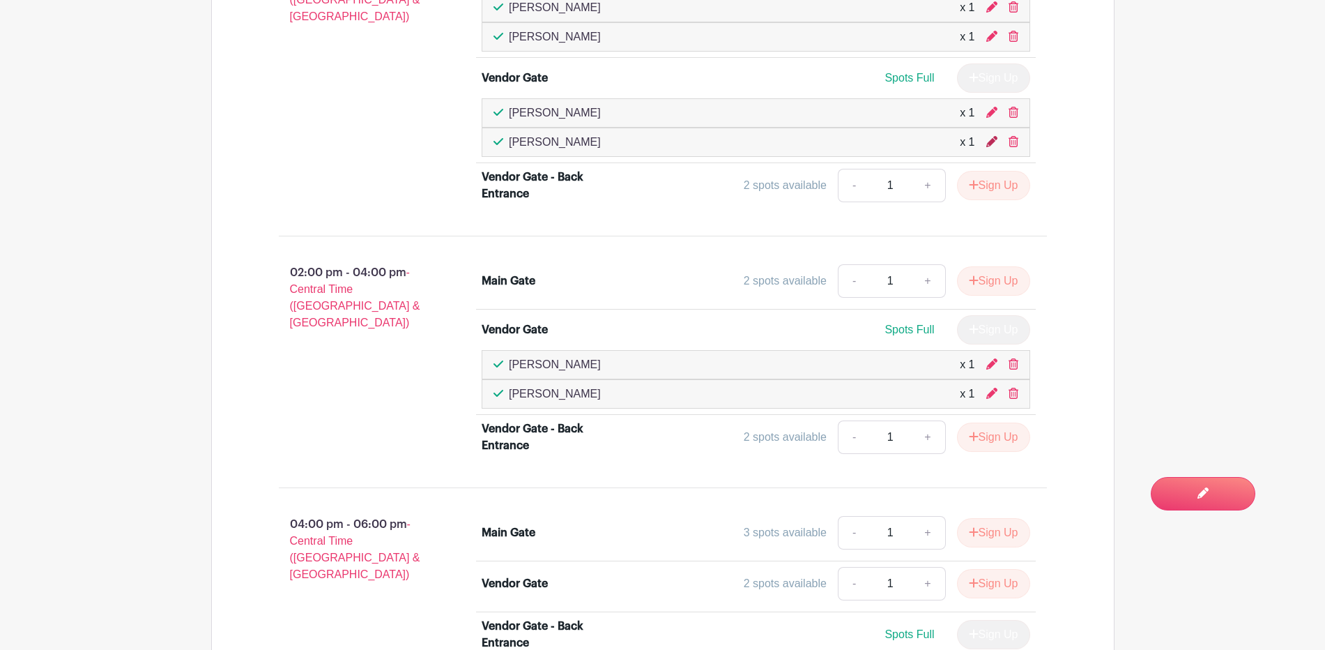
click at [992, 142] on icon at bounding box center [992, 141] width 11 height 11
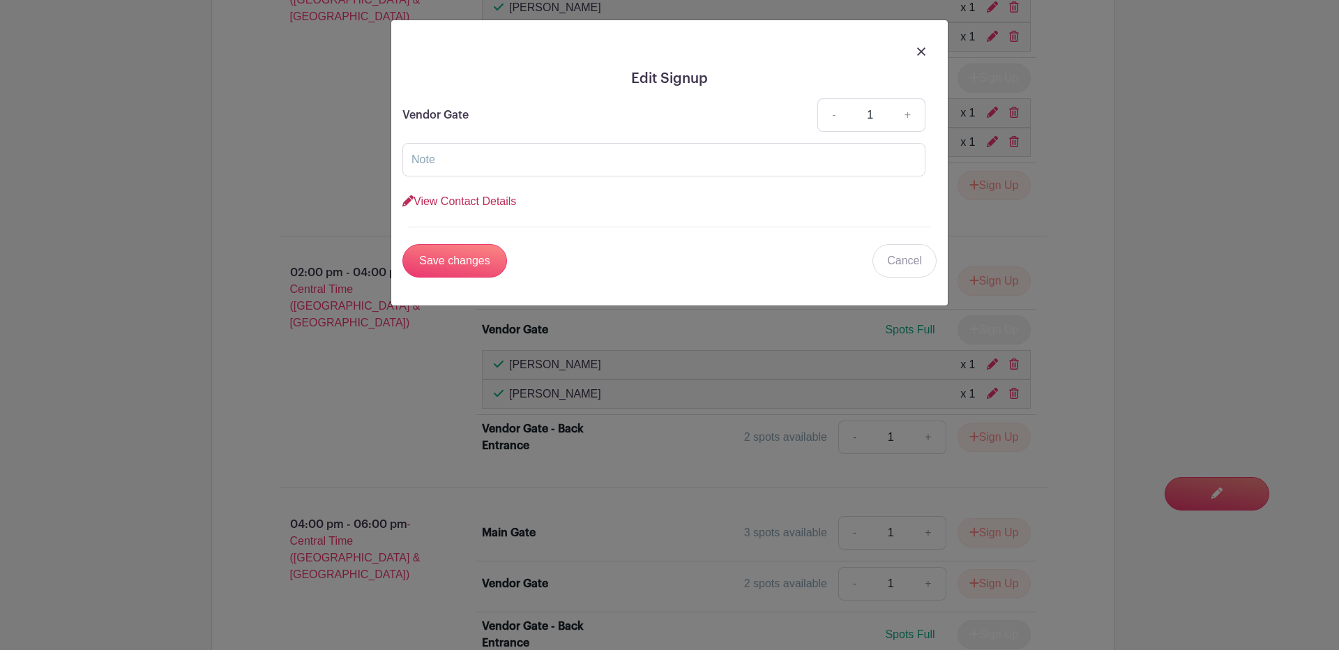
click at [413, 200] on icon at bounding box center [407, 200] width 11 height 11
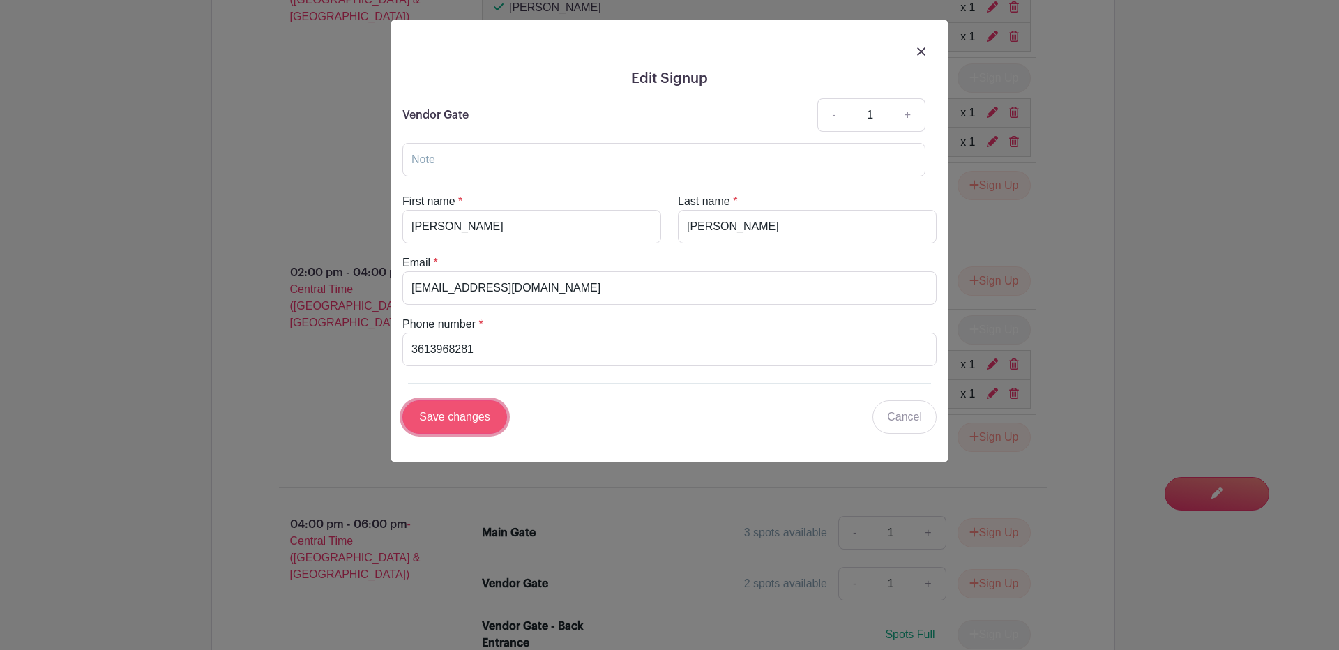
click at [456, 417] on input "Save changes" at bounding box center [454, 416] width 105 height 33
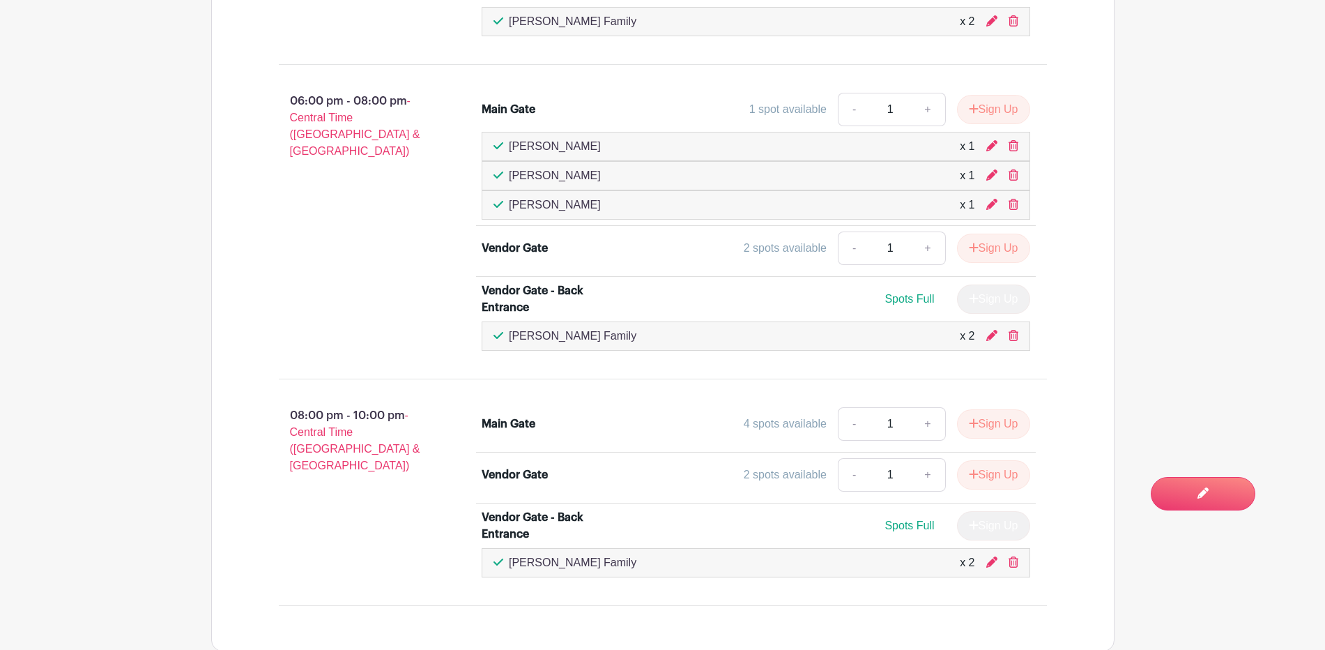
scroll to position [2246, 0]
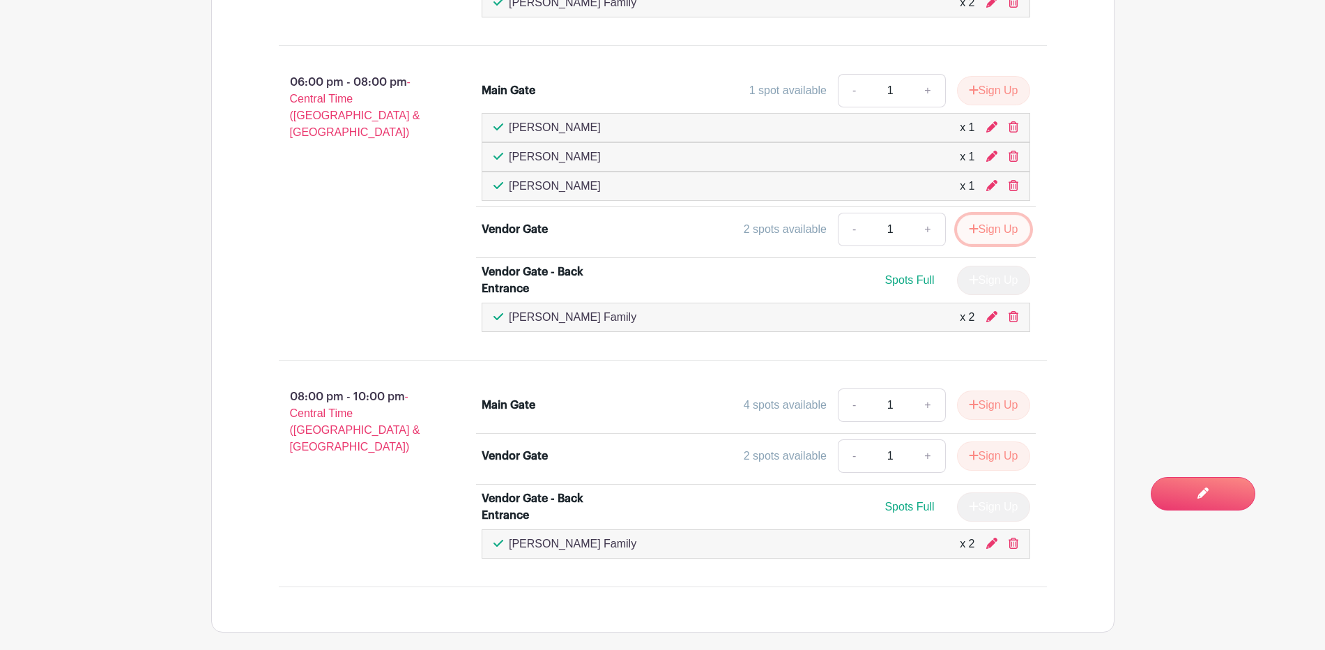
click at [982, 226] on button "Sign Up" at bounding box center [993, 229] width 73 height 29
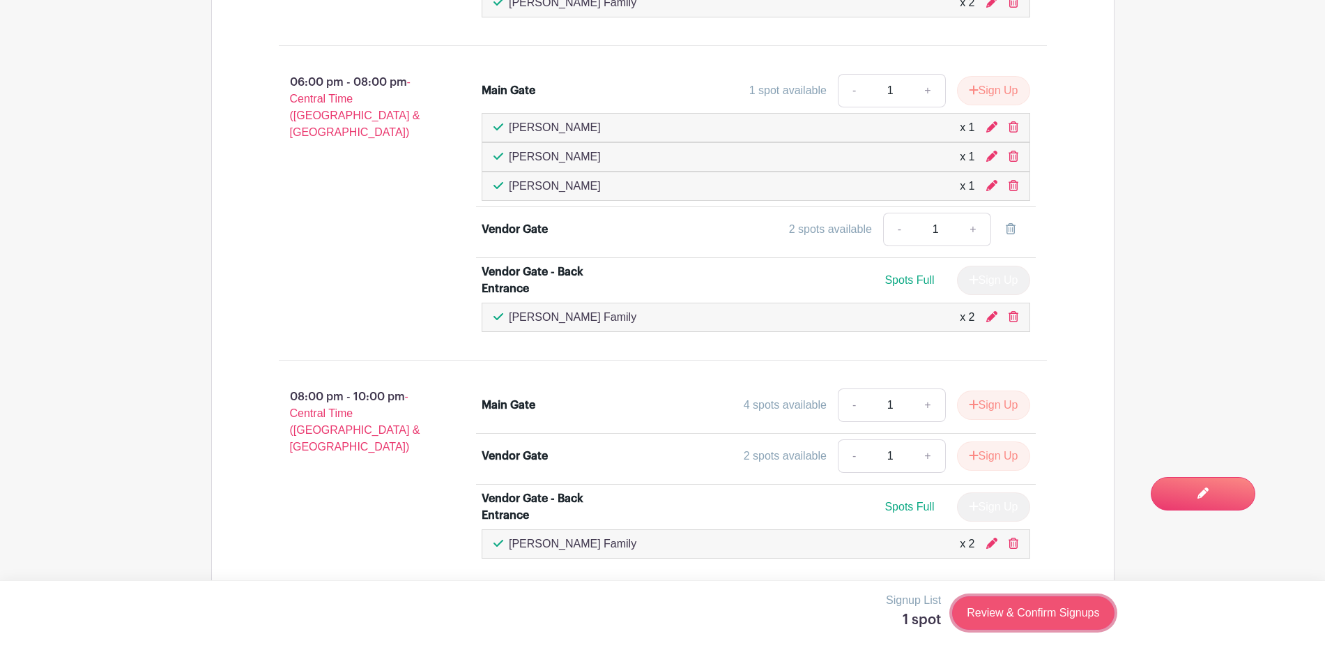
click at [1017, 616] on link "Review & Confirm Signups" at bounding box center [1033, 612] width 162 height 33
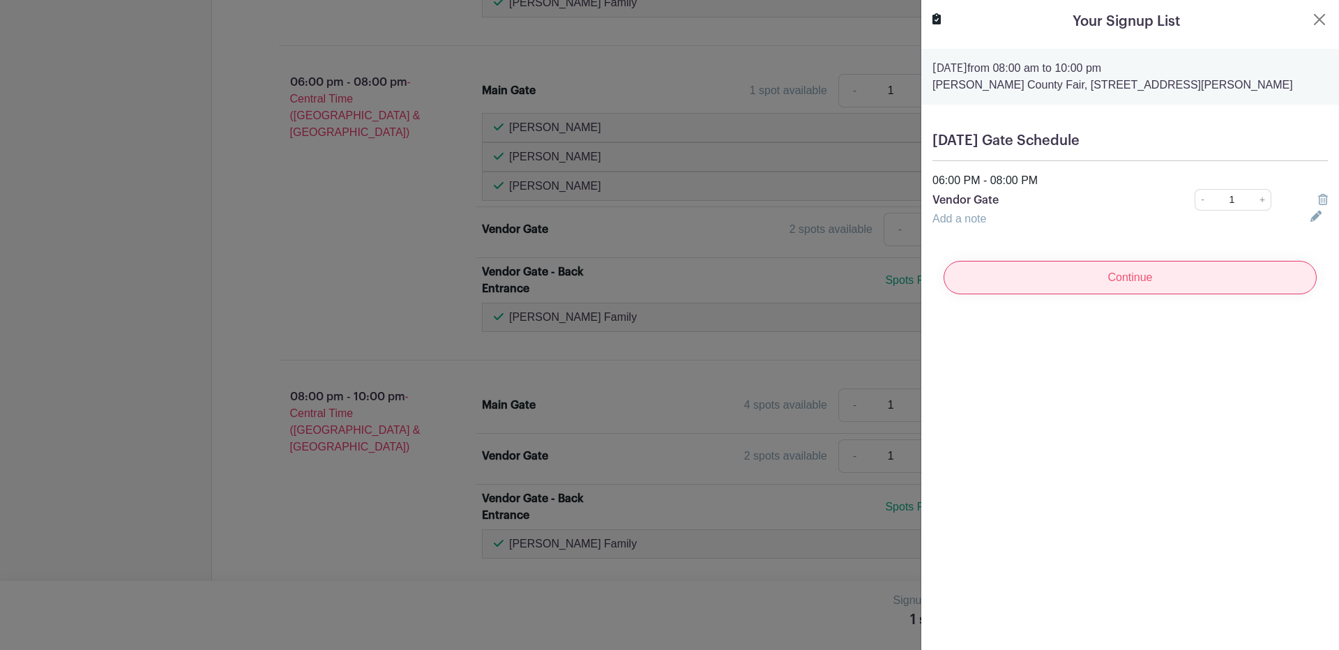
click at [1112, 281] on input "Continue" at bounding box center [1129, 277] width 373 height 33
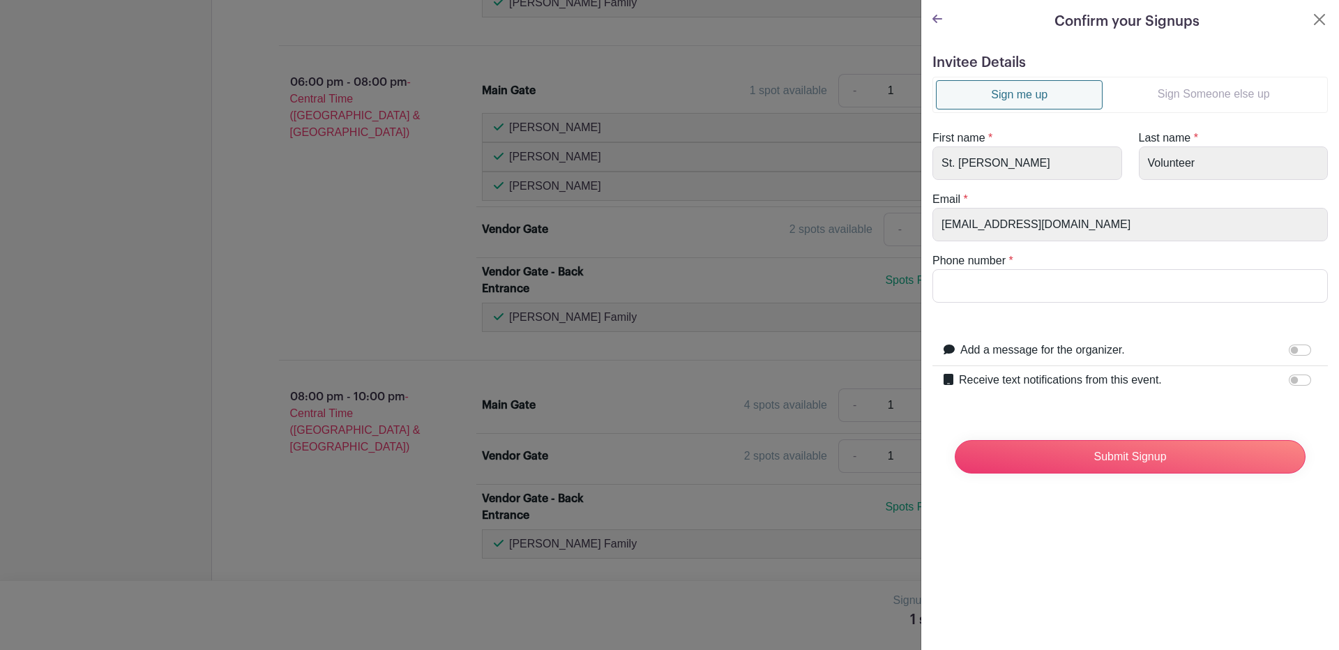
click at [1141, 89] on link "Sign Someone else up" at bounding box center [1213, 94] width 222 height 28
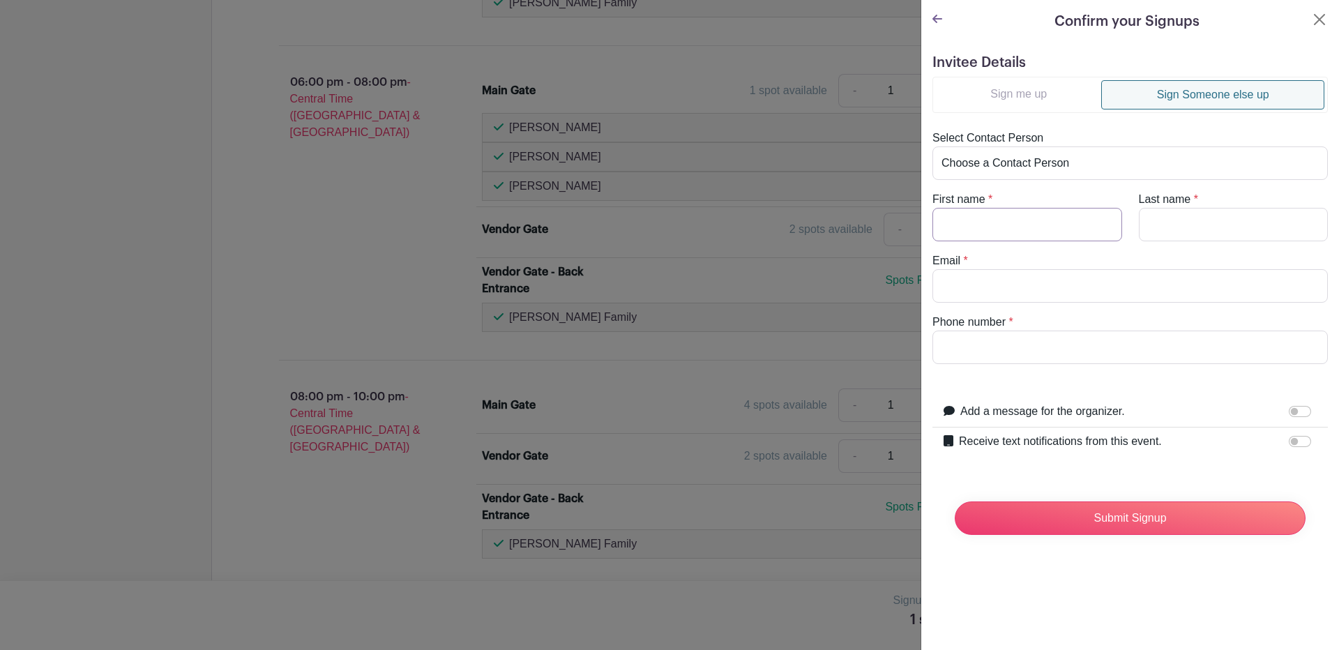
click at [973, 234] on input "First name" at bounding box center [1027, 224] width 190 height 33
click at [1152, 218] on input "Last name" at bounding box center [1234, 224] width 190 height 33
click at [1288, 441] on input "Receive text notifications from this event." at bounding box center [1299, 441] width 22 height 11
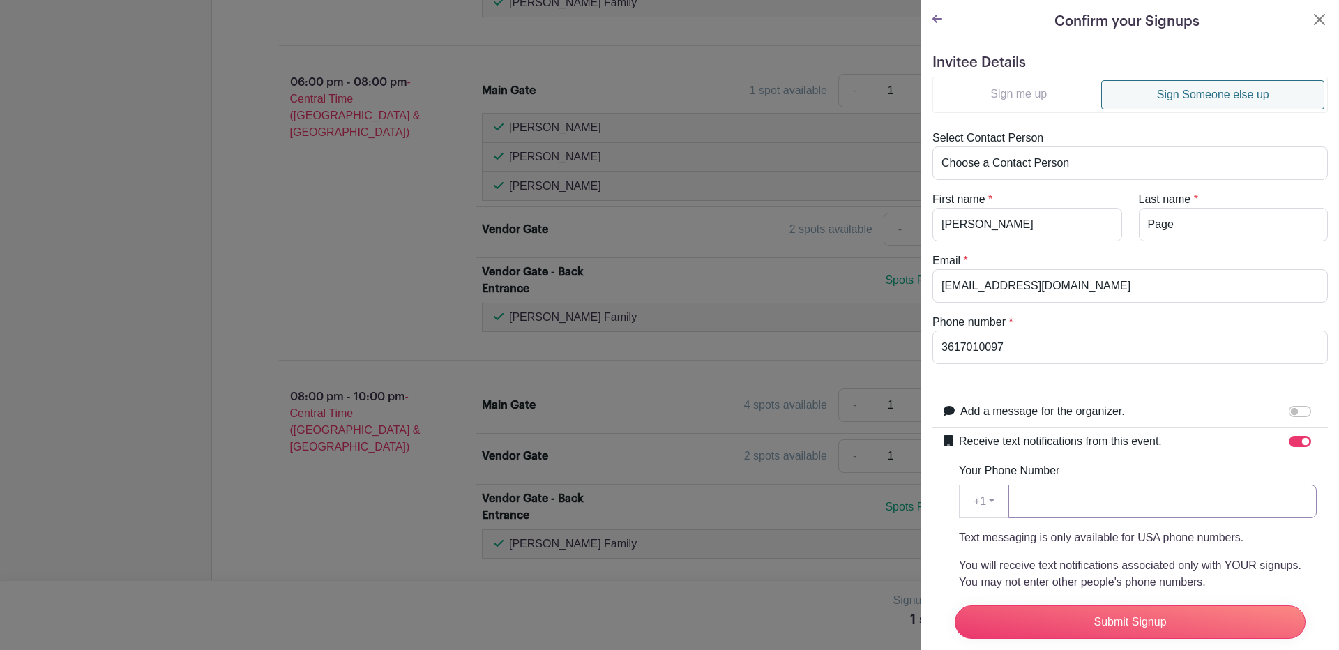
click at [1145, 502] on input "Your Phone Number" at bounding box center [1162, 501] width 308 height 33
click at [1148, 607] on input "Submit Signup" at bounding box center [1129, 621] width 351 height 33
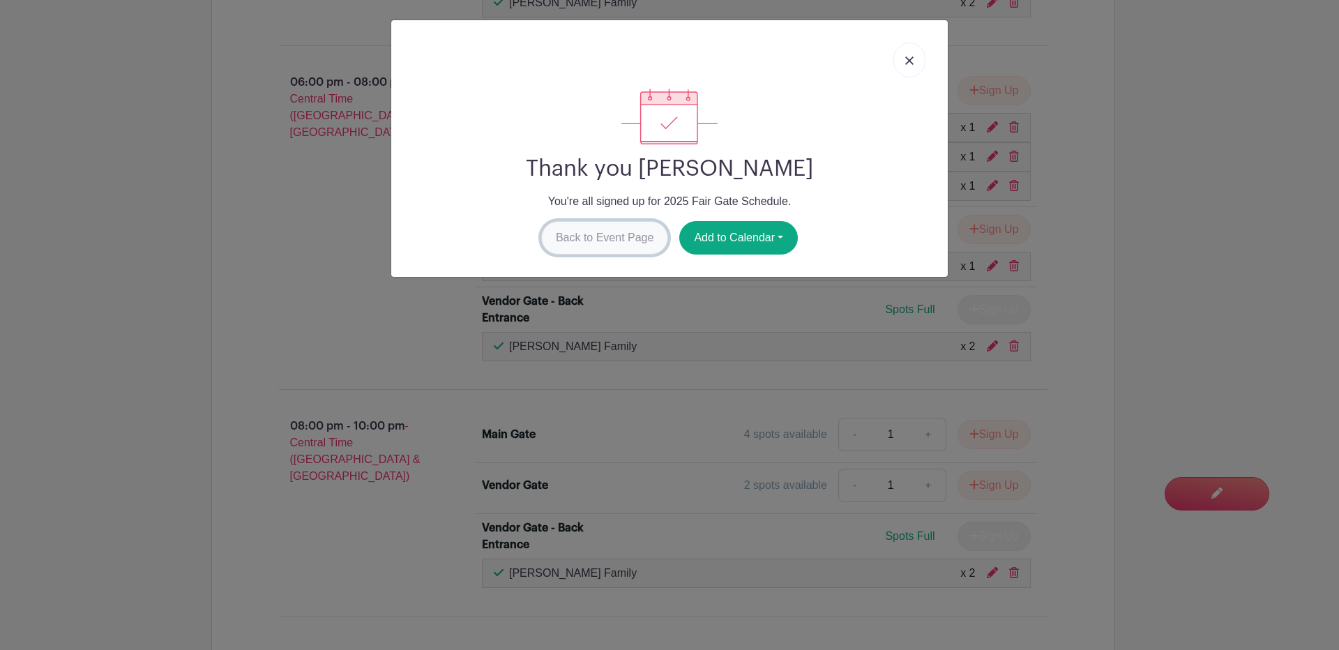
click at [593, 232] on link "Back to Event Page" at bounding box center [605, 237] width 128 height 33
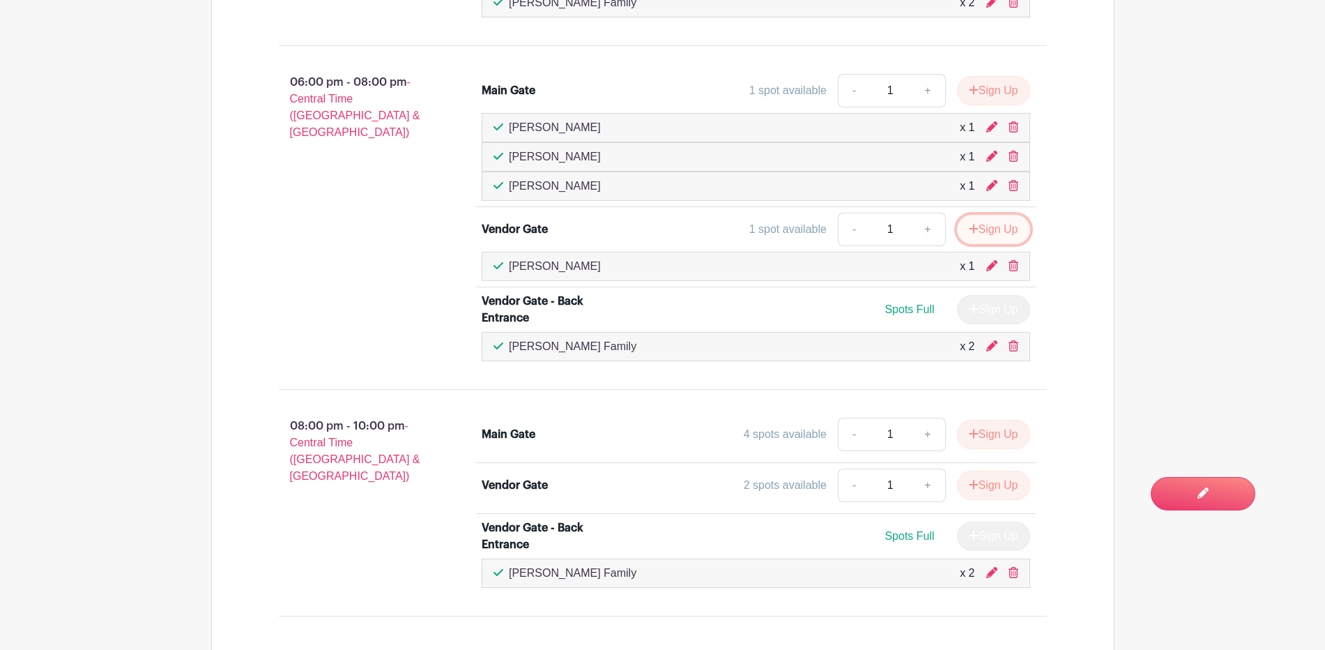
click at [993, 223] on button "Sign Up" at bounding box center [993, 229] width 73 height 29
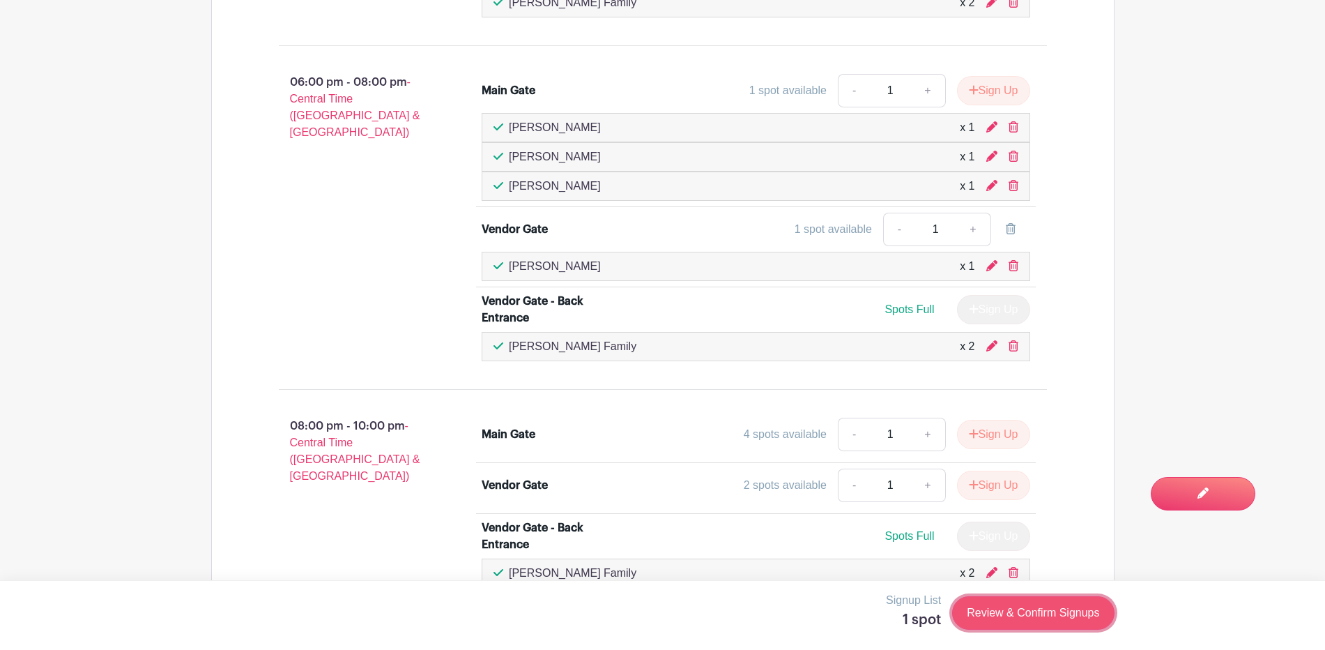
click at [1001, 609] on link "Review & Confirm Signups" at bounding box center [1033, 612] width 162 height 33
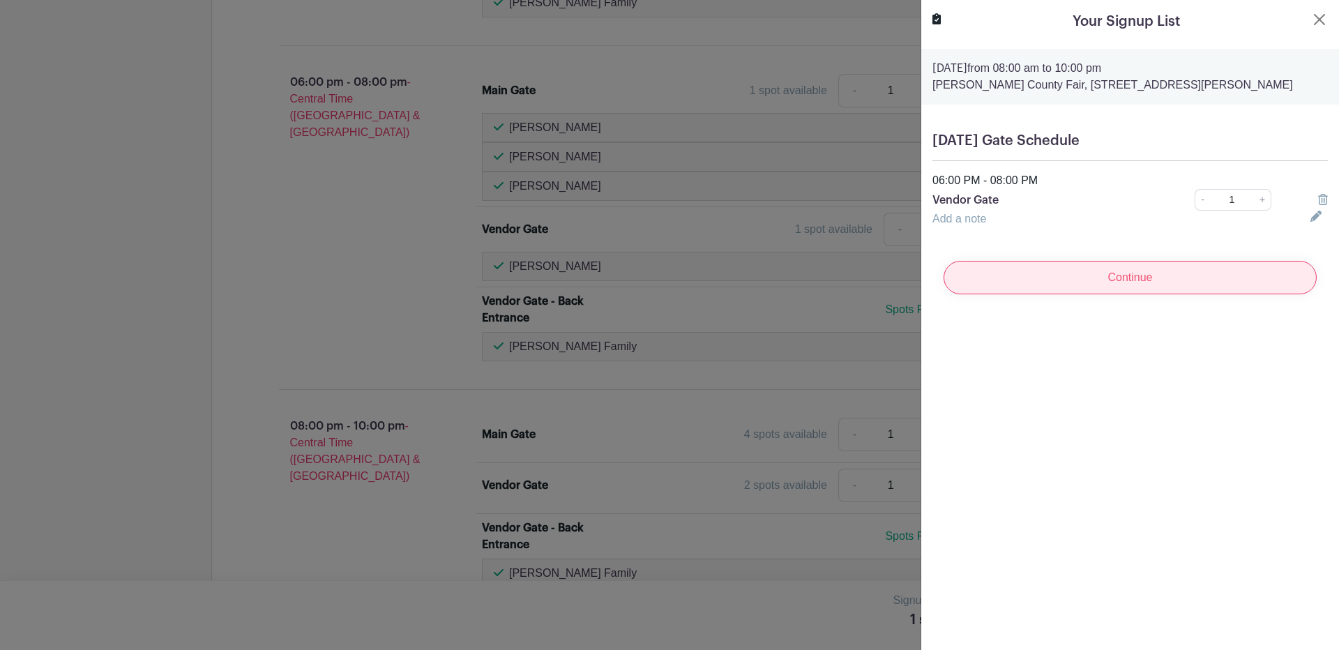
click at [1111, 282] on input "Continue" at bounding box center [1129, 277] width 373 height 33
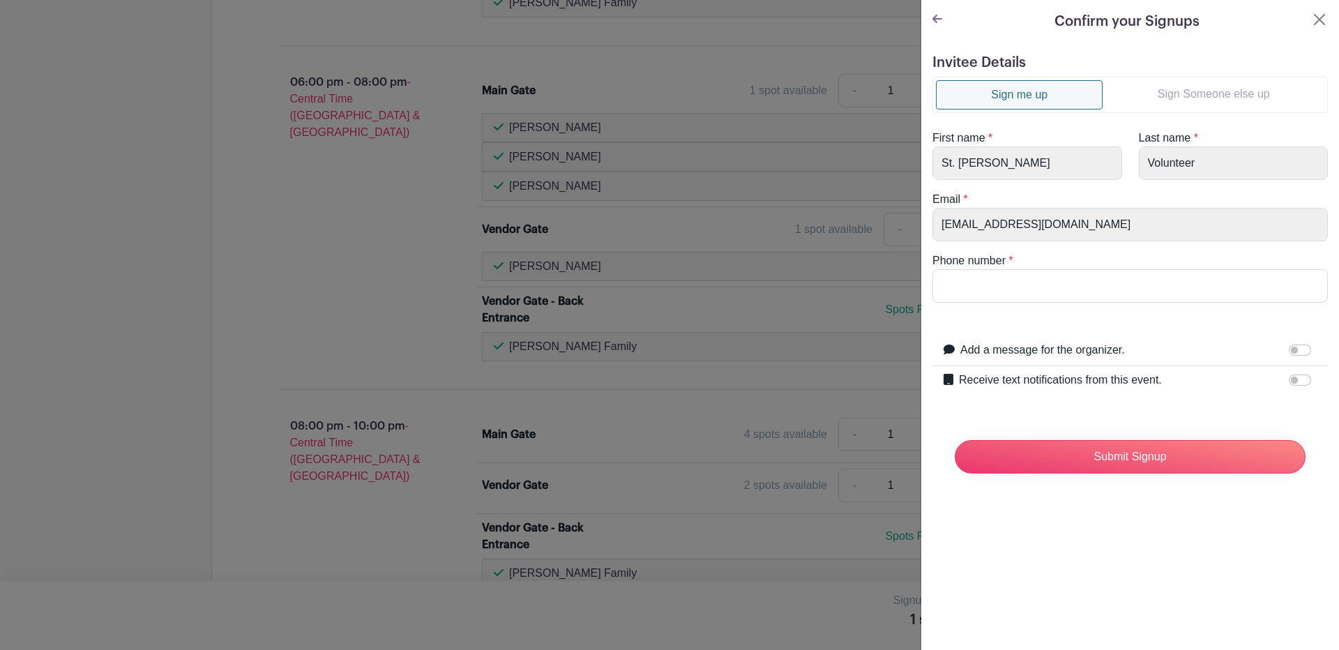
click at [1210, 91] on link "Sign Someone else up" at bounding box center [1213, 94] width 222 height 28
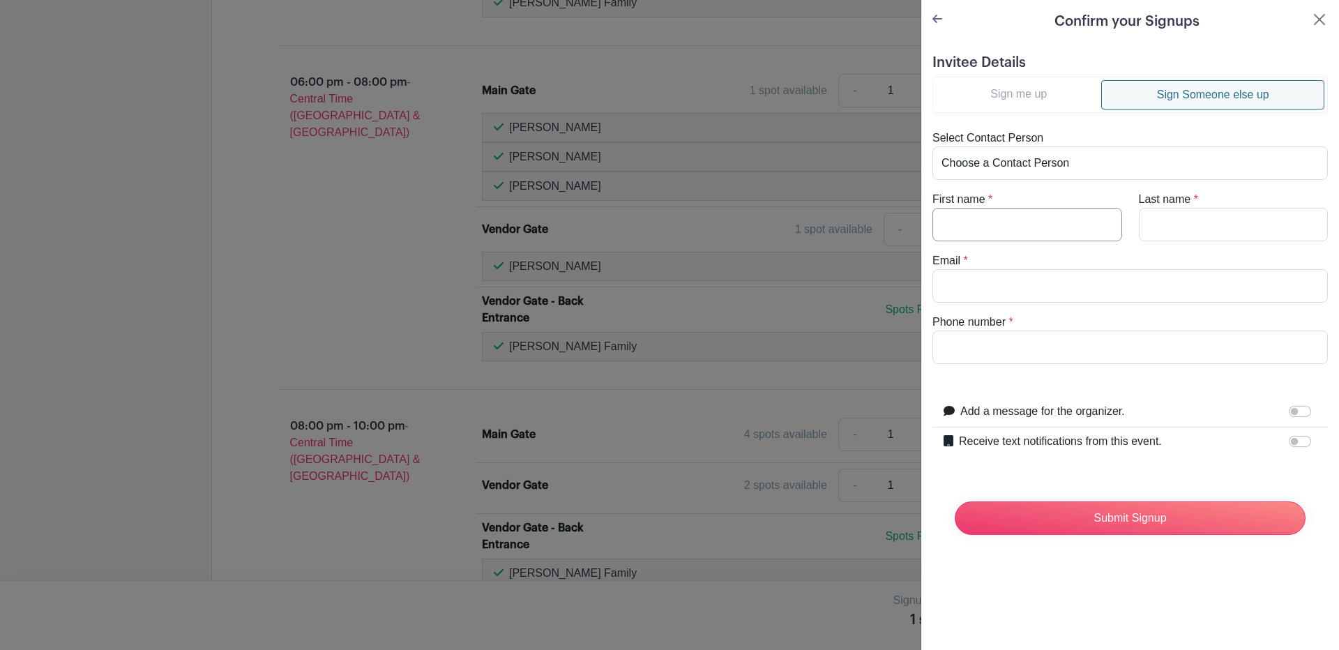
click at [988, 224] on input "First name" at bounding box center [1027, 224] width 190 height 33
click at [1150, 441] on label "Receive text notifications from this event." at bounding box center [1060, 441] width 203 height 17
click at [1288, 441] on input "Receive text notifications from this event." at bounding box center [1299, 441] width 22 height 11
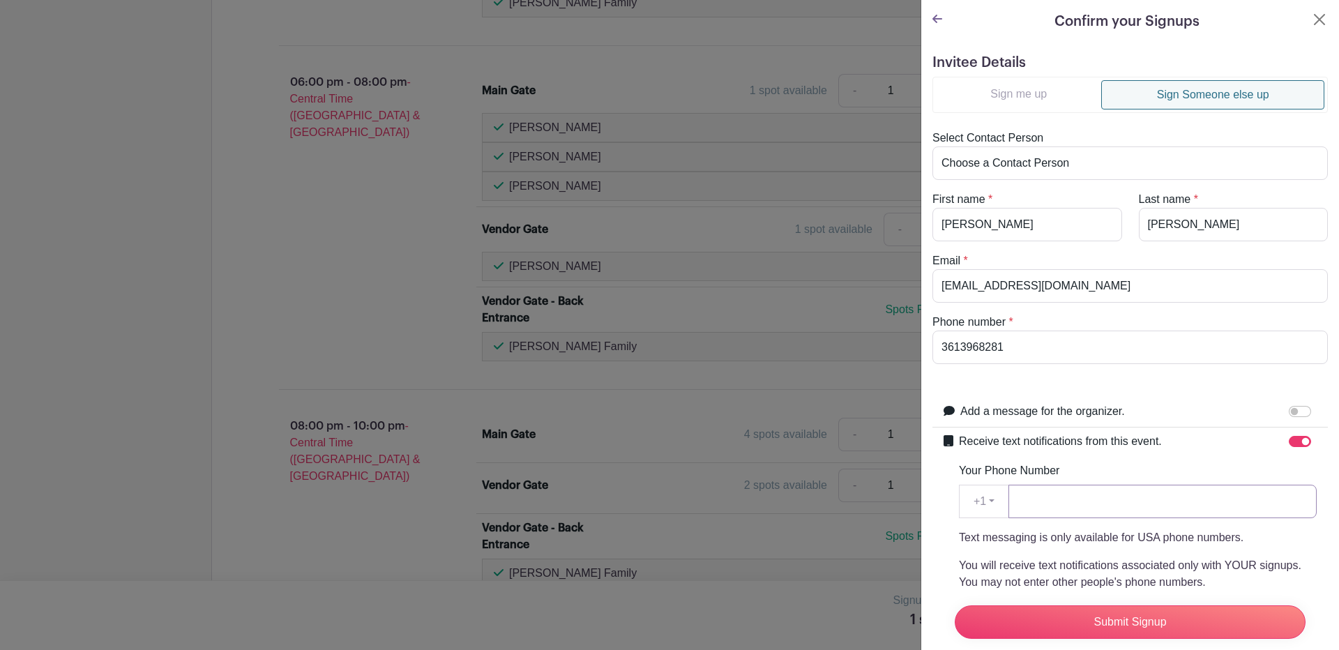
click at [1029, 498] on input "Your Phone Number" at bounding box center [1162, 501] width 308 height 33
click at [1120, 605] on input "Submit Signup" at bounding box center [1129, 621] width 351 height 33
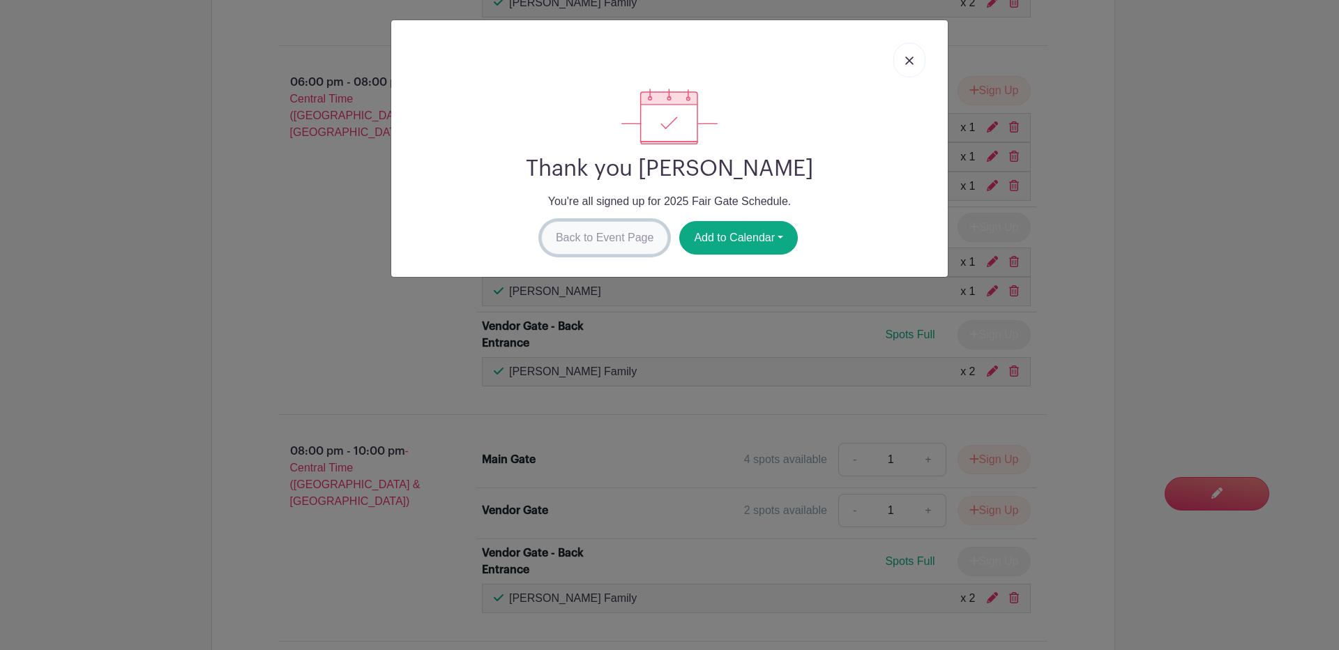
click at [593, 231] on link "Back to Event Page" at bounding box center [605, 237] width 128 height 33
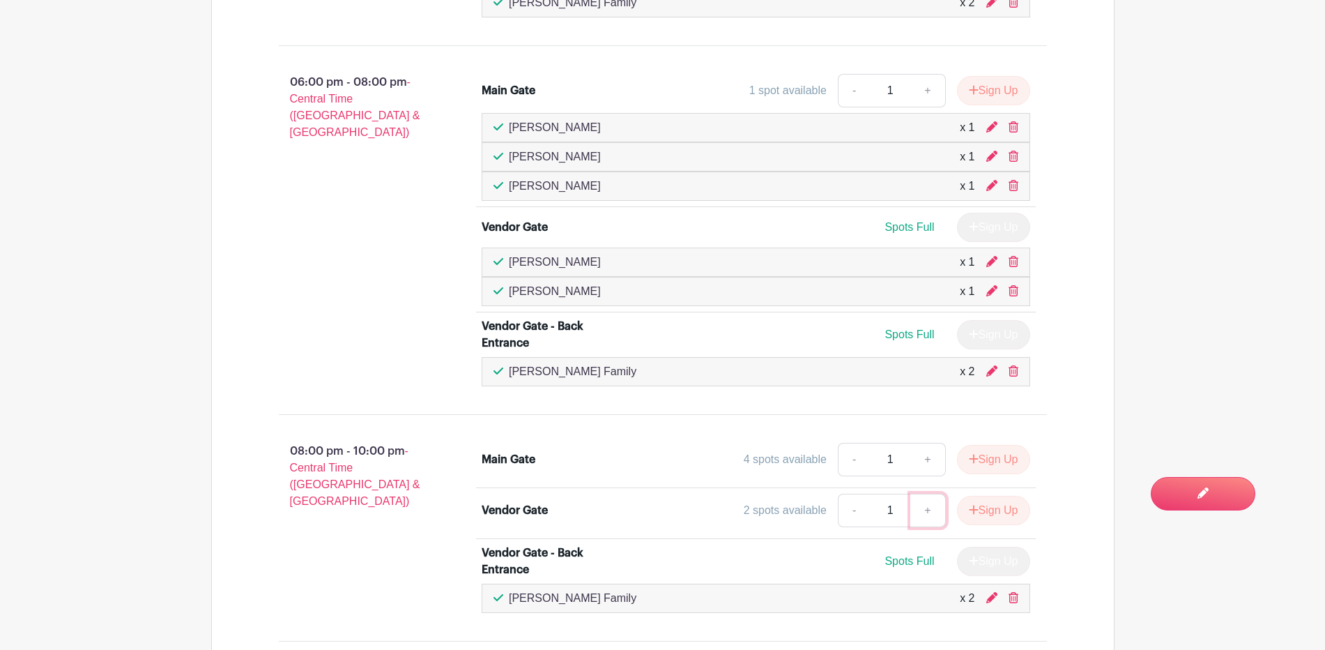
click at [915, 509] on link "+" at bounding box center [928, 510] width 35 height 33
click at [990, 505] on button "Sign Up" at bounding box center [993, 510] width 73 height 29
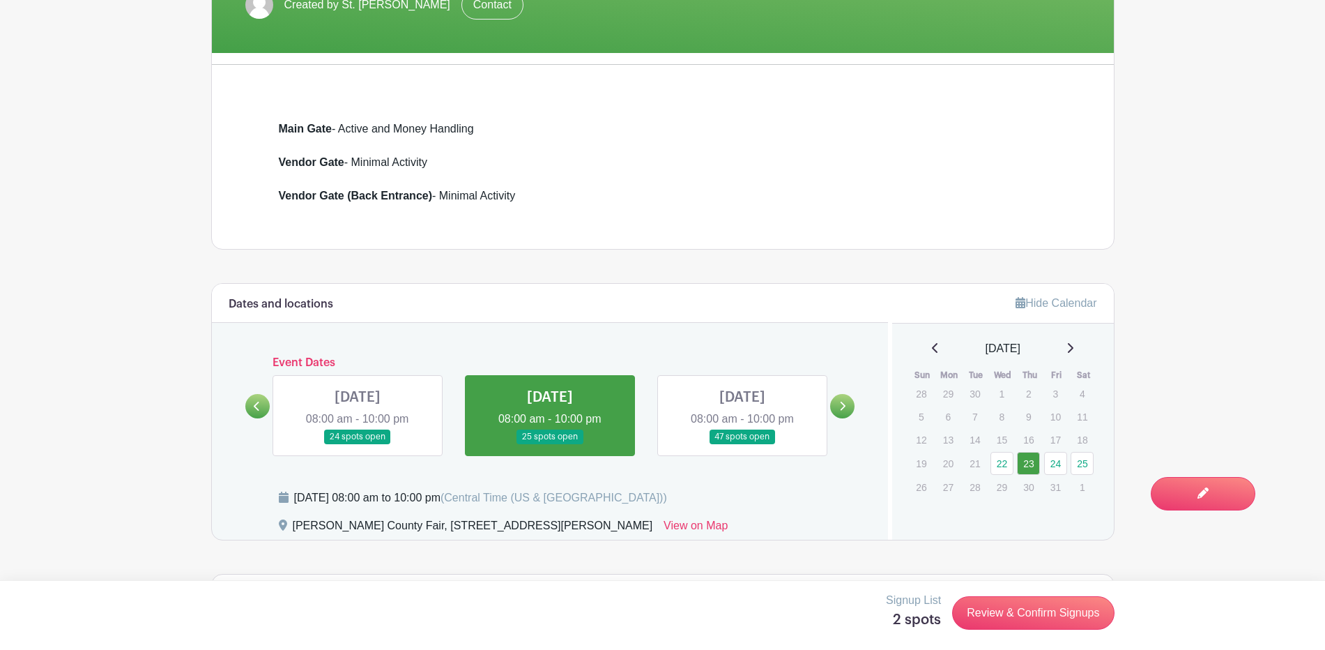
scroll to position [378, 0]
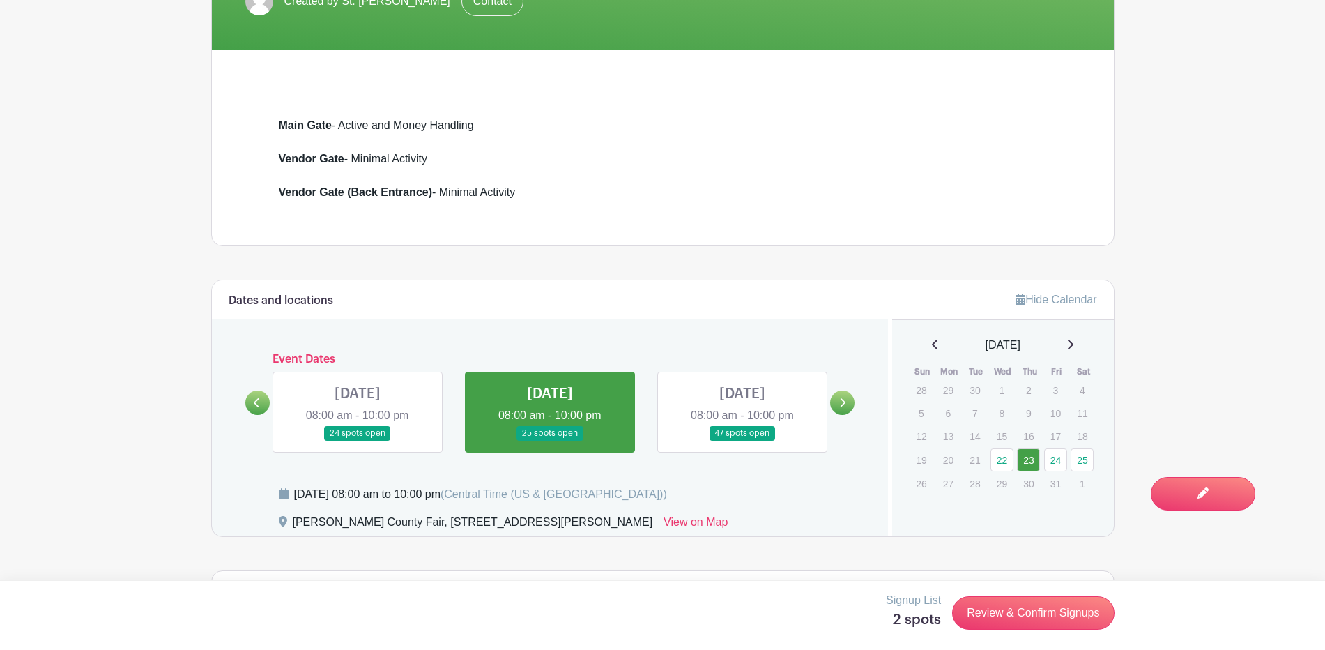
click at [358, 441] on link at bounding box center [358, 441] width 0 height 0
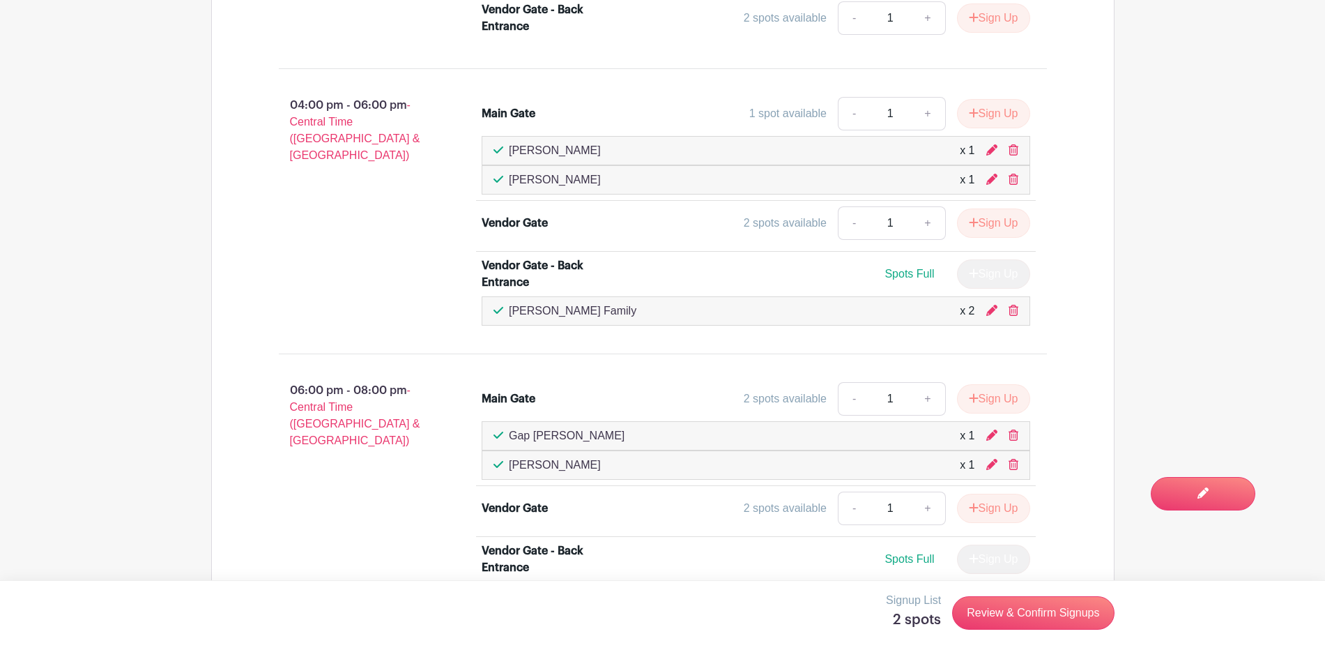
scroll to position [2087, 0]
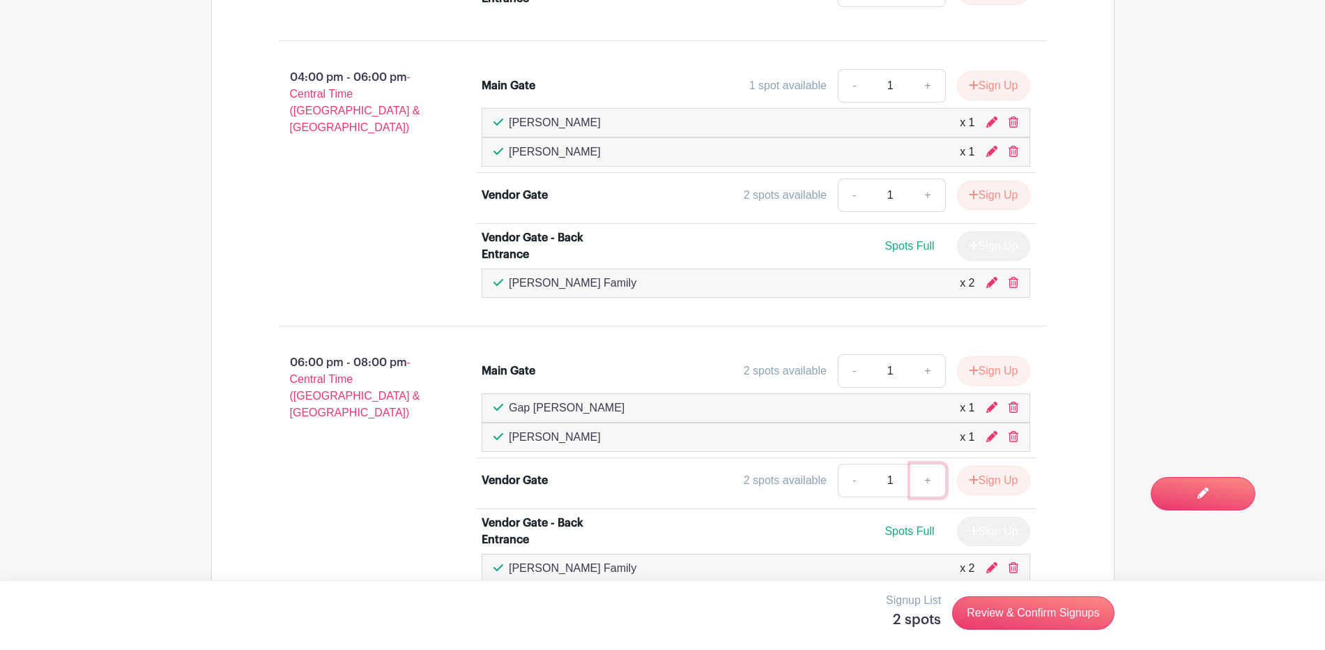
click at [923, 475] on link "+" at bounding box center [928, 480] width 35 height 33
click at [994, 478] on button "Sign Up" at bounding box center [993, 480] width 73 height 29
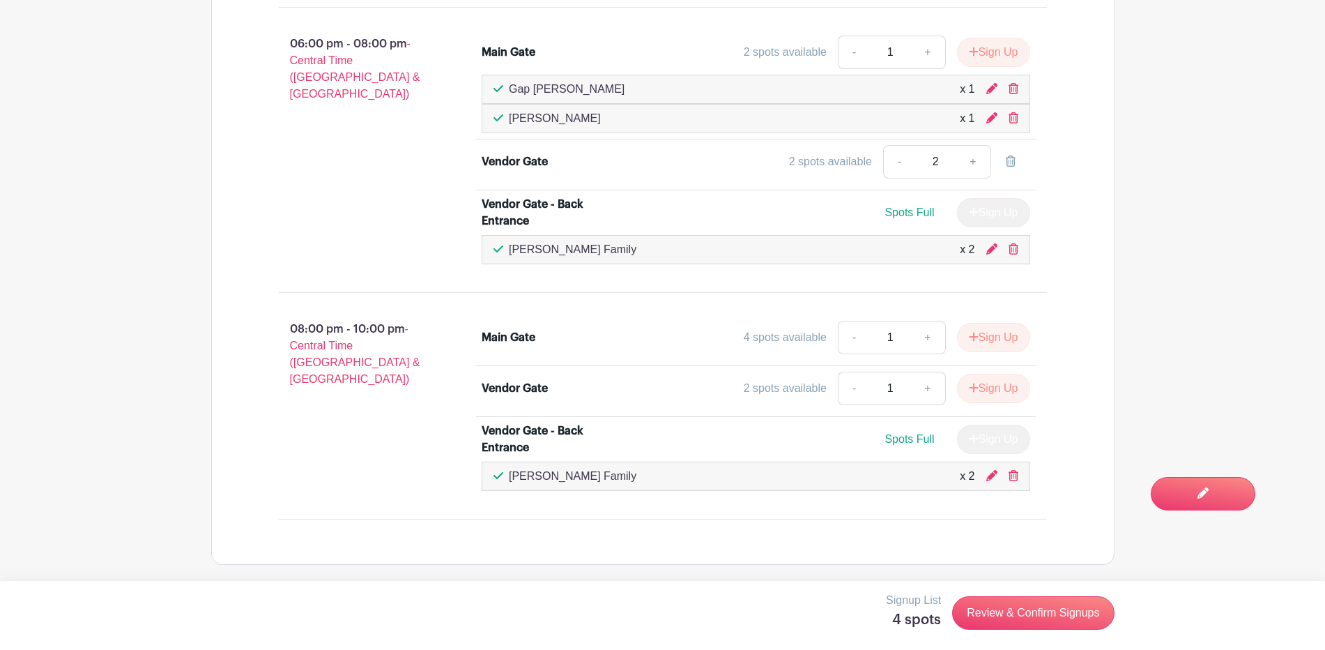
scroll to position [2407, 0]
click at [929, 387] on link "+" at bounding box center [928, 386] width 35 height 33
click at [991, 385] on button "Sign Up" at bounding box center [993, 386] width 73 height 29
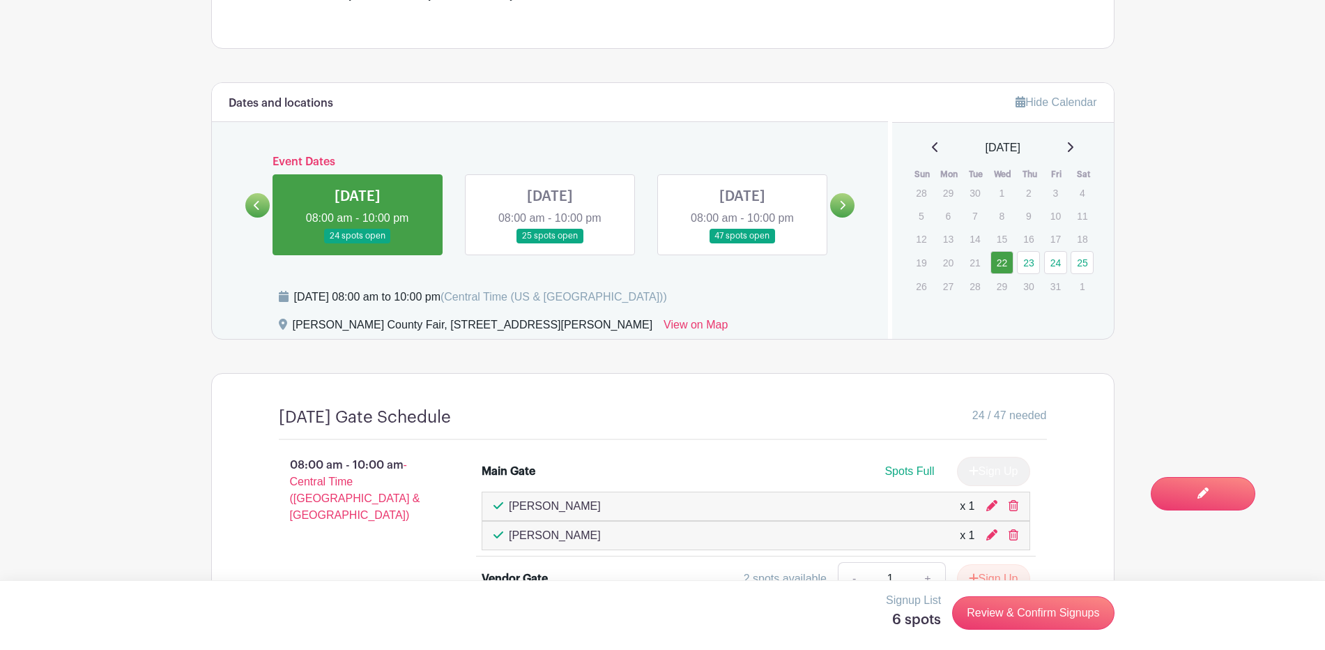
scroll to position [572, 0]
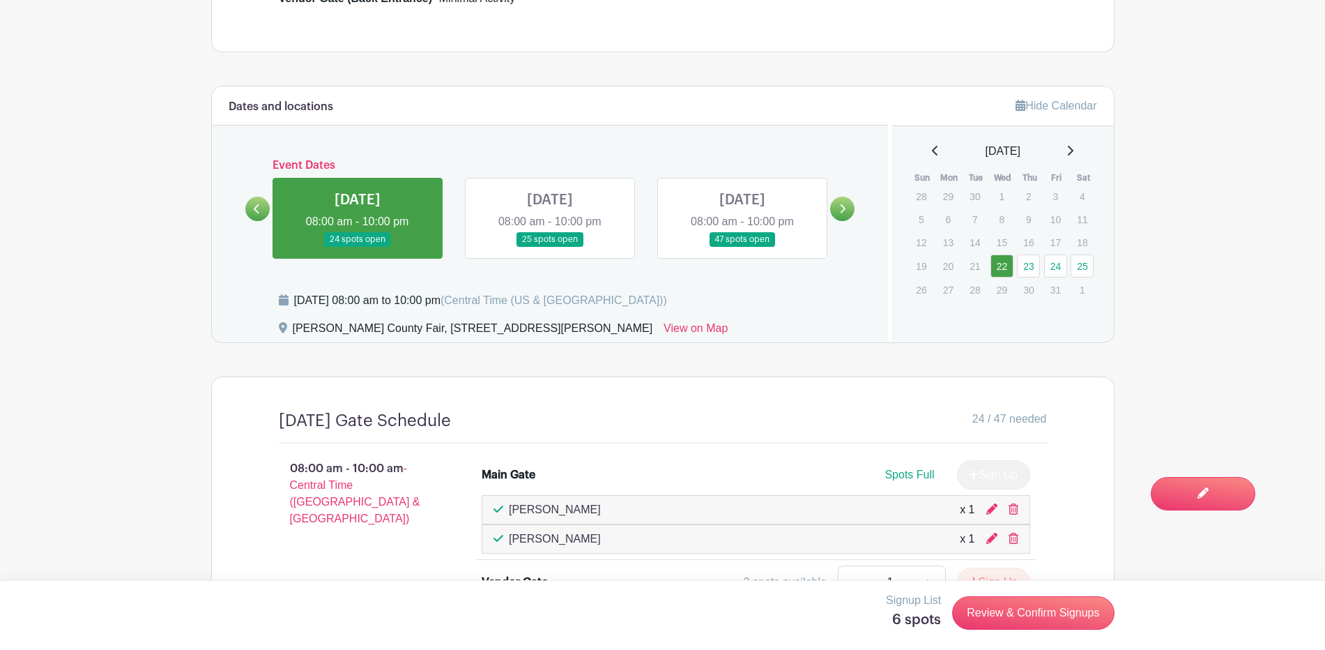
click at [550, 247] on link at bounding box center [550, 247] width 0 height 0
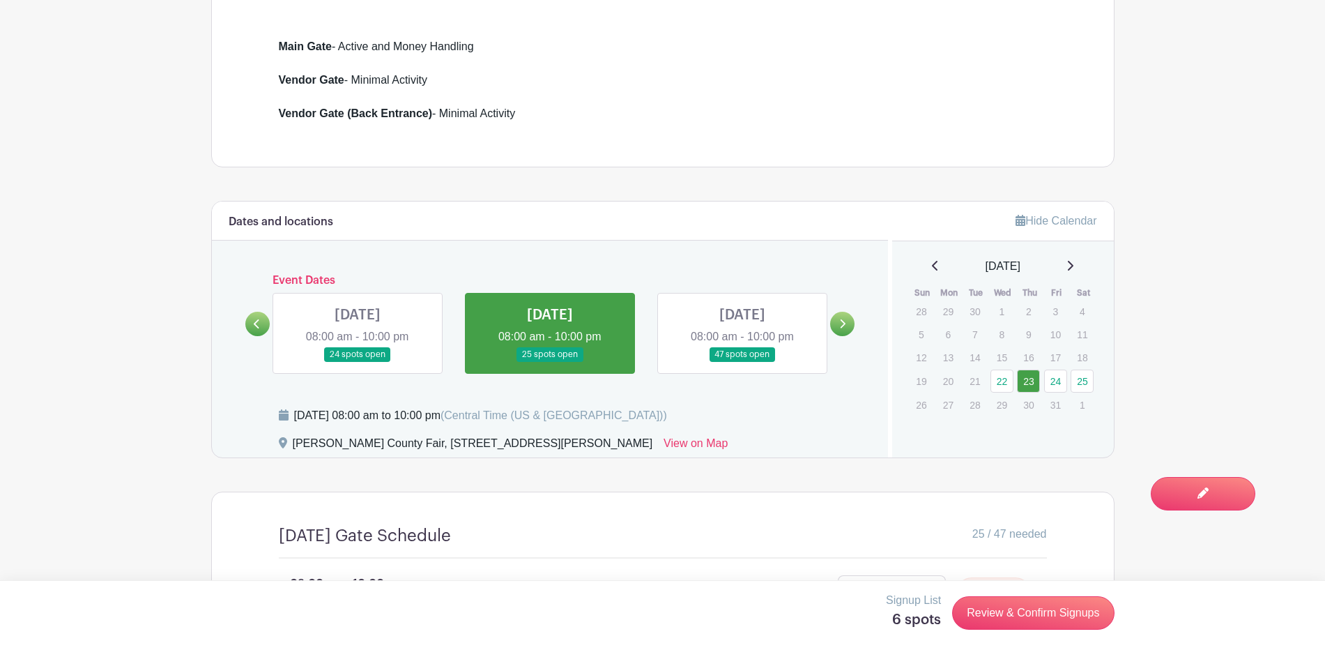
scroll to position [453, 0]
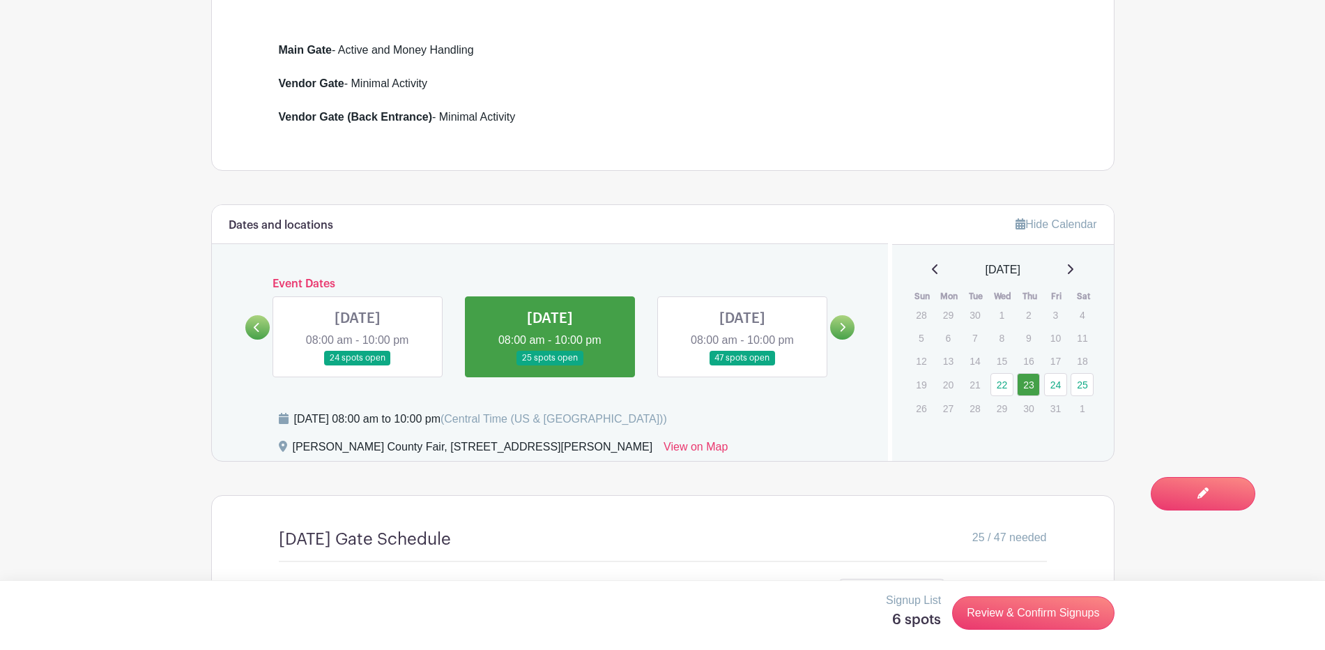
click at [743, 365] on link at bounding box center [743, 365] width 0 height 0
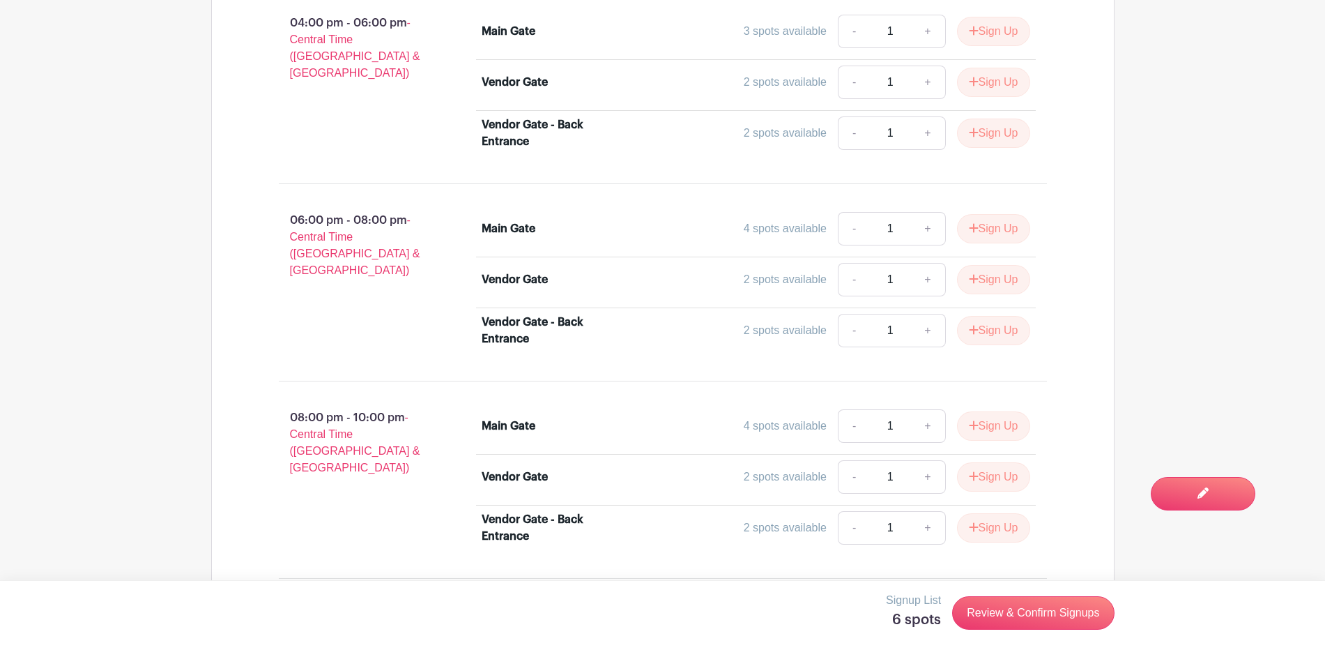
scroll to position [1826, 0]
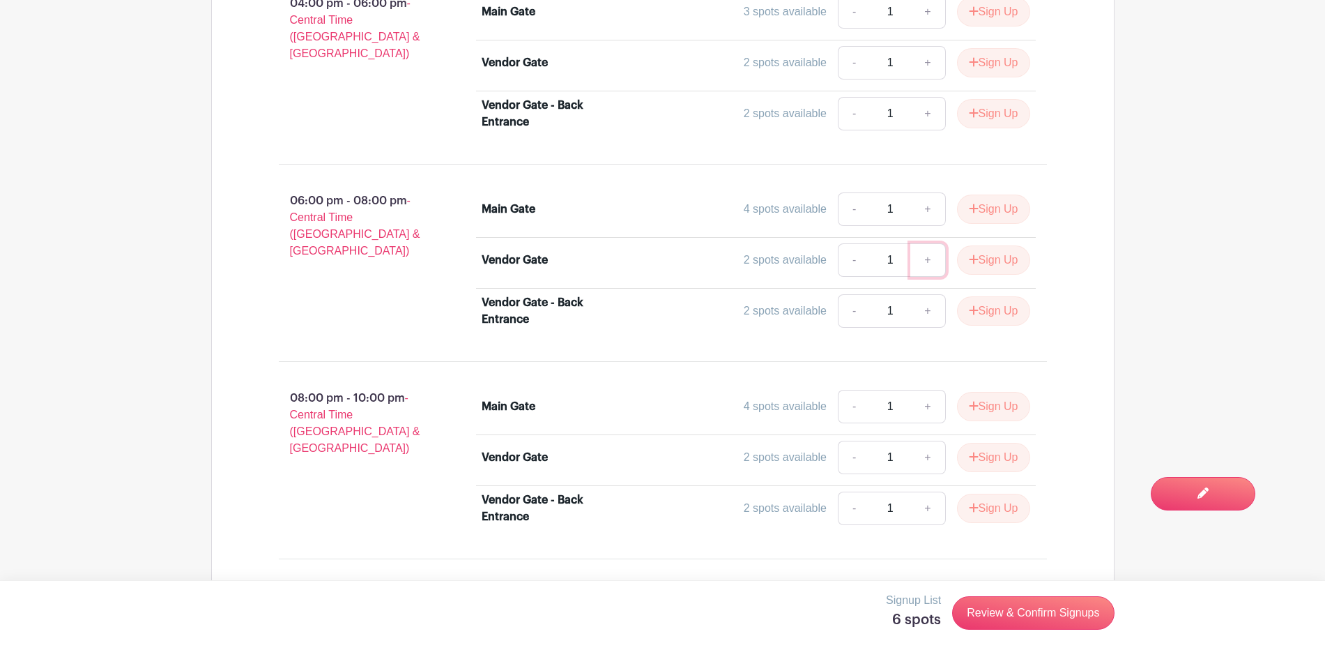
click at [929, 252] on link "+" at bounding box center [928, 259] width 35 height 33
click at [990, 255] on button "Sign Up" at bounding box center [993, 259] width 73 height 29
click at [924, 452] on link "+" at bounding box center [928, 457] width 35 height 33
click at [992, 454] on button "Sign Up" at bounding box center [993, 457] width 73 height 29
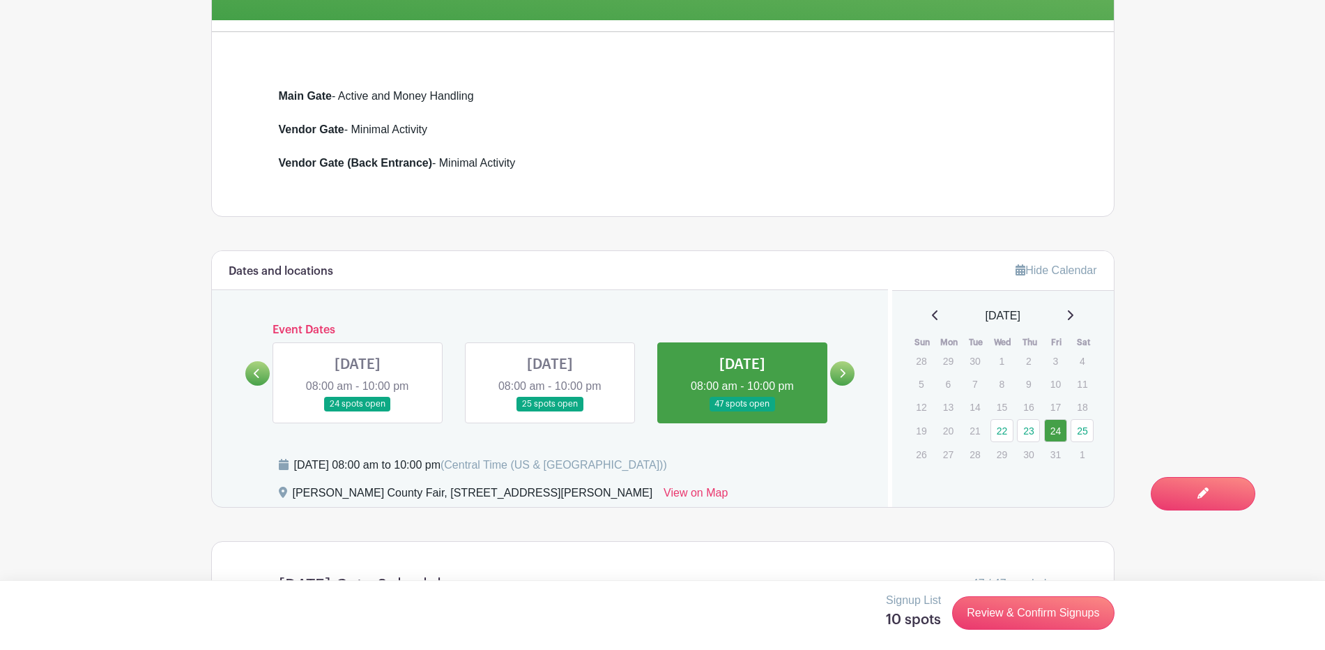
scroll to position [410, 0]
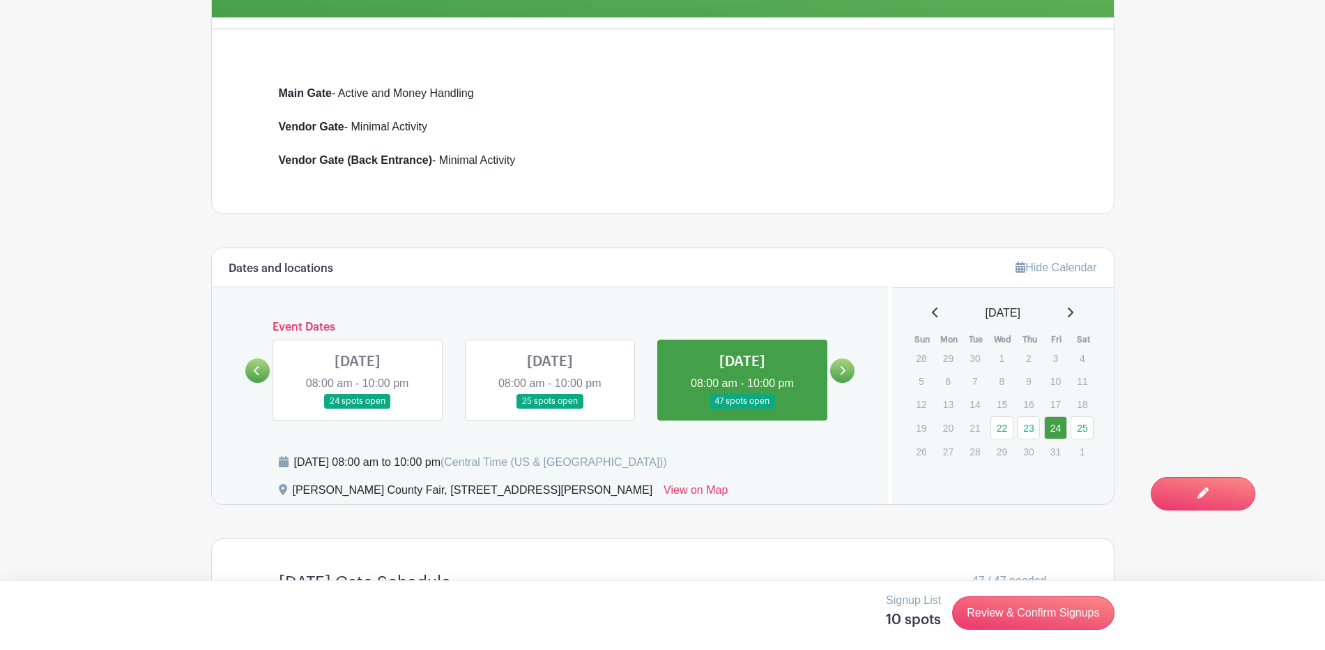
click at [843, 364] on link at bounding box center [842, 370] width 24 height 24
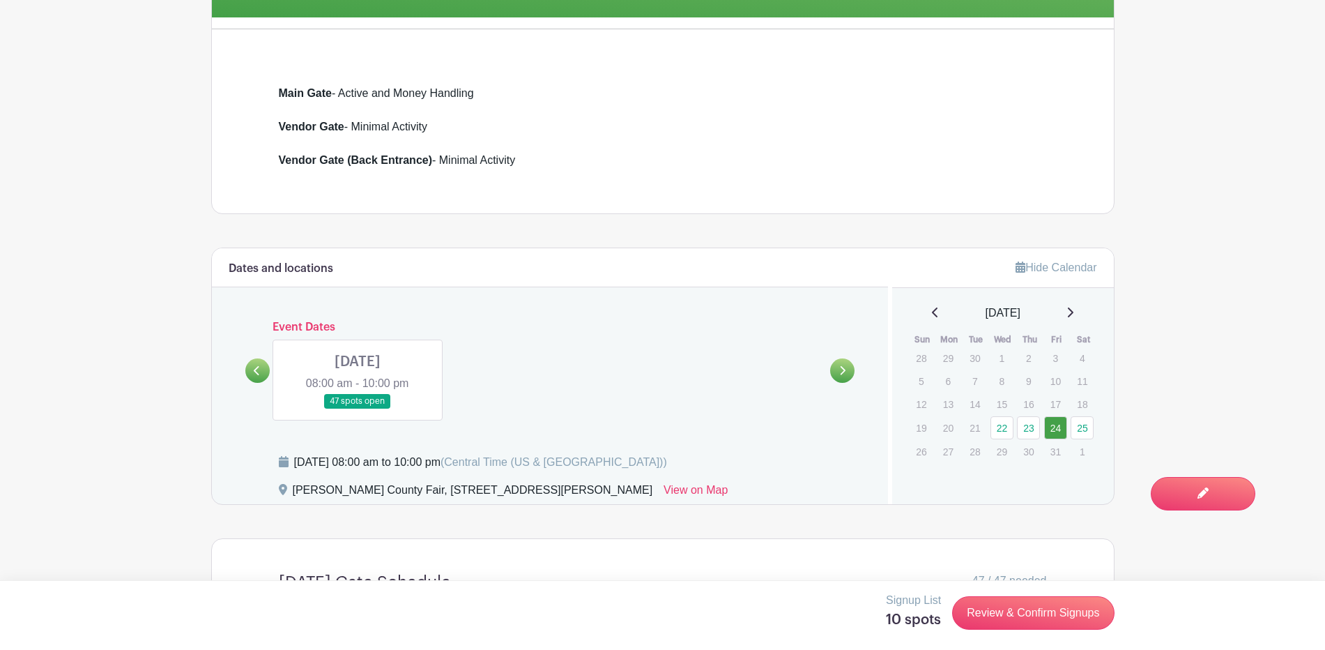
click at [358, 409] on link at bounding box center [358, 409] width 0 height 0
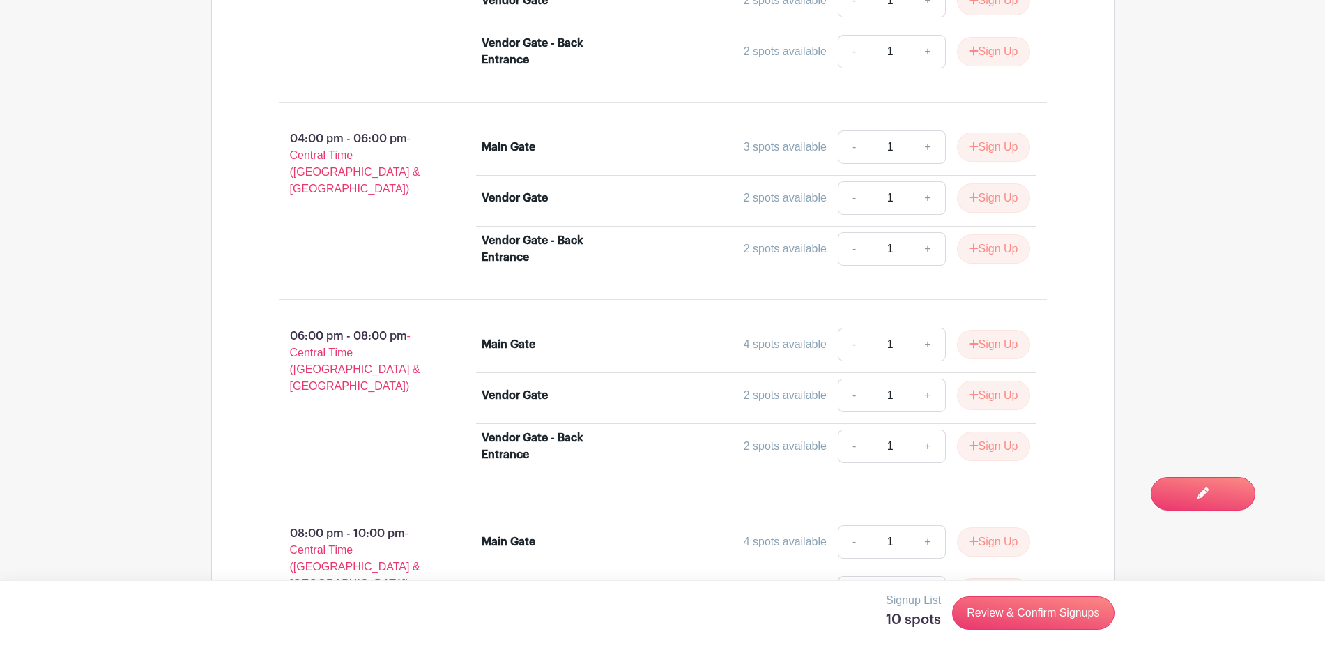
scroll to position [1696, 0]
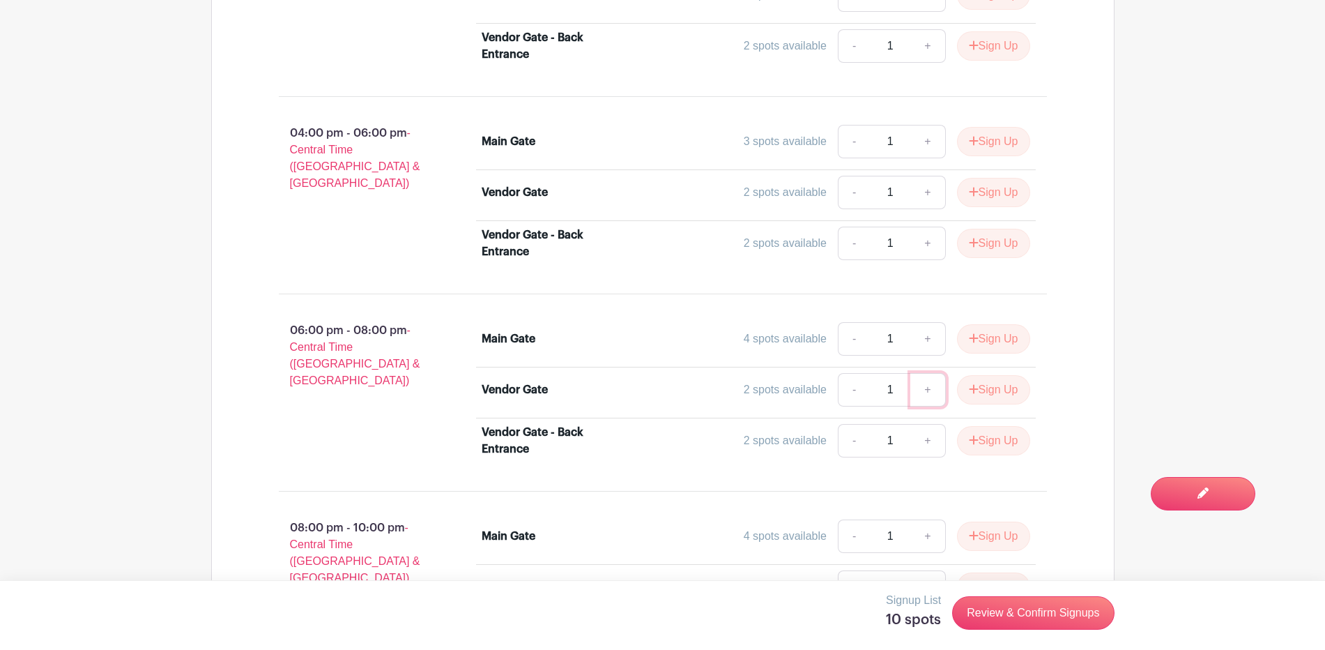
click at [929, 385] on link "+" at bounding box center [928, 389] width 35 height 33
click at [998, 386] on button "Sign Up" at bounding box center [993, 389] width 73 height 29
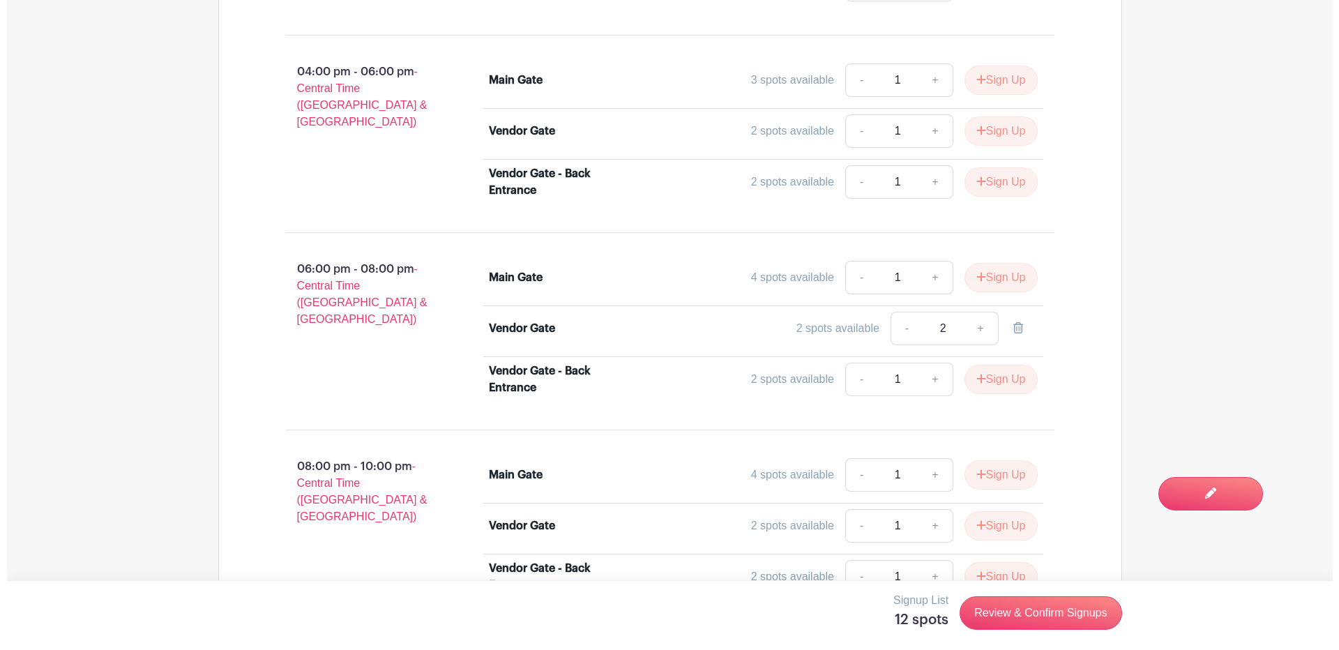
scroll to position [1868, 0]
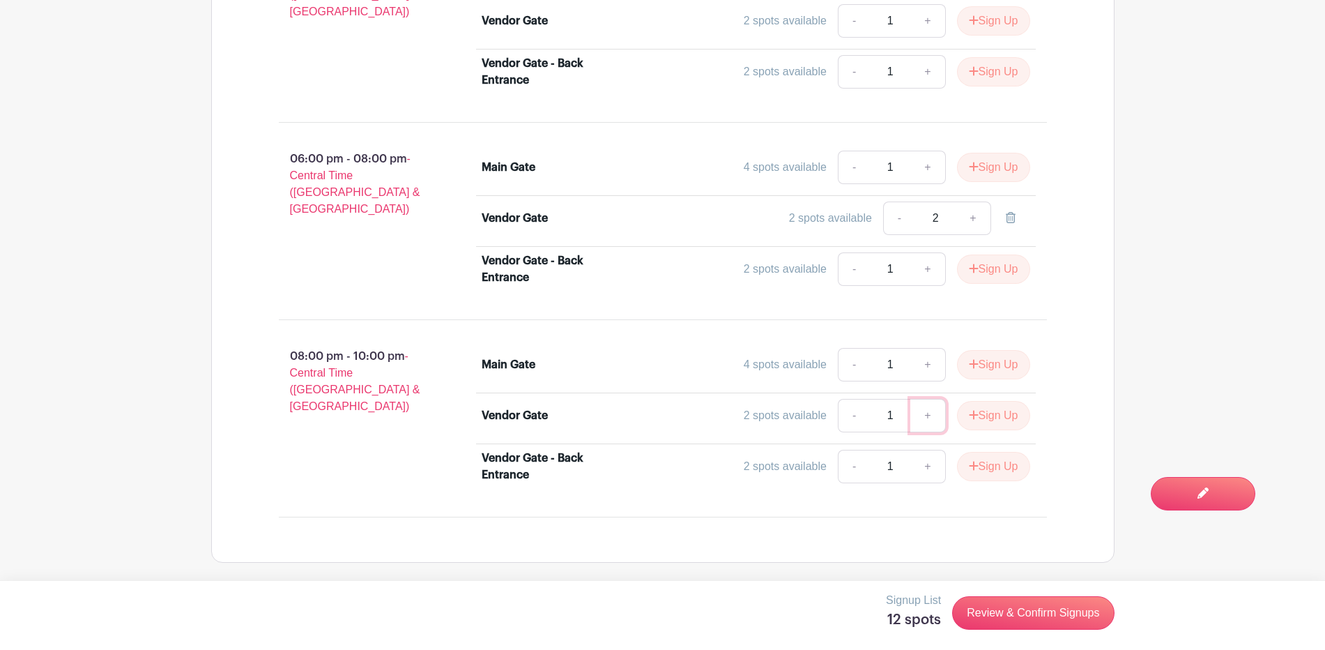
click at [931, 416] on link "+" at bounding box center [928, 415] width 35 height 33
click at [985, 412] on button "Sign Up" at bounding box center [993, 415] width 73 height 29
click at [994, 613] on link "Review & Confirm Signups" at bounding box center [1033, 612] width 162 height 33
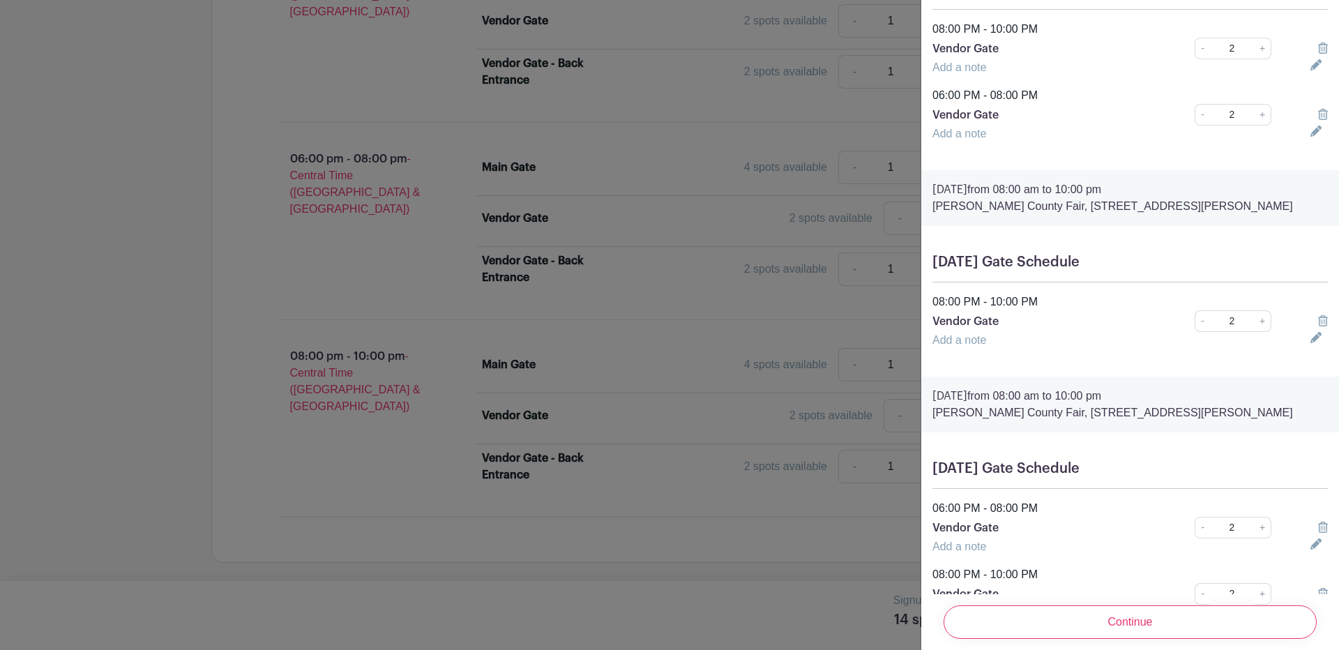
scroll to position [498, 0]
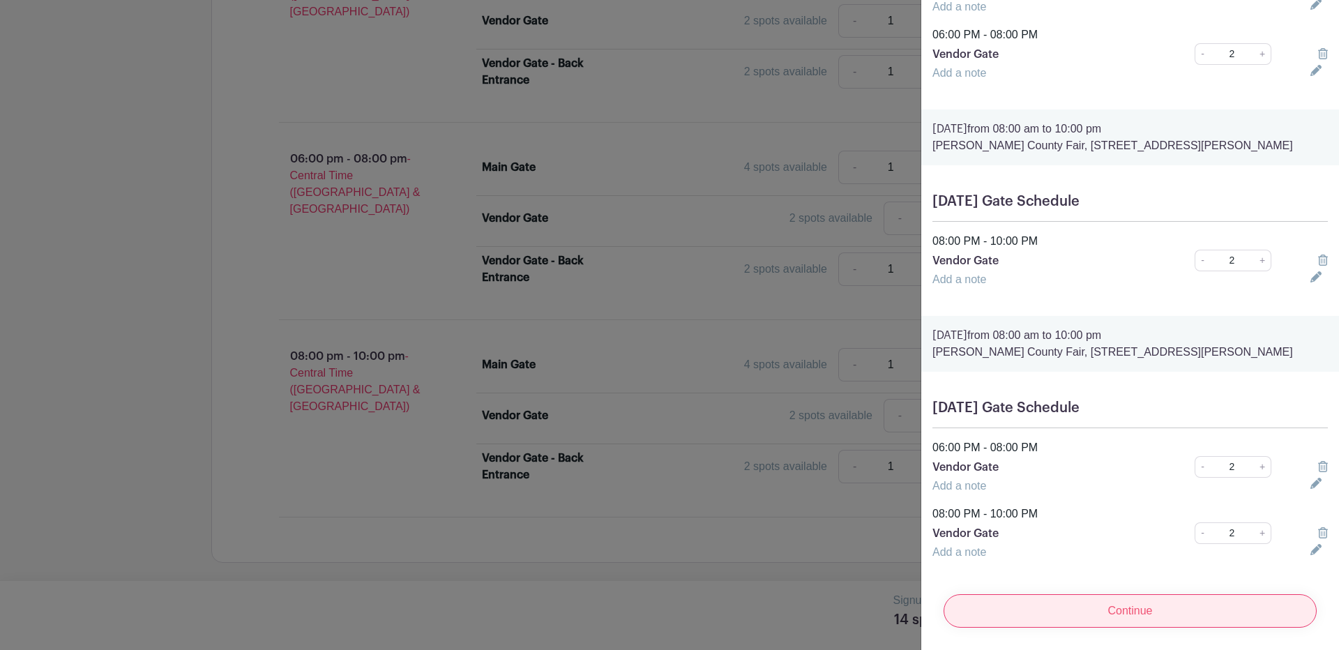
click at [1131, 599] on input "Continue" at bounding box center [1129, 610] width 373 height 33
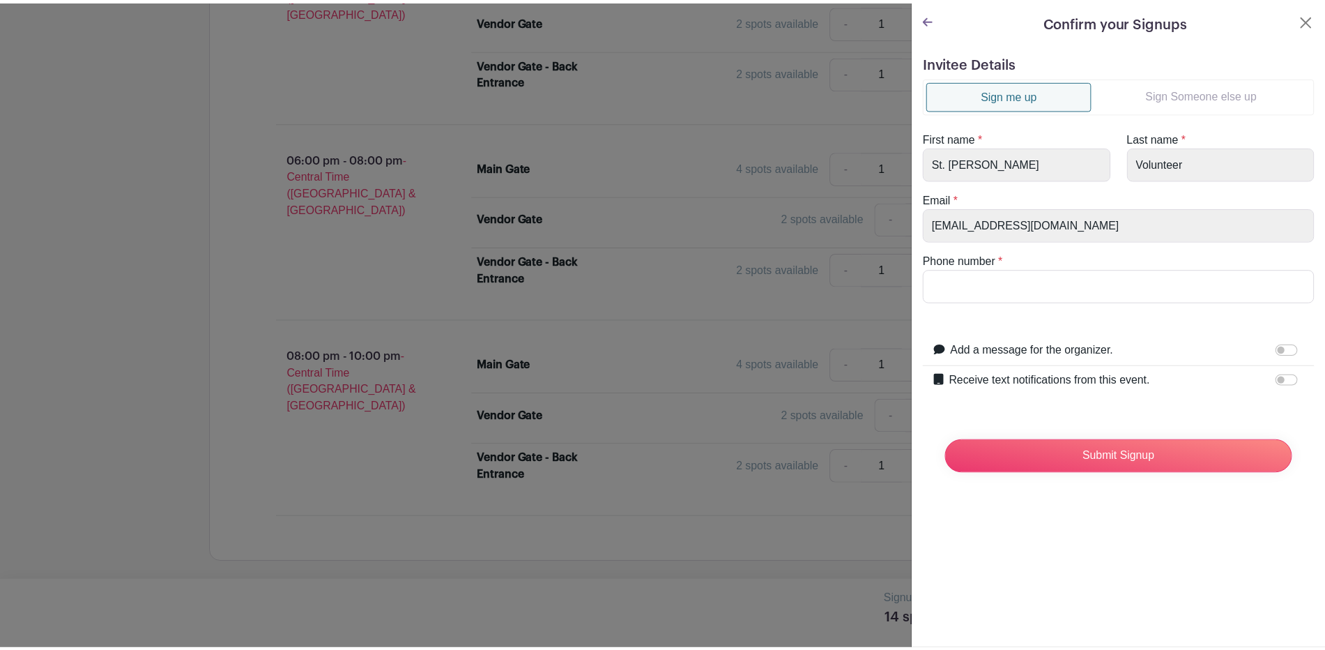
scroll to position [0, 0]
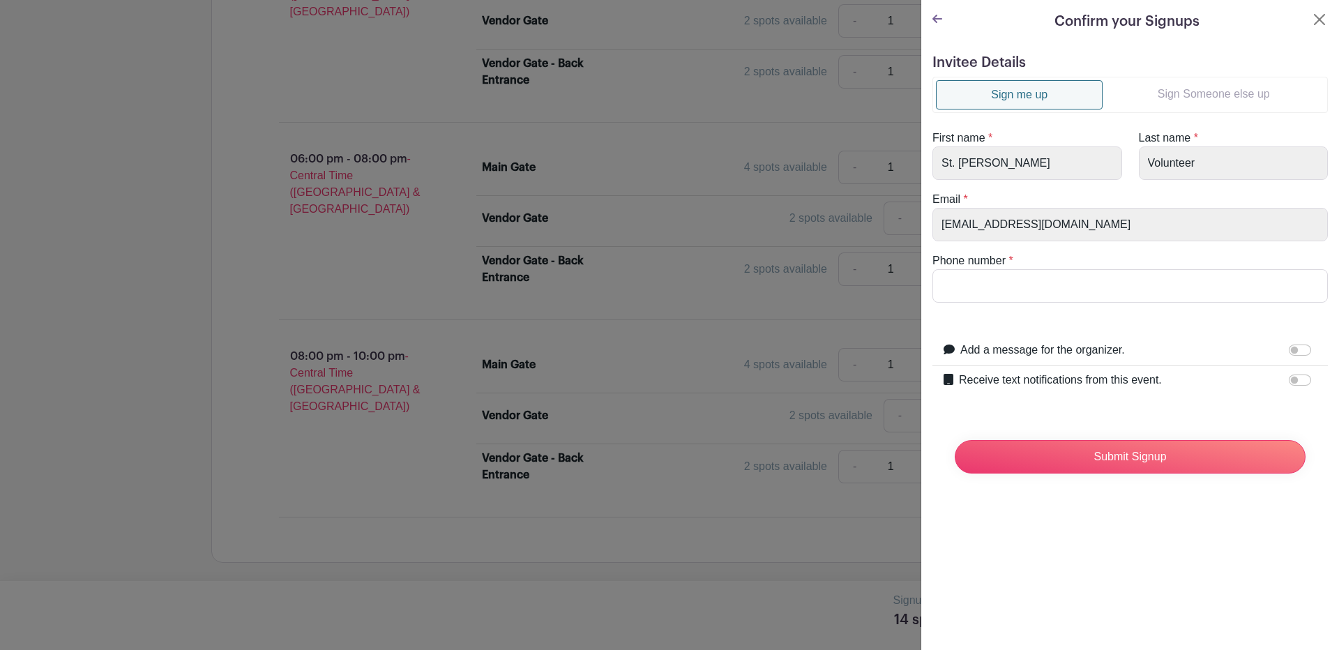
click at [1191, 84] on link "Sign Someone else up" at bounding box center [1213, 94] width 222 height 28
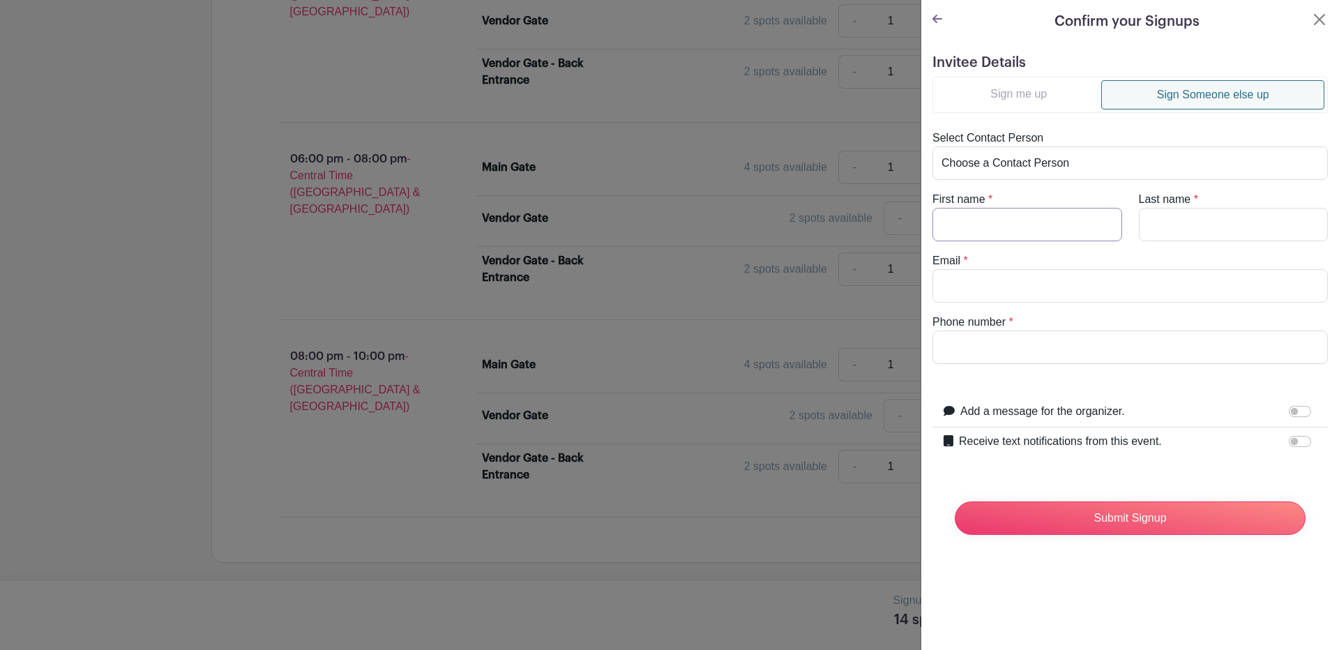
click at [972, 225] on input "First name" at bounding box center [1027, 224] width 190 height 33
click at [1057, 284] on input "sjcfair2023" at bounding box center [1129, 285] width 395 height 33
click at [1288, 445] on input "Receive text notifications from this event." at bounding box center [1299, 441] width 22 height 11
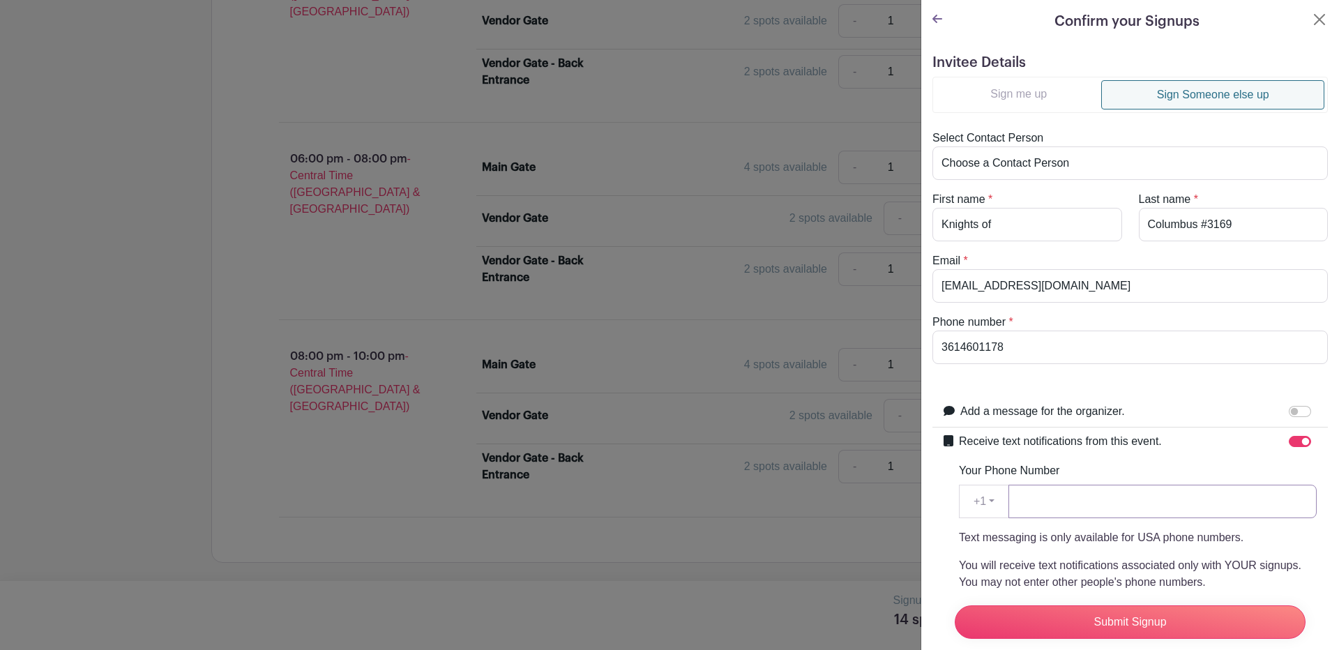
click at [1125, 512] on input "Your Phone Number" at bounding box center [1162, 501] width 308 height 33
click at [1152, 605] on input "Submit Signup" at bounding box center [1129, 621] width 351 height 33
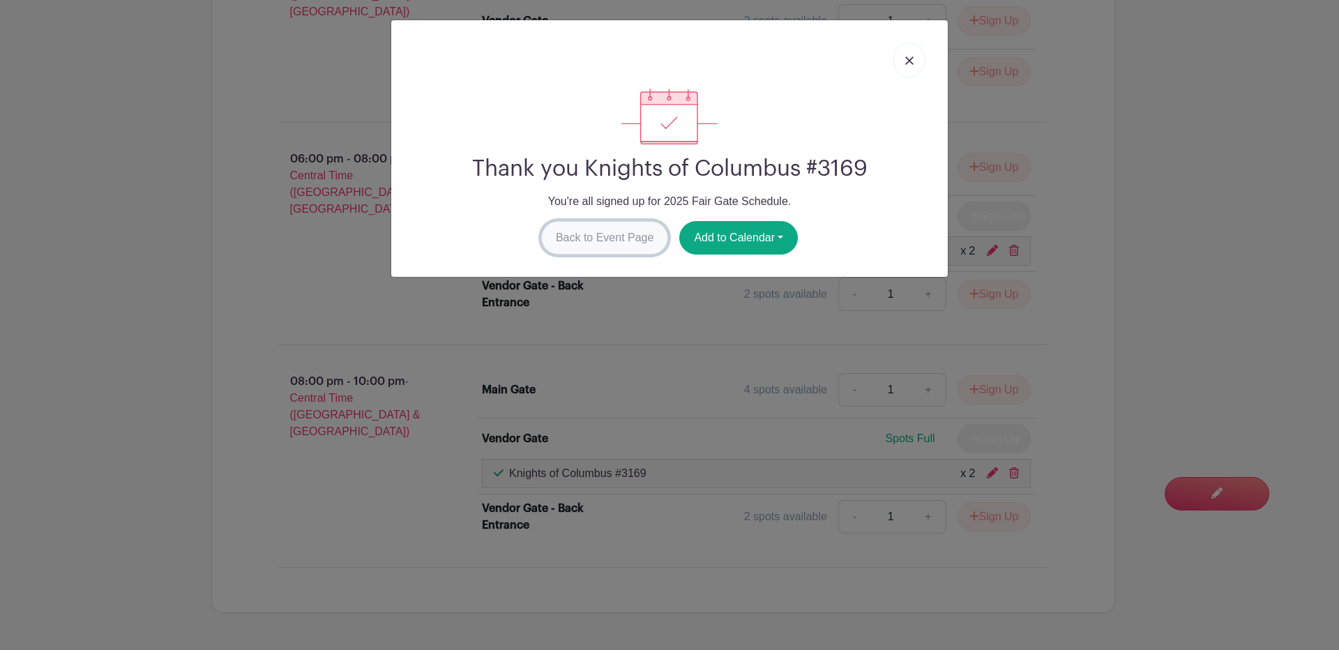
click at [594, 234] on link "Back to Event Page" at bounding box center [605, 237] width 128 height 33
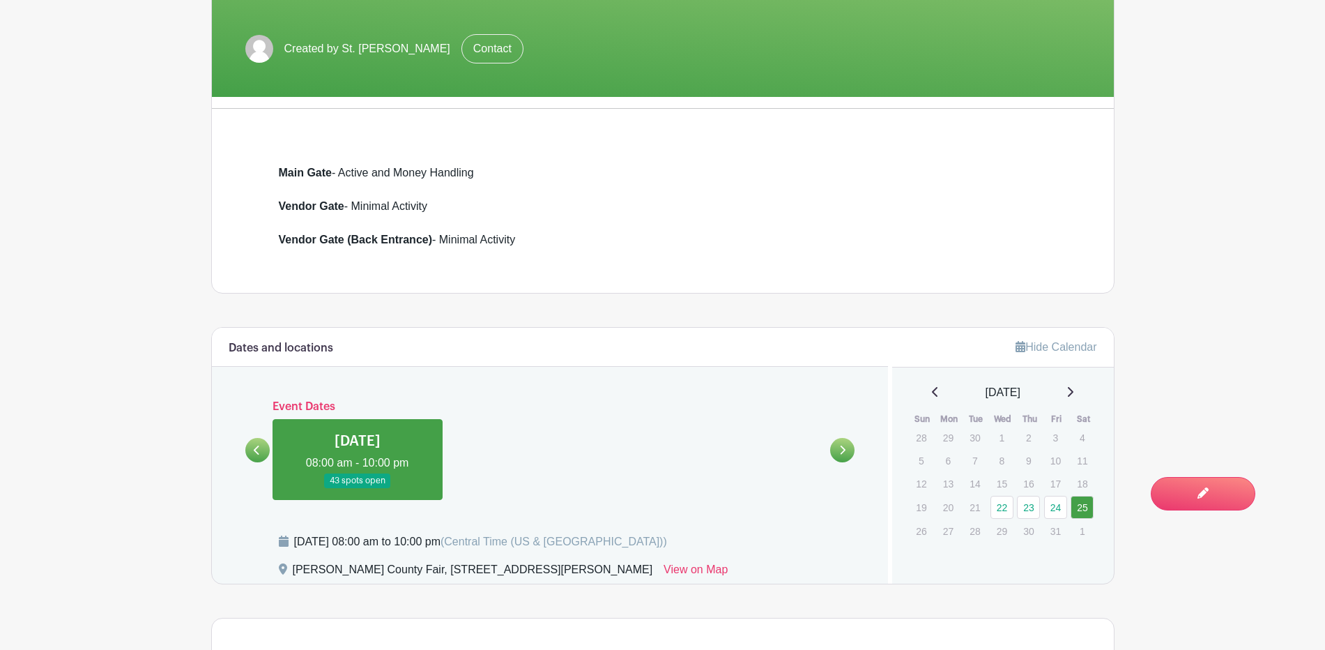
scroll to position [309, 0]
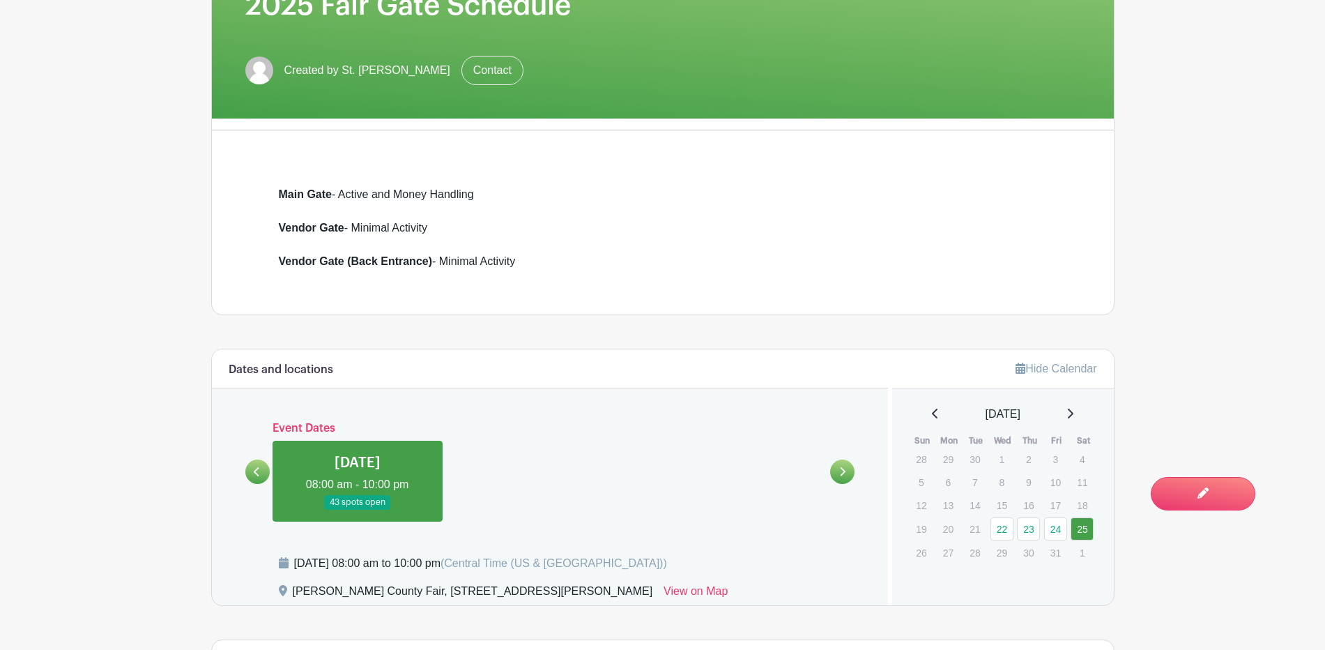
click at [254, 469] on icon at bounding box center [257, 471] width 6 height 10
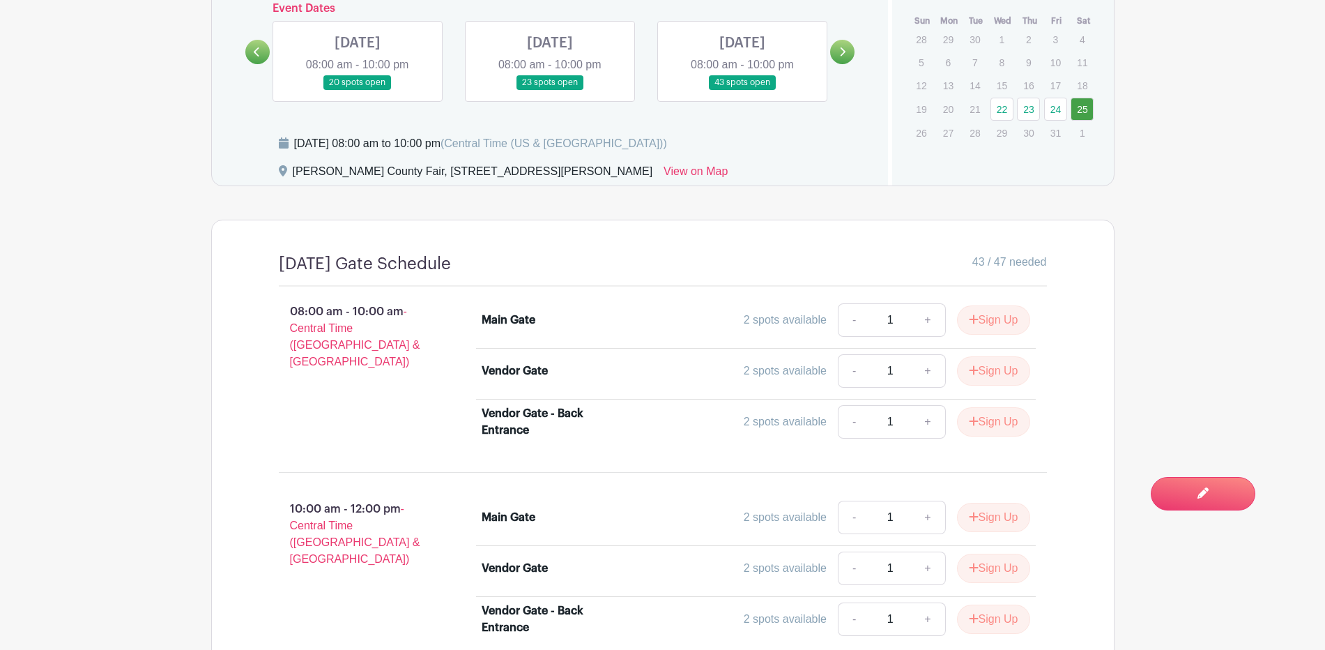
scroll to position [720, 0]
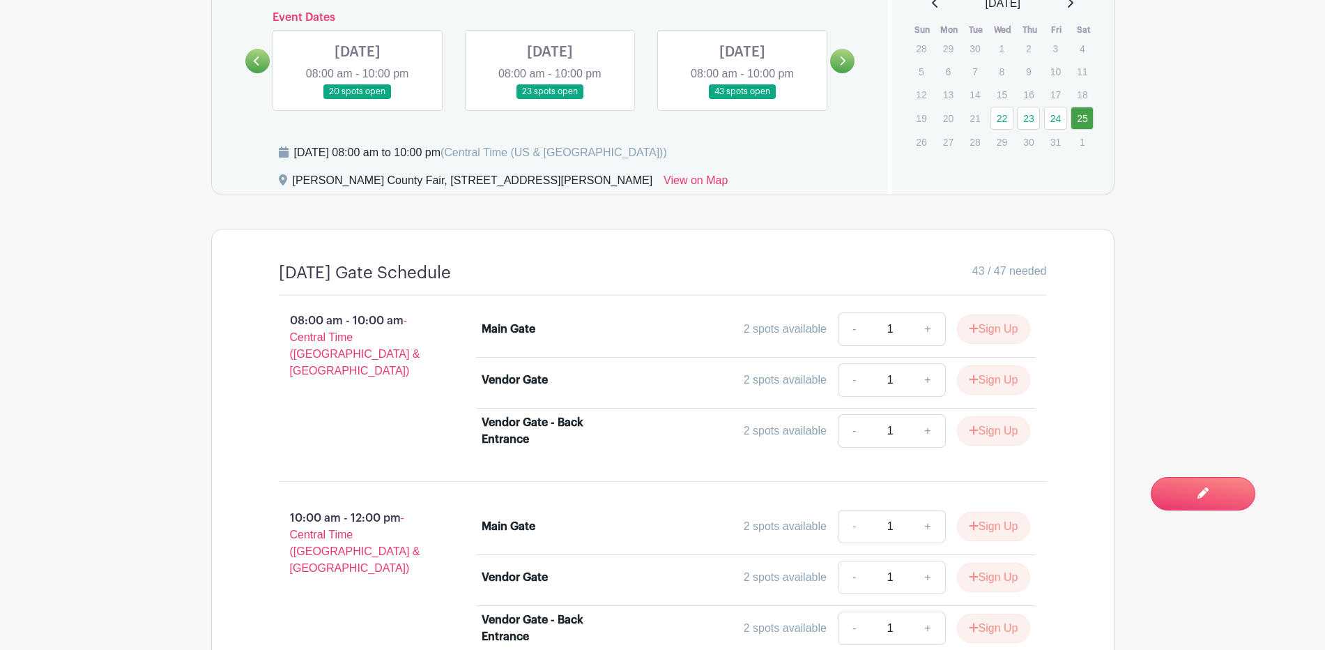
click at [550, 99] on link at bounding box center [550, 99] width 0 height 0
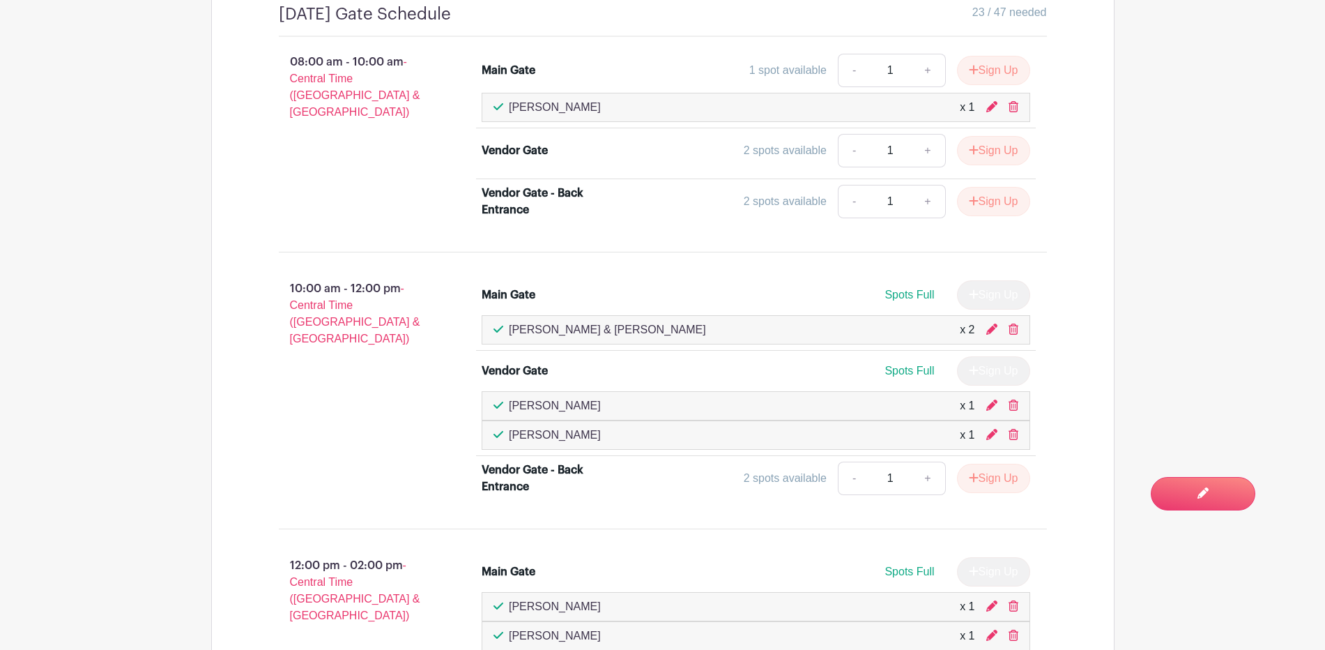
scroll to position [1010, 0]
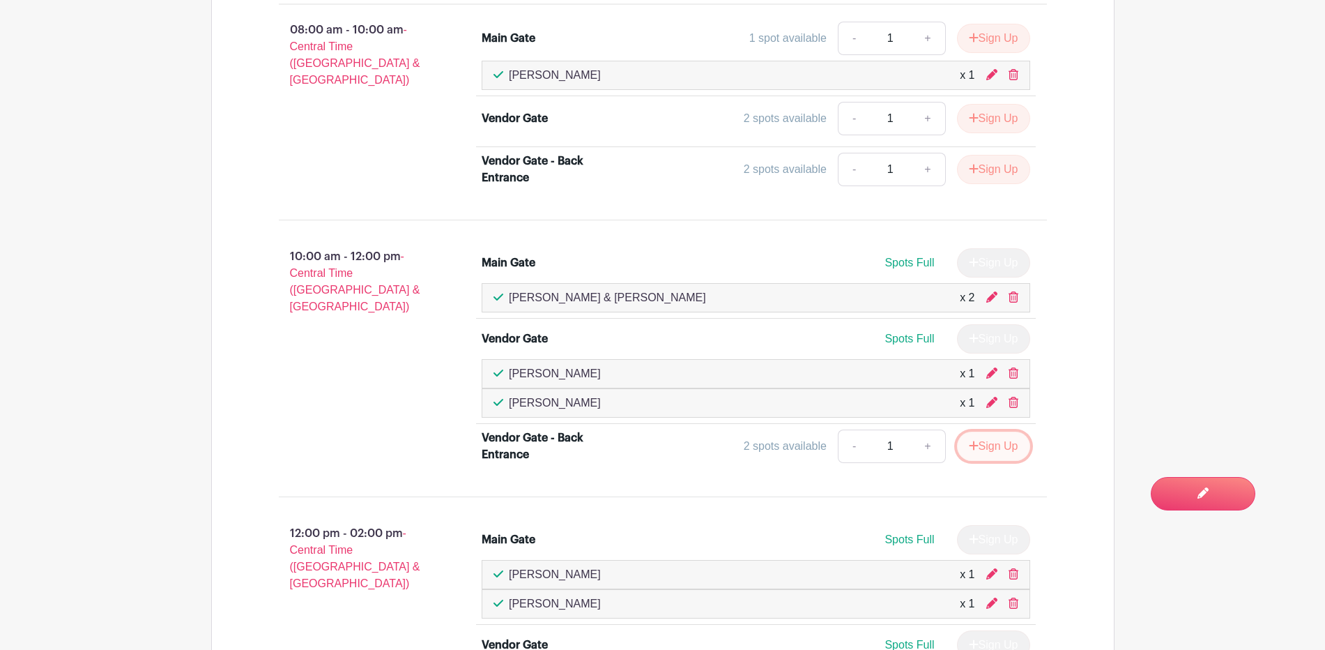
click at [982, 441] on button "Sign Up" at bounding box center [993, 446] width 73 height 29
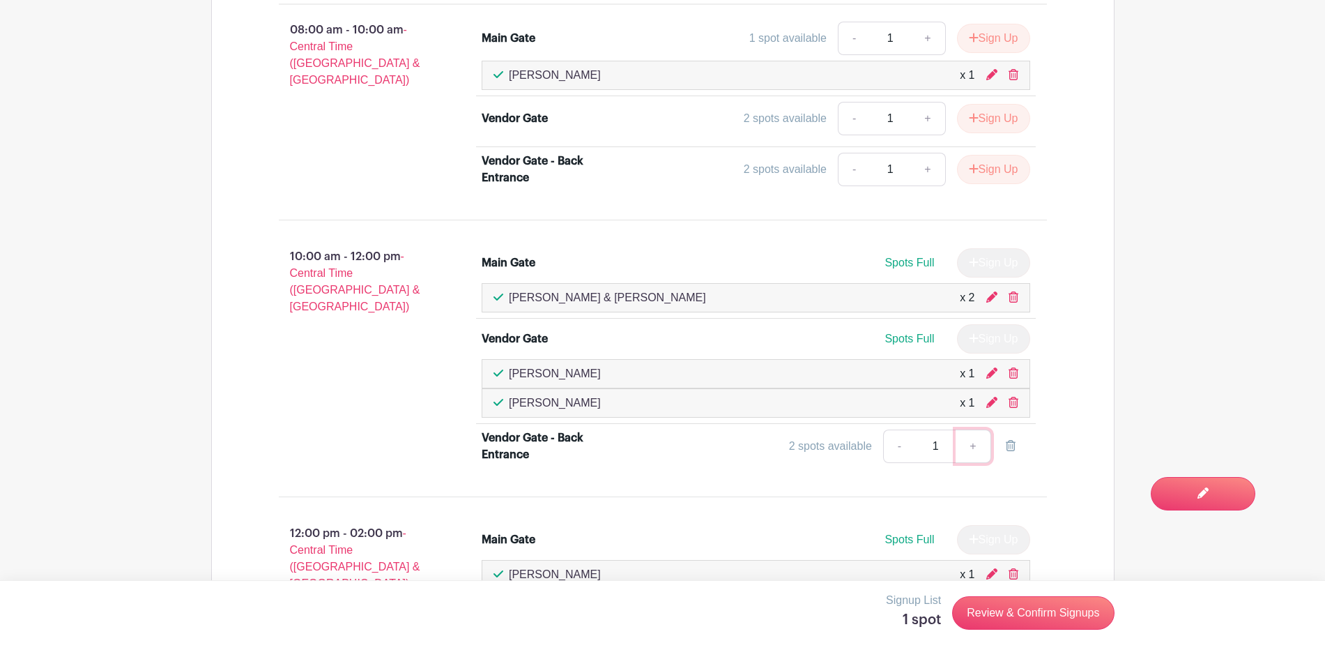
click at [978, 441] on link "+" at bounding box center [973, 445] width 35 height 33
click at [991, 608] on link "Review & Confirm Signups" at bounding box center [1033, 612] width 162 height 33
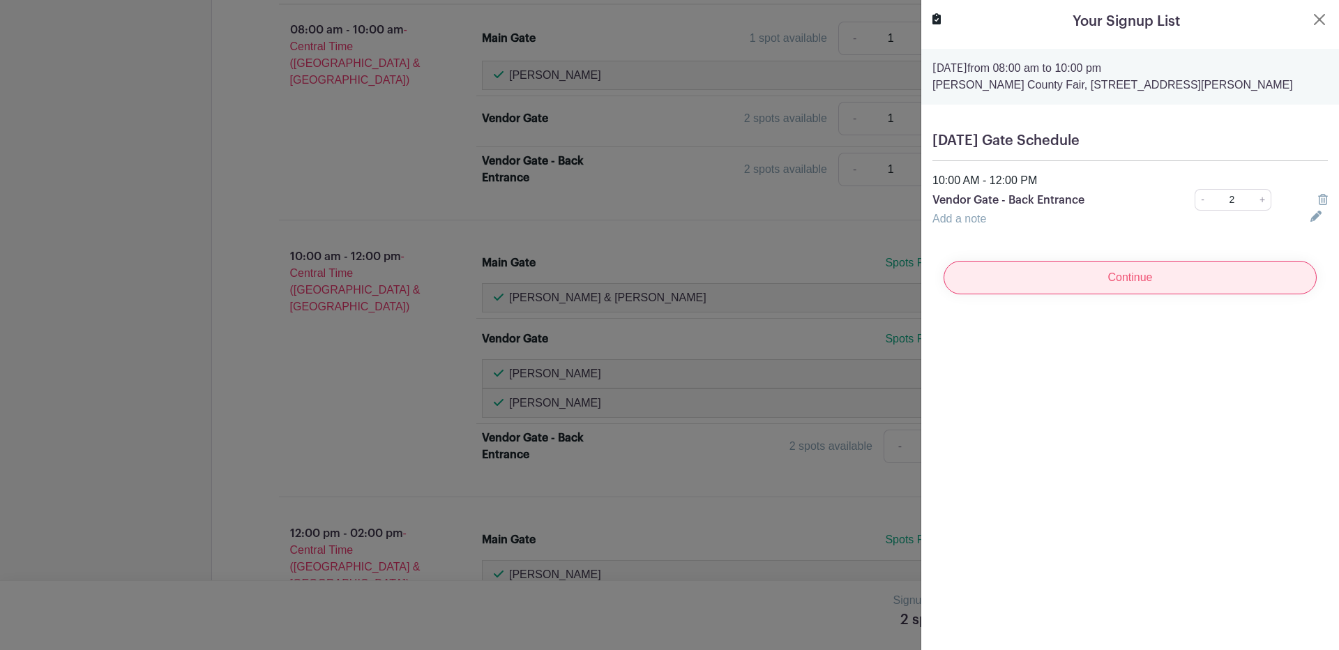
click at [1141, 280] on input "Continue" at bounding box center [1129, 277] width 373 height 33
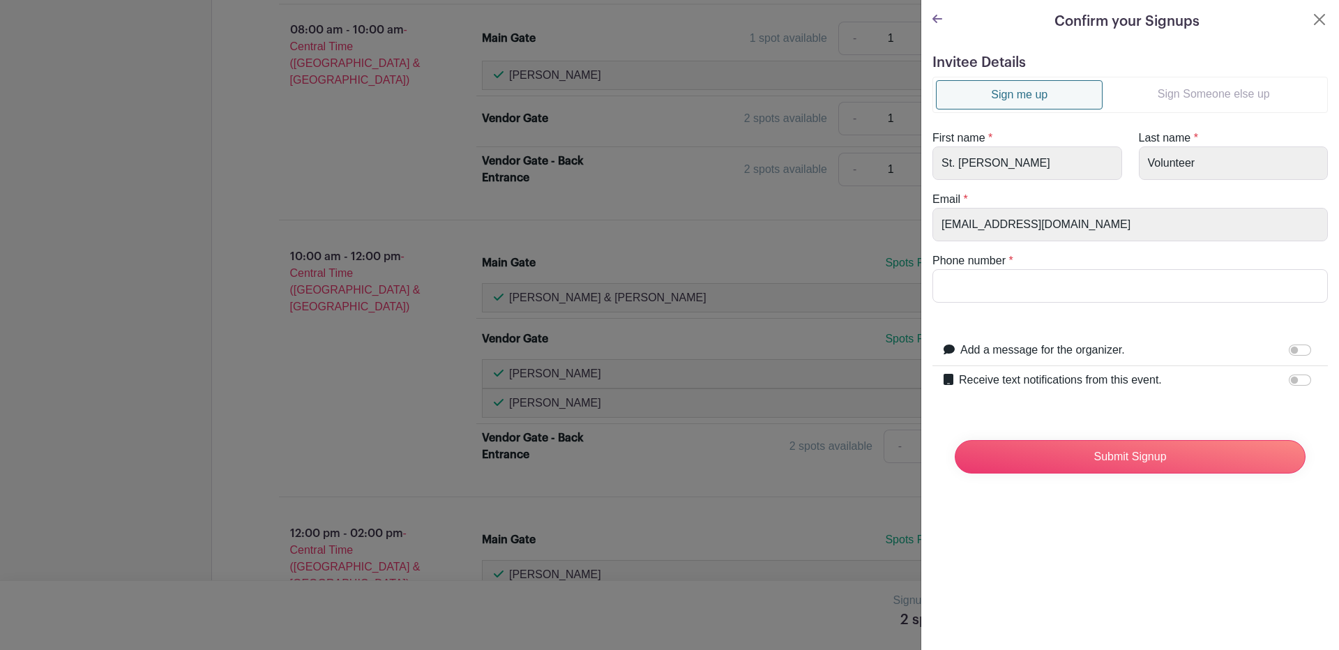
click at [1209, 91] on link "Sign Someone else up" at bounding box center [1213, 94] width 222 height 28
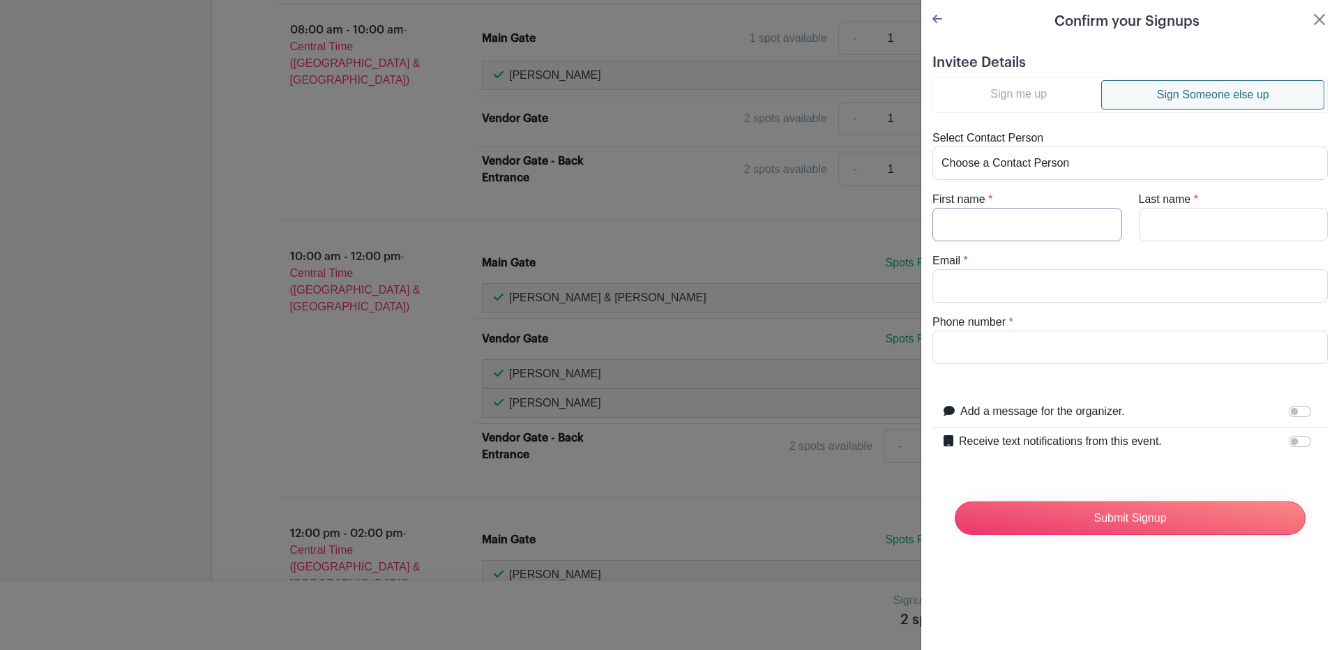
click at [975, 227] on input "First name" at bounding box center [1027, 224] width 190 height 33
click at [1243, 441] on div "Receive text notifications from this event." at bounding box center [1138, 442] width 358 height 18
click at [1288, 441] on input "Receive text notifications from this event." at bounding box center [1299, 441] width 22 height 11
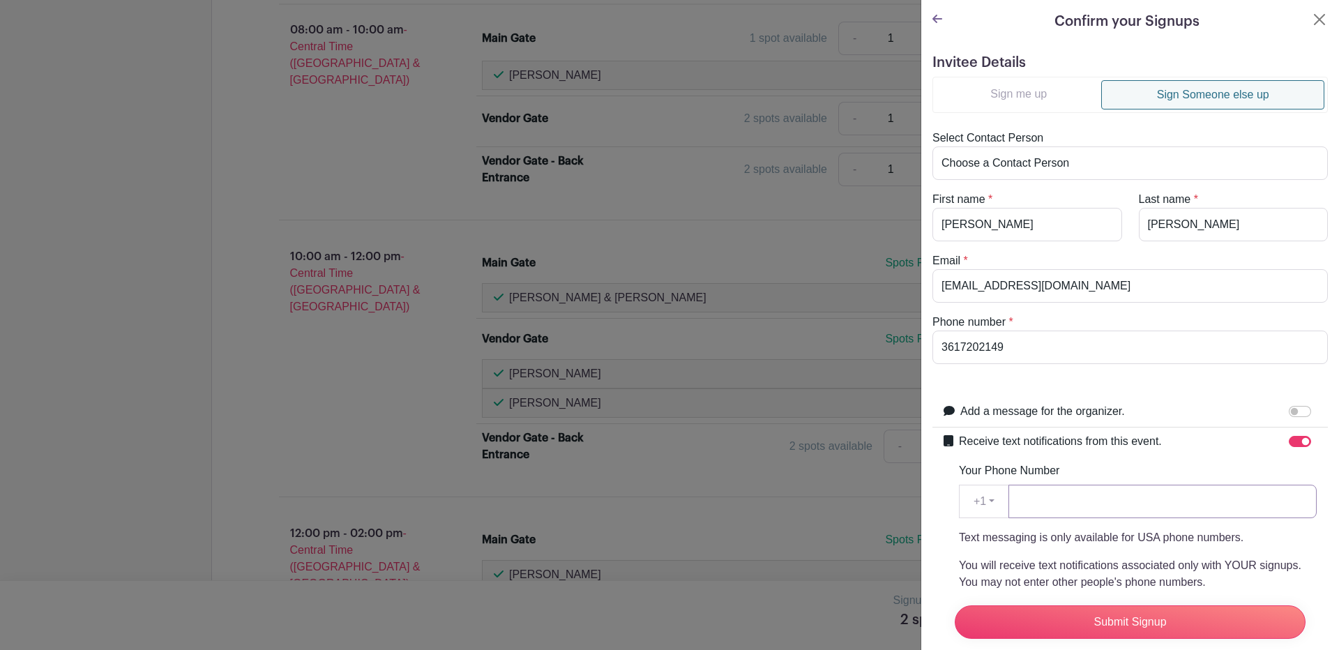
click at [1102, 504] on input "Your Phone Number" at bounding box center [1162, 501] width 308 height 33
click at [1086, 605] on input "Submit Signup" at bounding box center [1129, 621] width 351 height 33
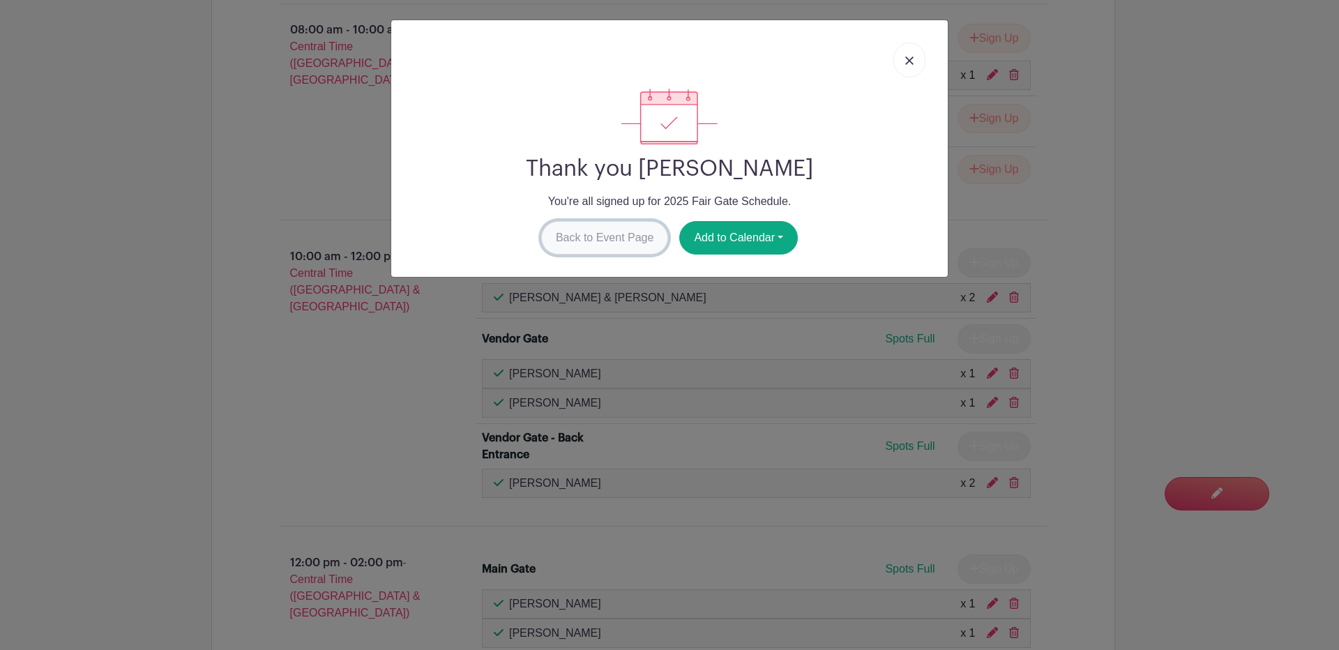
click at [597, 230] on link "Back to Event Page" at bounding box center [605, 237] width 128 height 33
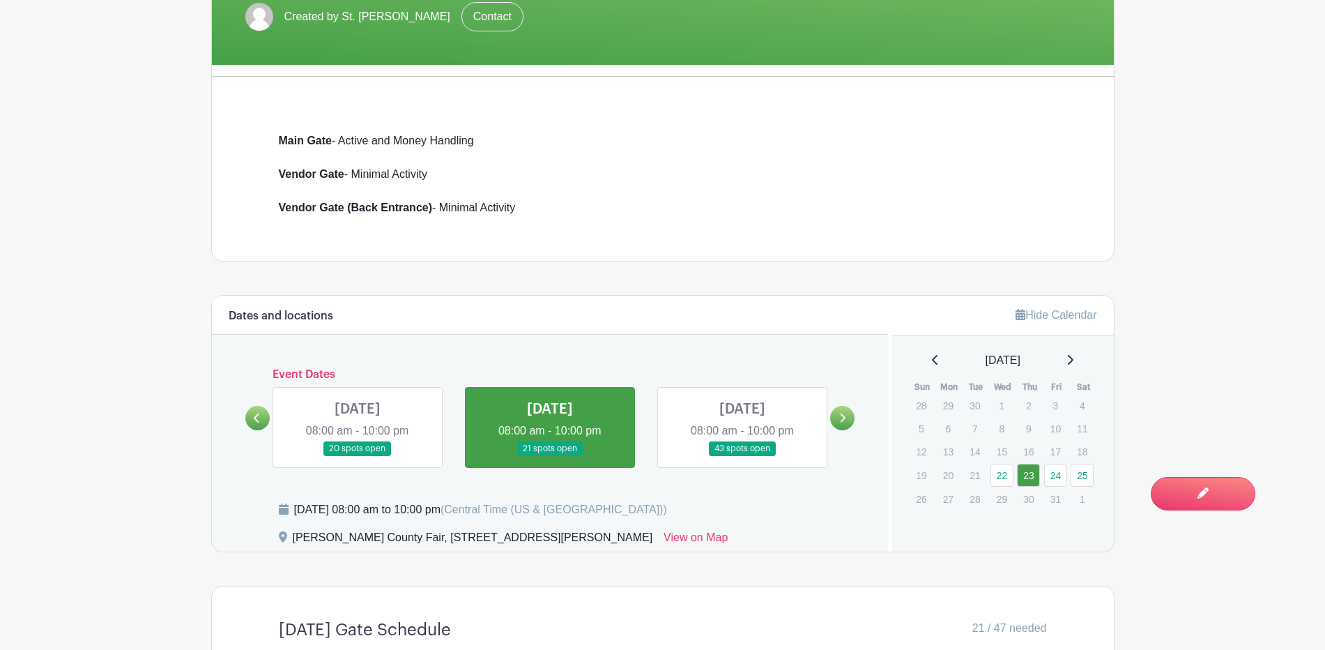
scroll to position [425, 0]
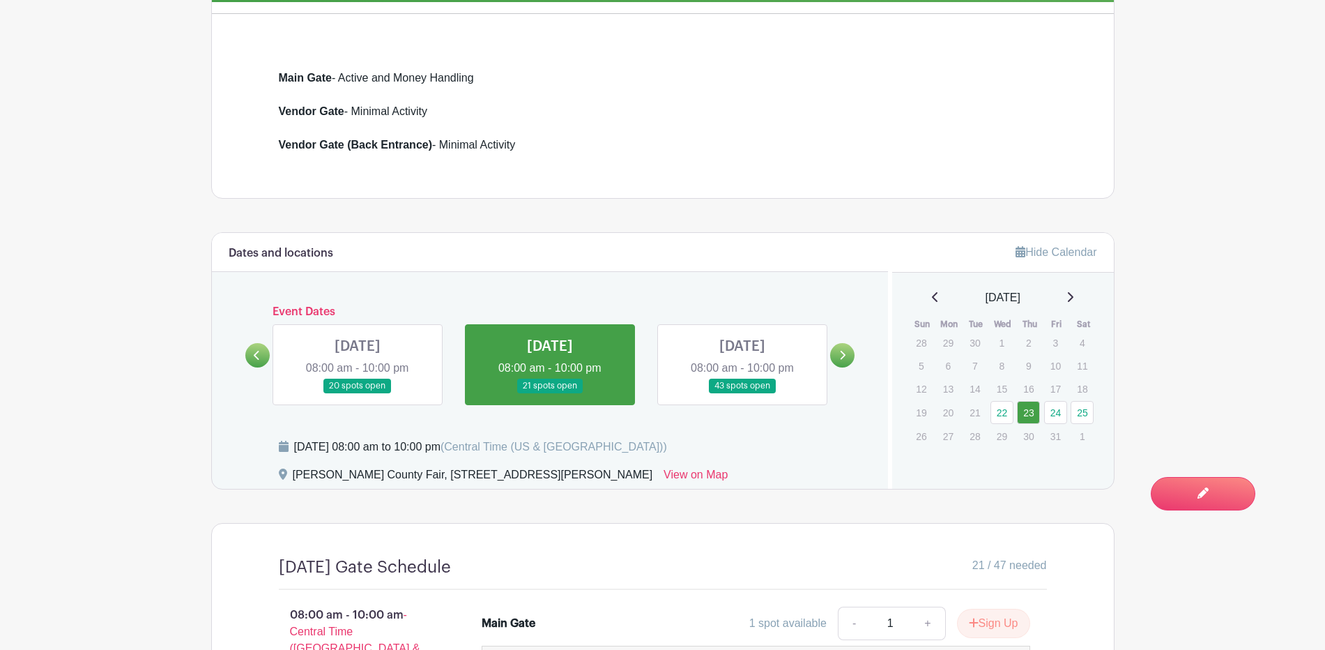
click at [743, 393] on link at bounding box center [743, 393] width 0 height 0
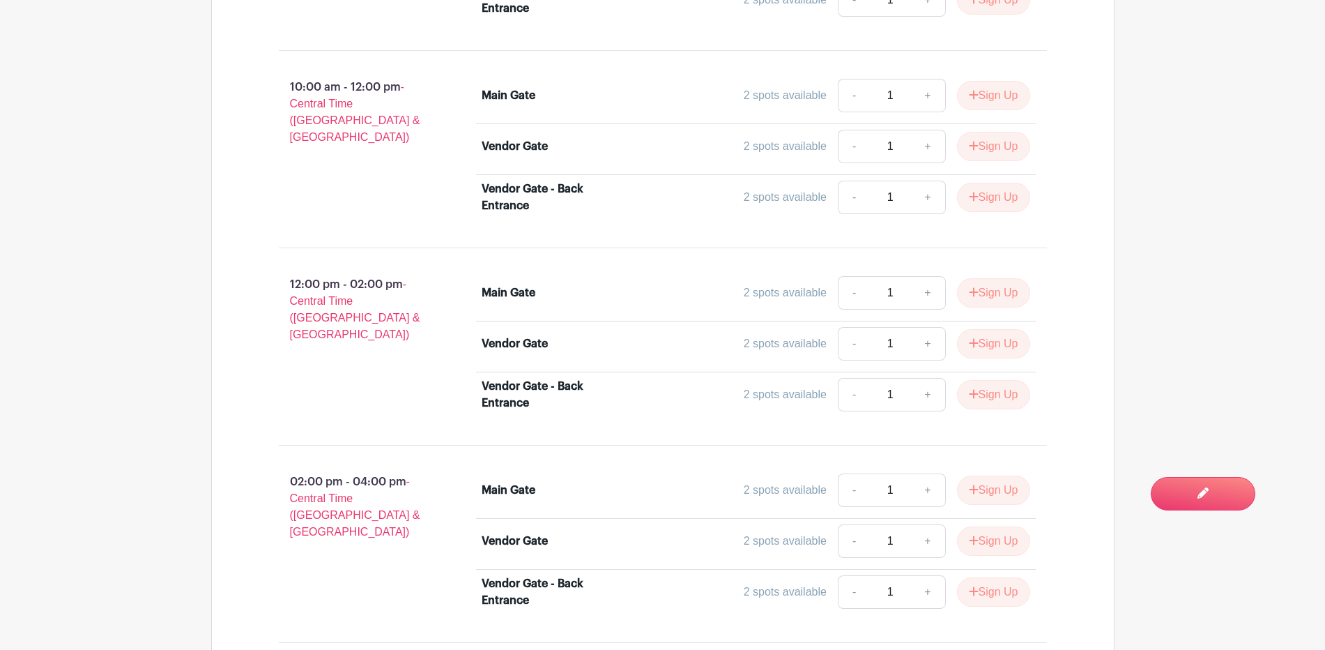
scroll to position [1152, 0]
click at [969, 288] on icon "submit" at bounding box center [974, 290] width 10 height 11
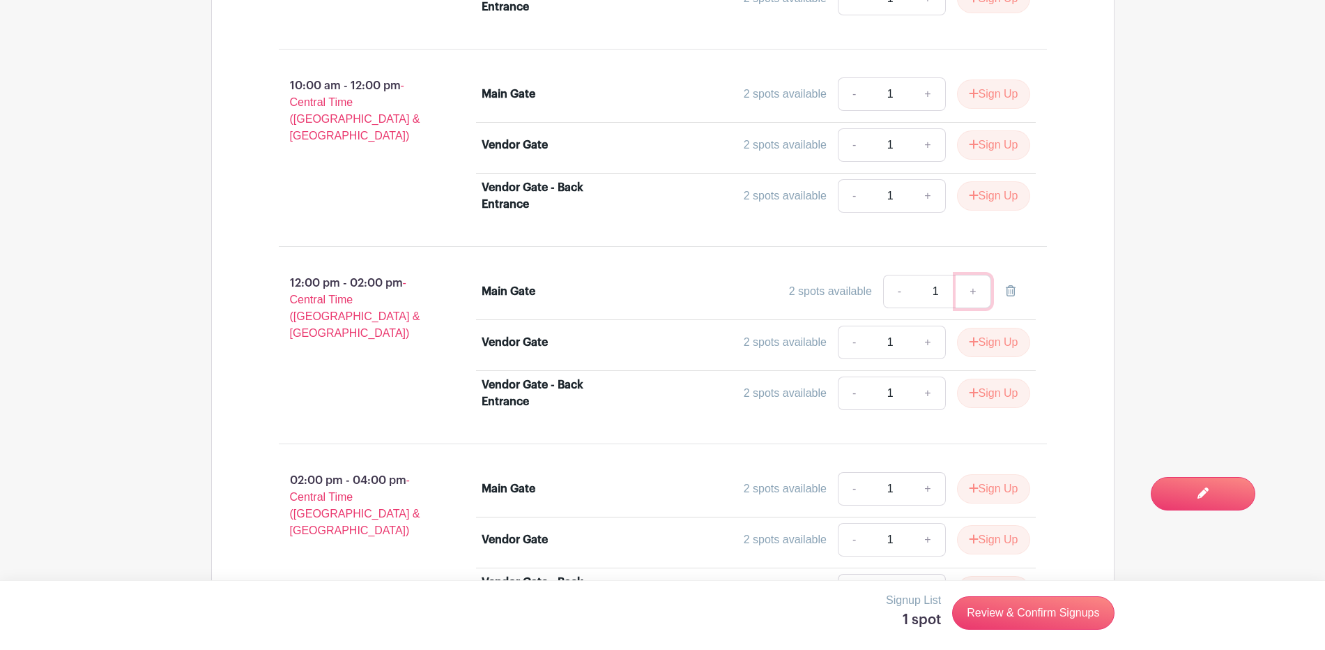
click at [968, 288] on link "+" at bounding box center [973, 291] width 35 height 33
click at [898, 288] on link "-" at bounding box center [899, 291] width 32 height 33
click at [996, 613] on link "Review & Confirm Signups" at bounding box center [1033, 612] width 162 height 33
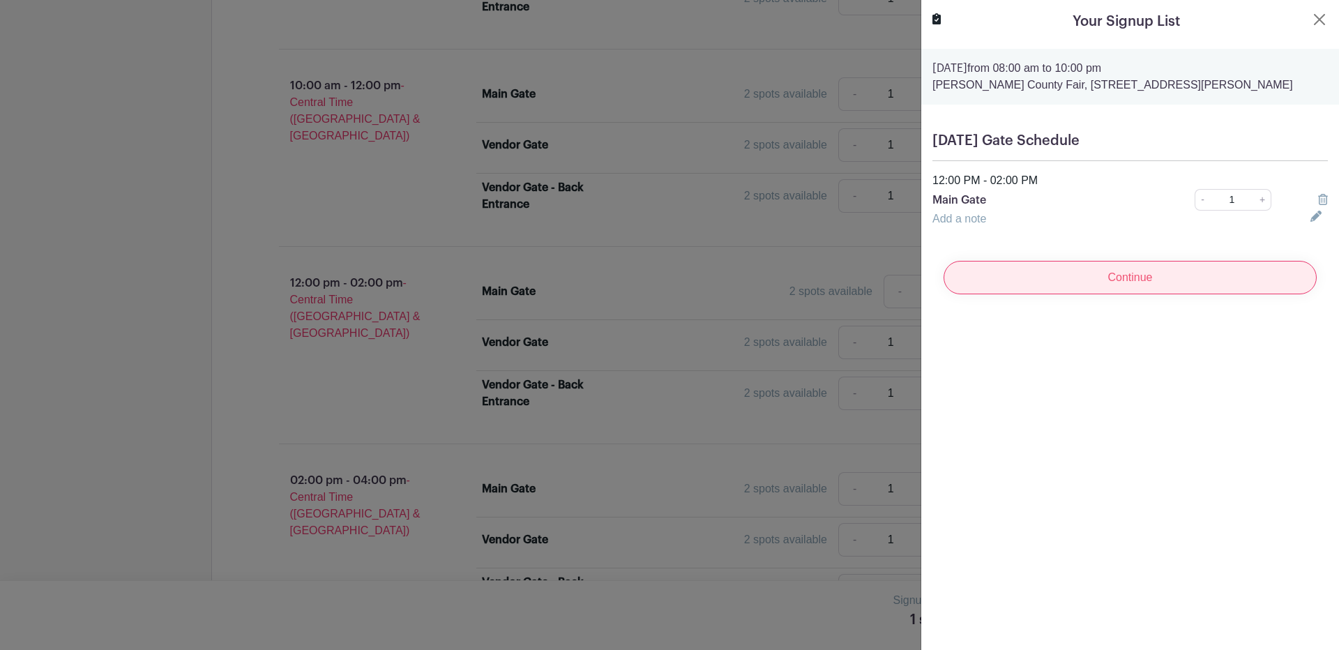
click at [1127, 282] on input "Continue" at bounding box center [1129, 277] width 373 height 33
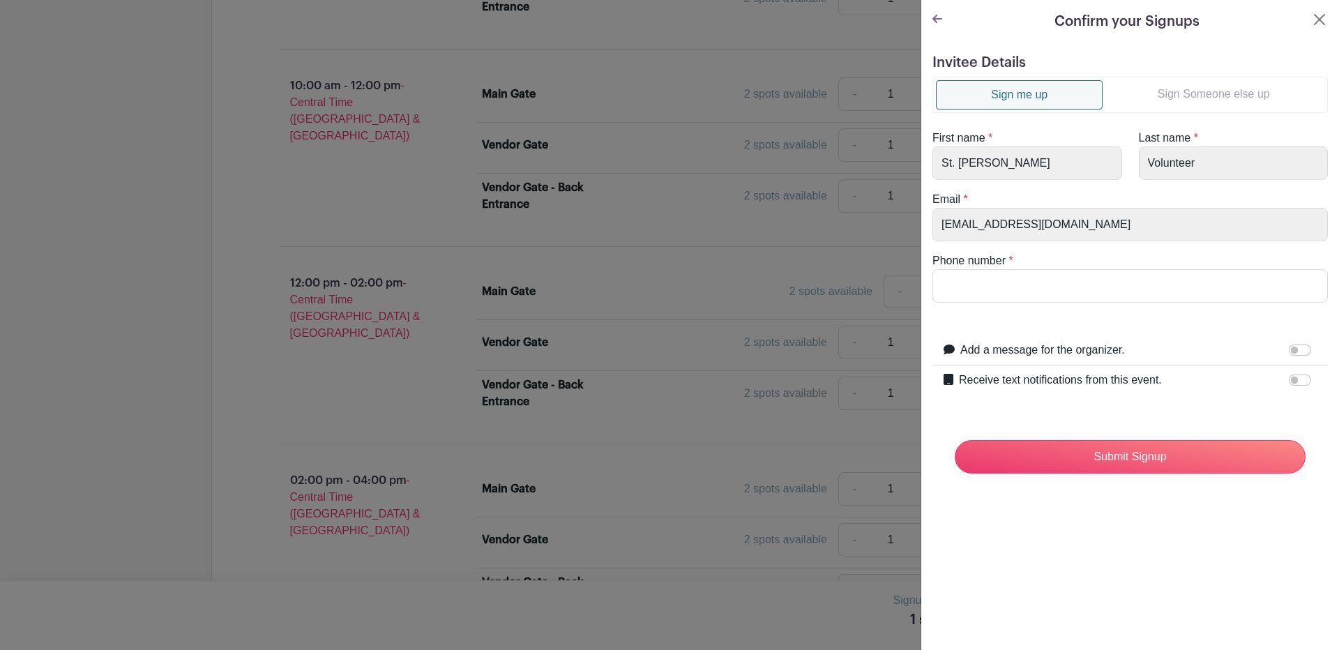
click at [1205, 86] on link "Sign Someone else up" at bounding box center [1213, 94] width 222 height 28
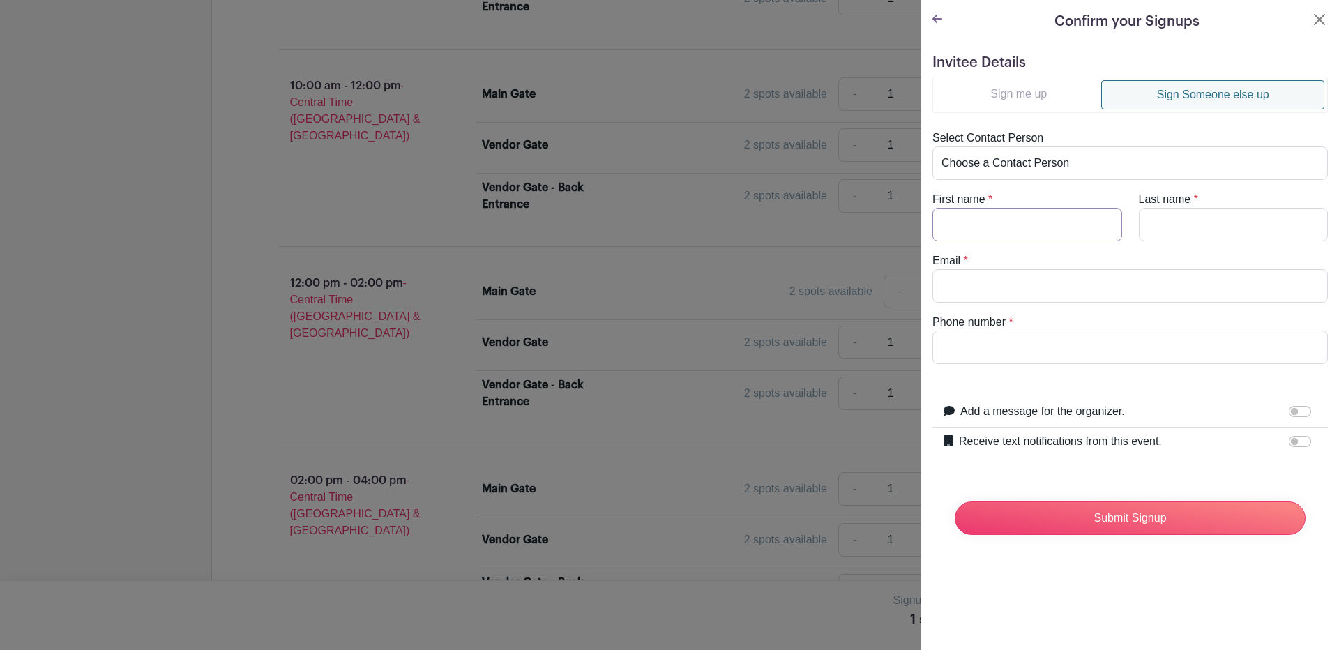
click at [970, 237] on input "First name" at bounding box center [1027, 224] width 190 height 33
click at [1288, 445] on input "Receive text notifications from this event." at bounding box center [1299, 441] width 22 height 11
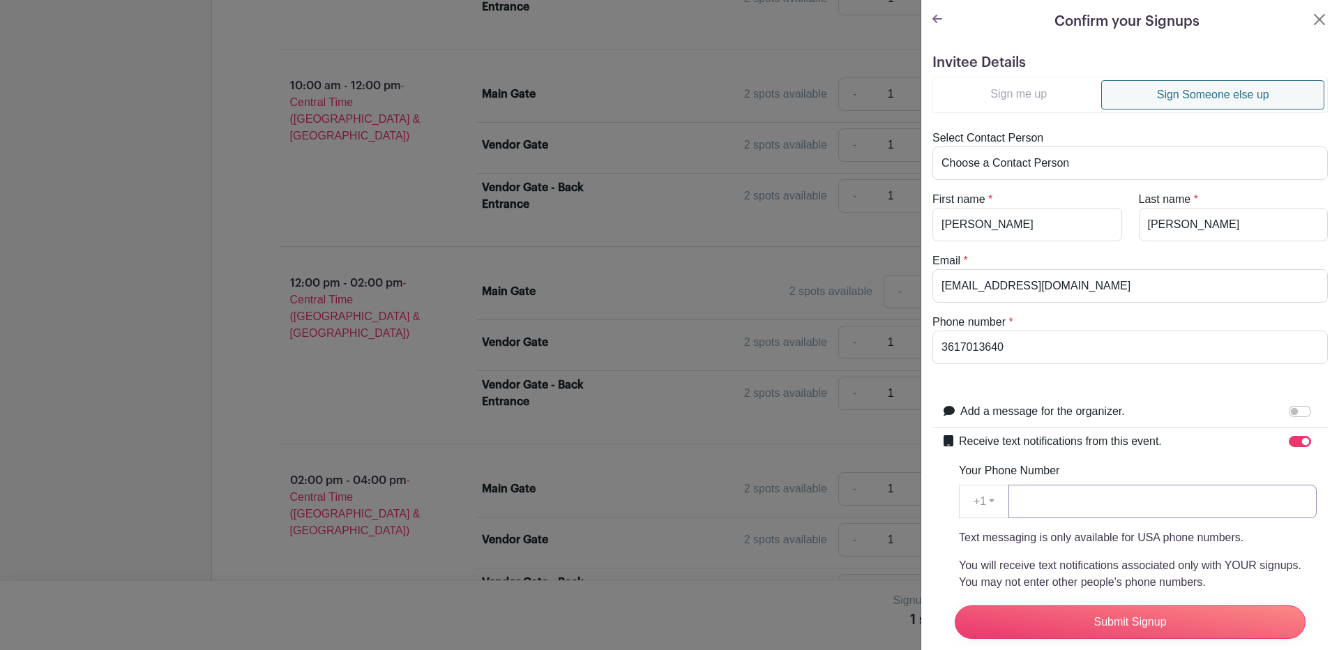
click at [1103, 508] on input "Your Phone Number" at bounding box center [1162, 501] width 308 height 33
click at [1116, 605] on input "Submit Signup" at bounding box center [1129, 621] width 351 height 33
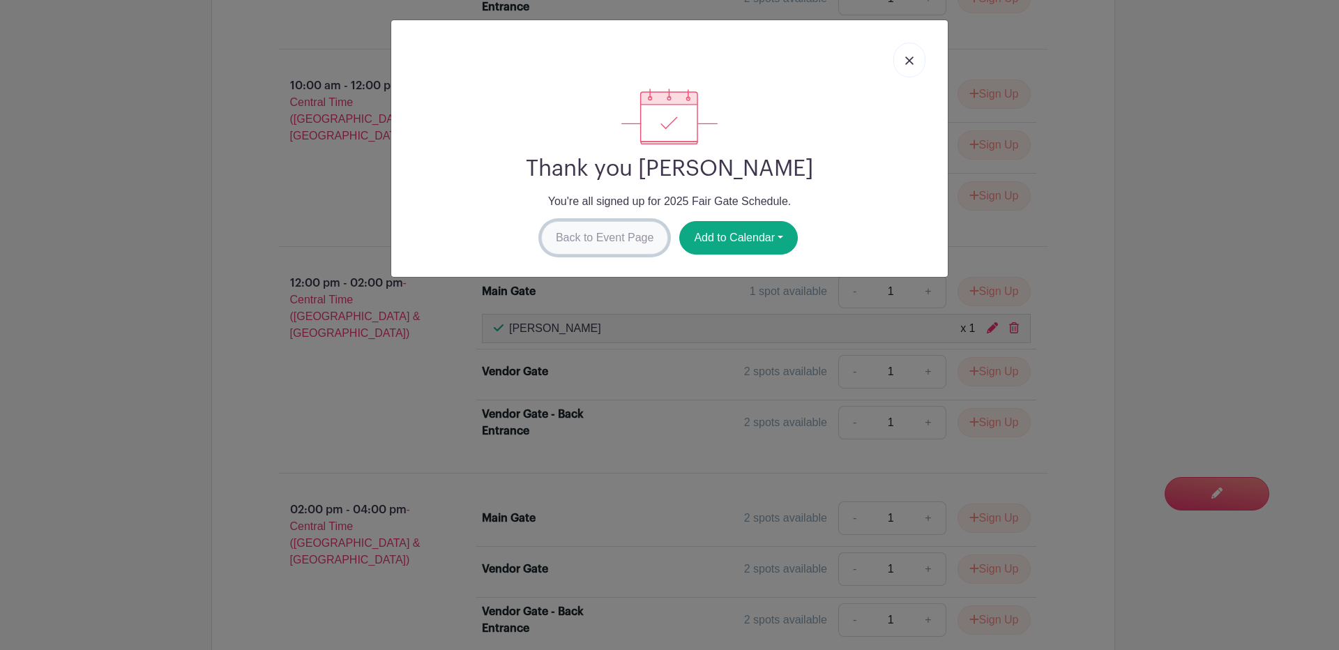
click at [599, 238] on link "Back to Event Page" at bounding box center [605, 237] width 128 height 33
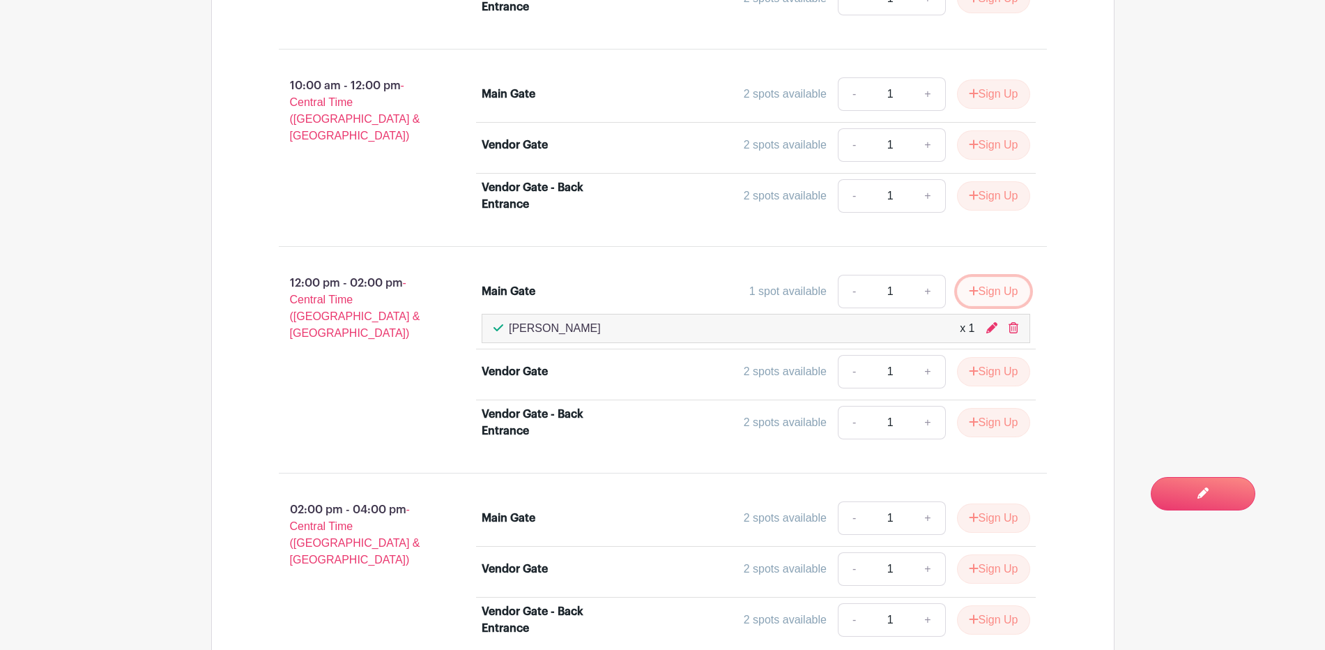
click at [984, 292] on button "Sign Up" at bounding box center [993, 291] width 73 height 29
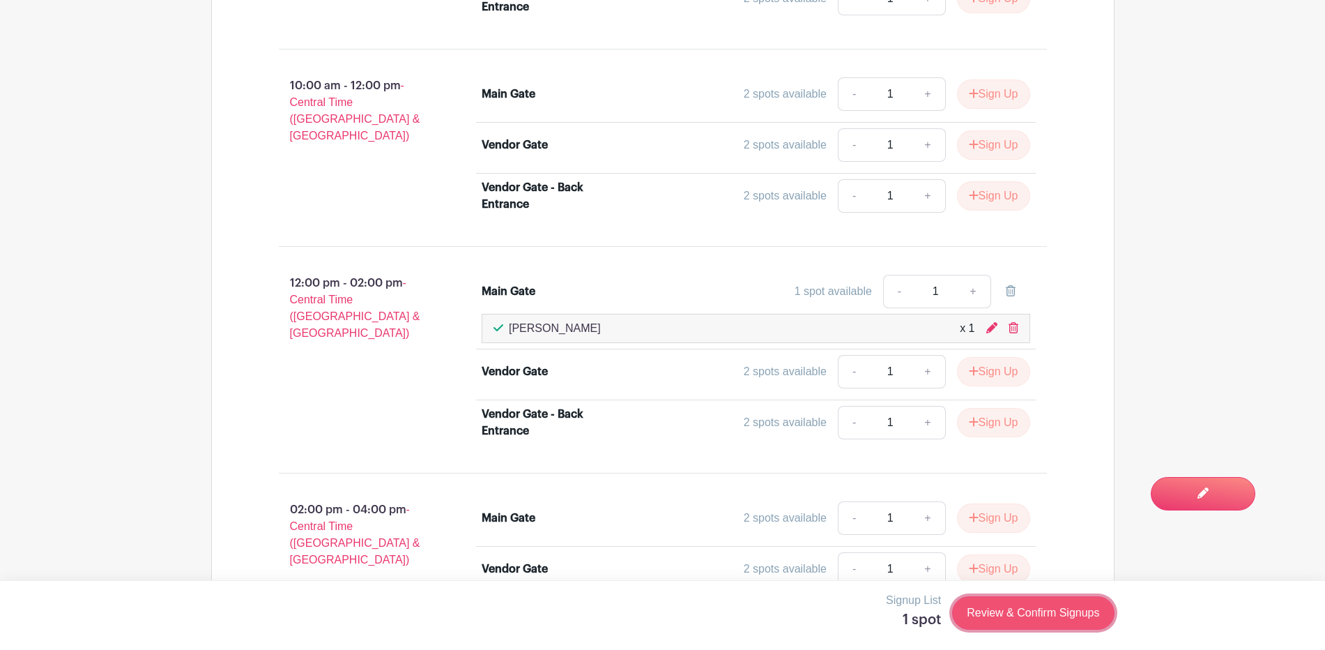
click at [1003, 615] on link "Review & Confirm Signups" at bounding box center [1033, 612] width 162 height 33
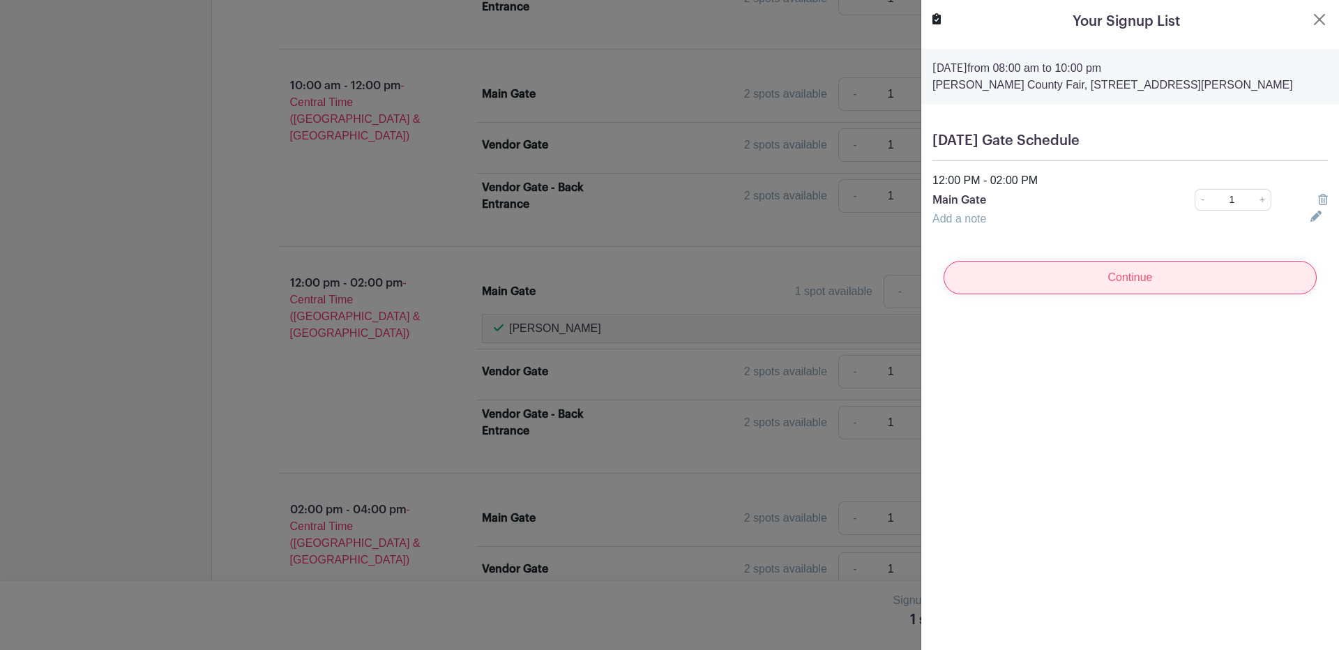
click at [1109, 280] on input "Continue" at bounding box center [1129, 277] width 373 height 33
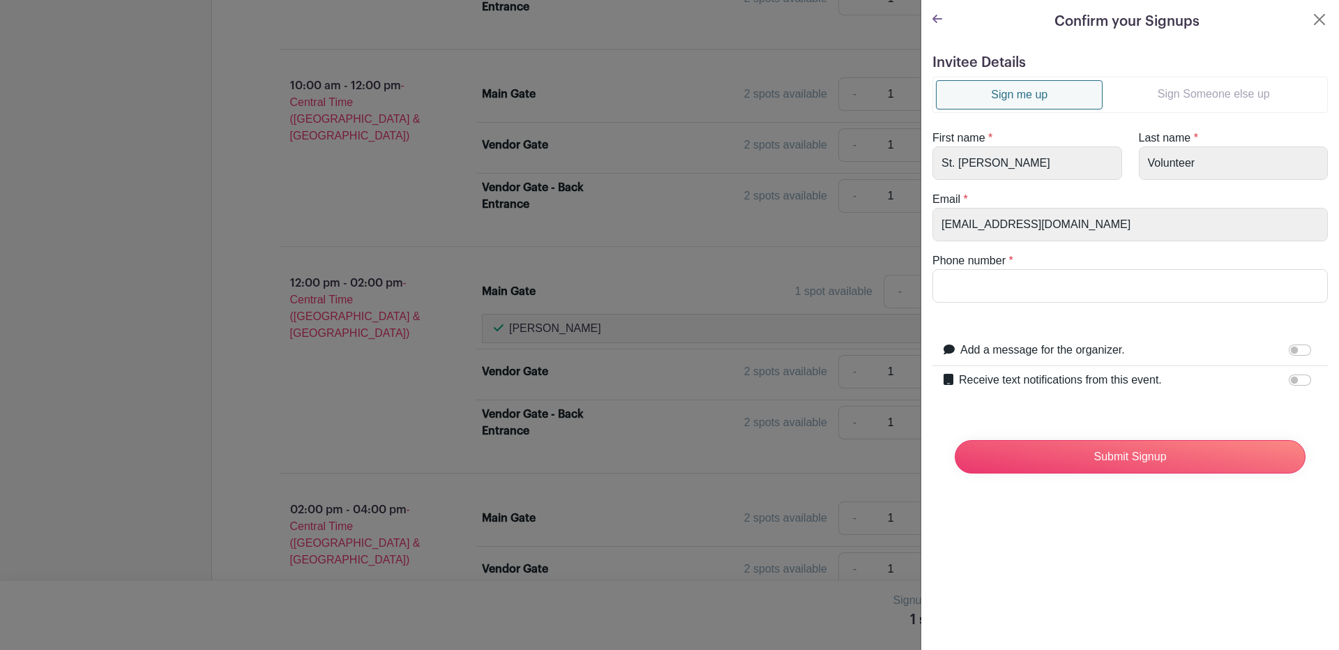
click at [1191, 93] on link "Sign Someone else up" at bounding box center [1213, 94] width 222 height 28
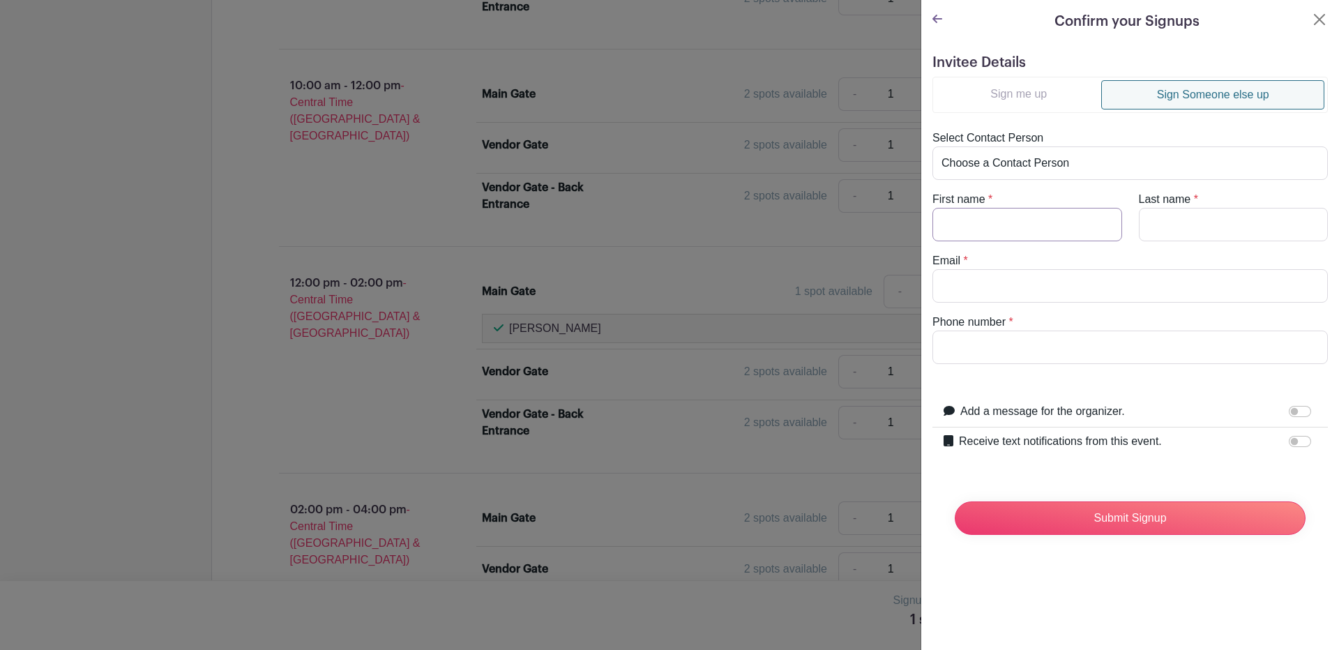
click at [993, 223] on input "First name" at bounding box center [1027, 224] width 190 height 33
click at [1288, 440] on input "Receive text notifications from this event." at bounding box center [1299, 441] width 22 height 11
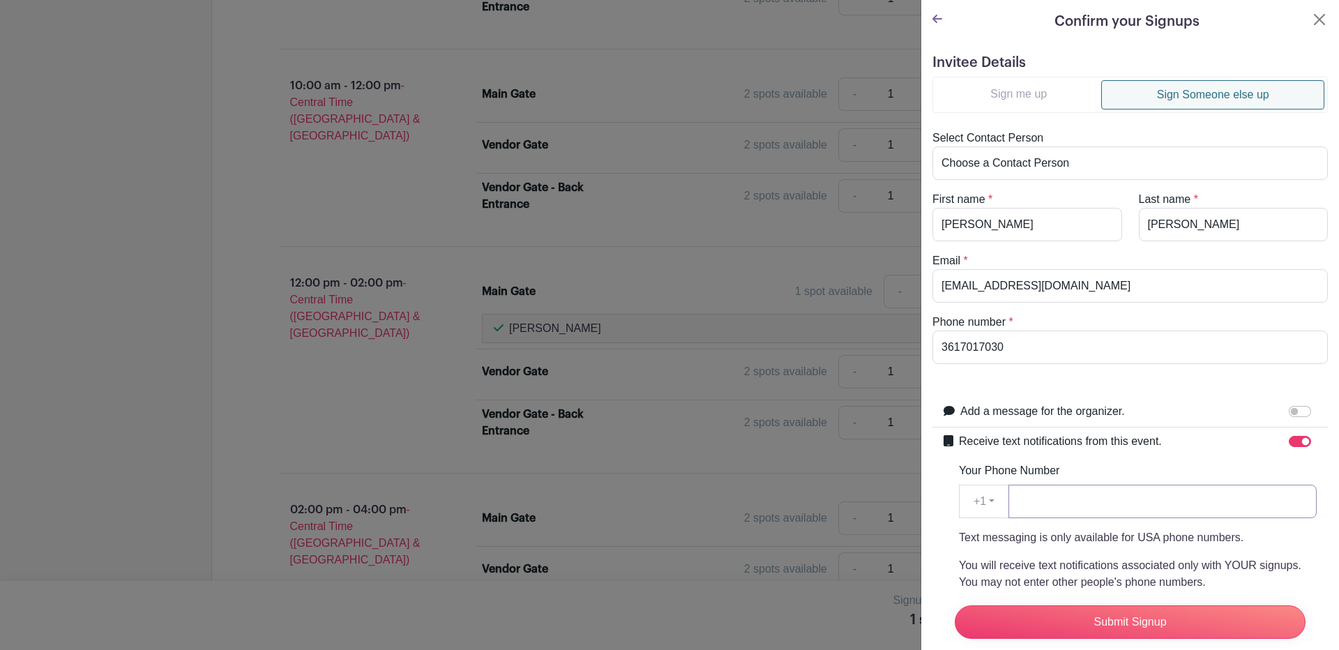
click at [1168, 505] on input "Your Phone Number" at bounding box center [1162, 501] width 308 height 33
click at [1168, 608] on input "Submit Signup" at bounding box center [1129, 621] width 351 height 33
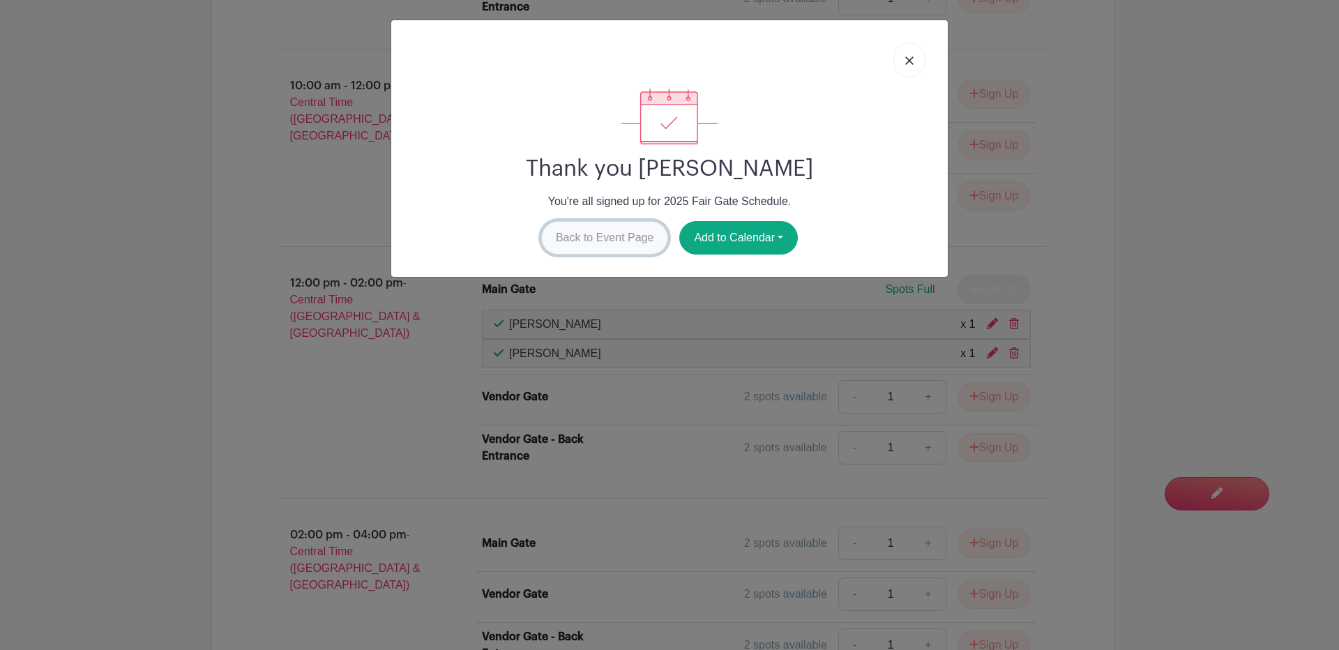
click at [602, 238] on link "Back to Event Page" at bounding box center [605, 237] width 128 height 33
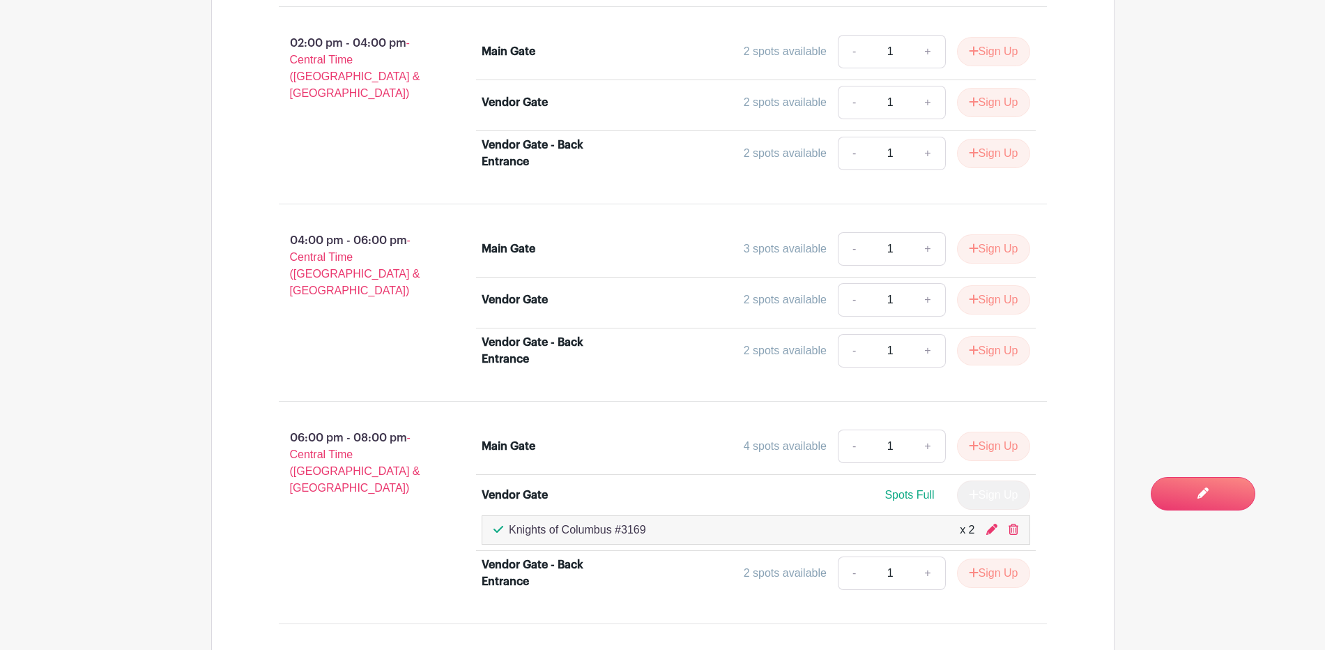
scroll to position [1762, 0]
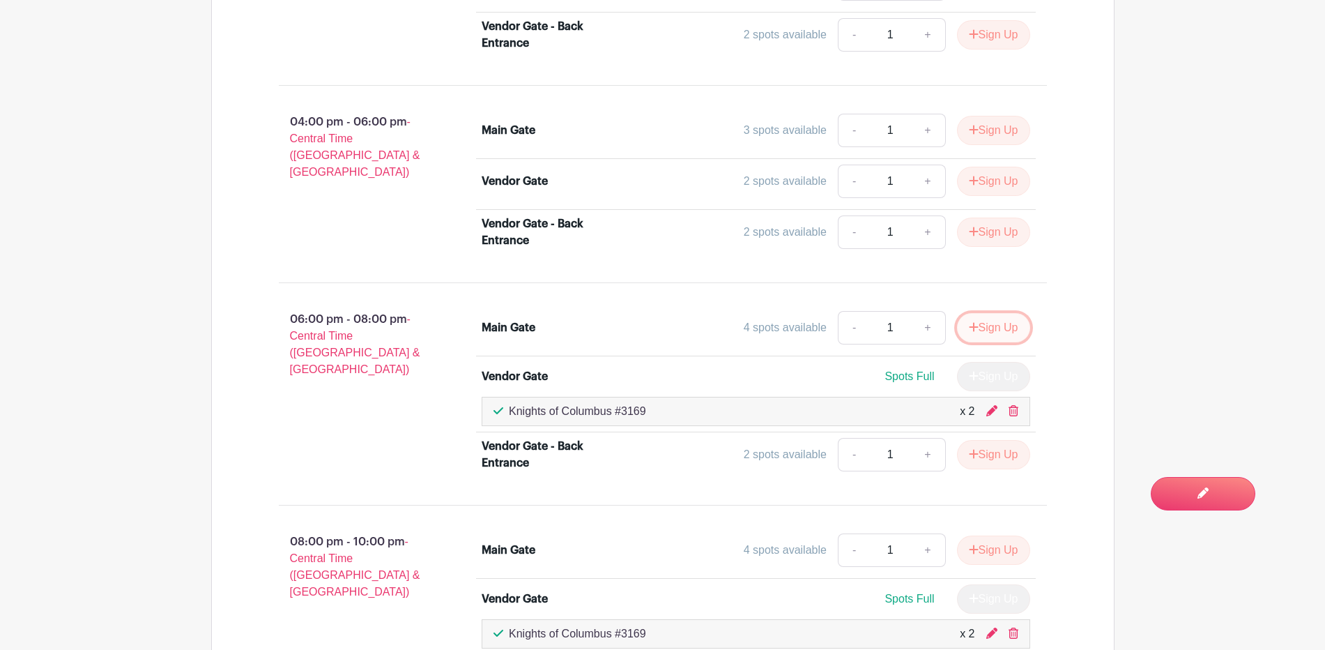
click at [977, 330] on button "Sign Up" at bounding box center [993, 327] width 73 height 29
click at [977, 330] on div "Sign Up" at bounding box center [988, 327] width 84 height 29
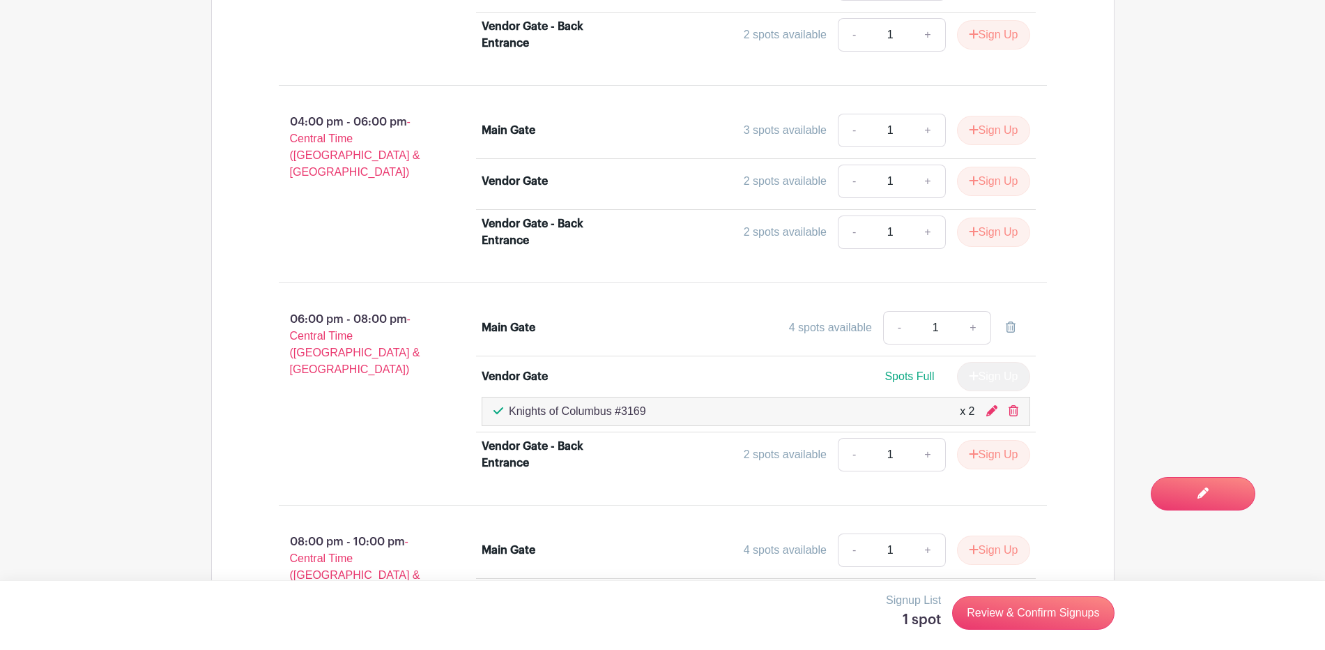
click at [713, 340] on div "4 spots available - 1 +" at bounding box center [824, 327] width 411 height 33
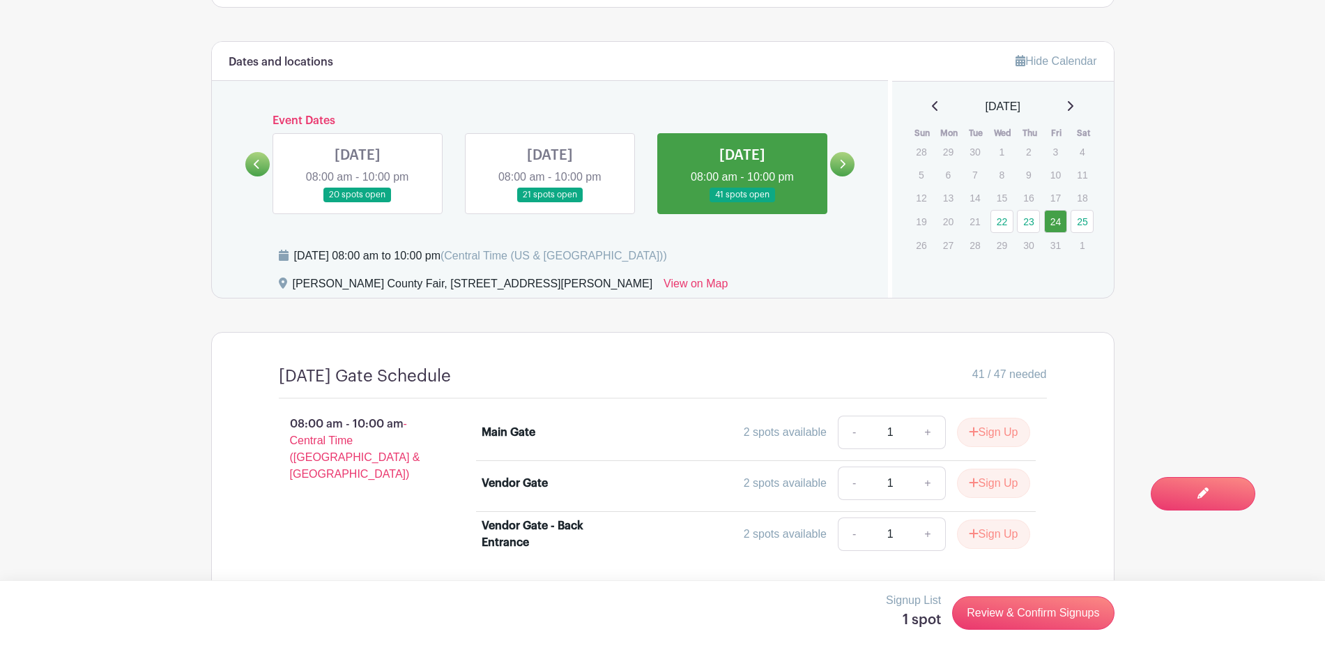
scroll to position [574, 0]
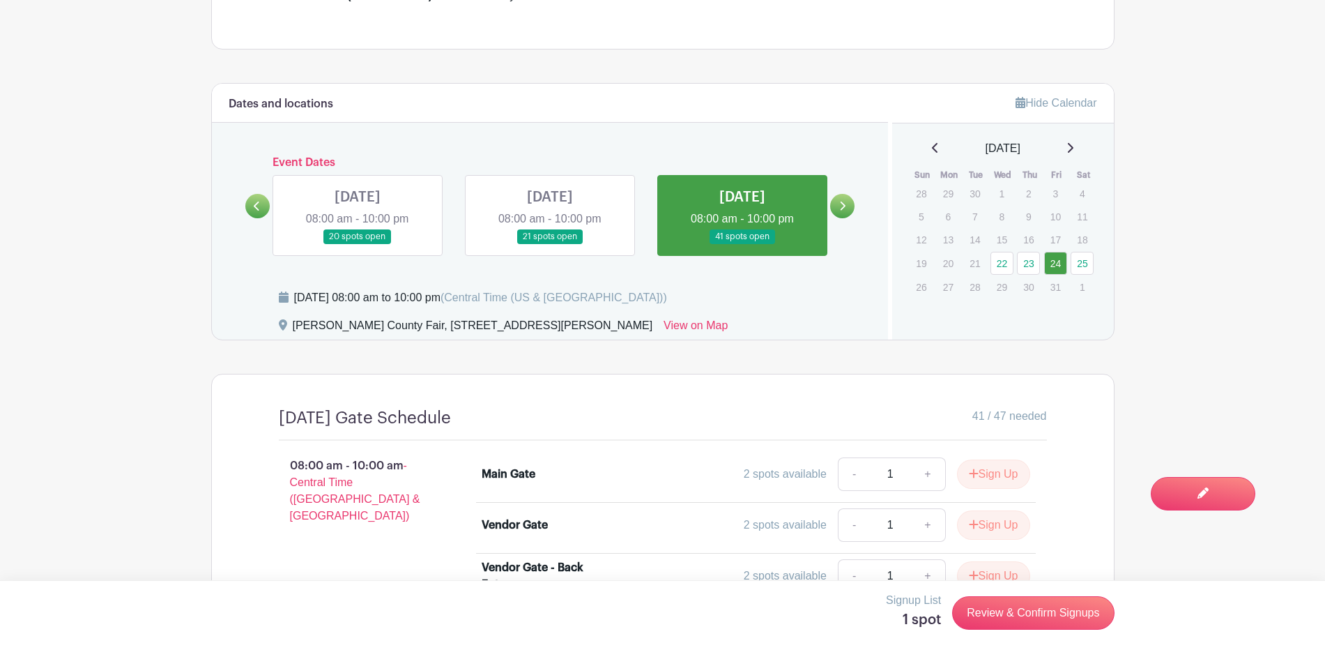
click at [848, 207] on link at bounding box center [842, 206] width 24 height 24
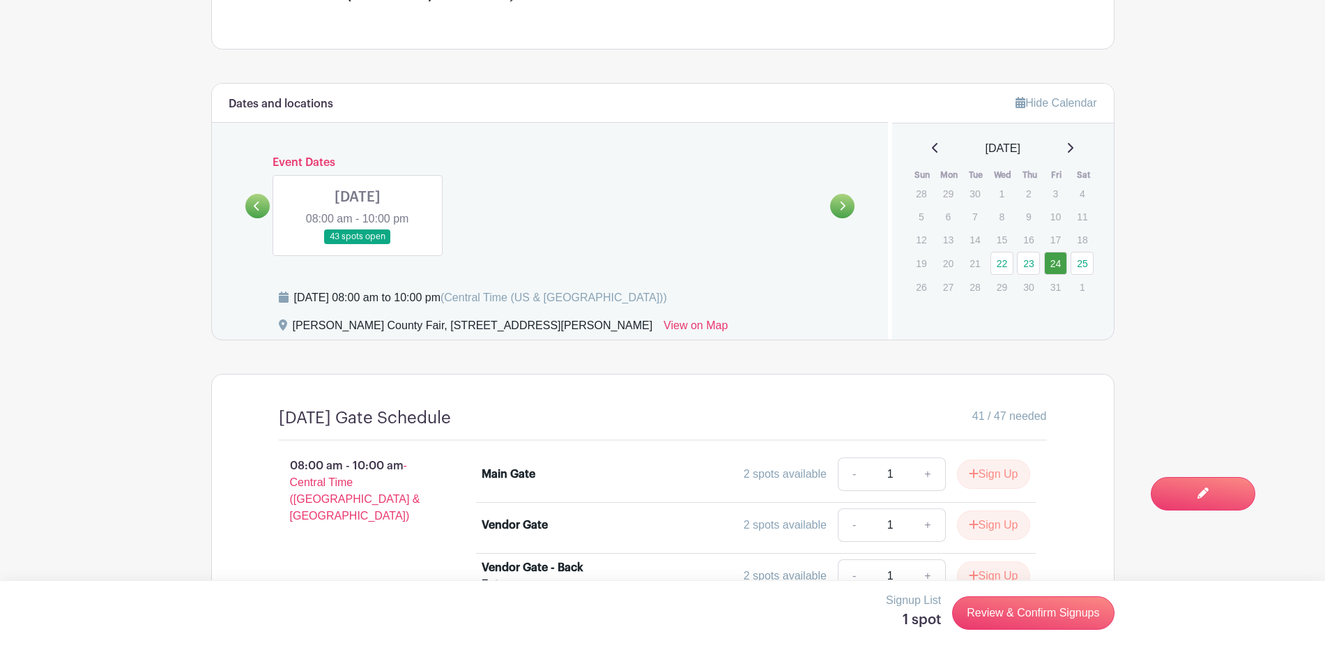
click at [358, 244] on link at bounding box center [358, 244] width 0 height 0
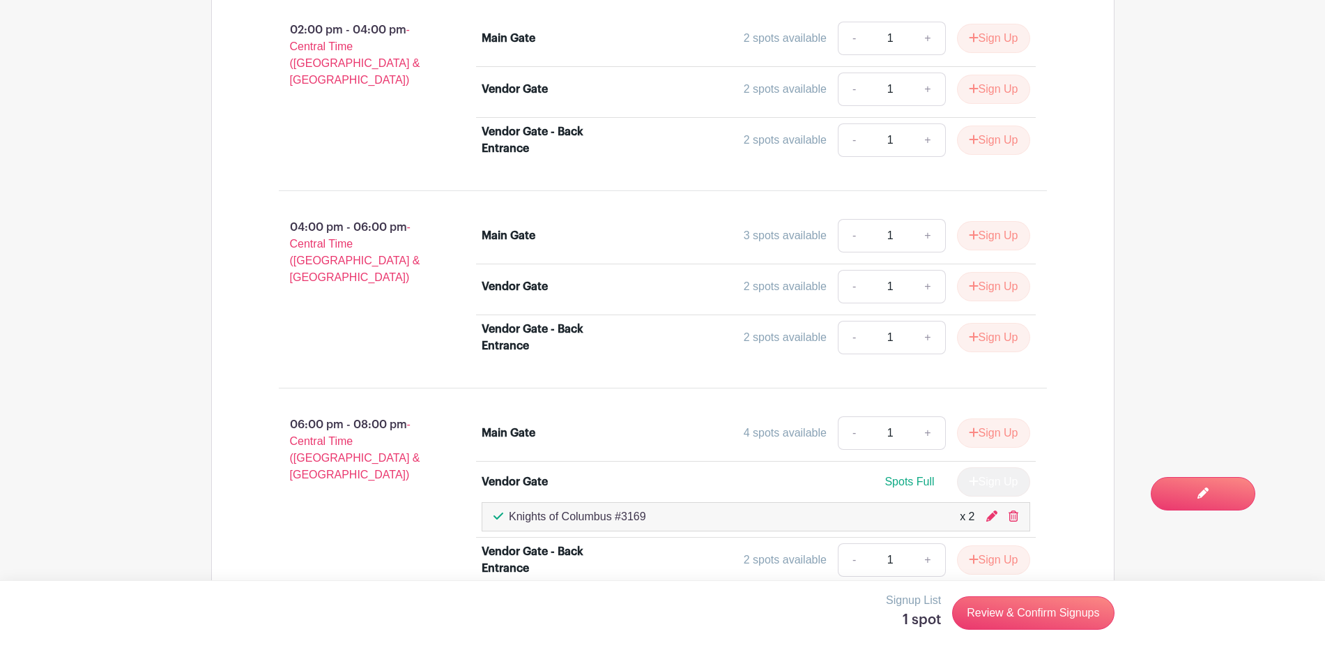
scroll to position [1707, 0]
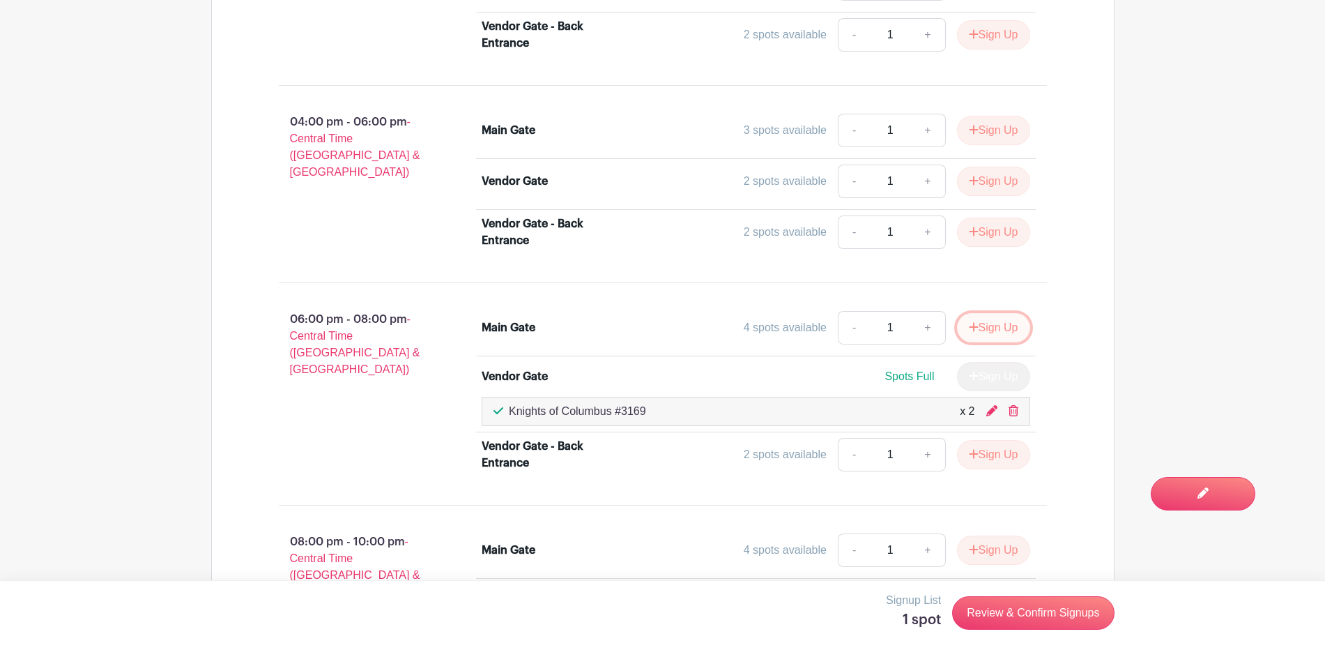
click at [985, 328] on button "Sign Up" at bounding box center [993, 327] width 73 height 29
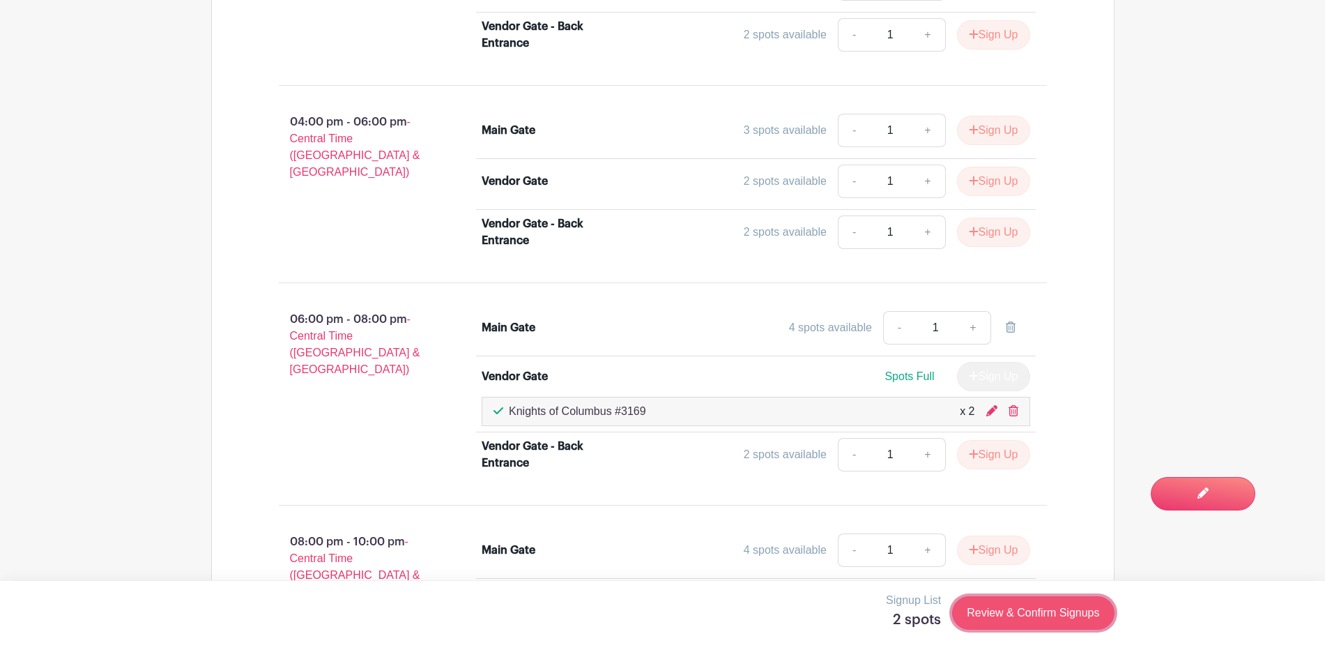
click at [998, 615] on link "Review & Confirm Signups" at bounding box center [1033, 612] width 162 height 33
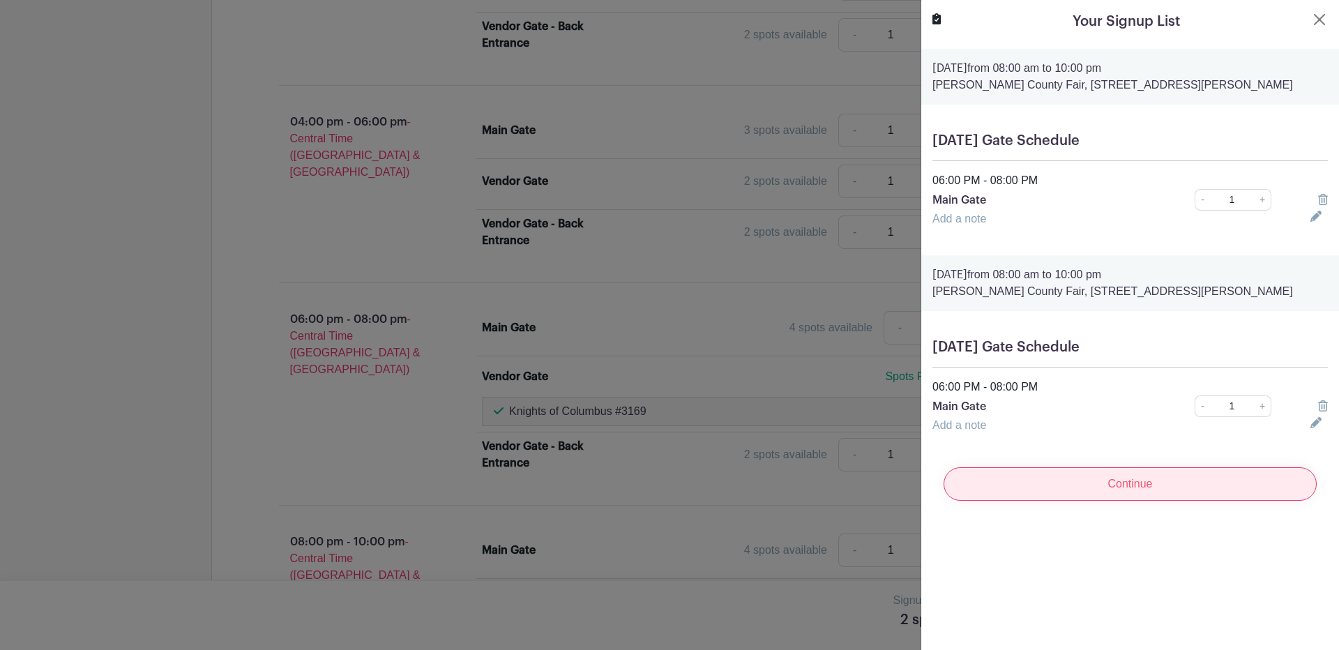
click at [1129, 480] on input "Continue" at bounding box center [1129, 483] width 373 height 33
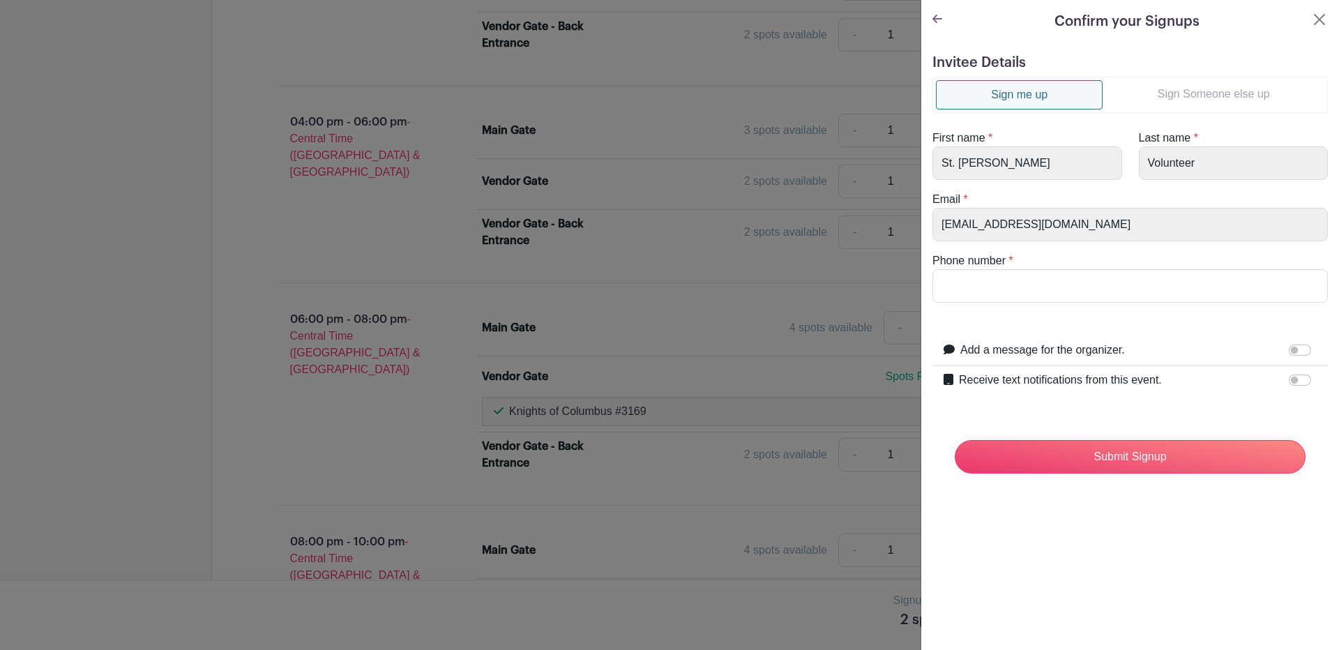
click at [1215, 90] on link "Sign Someone else up" at bounding box center [1213, 94] width 222 height 28
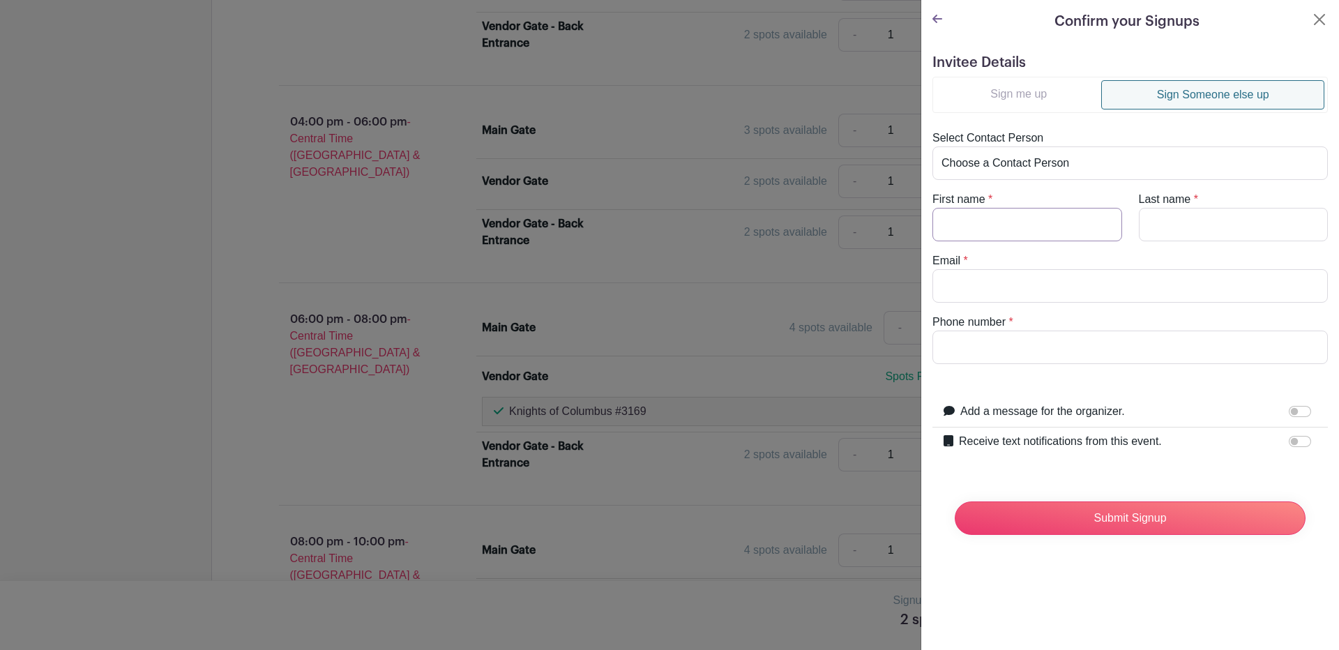
click at [950, 223] on input "First name" at bounding box center [1027, 224] width 190 height 33
click at [1125, 444] on label "Receive text notifications from this event." at bounding box center [1060, 441] width 203 height 17
click at [1288, 444] on input "Receive text notifications from this event." at bounding box center [1299, 441] width 22 height 11
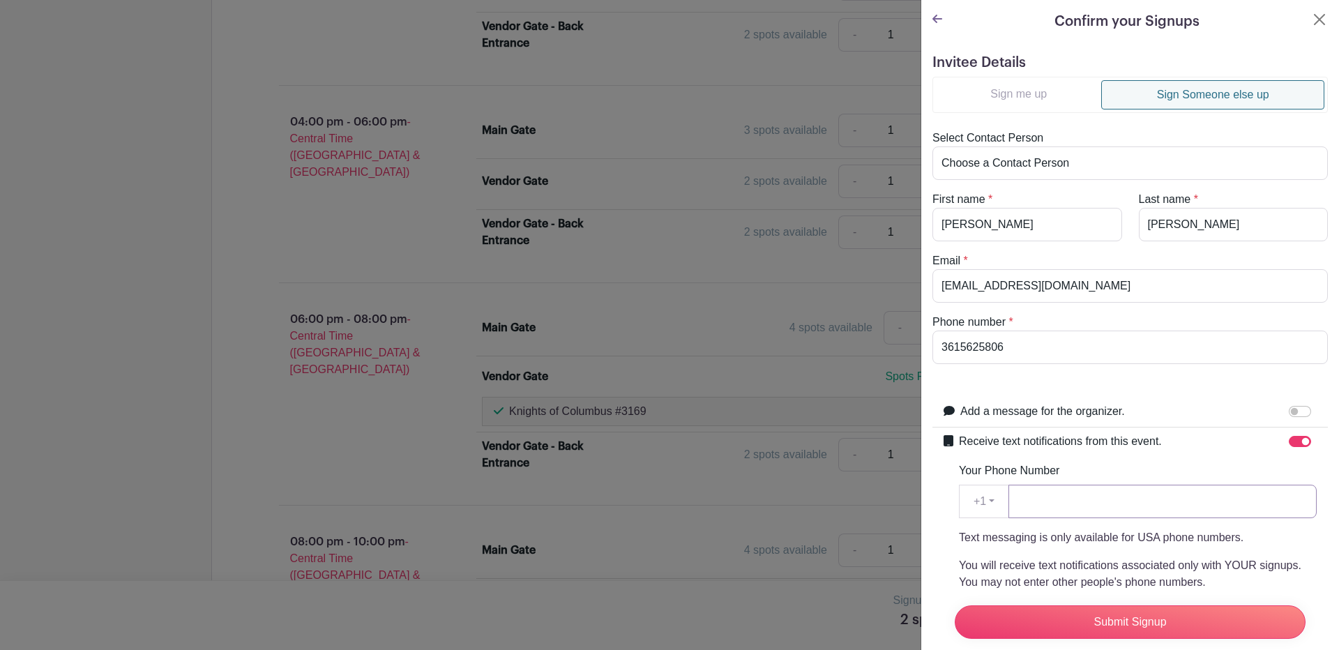
click at [1101, 492] on input "Your Phone Number" at bounding box center [1162, 501] width 308 height 33
click at [1131, 608] on input "Submit Signup" at bounding box center [1129, 621] width 351 height 33
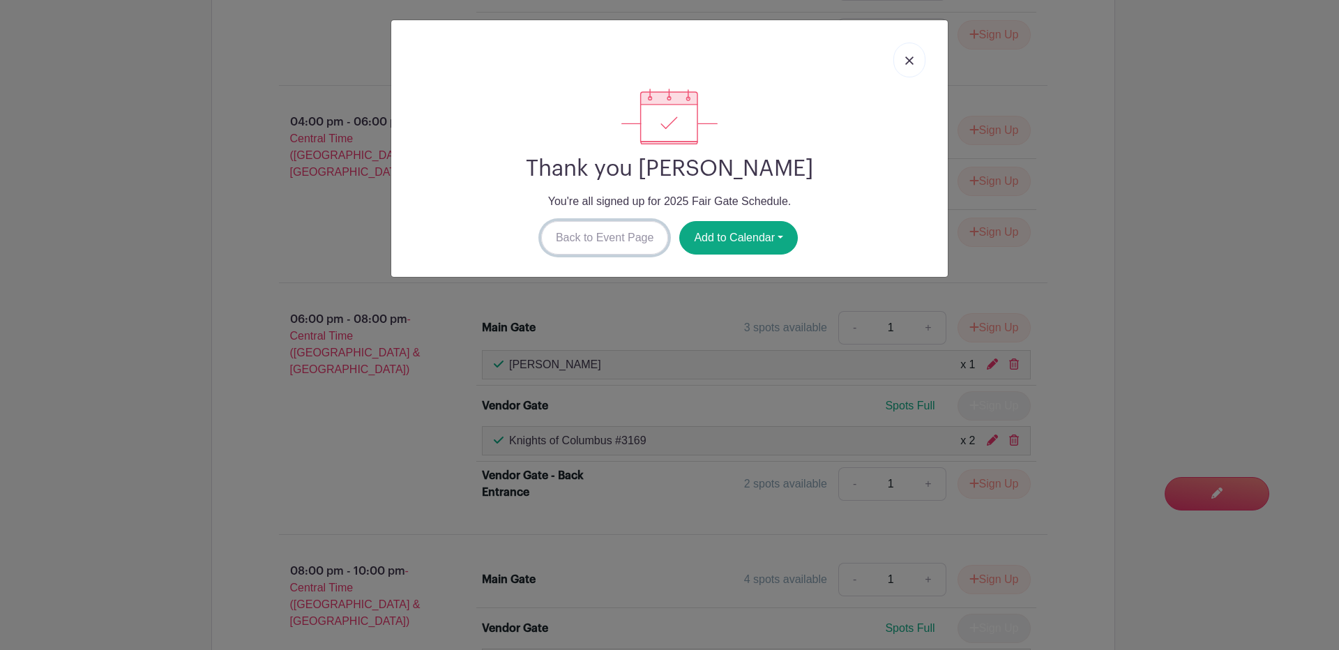
click at [581, 229] on link "Back to Event Page" at bounding box center [605, 237] width 128 height 33
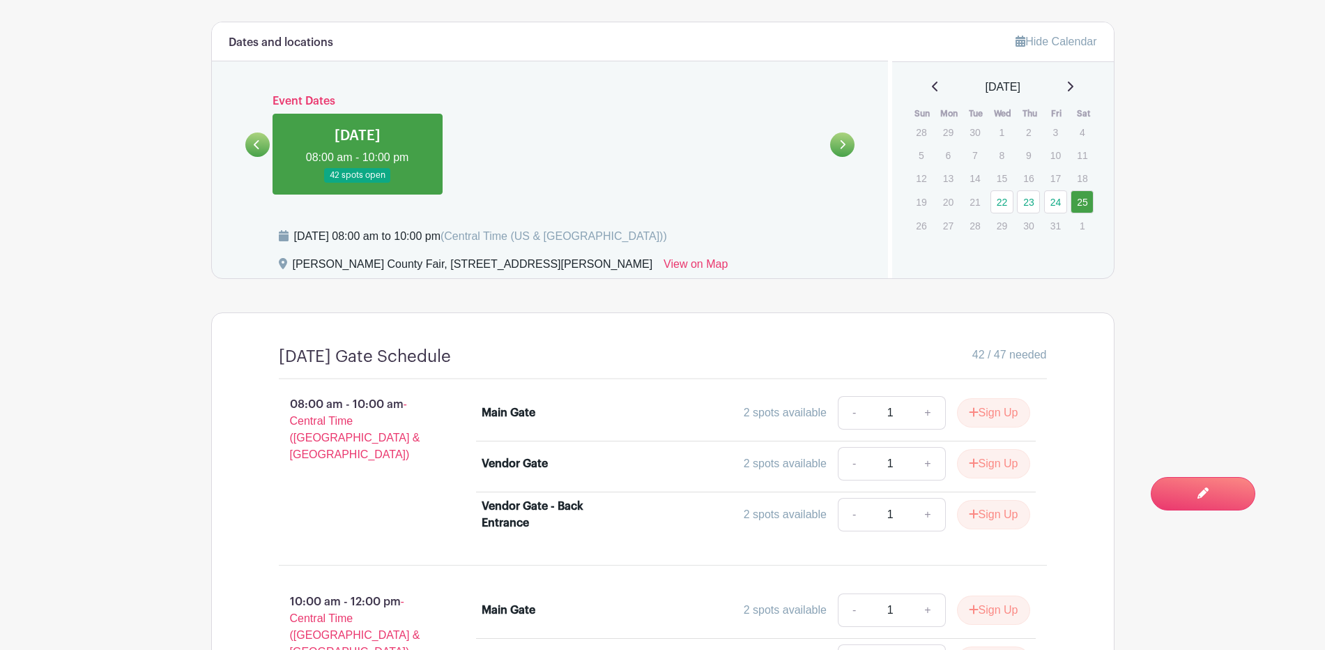
scroll to position [632, 0]
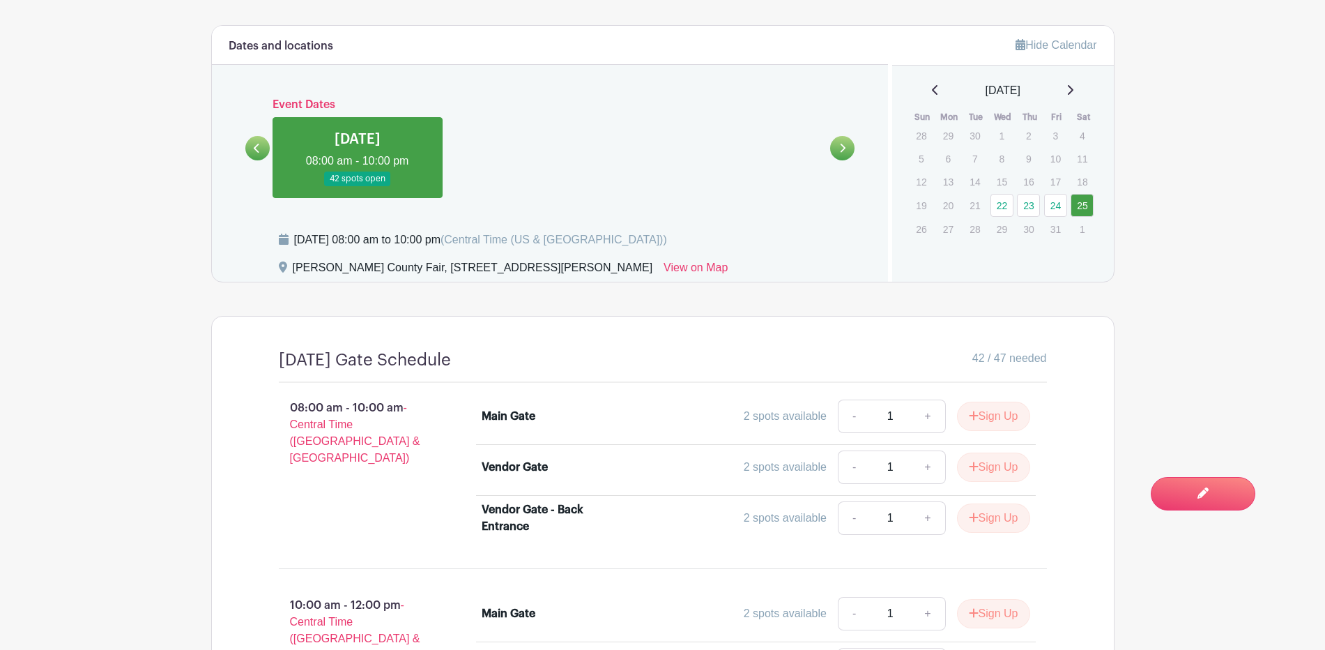
click at [257, 147] on icon at bounding box center [257, 148] width 6 height 10
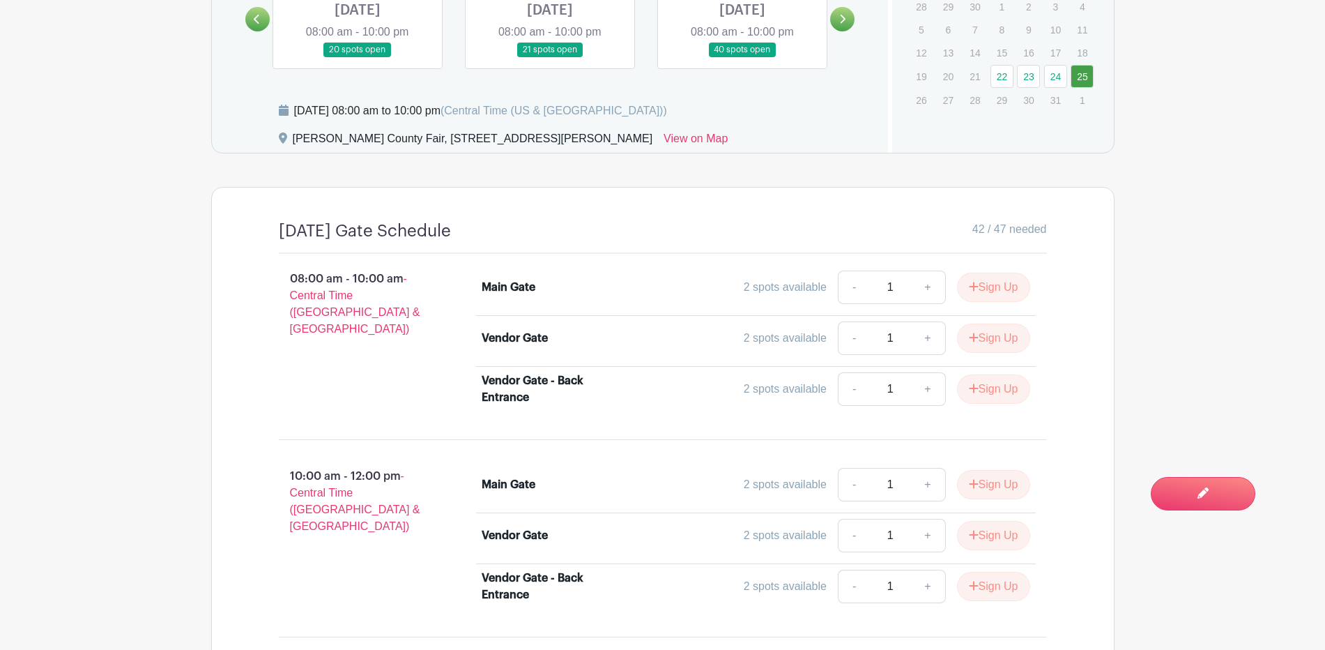
scroll to position [727, 0]
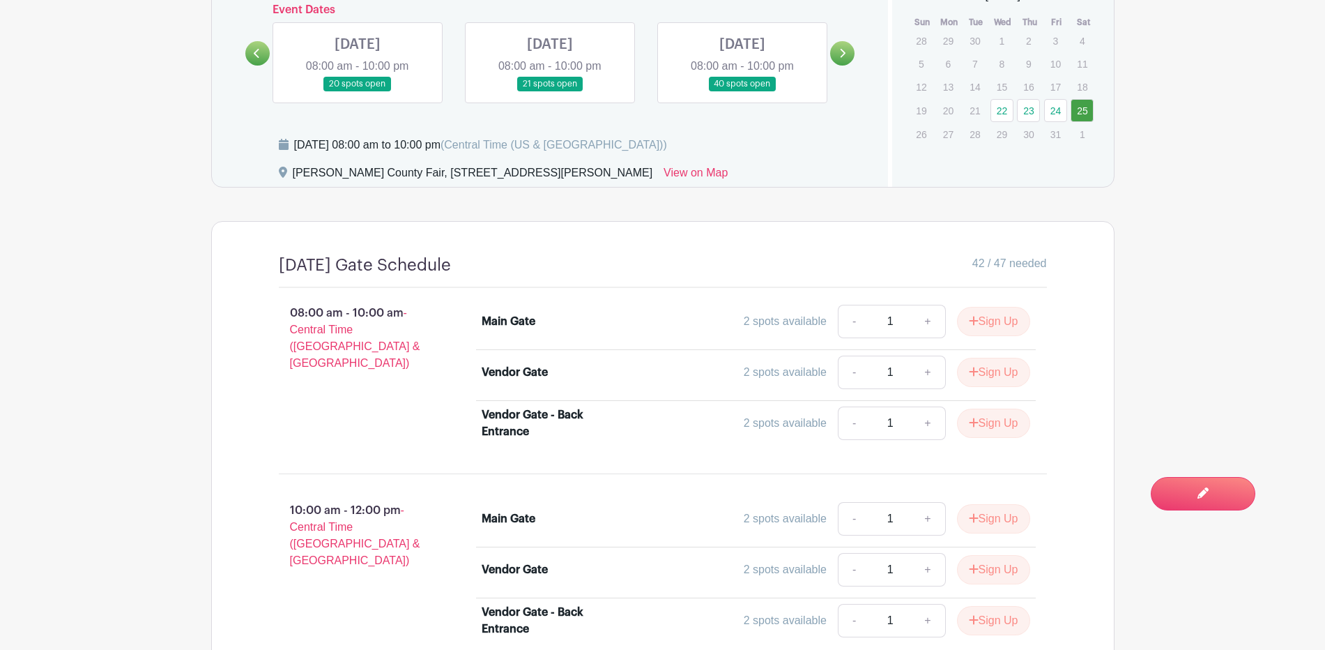
click at [743, 91] on link at bounding box center [743, 91] width 0 height 0
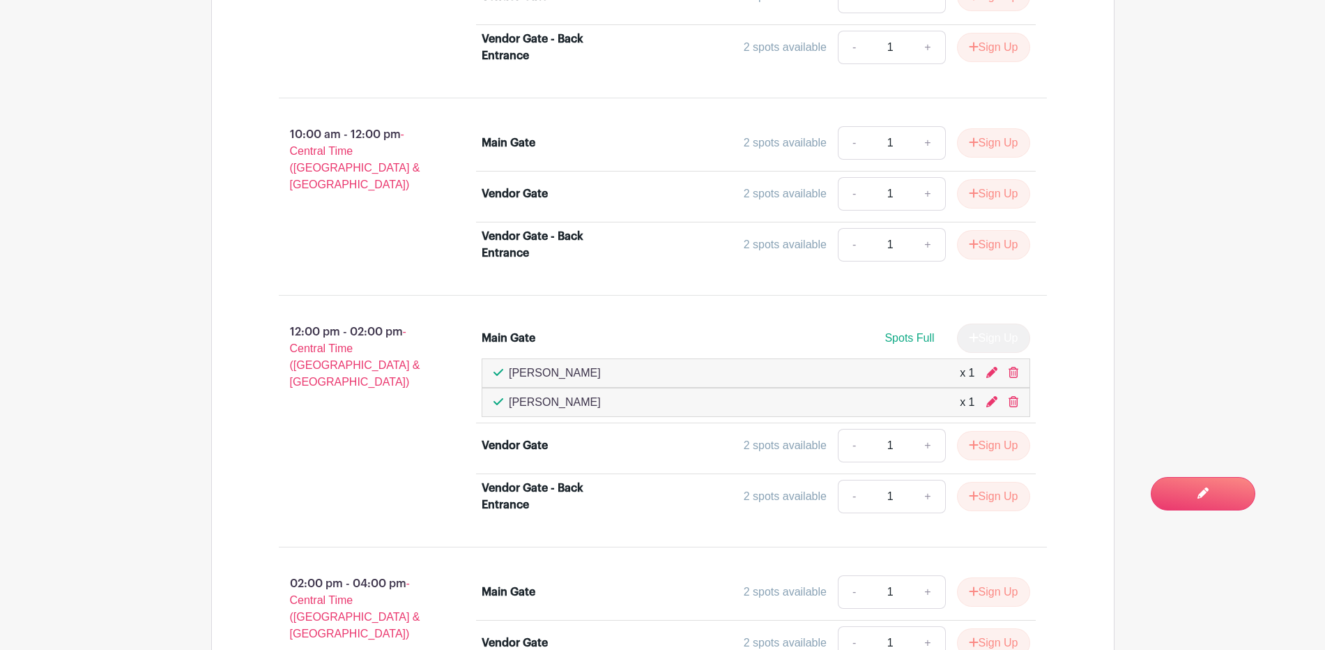
scroll to position [1105, 0]
click at [991, 370] on icon at bounding box center [992, 370] width 11 height 11
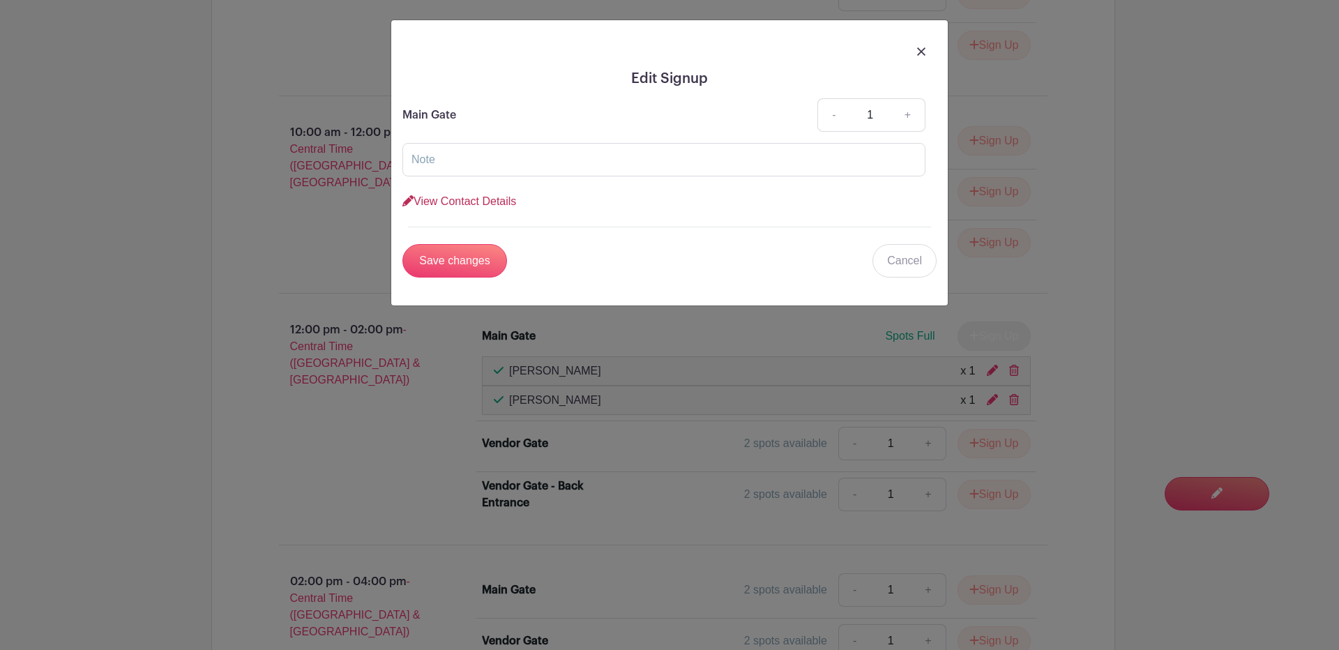
click at [452, 199] on link "View Contact Details" at bounding box center [459, 201] width 114 height 12
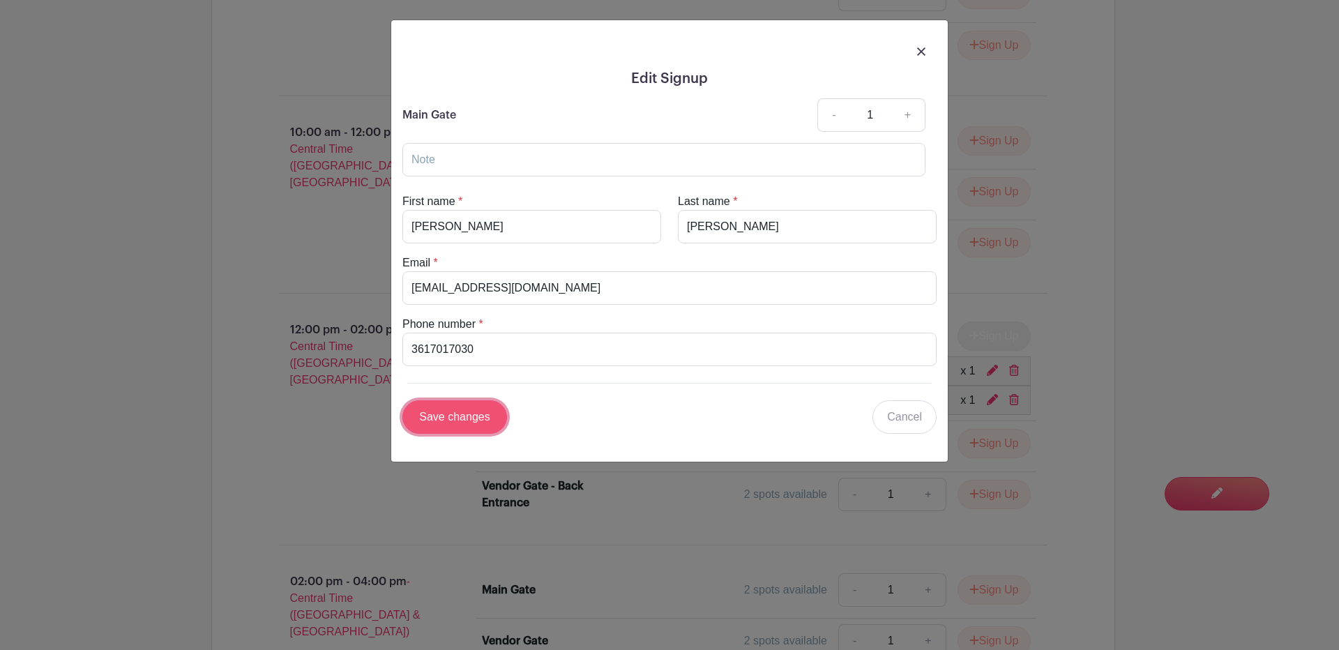
click at [448, 420] on input "Save changes" at bounding box center [454, 416] width 105 height 33
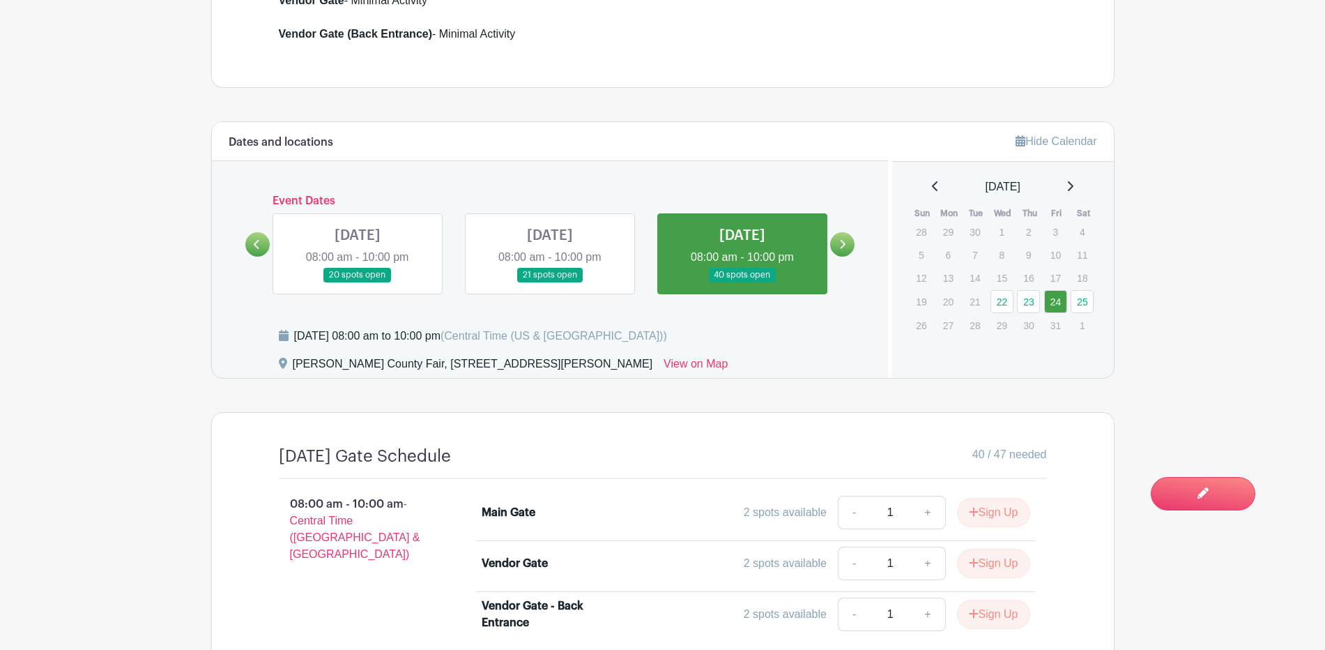
scroll to position [526, 0]
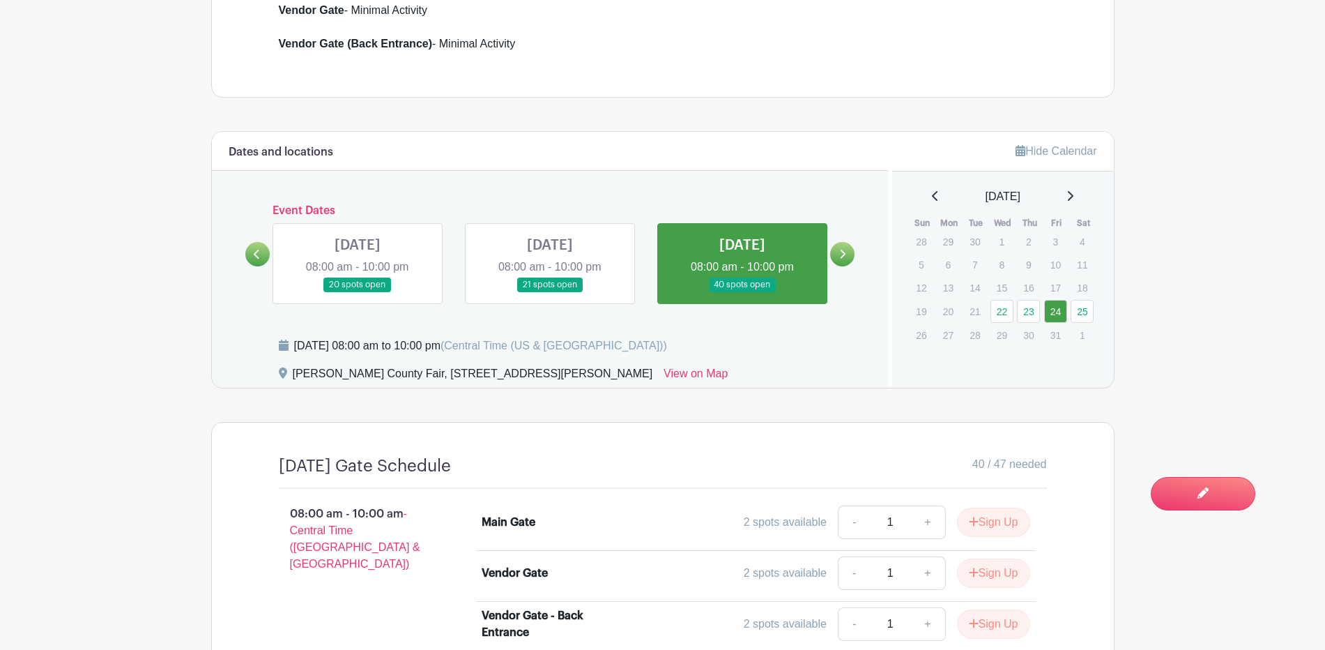
click at [848, 255] on link at bounding box center [842, 254] width 24 height 24
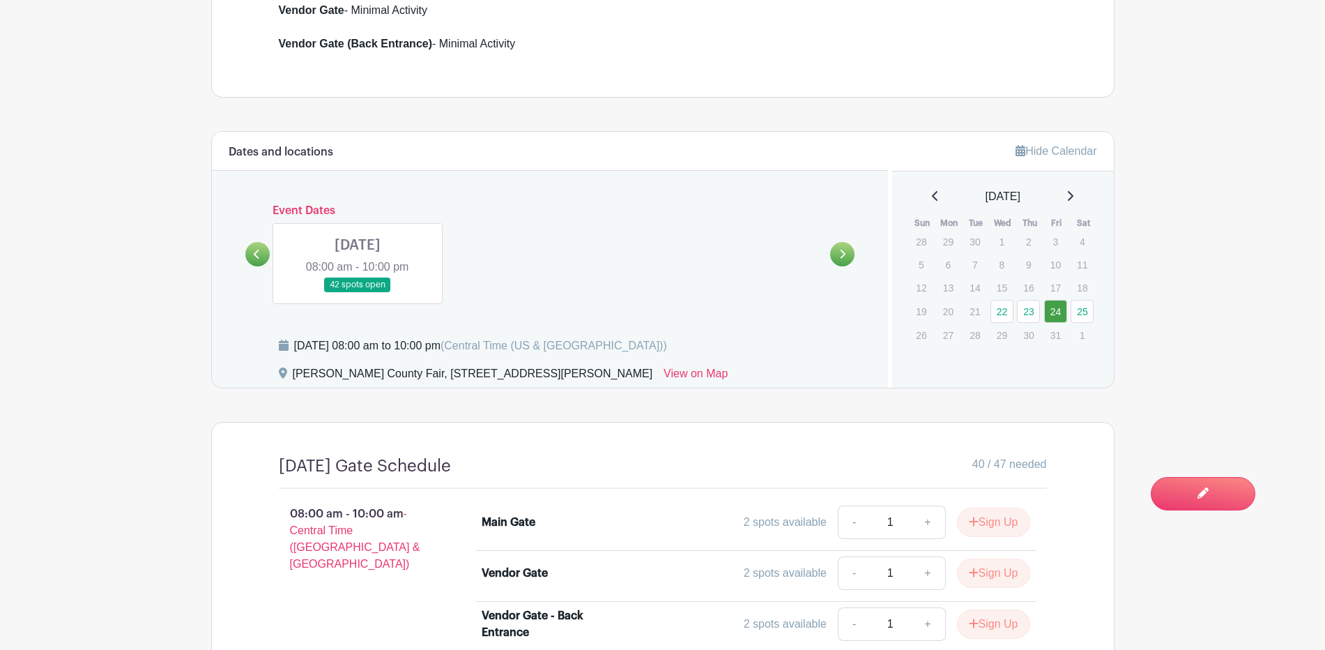
click at [358, 292] on link at bounding box center [358, 292] width 0 height 0
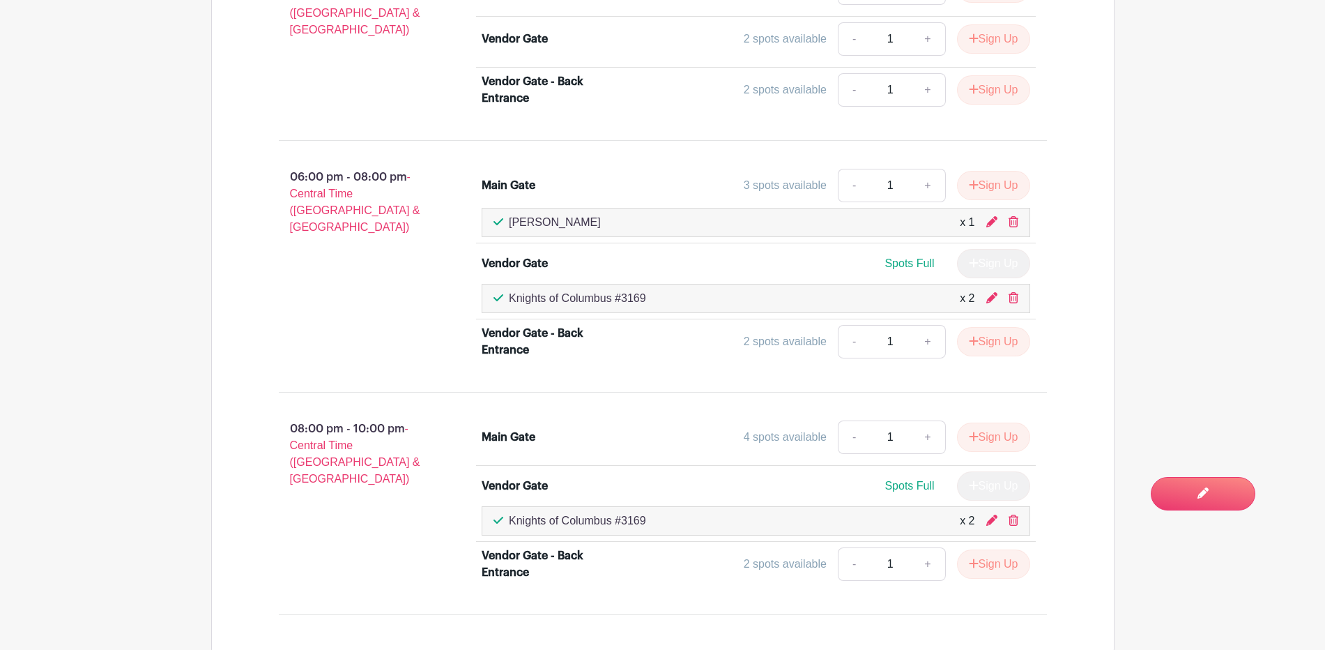
scroll to position [1882, 0]
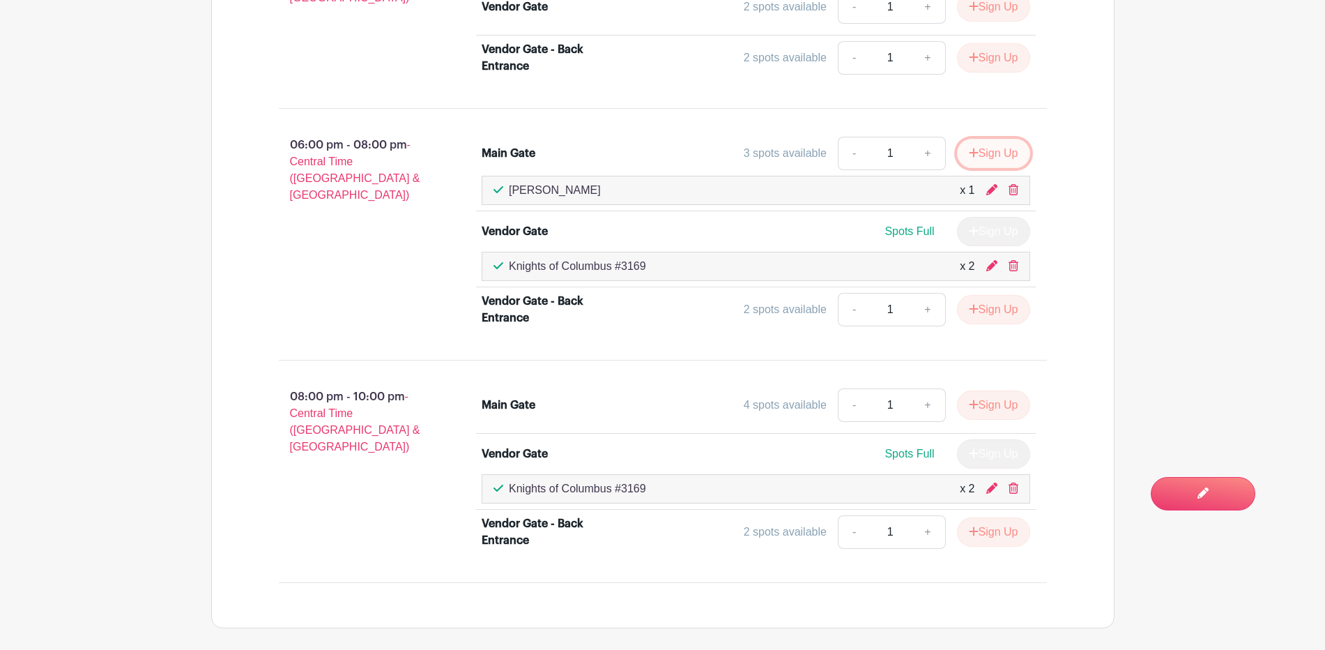
click at [1003, 151] on button "Sign Up" at bounding box center [993, 153] width 73 height 29
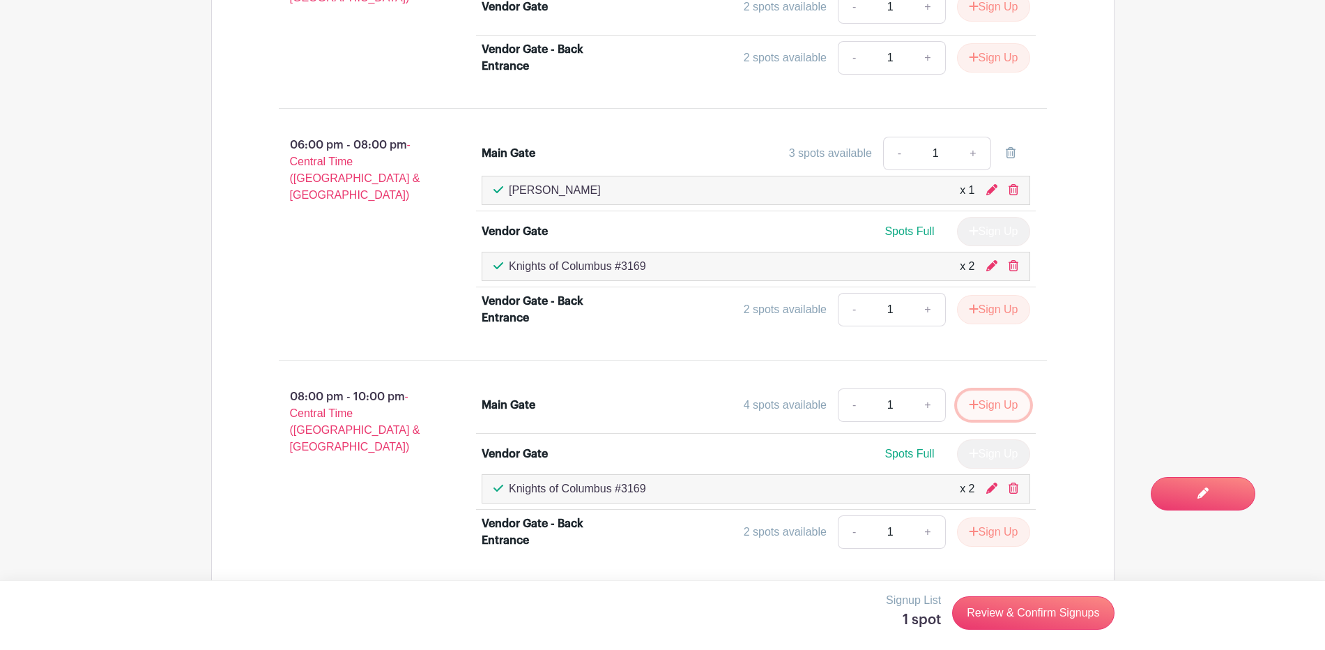
click at [998, 399] on button "Sign Up" at bounding box center [993, 404] width 73 height 29
click at [1017, 616] on link "Review & Confirm Signups" at bounding box center [1033, 612] width 162 height 33
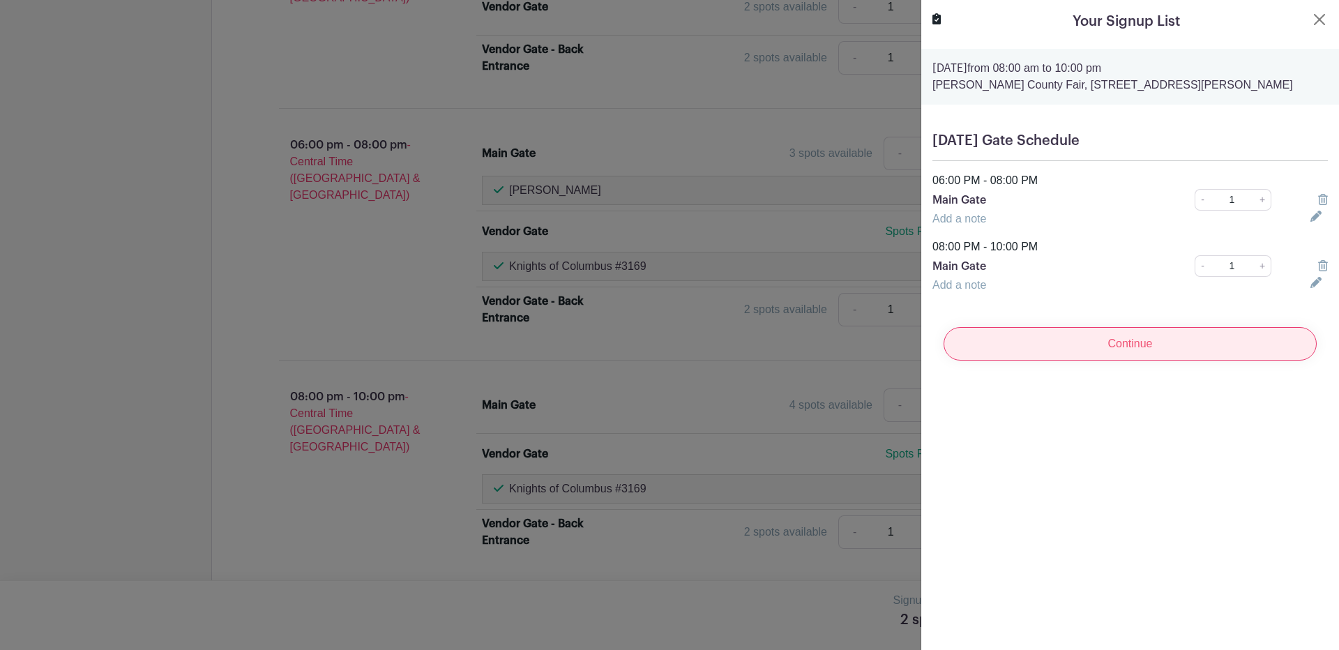
click at [1117, 345] on input "Continue" at bounding box center [1129, 343] width 373 height 33
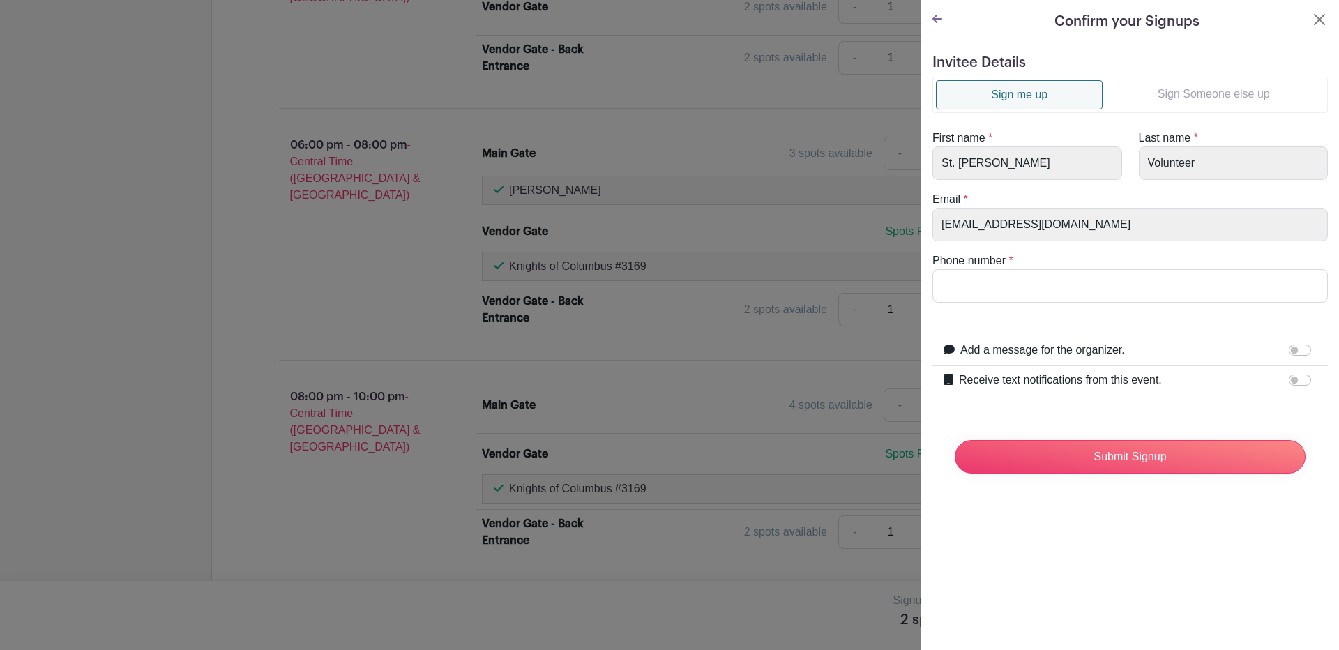
click at [1205, 88] on link "Sign Someone else up" at bounding box center [1213, 94] width 222 height 28
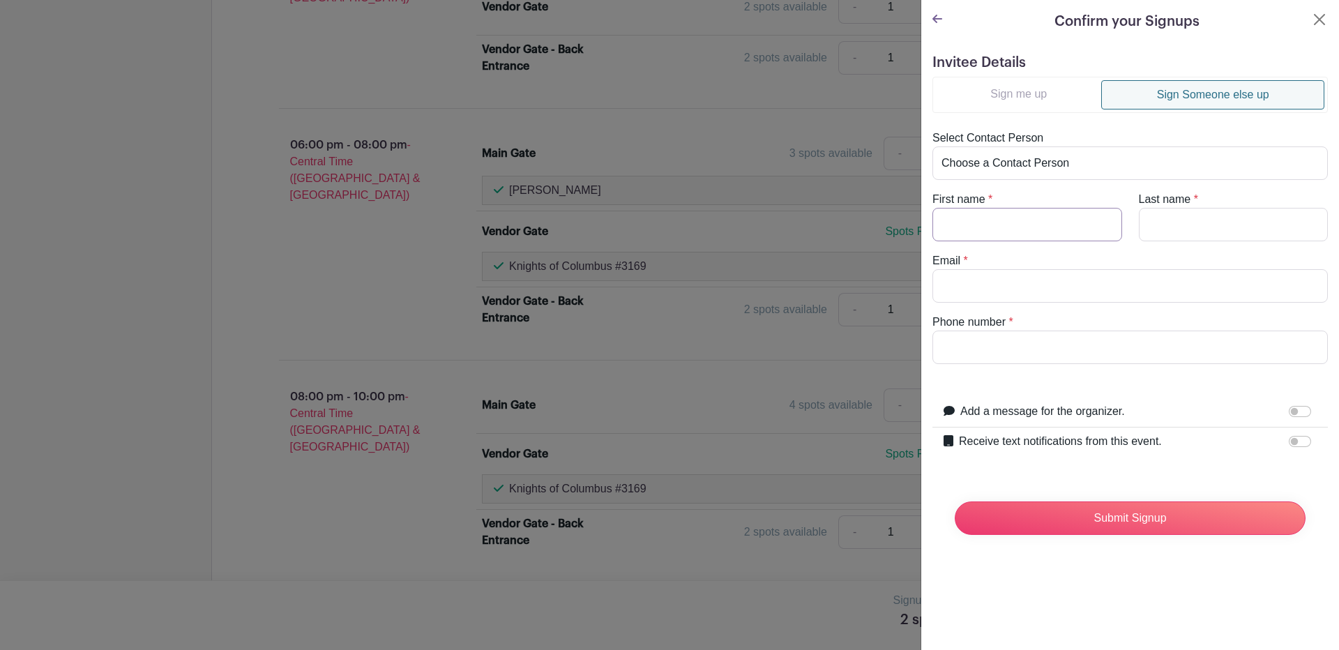
click at [966, 227] on input "First name" at bounding box center [1027, 224] width 190 height 33
click at [1020, 440] on label "Receive text notifications from this event." at bounding box center [1060, 441] width 203 height 17
click at [1288, 440] on input "Receive text notifications from this event." at bounding box center [1299, 441] width 22 height 11
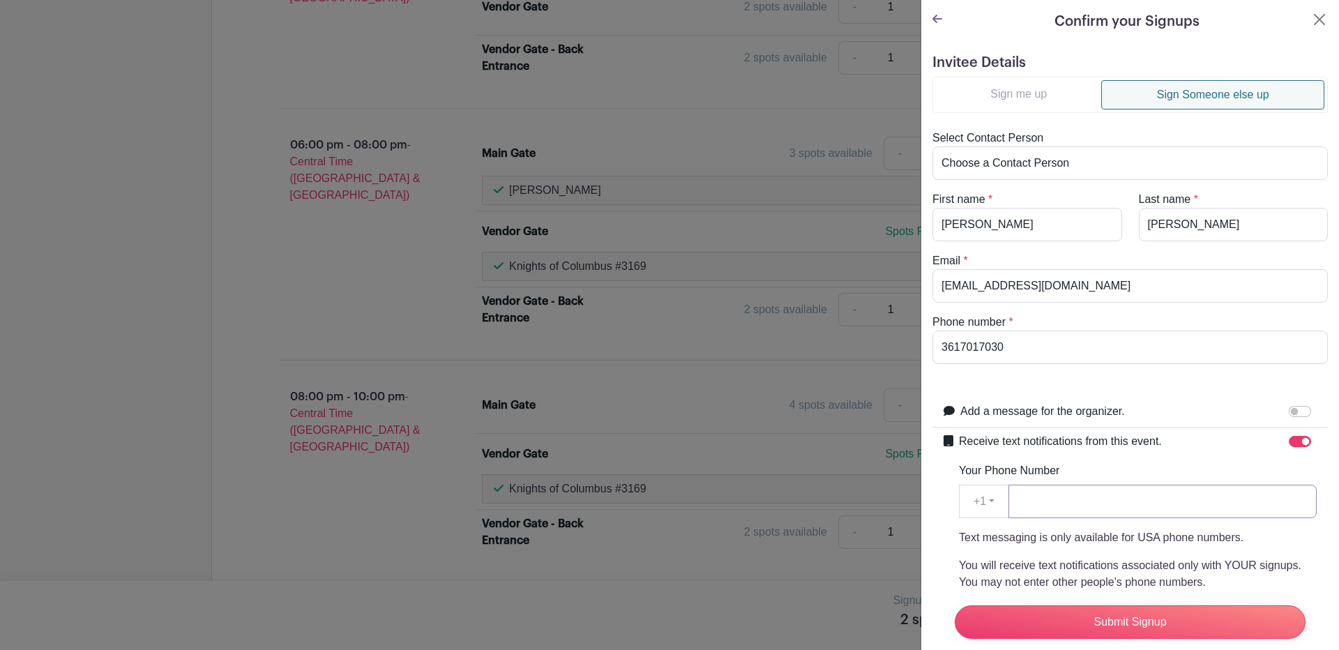
click at [1044, 498] on input "Your Phone Number" at bounding box center [1162, 501] width 308 height 33
click at [1139, 611] on input "Submit Signup" at bounding box center [1129, 621] width 351 height 33
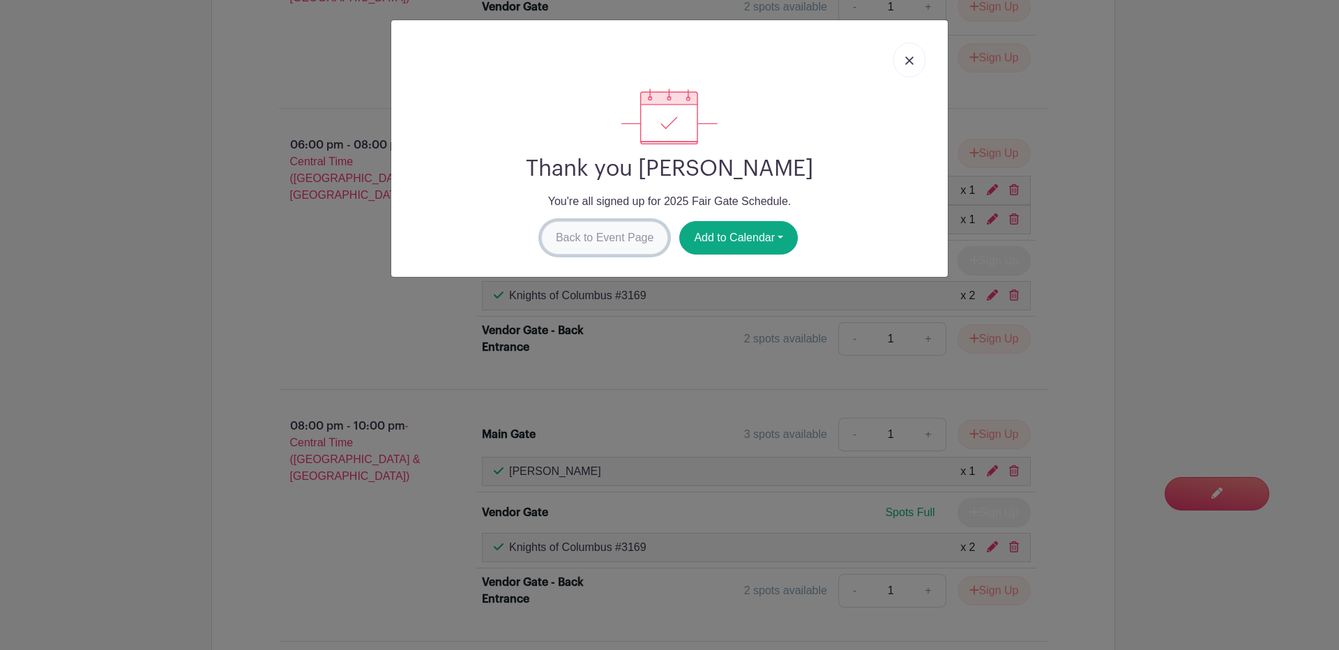
click at [572, 231] on link "Back to Event Page" at bounding box center [605, 237] width 128 height 33
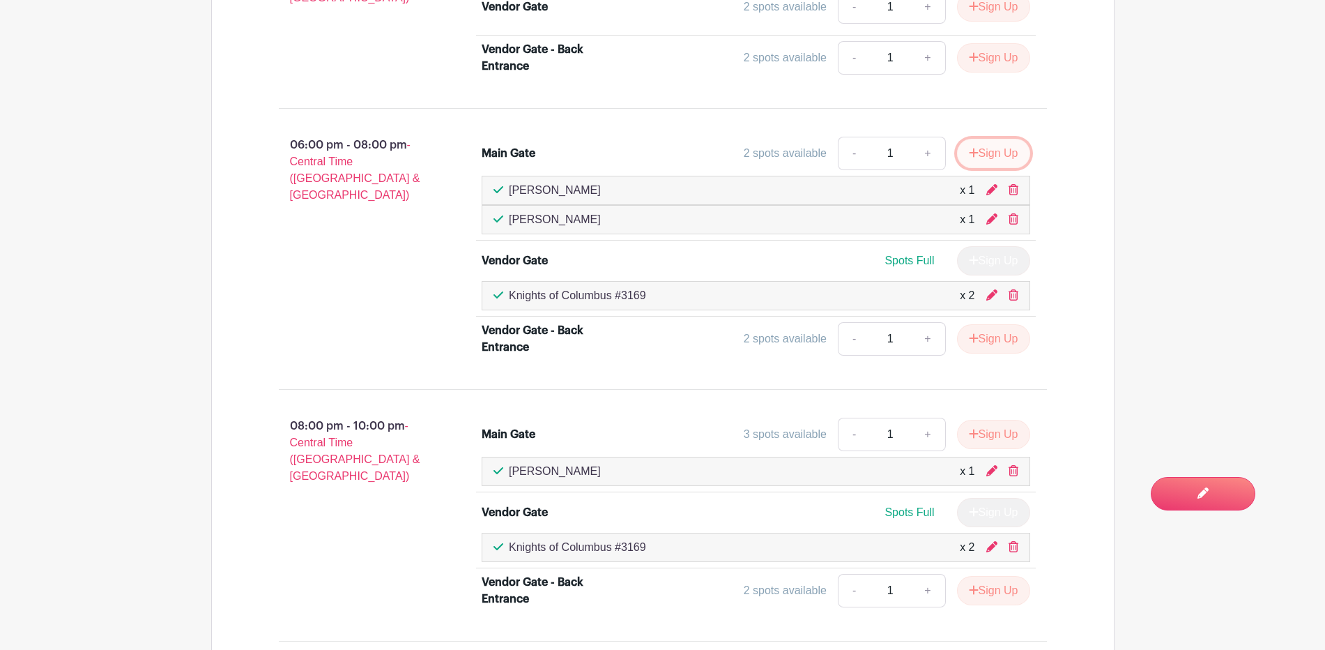
click at [993, 154] on button "Sign Up" at bounding box center [993, 153] width 73 height 29
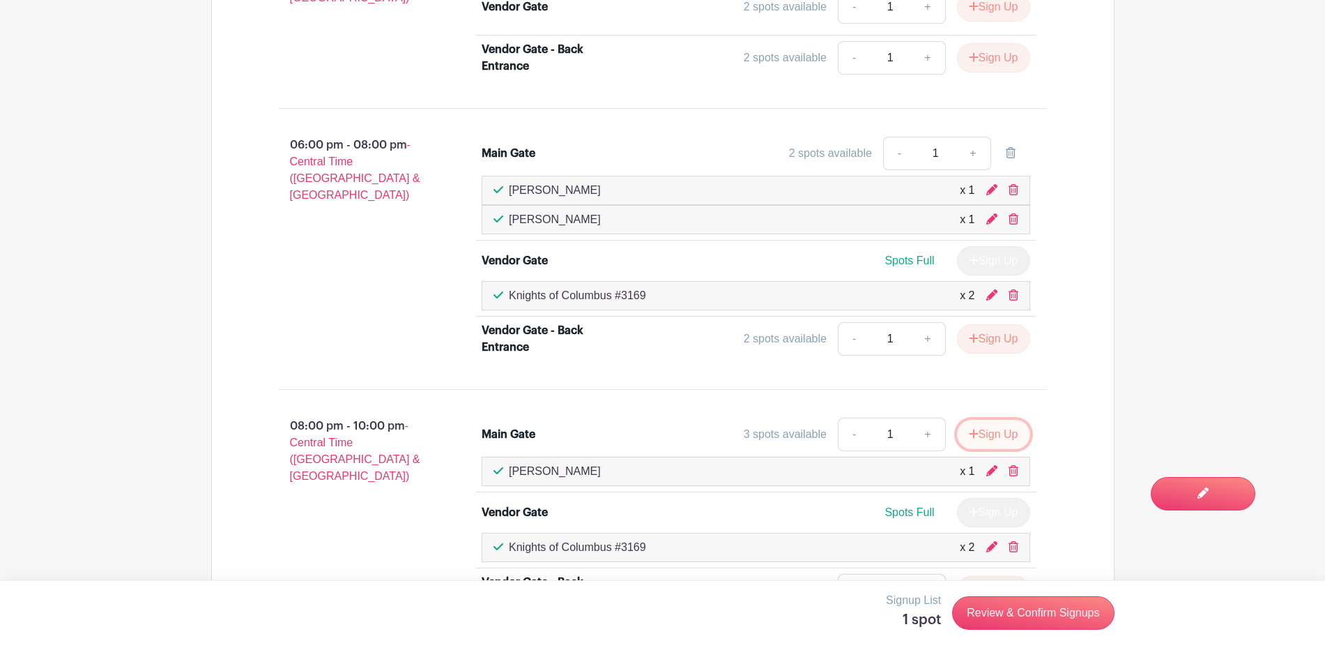
click at [980, 431] on button "Sign Up" at bounding box center [993, 434] width 73 height 29
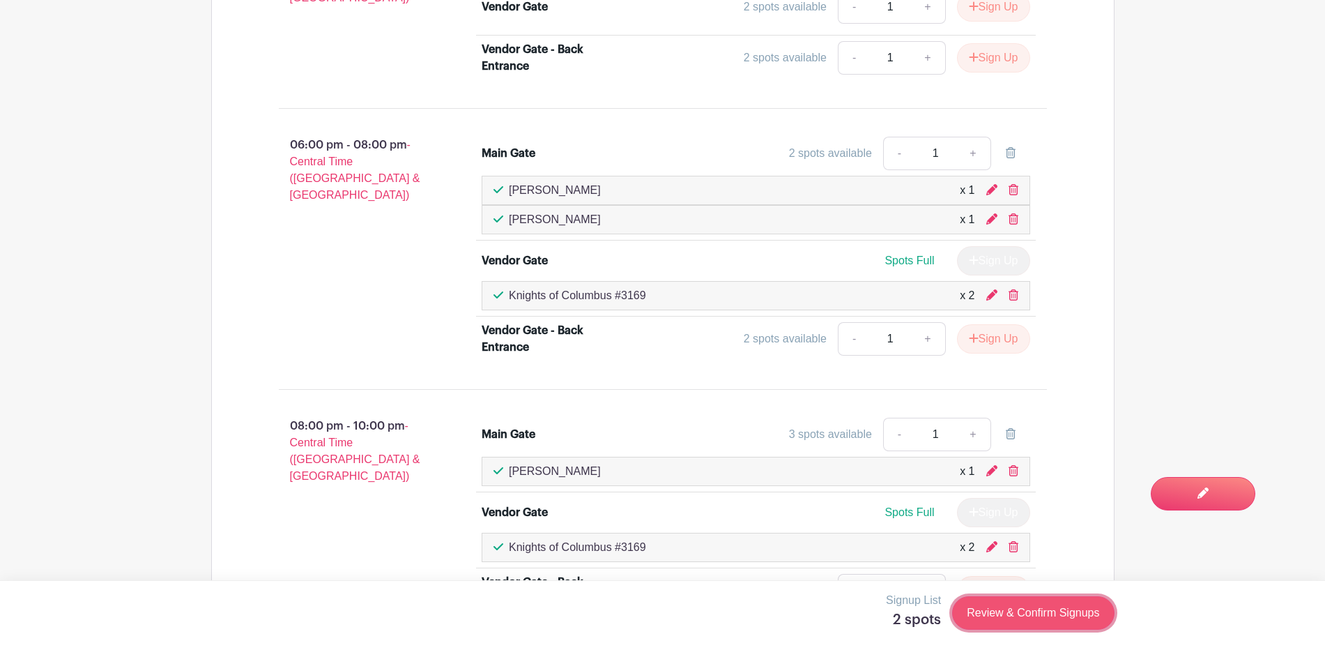
click at [1005, 615] on link "Review & Confirm Signups" at bounding box center [1033, 612] width 162 height 33
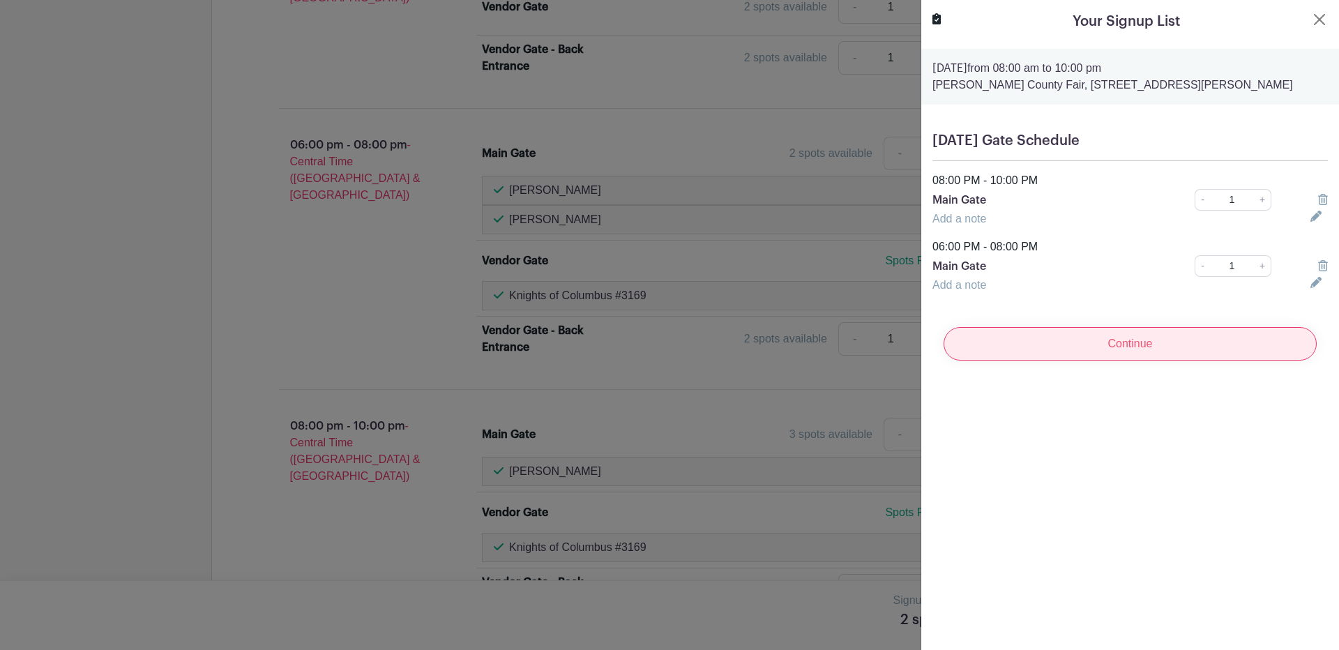
click at [1090, 346] on input "Continue" at bounding box center [1129, 343] width 373 height 33
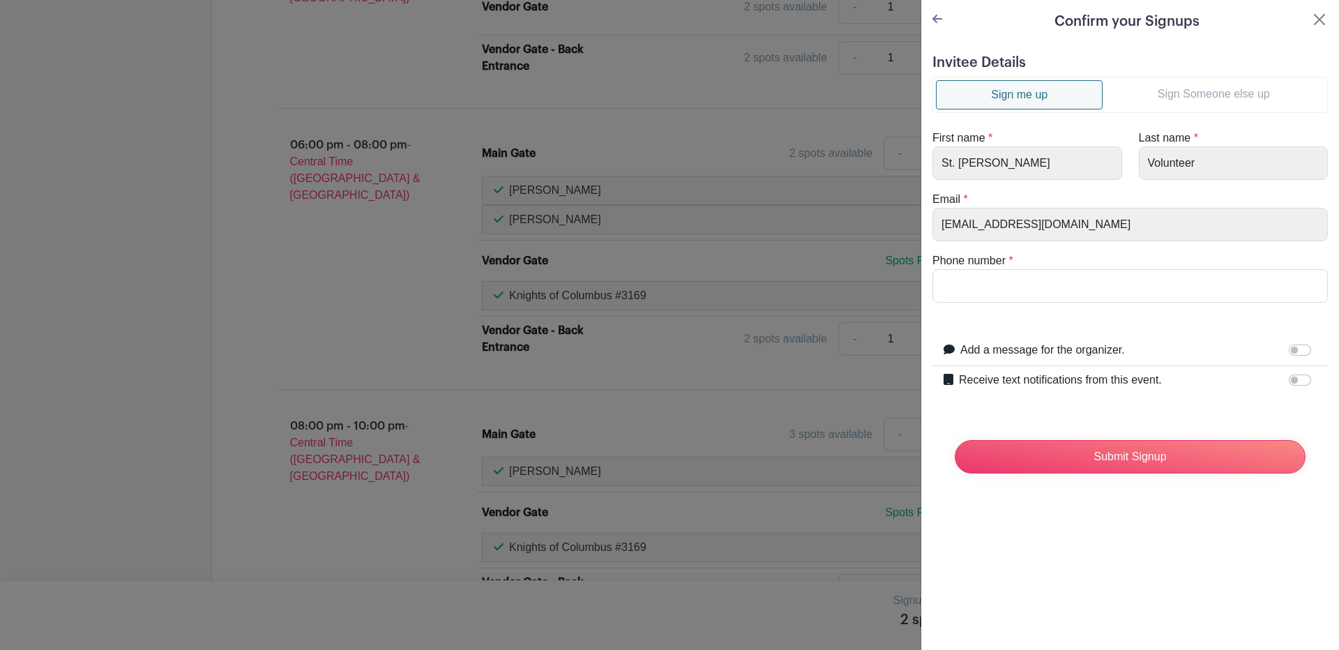
click at [1235, 92] on link "Sign Someone else up" at bounding box center [1213, 94] width 222 height 28
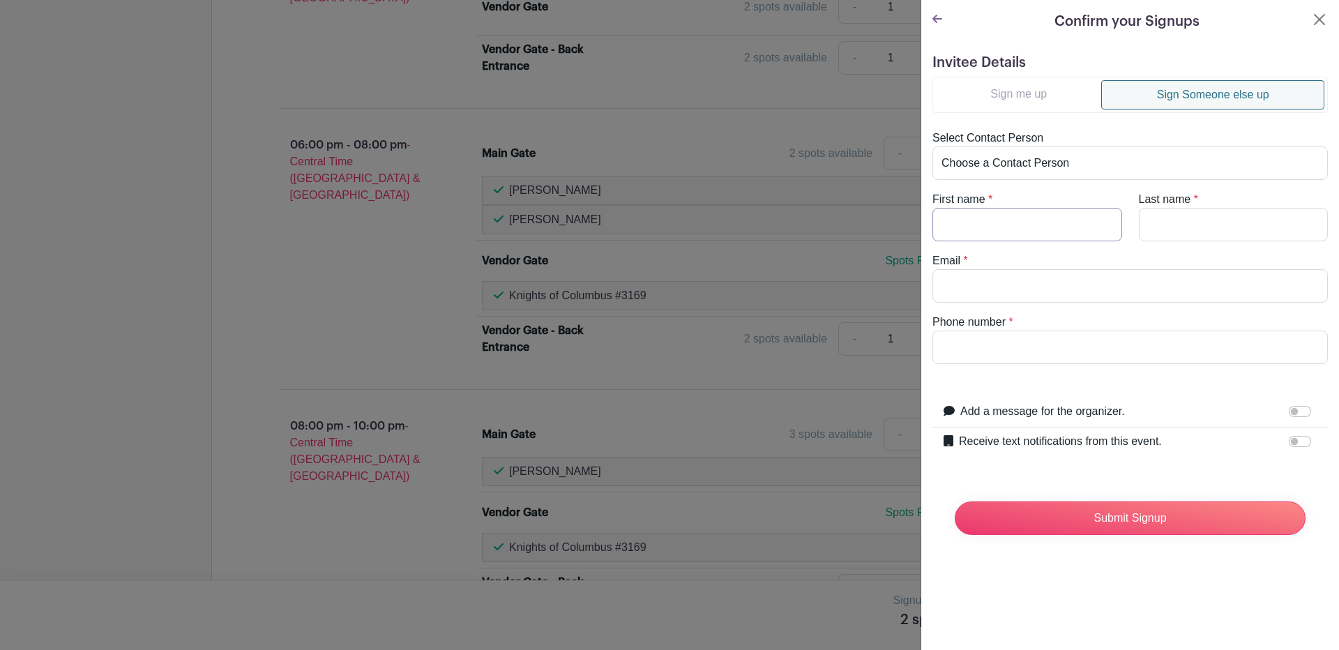
click at [975, 231] on input "First name" at bounding box center [1027, 224] width 190 height 33
click at [952, 351] on input "Phone number" at bounding box center [1129, 346] width 395 height 33
click at [1023, 434] on label "Receive text notifications from this event." at bounding box center [1060, 441] width 203 height 17
click at [1288, 436] on input "Receive text notifications from this event." at bounding box center [1299, 441] width 22 height 11
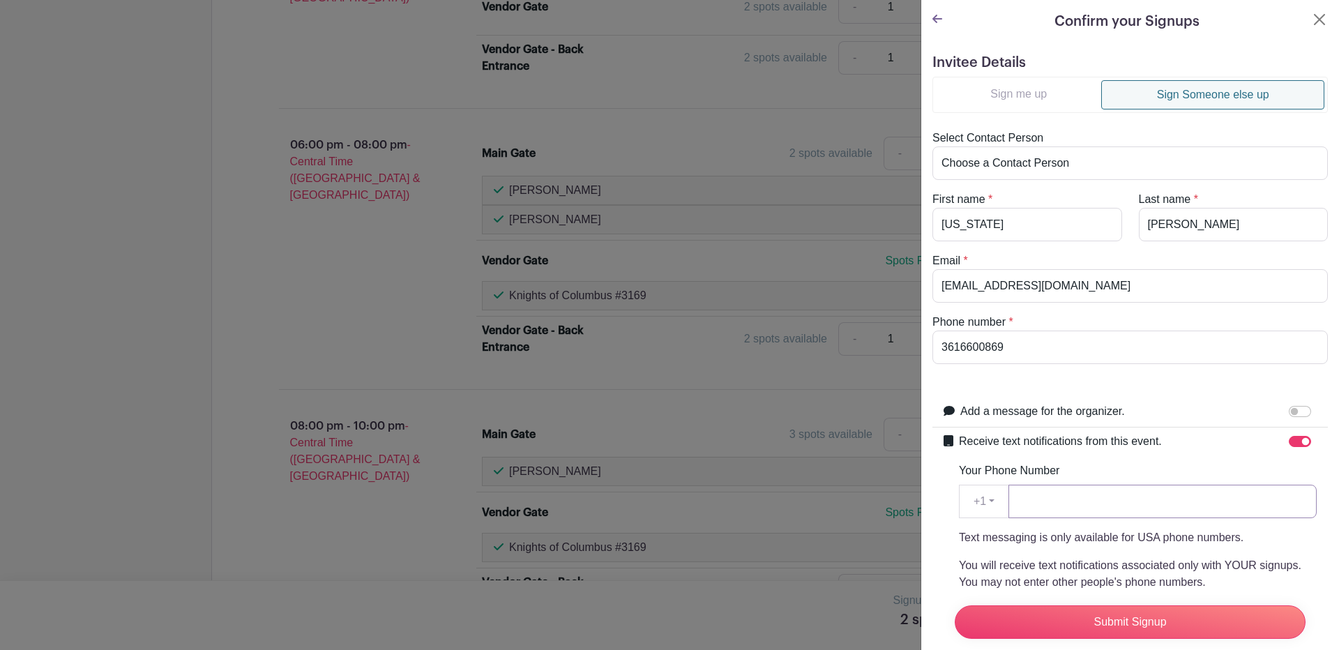
click at [1105, 499] on input "Your Phone Number" at bounding box center [1162, 501] width 308 height 33
click at [1145, 606] on input "Submit Signup" at bounding box center [1129, 621] width 351 height 33
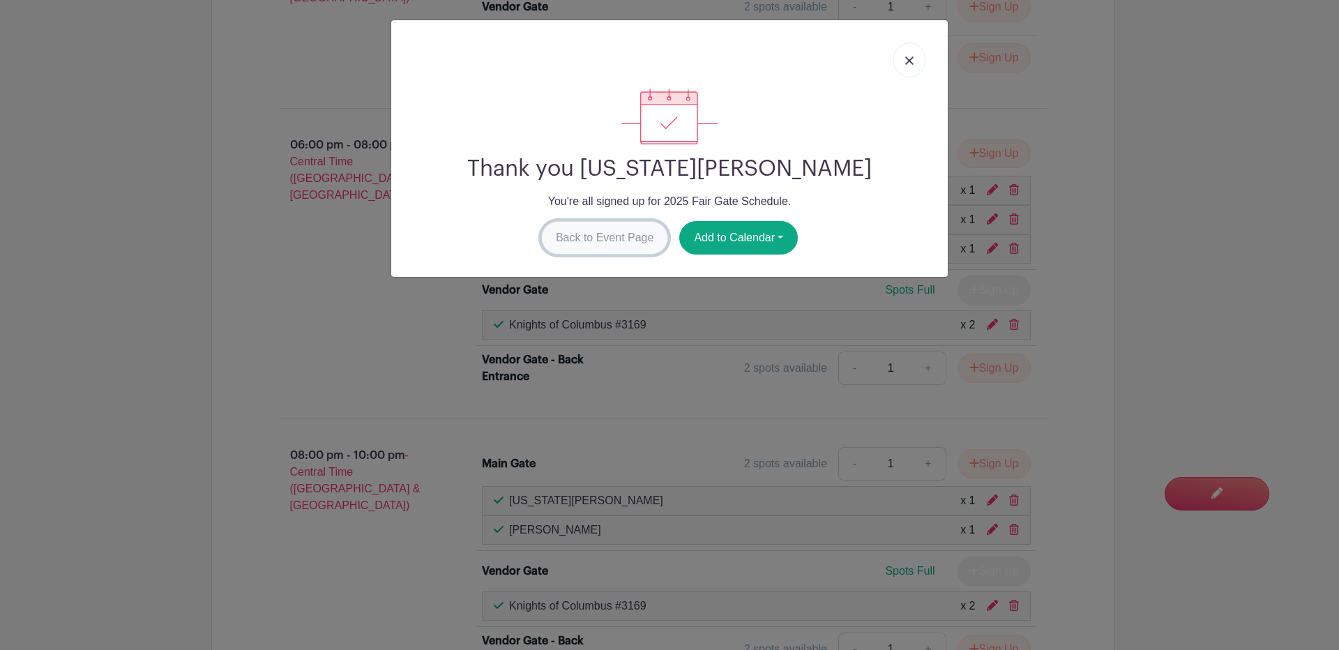
click at [590, 242] on link "Back to Event Page" at bounding box center [605, 237] width 128 height 33
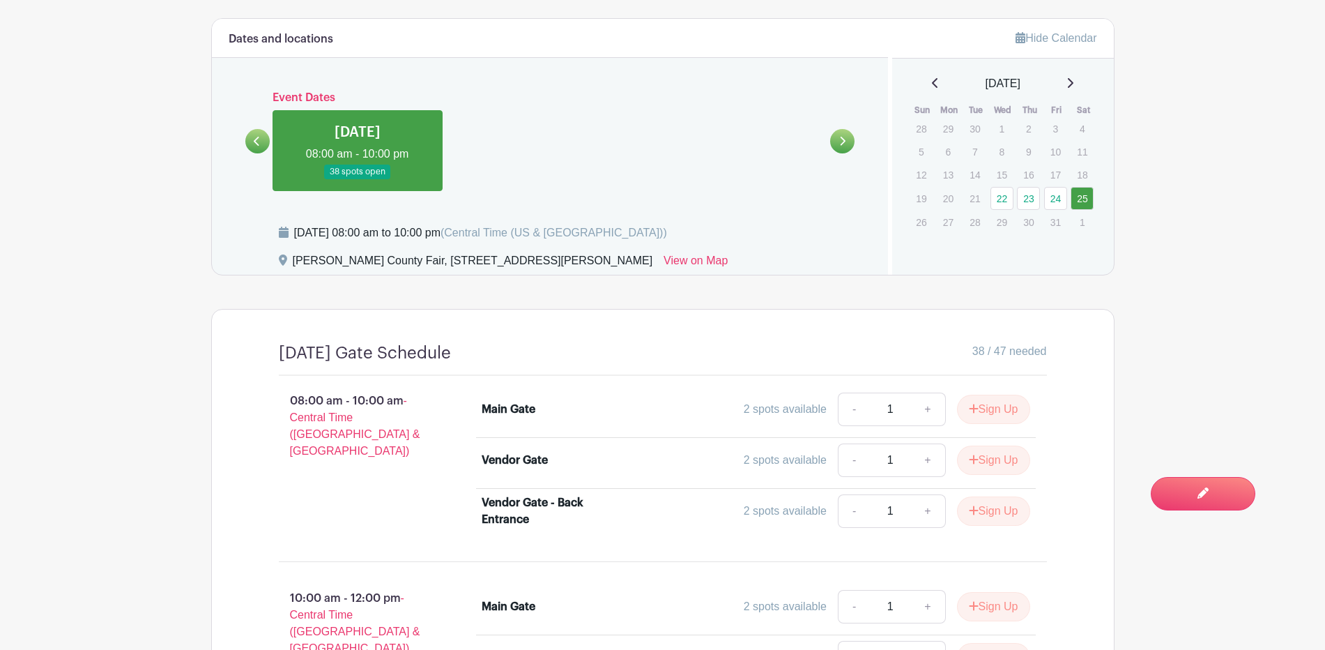
scroll to position [604, 0]
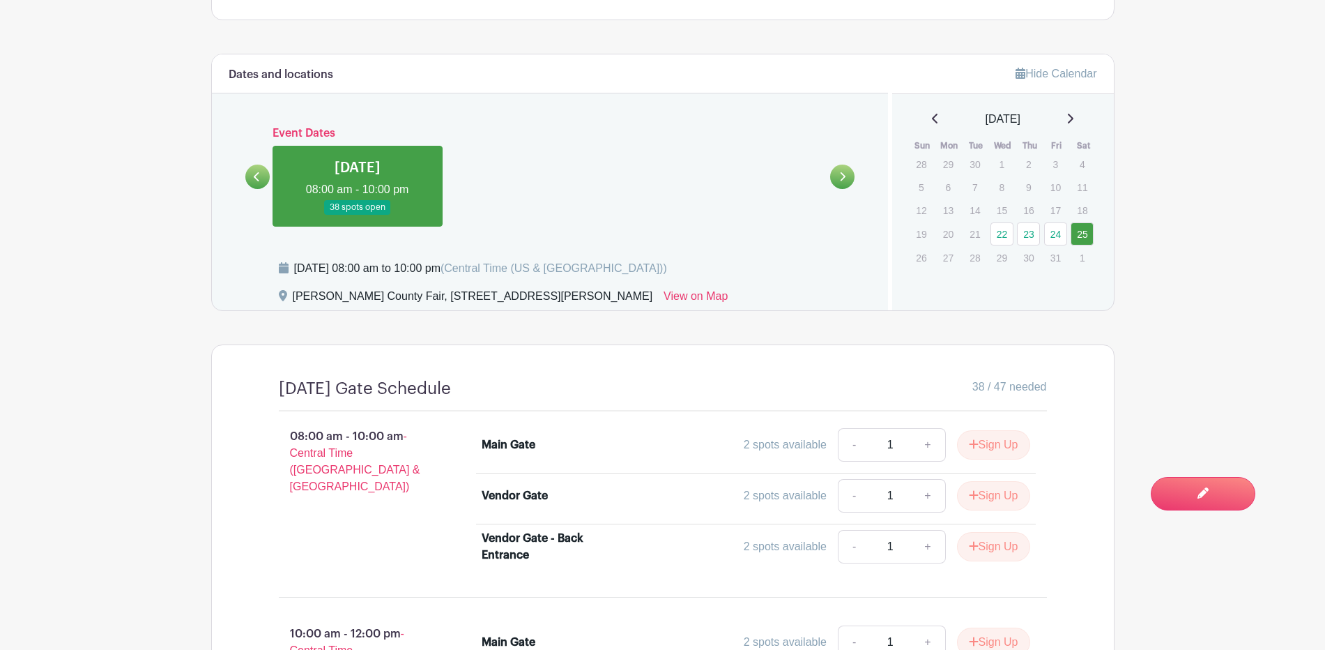
click at [252, 167] on link at bounding box center [257, 177] width 24 height 24
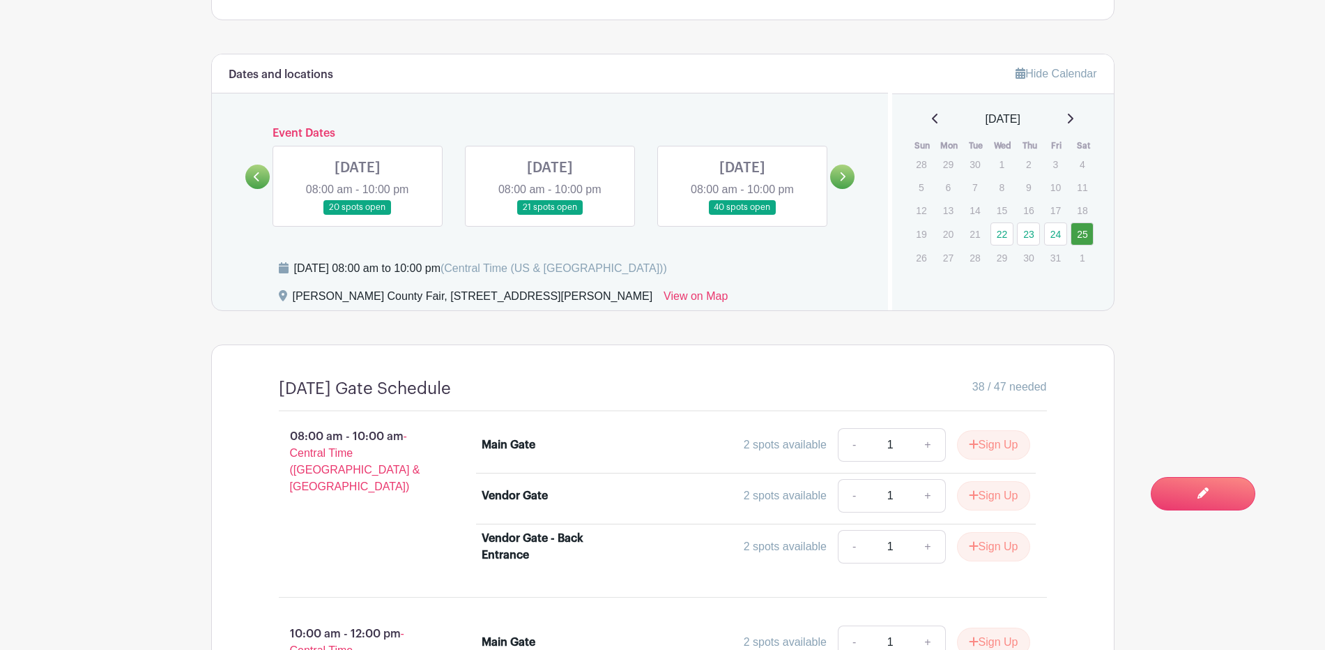
click at [743, 215] on link at bounding box center [743, 215] width 0 height 0
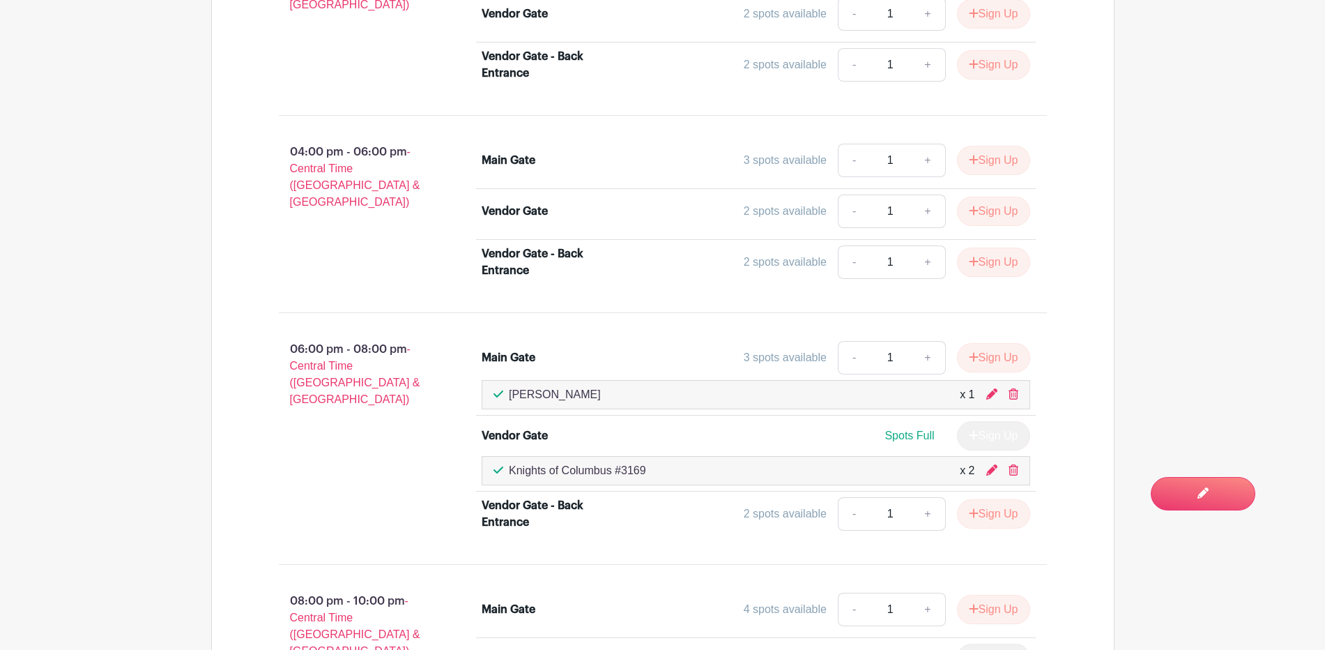
scroll to position [1766, 0]
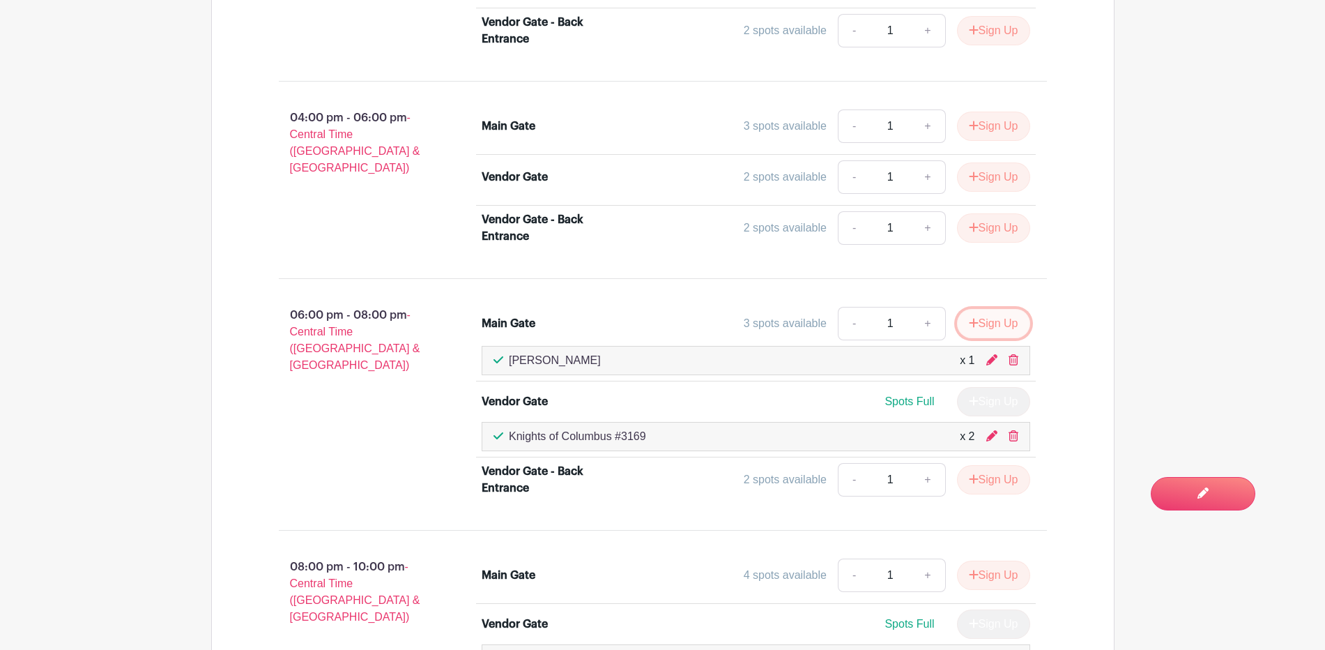
click at [997, 320] on button "Sign Up" at bounding box center [993, 323] width 73 height 29
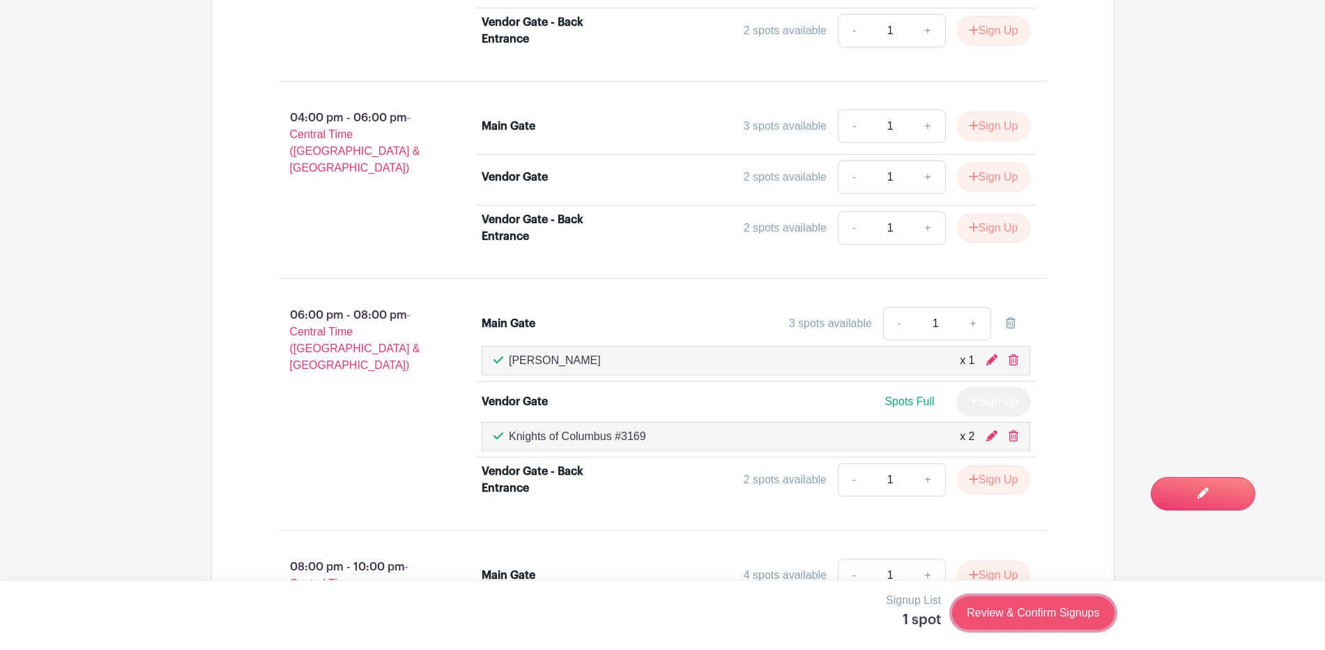
click at [1012, 611] on link "Review & Confirm Signups" at bounding box center [1033, 612] width 162 height 33
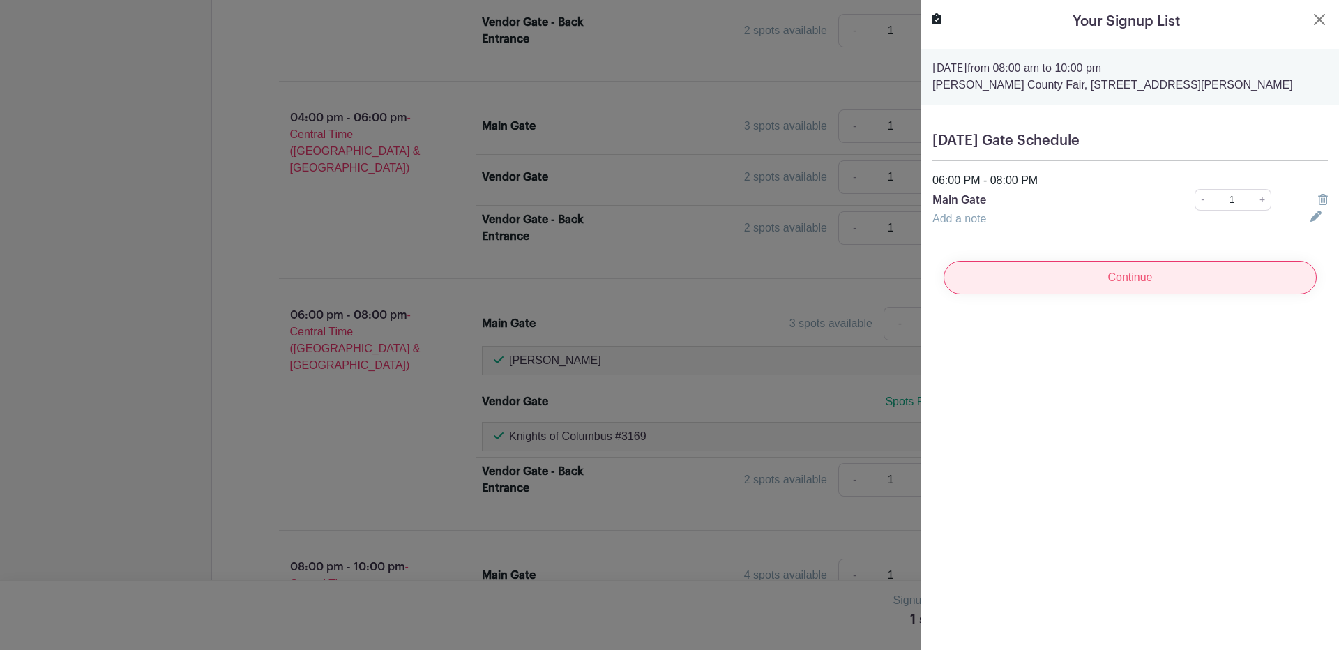
click at [1135, 282] on input "Continue" at bounding box center [1129, 277] width 373 height 33
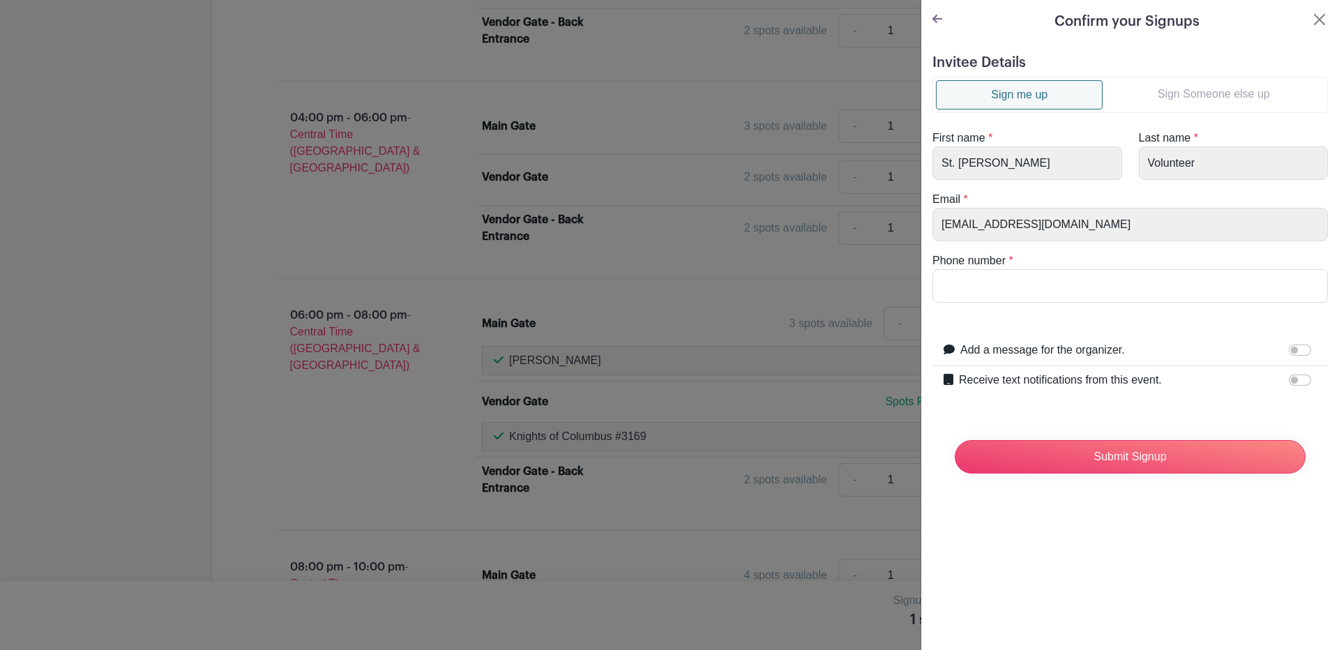
click at [1200, 88] on link "Sign Someone else up" at bounding box center [1213, 94] width 222 height 28
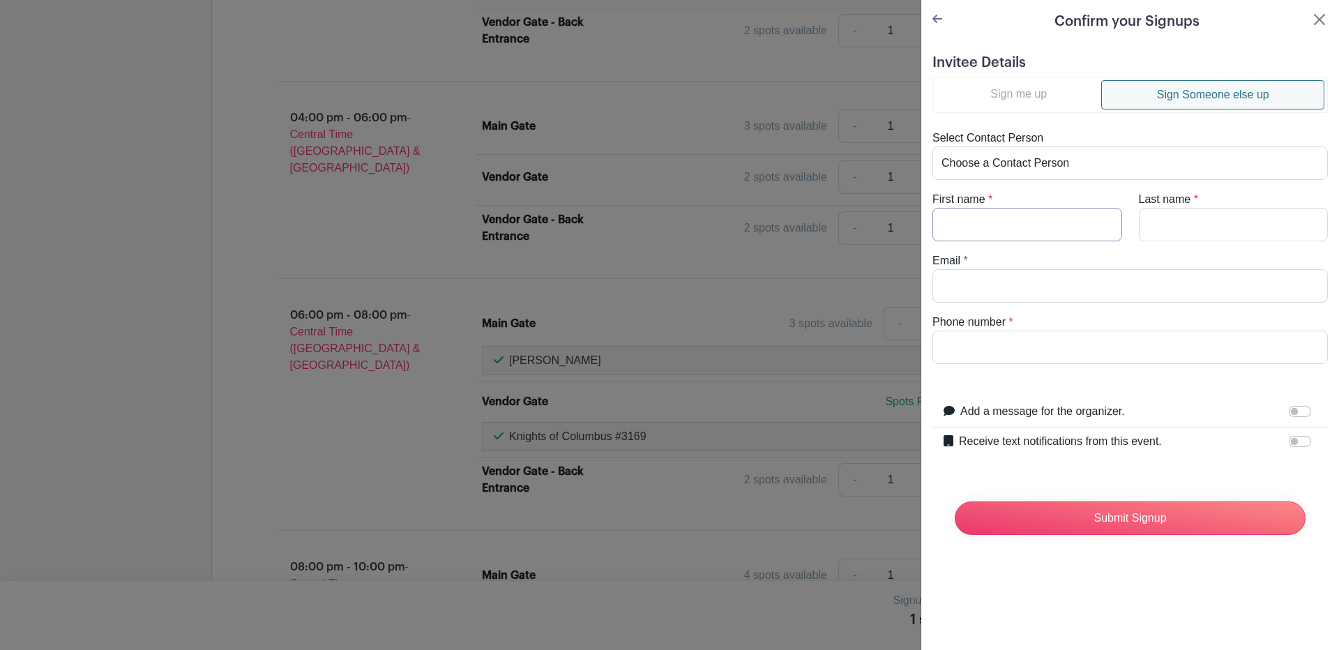
click at [985, 229] on input "First name" at bounding box center [1027, 224] width 190 height 33
click at [1288, 441] on input "Receive text notifications from this event." at bounding box center [1299, 441] width 22 height 11
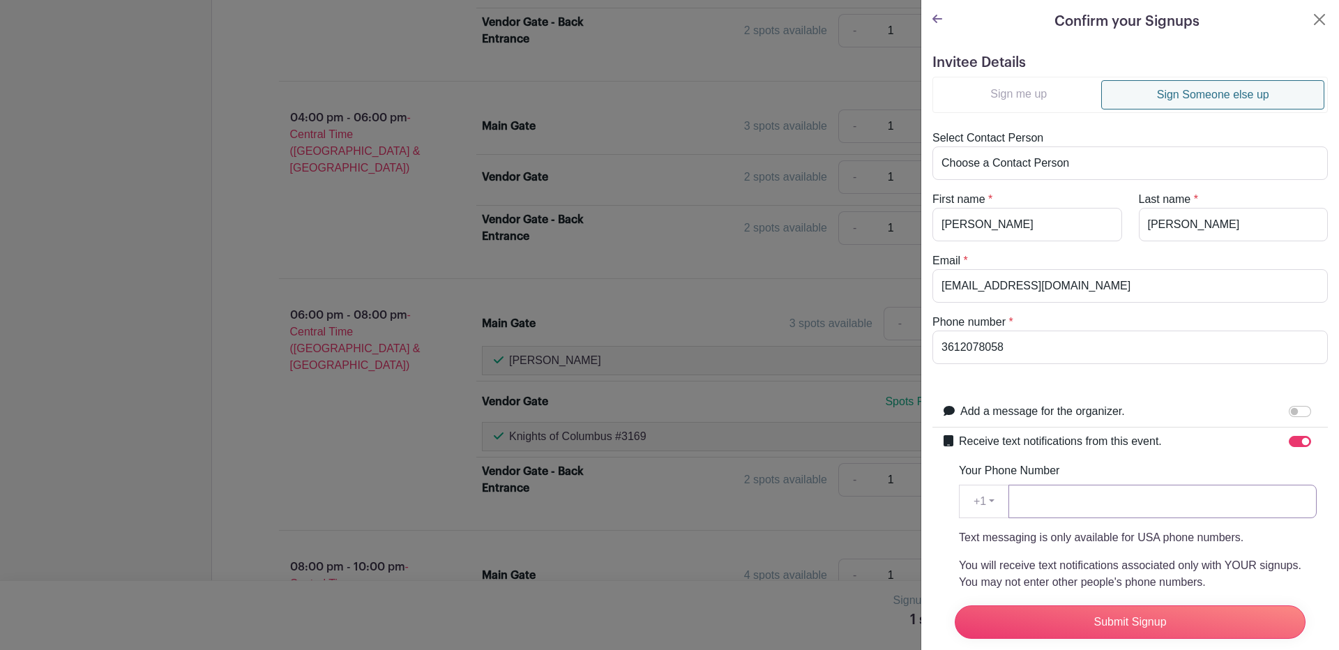
click at [1043, 510] on input "Your Phone Number" at bounding box center [1162, 501] width 308 height 33
click at [1129, 605] on input "Submit Signup" at bounding box center [1129, 621] width 351 height 33
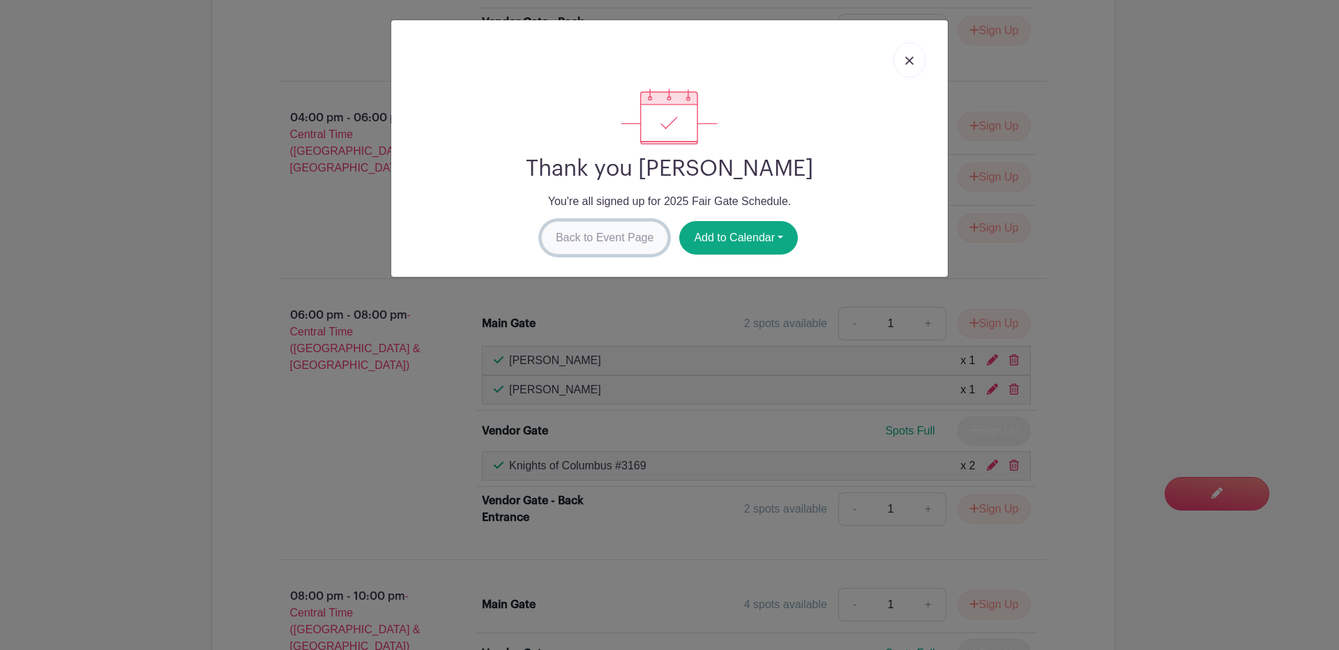
click at [570, 235] on link "Back to Event Page" at bounding box center [605, 237] width 128 height 33
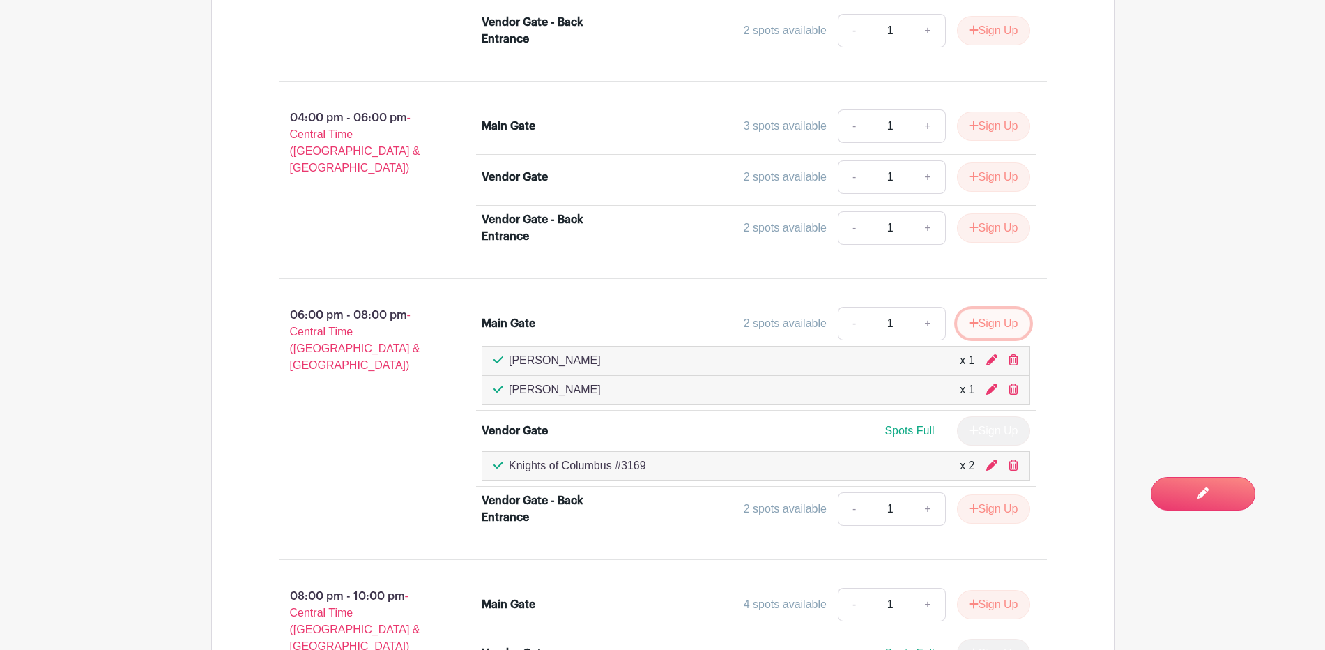
click at [984, 327] on button "Sign Up" at bounding box center [993, 323] width 73 height 29
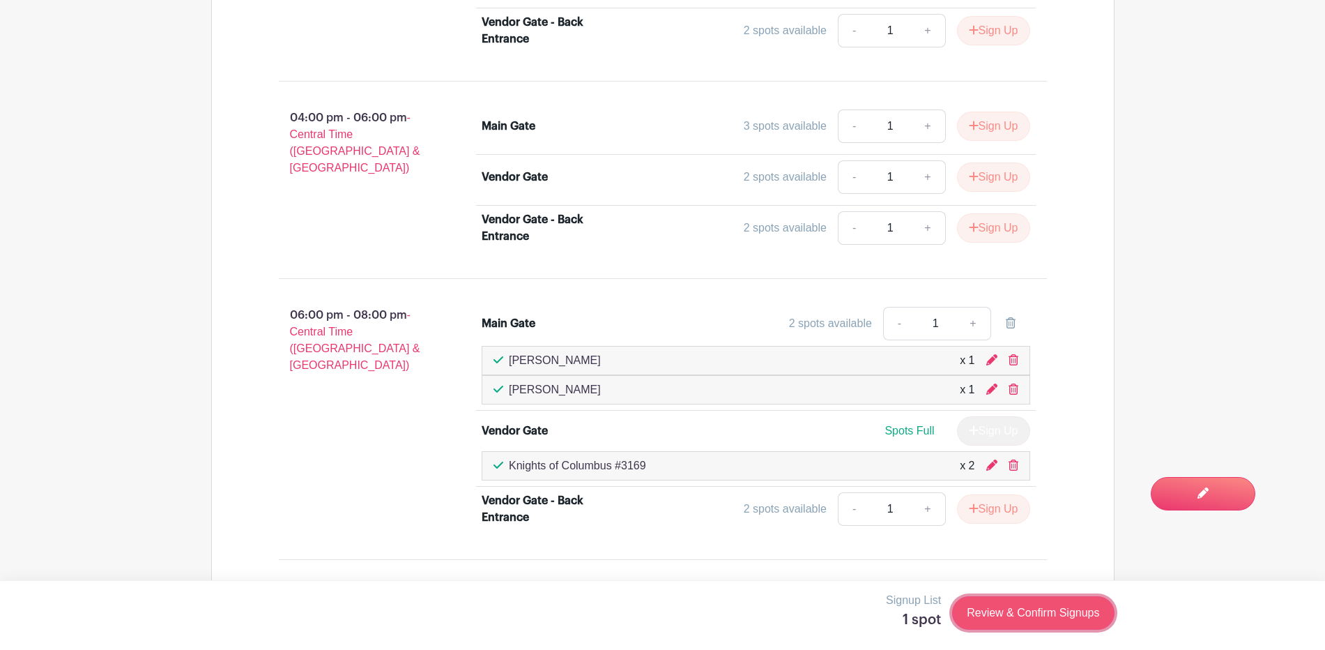
click at [1009, 618] on link "Review & Confirm Signups" at bounding box center [1033, 612] width 162 height 33
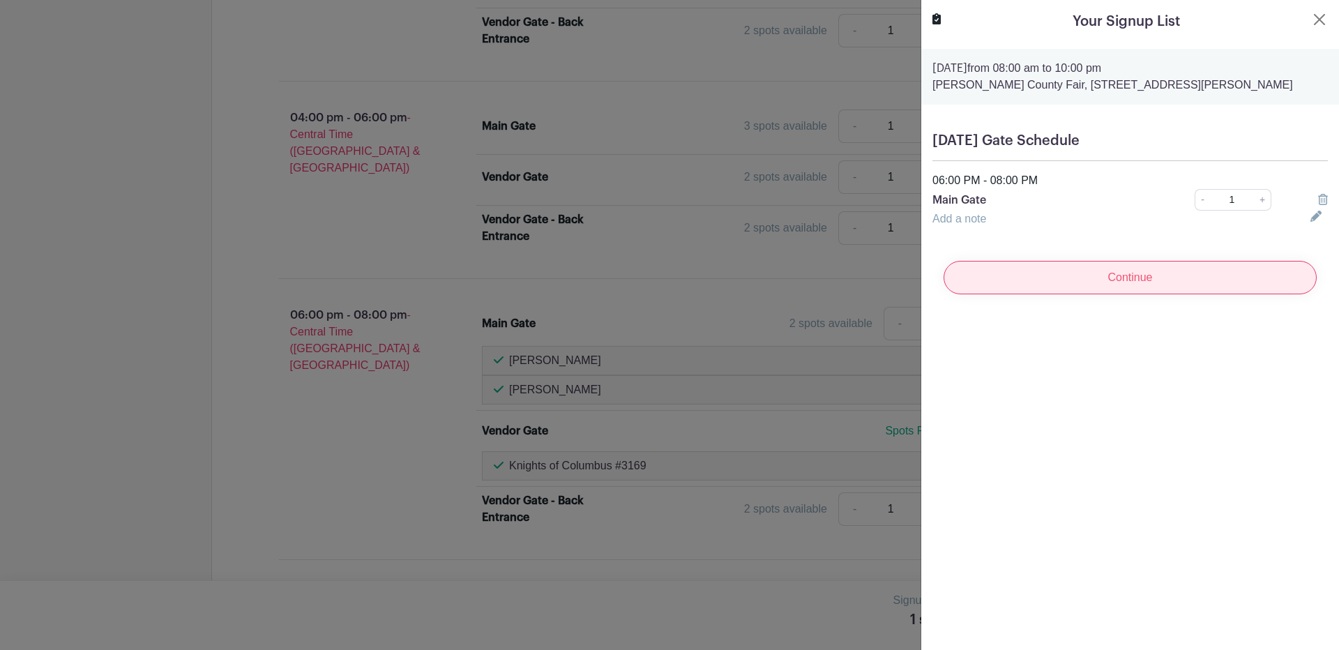
click at [1141, 271] on input "Continue" at bounding box center [1129, 277] width 373 height 33
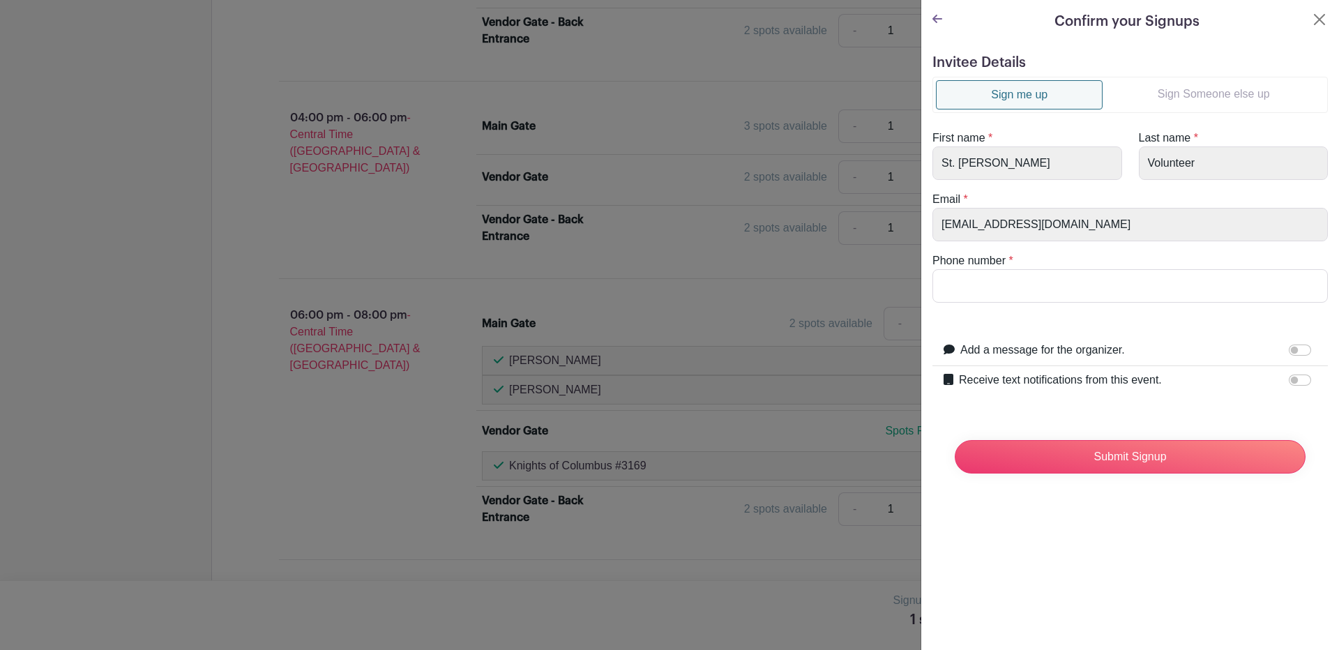
click at [1170, 91] on link "Sign Someone else up" at bounding box center [1213, 94] width 222 height 28
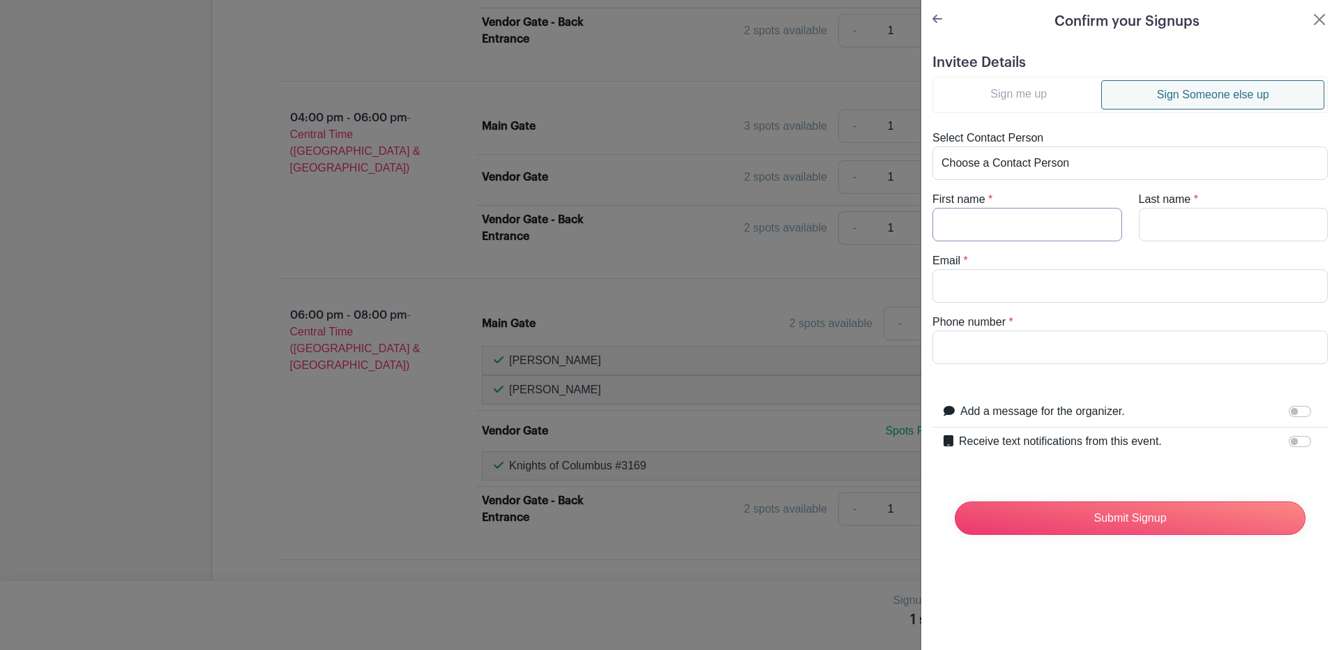
click at [982, 230] on input "First name" at bounding box center [1027, 224] width 190 height 33
click at [1114, 446] on label "Receive text notifications from this event." at bounding box center [1060, 441] width 203 height 17
click at [1288, 446] on input "Receive text notifications from this event." at bounding box center [1299, 441] width 22 height 11
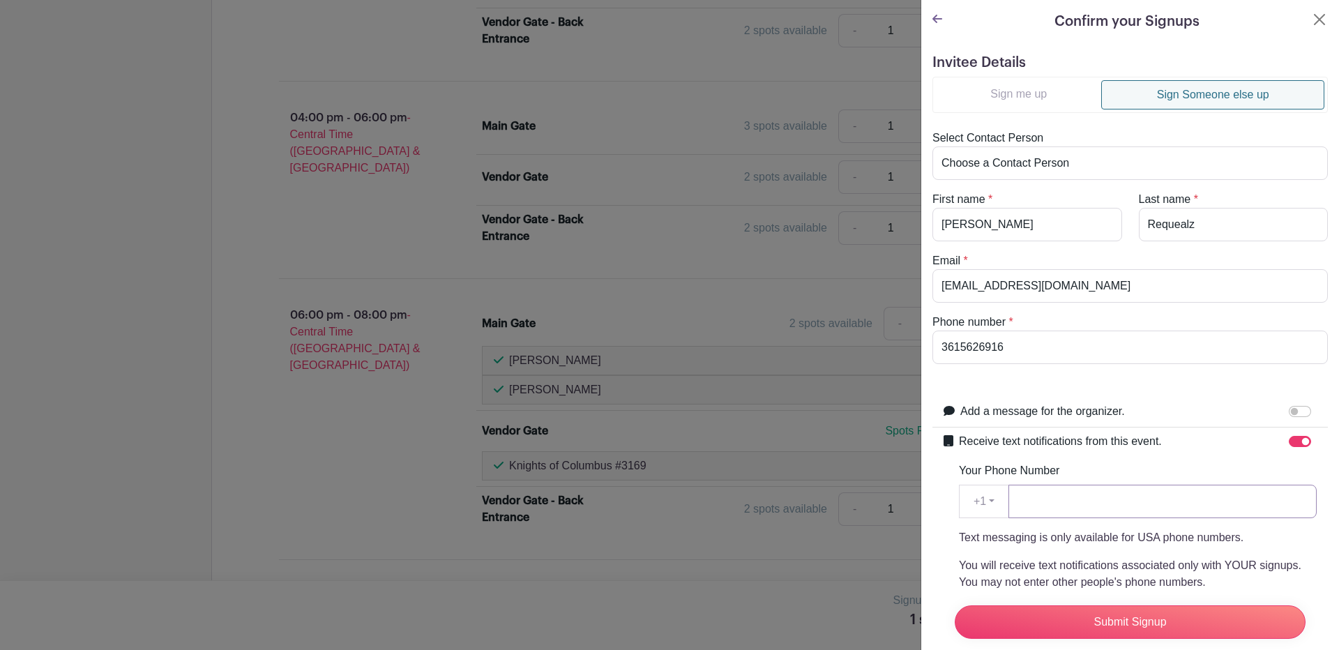
click at [1060, 503] on input "Your Phone Number" at bounding box center [1162, 501] width 308 height 33
click at [1146, 605] on input "Submit Signup" at bounding box center [1129, 621] width 351 height 33
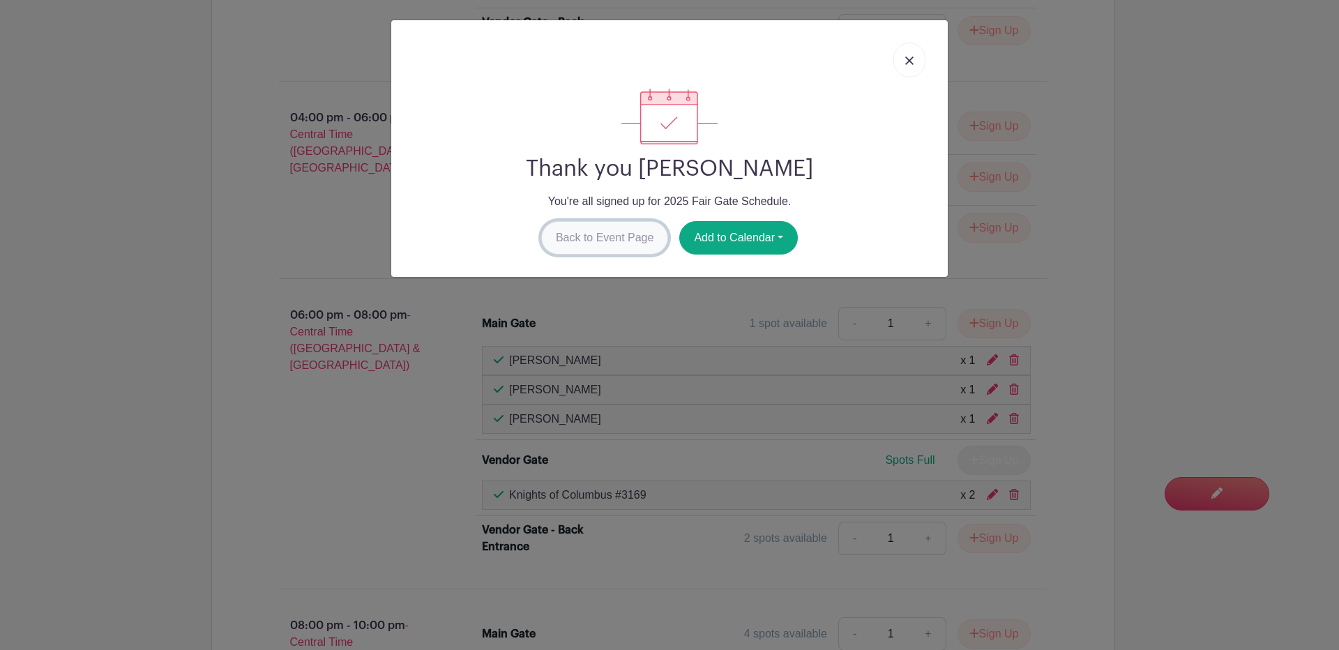
click at [610, 236] on link "Back to Event Page" at bounding box center [605, 237] width 128 height 33
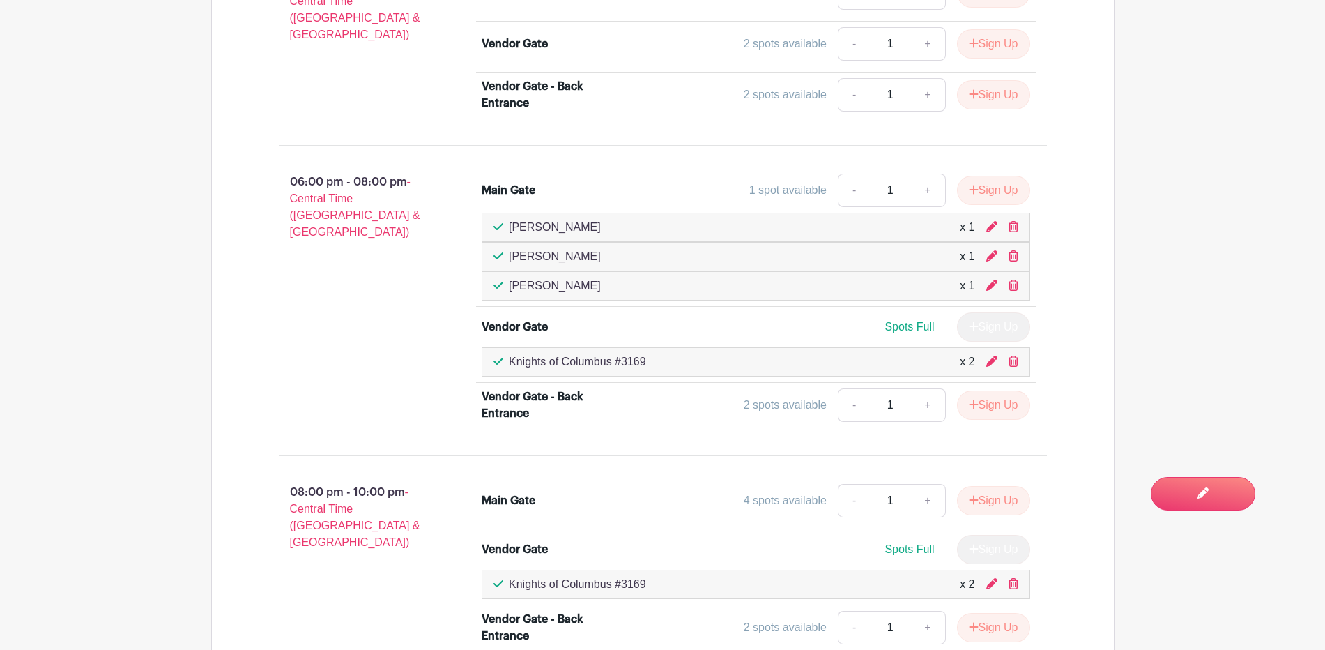
scroll to position [1911, 0]
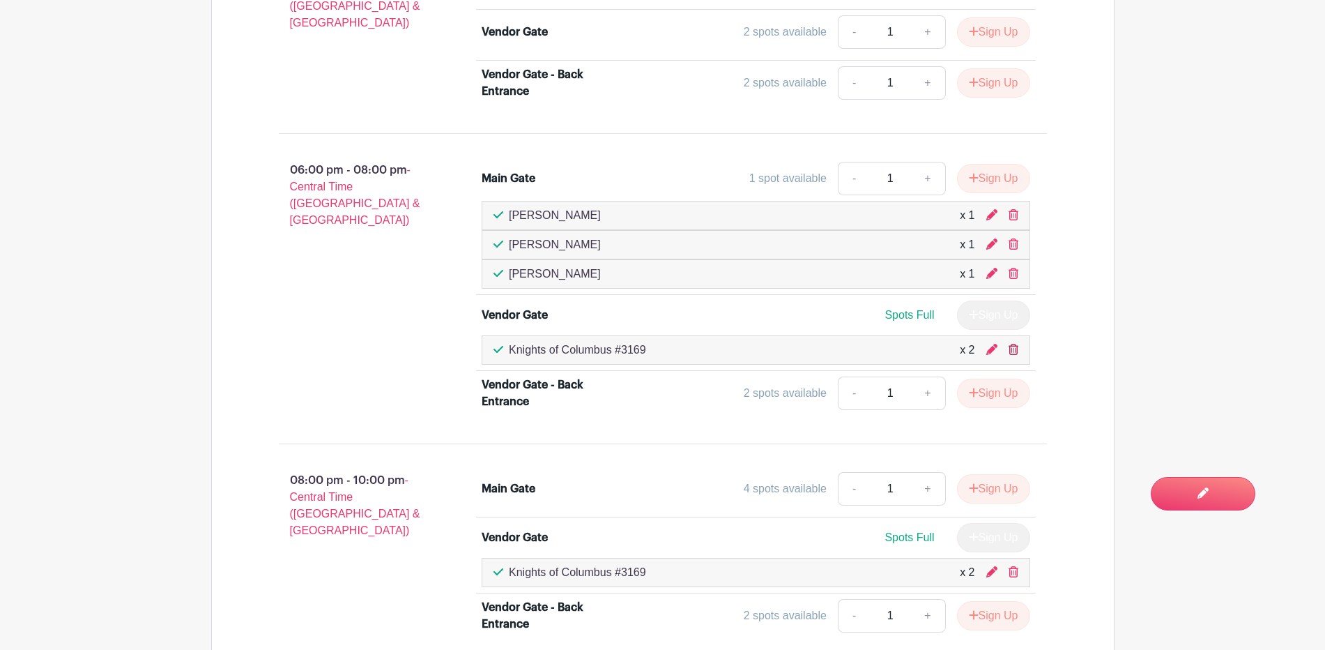
click at [1014, 346] on icon at bounding box center [1014, 349] width 10 height 11
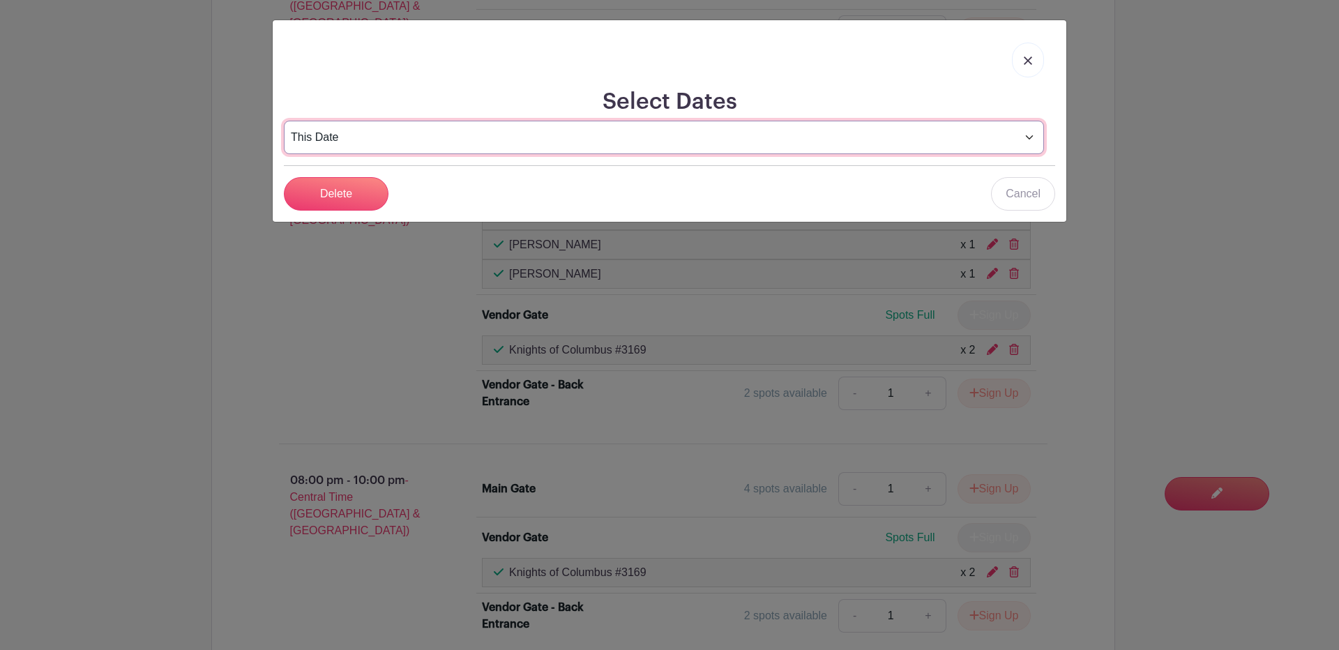
click at [358, 132] on select "This Date Select Dates" at bounding box center [664, 137] width 760 height 33
click at [284, 121] on select "This Date Select Dates" at bounding box center [664, 137] width 760 height 33
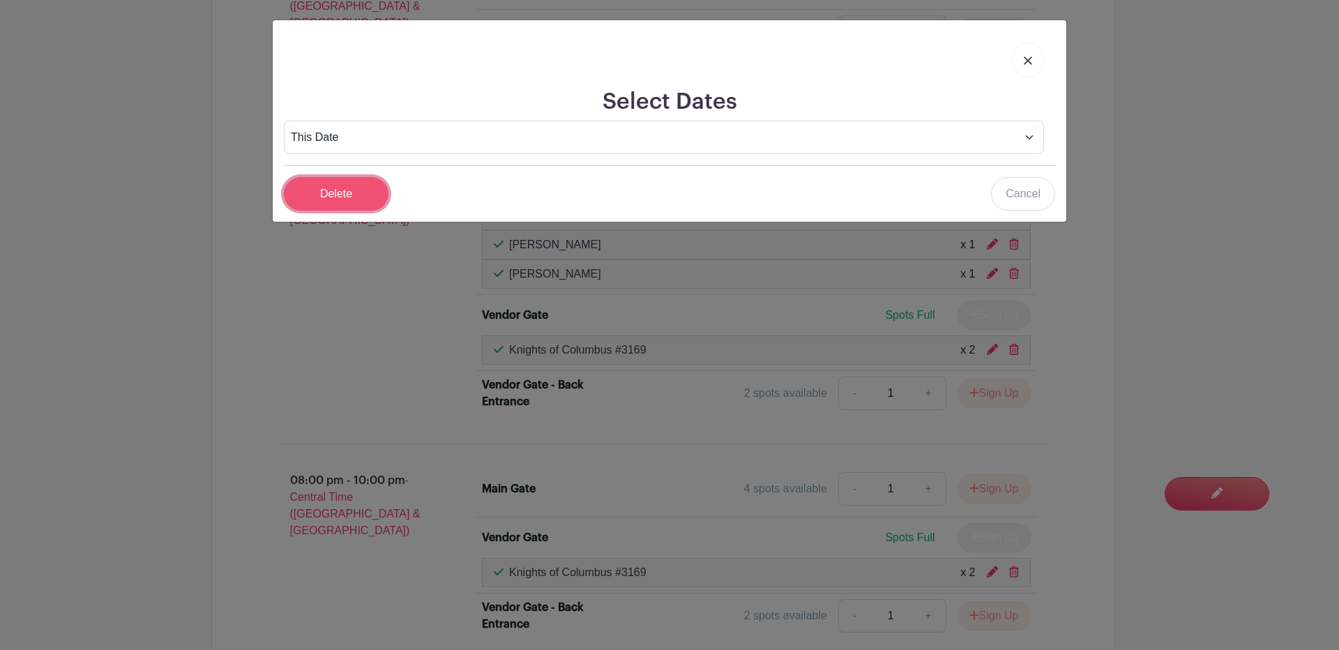
click at [326, 196] on input "Delete" at bounding box center [336, 193] width 105 height 33
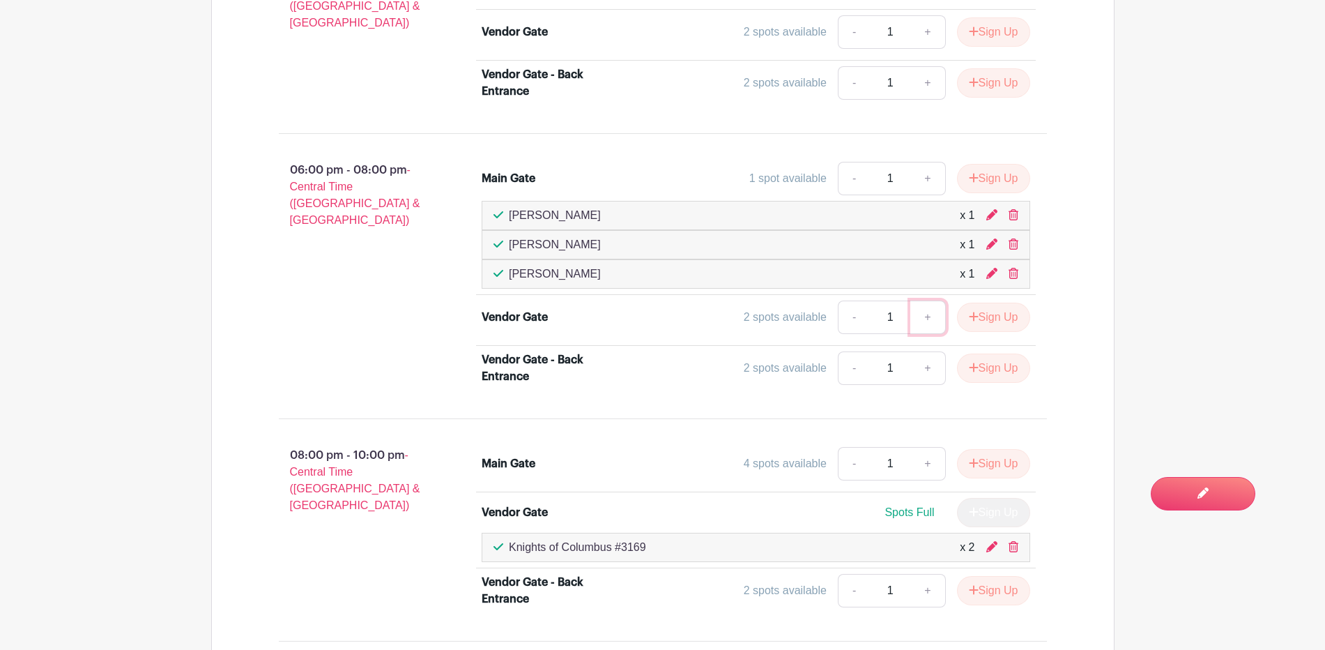
click at [920, 314] on link "+" at bounding box center [928, 316] width 35 height 33
click at [838, 319] on link "-" at bounding box center [854, 316] width 32 height 33
click at [986, 314] on button "Sign Up" at bounding box center [993, 317] width 73 height 29
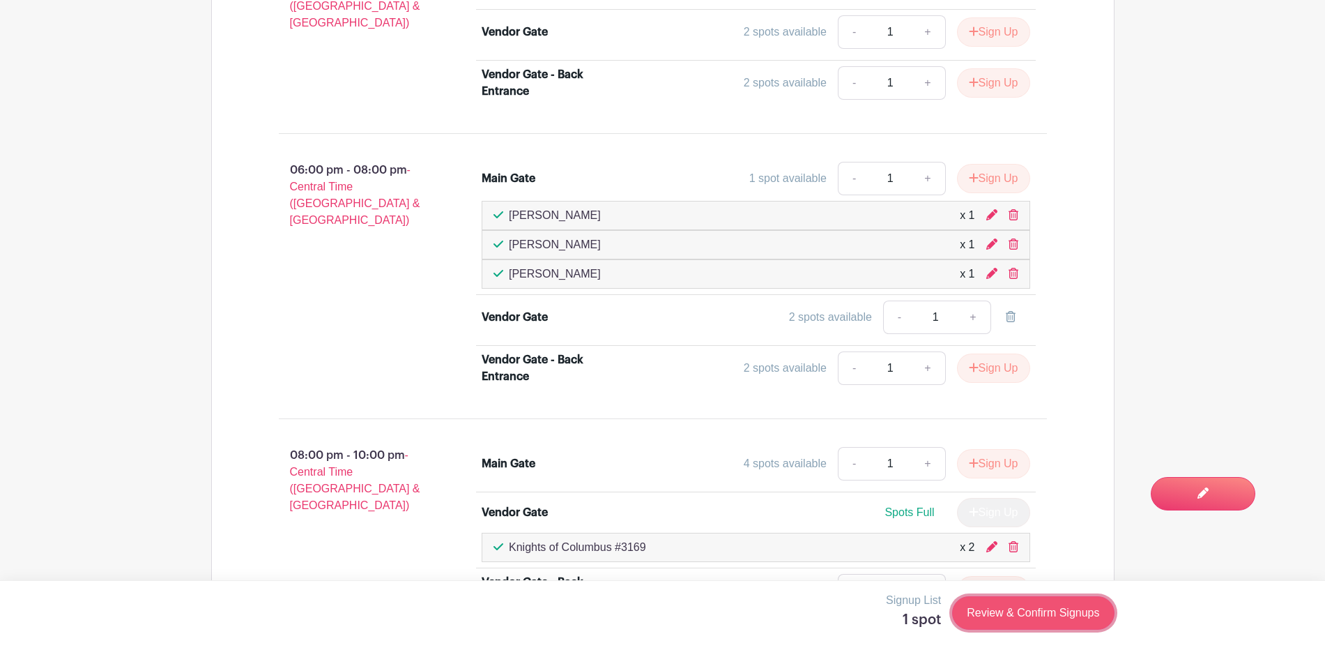
click at [1011, 613] on link "Review & Confirm Signups" at bounding box center [1033, 612] width 162 height 33
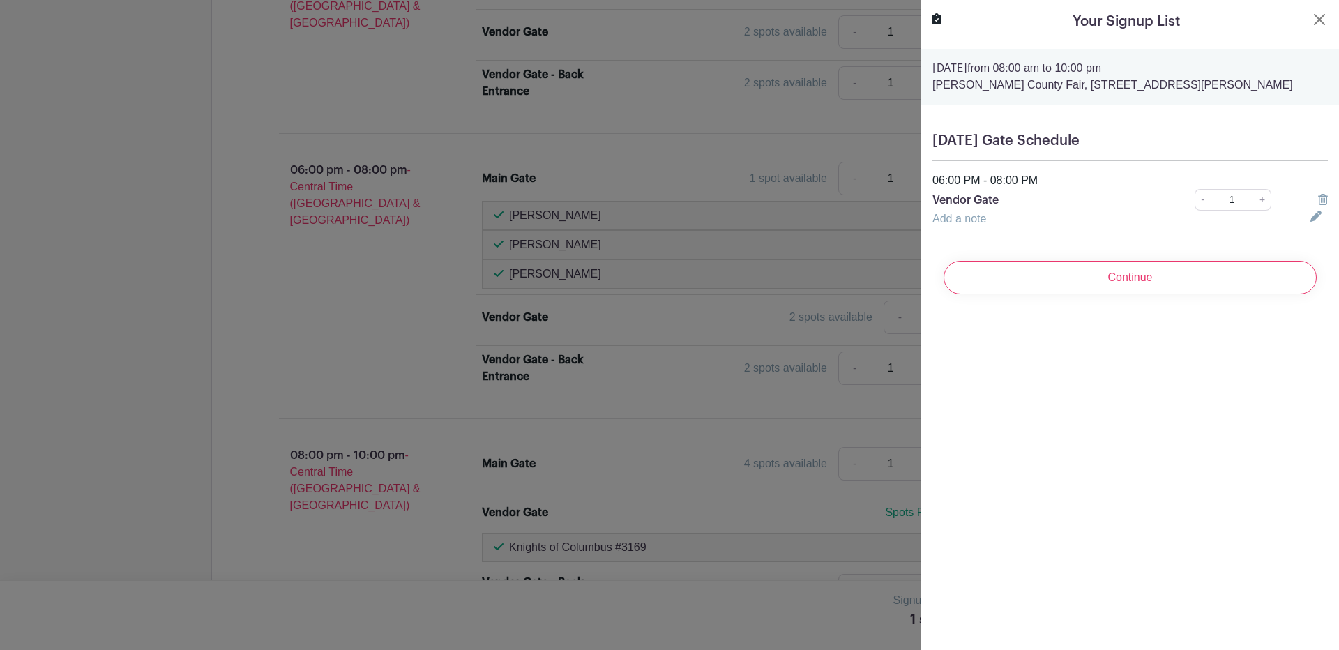
click at [1131, 270] on input "Continue" at bounding box center [1129, 277] width 373 height 33
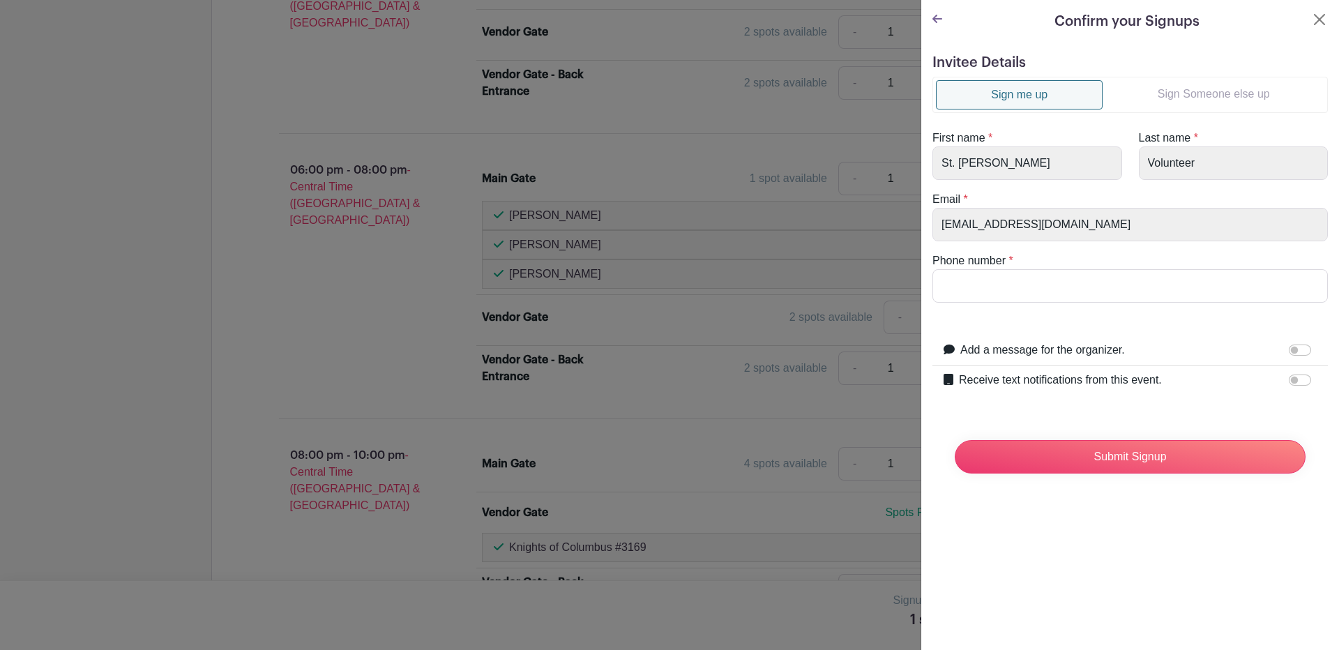
click at [1191, 94] on link "Sign Someone else up" at bounding box center [1213, 94] width 222 height 28
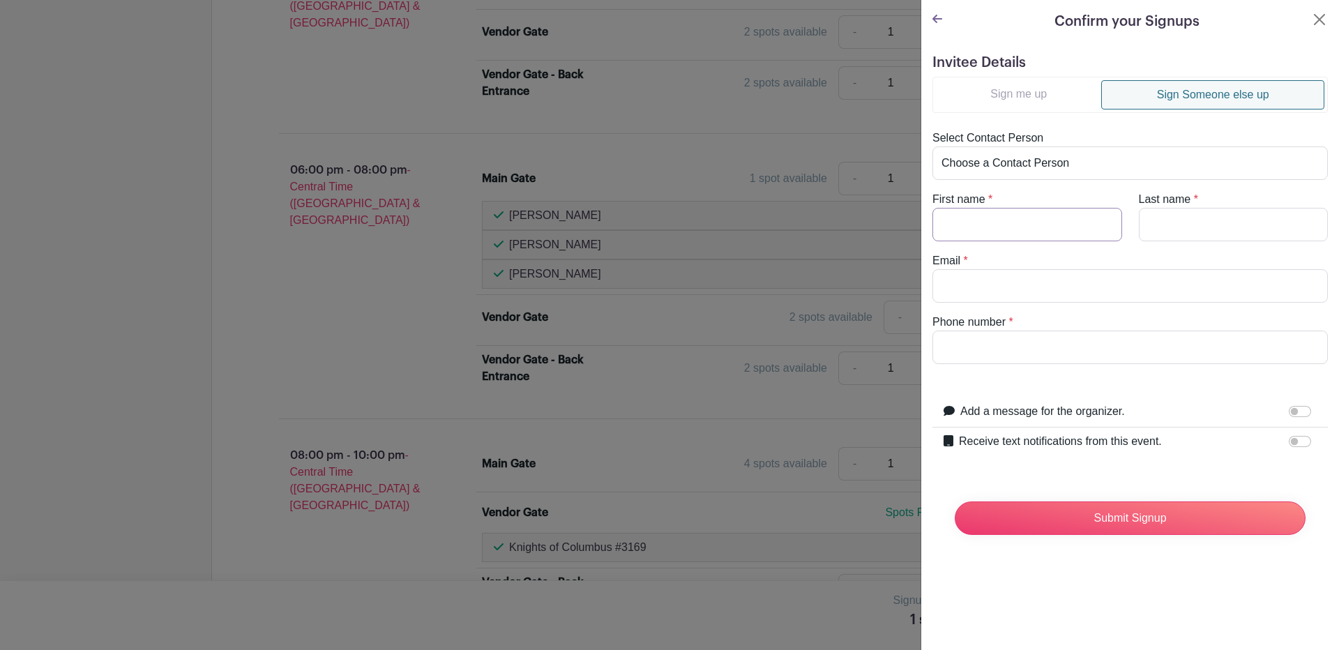
click at [968, 229] on input "First name" at bounding box center [1027, 224] width 190 height 33
click at [1021, 435] on label "Receive text notifications from this event." at bounding box center [1060, 441] width 203 height 17
click at [1288, 436] on input "Receive text notifications from this event." at bounding box center [1299, 441] width 22 height 11
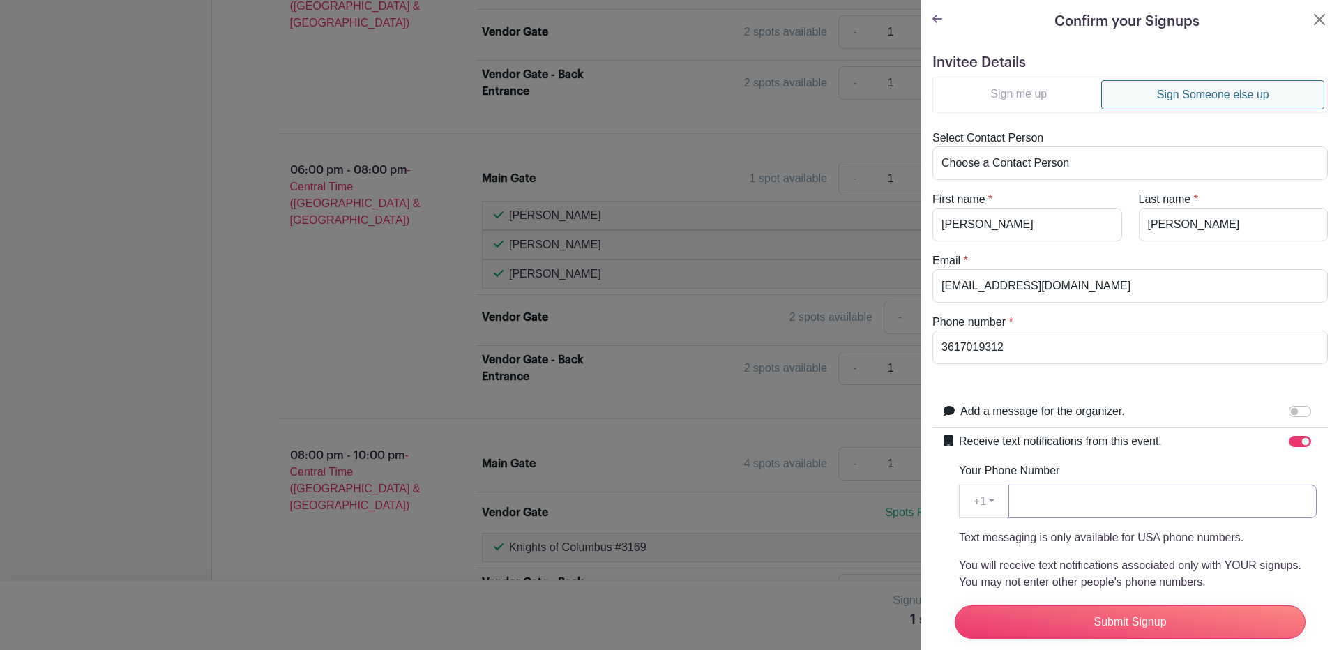
click at [1065, 496] on input "Your Phone Number" at bounding box center [1162, 501] width 308 height 33
click at [1116, 605] on input "Submit Signup" at bounding box center [1129, 621] width 351 height 33
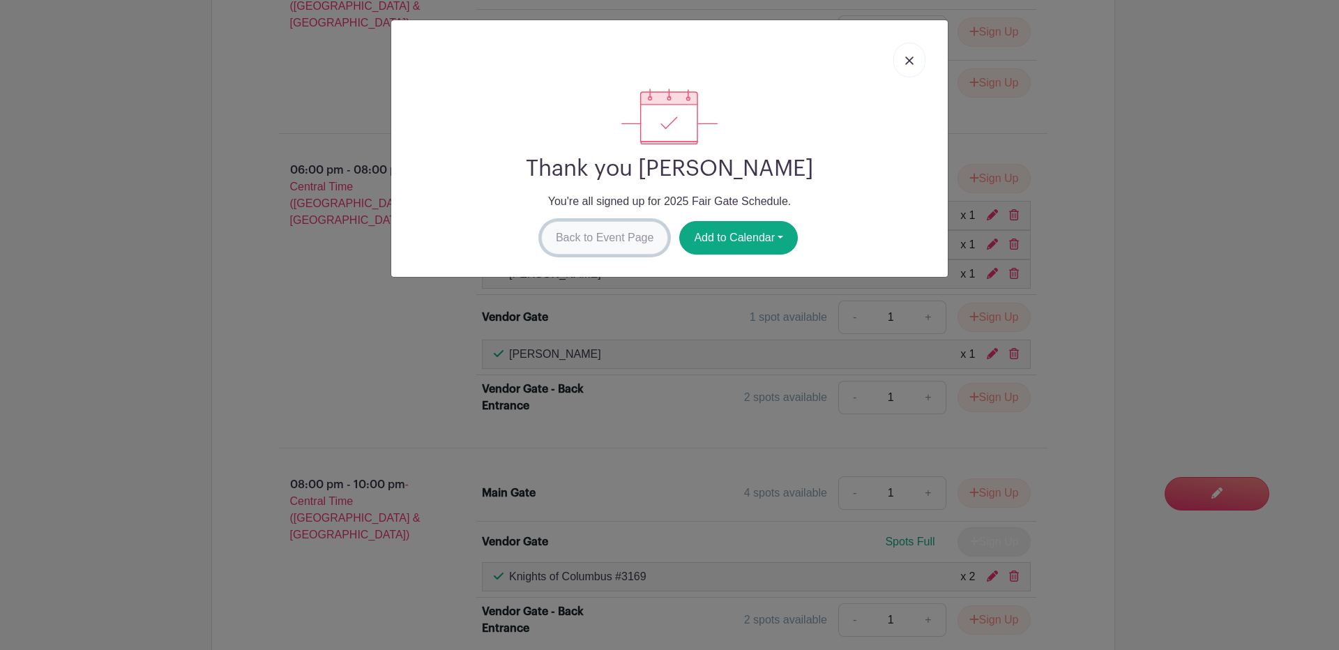
click at [602, 234] on link "Back to Event Page" at bounding box center [605, 237] width 128 height 33
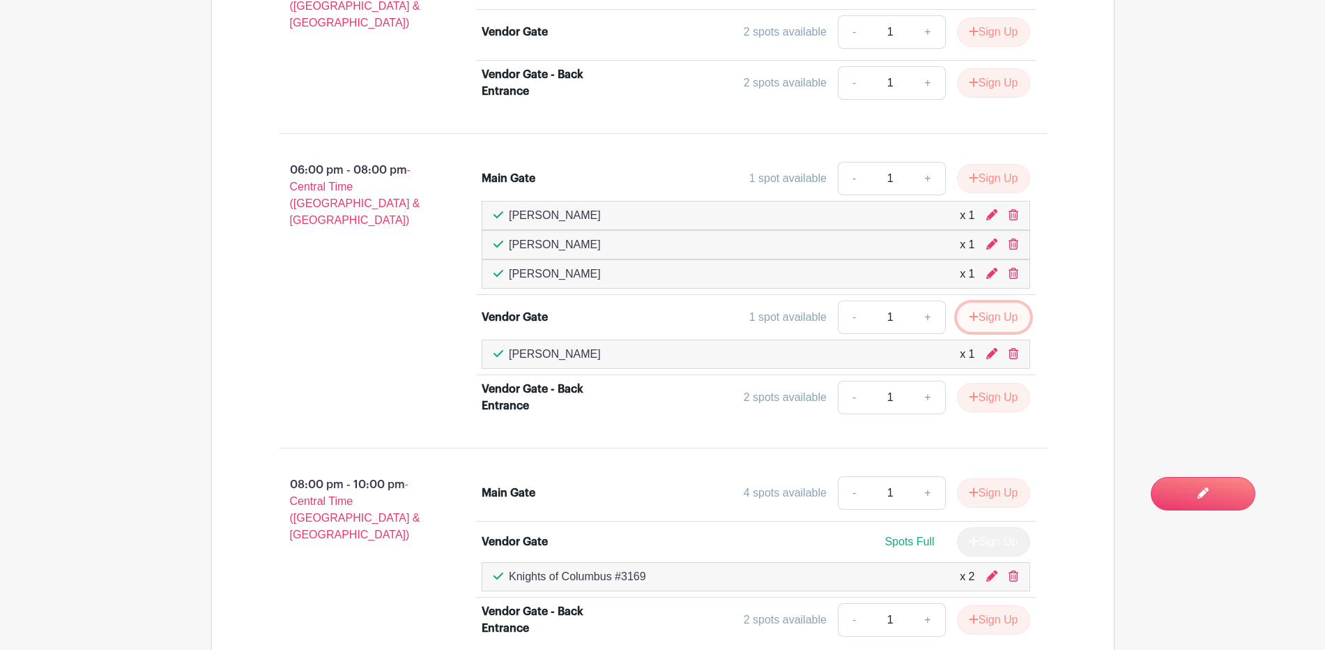
click at [994, 312] on button "Sign Up" at bounding box center [993, 317] width 73 height 29
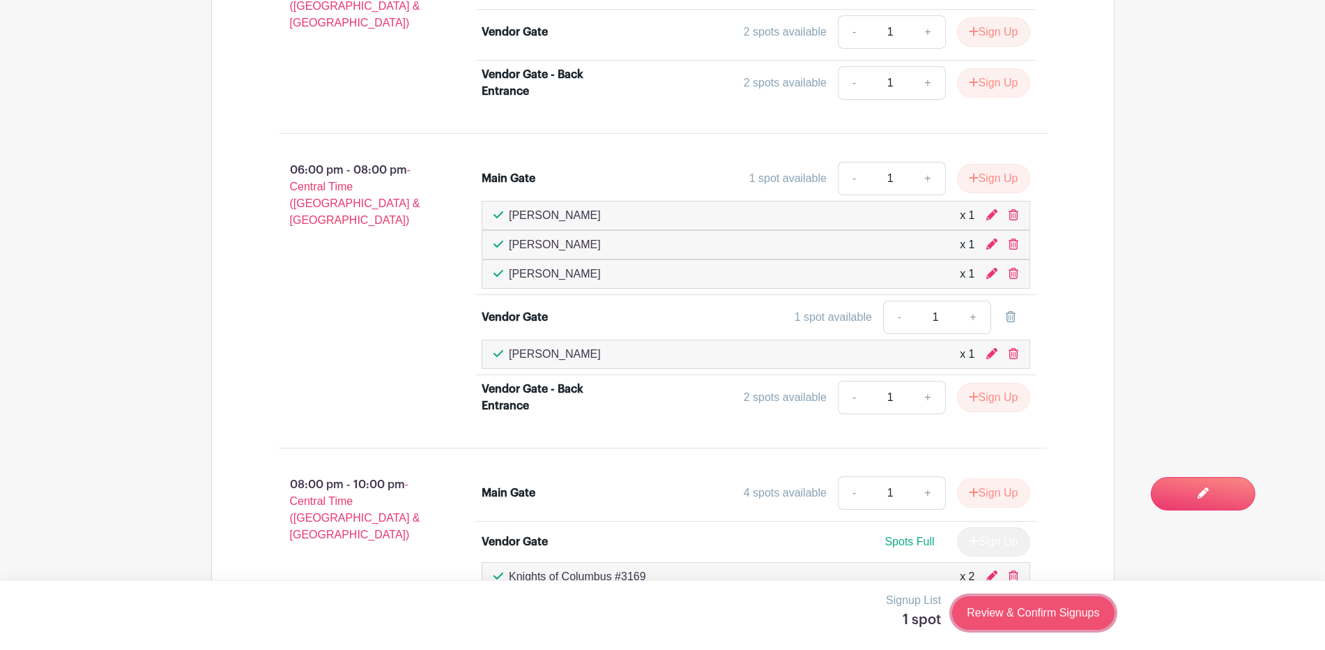
click at [1003, 613] on link "Review & Confirm Signups" at bounding box center [1033, 612] width 162 height 33
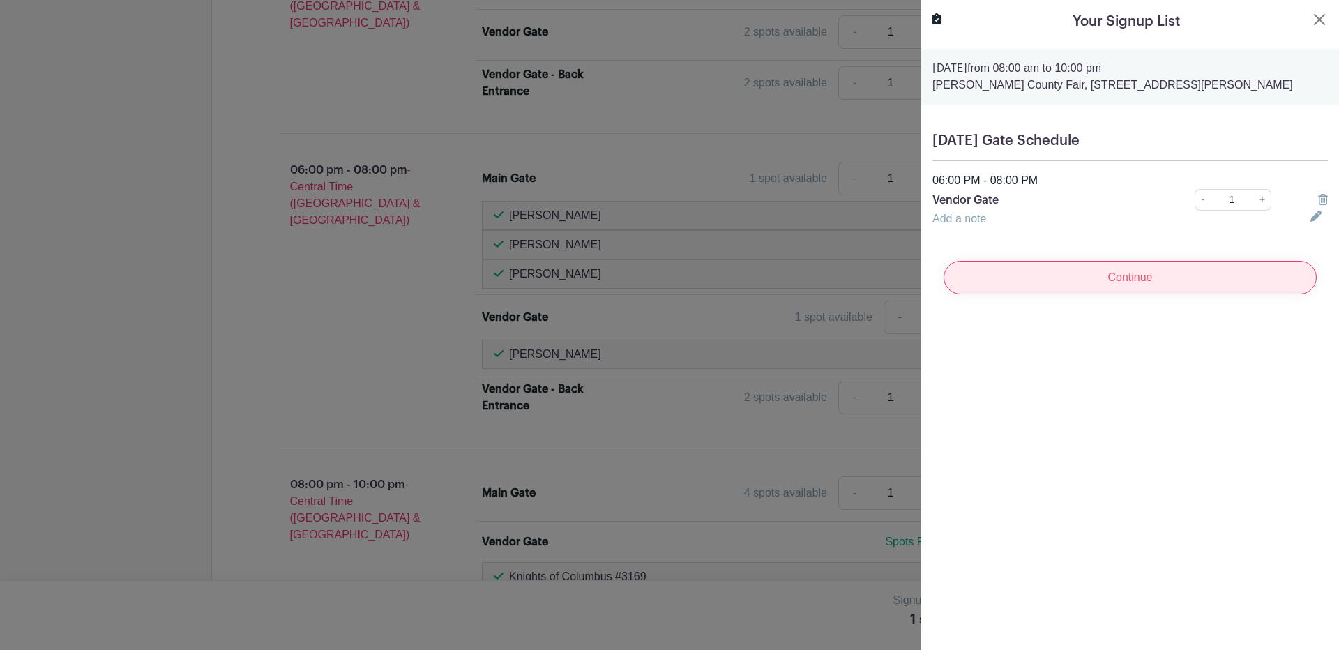
click at [1062, 280] on input "Continue" at bounding box center [1129, 277] width 373 height 33
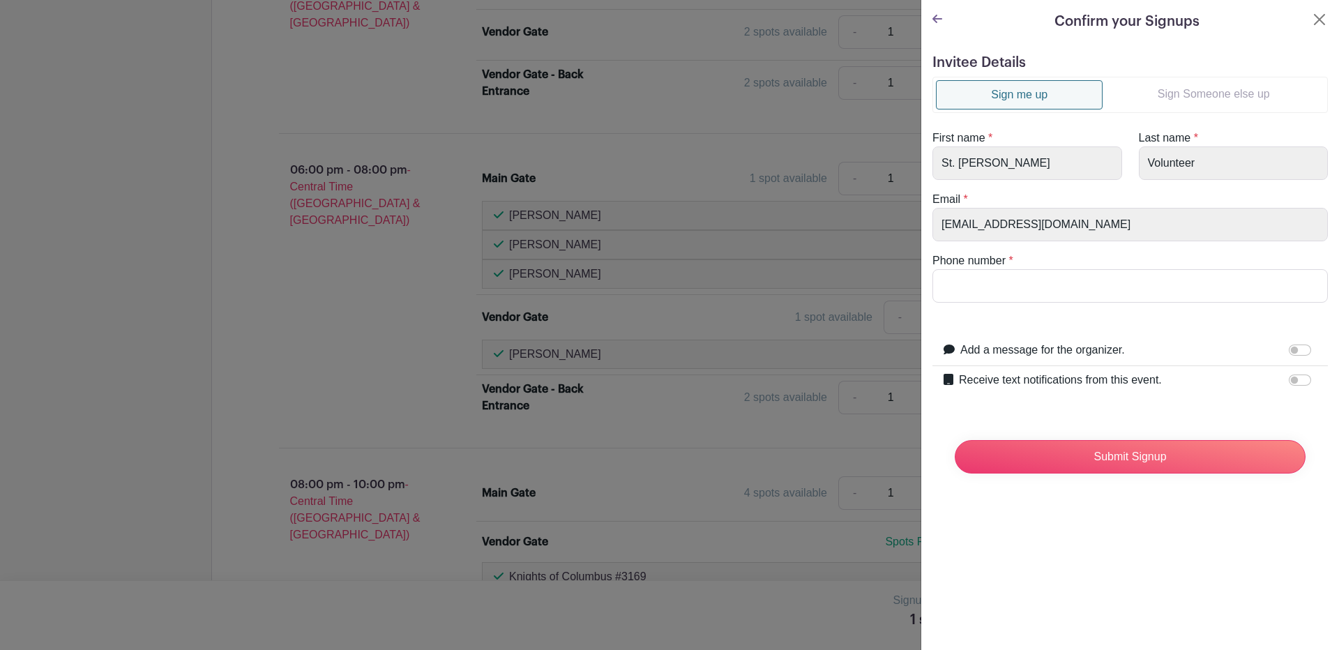
click at [1190, 85] on link "Sign Someone else up" at bounding box center [1213, 94] width 222 height 28
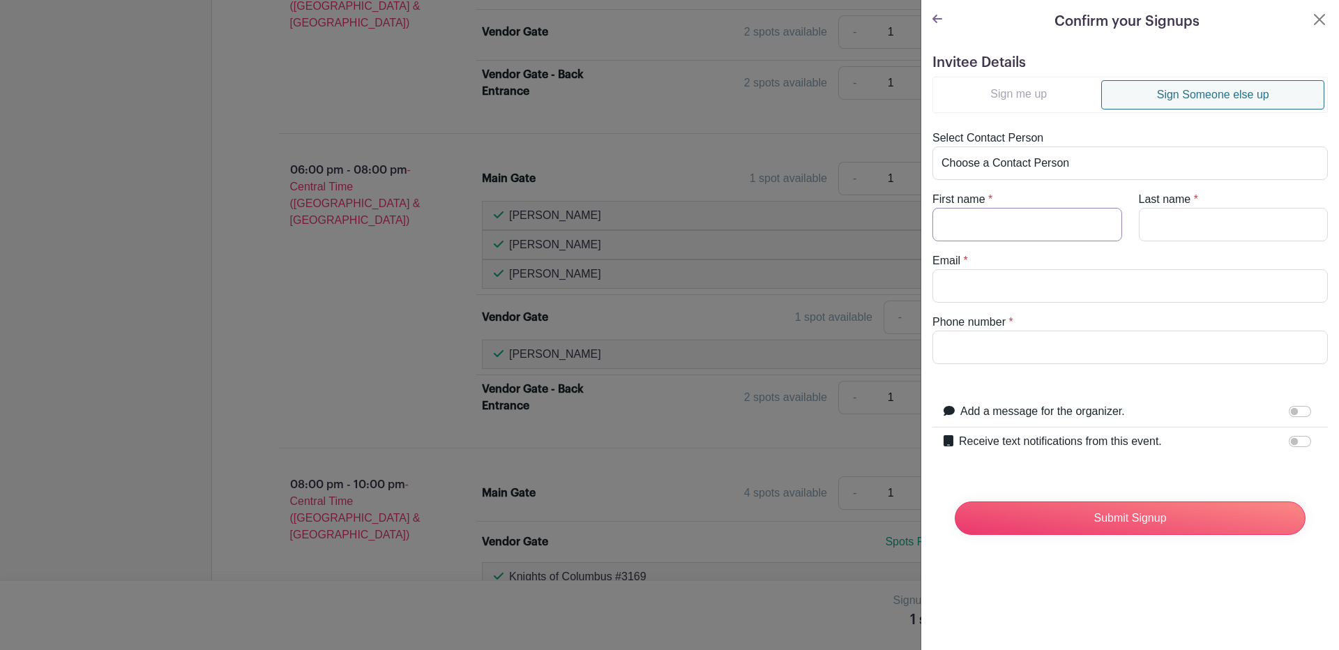
click at [989, 231] on input "First name" at bounding box center [1027, 224] width 190 height 33
click at [1038, 449] on label "Receive text notifications from this event." at bounding box center [1060, 441] width 203 height 17
click at [1288, 447] on input "Receive text notifications from this event." at bounding box center [1299, 441] width 22 height 11
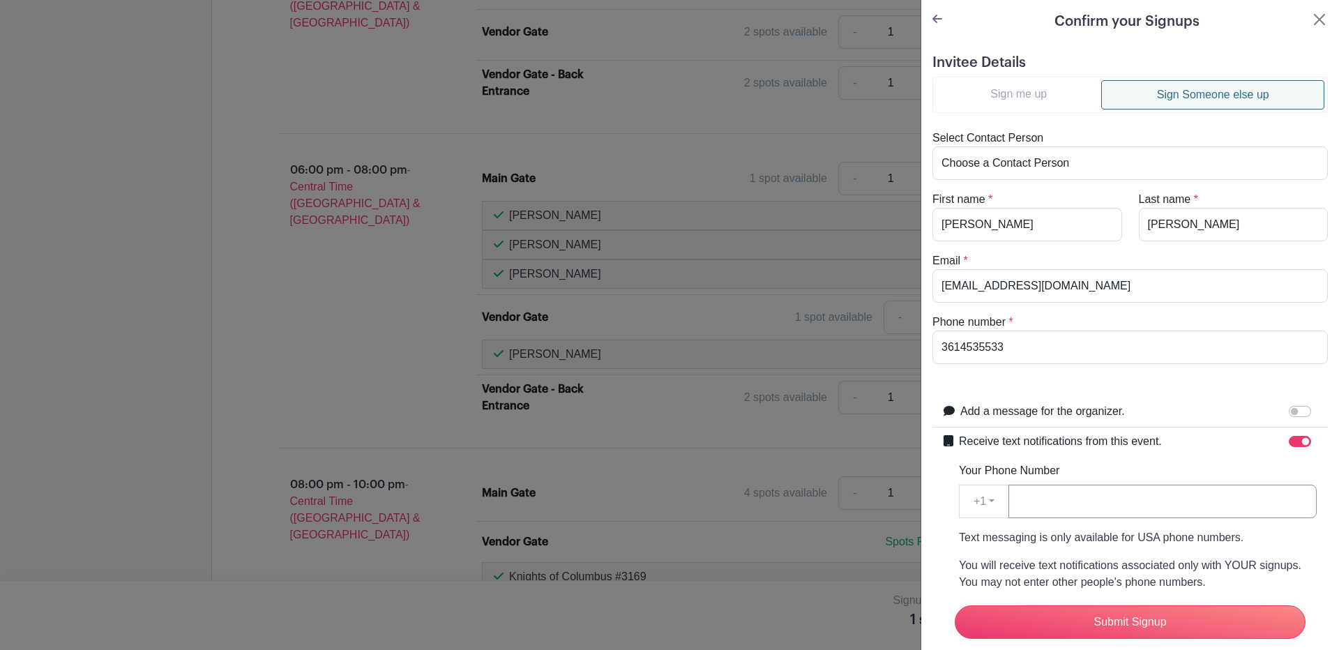
click at [1063, 501] on input "Your Phone Number" at bounding box center [1162, 501] width 308 height 33
click at [1085, 612] on input "Submit Signup" at bounding box center [1129, 621] width 351 height 33
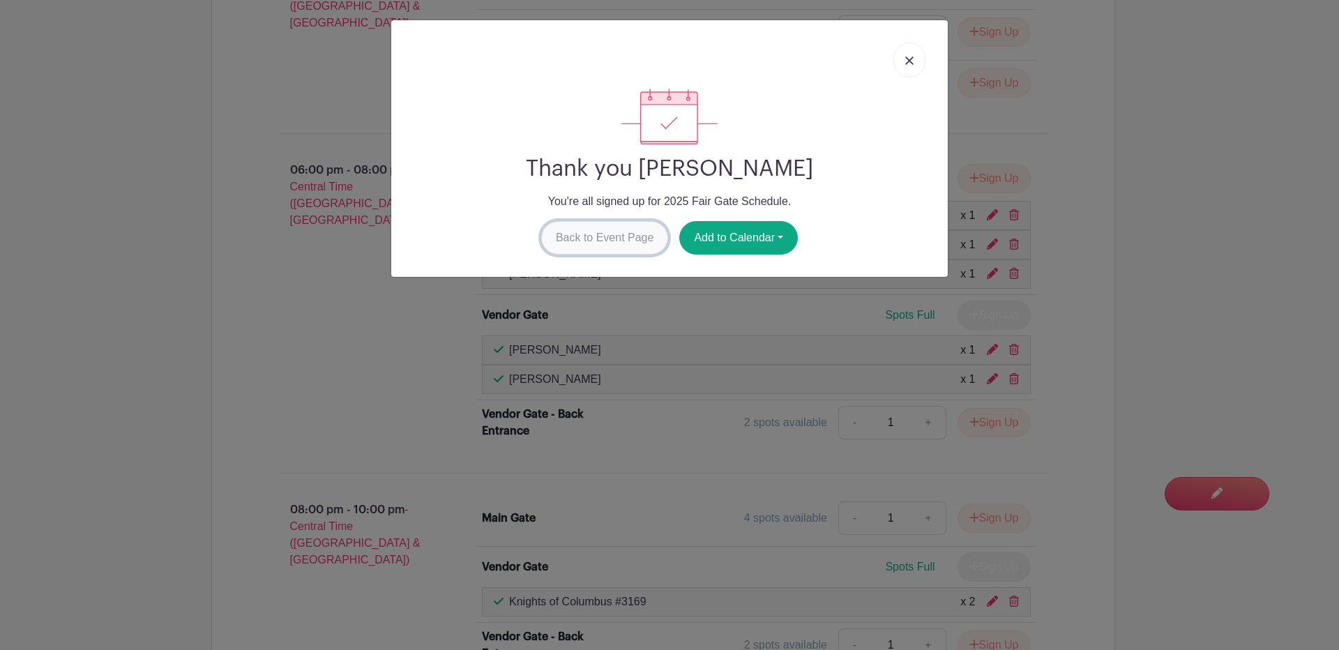
click at [626, 234] on link "Back to Event Page" at bounding box center [605, 237] width 128 height 33
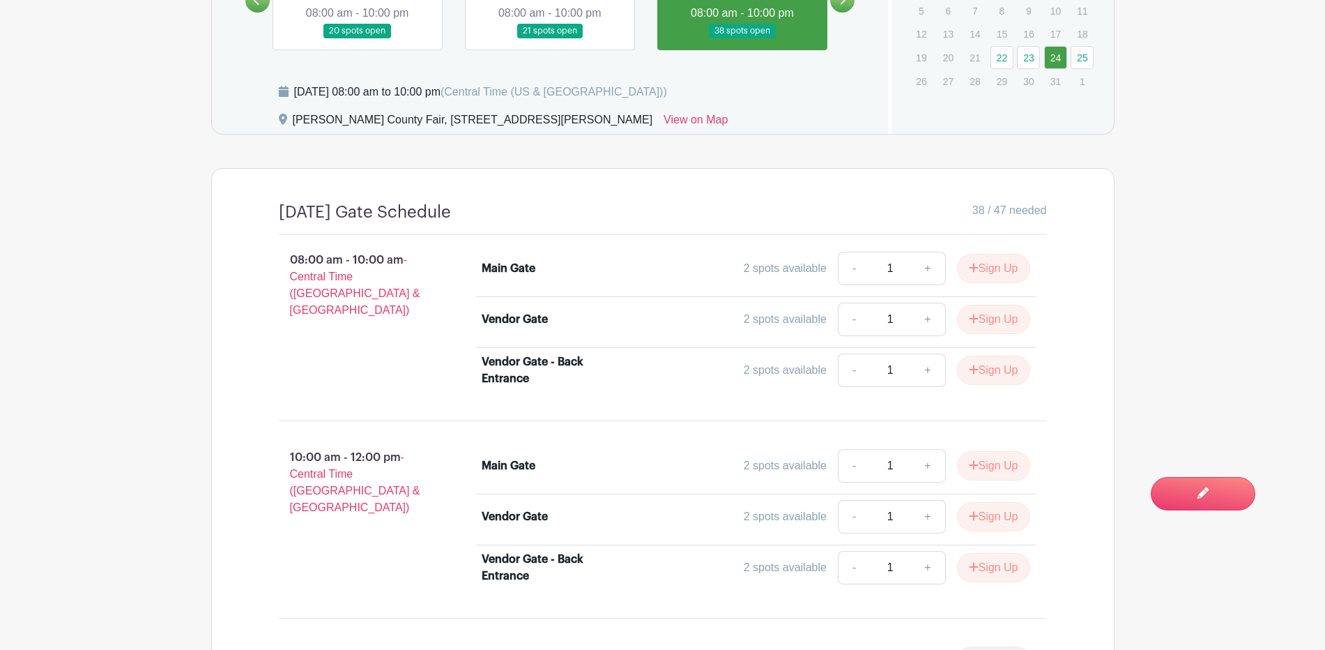
scroll to position [778, 0]
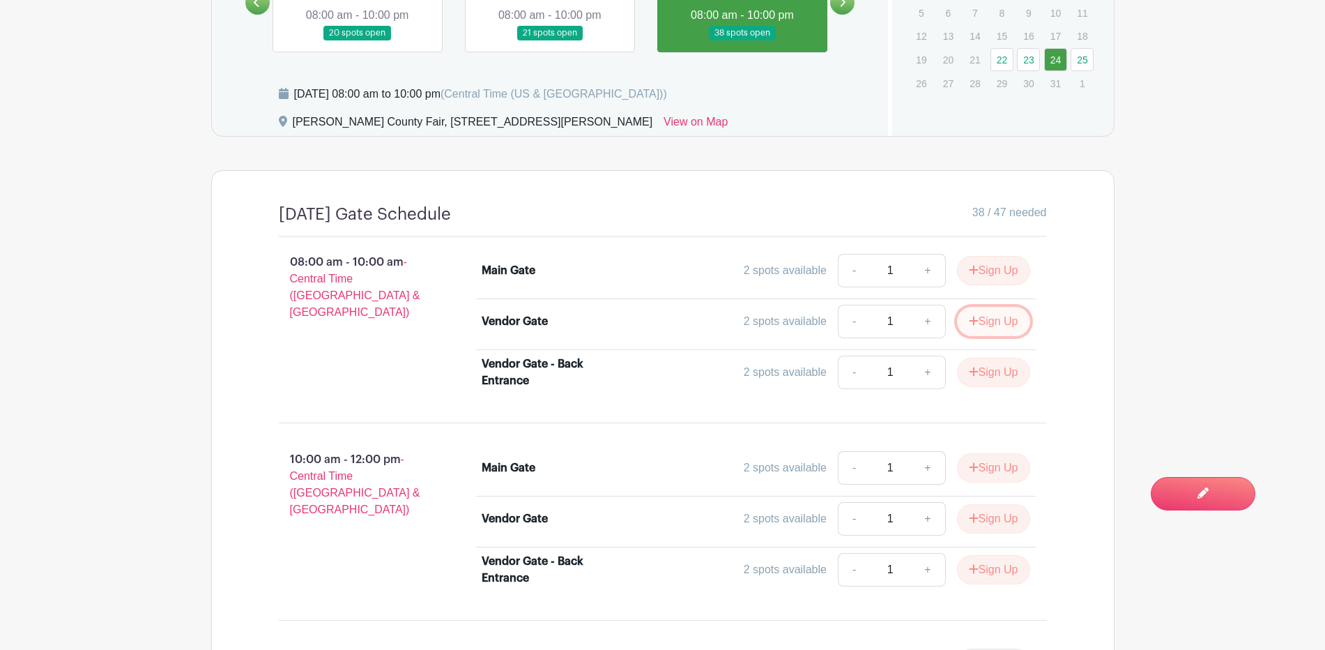
click at [989, 318] on button "Sign Up" at bounding box center [993, 321] width 73 height 29
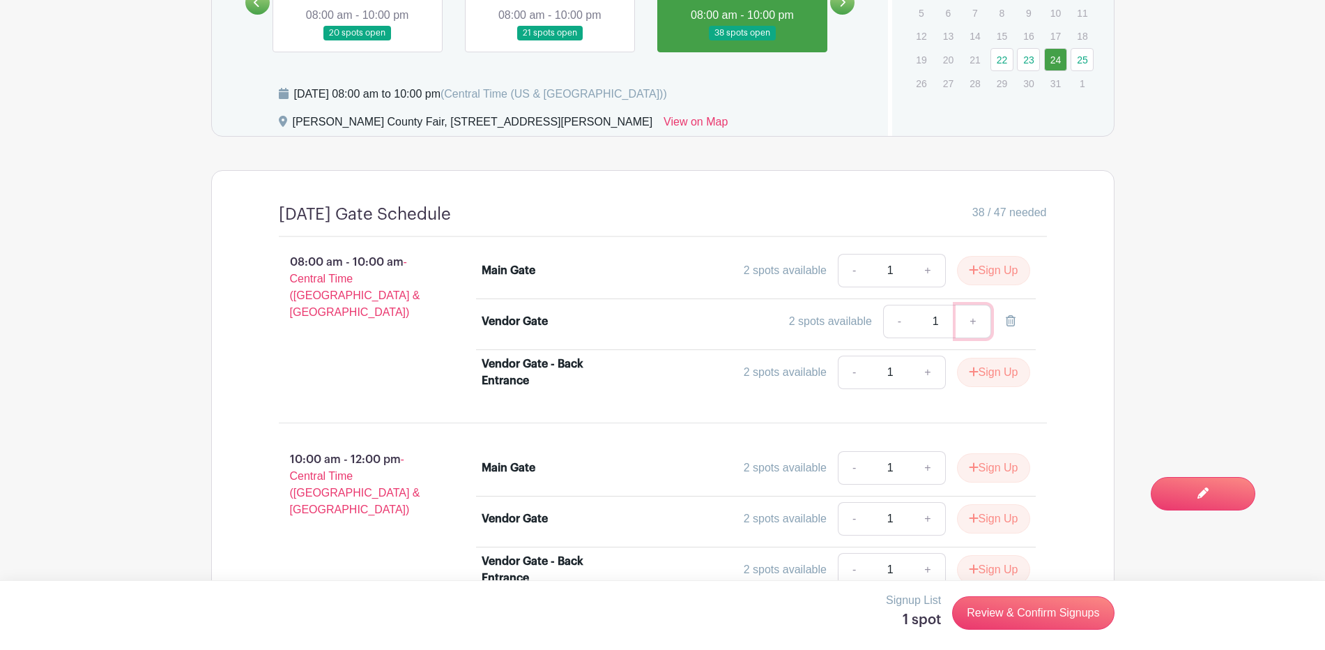
click at [970, 319] on link "+" at bounding box center [973, 321] width 35 height 33
click at [984, 614] on link "Review & Confirm Signups" at bounding box center [1033, 612] width 162 height 33
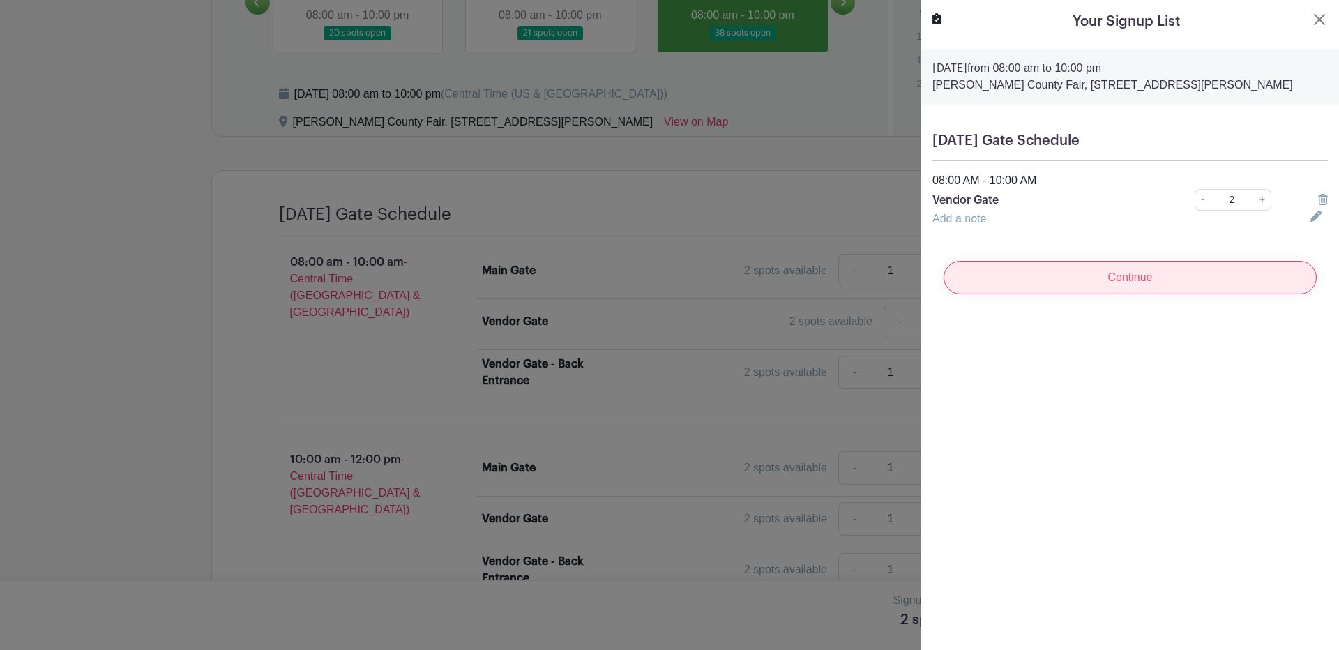
click at [1113, 280] on input "Continue" at bounding box center [1129, 277] width 373 height 33
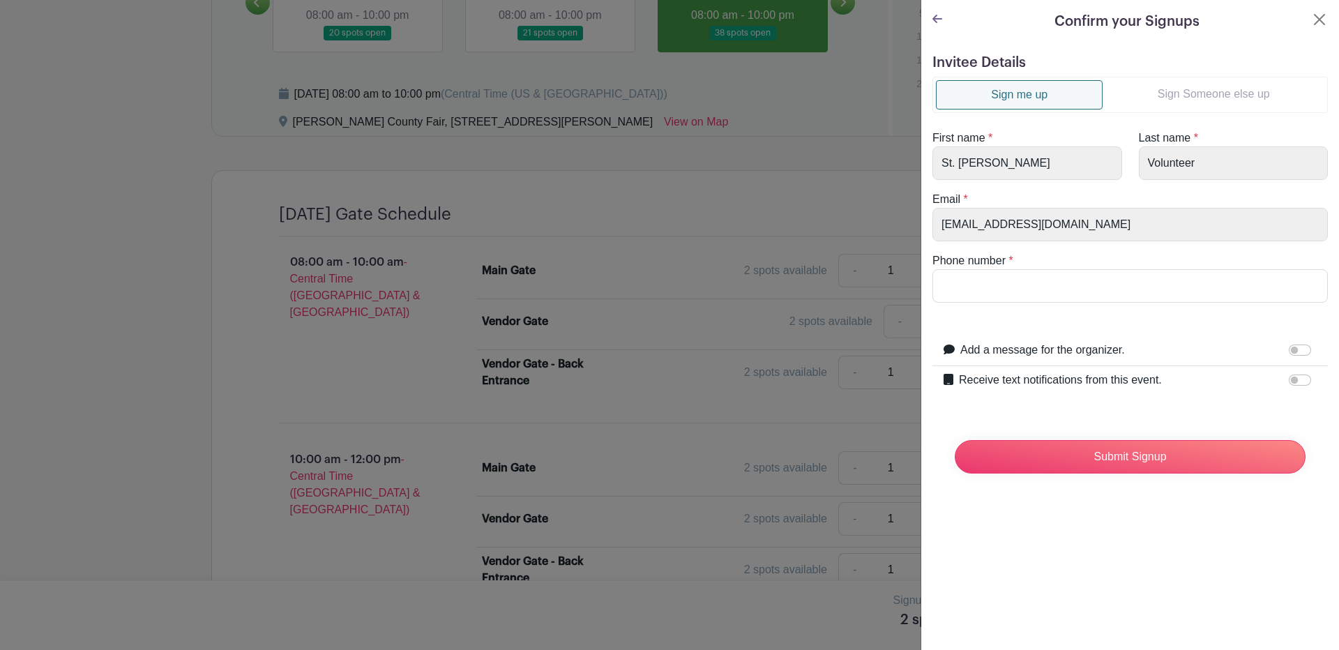
click at [1204, 97] on link "Sign Someone else up" at bounding box center [1213, 94] width 222 height 28
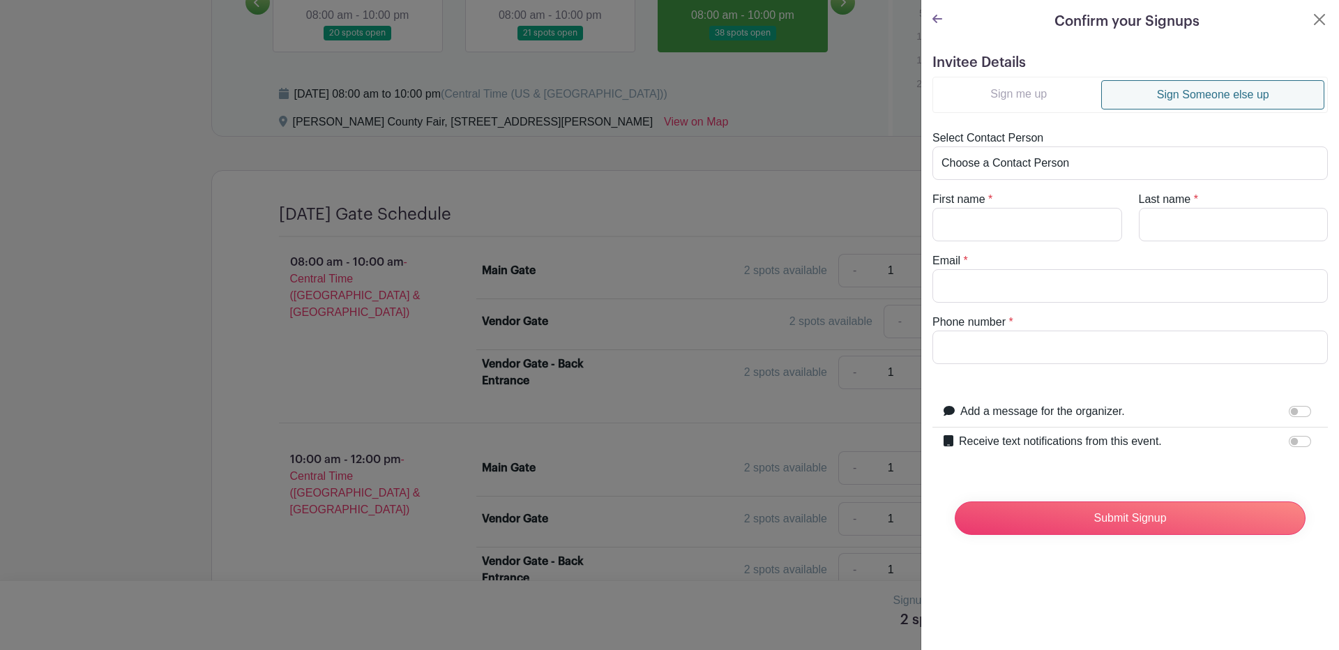
click at [994, 244] on turbo-frame "Sign me up Sign Someone else up Select Contact Person Choose a Contact Person A…" at bounding box center [1129, 220] width 395 height 287
click at [993, 220] on input "First name" at bounding box center [1027, 224] width 190 height 33
click at [1086, 455] on div "Receive text notifications from this event. Your Phone Number +1 +1 Text messag…" at bounding box center [1129, 441] width 395 height 29
click at [1088, 442] on label "Receive text notifications from this event." at bounding box center [1060, 441] width 203 height 17
click at [1288, 442] on input "Receive text notifications from this event." at bounding box center [1299, 441] width 22 height 11
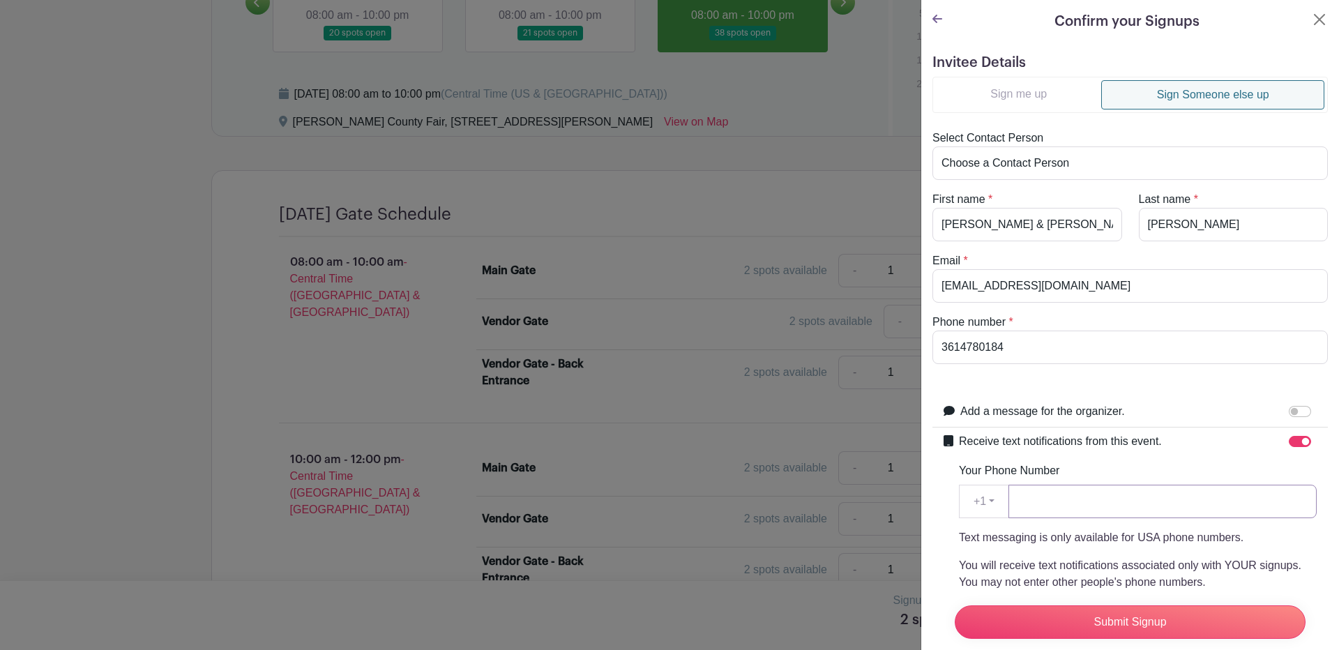
click at [1074, 495] on input "Your Phone Number" at bounding box center [1162, 501] width 308 height 33
click at [1133, 611] on input "Submit Signup" at bounding box center [1129, 621] width 351 height 33
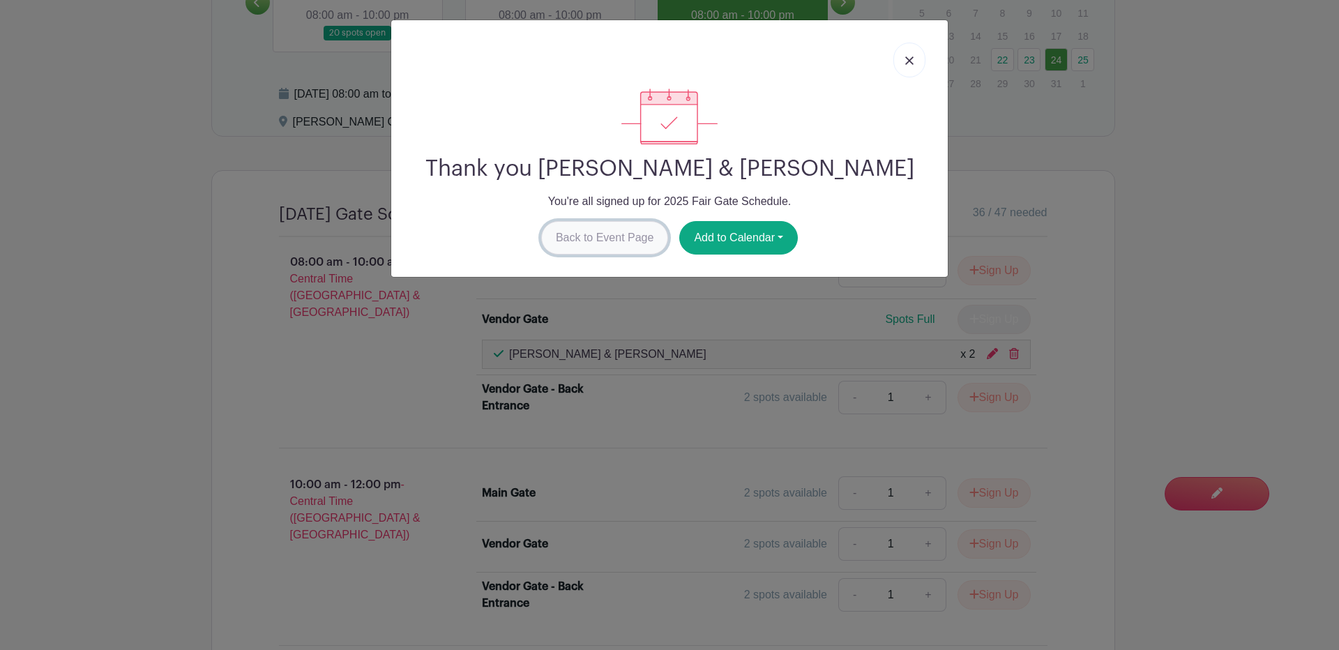
click at [594, 234] on link "Back to Event Page" at bounding box center [605, 237] width 128 height 33
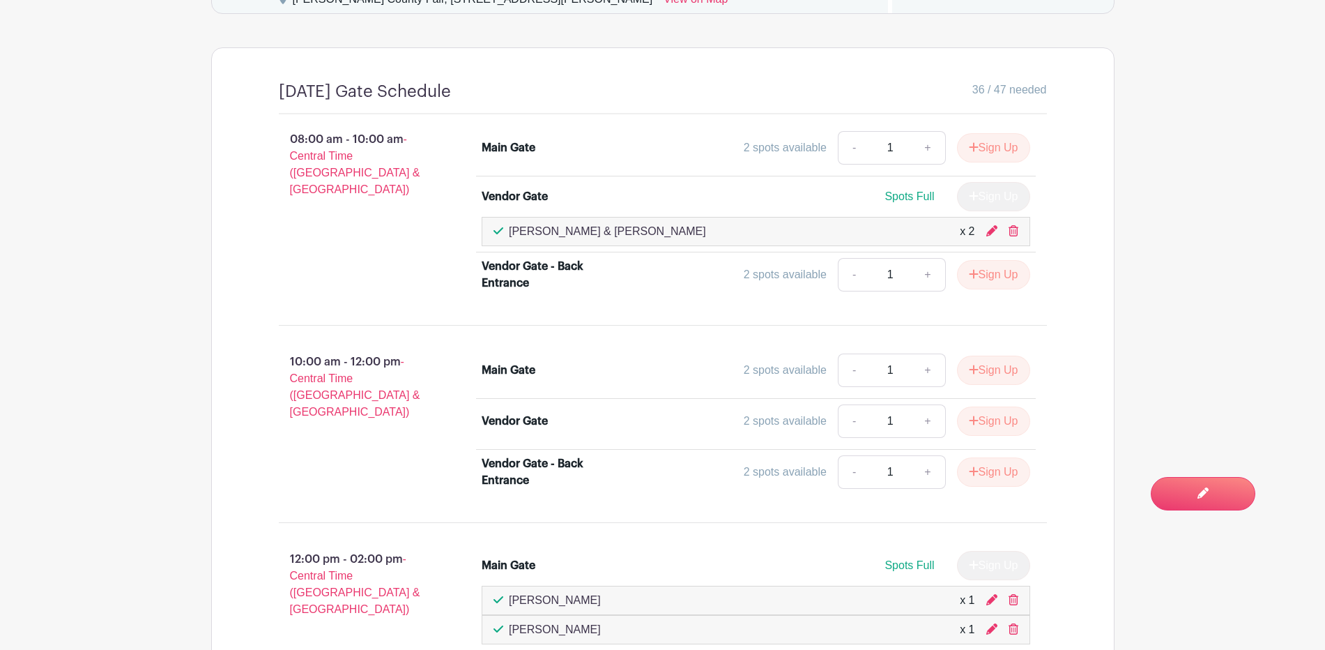
scroll to position [894, 0]
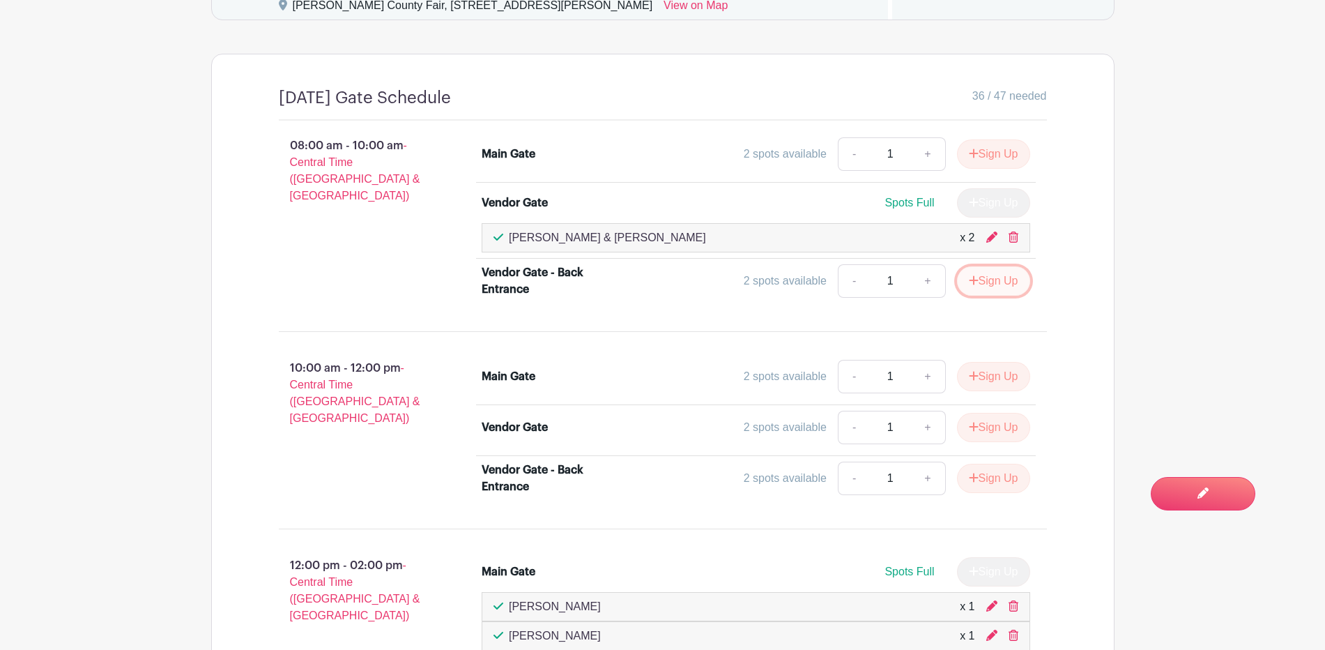
click at [978, 283] on button "Sign Up" at bounding box center [993, 280] width 73 height 29
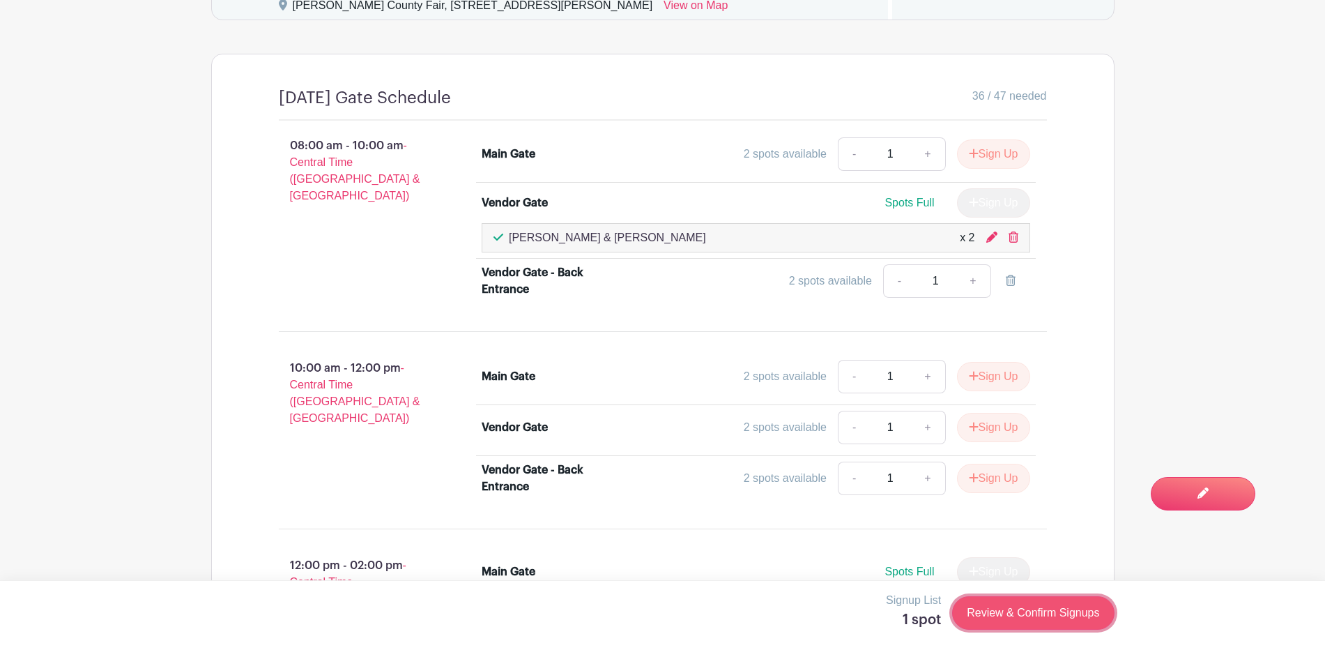
click at [1001, 602] on link "Review & Confirm Signups" at bounding box center [1033, 612] width 162 height 33
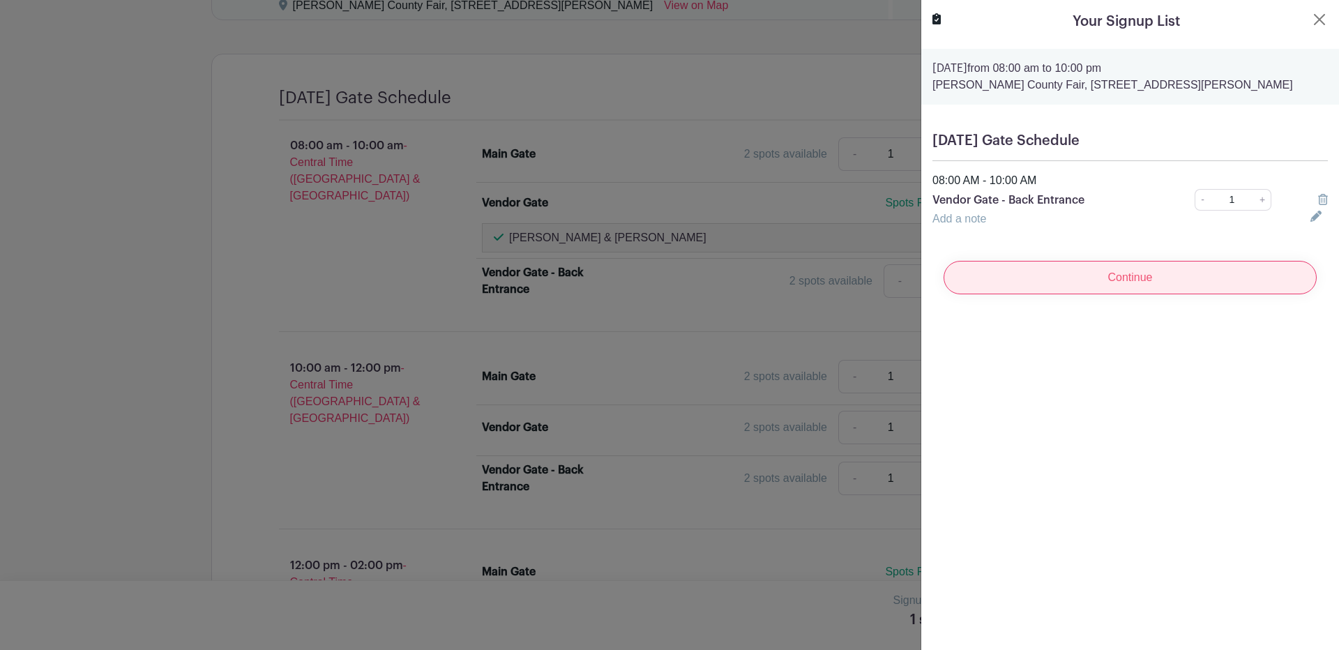
click at [1153, 280] on input "Continue" at bounding box center [1129, 277] width 373 height 33
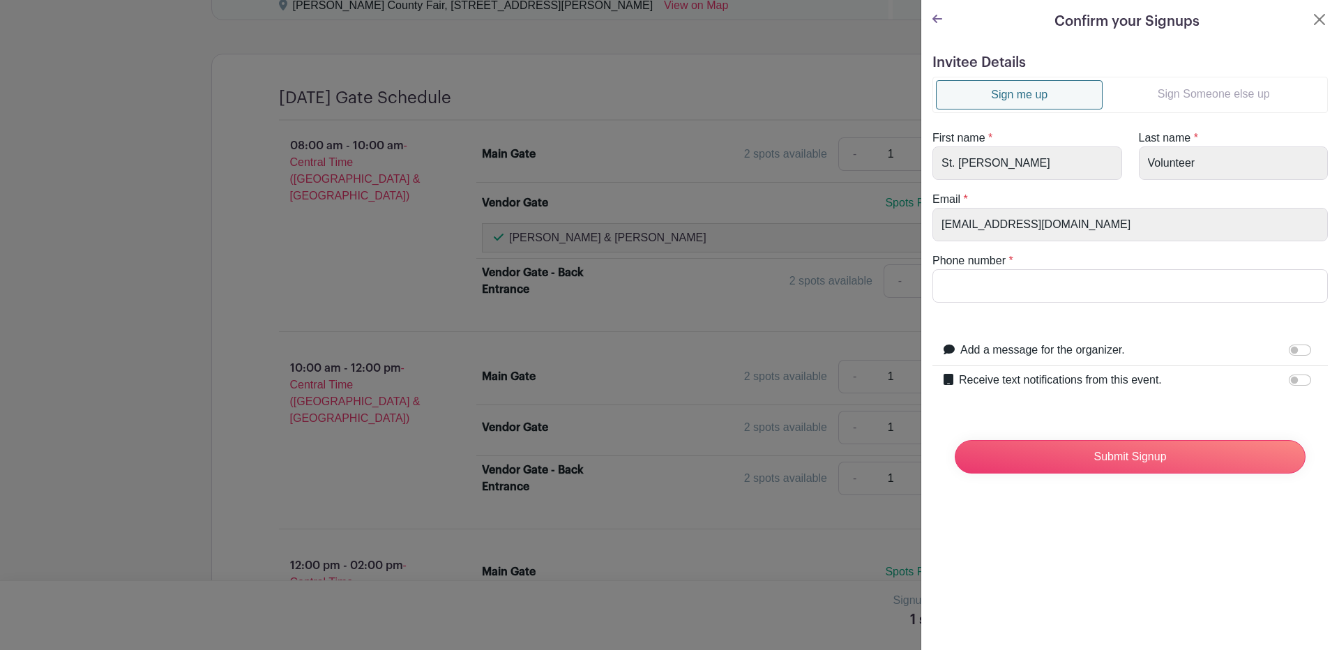
click at [1190, 82] on link "Sign Someone else up" at bounding box center [1213, 94] width 222 height 28
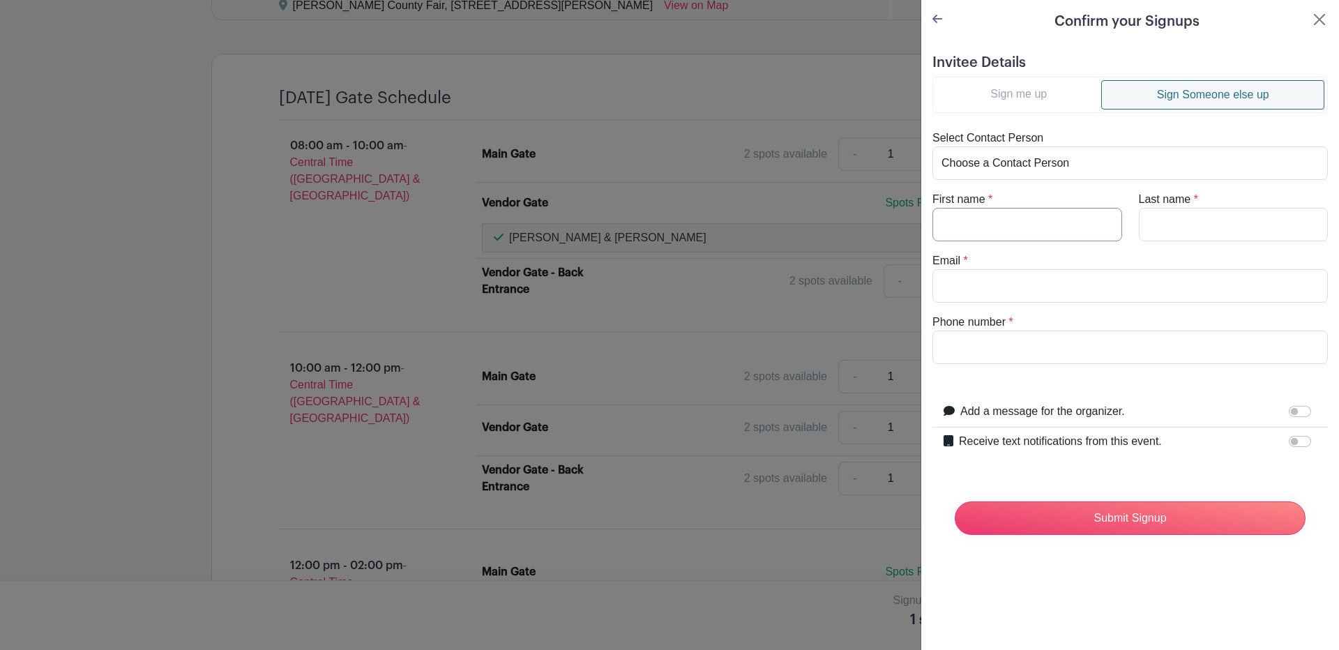
click at [1001, 231] on input "First name" at bounding box center [1027, 224] width 190 height 33
click at [1154, 452] on div "Receive text notifications from this event. Your Phone Number +1 +1 Text messag…" at bounding box center [1129, 441] width 395 height 29
click at [1148, 439] on label "Receive text notifications from this event." at bounding box center [1060, 441] width 203 height 17
click at [1288, 439] on input "Receive text notifications from this event." at bounding box center [1299, 441] width 22 height 11
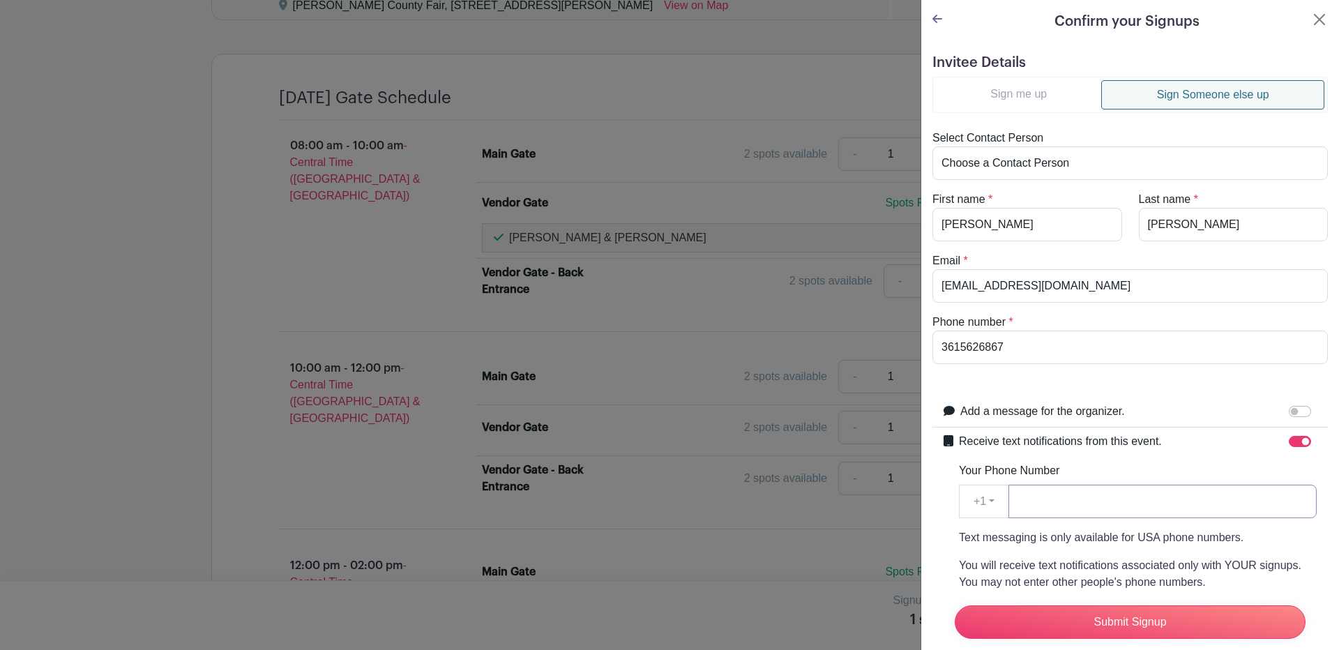
click at [1056, 492] on input "Your Phone Number" at bounding box center [1162, 501] width 308 height 33
click at [1154, 605] on input "Submit Signup" at bounding box center [1129, 621] width 351 height 33
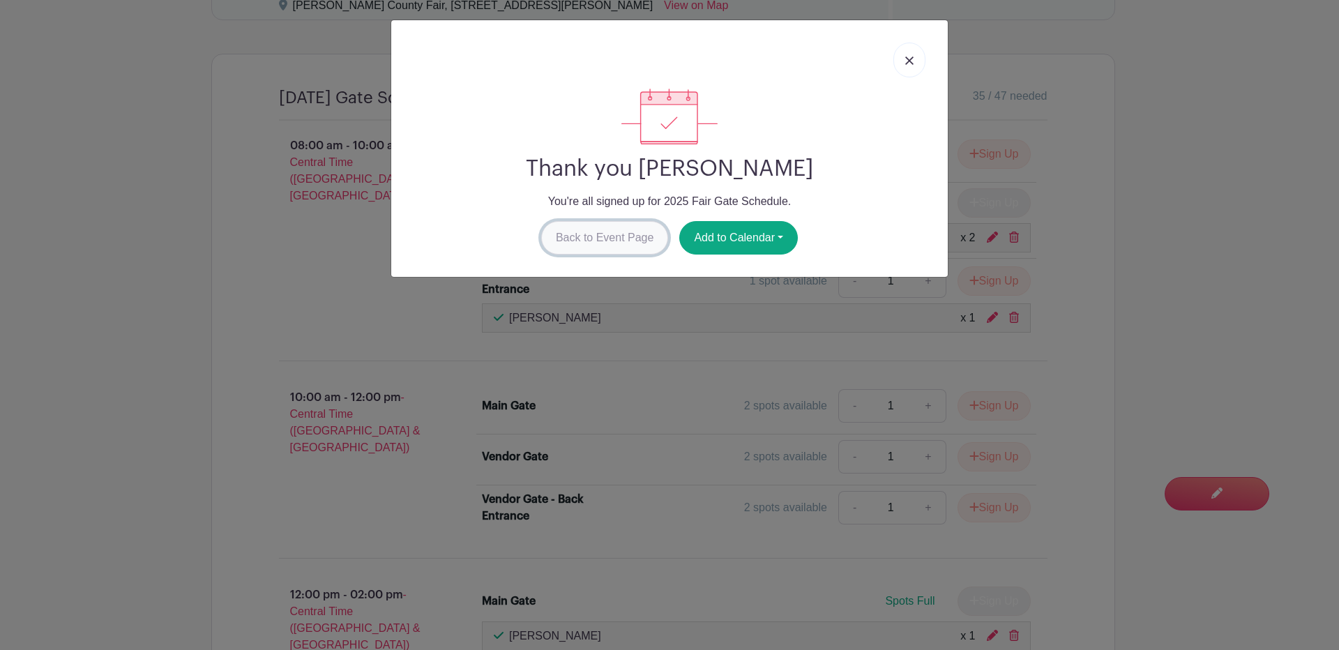
click at [588, 237] on link "Back to Event Page" at bounding box center [605, 237] width 128 height 33
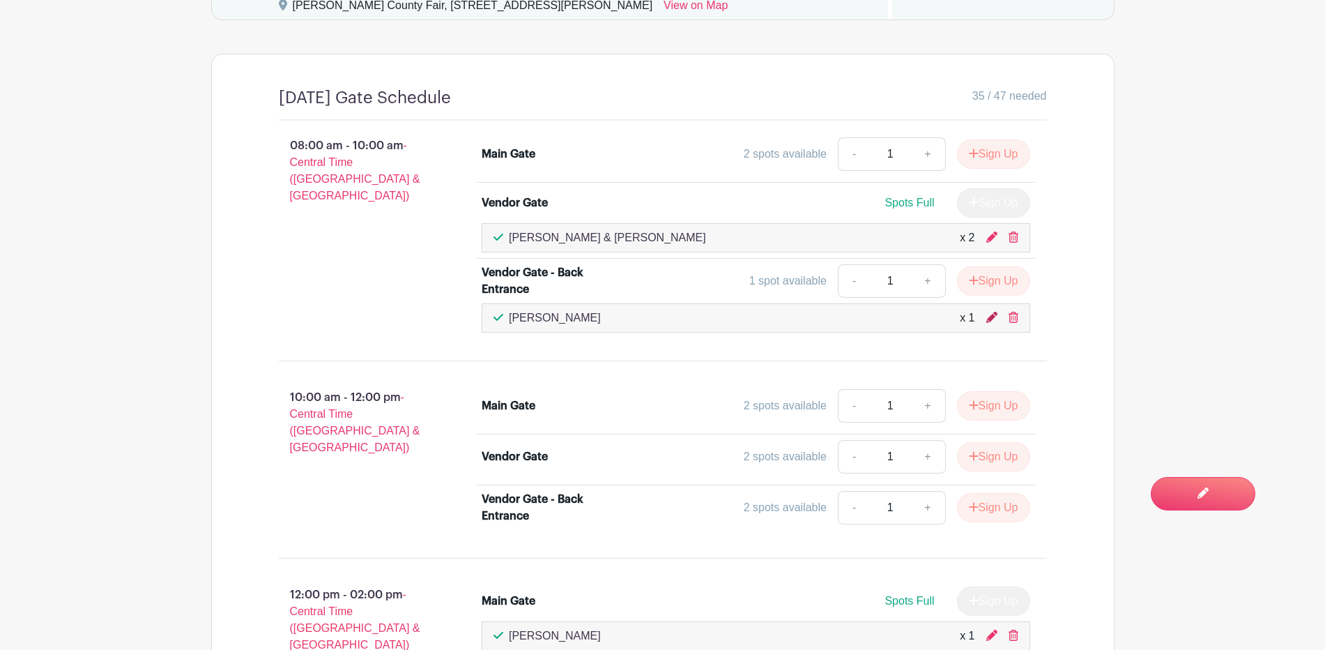
click at [991, 315] on icon at bounding box center [992, 317] width 11 height 11
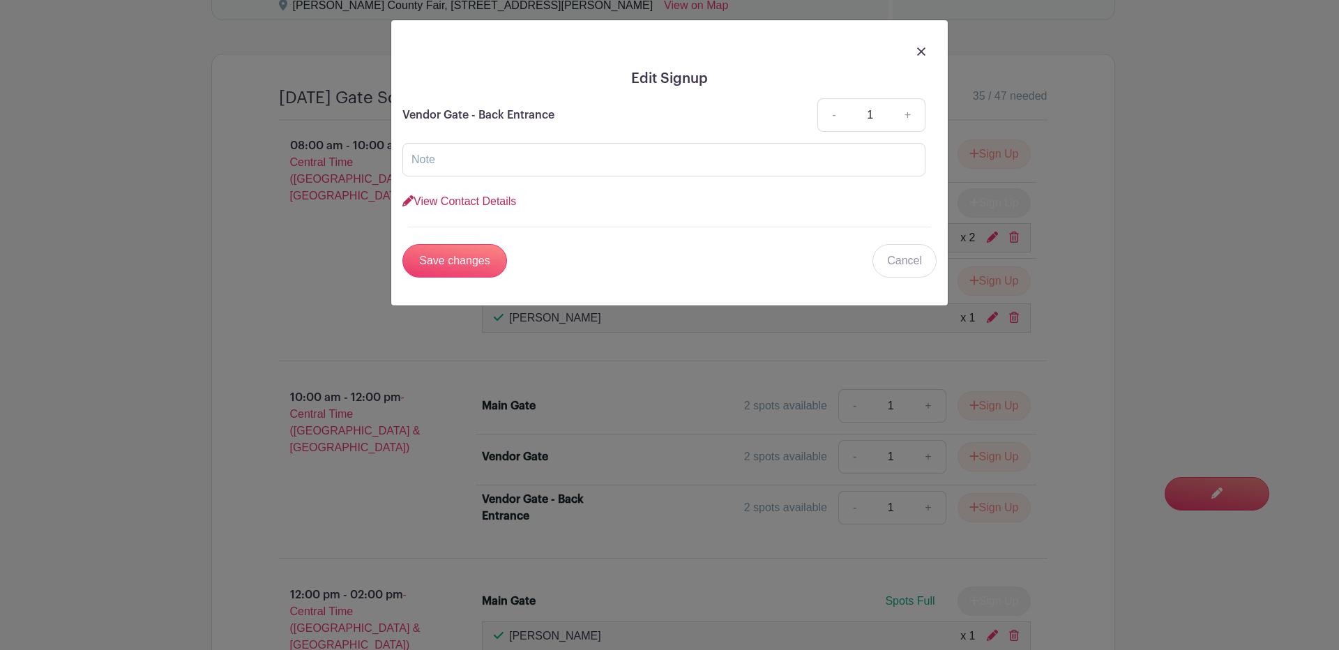
click at [502, 199] on link "View Contact Details" at bounding box center [459, 201] width 114 height 12
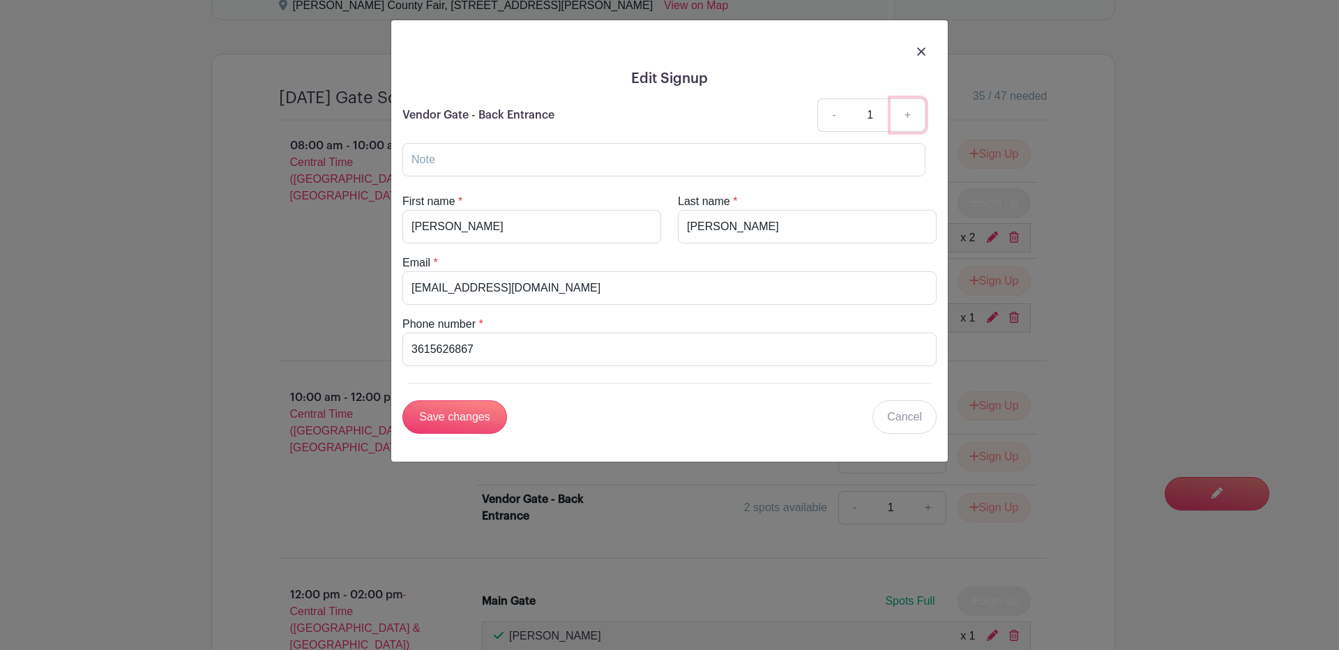
click at [908, 117] on link "+" at bounding box center [907, 114] width 35 height 33
click at [474, 231] on input "Krystle" at bounding box center [531, 226] width 259 height 33
click at [443, 412] on input "Save changes" at bounding box center [454, 416] width 105 height 33
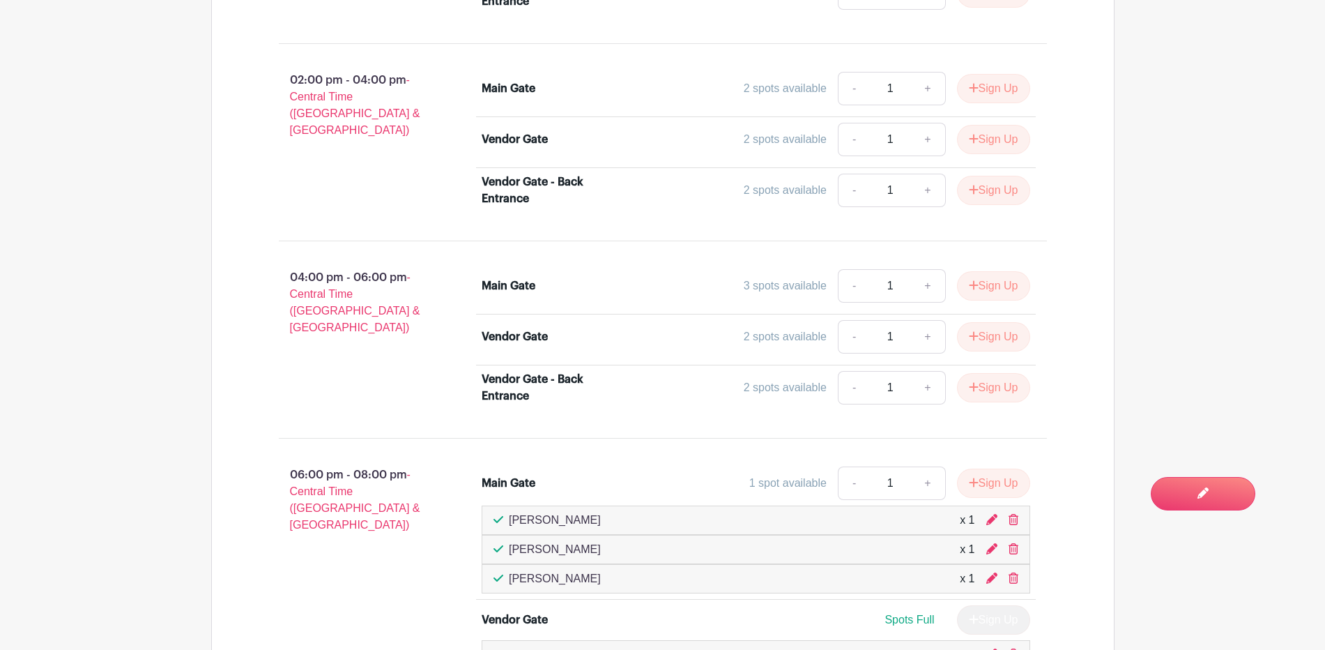
scroll to position [1679, 0]
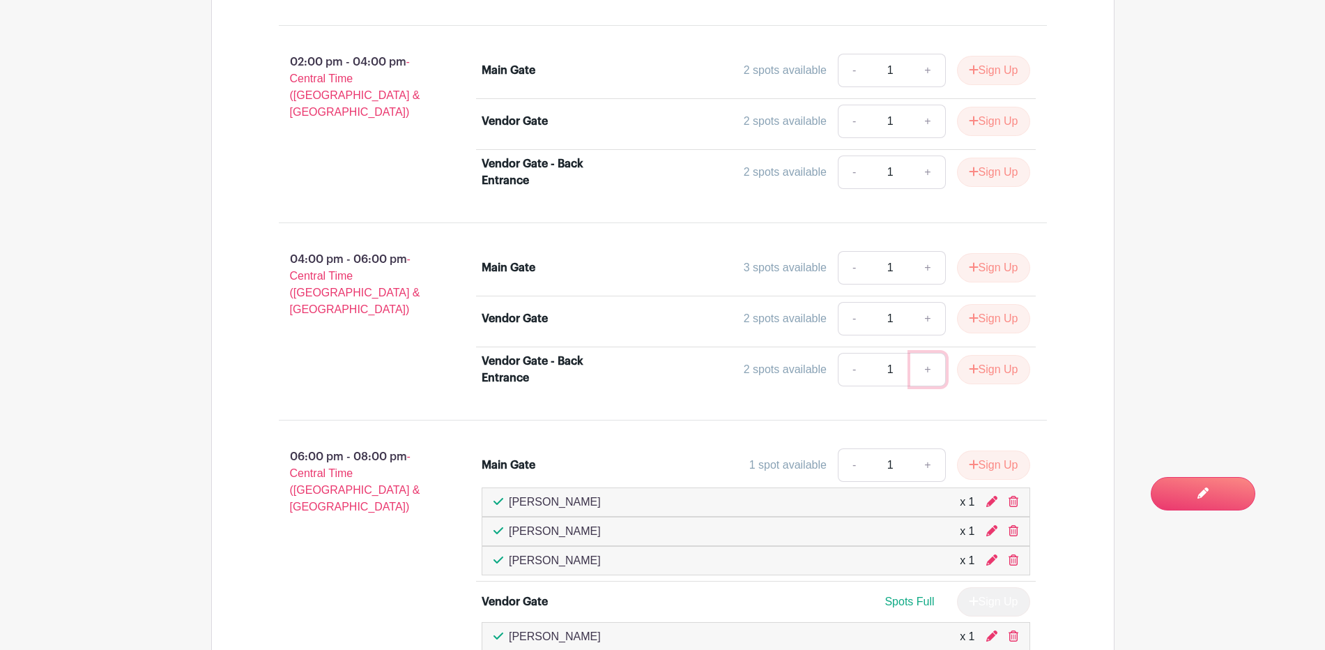
click at [919, 368] on link "+" at bounding box center [928, 369] width 35 height 33
click at [986, 372] on button "Sign Up" at bounding box center [993, 369] width 73 height 29
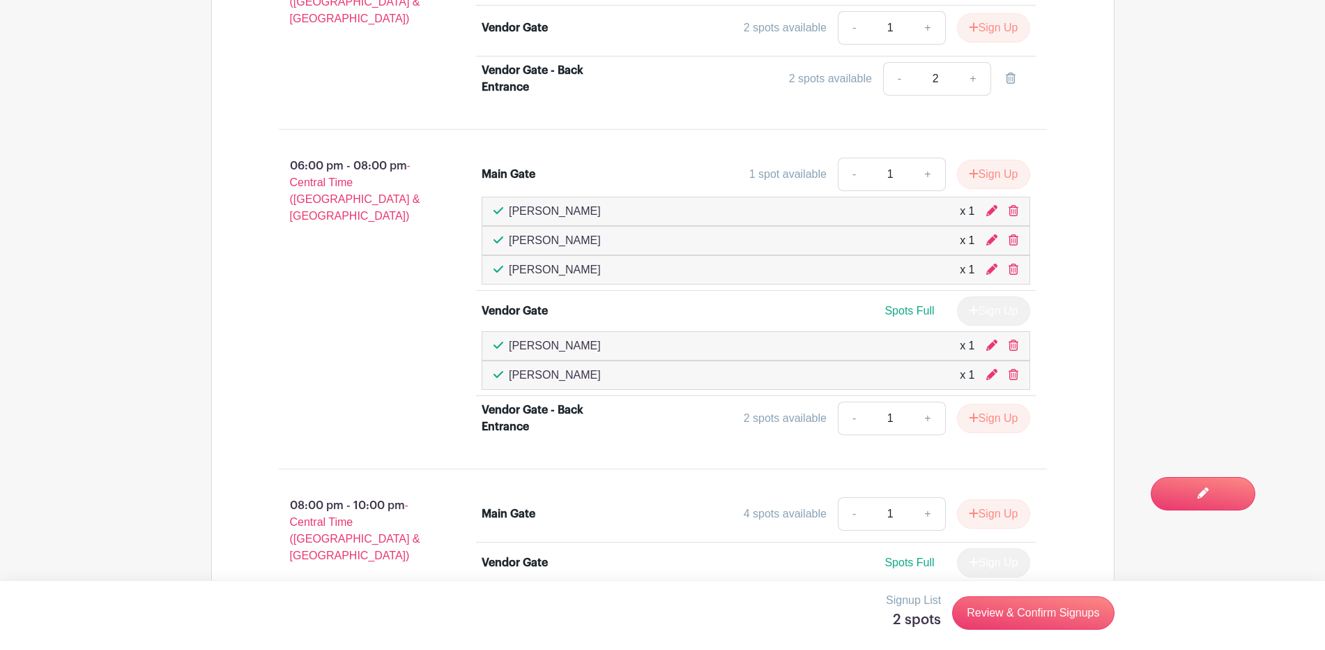
scroll to position [1998, 0]
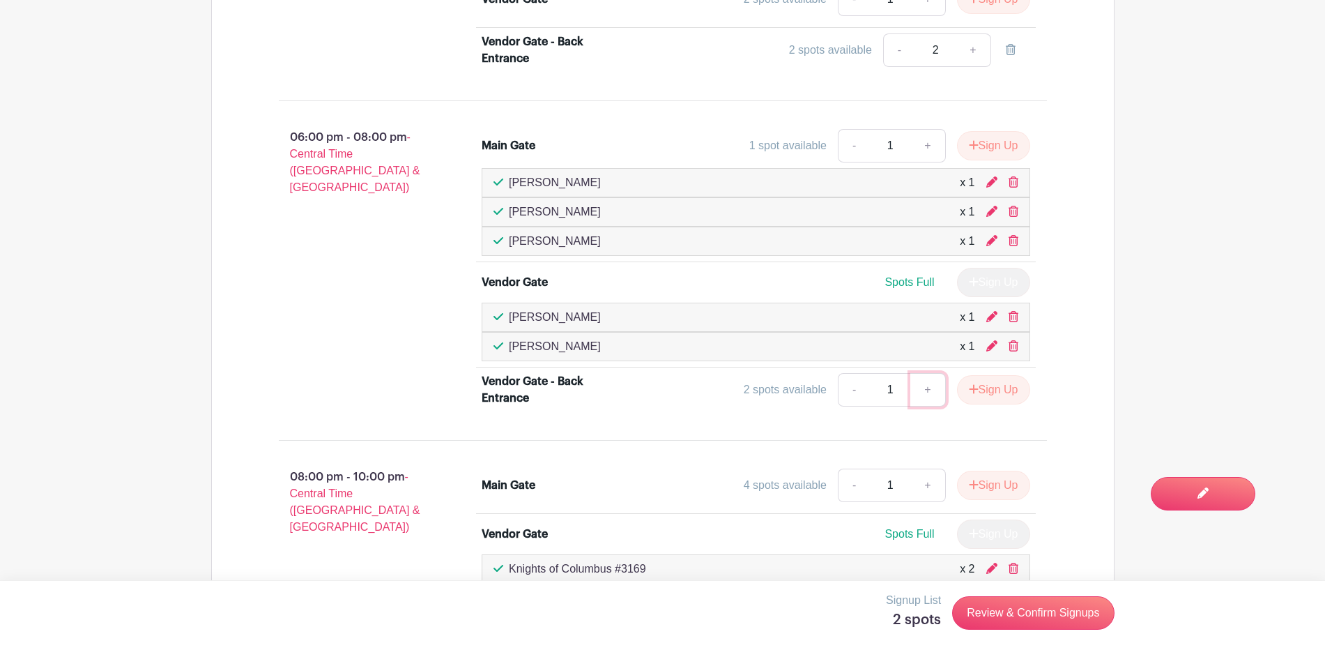
click at [932, 383] on link "+" at bounding box center [928, 389] width 35 height 33
click at [992, 389] on button "Sign Up" at bounding box center [993, 389] width 73 height 29
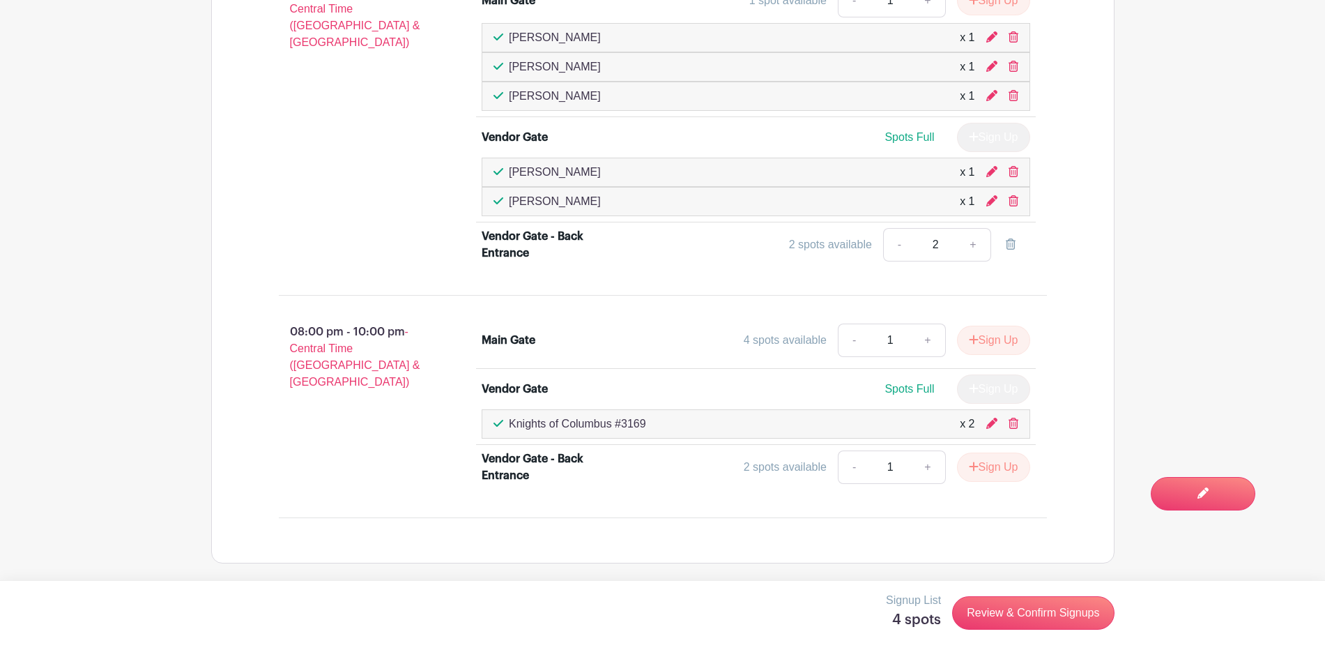
scroll to position [2144, 0]
click at [921, 464] on link "+" at bounding box center [928, 466] width 35 height 33
click at [991, 468] on button "Sign Up" at bounding box center [993, 466] width 73 height 29
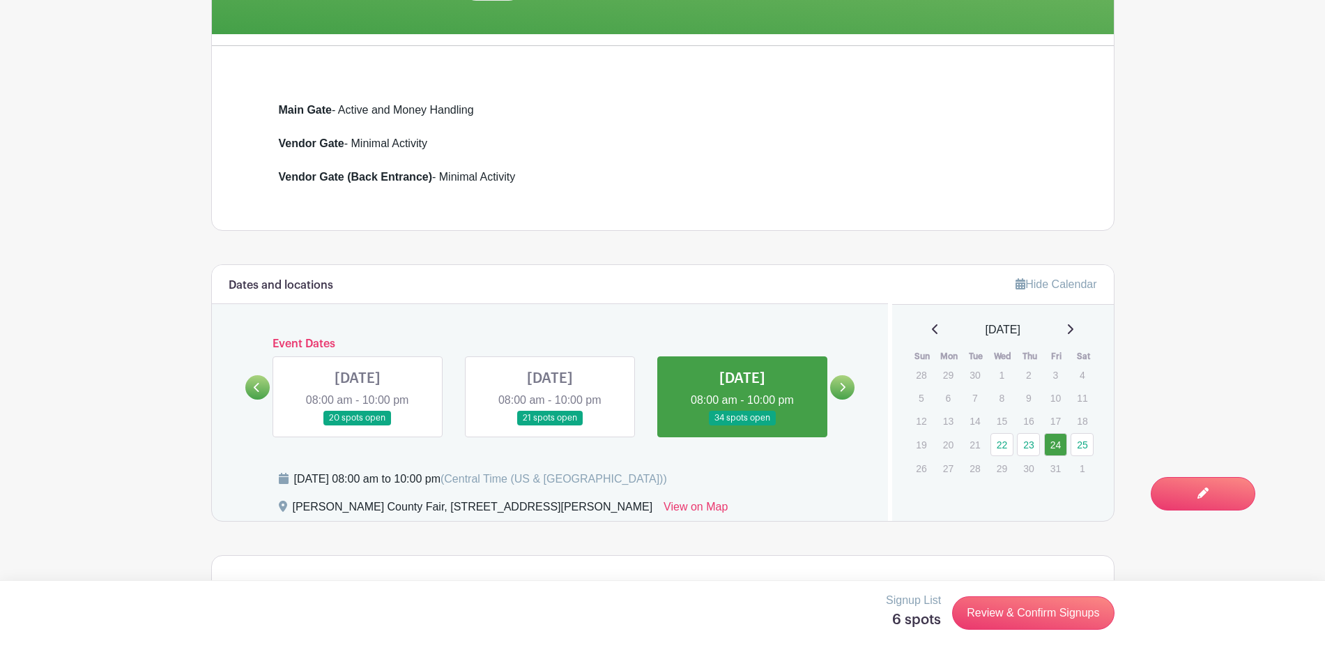
scroll to position [321, 0]
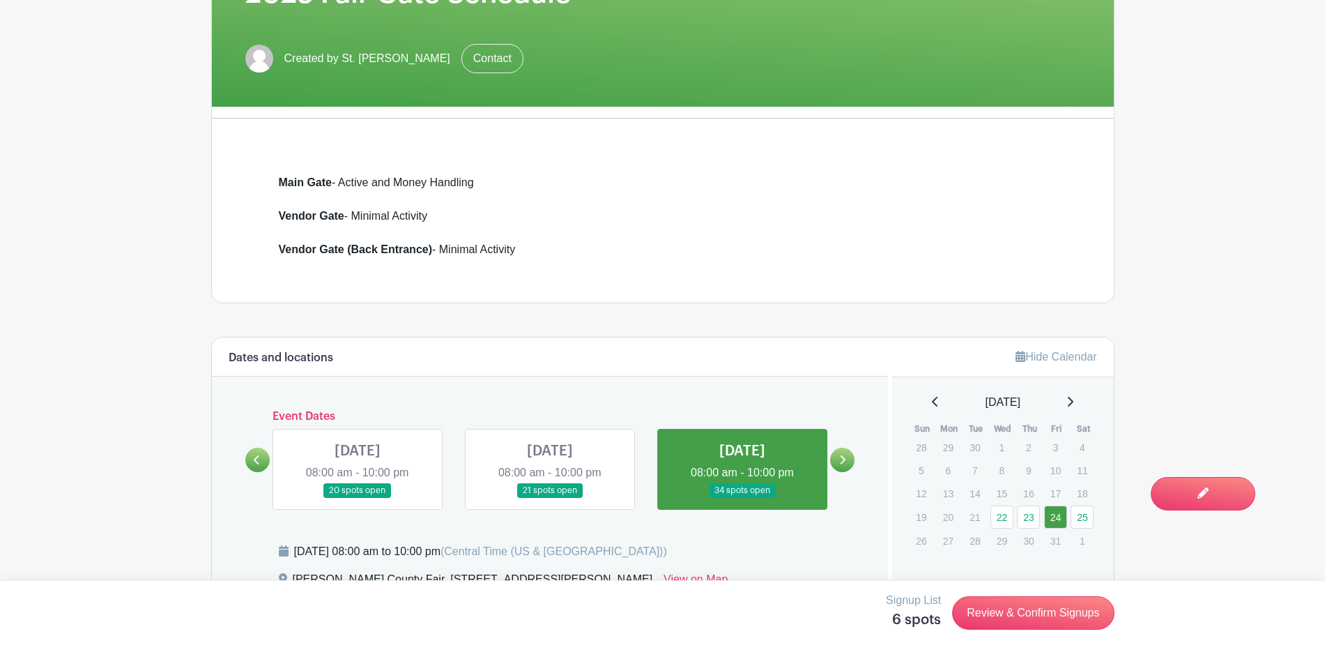
click at [841, 457] on icon at bounding box center [842, 460] width 6 height 10
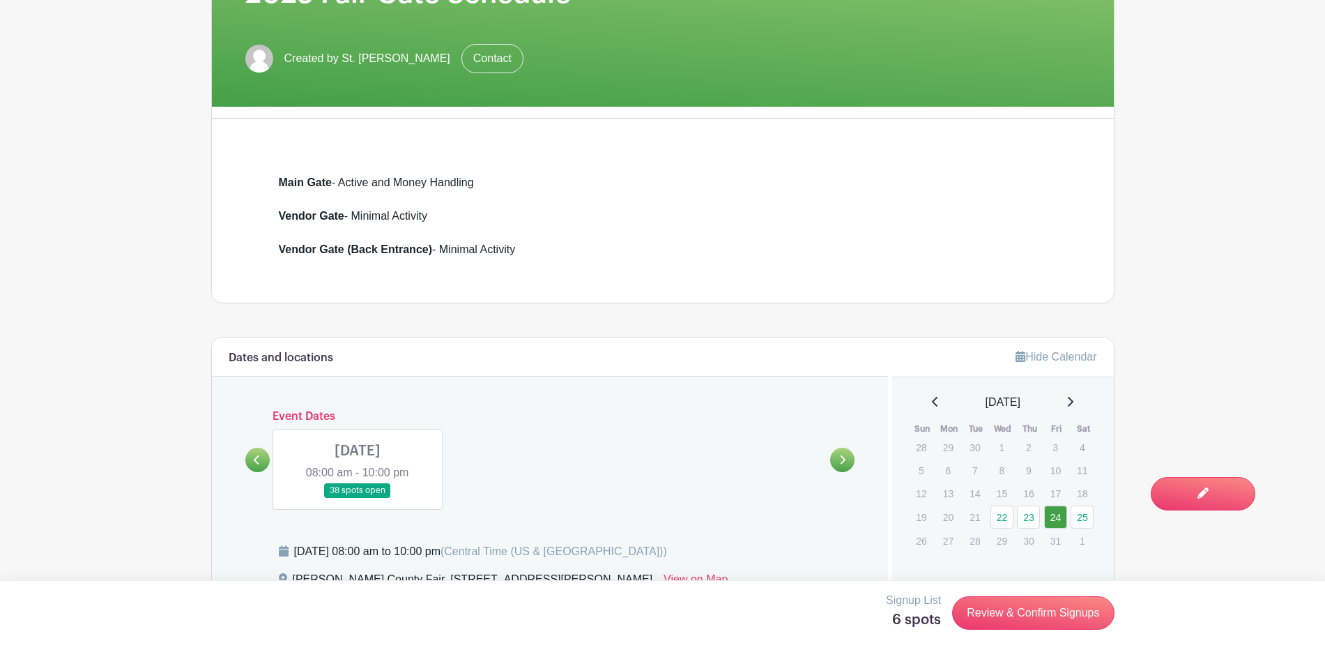
click at [358, 498] on link at bounding box center [358, 498] width 0 height 0
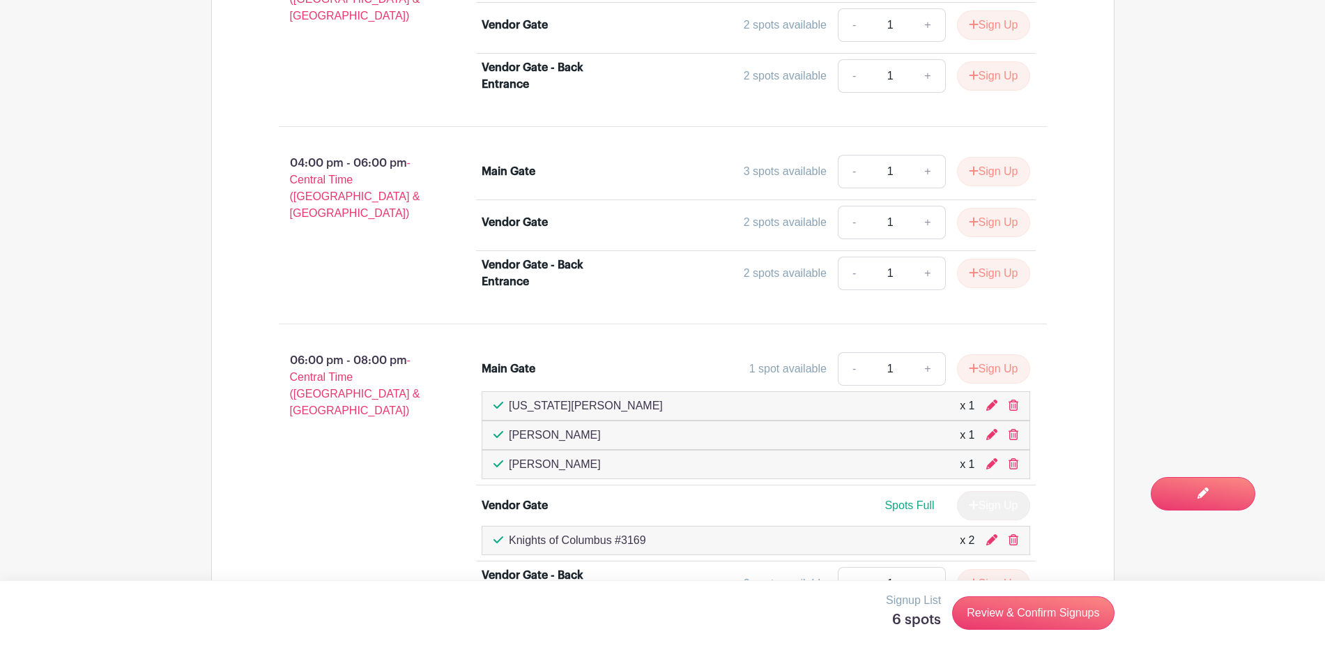
scroll to position [1815, 0]
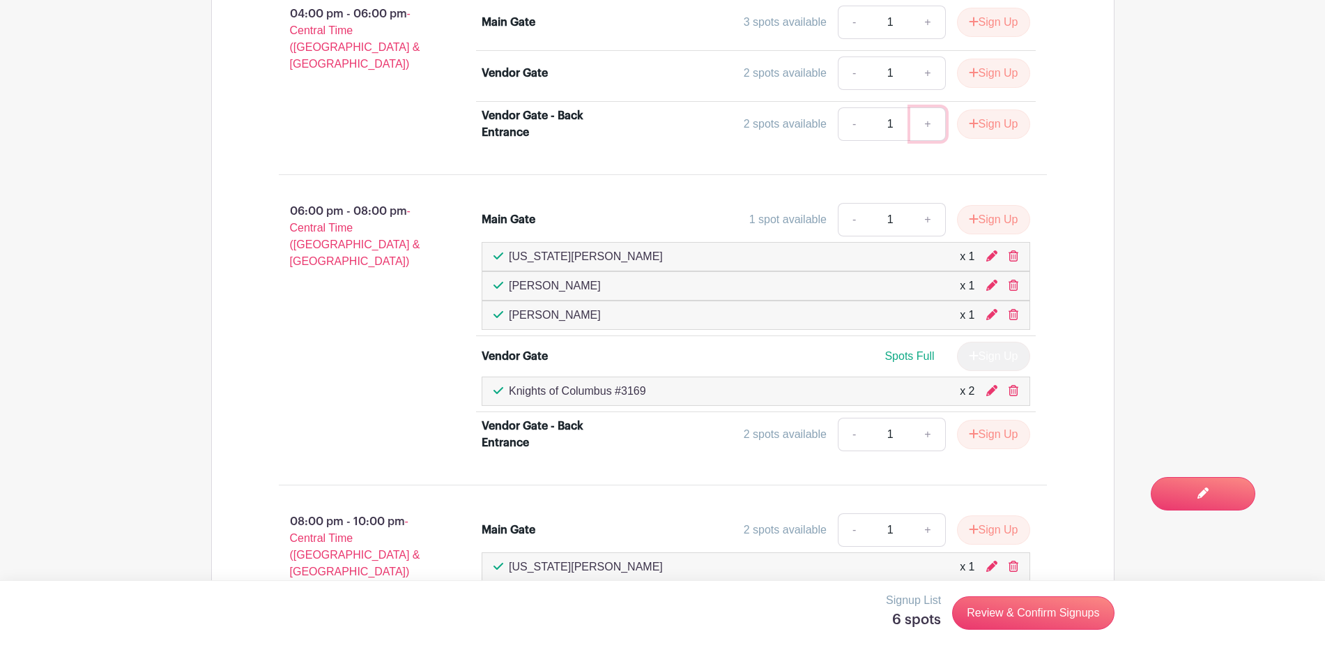
click at [932, 128] on link "+" at bounding box center [928, 123] width 35 height 33
click at [999, 125] on button "Sign Up" at bounding box center [993, 123] width 73 height 29
click at [923, 436] on link "+" at bounding box center [928, 434] width 35 height 33
click at [987, 434] on button "Sign Up" at bounding box center [993, 434] width 73 height 29
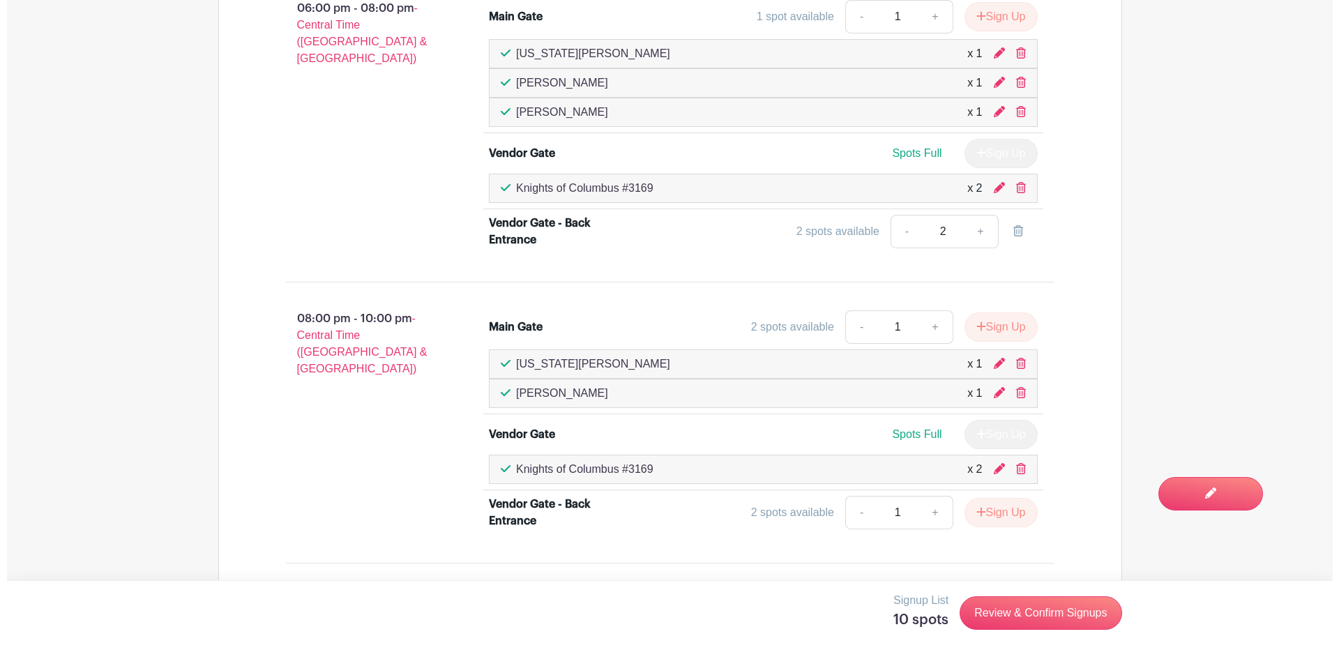
scroll to position [2019, 0]
click at [927, 512] on link "+" at bounding box center [928, 511] width 35 height 33
click at [1001, 508] on button "Sign Up" at bounding box center [993, 511] width 73 height 29
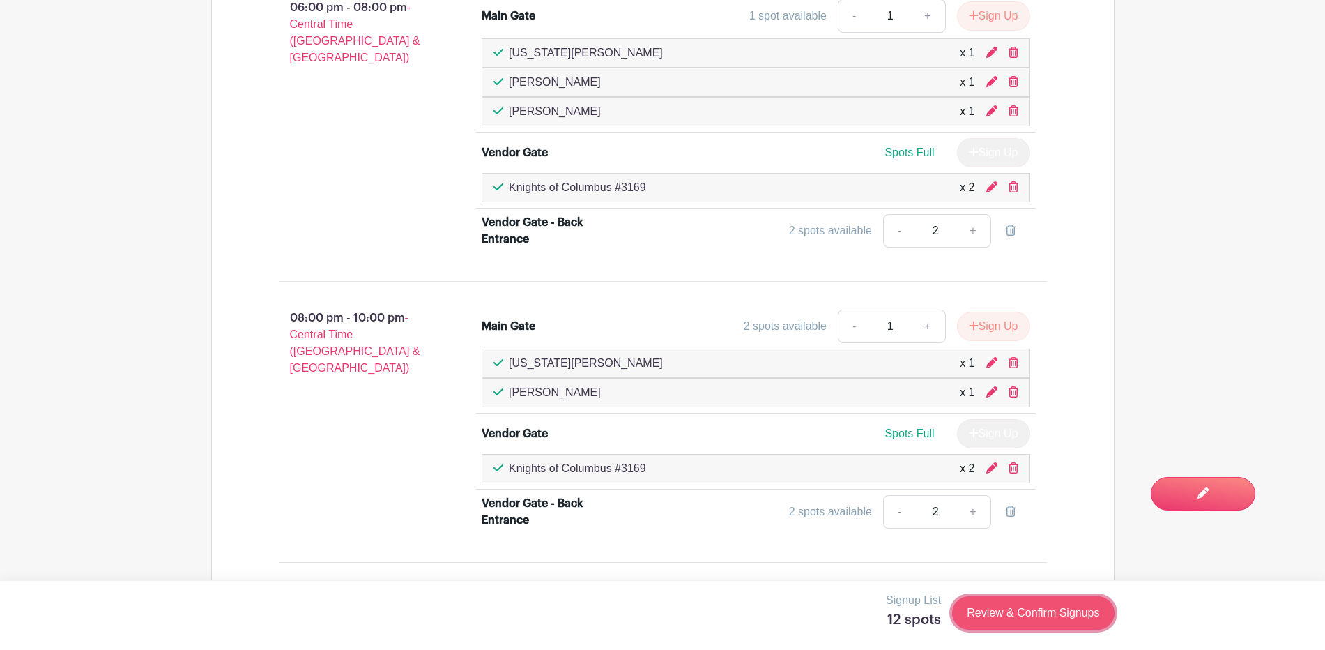
click at [1015, 611] on link "Review & Confirm Signups" at bounding box center [1033, 612] width 162 height 33
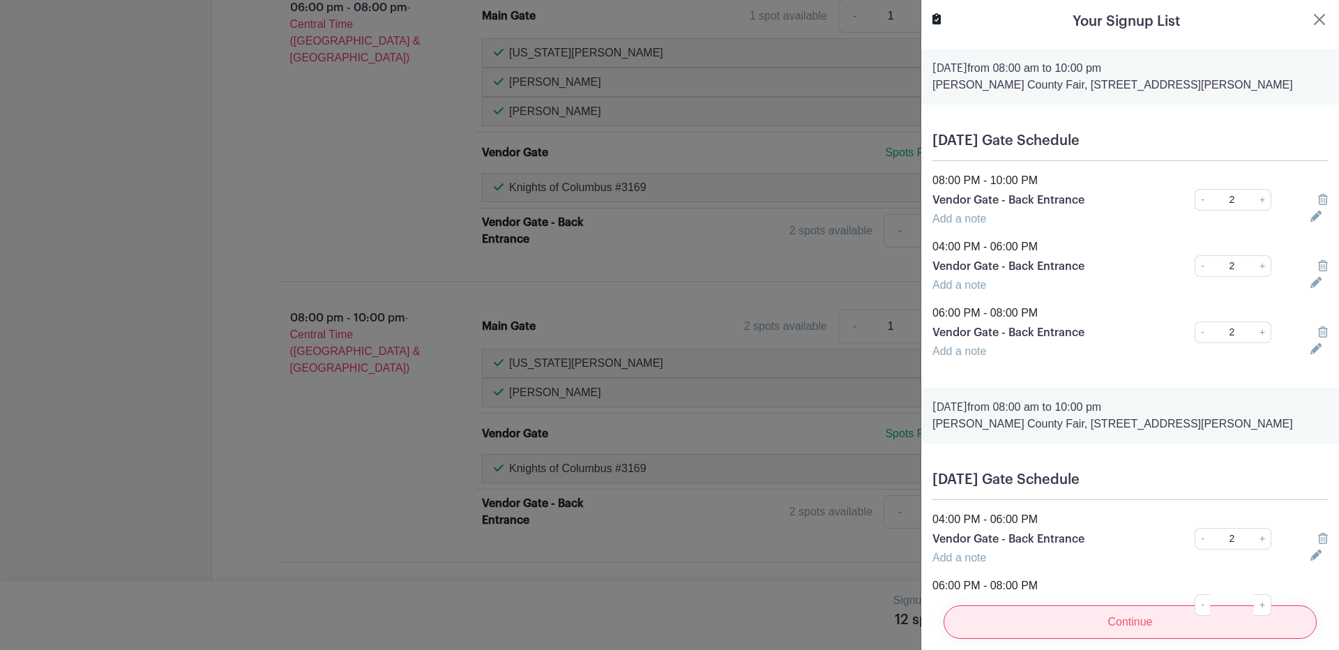
click at [1113, 605] on input "Continue" at bounding box center [1129, 621] width 373 height 33
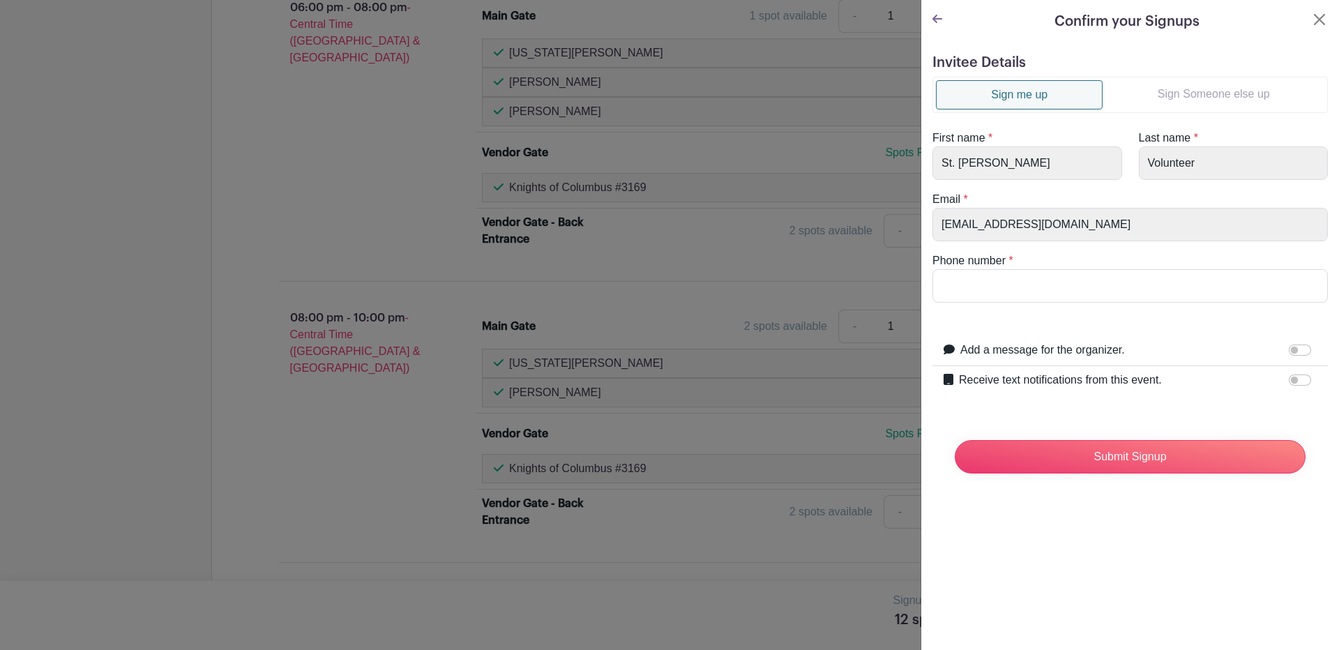
click at [1209, 82] on link "Sign Someone else up" at bounding box center [1213, 94] width 222 height 28
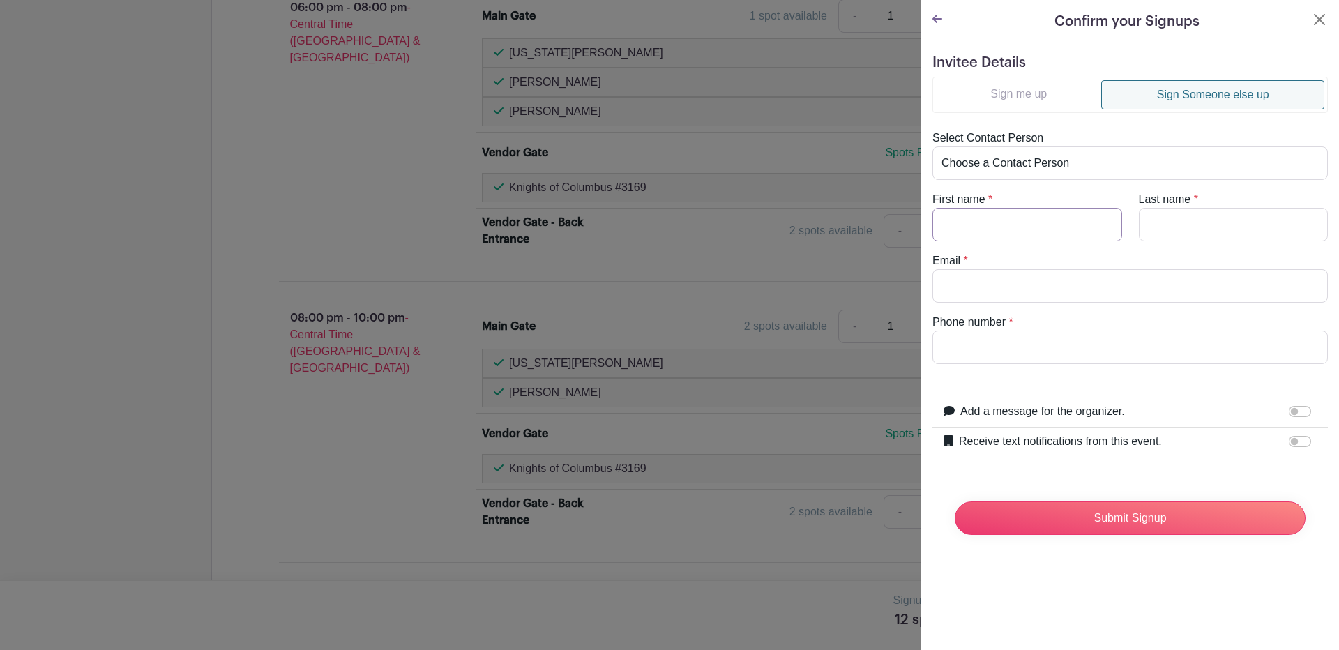
click at [987, 237] on input "First name" at bounding box center [1027, 224] width 190 height 33
click at [1055, 444] on label "Receive text notifications from this event." at bounding box center [1060, 441] width 203 height 17
click at [1288, 444] on input "Receive text notifications from this event." at bounding box center [1299, 441] width 22 height 11
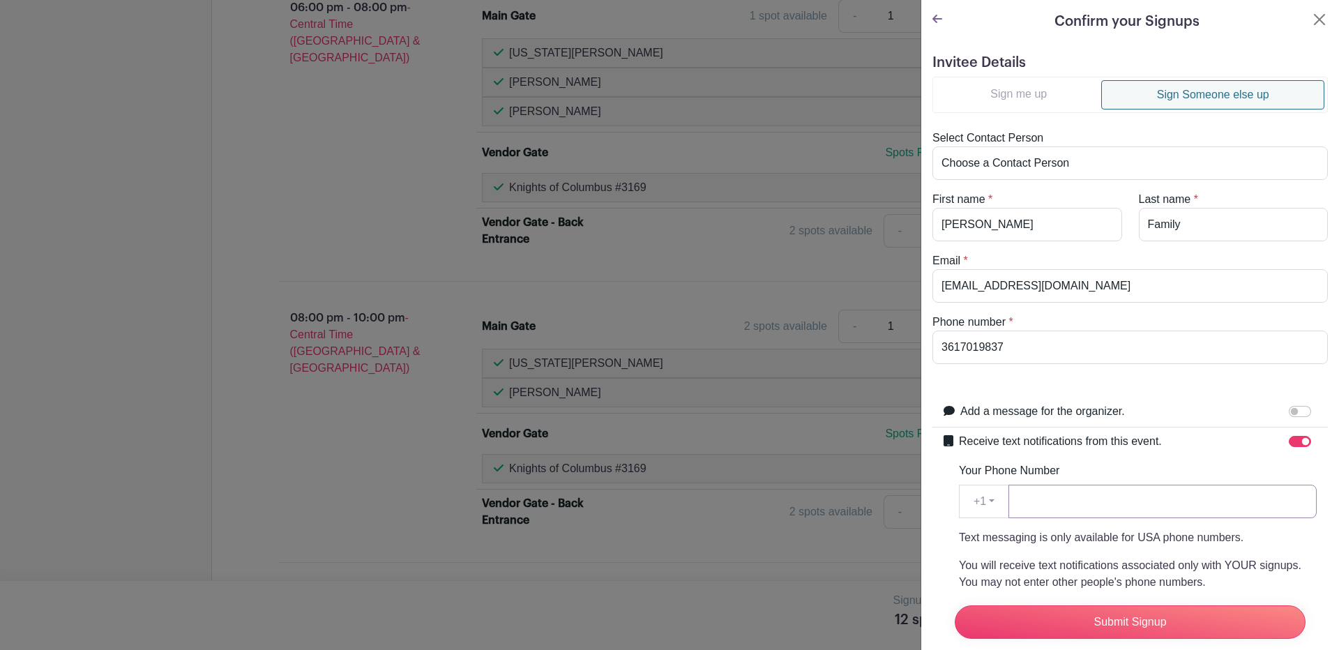
click at [1142, 500] on input "Your Phone Number" at bounding box center [1162, 501] width 308 height 33
click at [1138, 614] on input "Submit Signup" at bounding box center [1129, 621] width 351 height 33
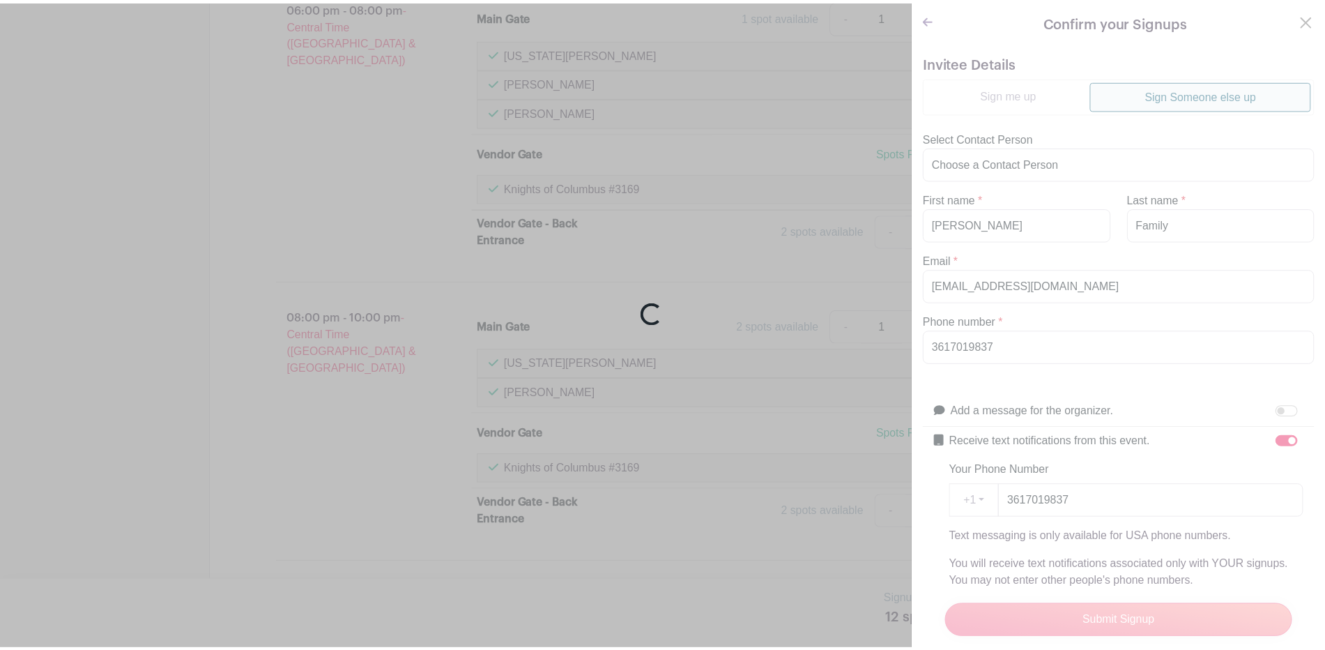
scroll to position [2048, 0]
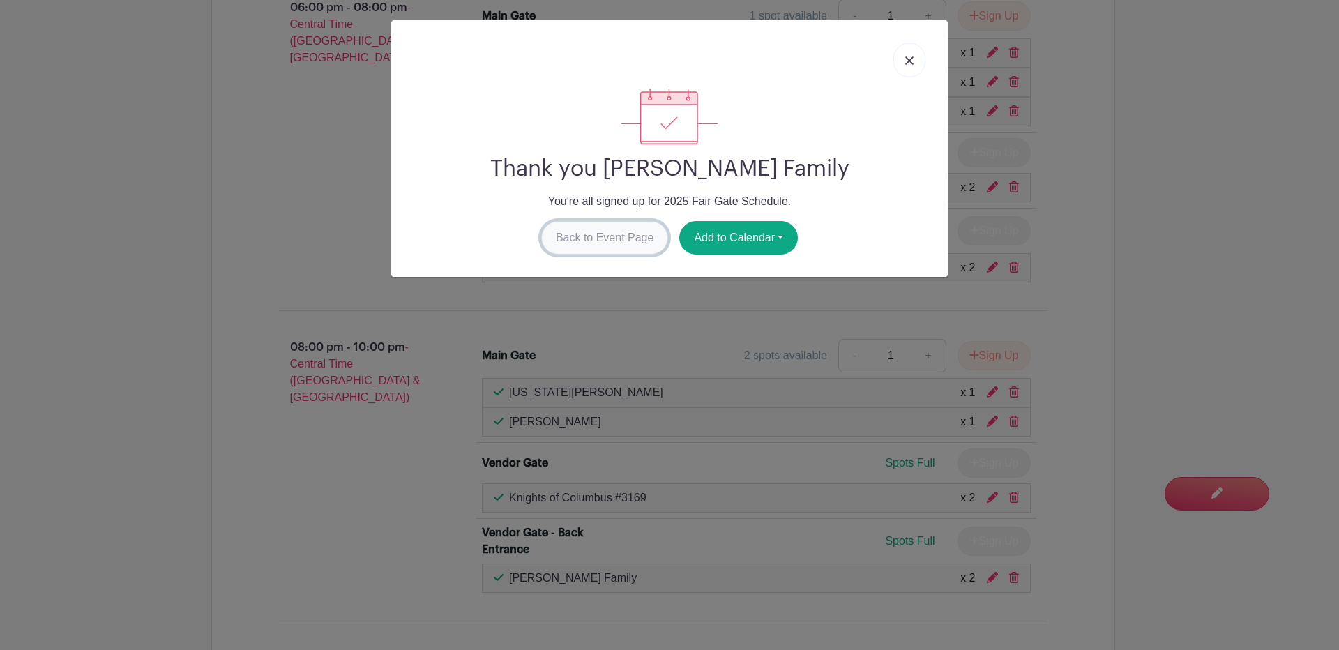
click at [572, 237] on link "Back to Event Page" at bounding box center [605, 237] width 128 height 33
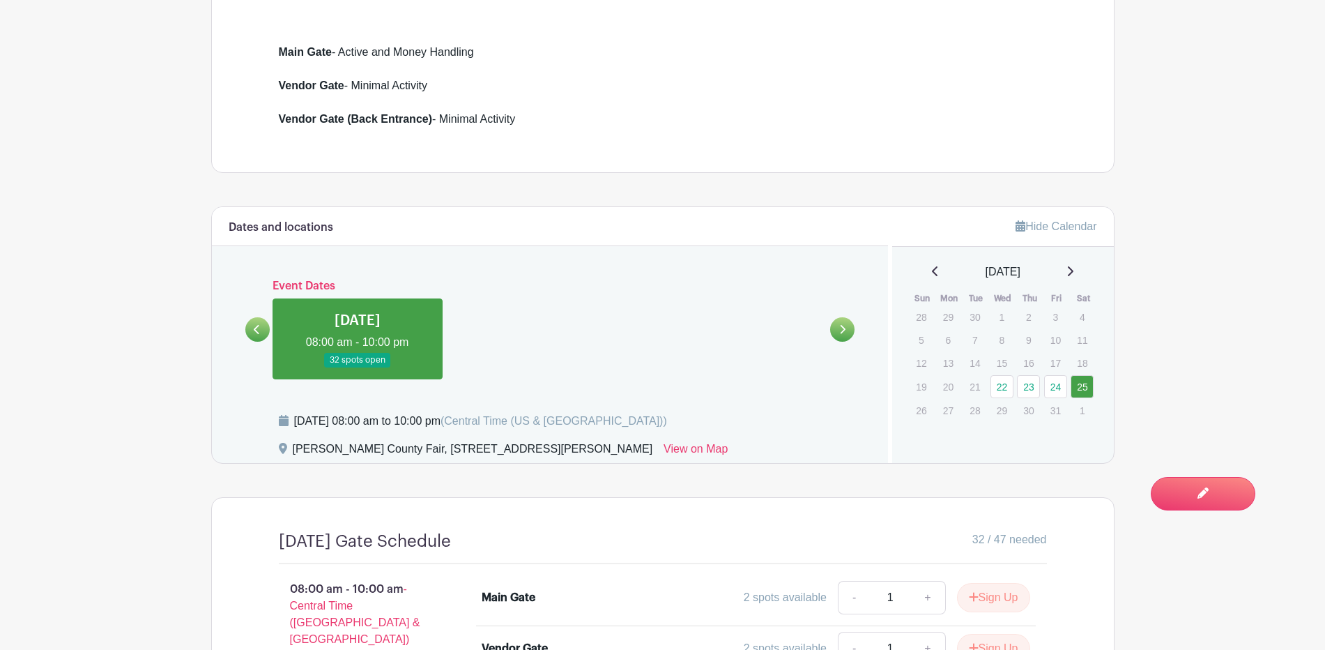
scroll to position [448, 0]
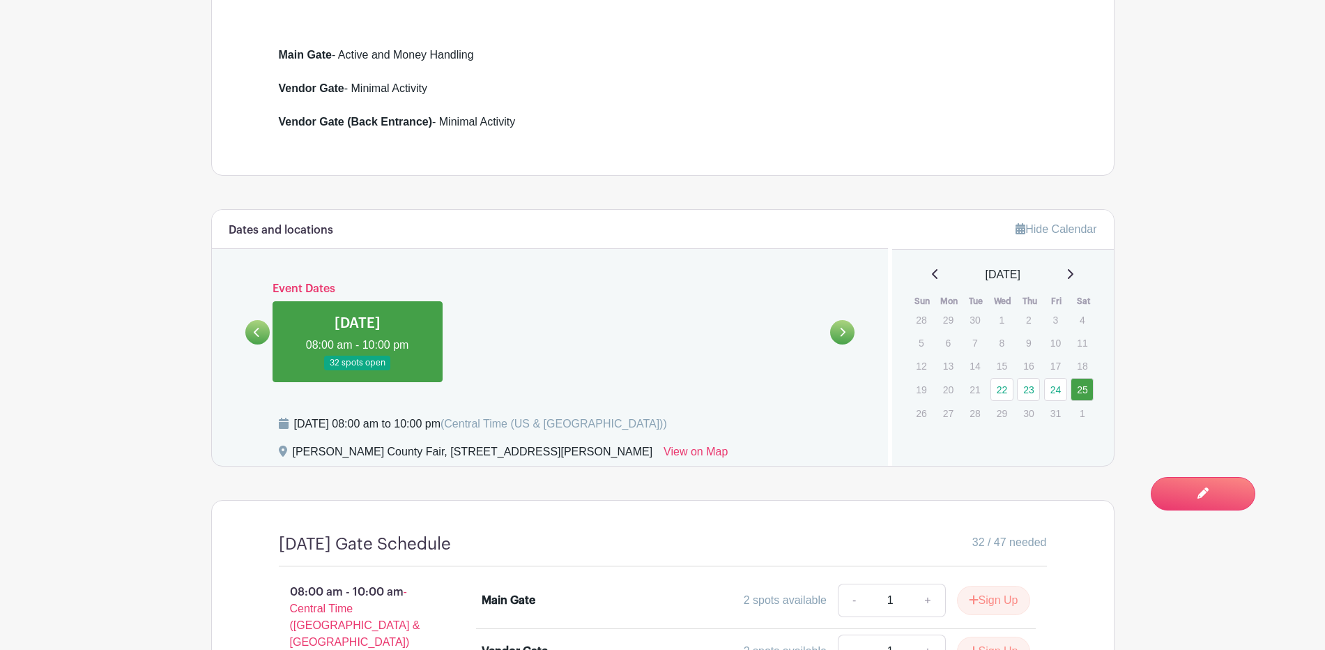
click at [358, 370] on link at bounding box center [358, 370] width 0 height 0
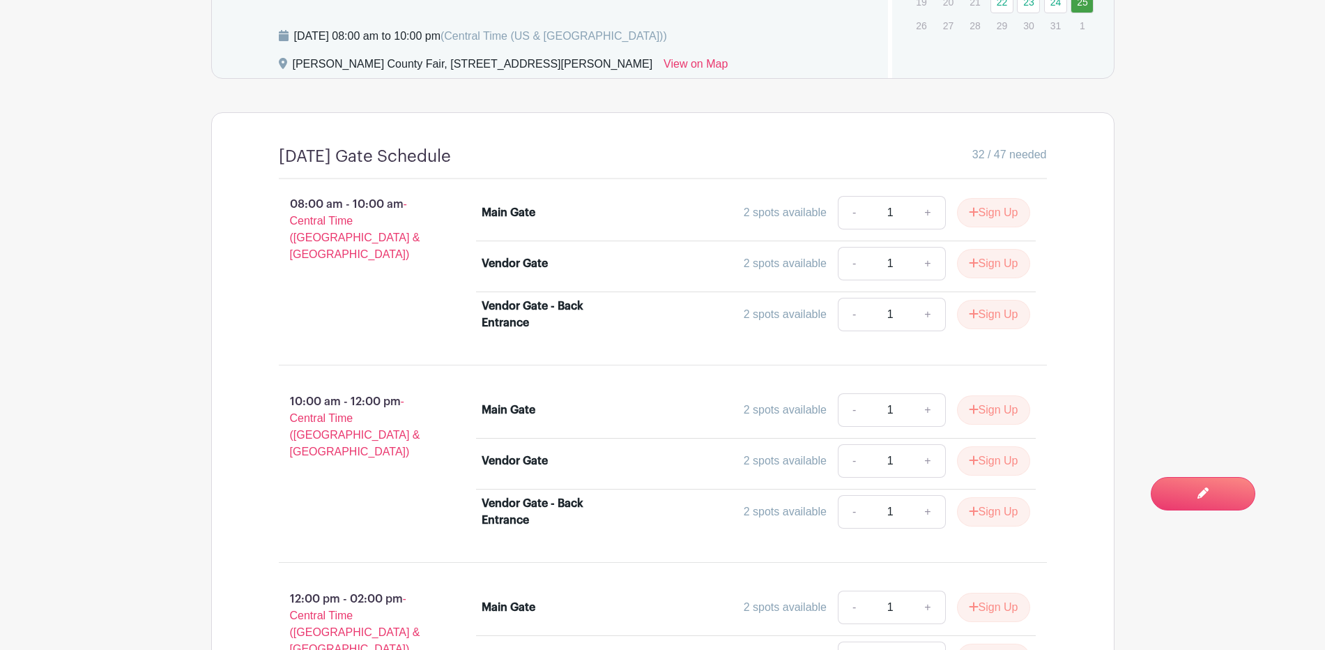
scroll to position [855, 0]
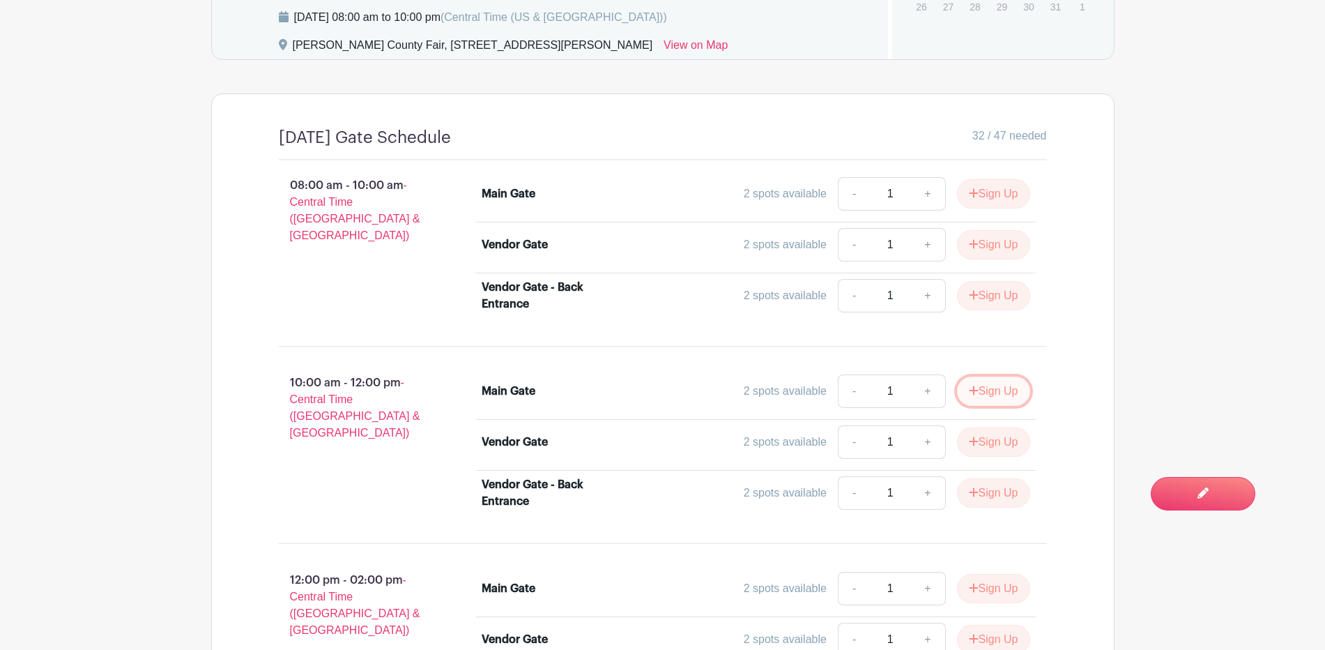
click at [982, 388] on button "Sign Up" at bounding box center [993, 390] width 73 height 29
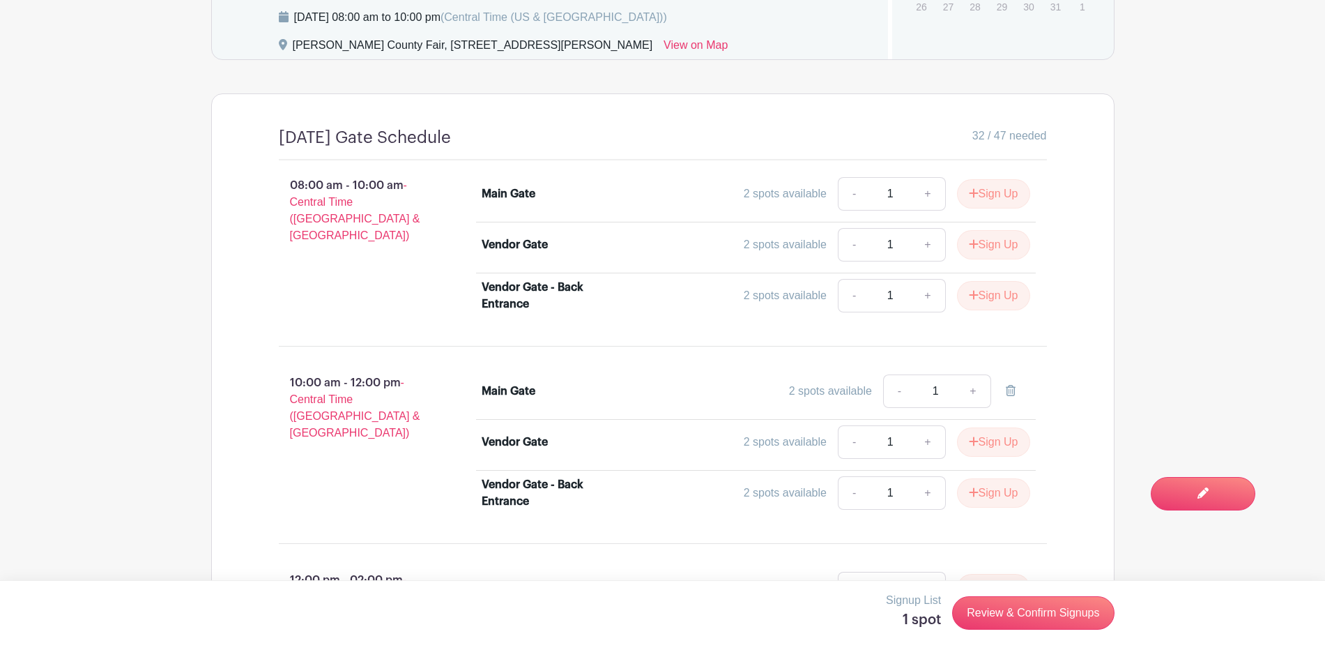
scroll to position [884, 0]
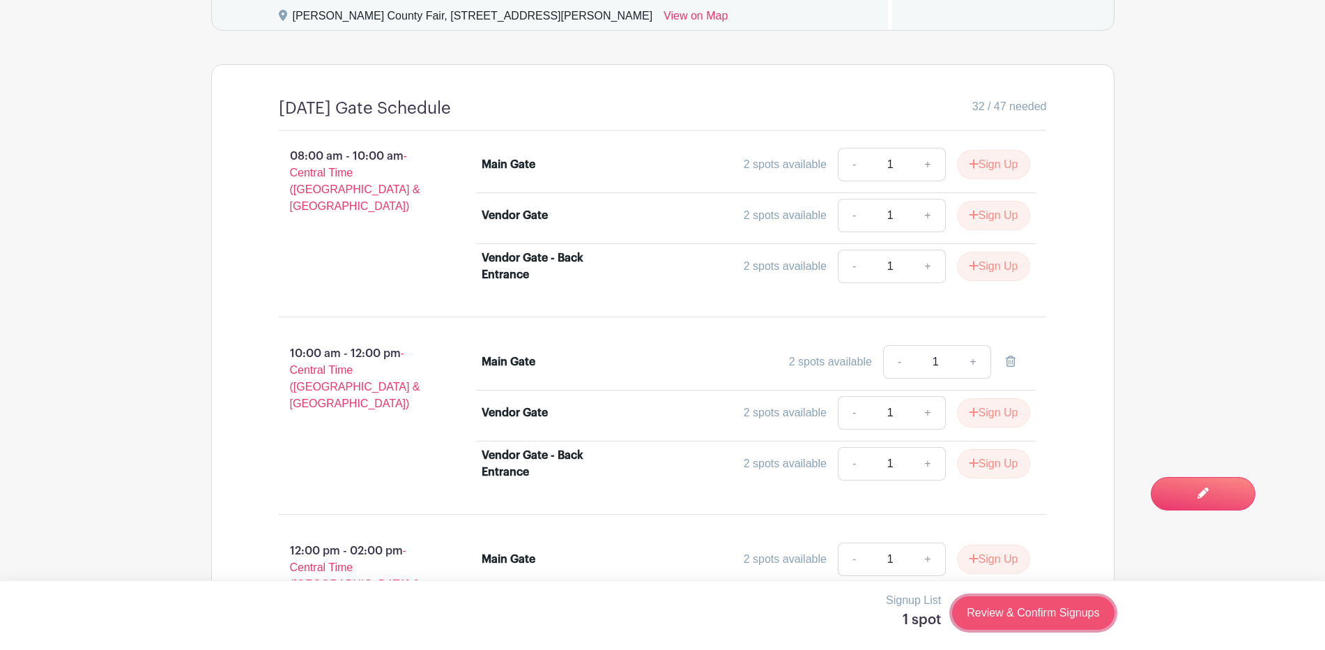
click at [1035, 612] on link "Review & Confirm Signups" at bounding box center [1033, 612] width 162 height 33
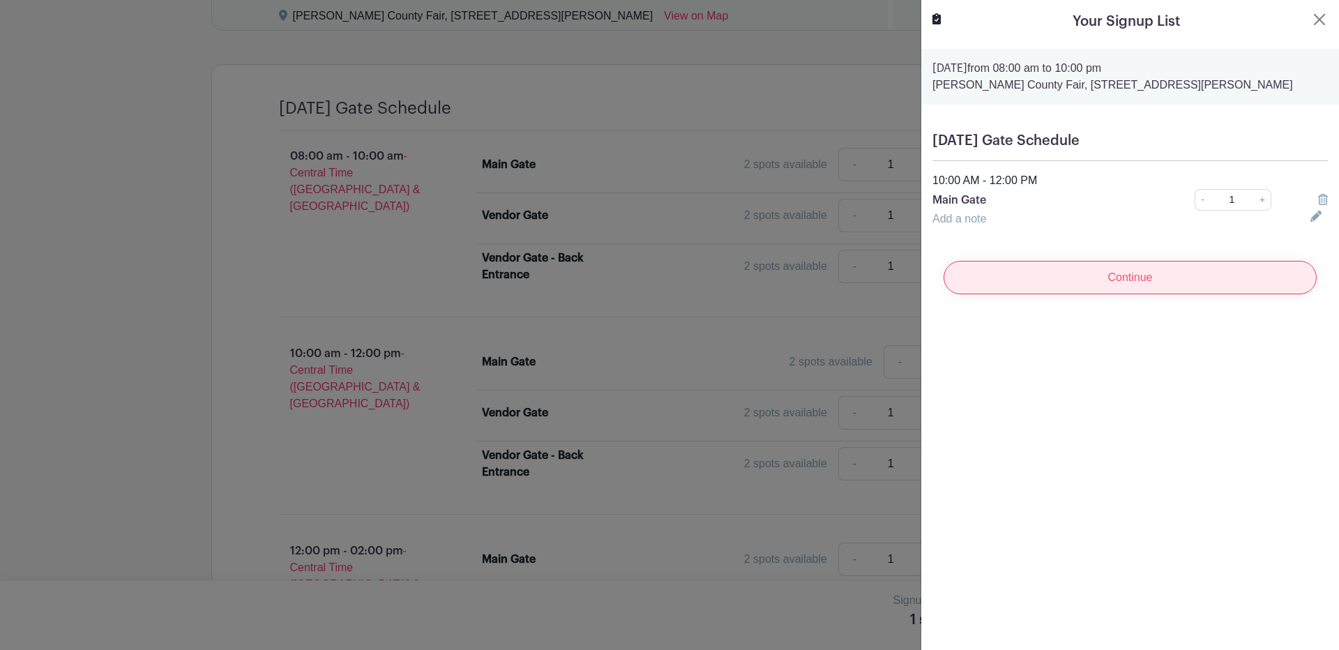
click at [1120, 279] on input "Continue" at bounding box center [1129, 277] width 373 height 33
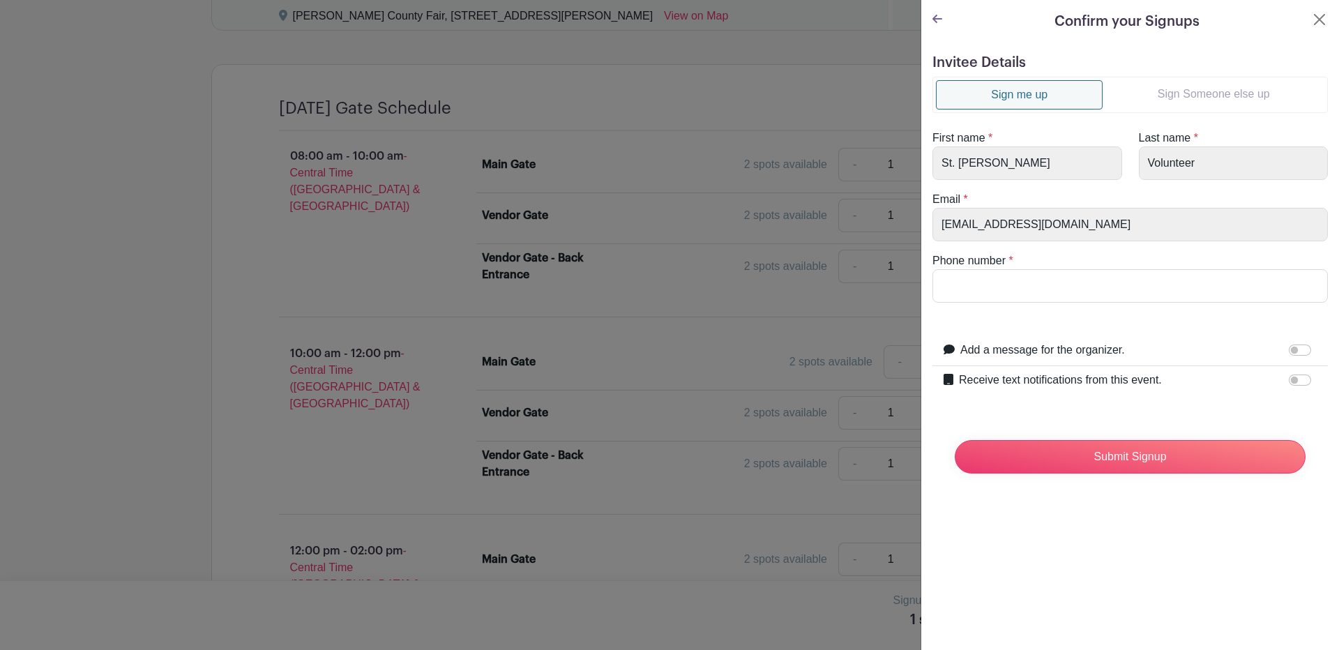
click at [1238, 75] on form "Invitee Details Sign me up Sign Someone else up First name * St. Joseph Last na…" at bounding box center [1129, 269] width 395 height 430
click at [1222, 86] on link "Sign Someone else up" at bounding box center [1213, 94] width 222 height 28
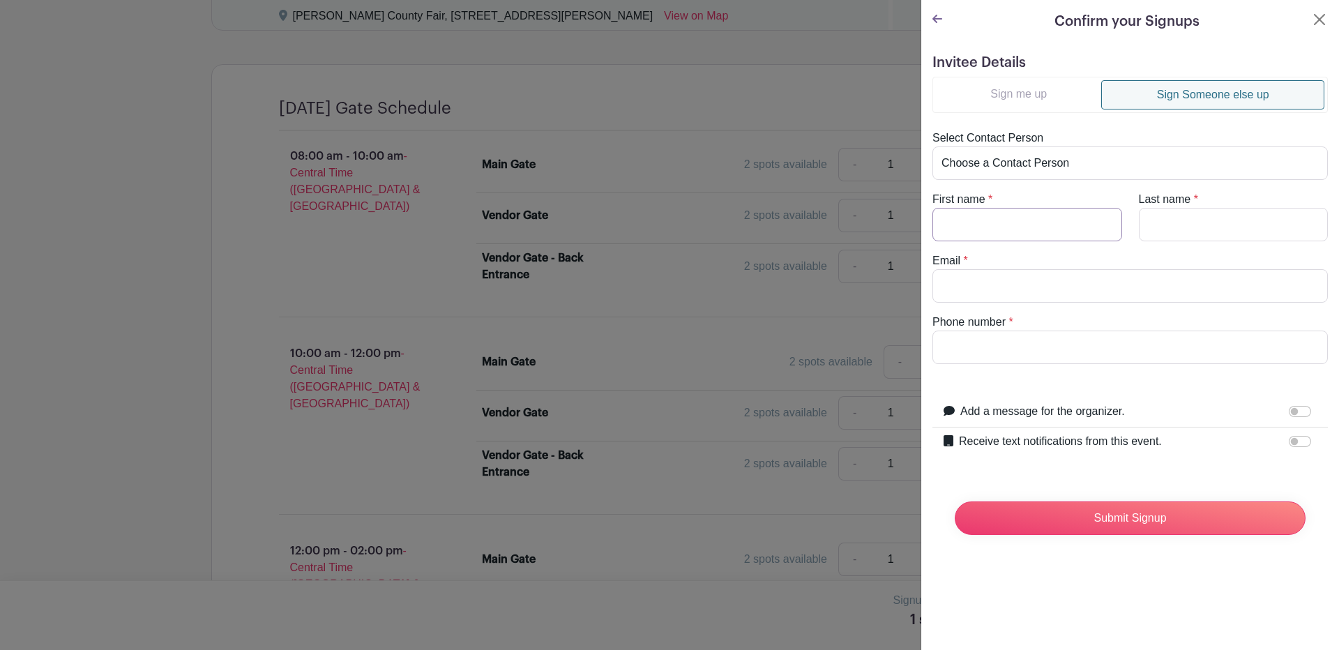
click at [961, 232] on input "First name" at bounding box center [1027, 224] width 190 height 33
click at [1053, 446] on label "Receive text notifications from this event." at bounding box center [1060, 441] width 203 height 17
click at [1288, 446] on input "Receive text notifications from this event." at bounding box center [1299, 441] width 22 height 11
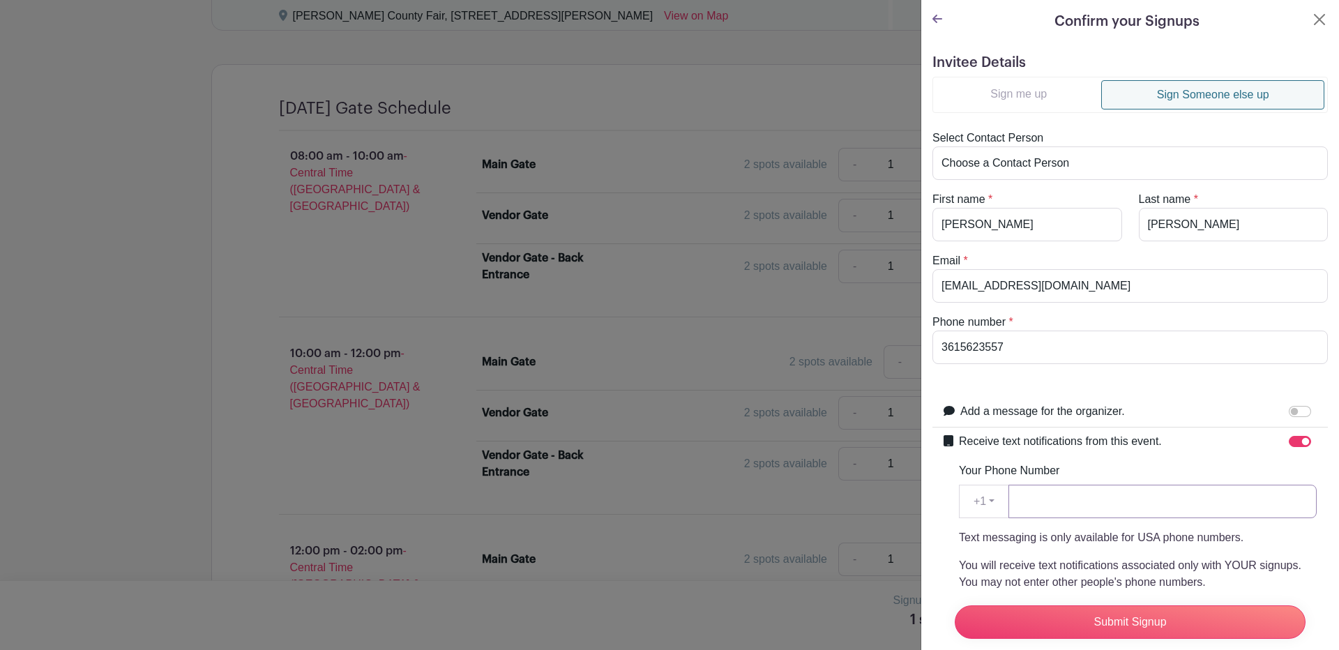
click at [1046, 498] on input "Your Phone Number" at bounding box center [1162, 501] width 308 height 33
click at [1127, 605] on input "Submit Signup" at bounding box center [1129, 621] width 351 height 33
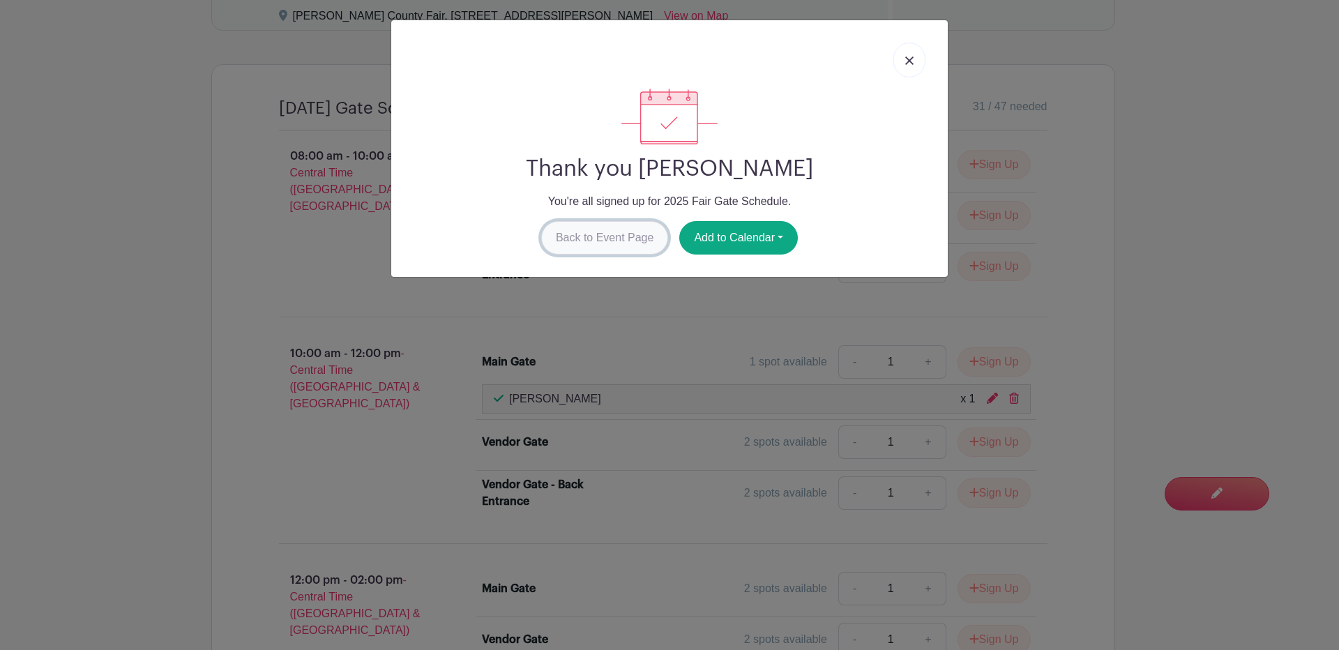
click at [588, 236] on link "Back to Event Page" at bounding box center [605, 237] width 128 height 33
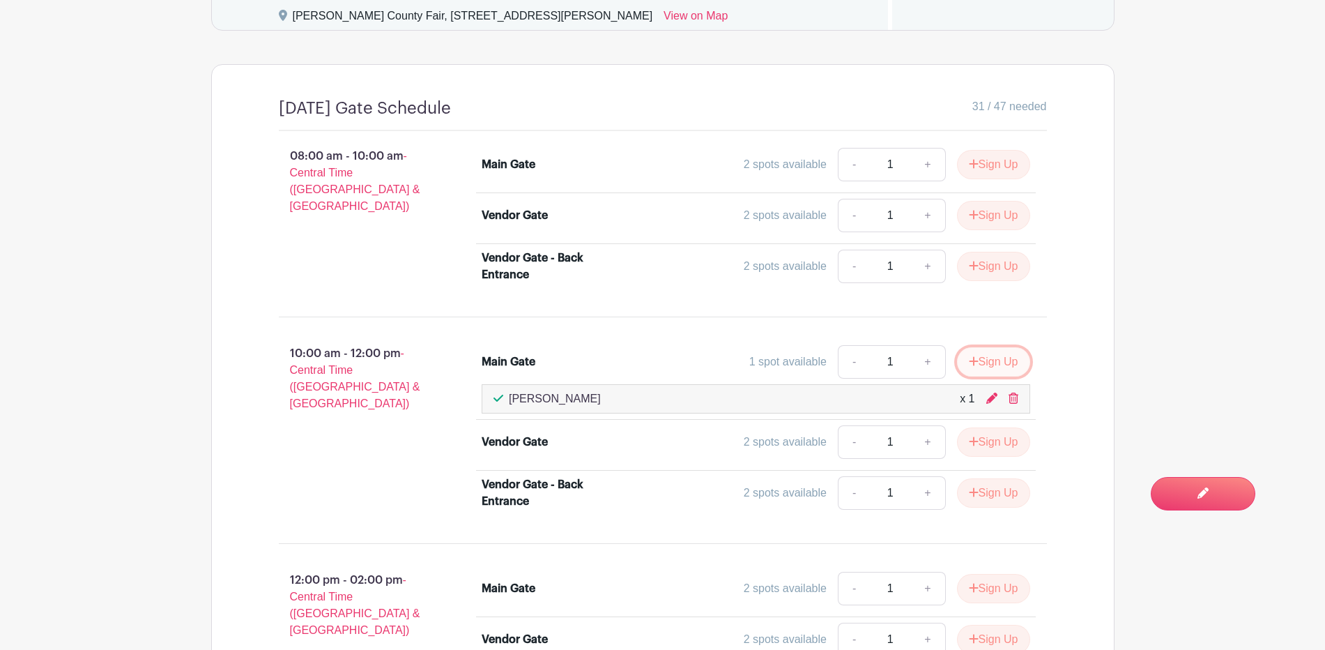
click at [991, 358] on button "Sign Up" at bounding box center [993, 361] width 73 height 29
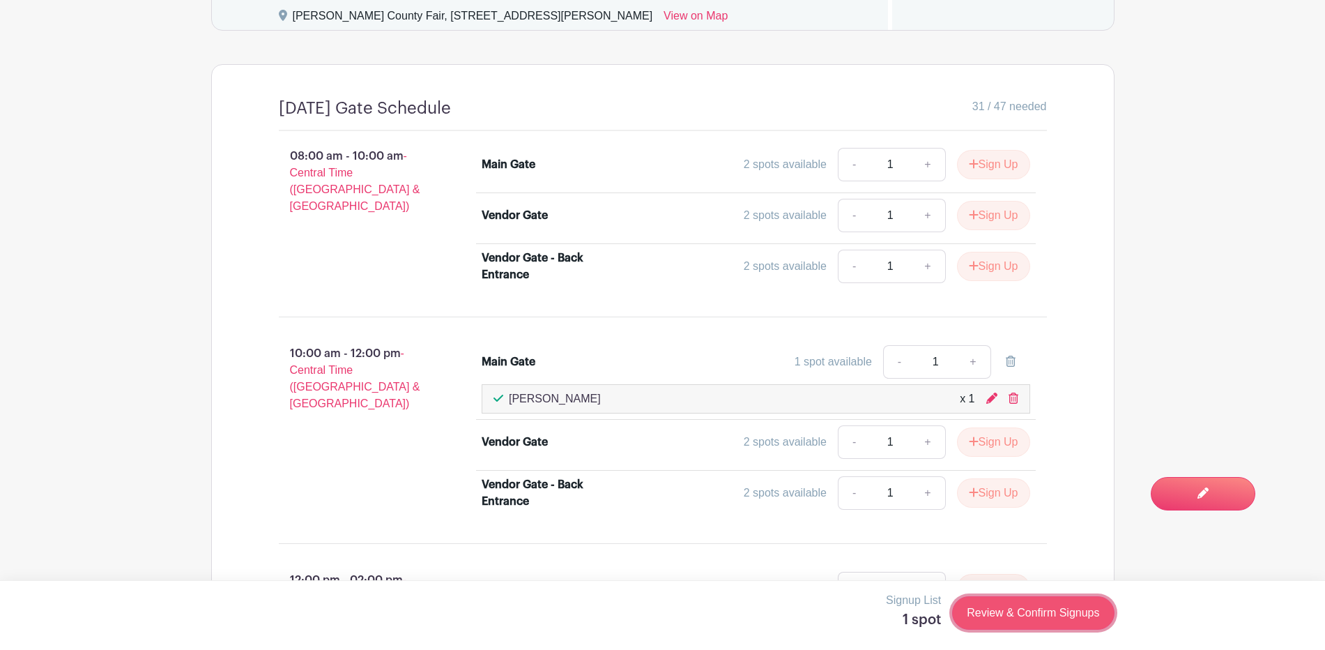
click at [1007, 609] on link "Review & Confirm Signups" at bounding box center [1033, 612] width 162 height 33
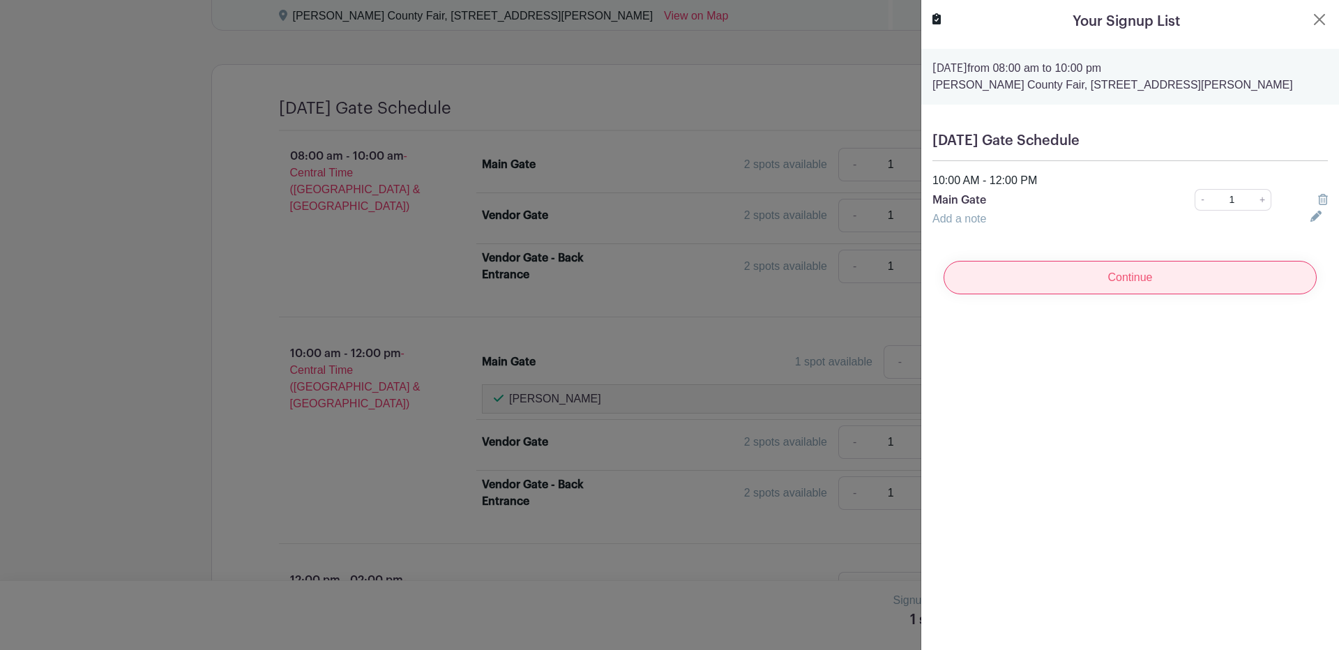
click at [1150, 272] on input "Continue" at bounding box center [1129, 277] width 373 height 33
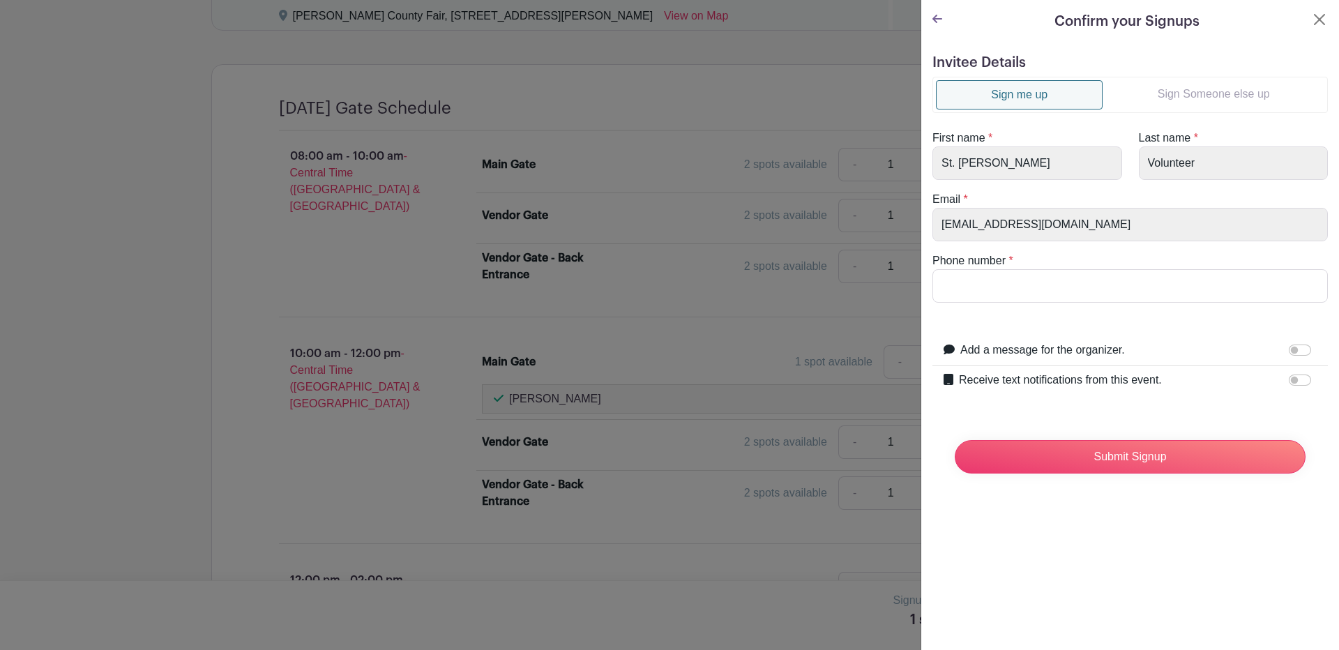
click at [1202, 93] on link "Sign Someone else up" at bounding box center [1213, 94] width 222 height 28
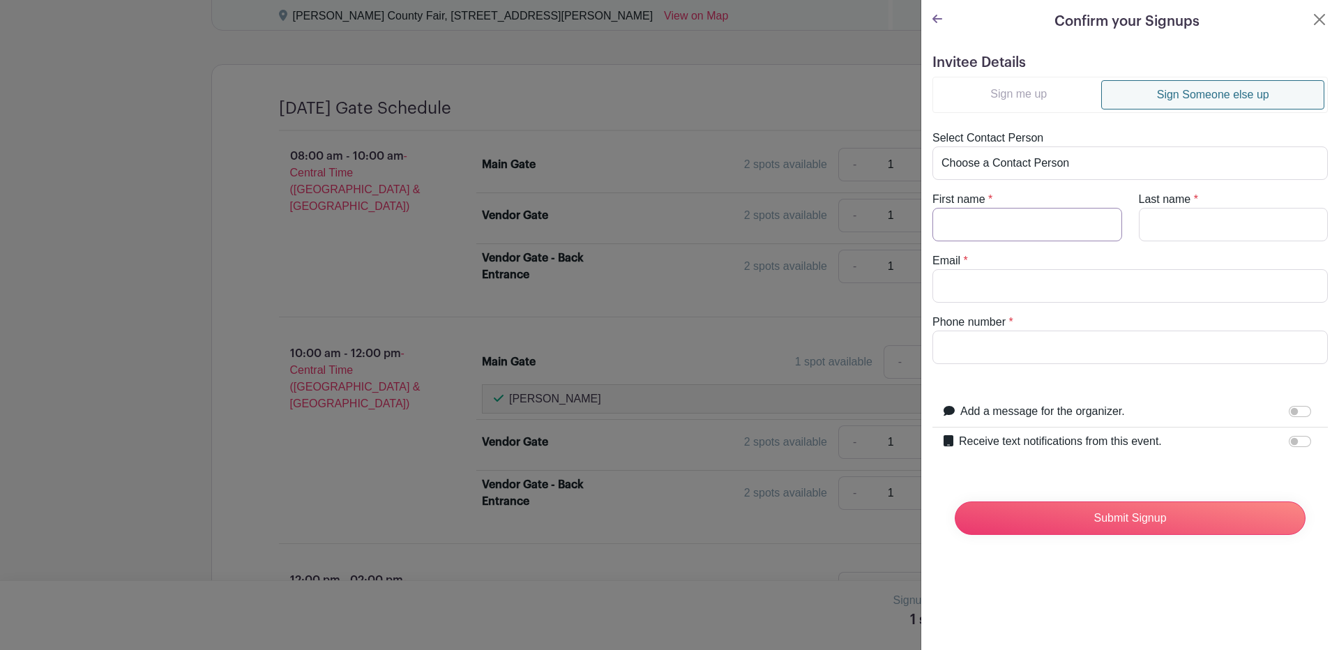
click at [990, 222] on input "First name" at bounding box center [1027, 224] width 190 height 33
click at [1053, 442] on label "Receive text notifications from this event." at bounding box center [1060, 441] width 203 height 17
click at [1288, 442] on input "Receive text notifications from this event." at bounding box center [1299, 441] width 22 height 11
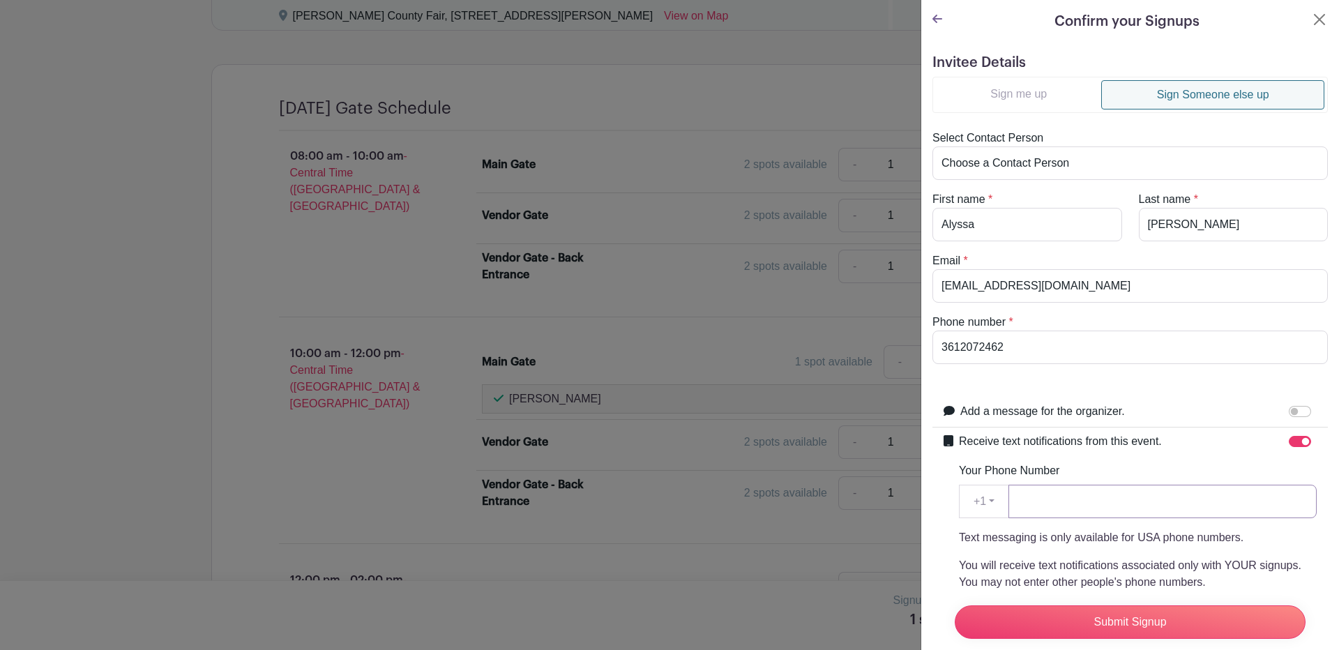
click at [1076, 494] on input "Your Phone Number" at bounding box center [1162, 501] width 308 height 33
click at [1164, 605] on input "Submit Signup" at bounding box center [1129, 621] width 351 height 33
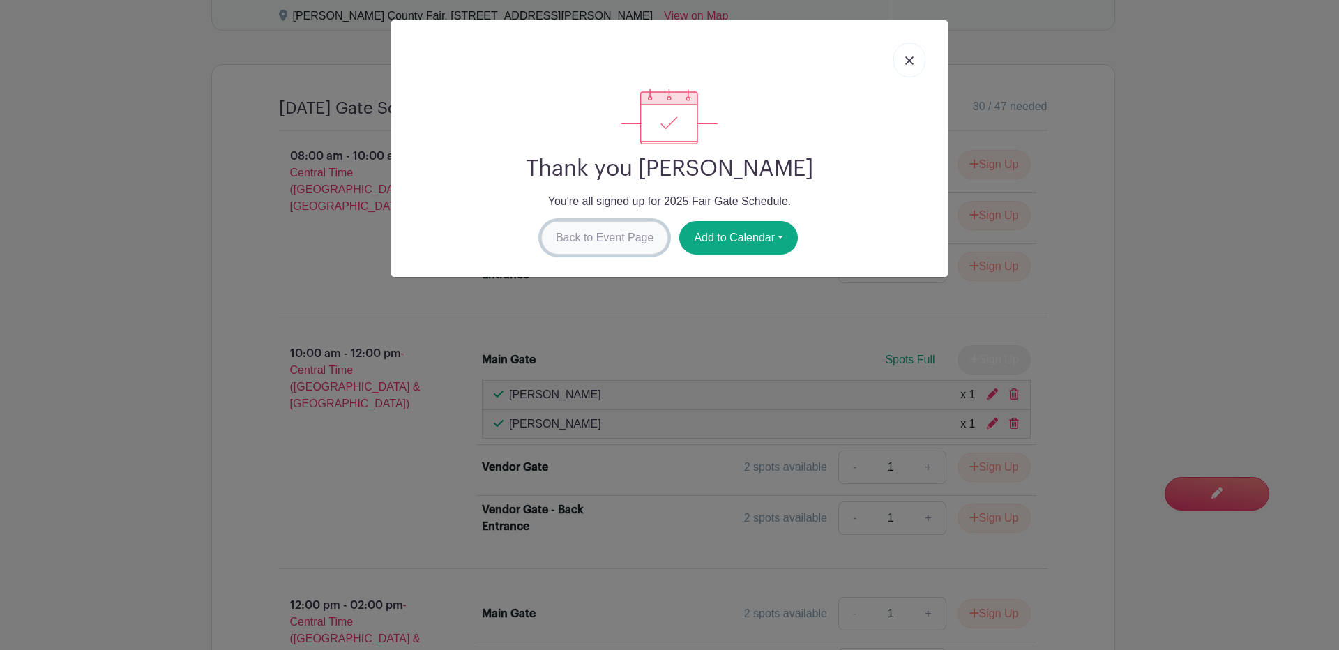
click at [608, 231] on link "Back to Event Page" at bounding box center [605, 237] width 128 height 33
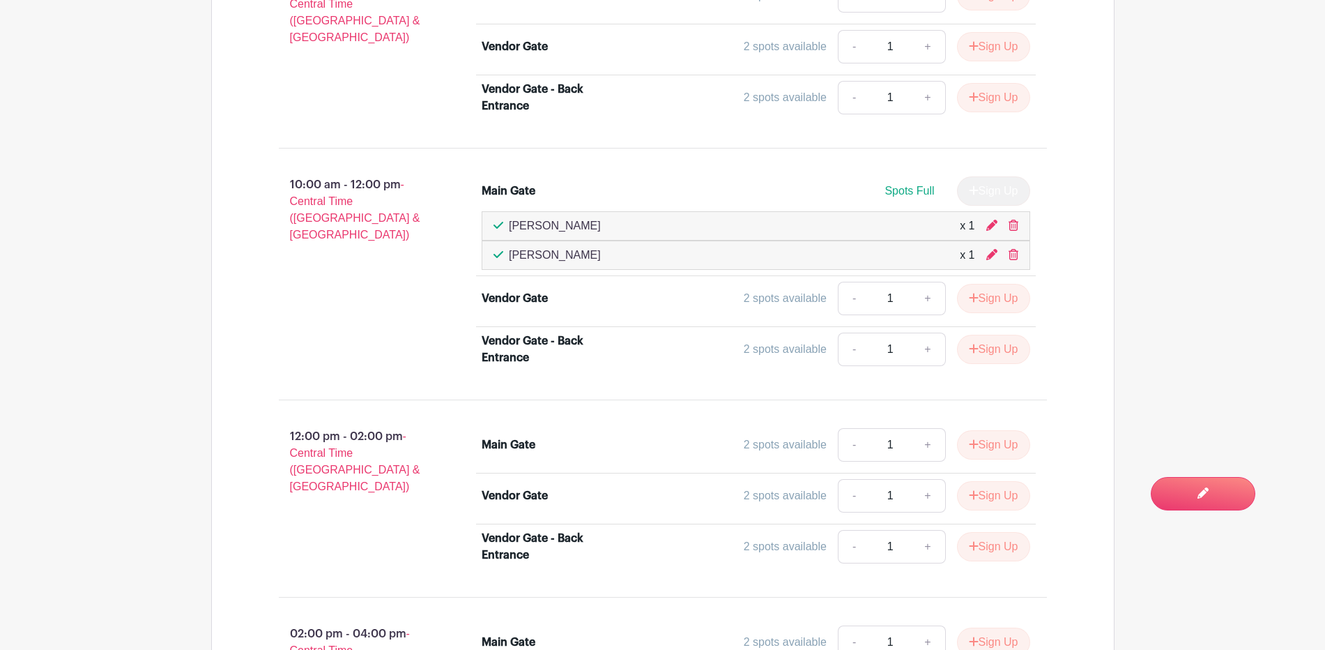
scroll to position [1058, 0]
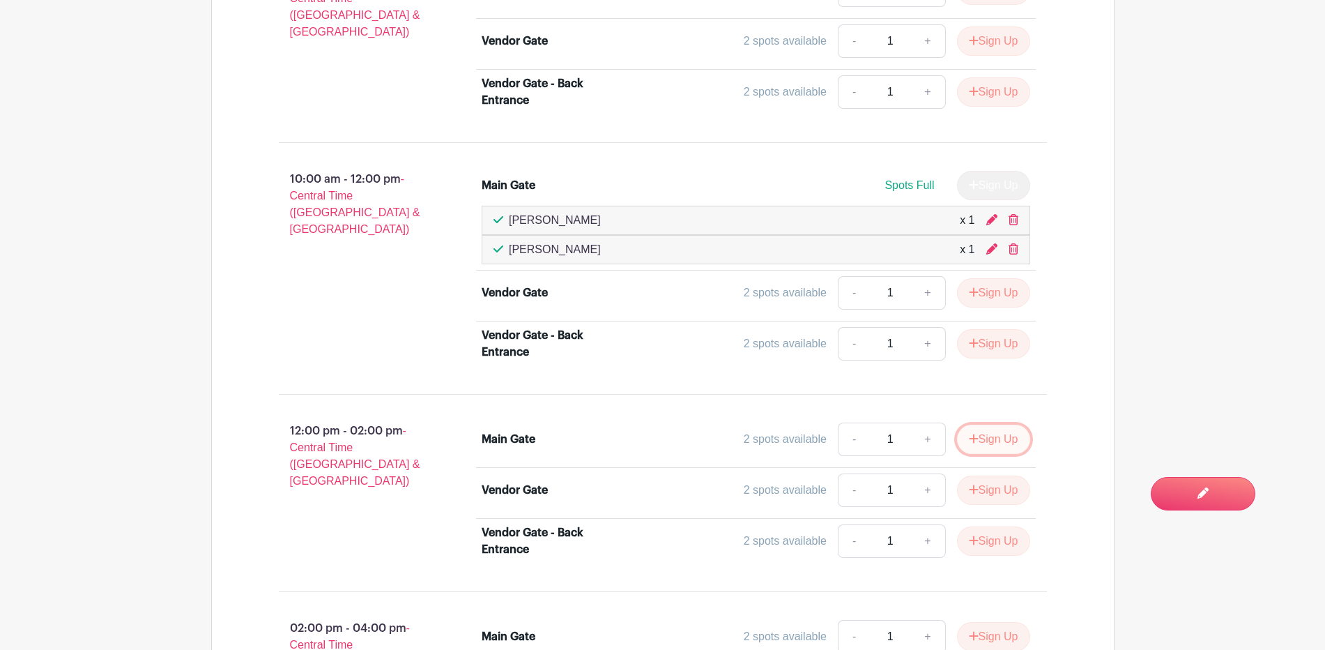
click at [994, 439] on button "Sign Up" at bounding box center [993, 439] width 73 height 29
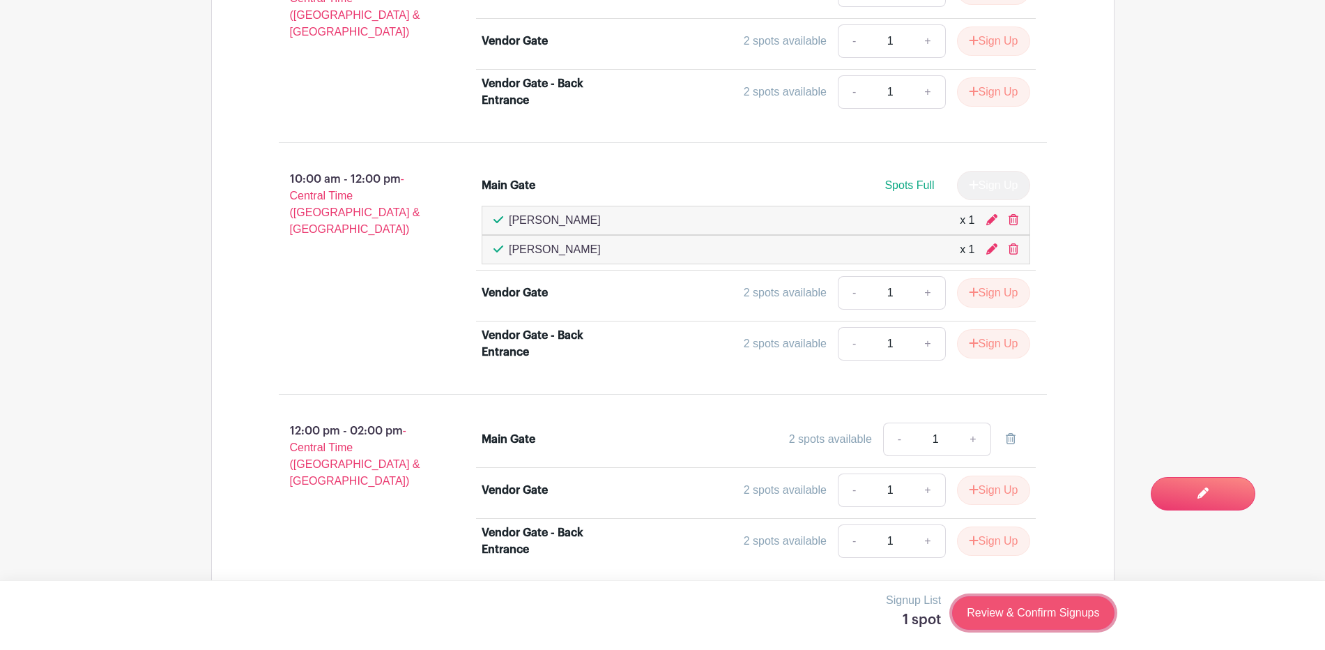
click at [1019, 614] on link "Review & Confirm Signups" at bounding box center [1033, 612] width 162 height 33
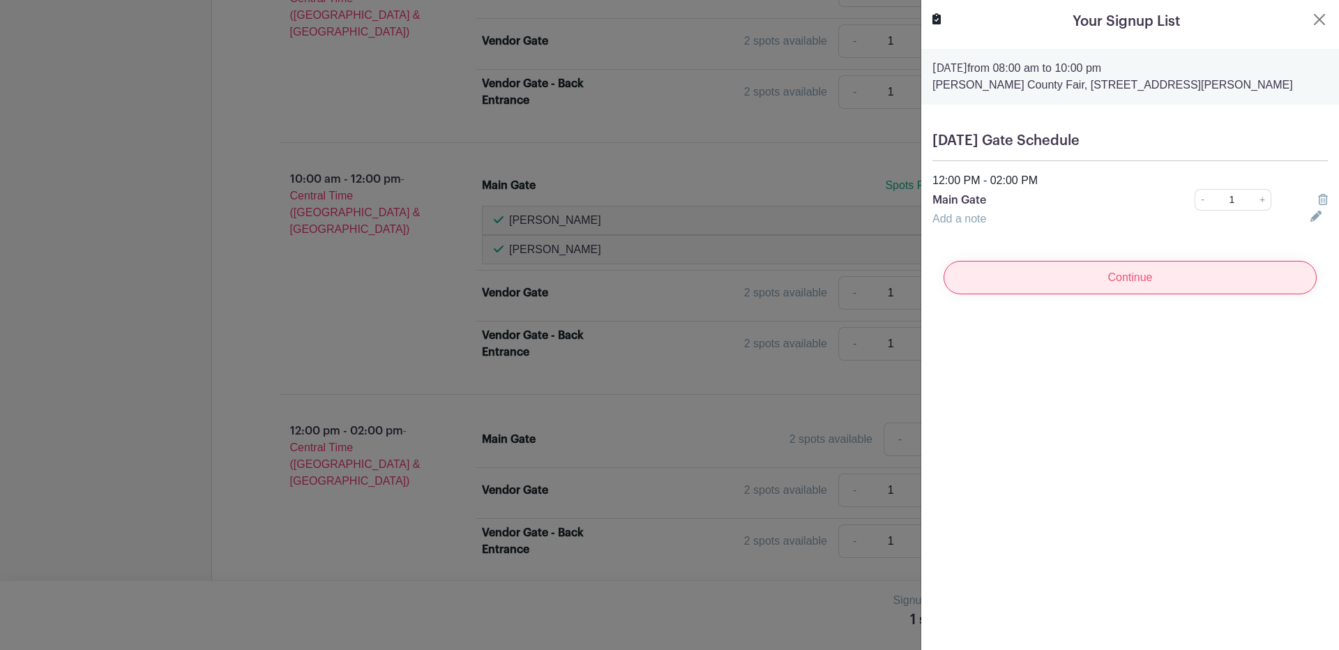
click at [1083, 286] on input "Continue" at bounding box center [1129, 277] width 373 height 33
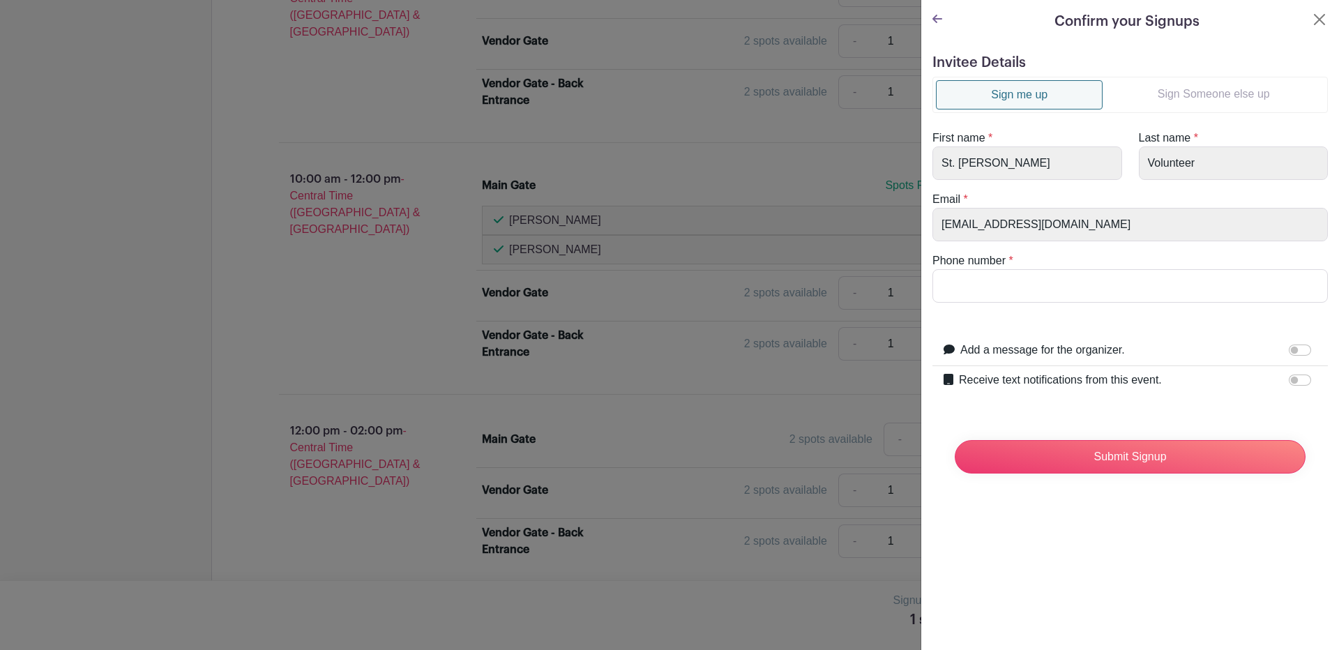
click at [1198, 93] on link "Sign Someone else up" at bounding box center [1213, 94] width 222 height 28
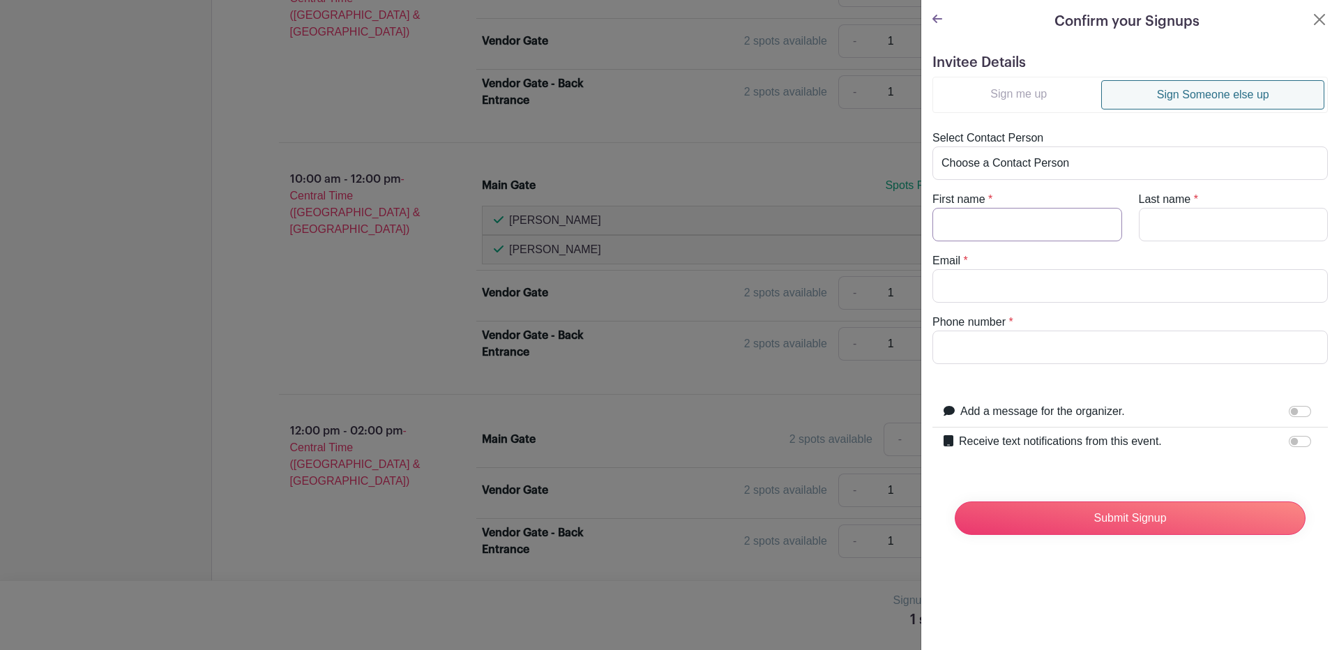
click at [979, 225] on input "First name" at bounding box center [1027, 224] width 190 height 33
click at [1288, 439] on input "Receive text notifications from this event." at bounding box center [1299, 441] width 22 height 11
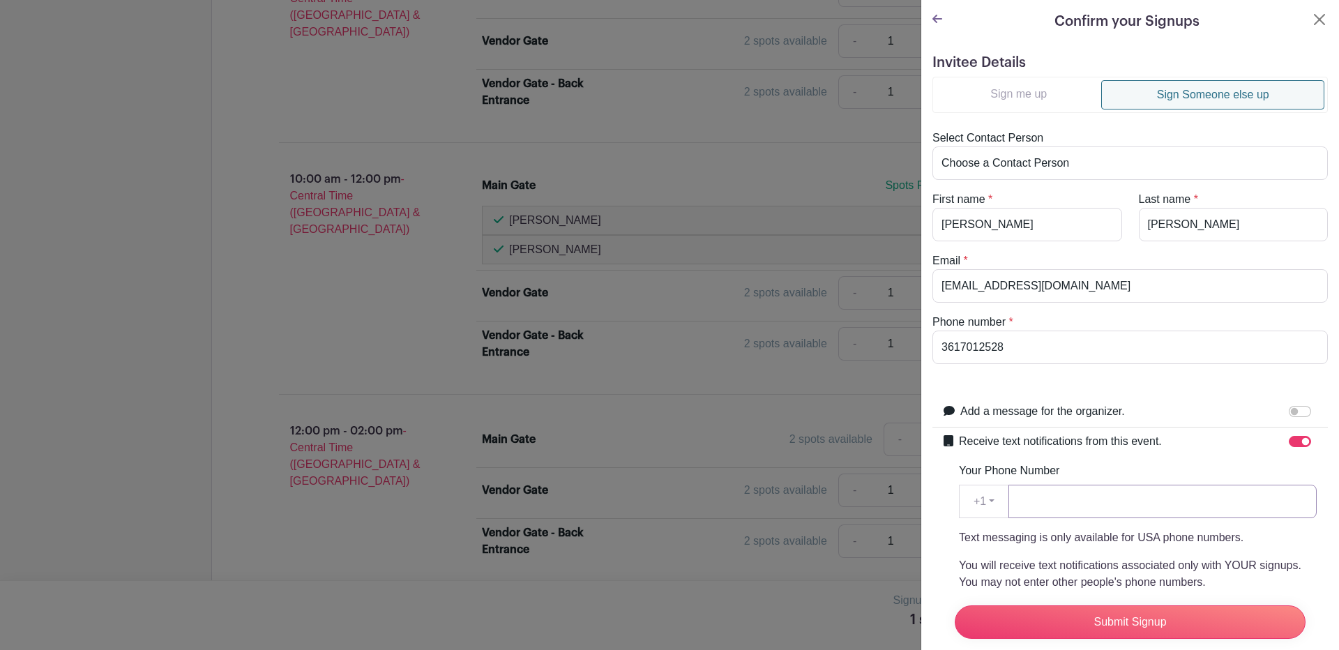
click at [1090, 504] on input "Your Phone Number" at bounding box center [1162, 501] width 308 height 33
click at [1128, 605] on input "Submit Signup" at bounding box center [1129, 621] width 351 height 33
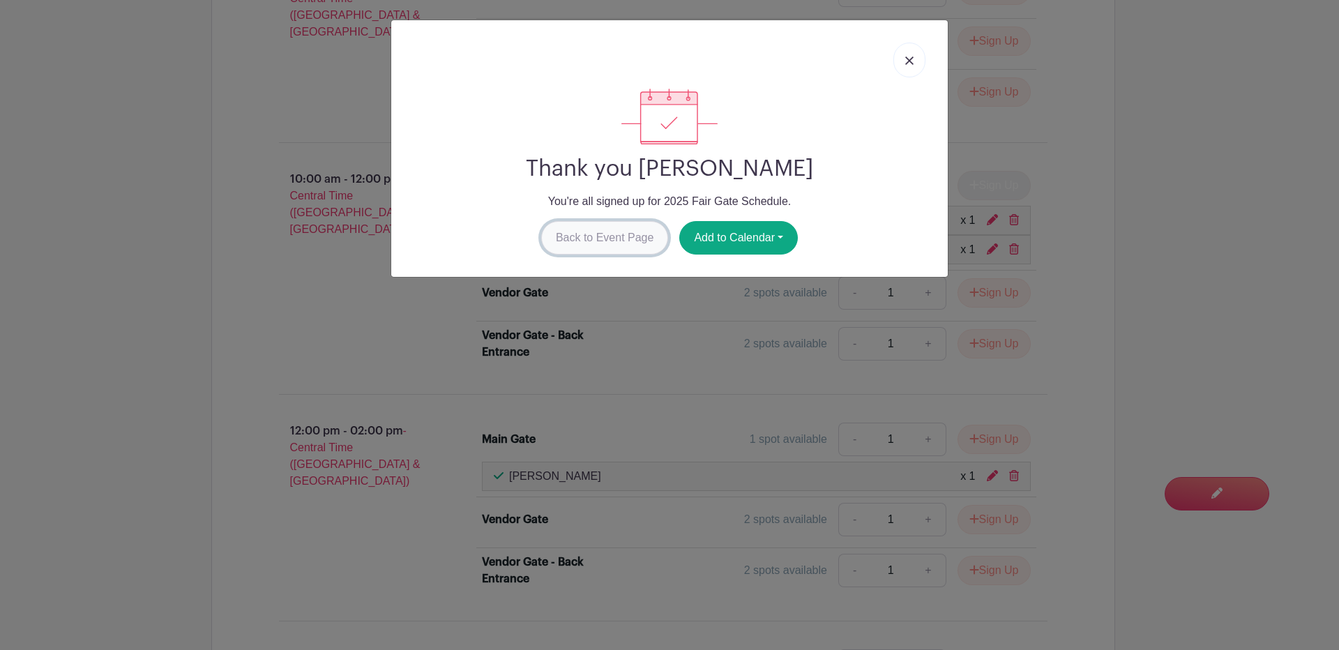
click at [579, 233] on link "Back to Event Page" at bounding box center [605, 237] width 128 height 33
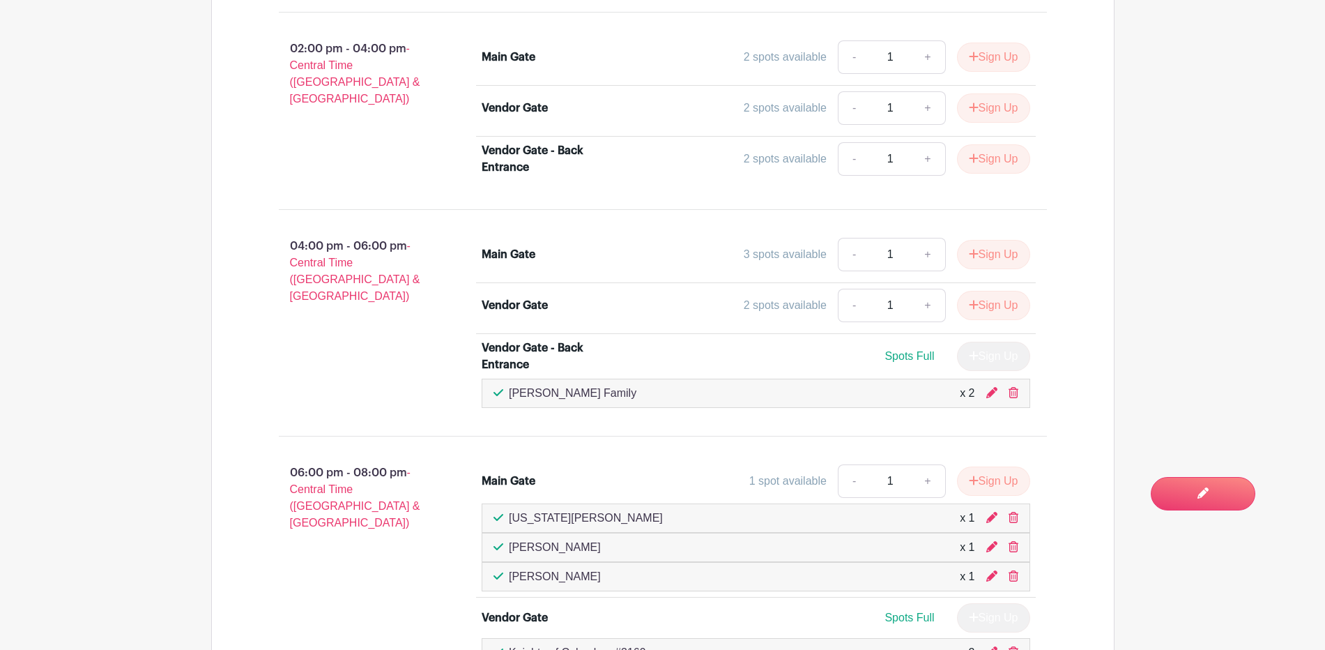
scroll to position [1668, 0]
click at [991, 251] on button "Sign Up" at bounding box center [993, 252] width 73 height 29
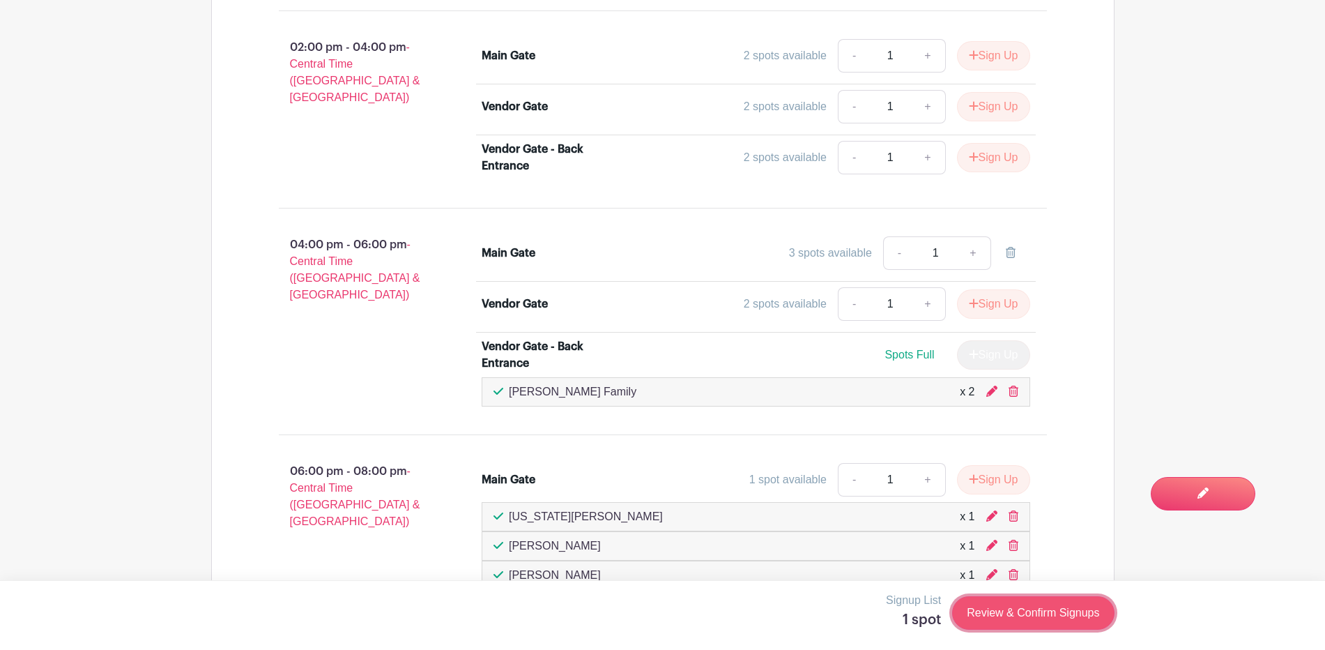
click at [1031, 617] on link "Review & Confirm Signups" at bounding box center [1033, 612] width 162 height 33
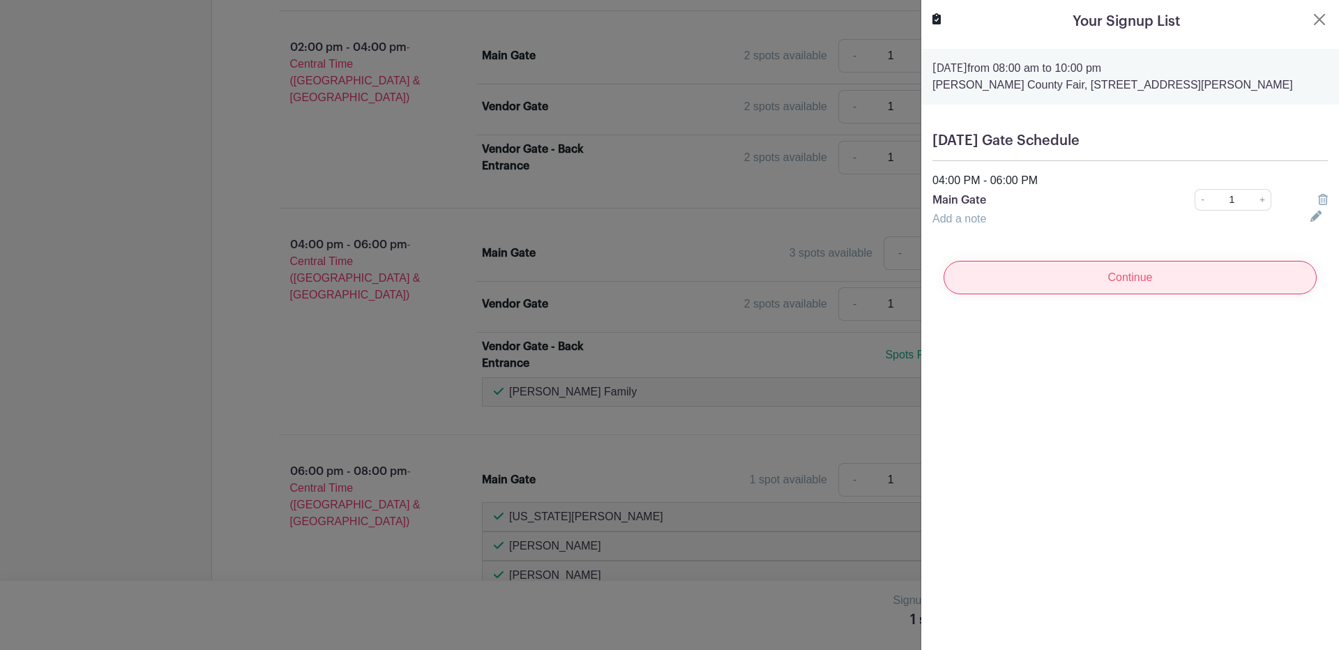
click at [1126, 274] on input "Continue" at bounding box center [1129, 277] width 373 height 33
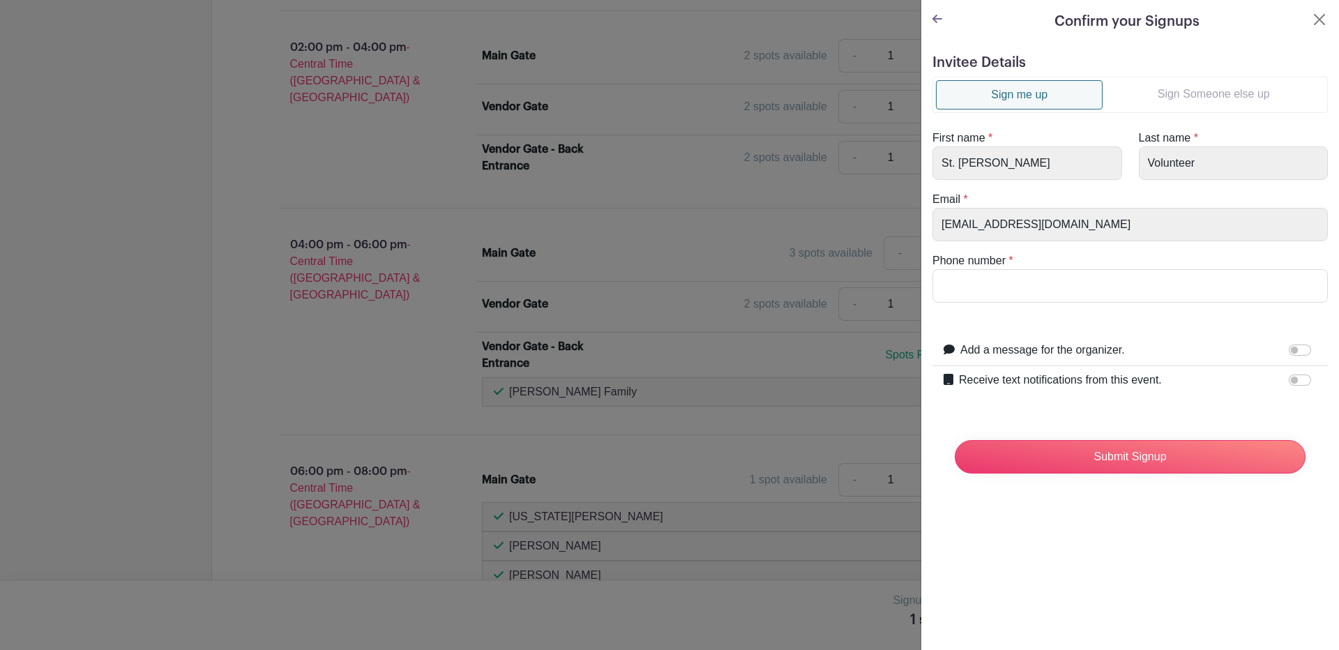
click at [1214, 93] on link "Sign Someone else up" at bounding box center [1213, 94] width 222 height 28
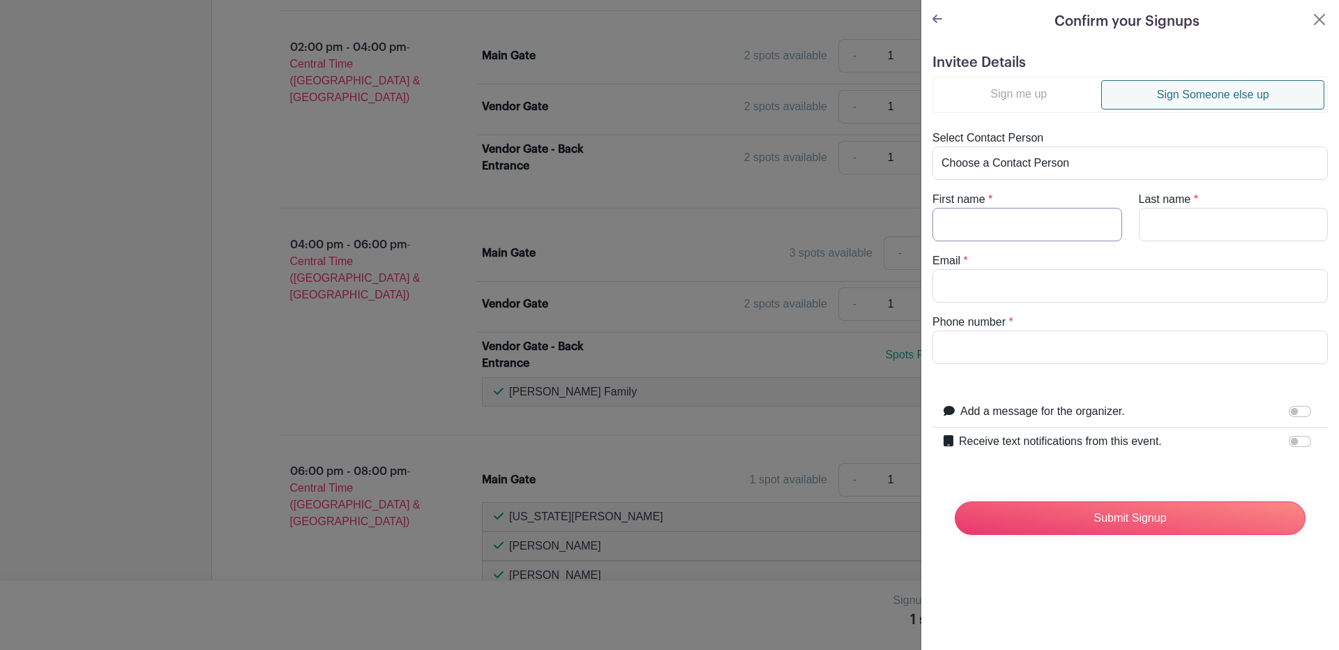
click at [979, 226] on input "First name" at bounding box center [1027, 224] width 190 height 33
click at [1188, 446] on div "Receive text notifications from this event." at bounding box center [1138, 442] width 358 height 18
click at [1288, 439] on input "Receive text notifications from this event." at bounding box center [1299, 441] width 22 height 11
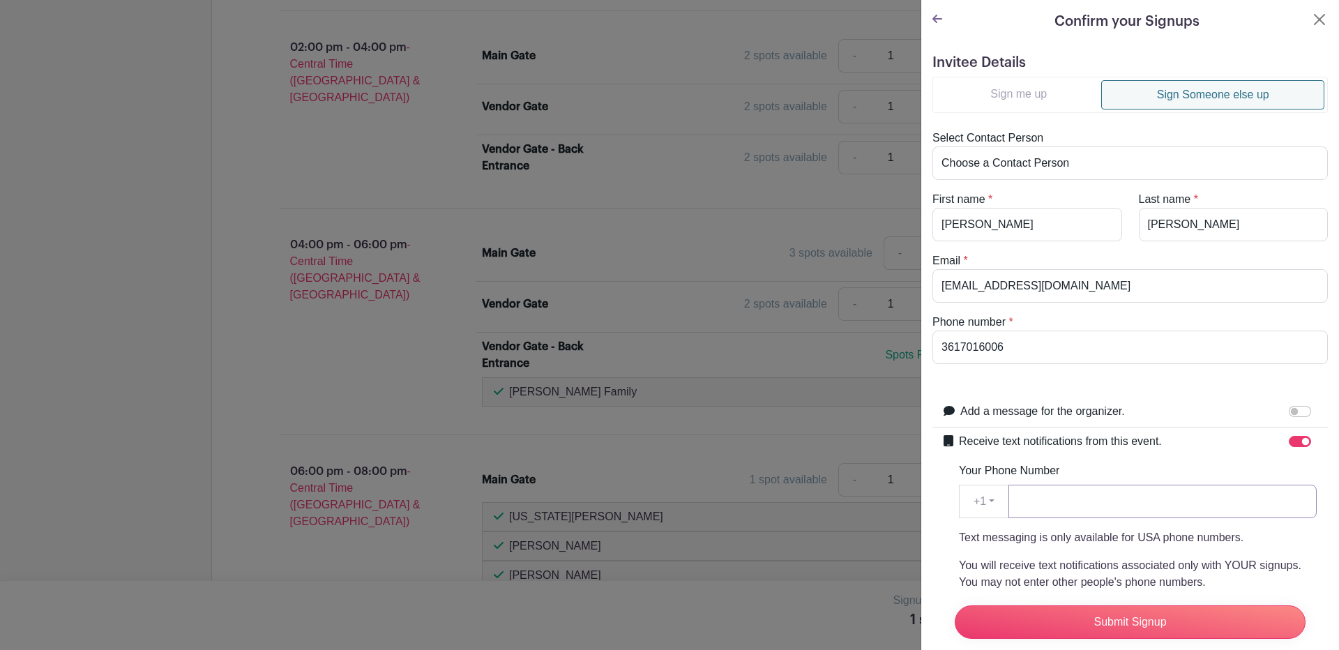
click at [1124, 499] on input "Your Phone Number" at bounding box center [1162, 501] width 308 height 33
click at [1127, 611] on input "Submit Signup" at bounding box center [1129, 621] width 351 height 33
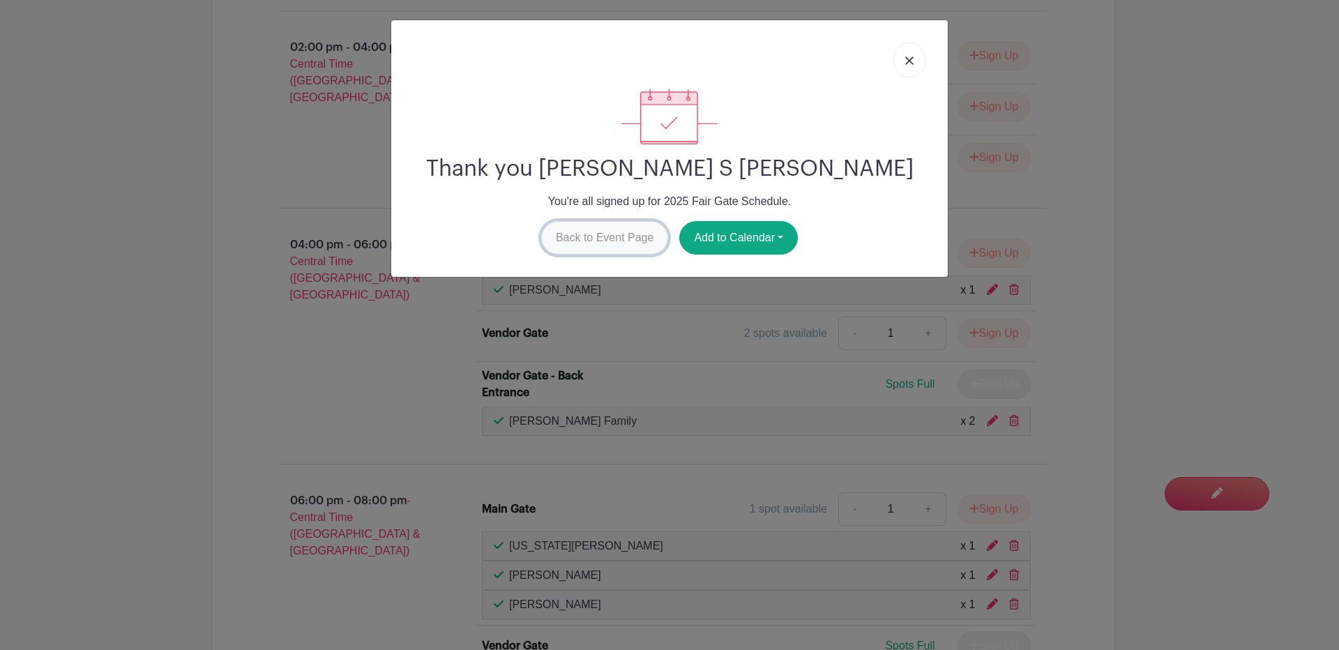
click at [588, 235] on link "Back to Event Page" at bounding box center [605, 237] width 128 height 33
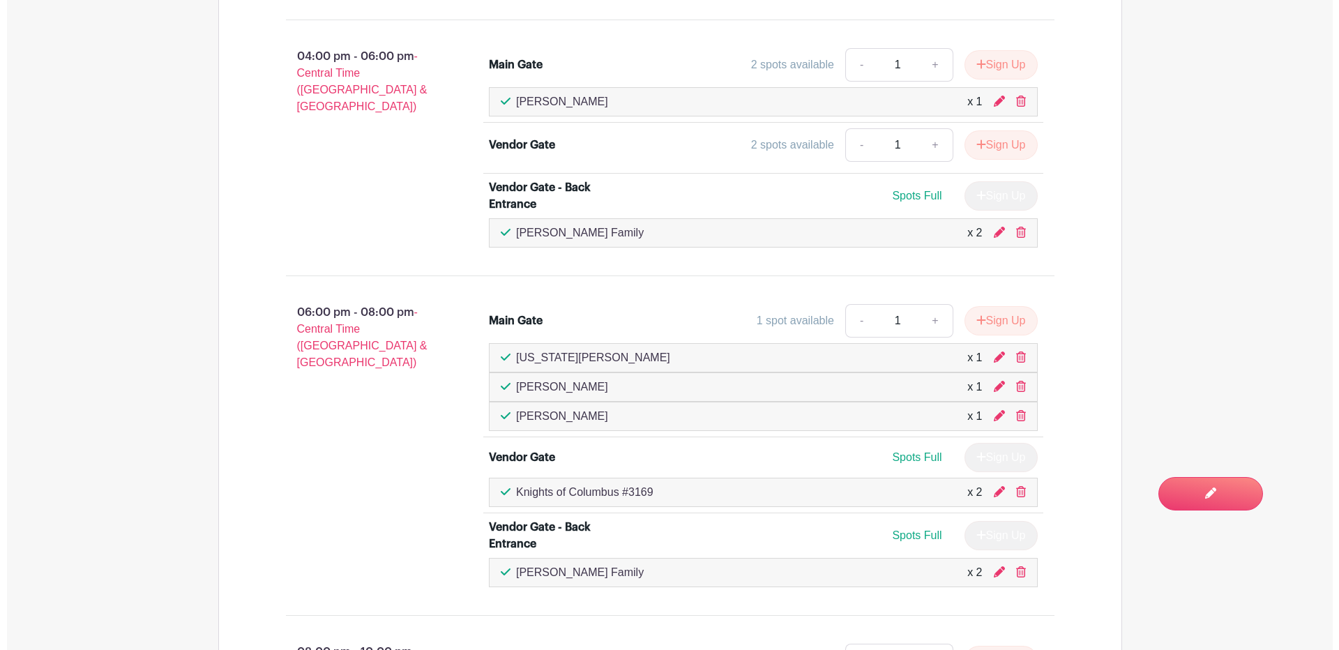
scroll to position [1871, 0]
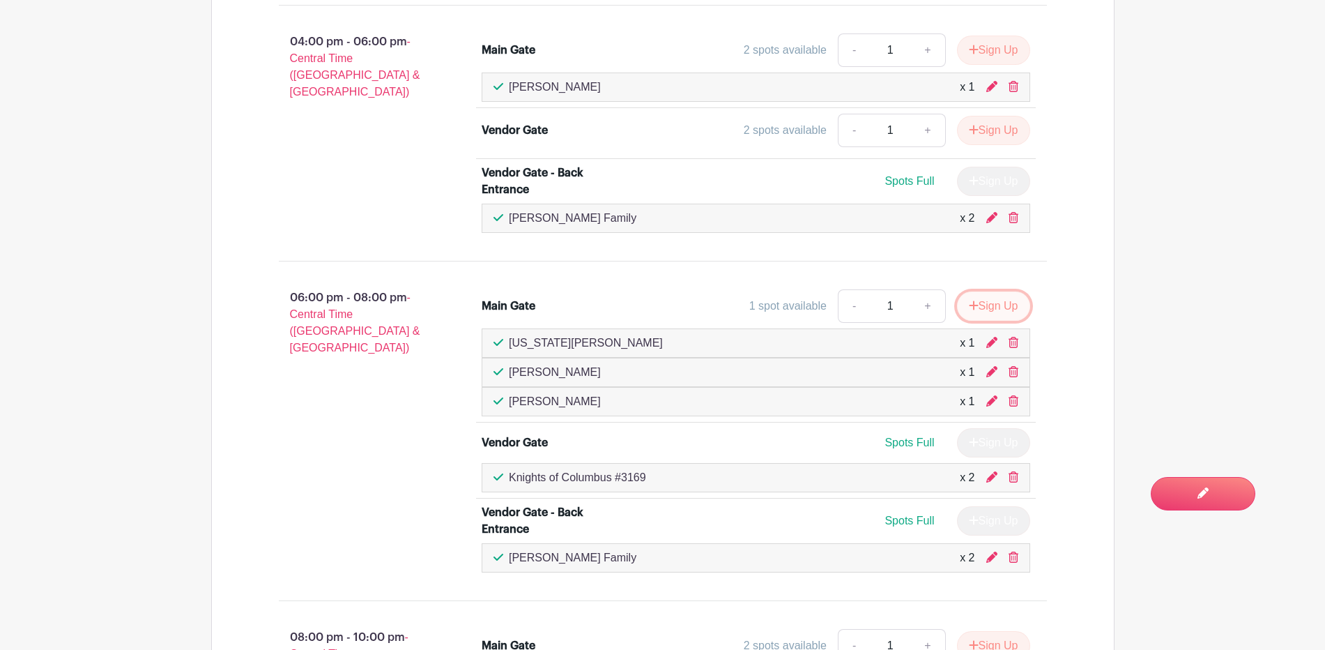
click at [1002, 308] on button "Sign Up" at bounding box center [993, 305] width 73 height 29
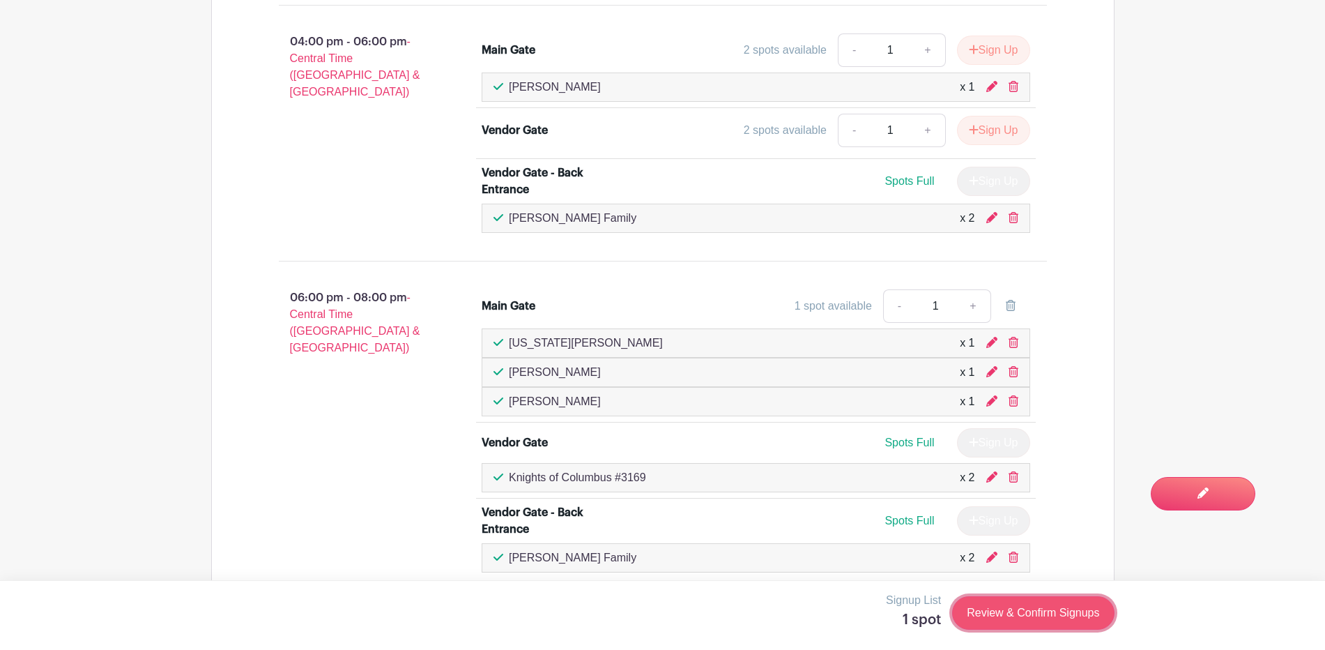
click at [1022, 620] on link "Review & Confirm Signups" at bounding box center [1033, 612] width 162 height 33
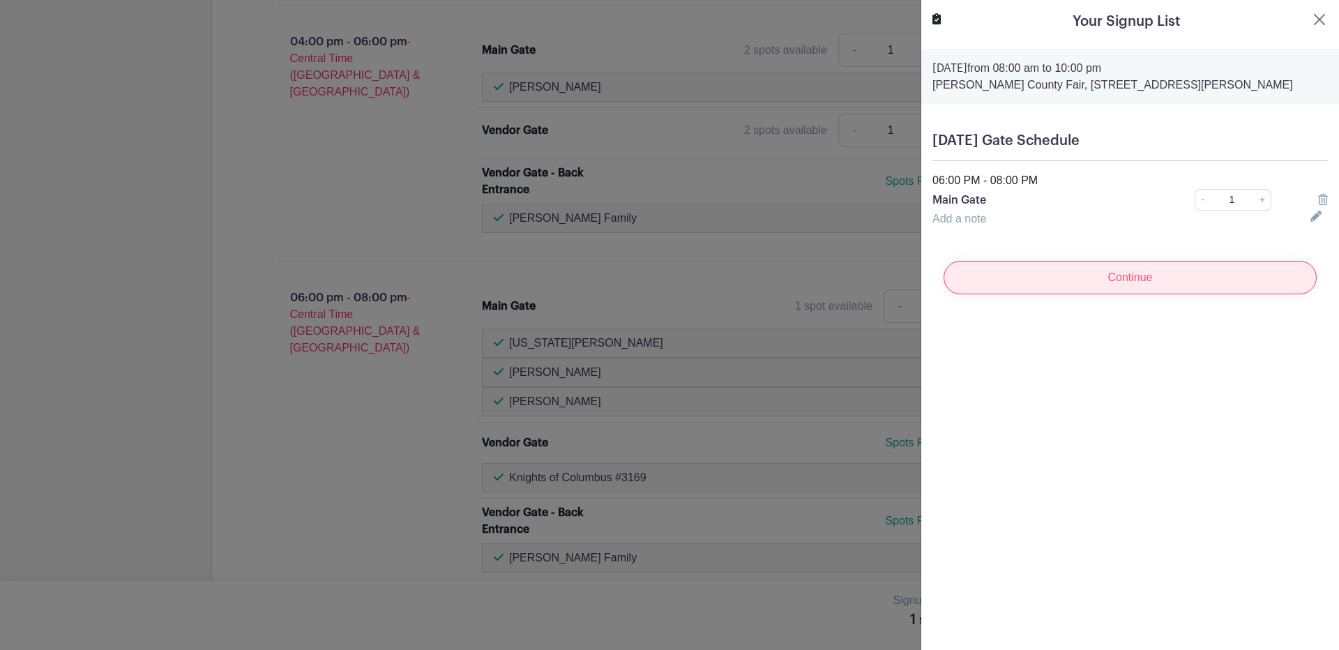
click at [1136, 275] on input "Continue" at bounding box center [1129, 277] width 373 height 33
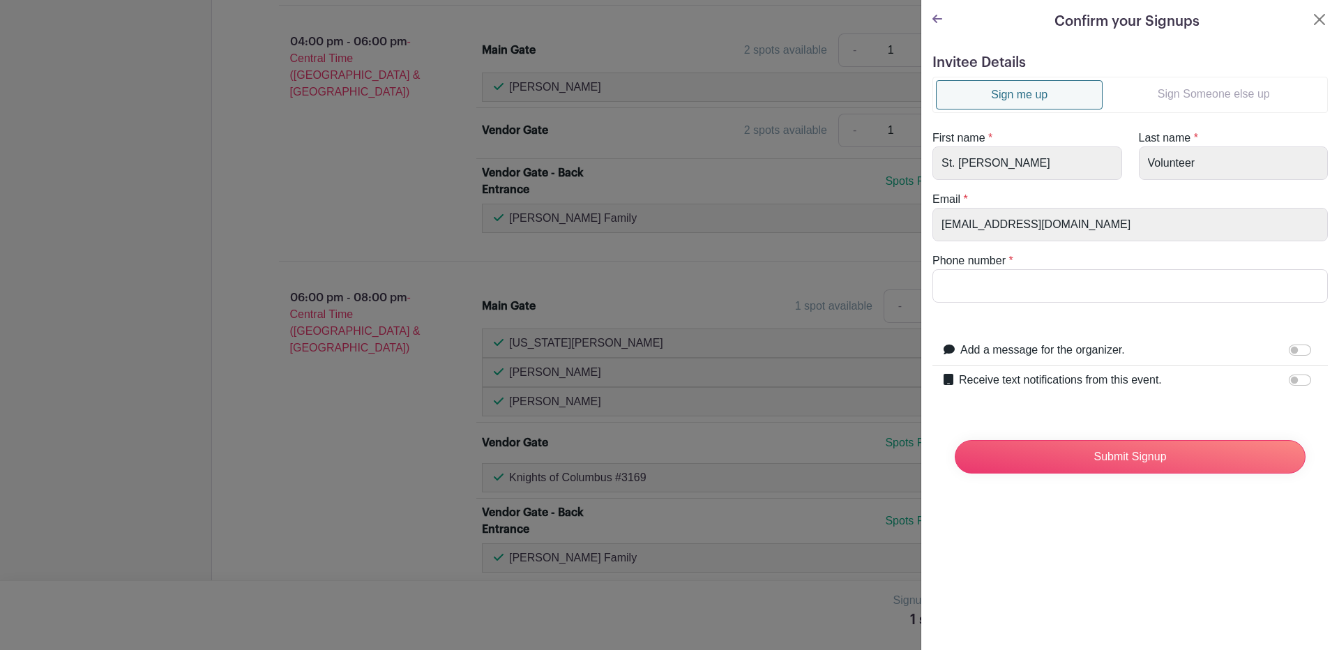
click at [1182, 107] on link "Sign Someone else up" at bounding box center [1213, 94] width 222 height 28
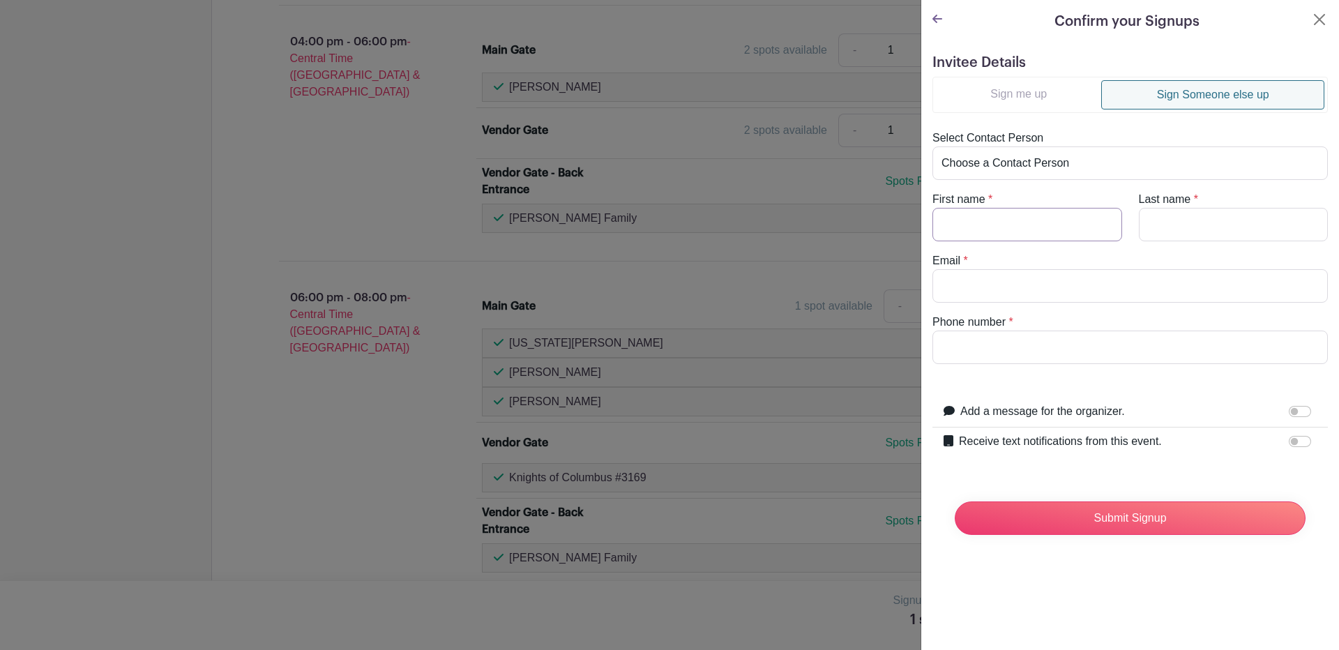
click at [970, 236] on input "First name" at bounding box center [1027, 224] width 190 height 33
click at [1105, 446] on label "Receive text notifications from this event." at bounding box center [1060, 441] width 203 height 17
click at [1288, 446] on input "Receive text notifications from this event." at bounding box center [1299, 441] width 22 height 11
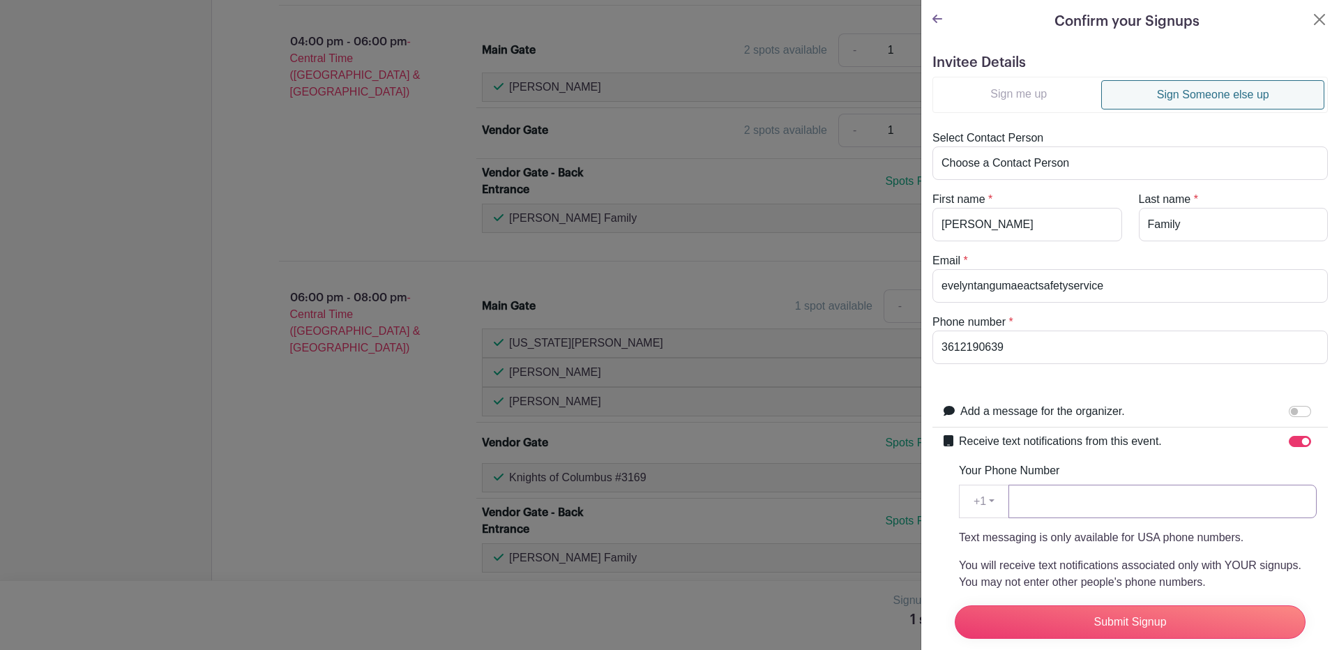
click at [1054, 512] on input "Your Phone Number" at bounding box center [1162, 501] width 308 height 33
click at [1149, 605] on input "Submit Signup" at bounding box center [1129, 621] width 351 height 33
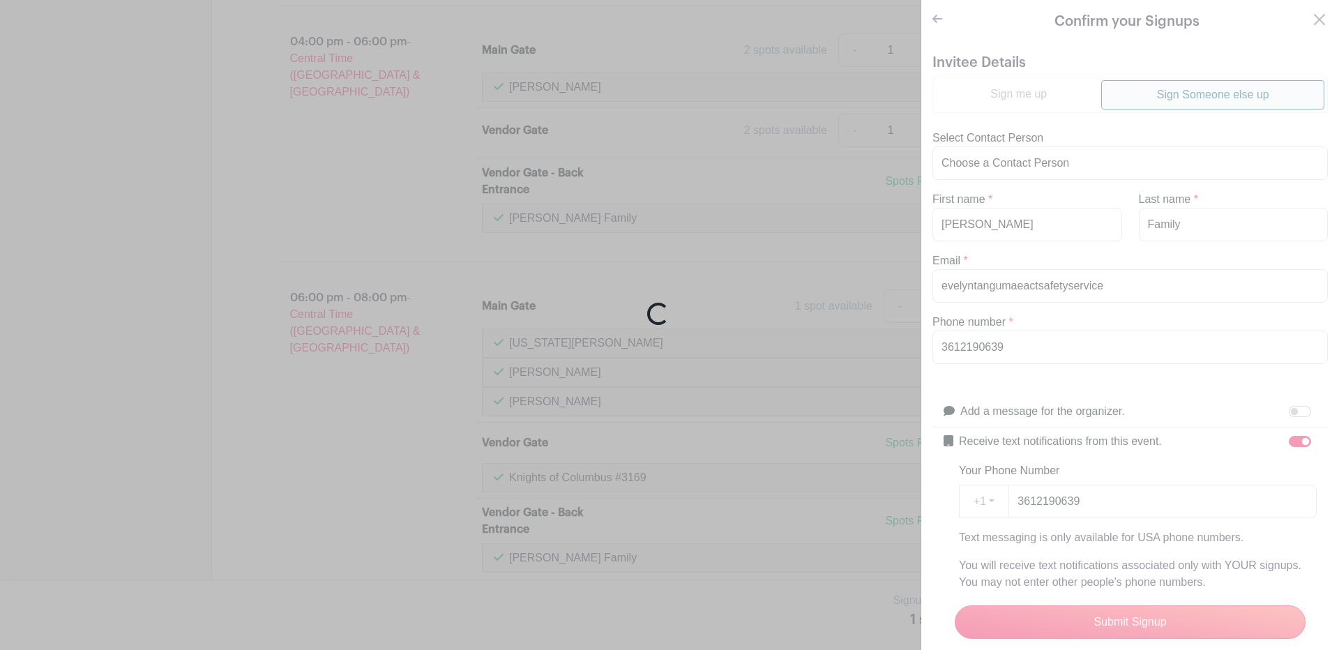
click at [1134, 290] on div "Loading..." at bounding box center [669, 325] width 1339 height 650
click at [823, 131] on div "Loading..." at bounding box center [669, 325] width 1339 height 650
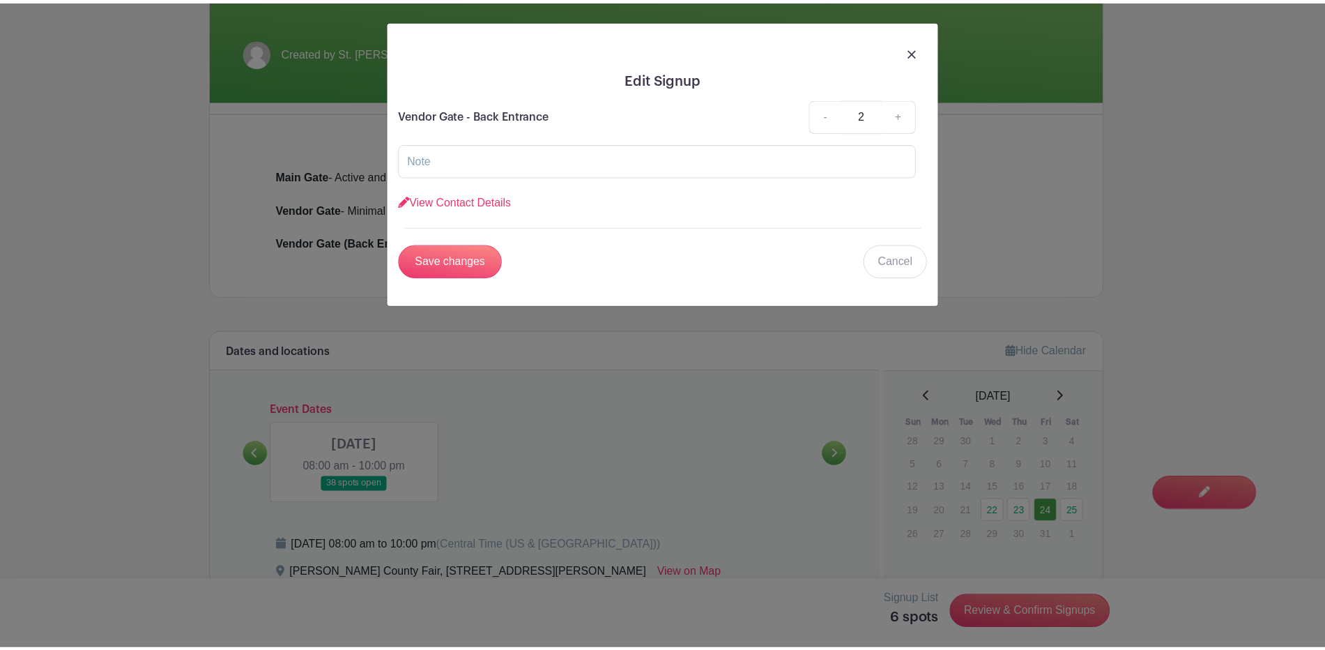
scroll to position [321, 0]
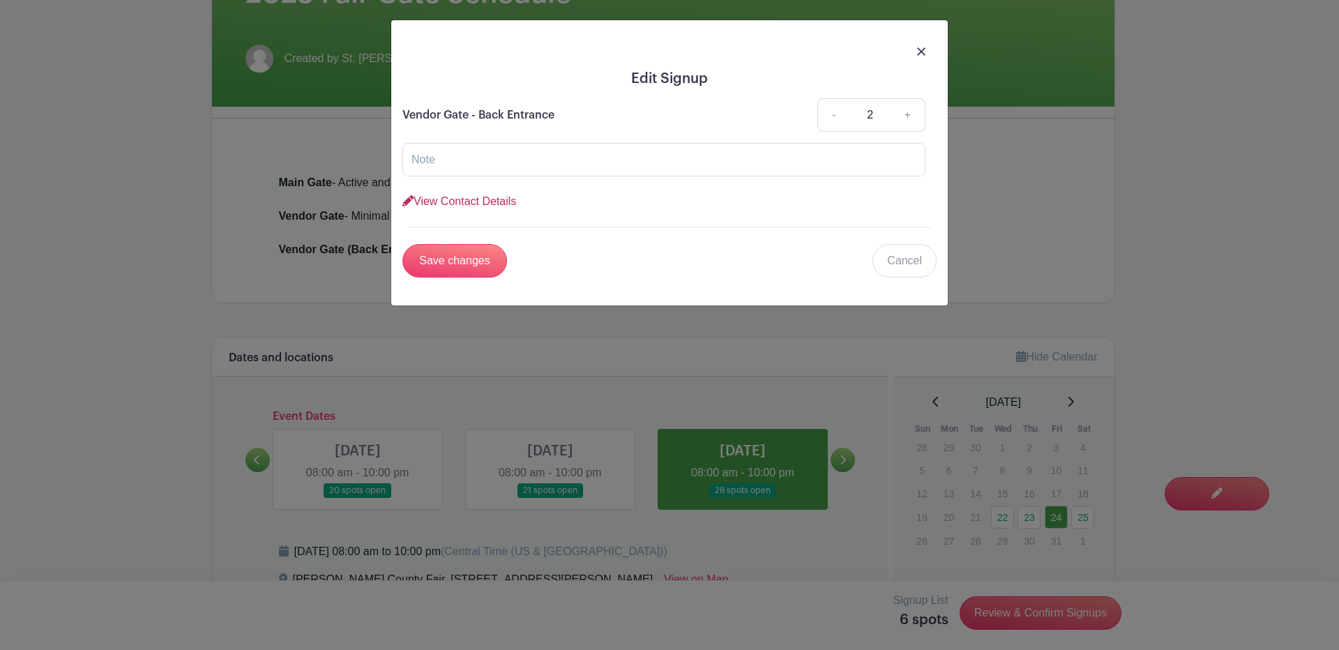
click at [476, 198] on link "View Contact Details" at bounding box center [459, 201] width 114 height 12
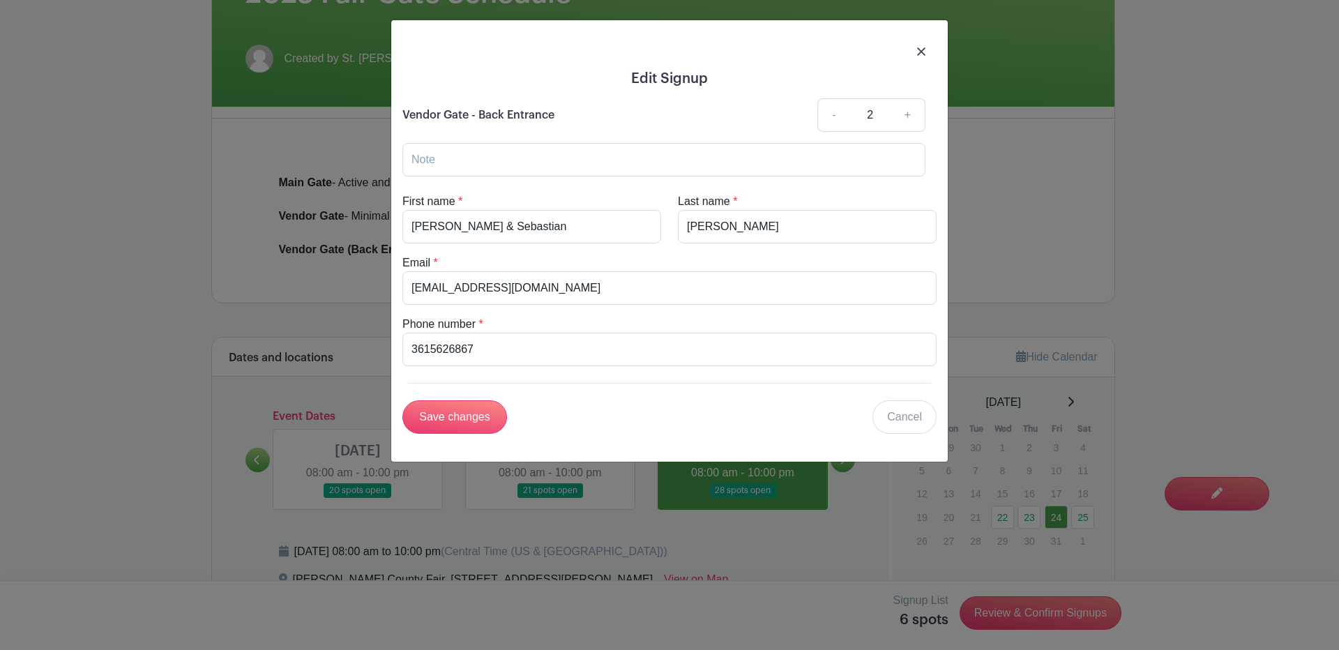
click at [922, 52] on img at bounding box center [921, 51] width 8 height 8
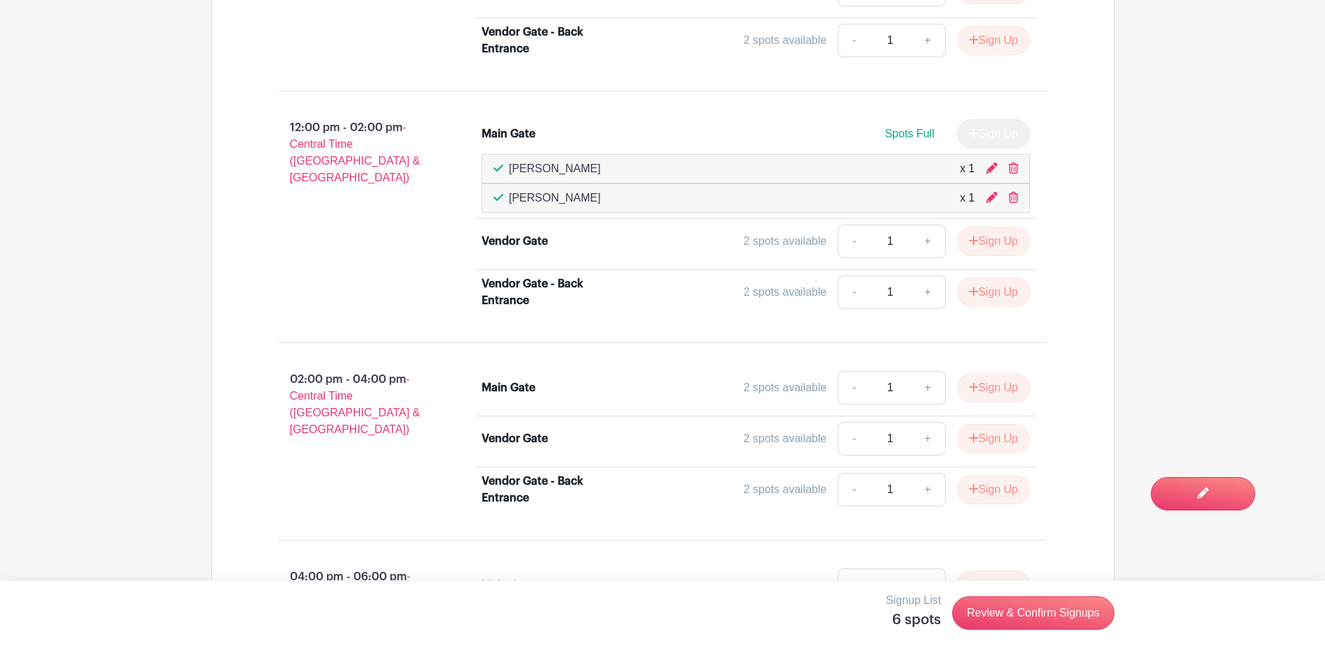
scroll to position [1366, 0]
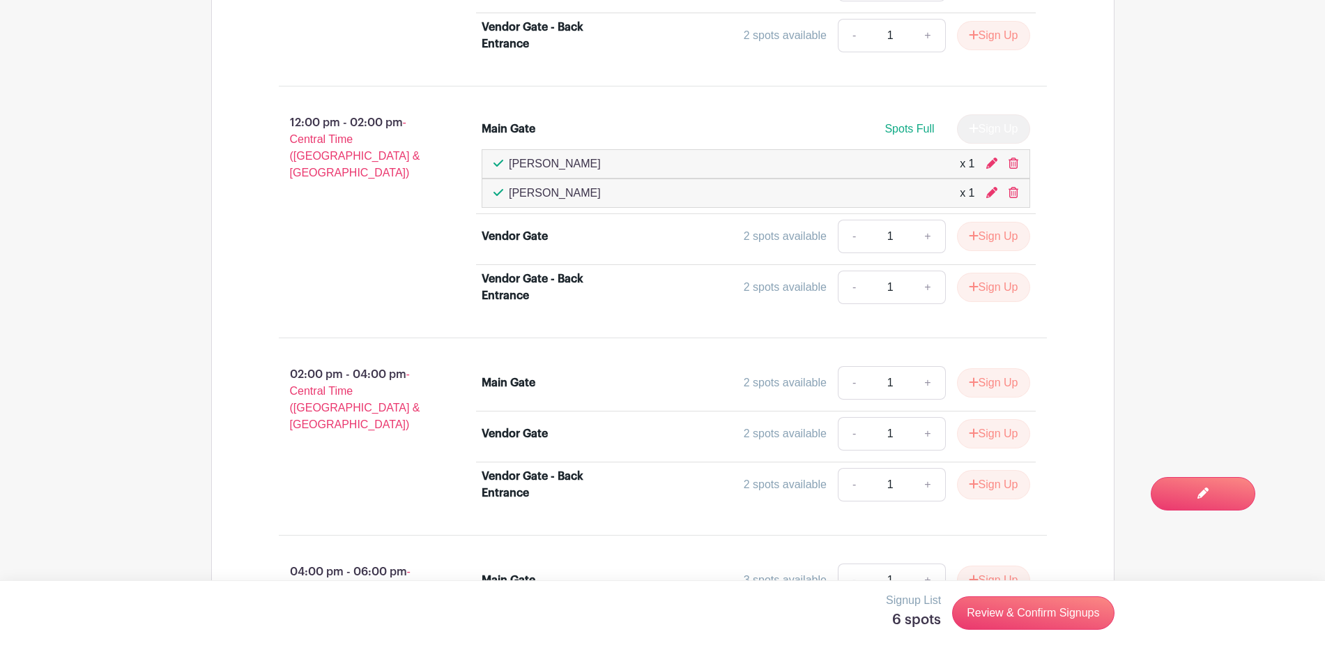
click at [1182, 264] on main "Groups All Groups St. Joseph Church Sylvia's Events Add New Group My Signups Ev…" at bounding box center [662, 95] width 1325 height 2922
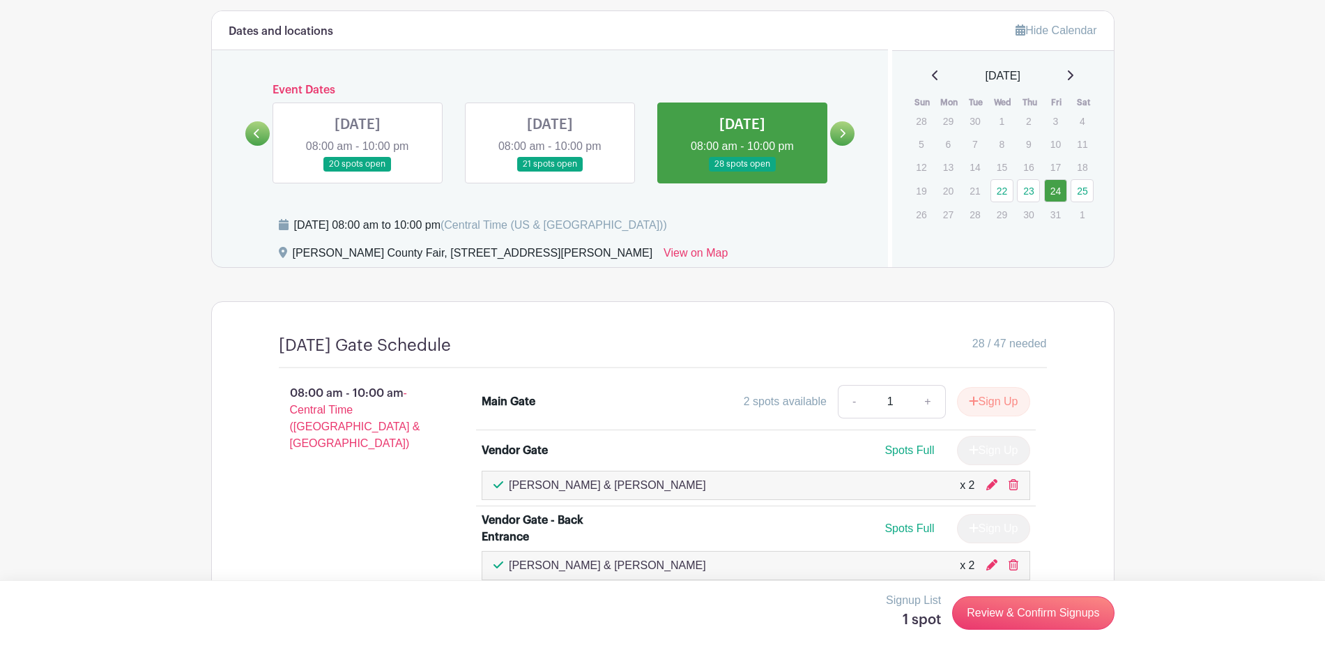
scroll to position [611, 0]
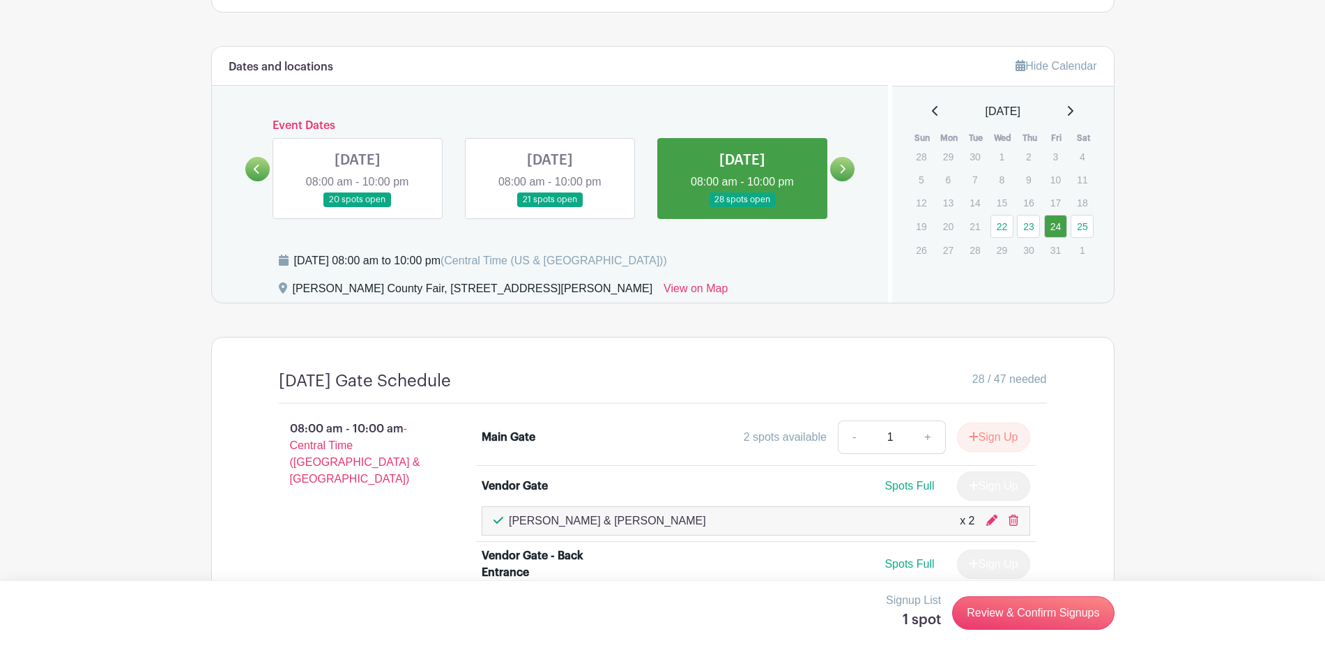
click at [842, 176] on link at bounding box center [842, 169] width 24 height 24
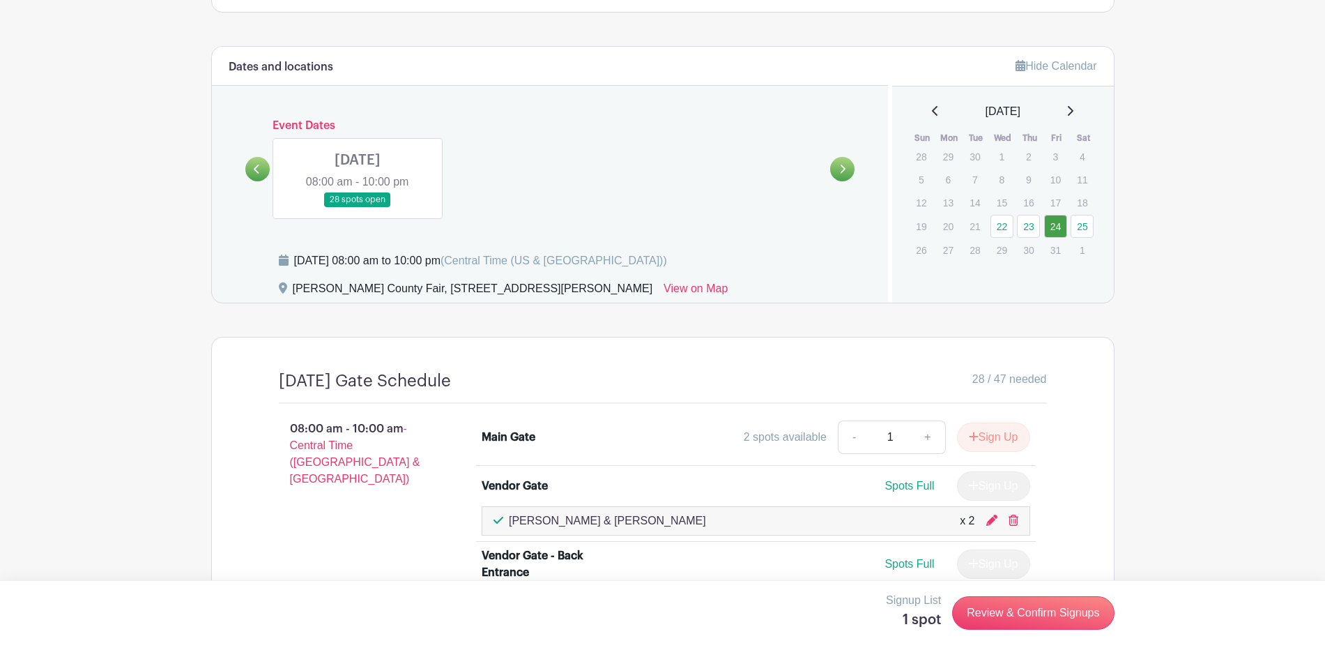
click at [358, 207] on link at bounding box center [358, 207] width 0 height 0
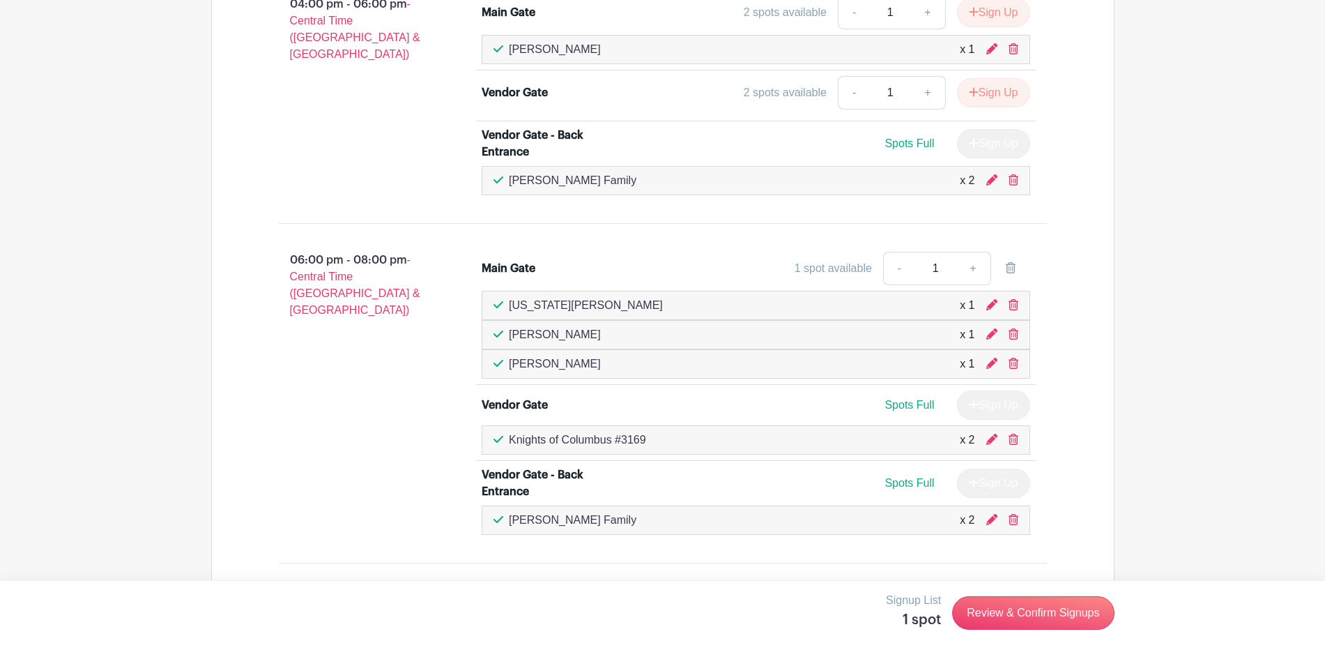
scroll to position [1919, 0]
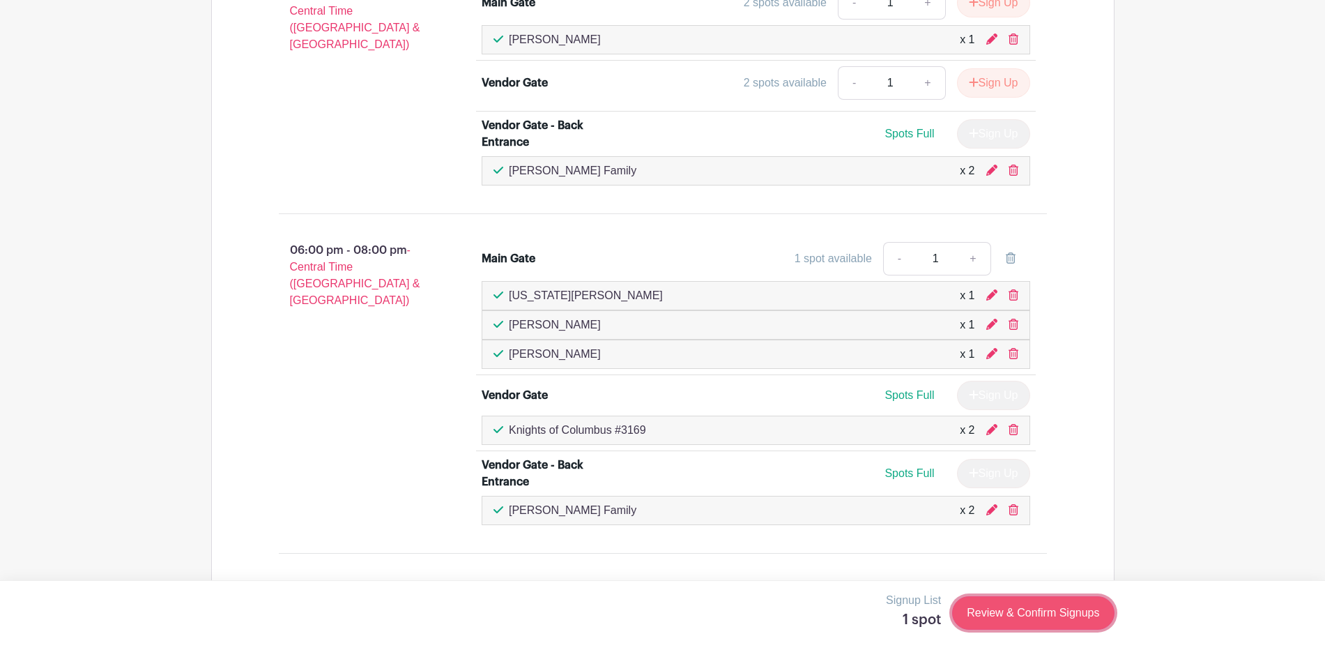
click at [1021, 607] on link "Review & Confirm Signups" at bounding box center [1033, 612] width 162 height 33
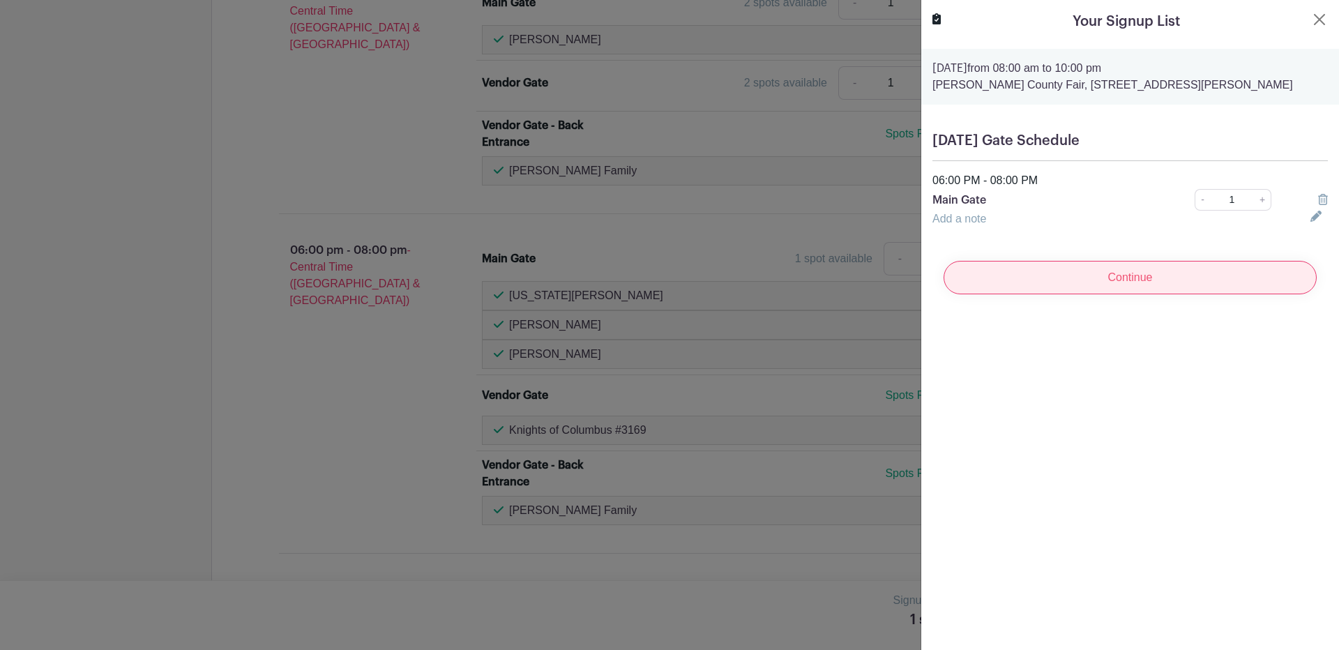
click at [1113, 273] on input "Continue" at bounding box center [1129, 277] width 373 height 33
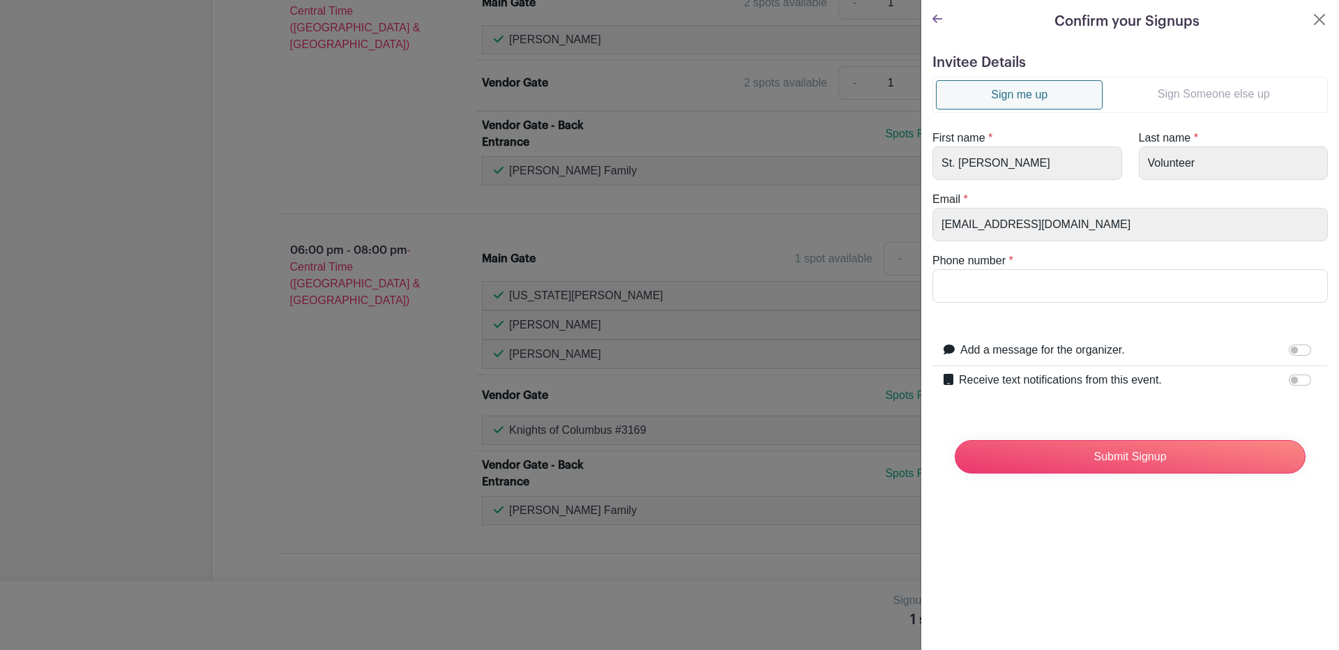
click at [1190, 82] on link "Sign Someone else up" at bounding box center [1213, 94] width 222 height 28
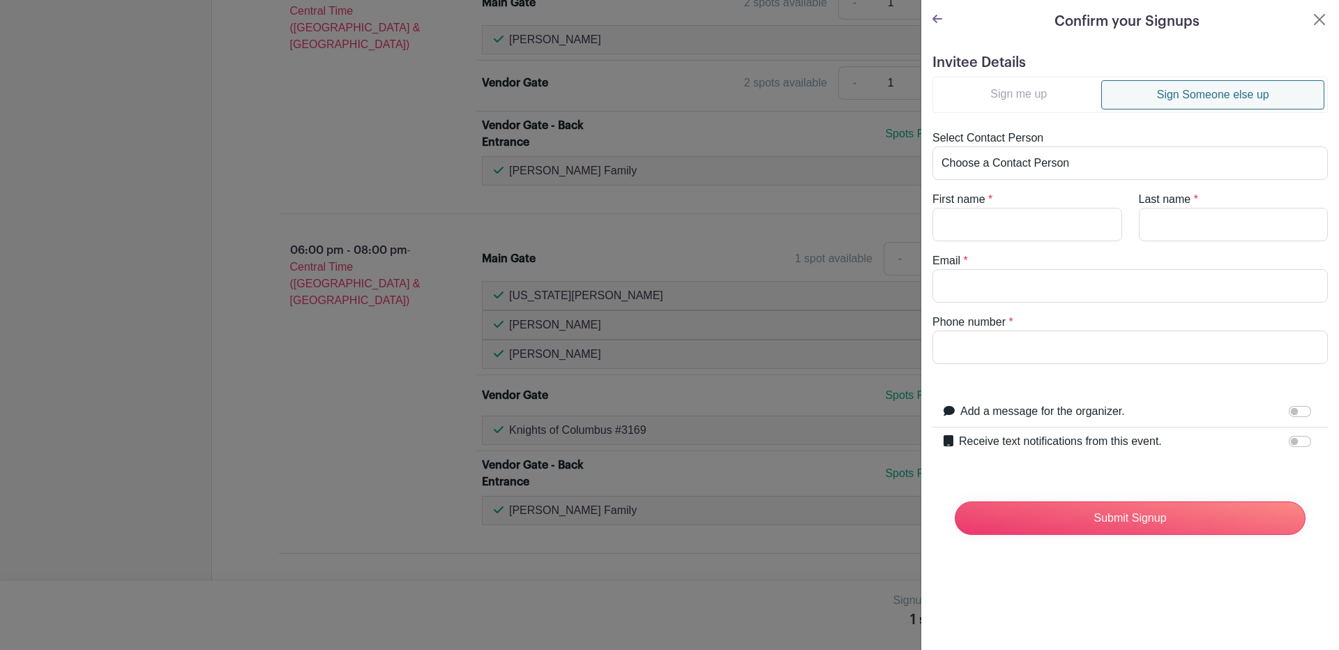
click at [930, 17] on turbo-frame "Confirm your Signups Invitee Details Sign me up Sign Someone else up Select Con…" at bounding box center [1130, 284] width 418 height 568
click at [935, 17] on icon at bounding box center [937, 19] width 10 height 8
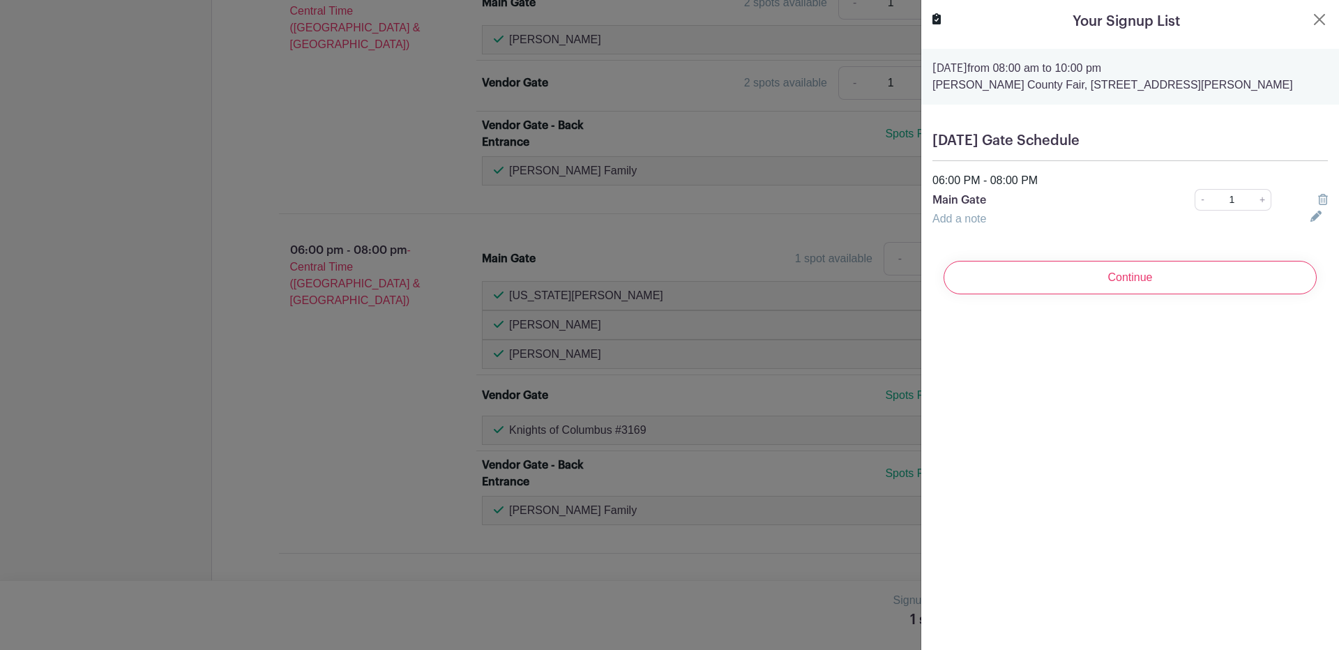
click at [1129, 277] on input "Continue" at bounding box center [1129, 277] width 373 height 33
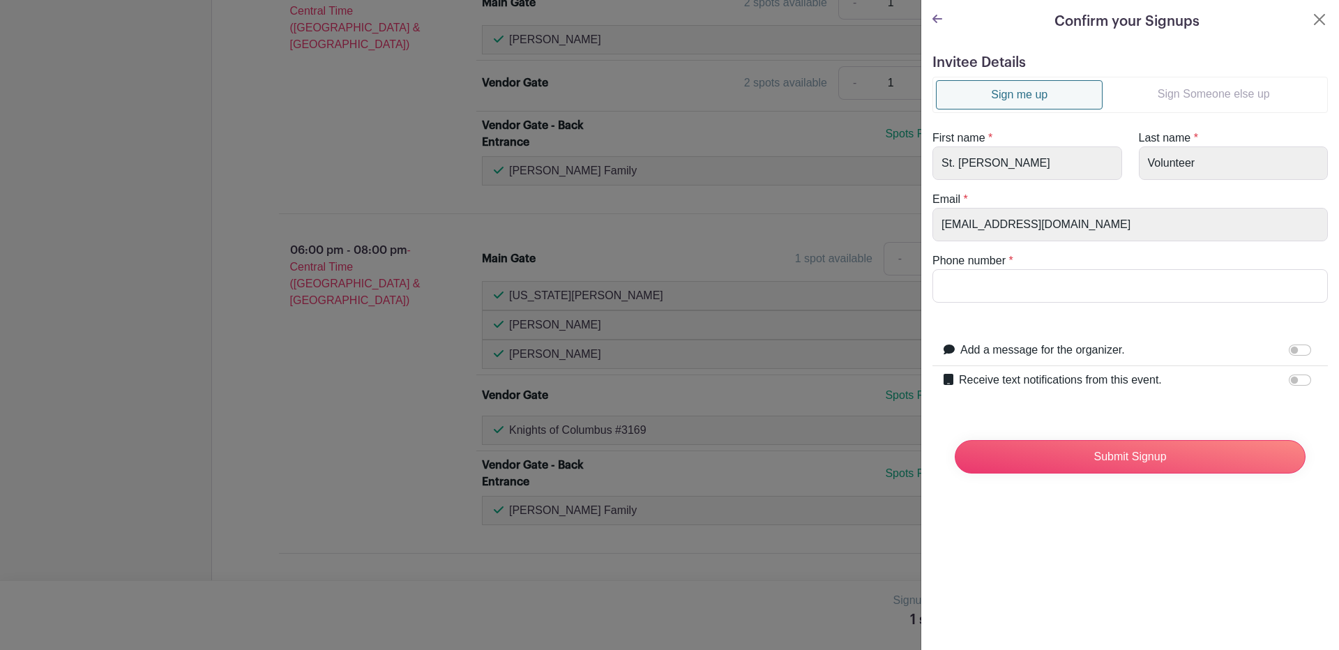
click at [1203, 89] on link "Sign Someone else up" at bounding box center [1213, 94] width 222 height 28
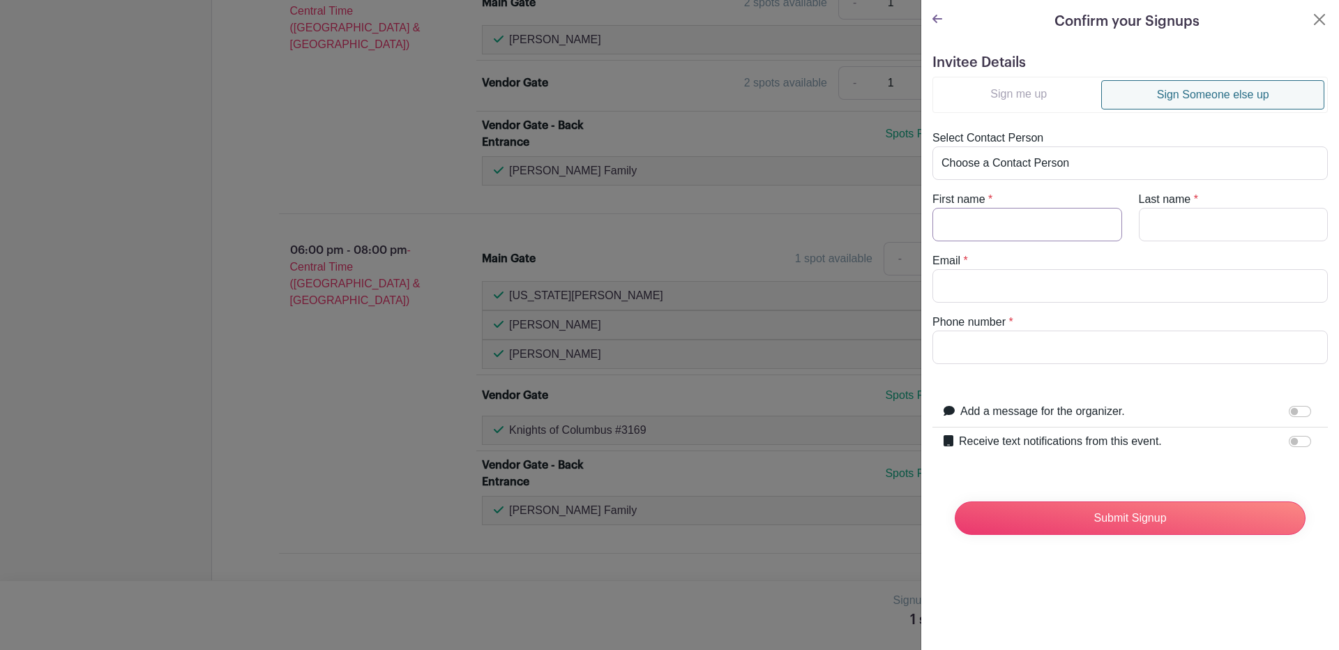
click at [981, 216] on input "First name" at bounding box center [1027, 224] width 190 height 33
type input "Tanguma"
type input "Family"
type input "[EMAIL_ADDRESS][DOMAIN_NAME]"
type input "3612190639"
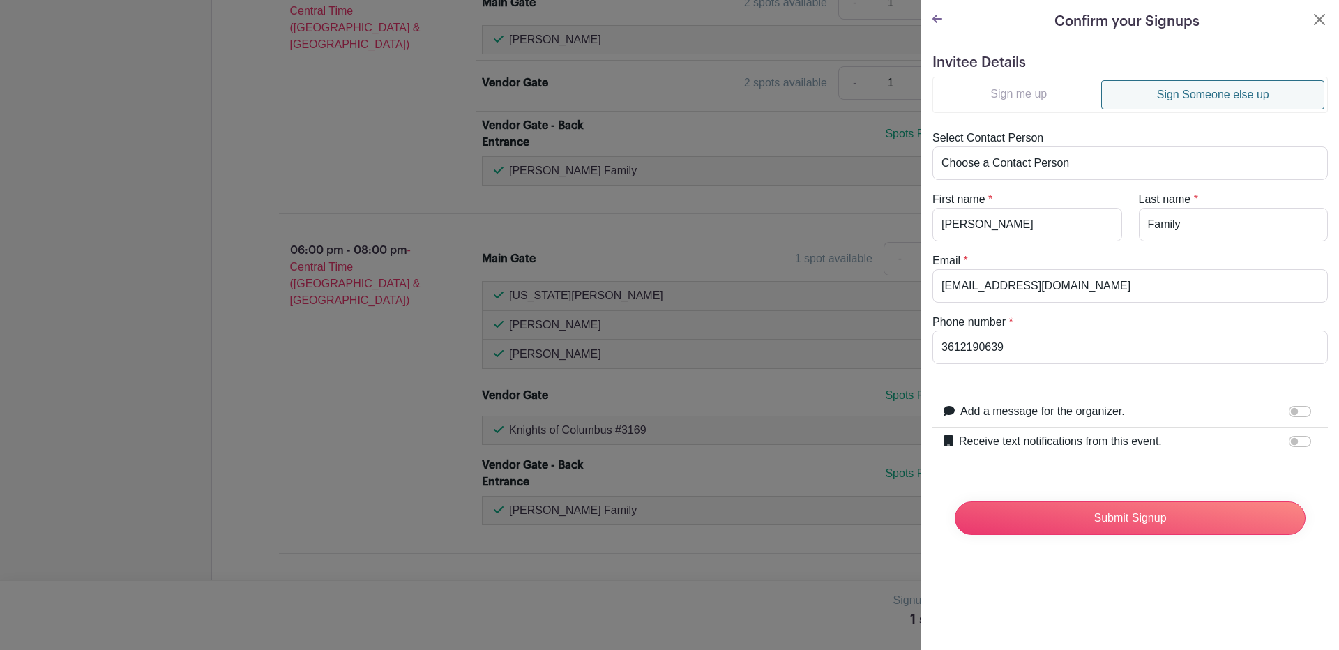
click at [1012, 446] on label "Receive text notifications from this event." at bounding box center [1060, 441] width 203 height 17
click at [1288, 446] on input "Receive text notifications from this event." at bounding box center [1299, 441] width 22 height 11
checkbox input "true"
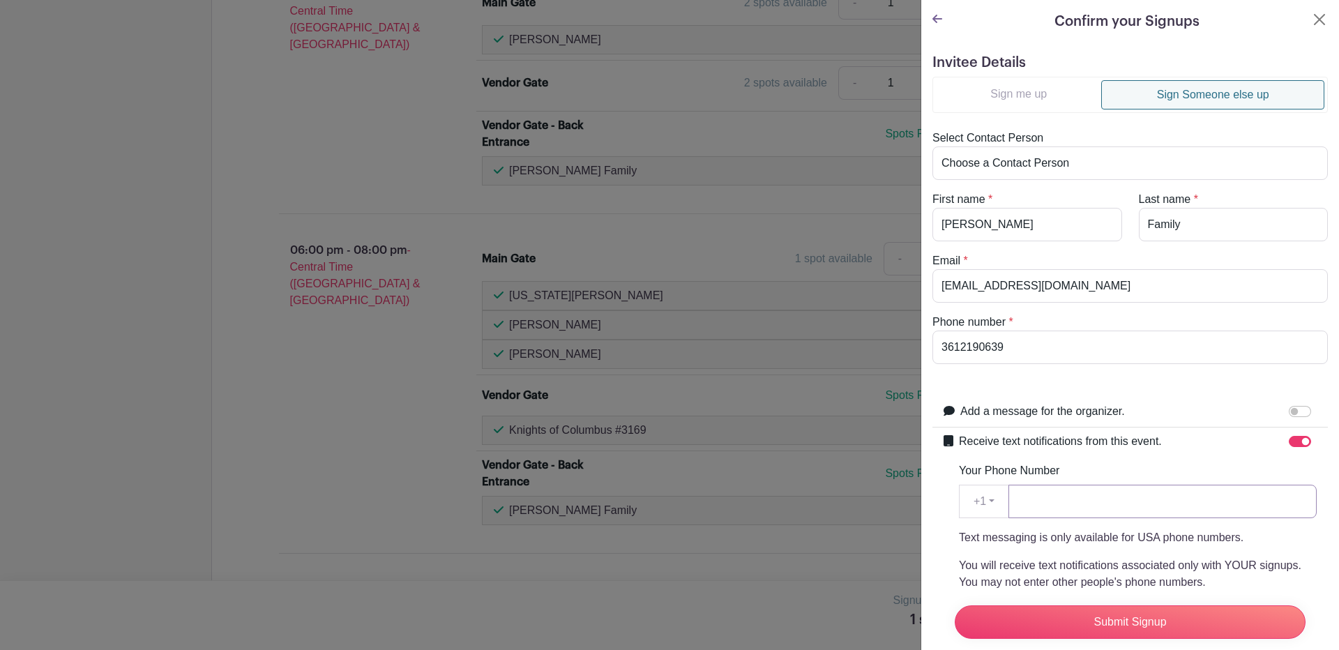
click at [1032, 503] on input "Your Phone Number" at bounding box center [1162, 501] width 308 height 33
type input "3612190639"
click at [1141, 607] on input "Submit Signup" at bounding box center [1129, 621] width 351 height 33
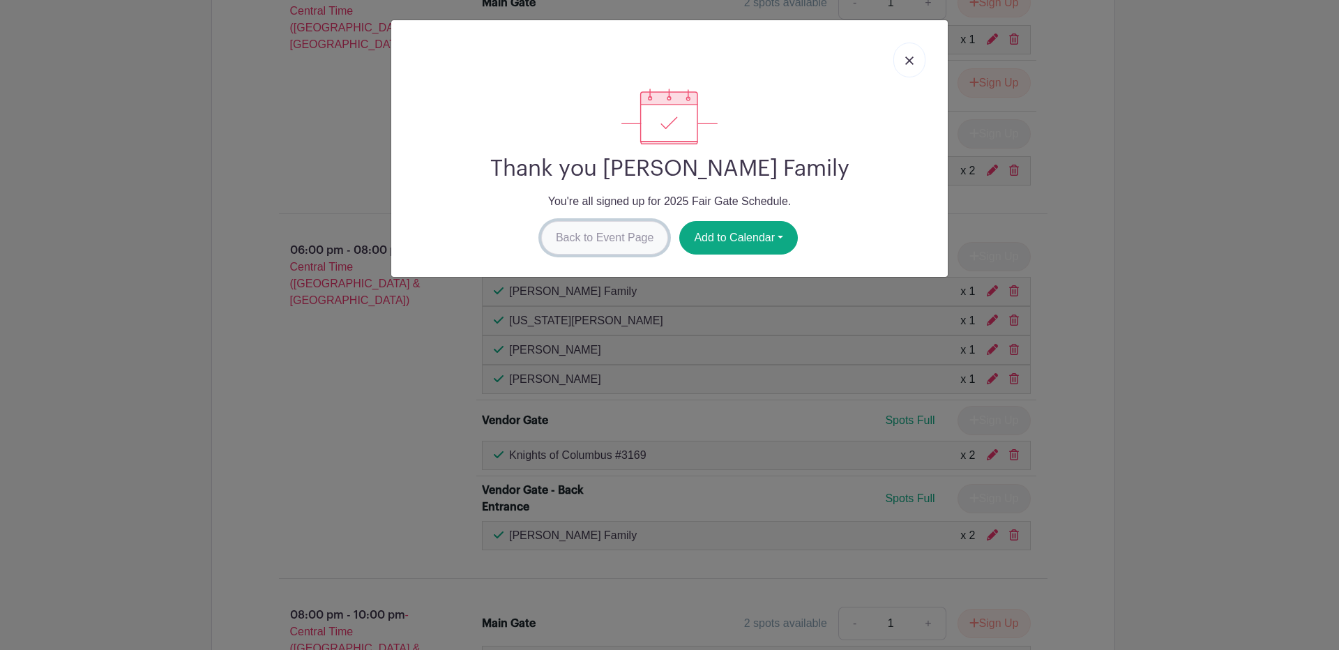
click at [579, 240] on link "Back to Event Page" at bounding box center [605, 237] width 128 height 33
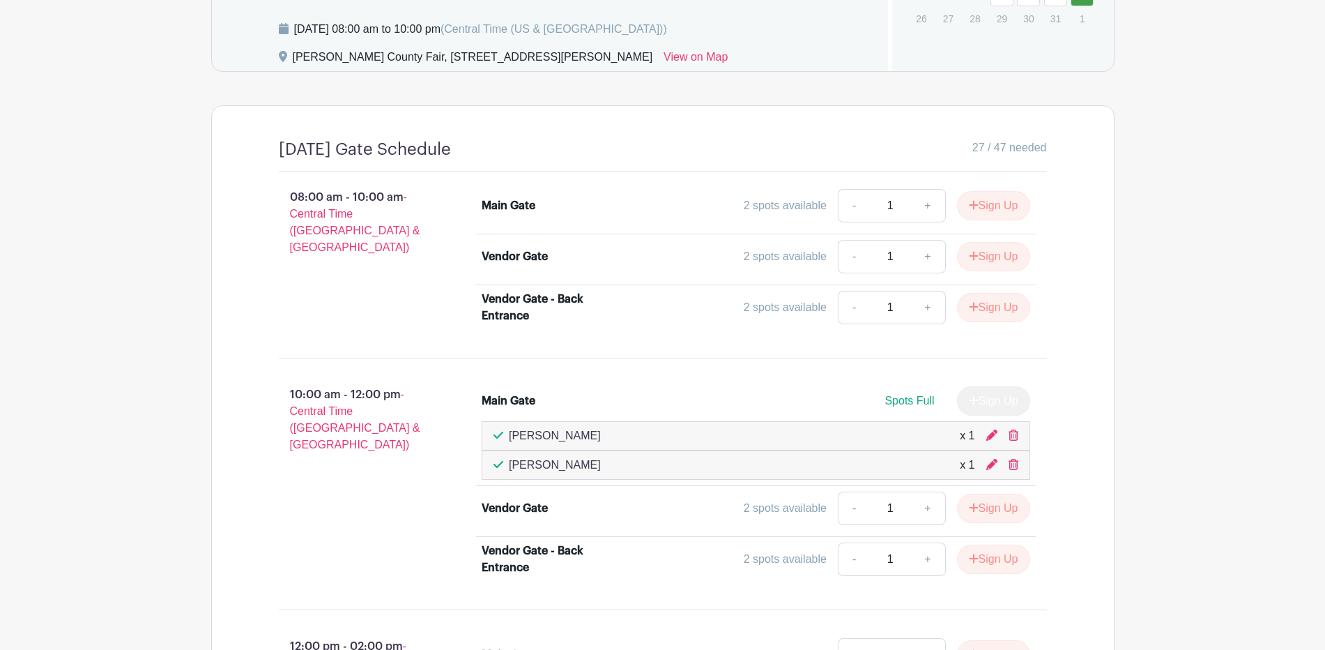
scroll to position [844, 0]
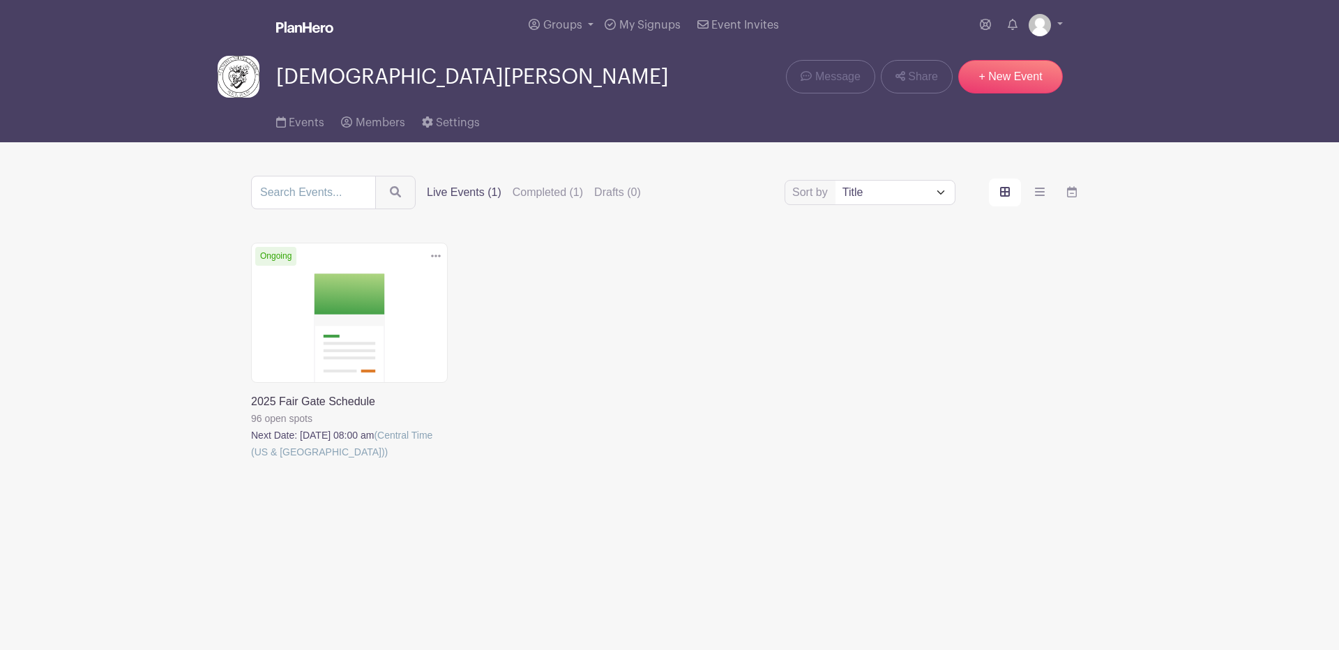
click at [251, 460] on link at bounding box center [251, 460] width 0 height 0
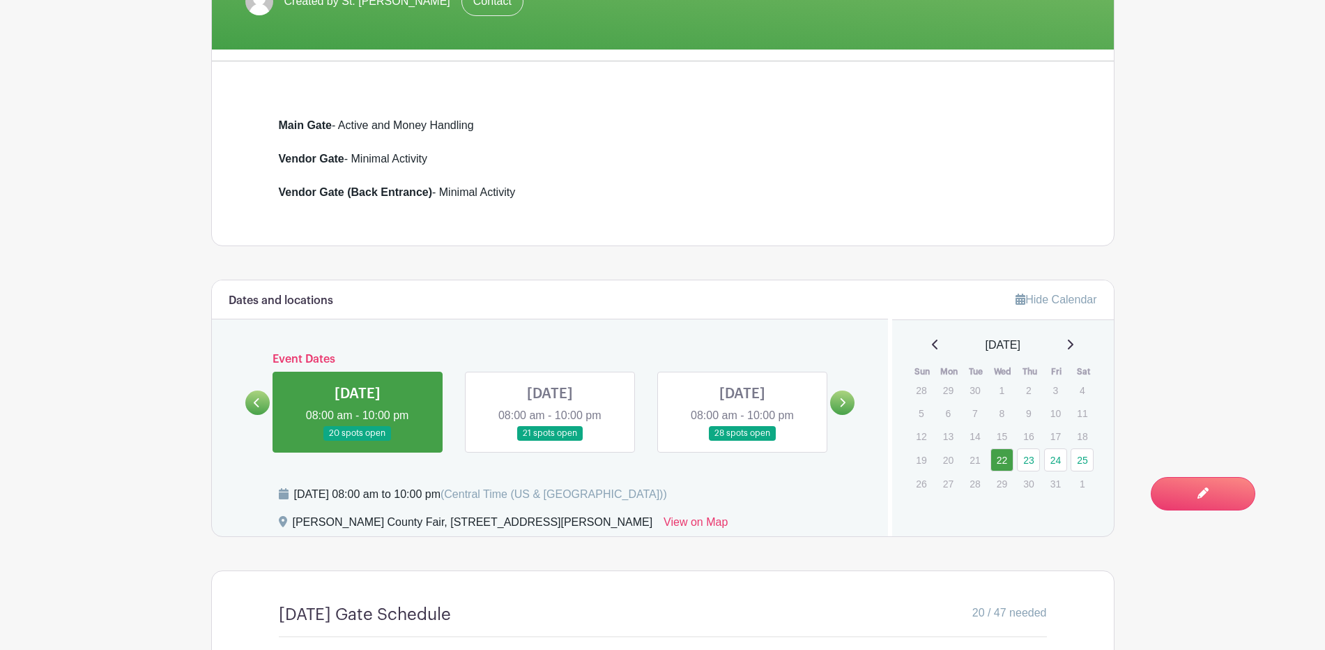
scroll to position [523, 0]
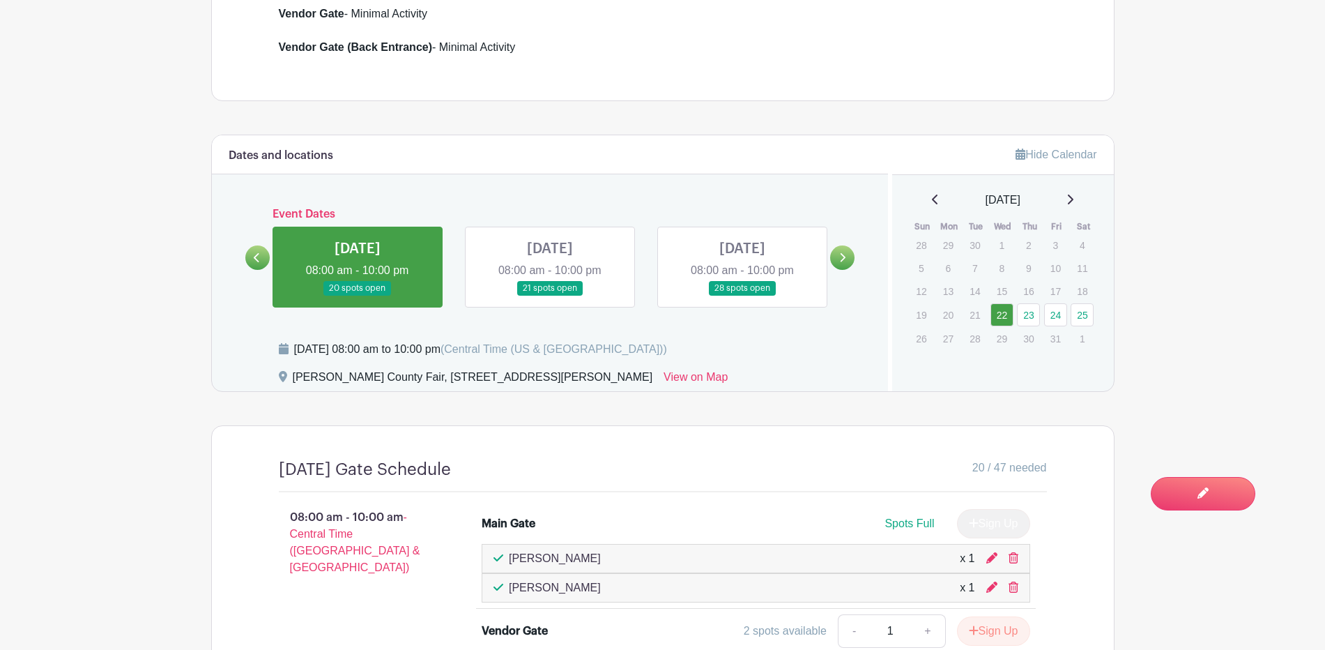
click at [743, 296] on link at bounding box center [743, 296] width 0 height 0
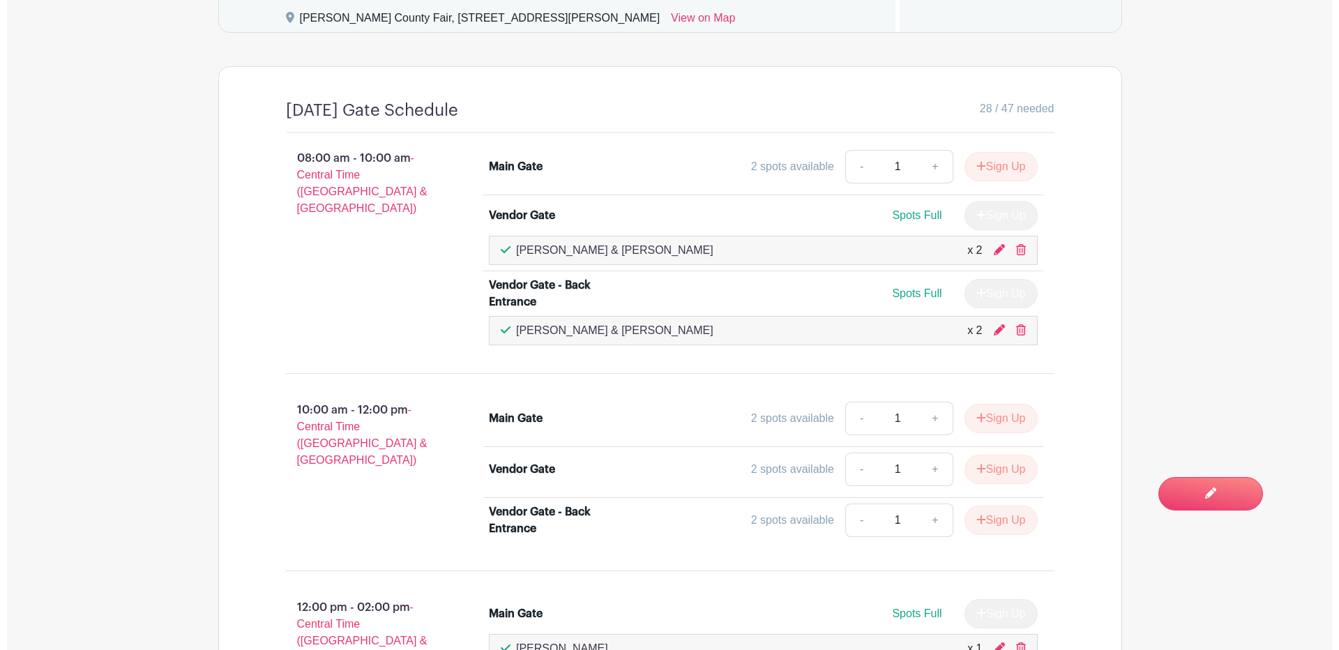
scroll to position [901, 0]
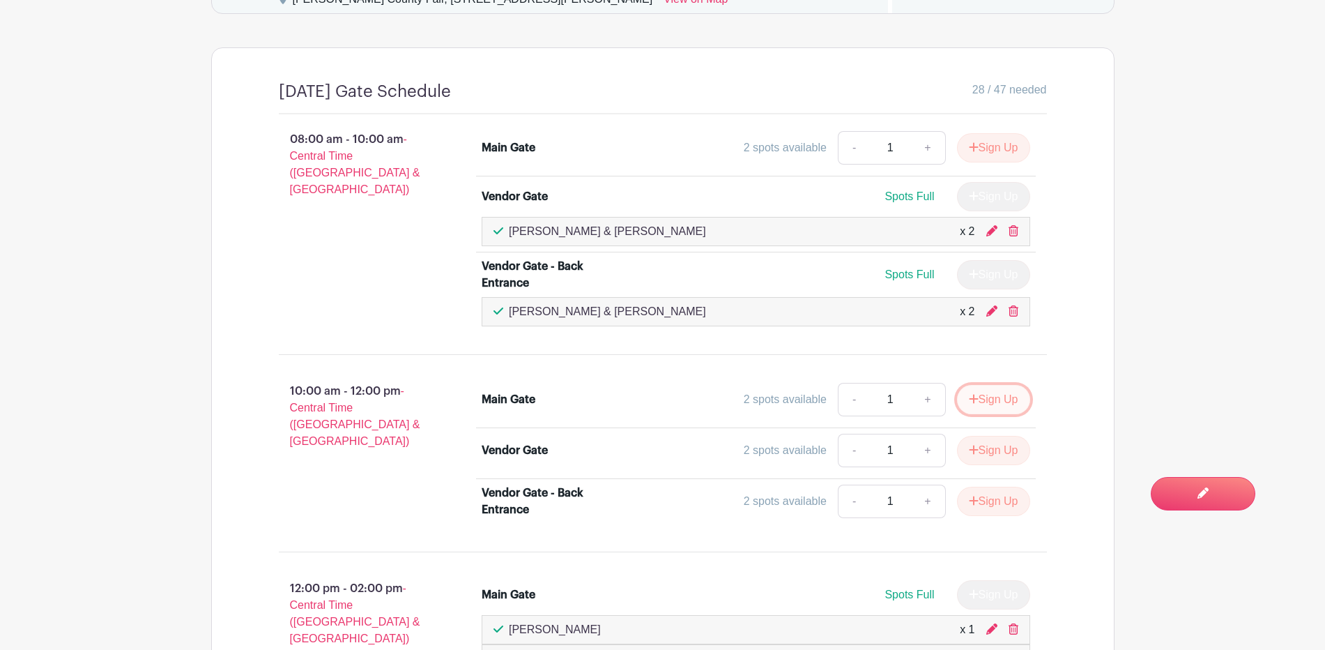
click at [1002, 398] on button "Sign Up" at bounding box center [993, 399] width 73 height 29
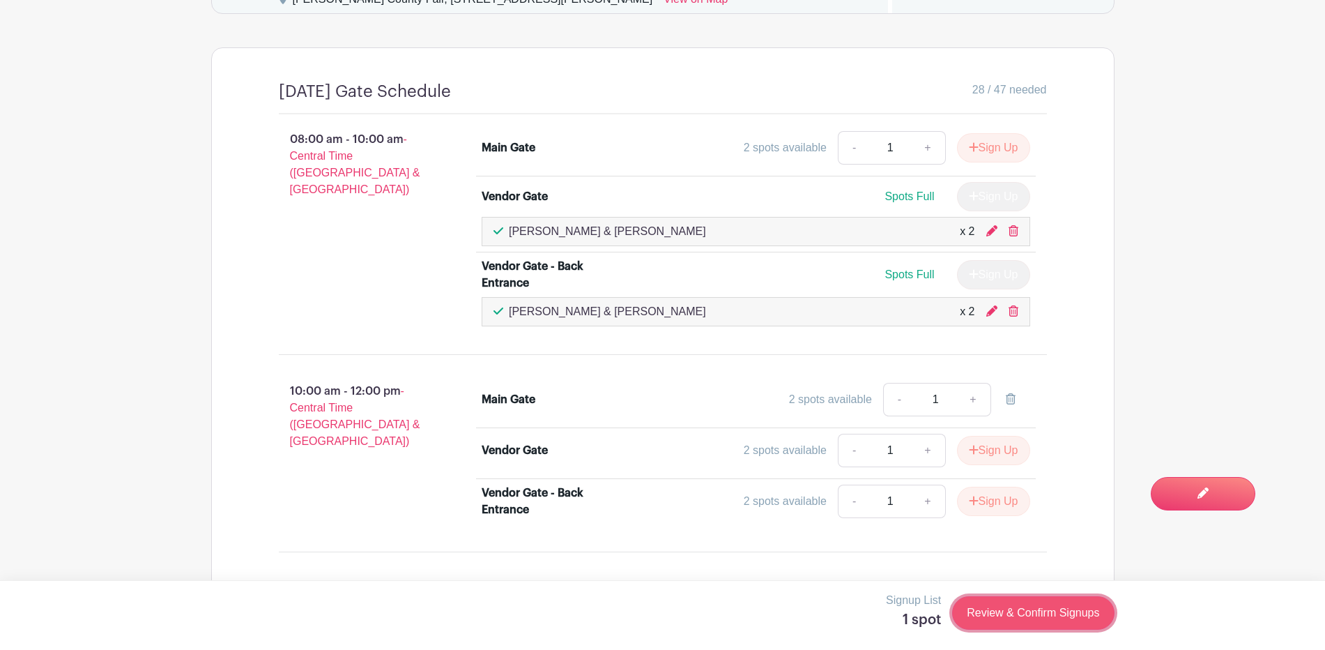
click at [996, 620] on link "Review & Confirm Signups" at bounding box center [1033, 612] width 162 height 33
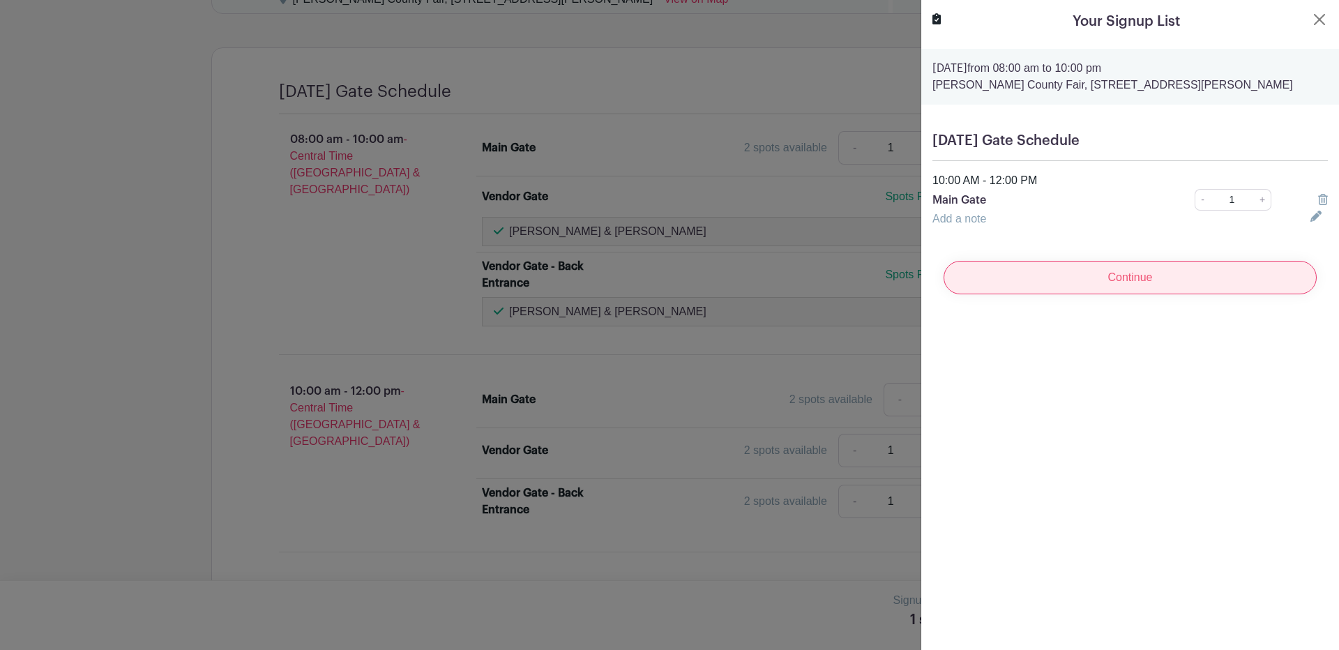
click at [1091, 281] on input "Continue" at bounding box center [1129, 277] width 373 height 33
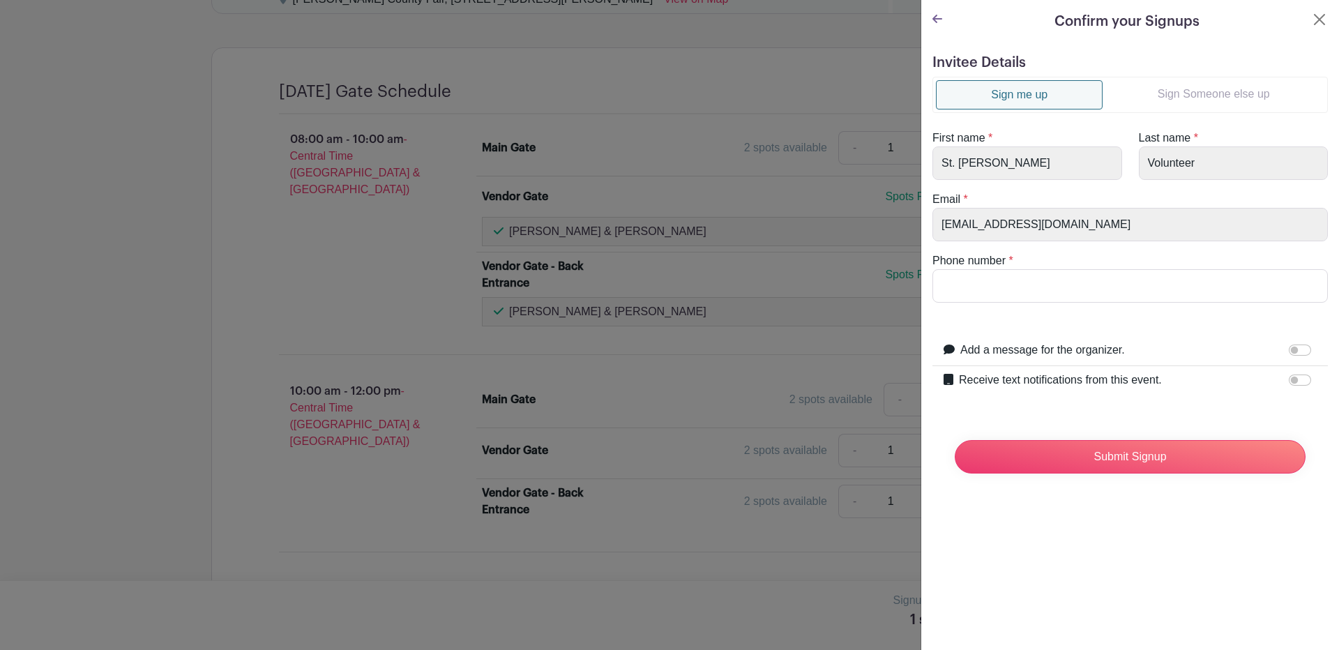
click at [1189, 93] on link "Sign Someone else up" at bounding box center [1213, 94] width 222 height 28
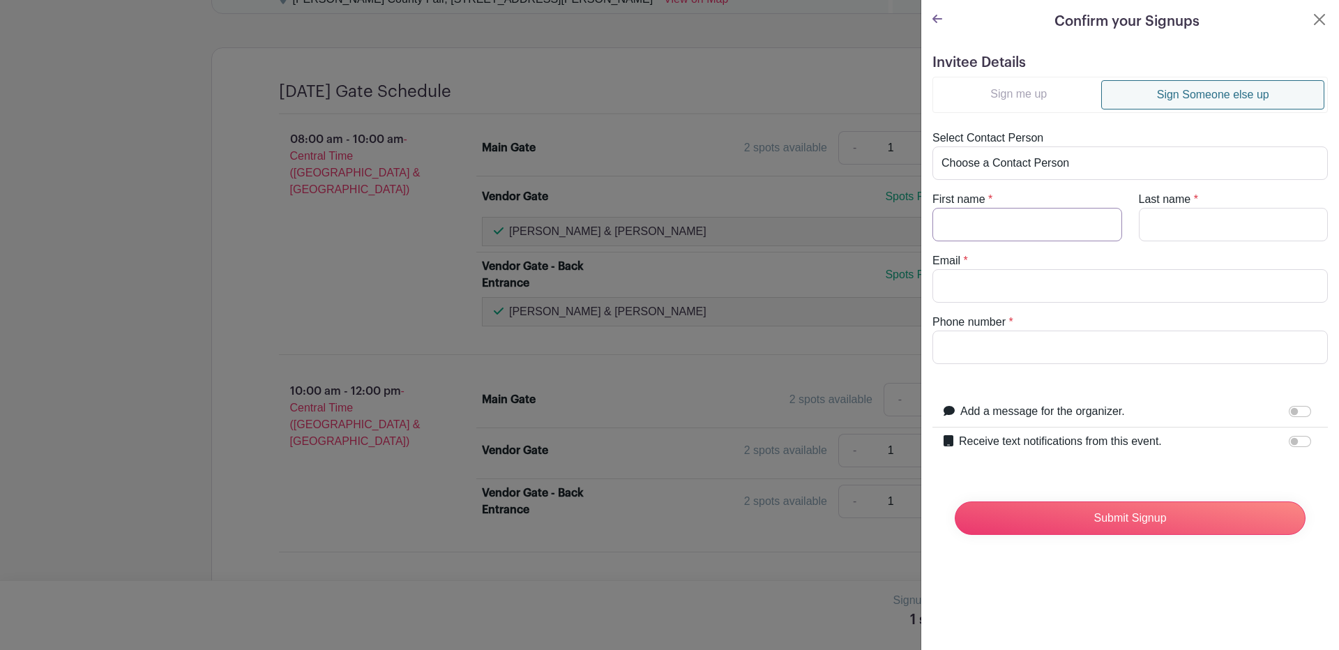
click at [993, 222] on input "First name" at bounding box center [1027, 224] width 190 height 33
type input "[PERSON_NAME]"
type input "[EMAIL_ADDRESS][DOMAIN_NAME]"
type input "3615620410"
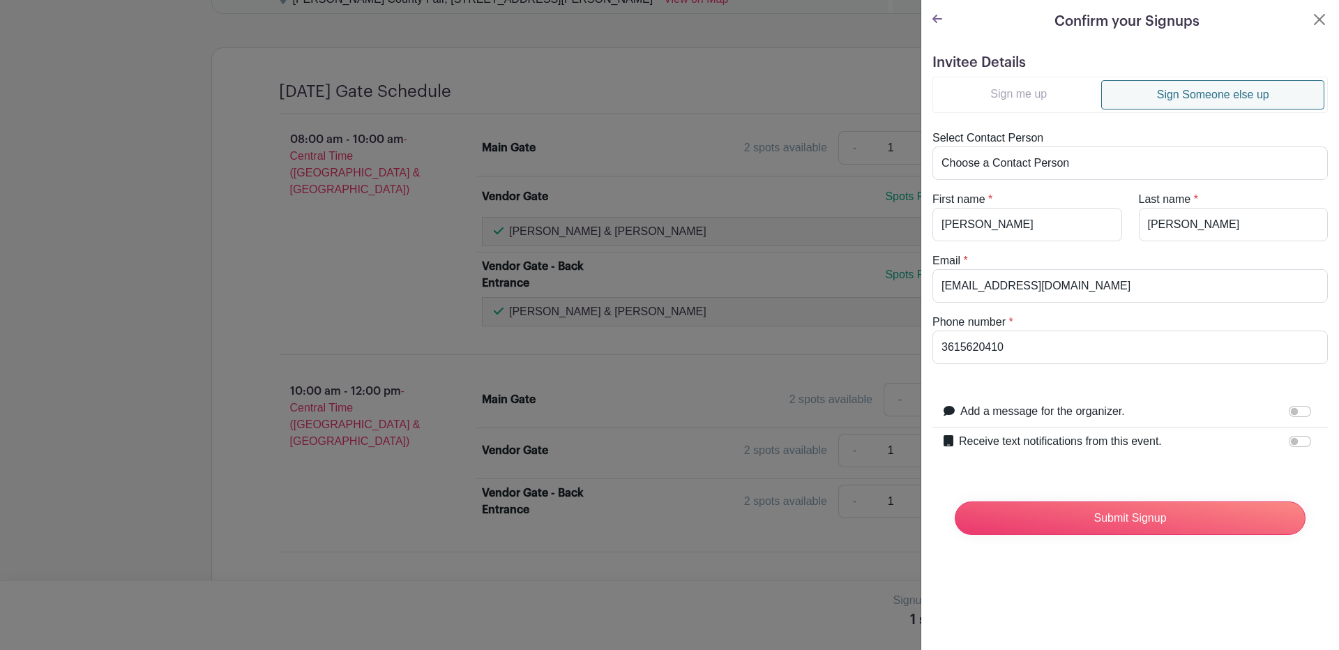
click at [1149, 443] on label "Receive text notifications from this event." at bounding box center [1060, 441] width 203 height 17
click at [1288, 443] on input "Receive text notifications from this event." at bounding box center [1299, 441] width 22 height 11
checkbox input "true"
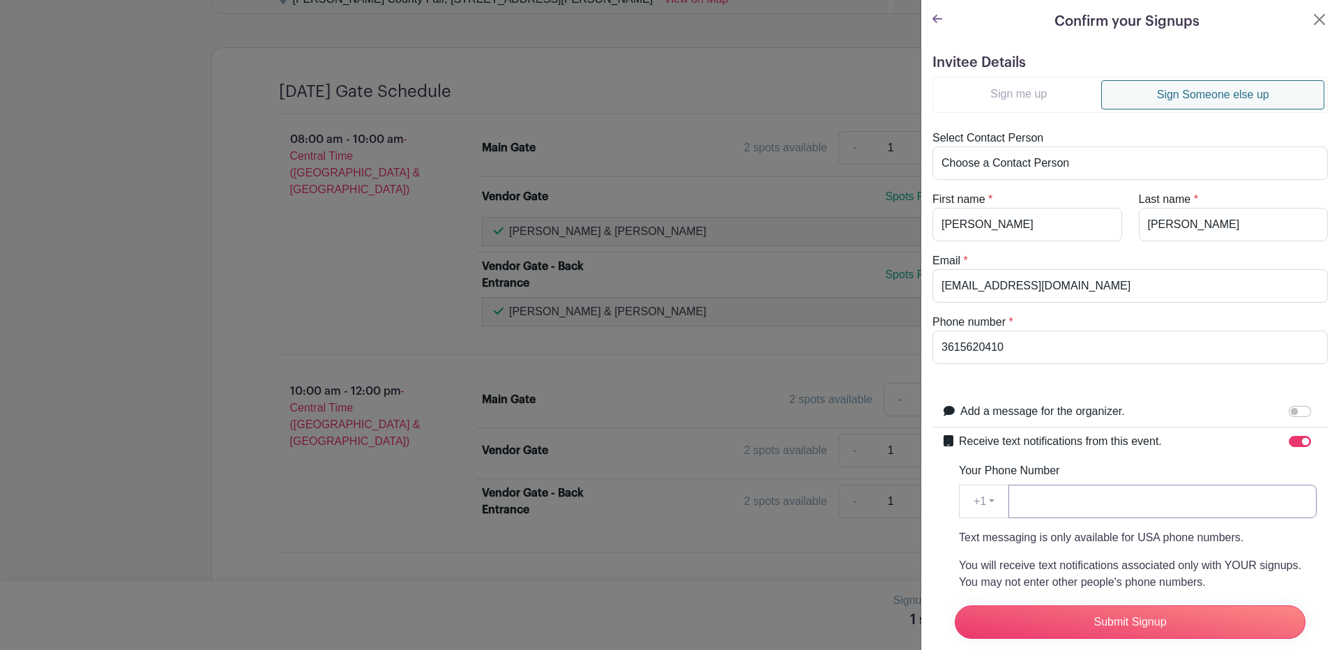
drag, startPoint x: 1110, startPoint y: 507, endPoint x: 1104, endPoint y: 502, distance: 7.9
click at [1109, 506] on input "Your Phone Number" at bounding box center [1162, 501] width 308 height 33
type input "3615620410"
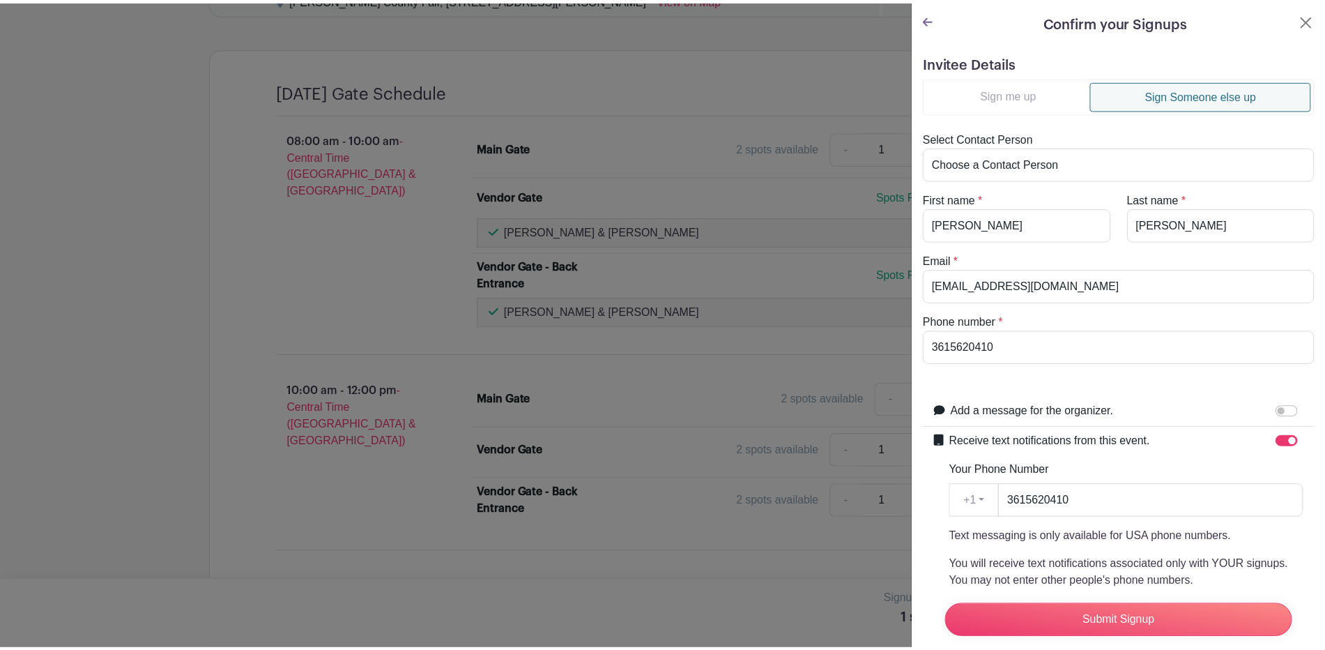
scroll to position [211, 0]
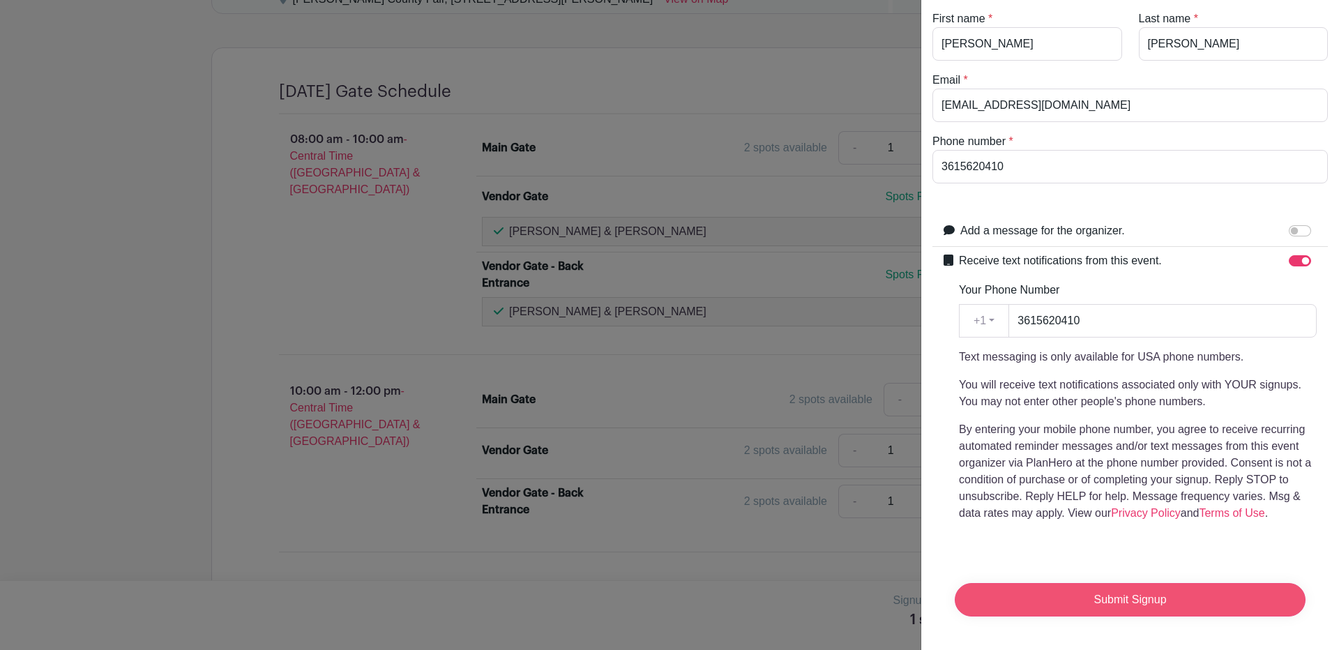
click at [1113, 583] on input "Submit Signup" at bounding box center [1129, 599] width 351 height 33
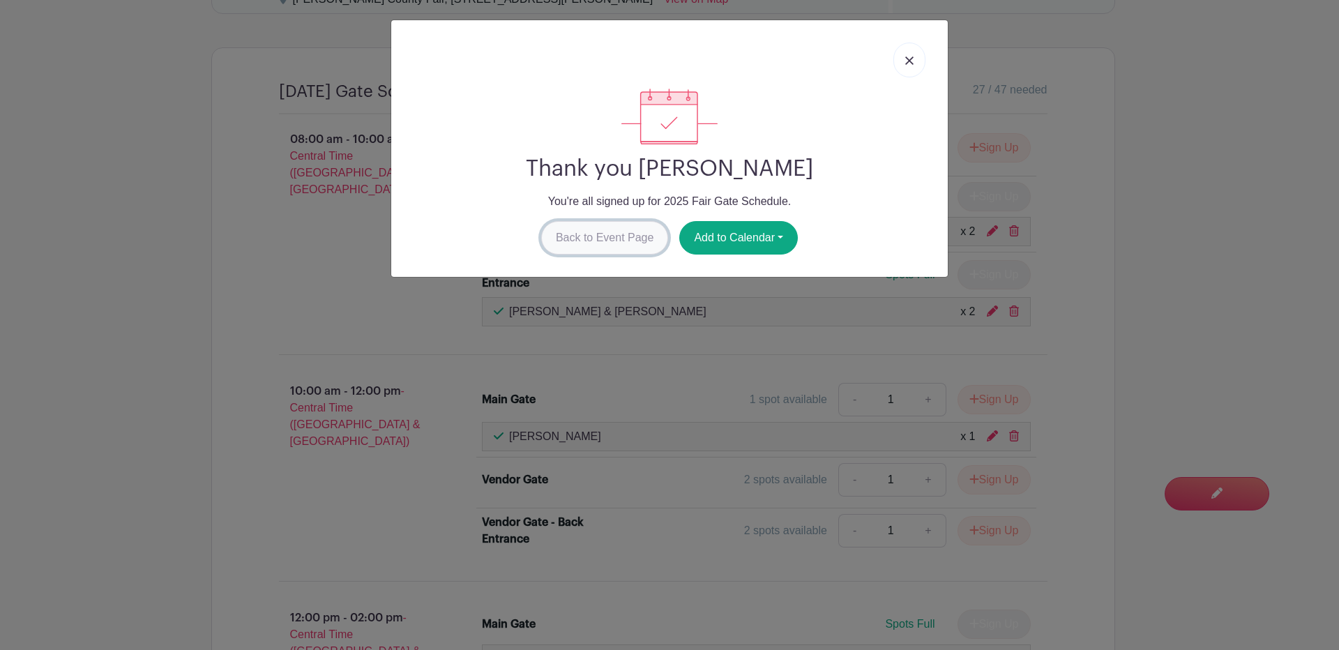
click at [580, 234] on link "Back to Event Page" at bounding box center [605, 237] width 128 height 33
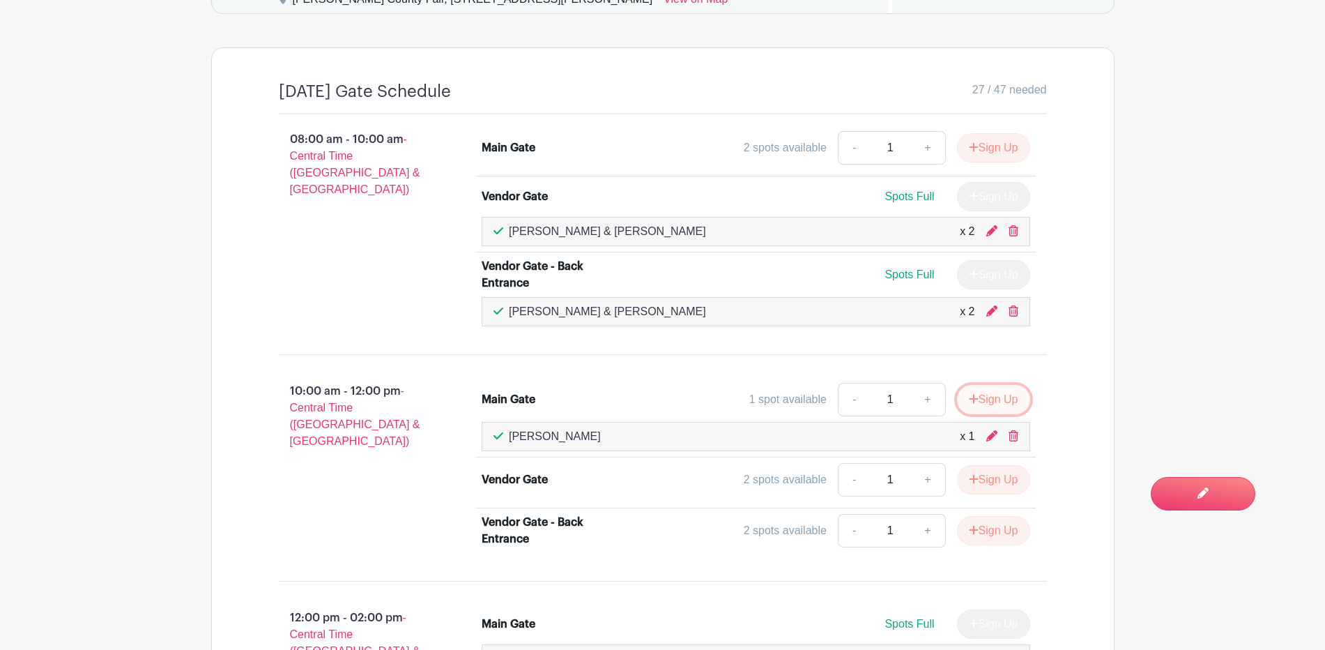
click at [982, 397] on button "Sign Up" at bounding box center [993, 399] width 73 height 29
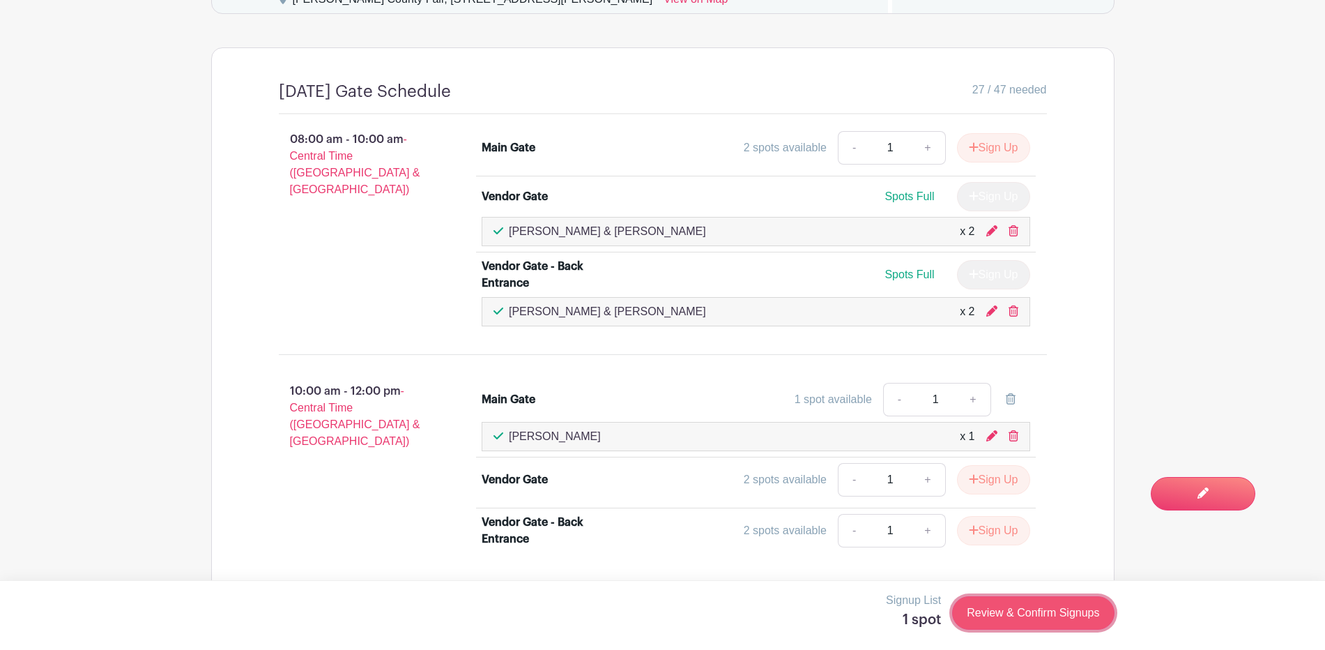
click at [991, 616] on link "Review & Confirm Signups" at bounding box center [1033, 612] width 162 height 33
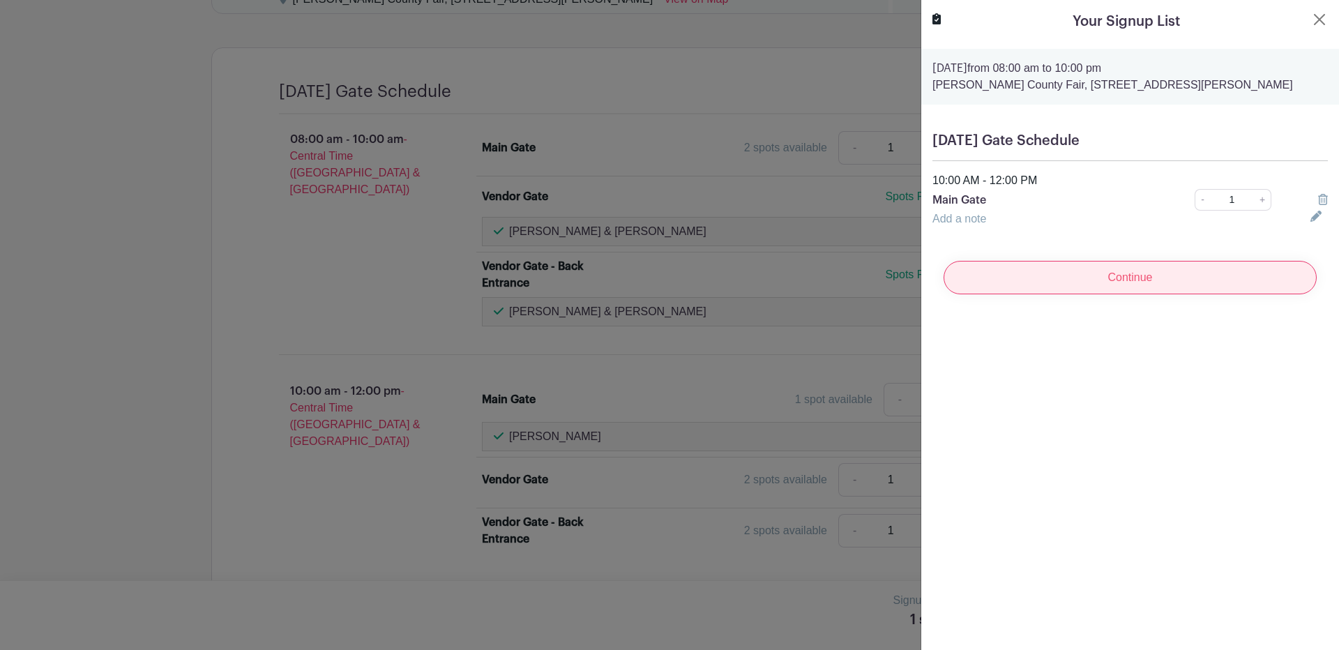
click at [1104, 277] on input "Continue" at bounding box center [1129, 277] width 373 height 33
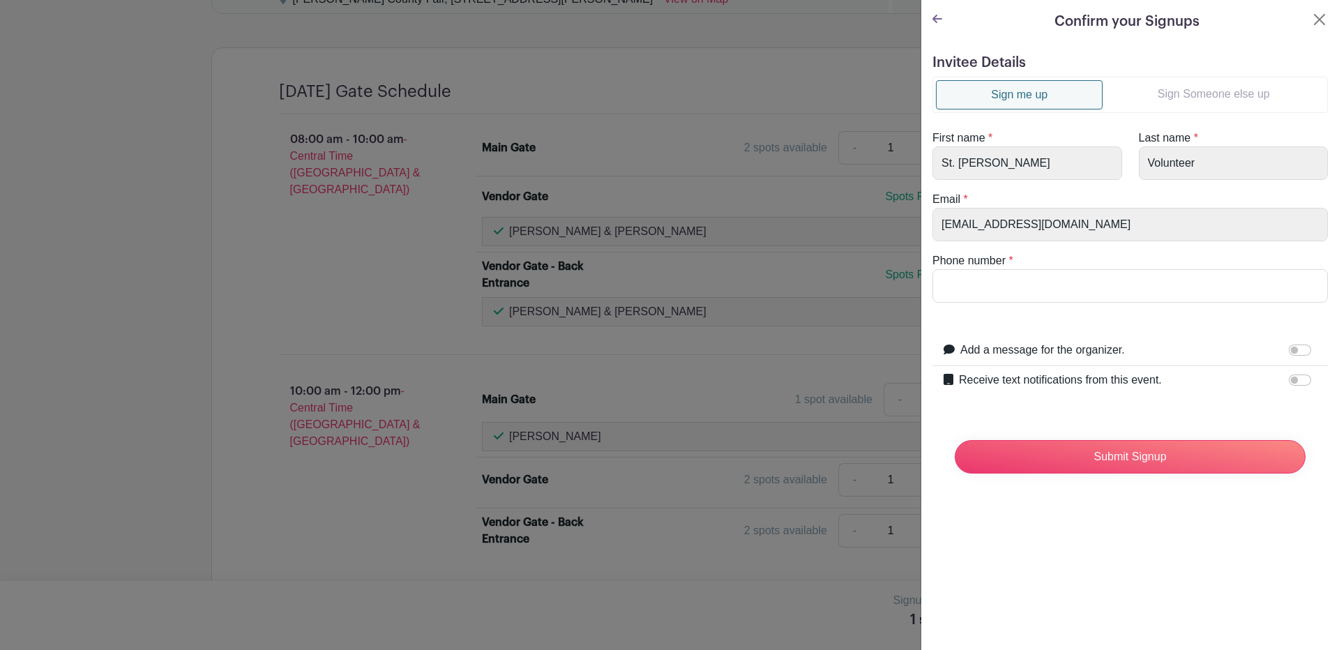
click at [1202, 95] on link "Sign Someone else up" at bounding box center [1213, 94] width 222 height 28
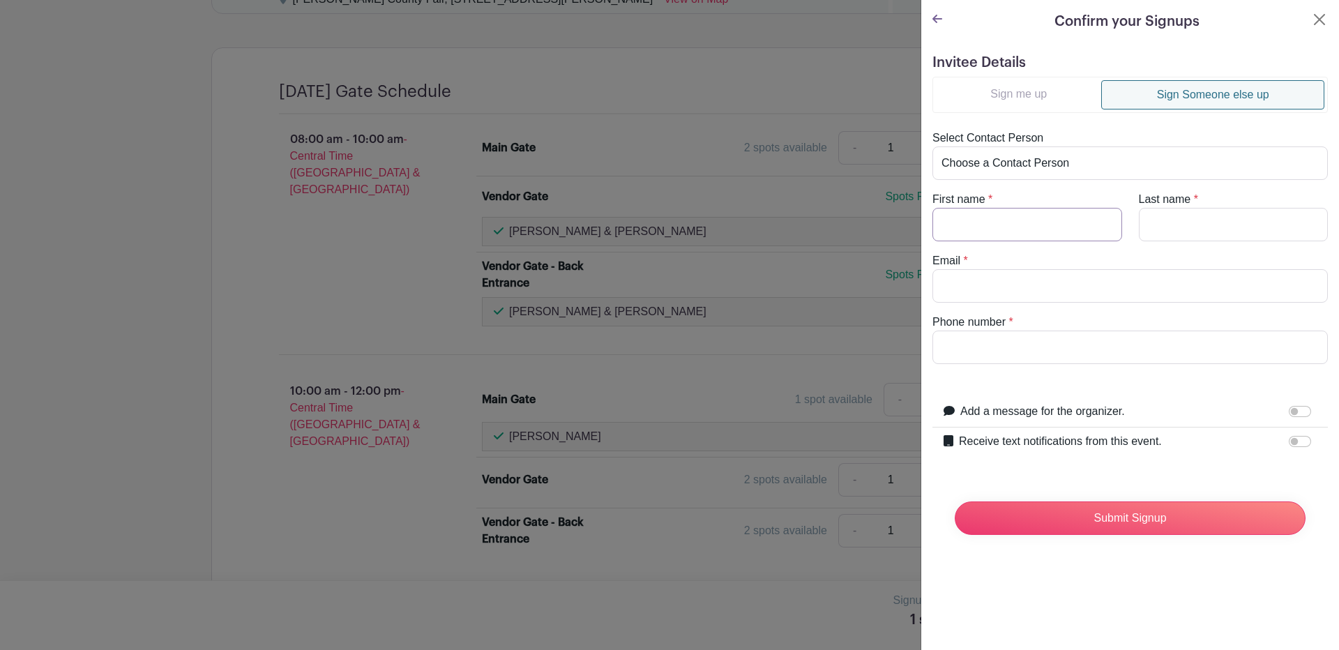
click at [991, 229] on input "First name" at bounding box center [1027, 224] width 190 height 33
type input "[PERSON_NAME]"
type input "[EMAIL_ADDRESS][DOMAIN_NAME]"
type input "3617012278"
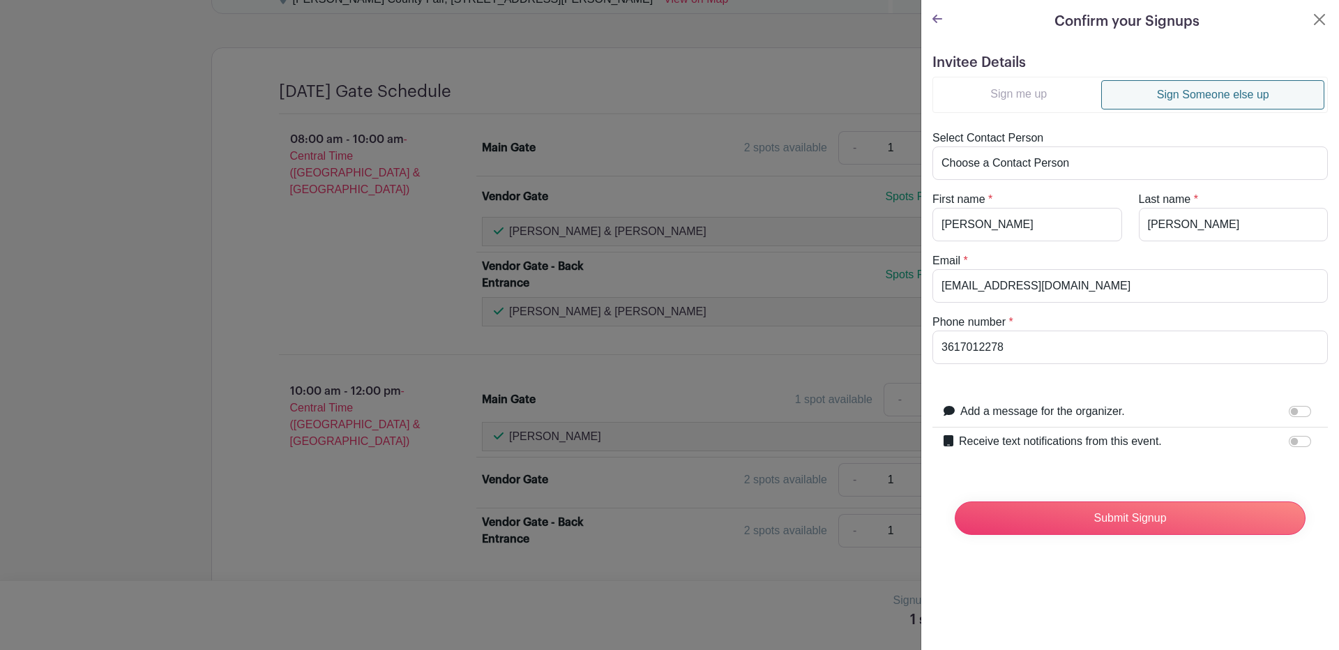
click at [1035, 439] on label "Receive text notifications from this event." at bounding box center [1060, 441] width 203 height 17
click at [1288, 439] on input "Receive text notifications from this event." at bounding box center [1299, 441] width 22 height 11
checkbox input "true"
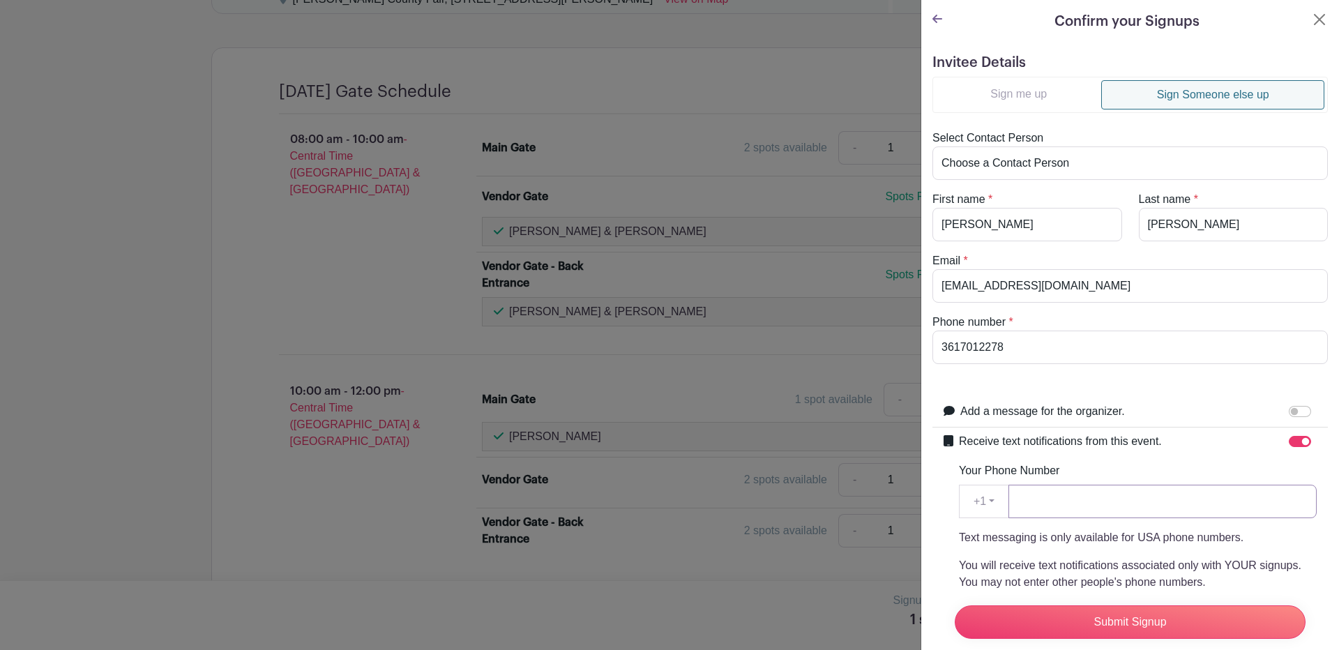
click at [1023, 502] on input "Your Phone Number" at bounding box center [1162, 501] width 308 height 33
type input "3617012278"
click at [1125, 605] on input "Submit Signup" at bounding box center [1129, 621] width 351 height 33
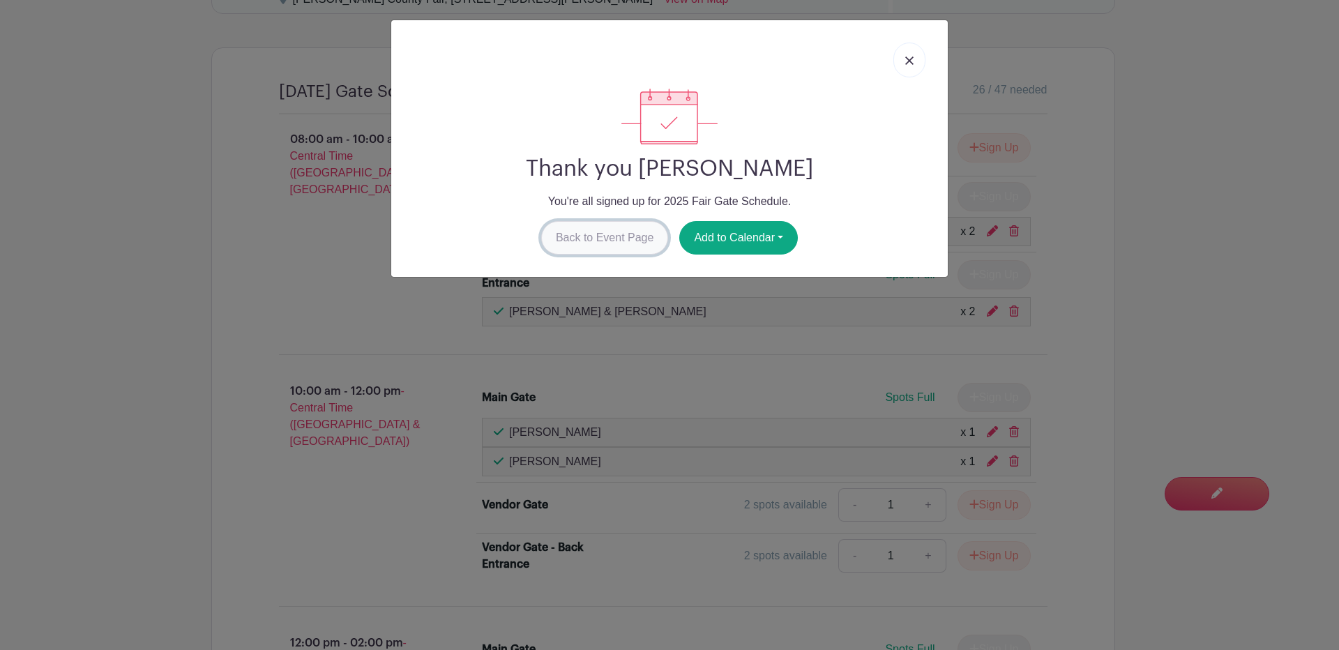
click at [586, 234] on link "Back to Event Page" at bounding box center [605, 237] width 128 height 33
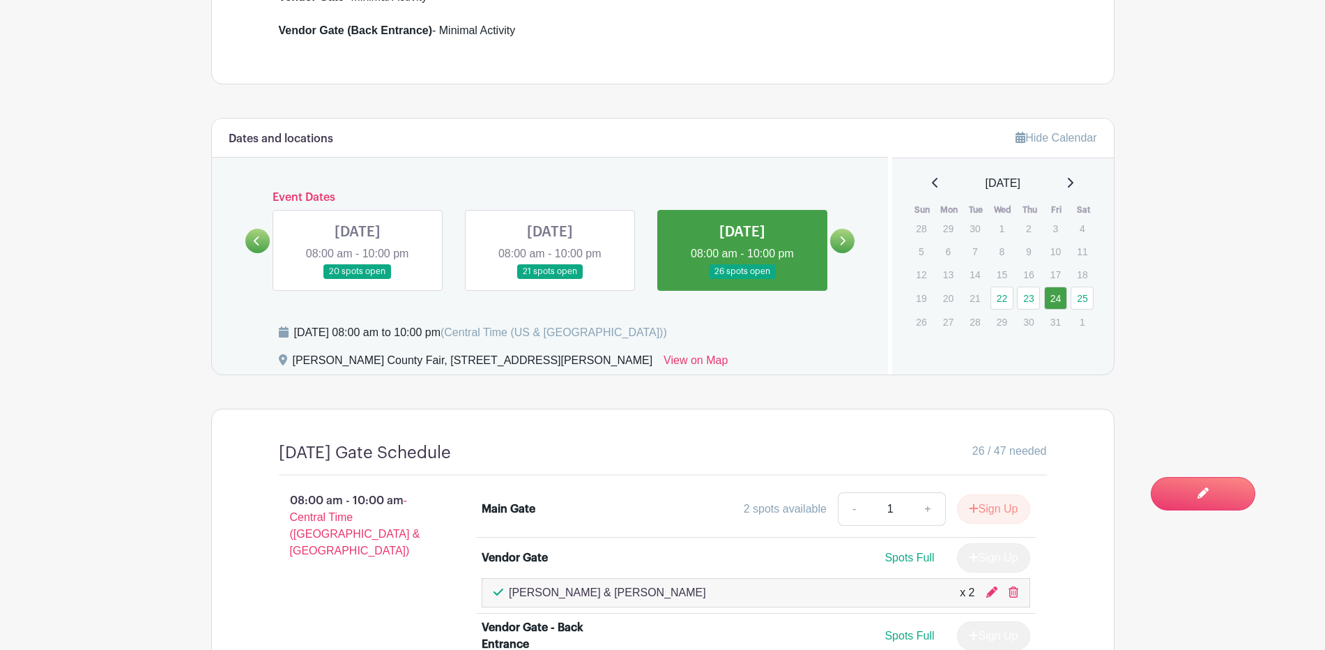
scroll to position [494, 0]
